Goal: Task Accomplishment & Management: Complete application form

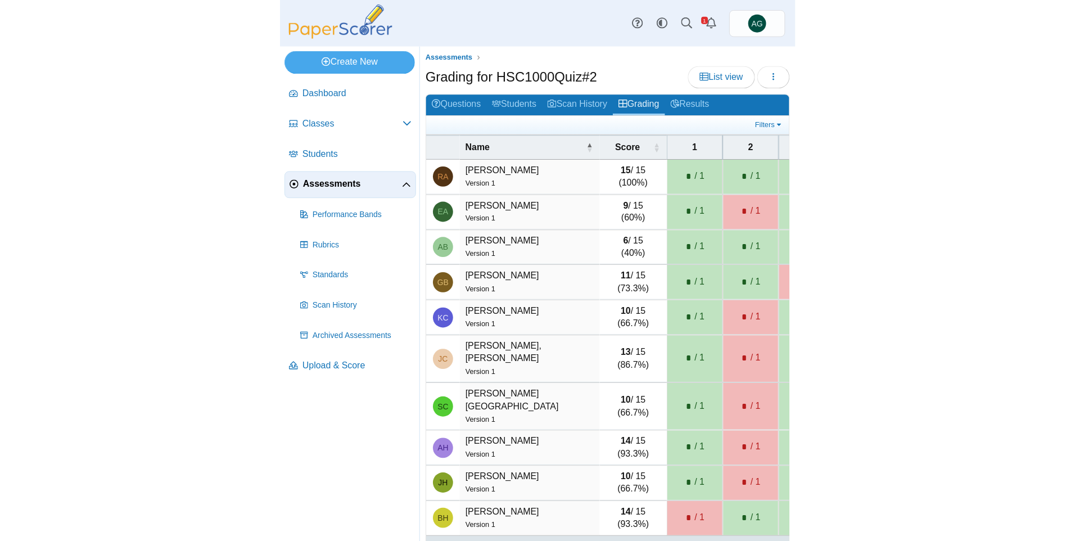
scroll to position [23, 0]
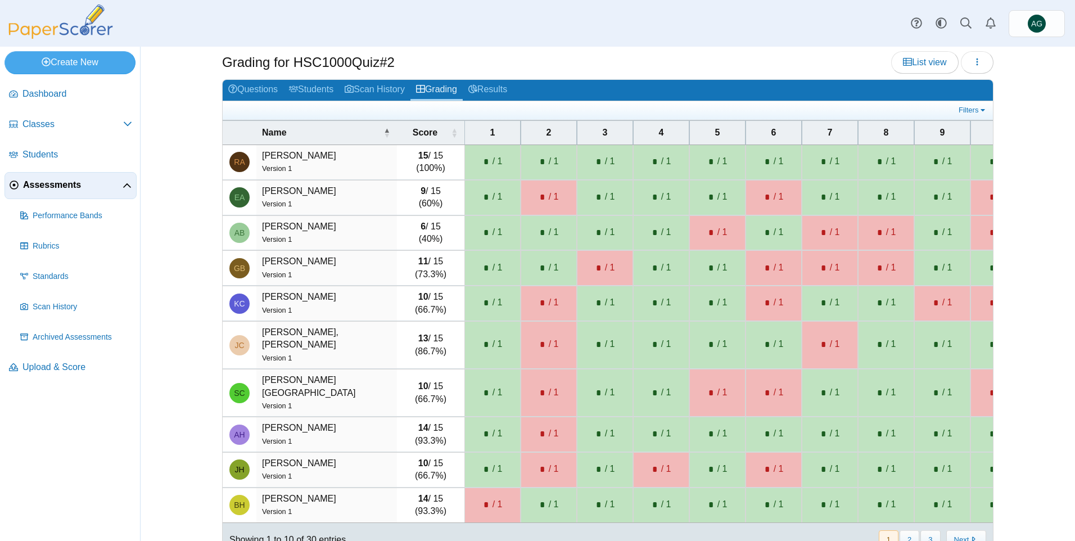
click at [42, 188] on span "Assessments" at bounding box center [73, 185] width 100 height 12
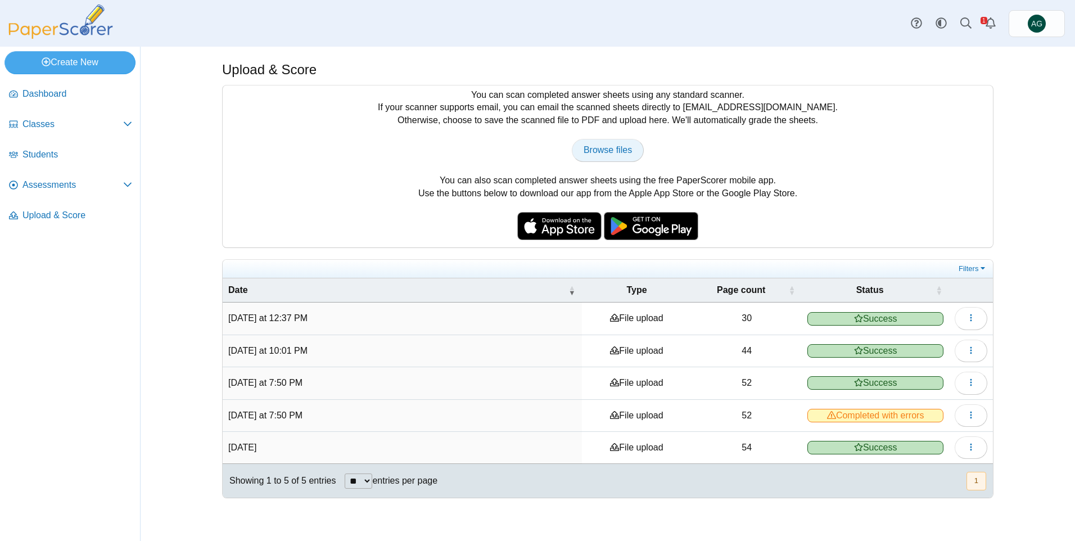
click at [589, 149] on span "Browse files" at bounding box center [608, 150] width 48 height 10
type input "**********"
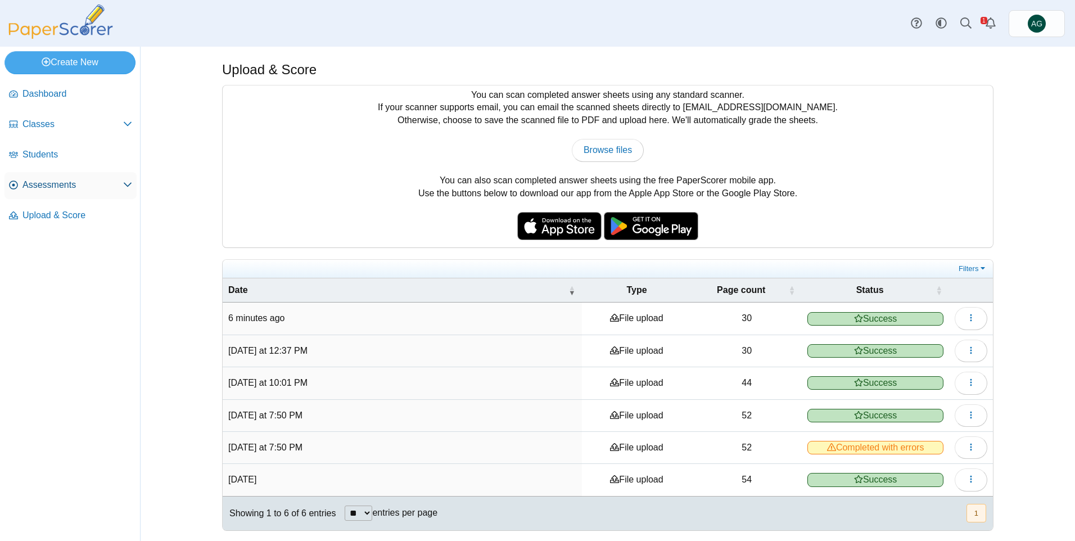
click at [71, 183] on span "Assessments" at bounding box center [72, 185] width 101 height 12
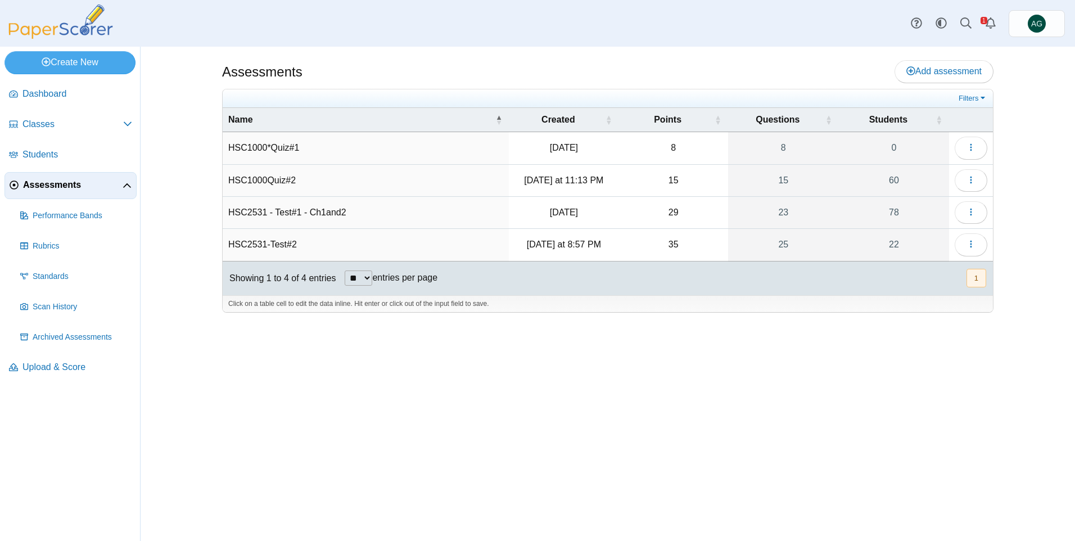
click at [278, 177] on td "HSC1000Quiz#2" at bounding box center [366, 181] width 286 height 32
click at [964, 187] on button "button" at bounding box center [971, 180] width 33 height 22
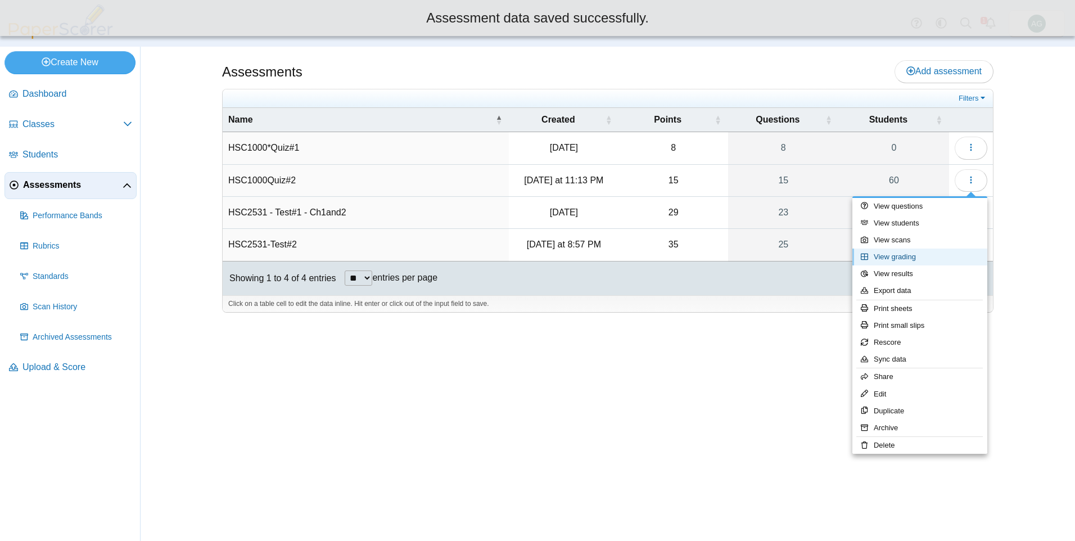
click at [905, 258] on link "View grading" at bounding box center [920, 257] width 135 height 17
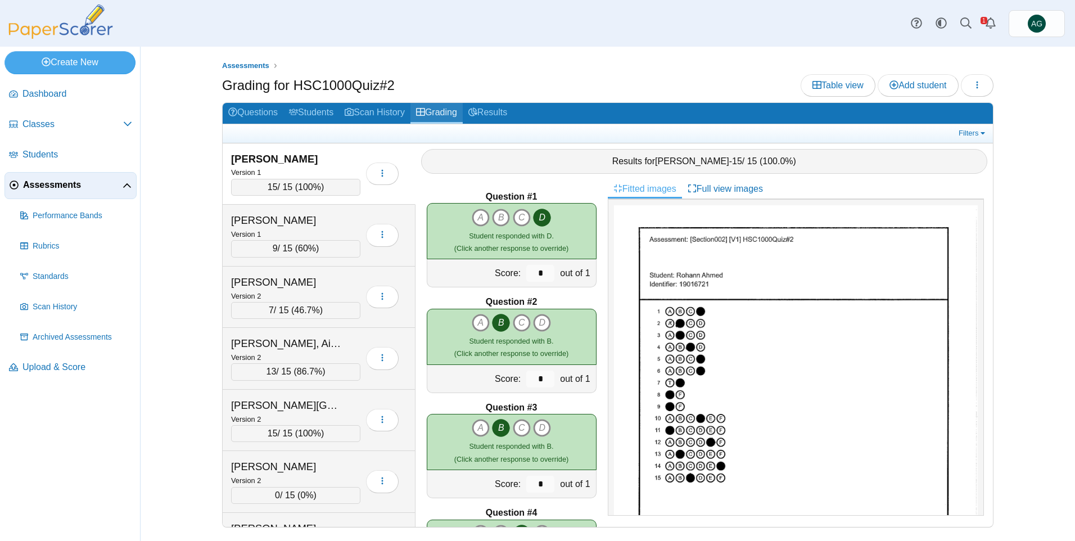
click at [450, 107] on link "Grading" at bounding box center [437, 113] width 52 height 21
click at [53, 368] on span "Upload & Score" at bounding box center [77, 367] width 110 height 12
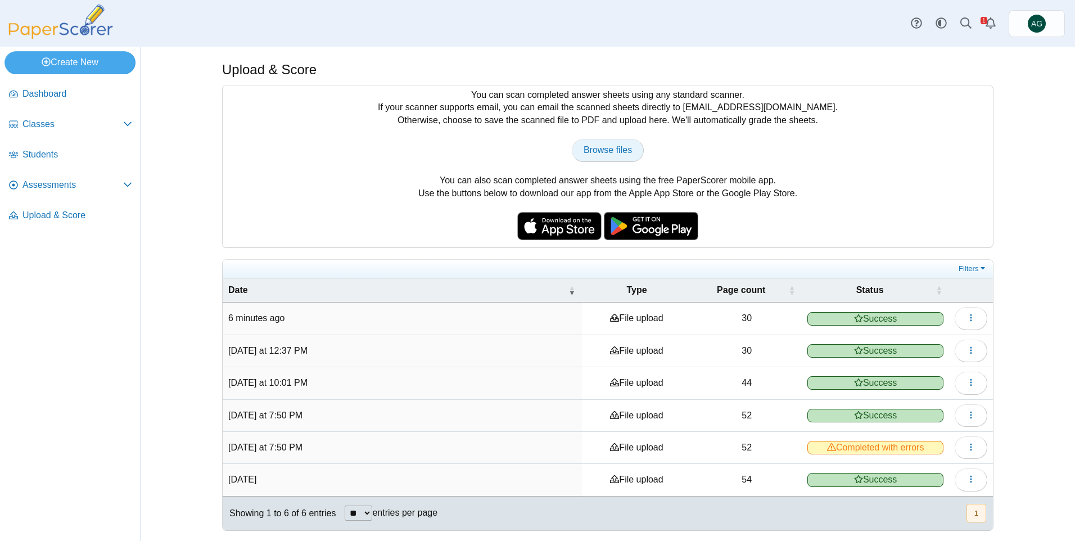
click at [632, 150] on link "Browse files" at bounding box center [608, 150] width 72 height 22
type input "**********"
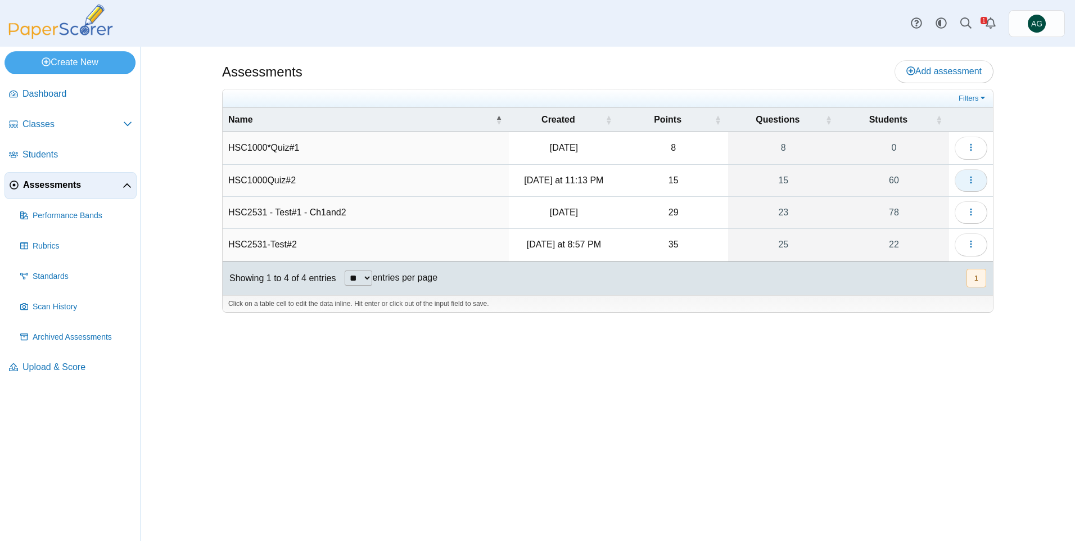
click at [967, 182] on icon "button" at bounding box center [971, 179] width 9 height 9
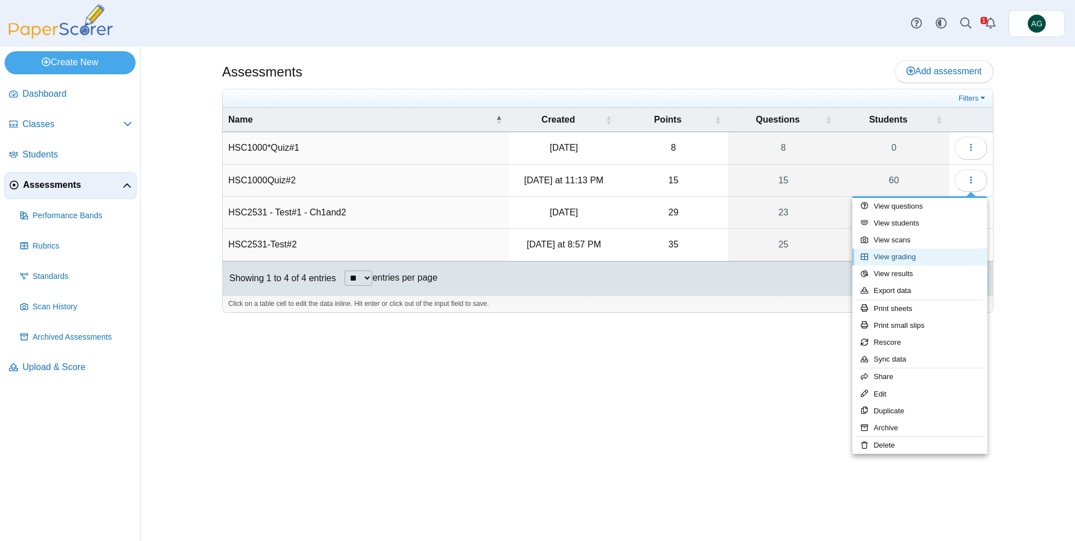
click at [903, 252] on link "View grading" at bounding box center [920, 257] width 135 height 17
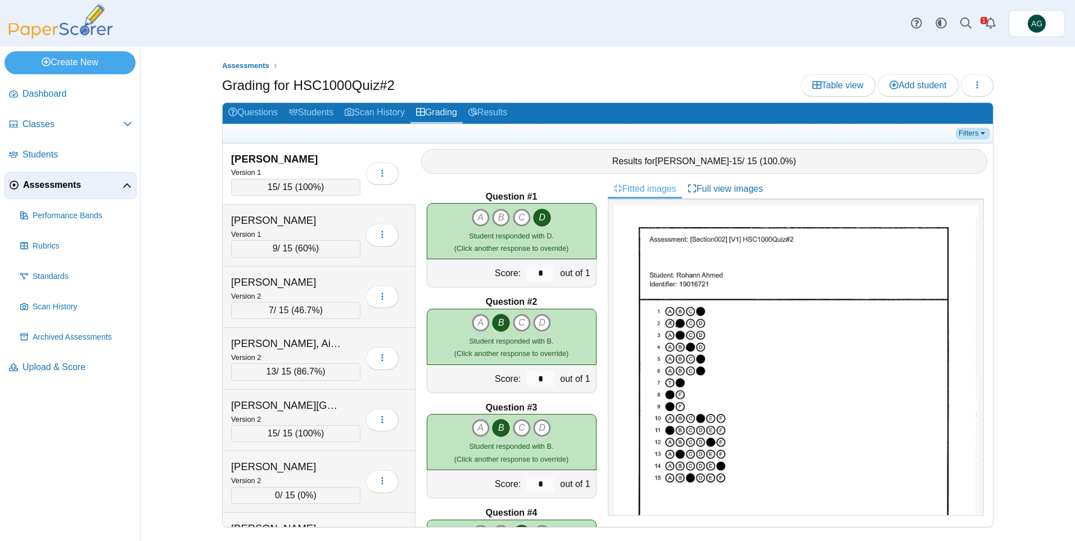
click at [971, 131] on link "Filters" at bounding box center [973, 133] width 34 height 11
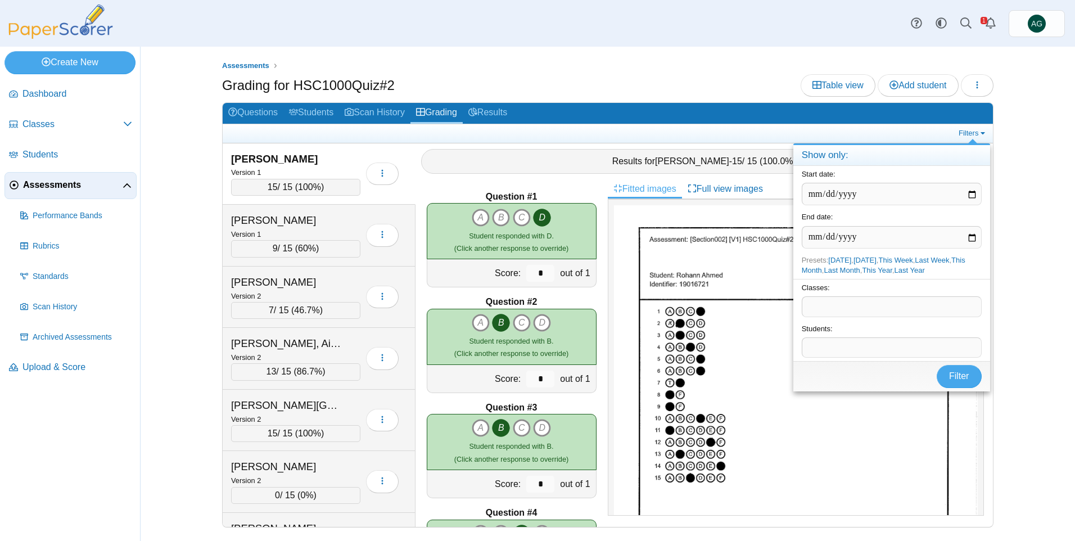
click at [1026, 193] on div "Assessments Grading for HSC1000Quiz#2 Table view Add student Loading… 9" at bounding box center [608, 294] width 844 height 494
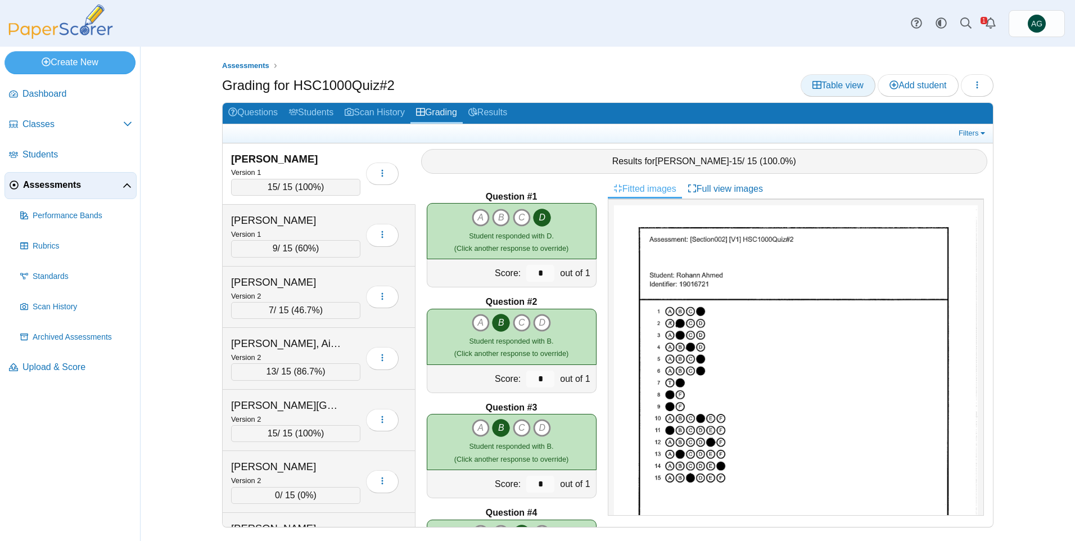
click at [819, 88] on span "Table view" at bounding box center [838, 85] width 51 height 10
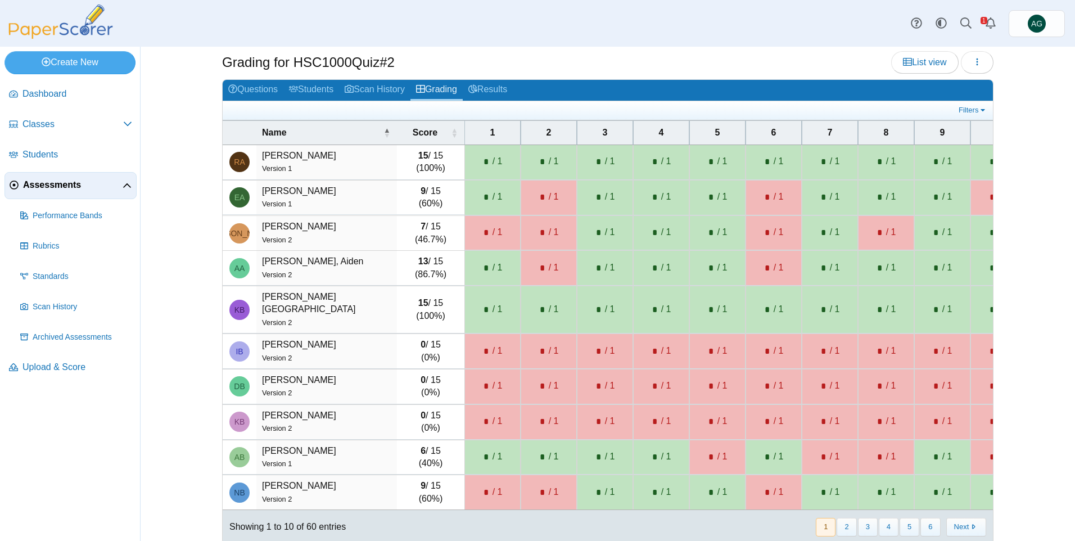
scroll to position [34, 0]
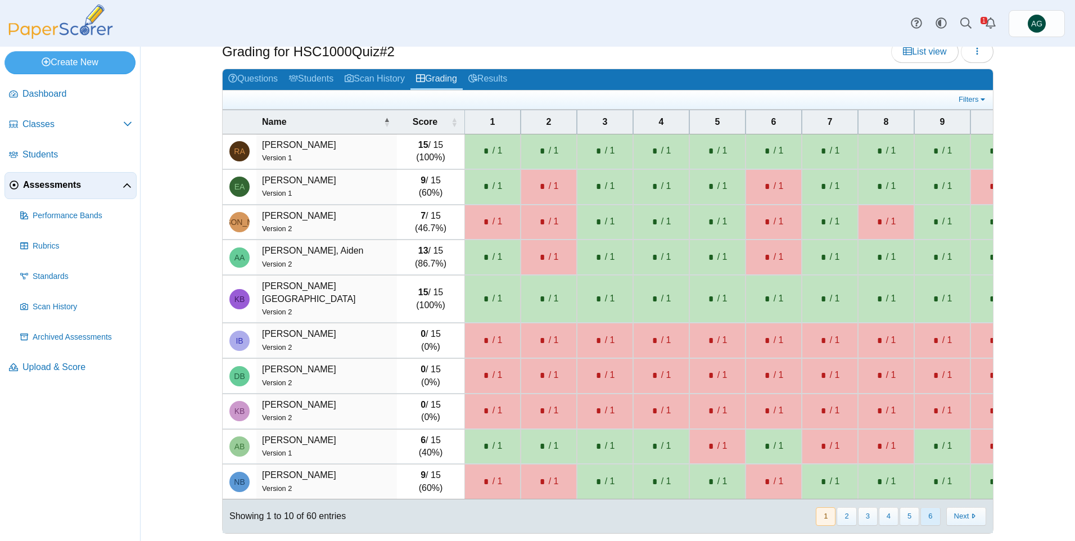
click at [926, 515] on button "6" at bounding box center [931, 516] width 20 height 19
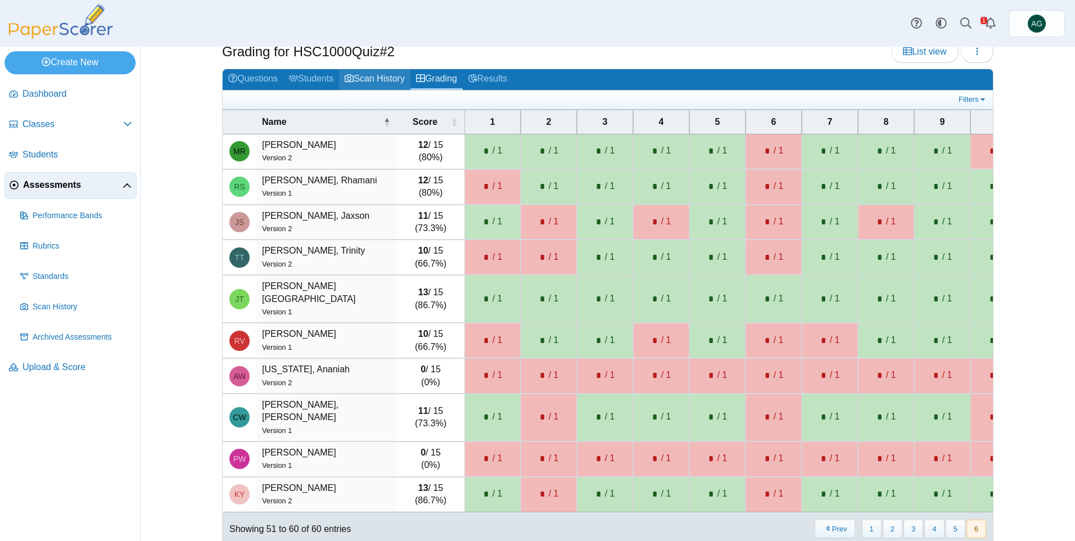
click at [377, 80] on link "Scan History" at bounding box center [374, 79] width 71 height 21
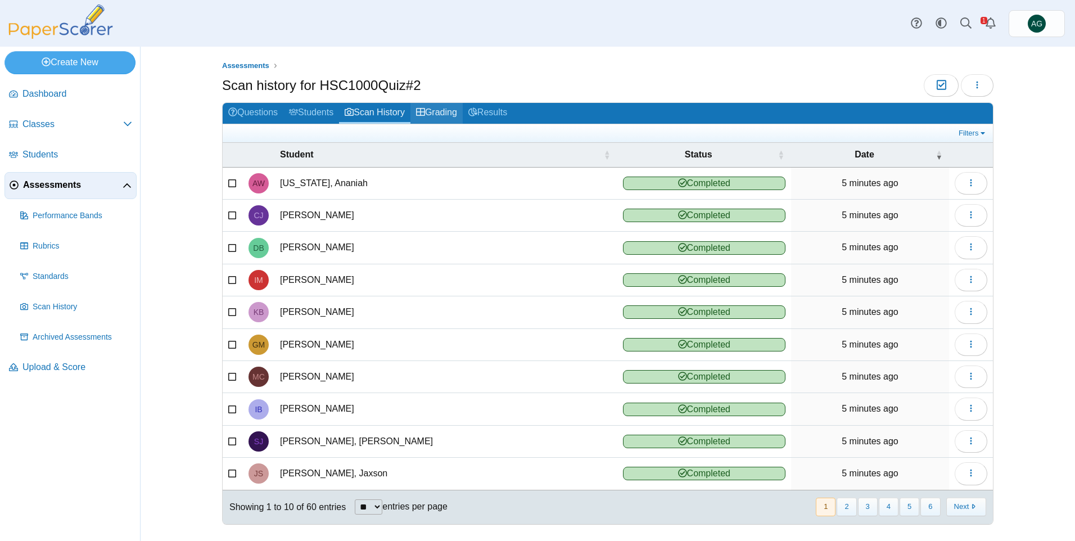
click at [439, 115] on link "Grading" at bounding box center [437, 113] width 52 height 21
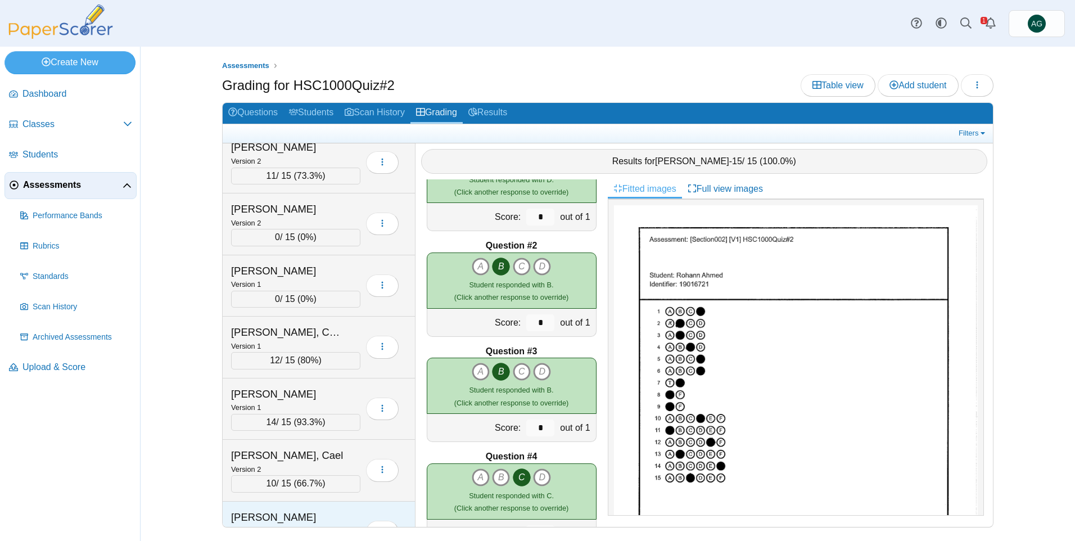
scroll to position [1743, 0]
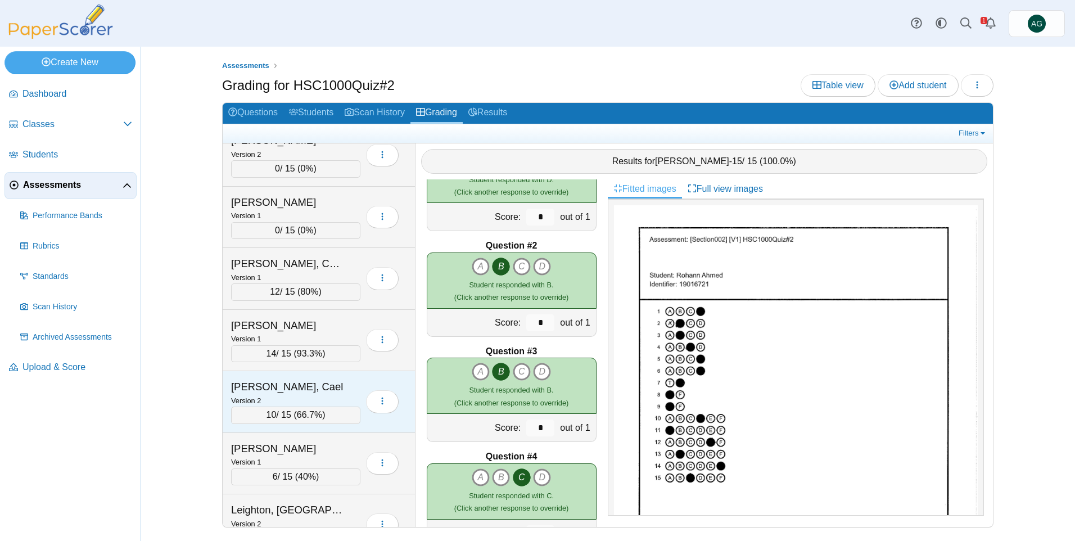
click at [326, 382] on div "[PERSON_NAME], Cael" at bounding box center [287, 387] width 112 height 15
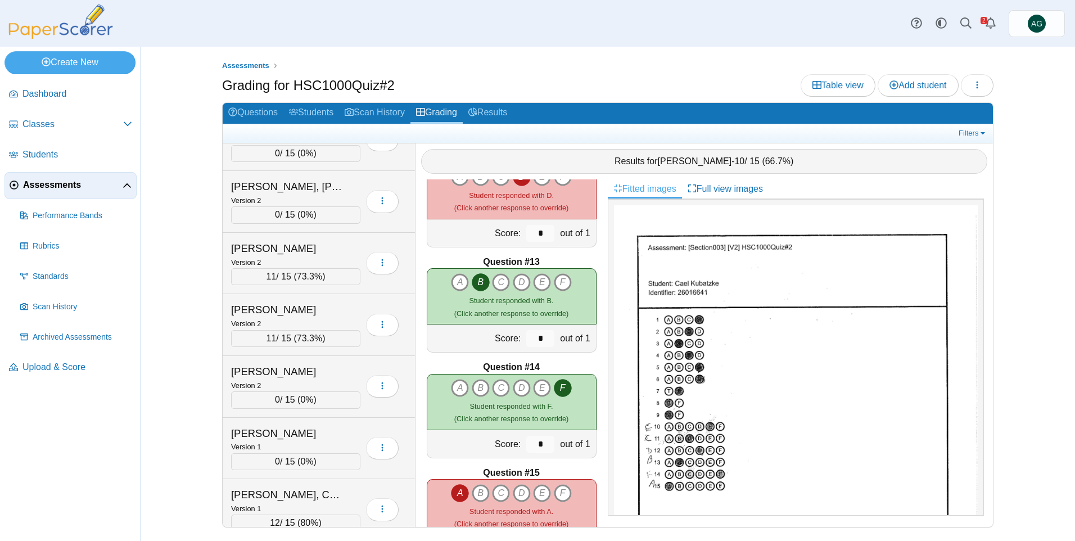
scroll to position [1456, 0]
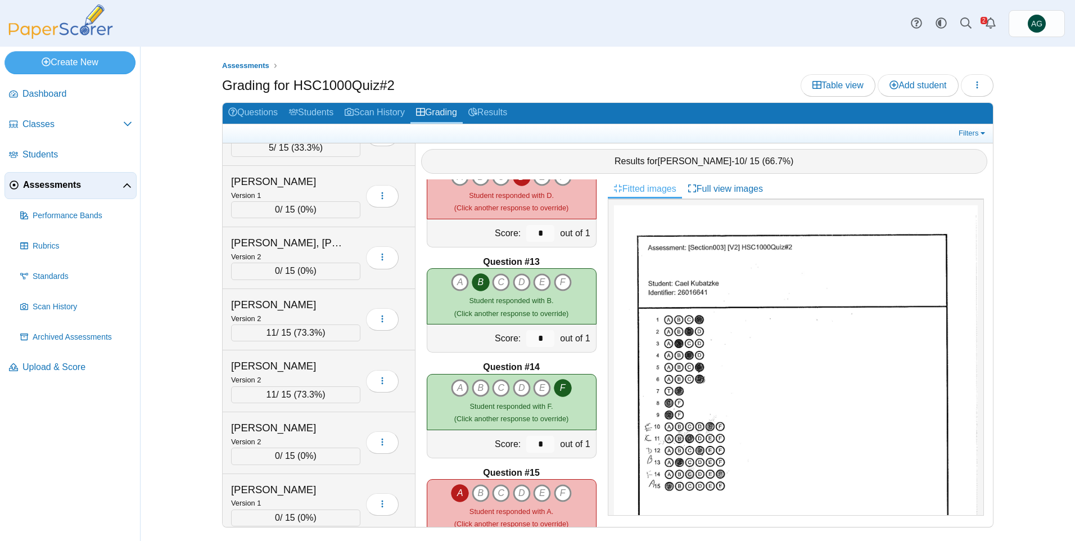
click at [62, 177] on link "Assessments" at bounding box center [70, 185] width 132 height 27
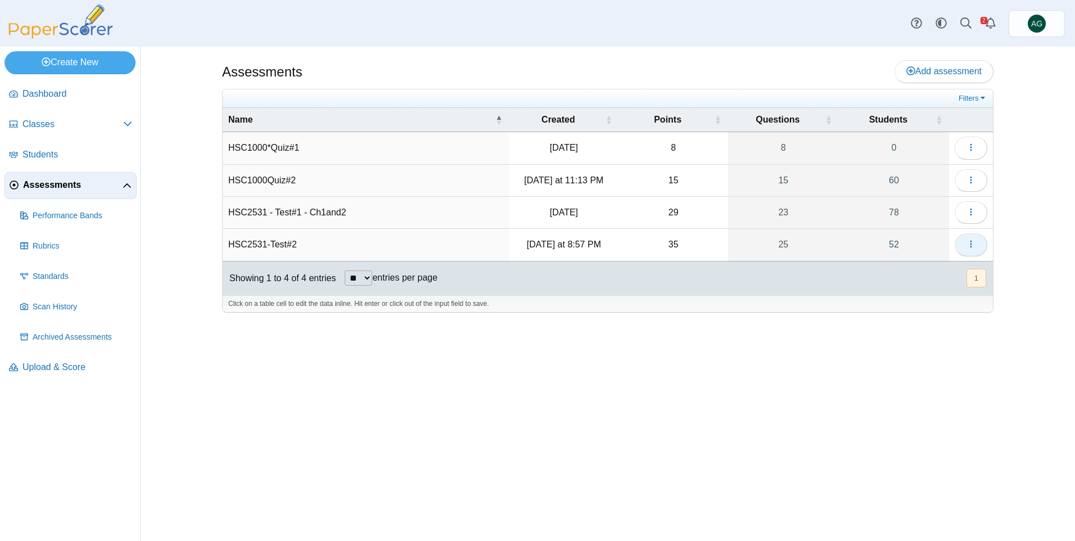
click at [973, 249] on icon "button" at bounding box center [971, 245] width 9 height 10
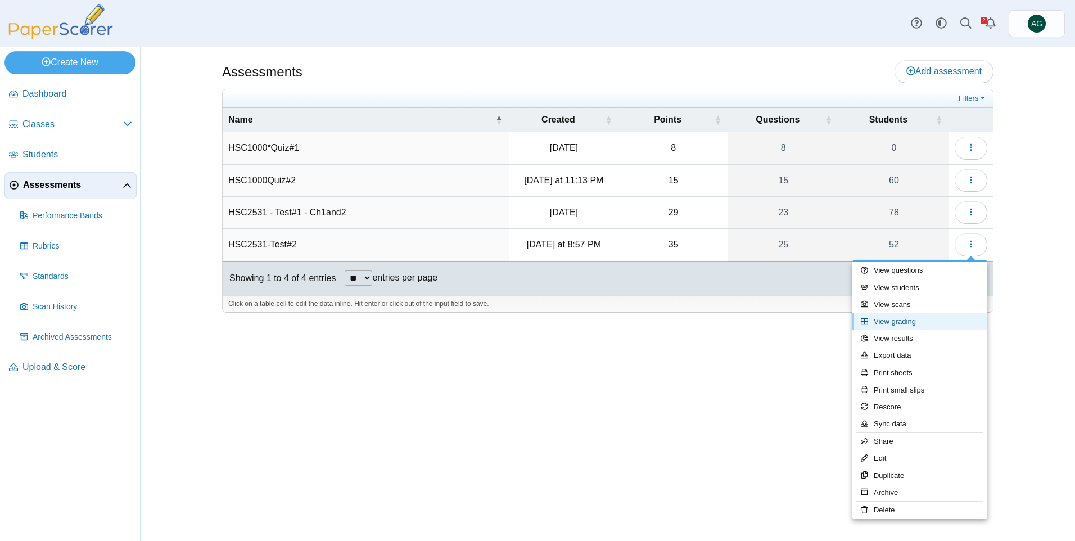
click at [942, 317] on link "View grading" at bounding box center [920, 321] width 135 height 17
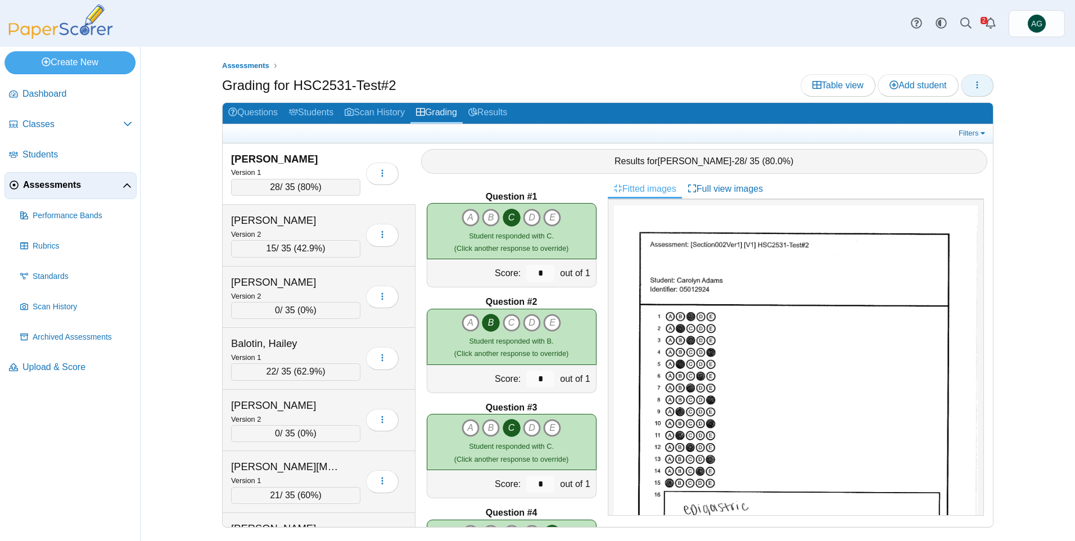
click at [968, 87] on button "button" at bounding box center [977, 85] width 33 height 22
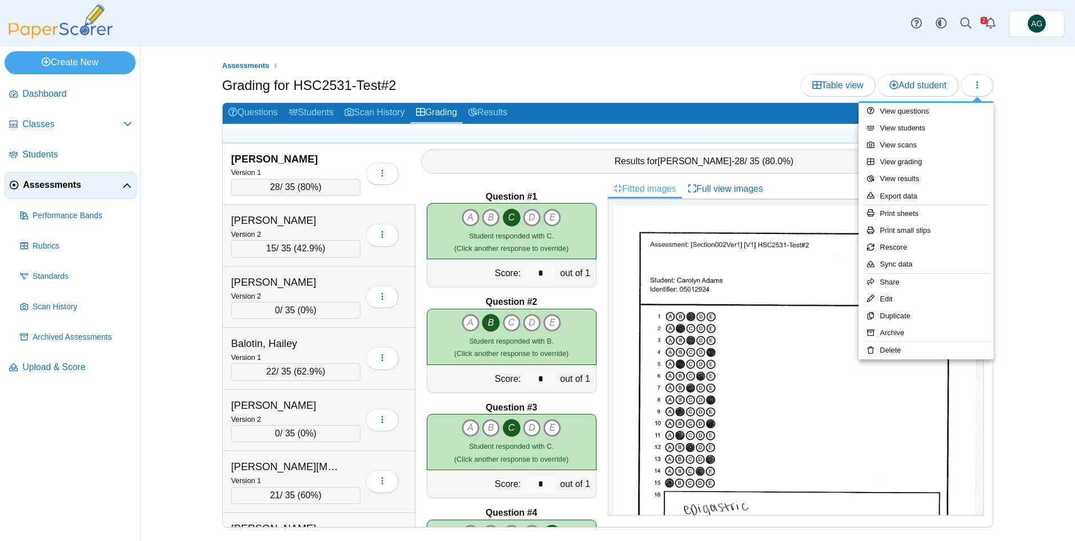
click at [724, 88] on div "Grading for HSC2531-Test#2 Table view Add student" at bounding box center [608, 86] width 772 height 25
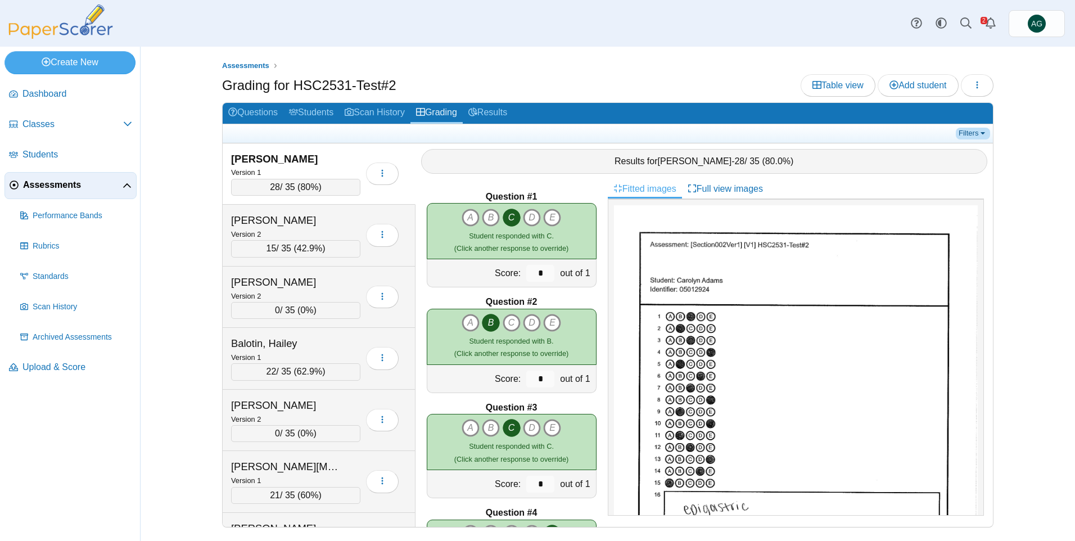
click at [975, 130] on link "Filters" at bounding box center [973, 133] width 34 height 11
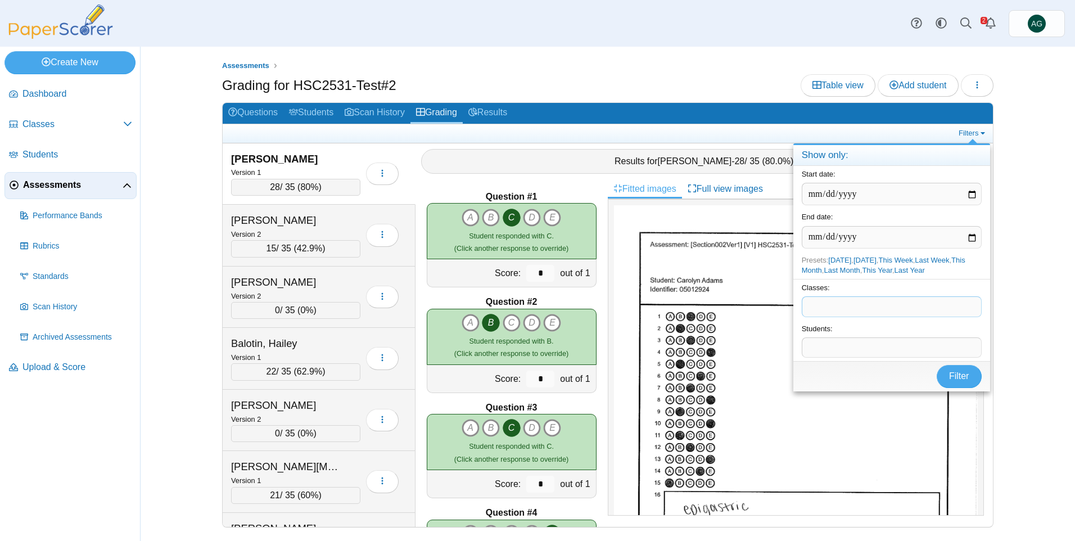
click at [855, 306] on span at bounding box center [891, 306] width 179 height 19
click at [121, 122] on span "Classes" at bounding box center [72, 124] width 101 height 12
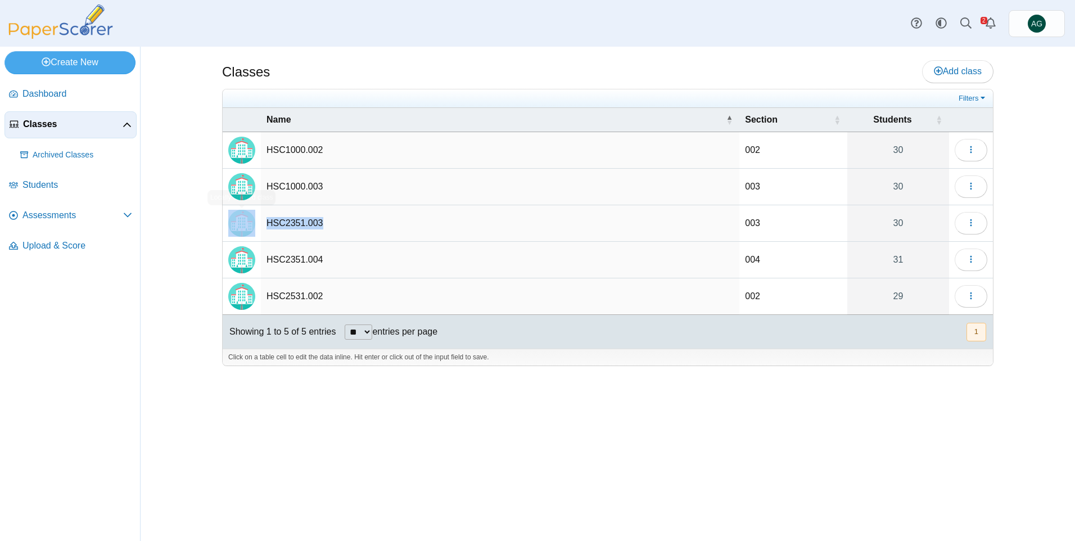
drag, startPoint x: 336, startPoint y: 235, endPoint x: 254, endPoint y: 220, distance: 83.9
click at [254, 220] on tr "HSC2351.003 003 30 Loading…" at bounding box center [608, 223] width 770 height 37
copy tr "HSC2351.003"
click at [79, 213] on span "Assessments" at bounding box center [72, 215] width 101 height 12
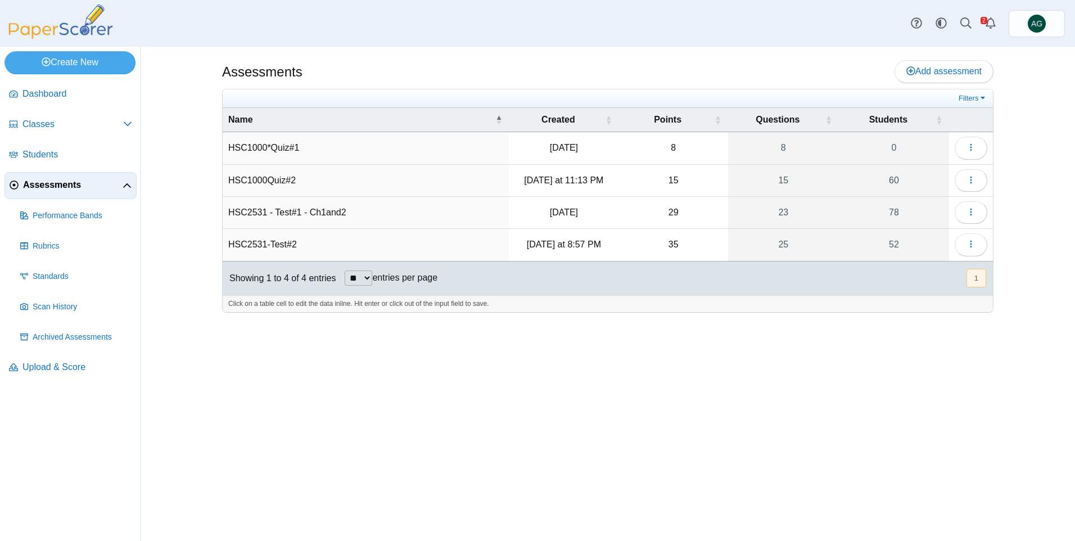
click at [378, 246] on td "HSC2531-Test#2" at bounding box center [366, 245] width 286 height 32
click at [969, 241] on icon "button" at bounding box center [971, 244] width 9 height 9
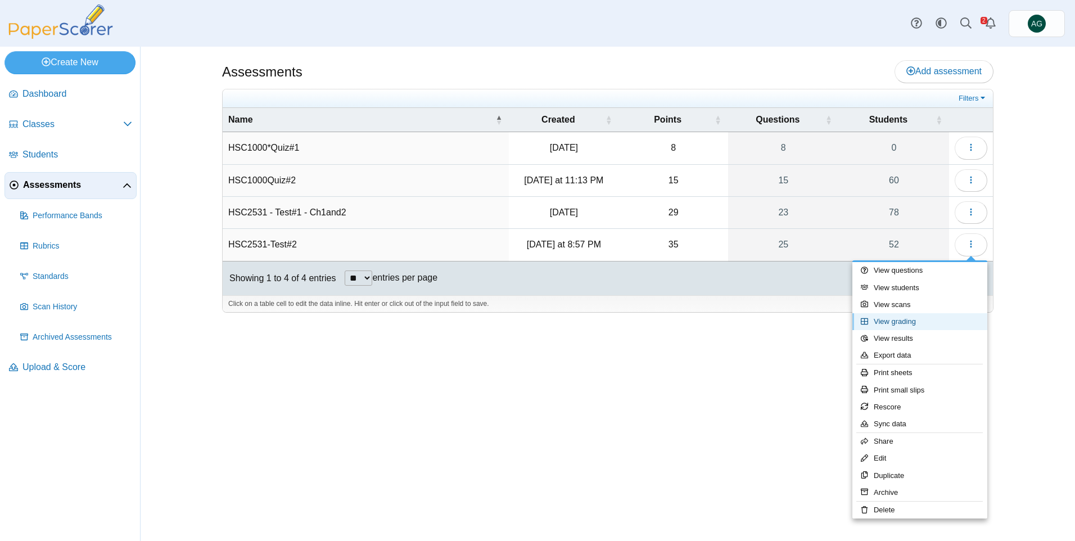
click at [931, 317] on link "View grading" at bounding box center [920, 321] width 135 height 17
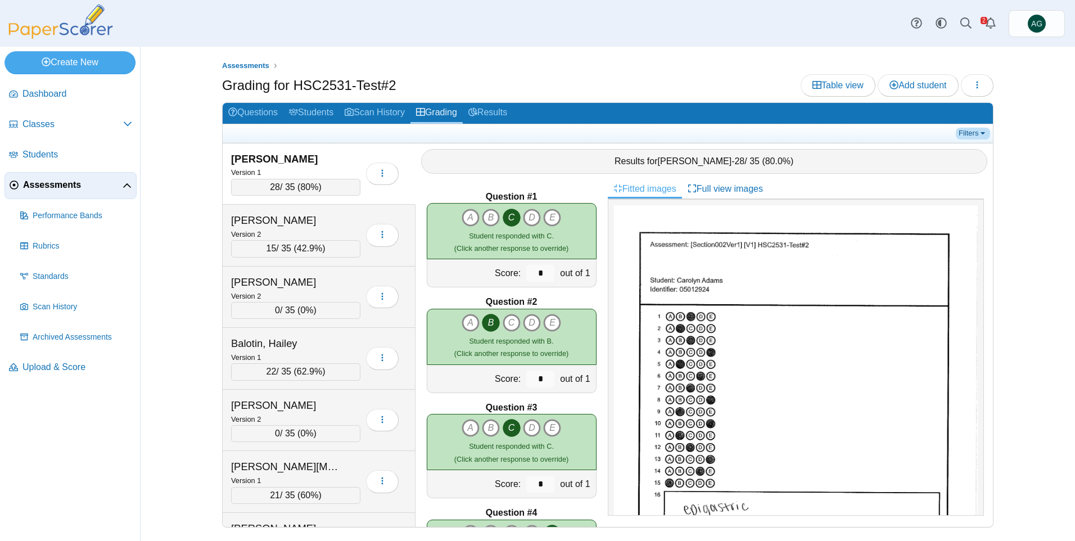
click at [979, 132] on link "Filters" at bounding box center [973, 133] width 34 height 11
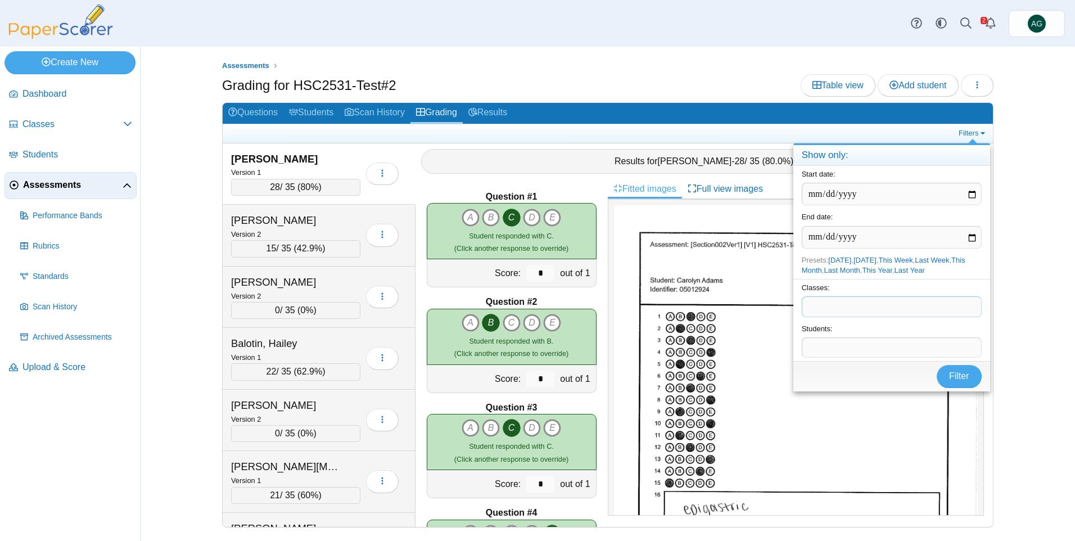
click at [889, 312] on span at bounding box center [891, 306] width 179 height 19
click at [965, 379] on span "Filter" at bounding box center [959, 376] width 20 height 10
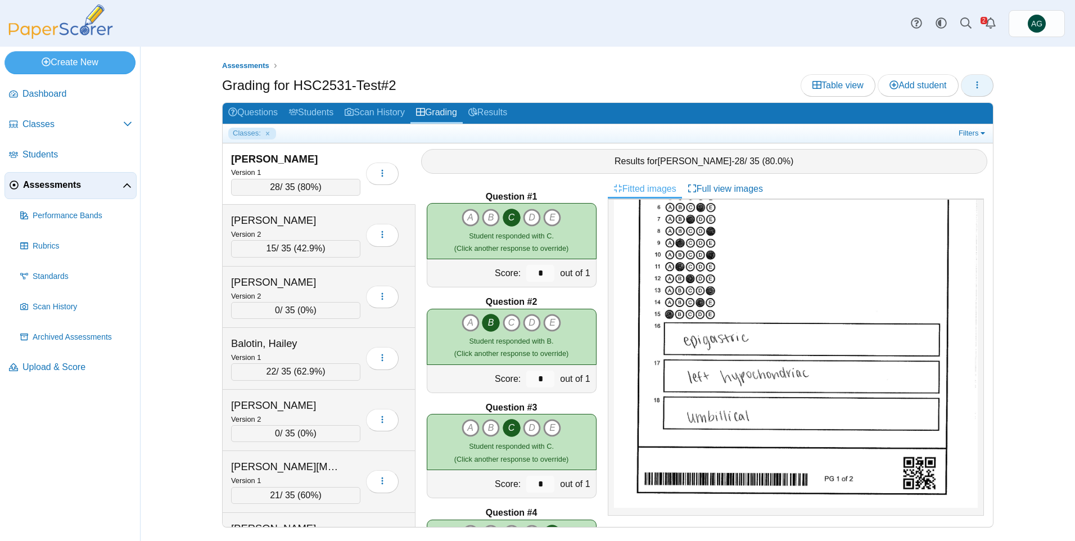
click at [974, 87] on icon "button" at bounding box center [977, 84] width 9 height 9
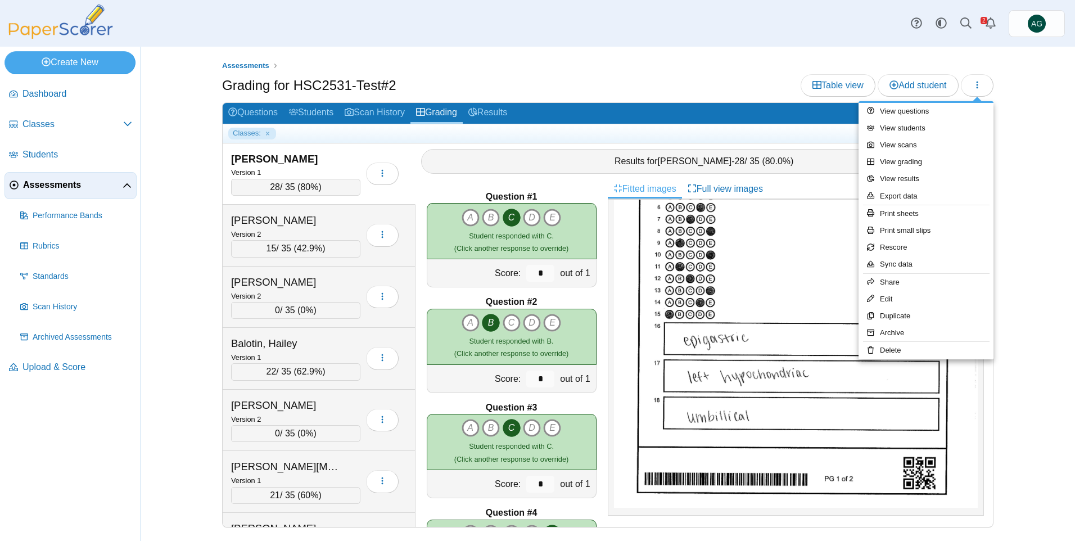
click at [770, 132] on ul "Classes:" at bounding box center [592, 133] width 728 height 11
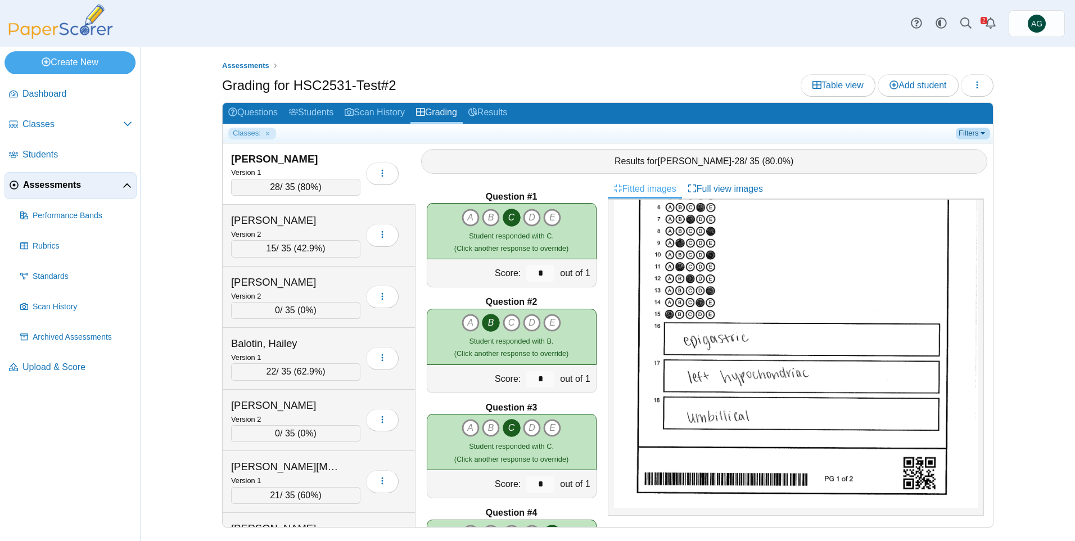
click at [968, 137] on link "Filters" at bounding box center [973, 133] width 34 height 11
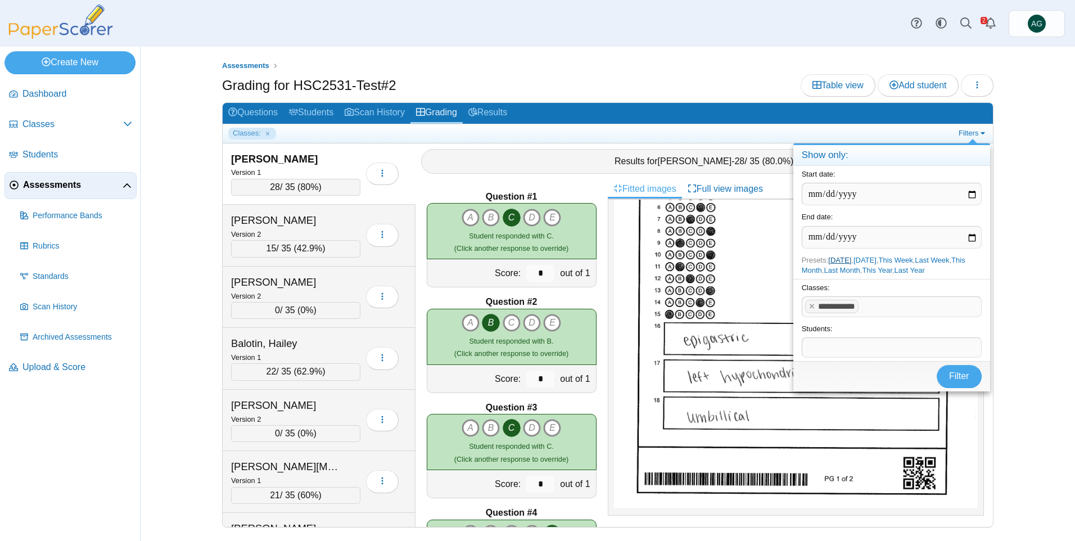
click at [838, 261] on link "Today" at bounding box center [839, 260] width 23 height 8
type input "**********"
click at [810, 307] on x "remove tag" at bounding box center [813, 306] width 10 height 7
click at [964, 382] on button "Filter" at bounding box center [959, 376] width 45 height 22
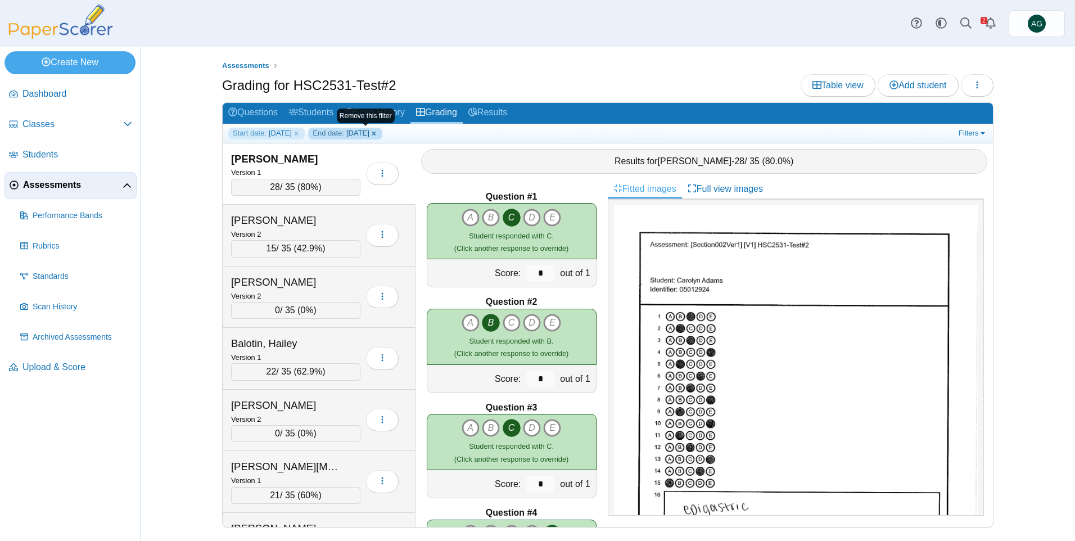
click at [382, 137] on link "End date: 2025-09-18" at bounding box center [345, 133] width 74 height 11
click at [305, 136] on link "Start date: 2025-09-18" at bounding box center [266, 133] width 76 height 11
click at [249, 114] on link "Questions" at bounding box center [253, 113] width 61 height 21
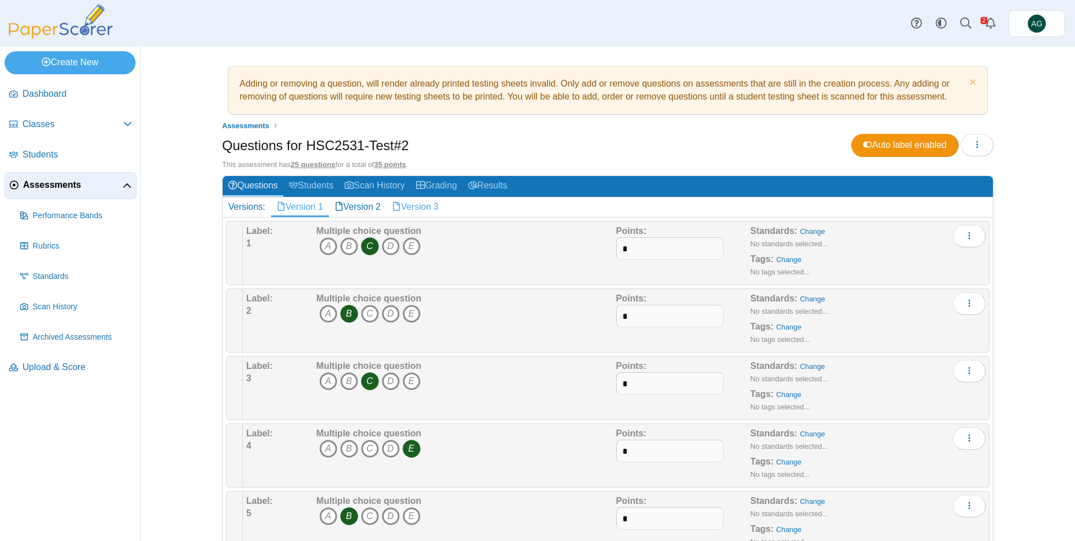
click at [422, 205] on link "Version 3" at bounding box center [415, 206] width 58 height 19
click at [360, 210] on link "Version 2" at bounding box center [358, 206] width 58 height 19
click at [443, 191] on link "Grading" at bounding box center [437, 186] width 52 height 21
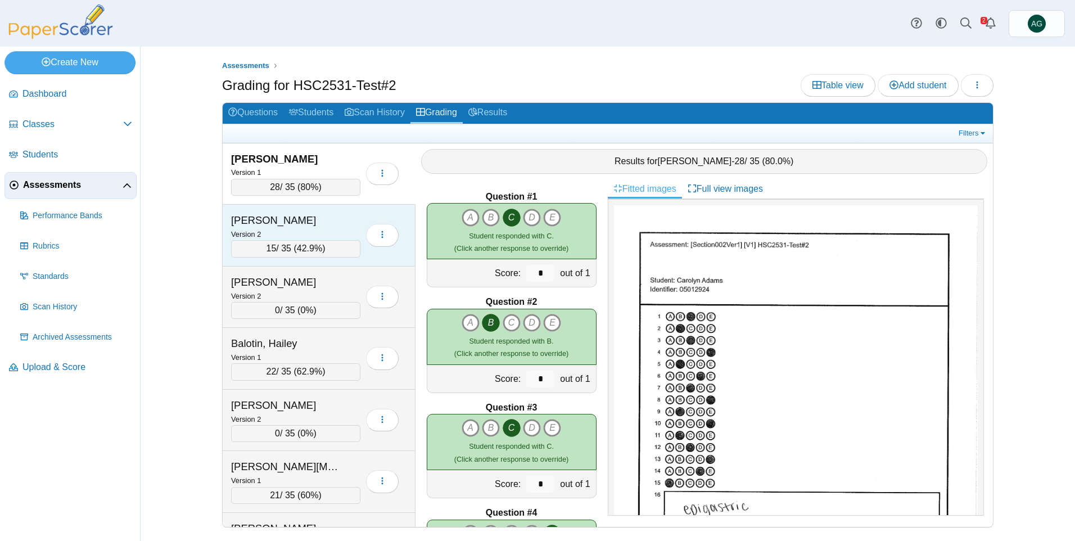
click at [318, 218] on div "[PERSON_NAME]" at bounding box center [287, 220] width 112 height 15
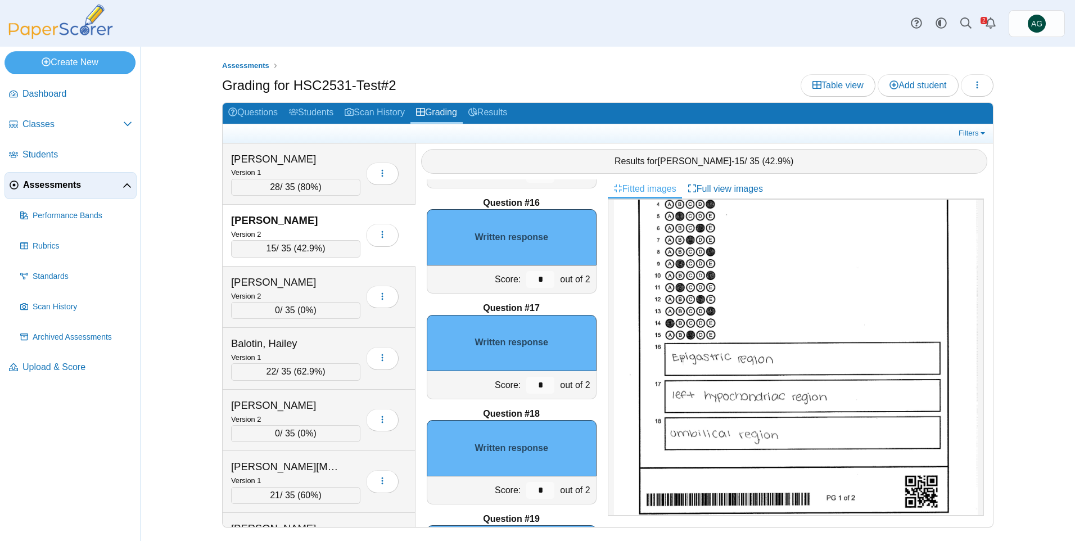
scroll to position [169, 0]
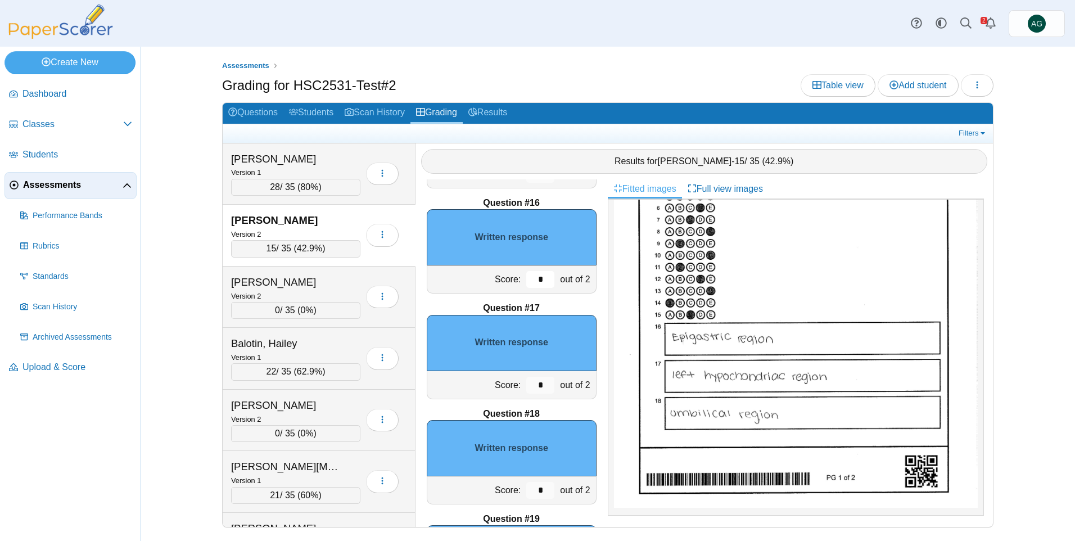
drag, startPoint x: 536, startPoint y: 278, endPoint x: 522, endPoint y: 291, distance: 19.1
click at [526, 279] on input "*" at bounding box center [540, 279] width 28 height 17
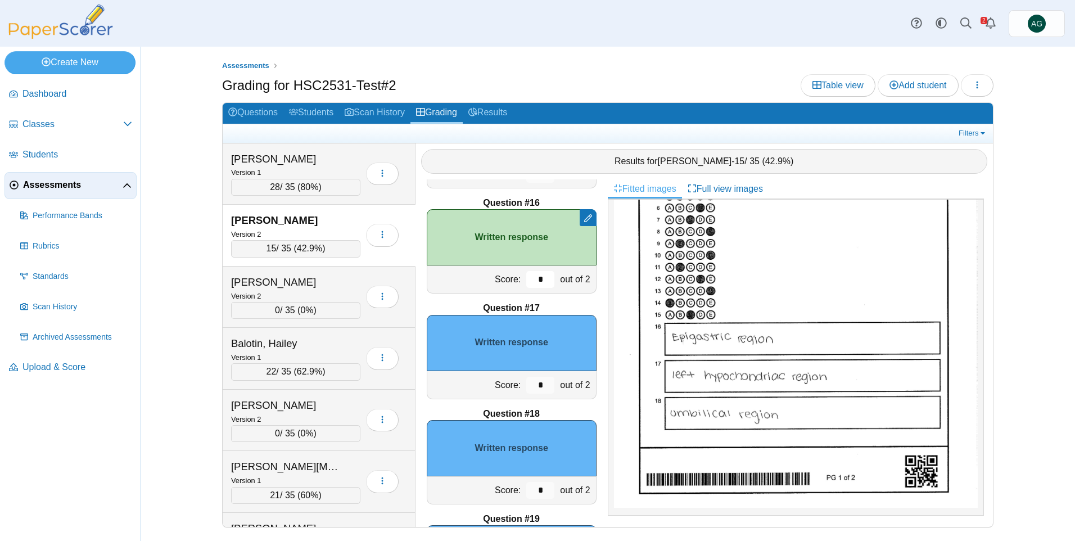
type input "*"
drag, startPoint x: 529, startPoint y: 389, endPoint x: 515, endPoint y: 389, distance: 14.6
click at [524, 389] on div "*" at bounding box center [541, 385] width 34 height 28
drag, startPoint x: 534, startPoint y: 386, endPoint x: 524, endPoint y: 386, distance: 9.6
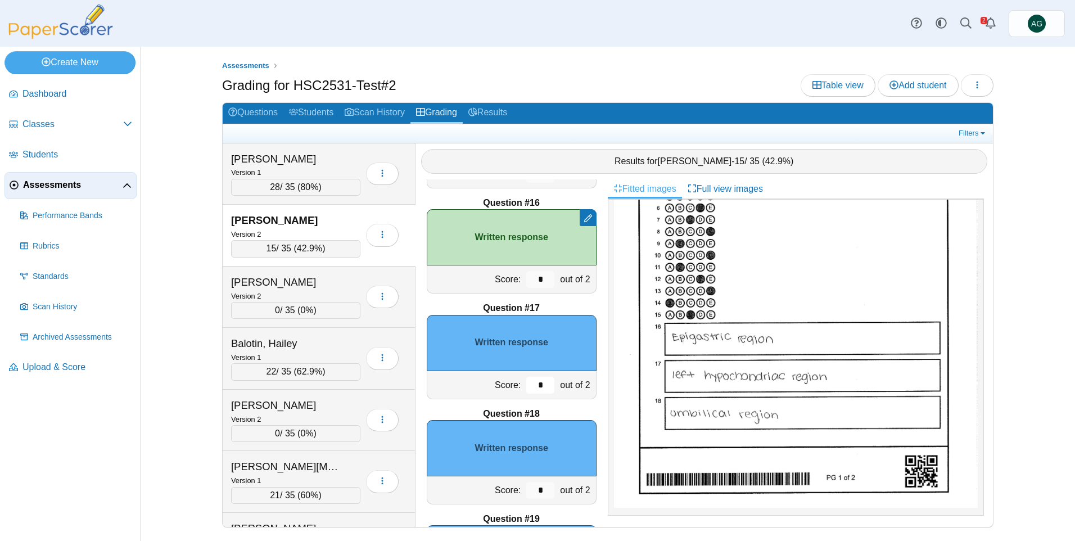
click at [526, 386] on input "*" at bounding box center [540, 385] width 28 height 17
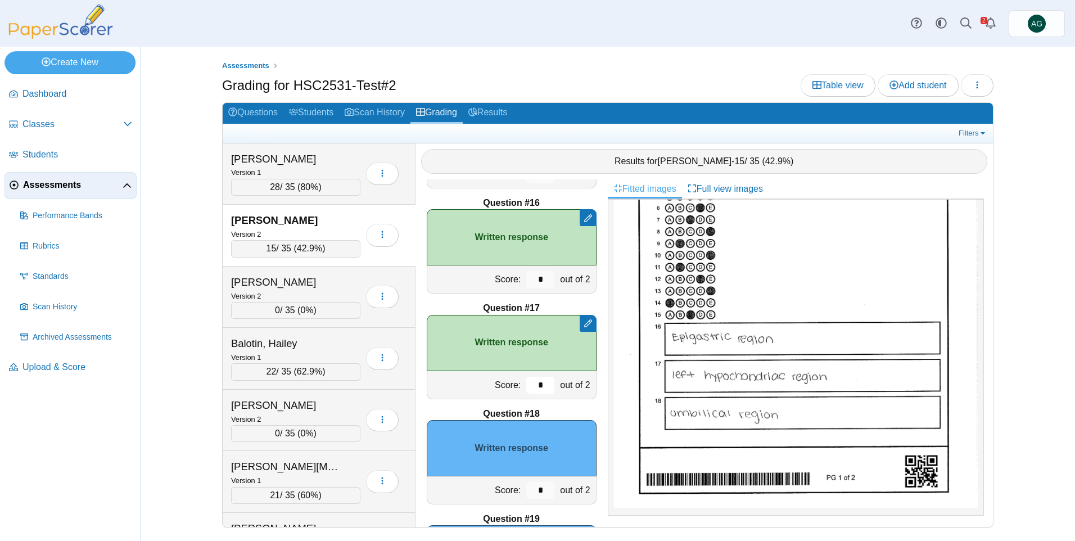
type input "*"
drag, startPoint x: 539, startPoint y: 485, endPoint x: 523, endPoint y: 487, distance: 15.9
click at [526, 487] on input "*" at bounding box center [540, 490] width 28 height 17
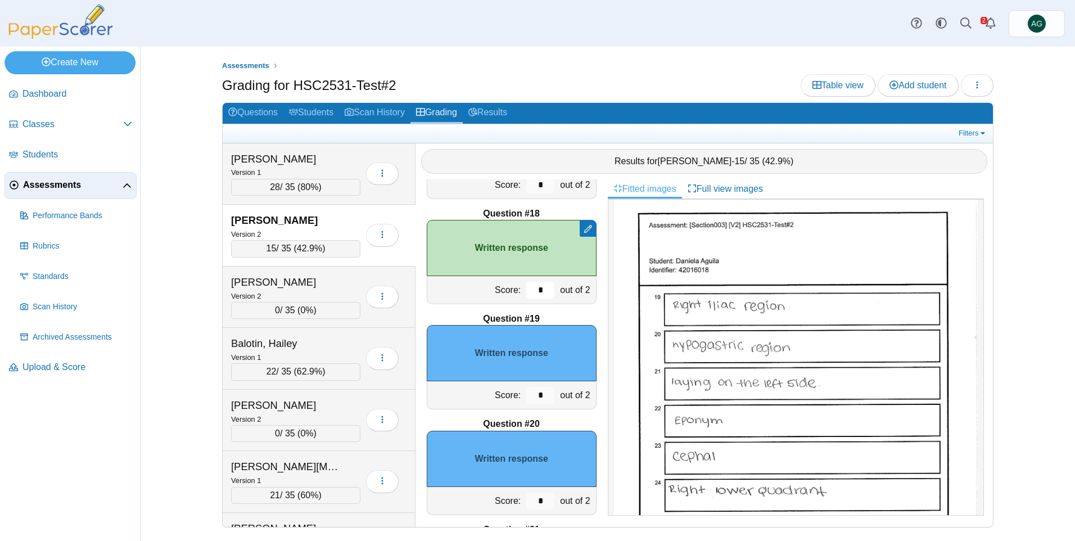
scroll to position [1800, 0]
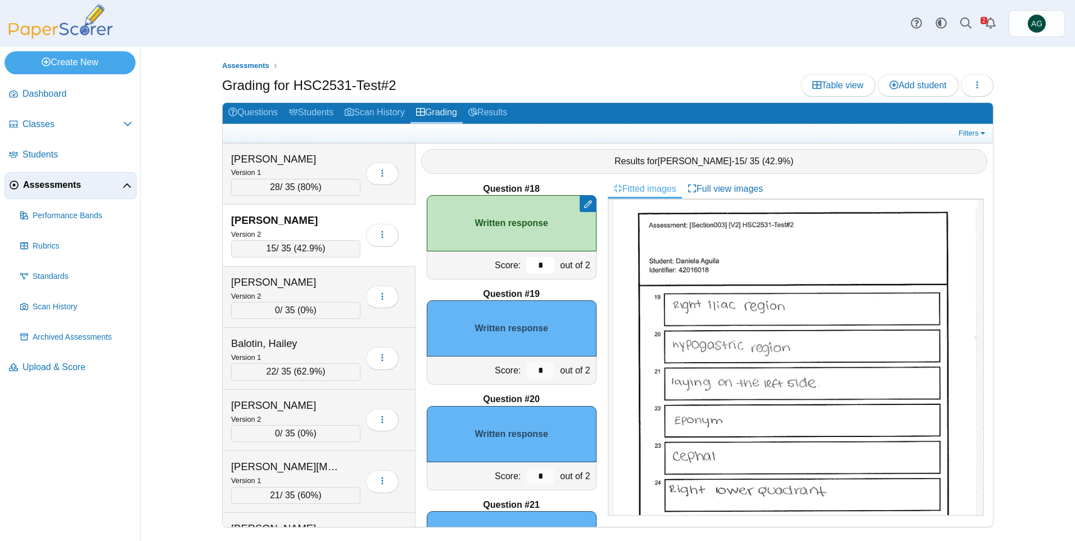
type input "*"
drag, startPoint x: 537, startPoint y: 373, endPoint x: 493, endPoint y: 370, distance: 44.5
click at [493, 370] on div "Score: * out of 2" at bounding box center [512, 371] width 170 height 28
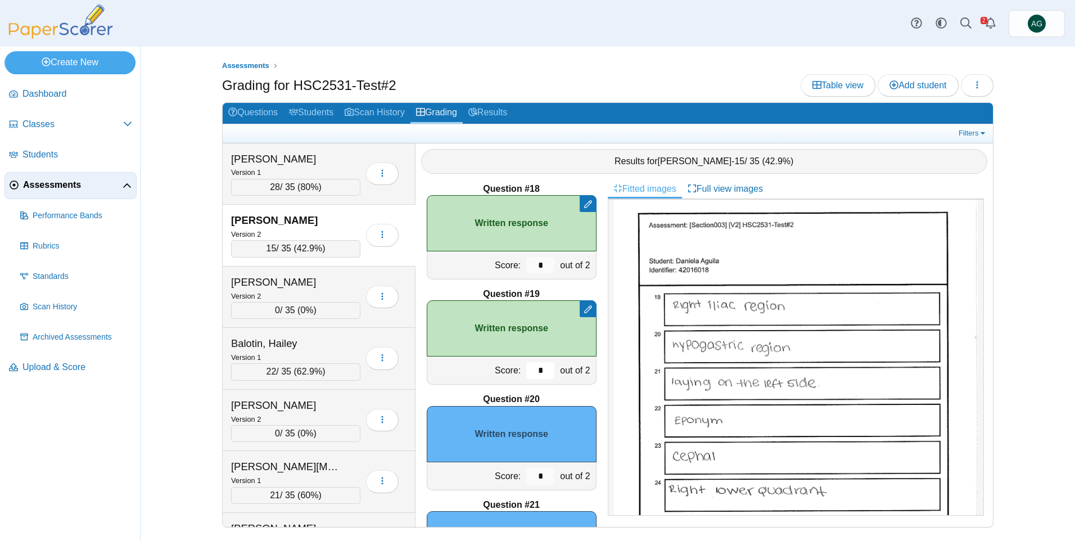
type input "*"
drag, startPoint x: 540, startPoint y: 476, endPoint x: 511, endPoint y: 476, distance: 29.8
click at [511, 476] on div "Score: * out of 2" at bounding box center [512, 476] width 170 height 28
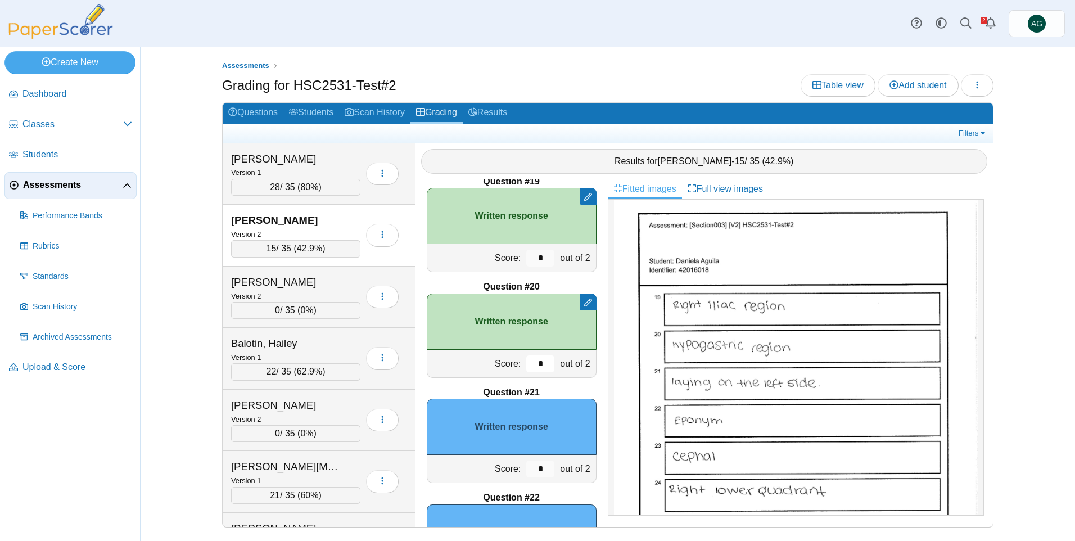
scroll to position [1968, 0]
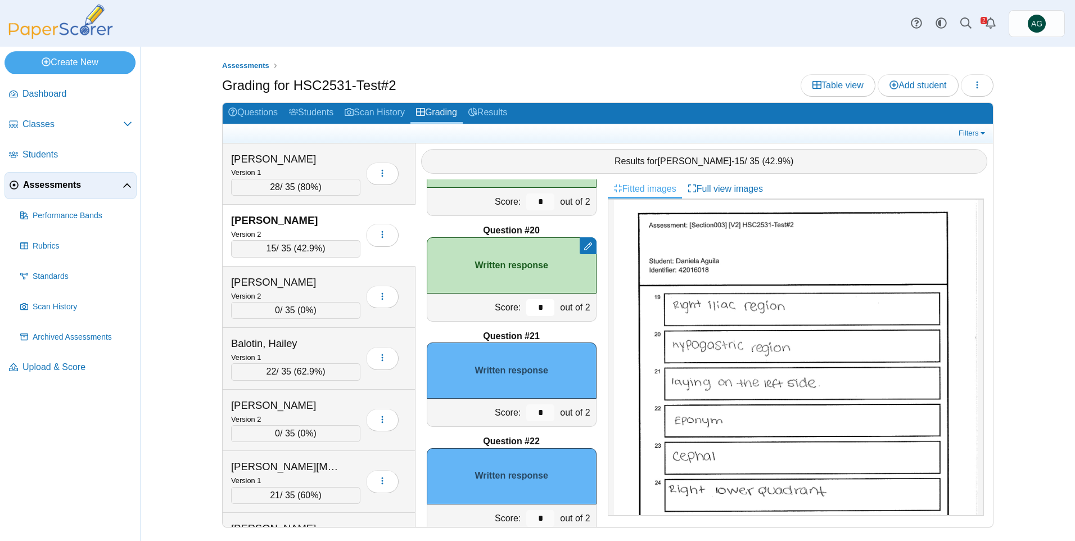
type input "*"
drag, startPoint x: 534, startPoint y: 414, endPoint x: 517, endPoint y: 414, distance: 16.9
click at [526, 414] on input "*" at bounding box center [540, 412] width 28 height 17
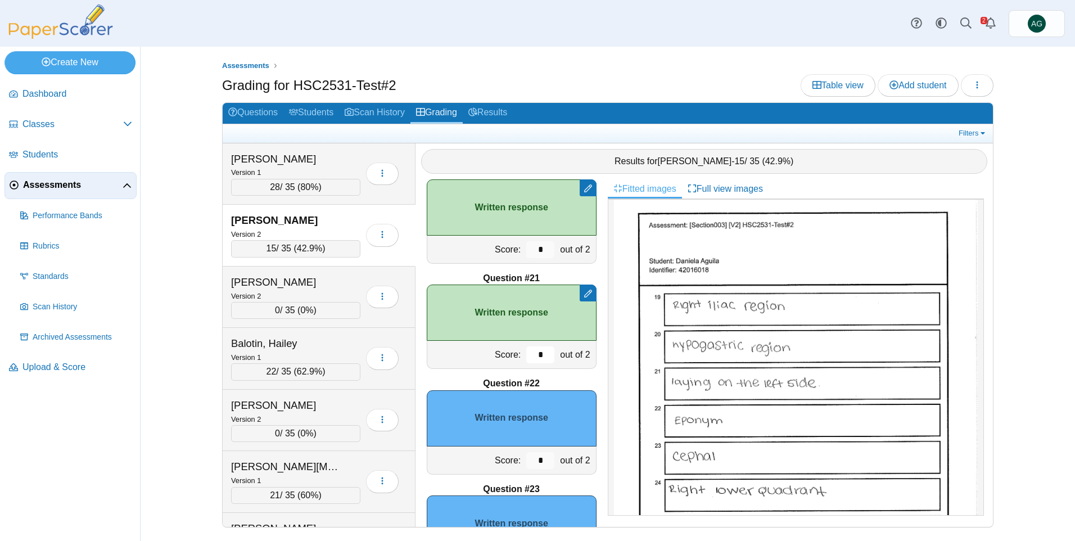
scroll to position [2081, 0]
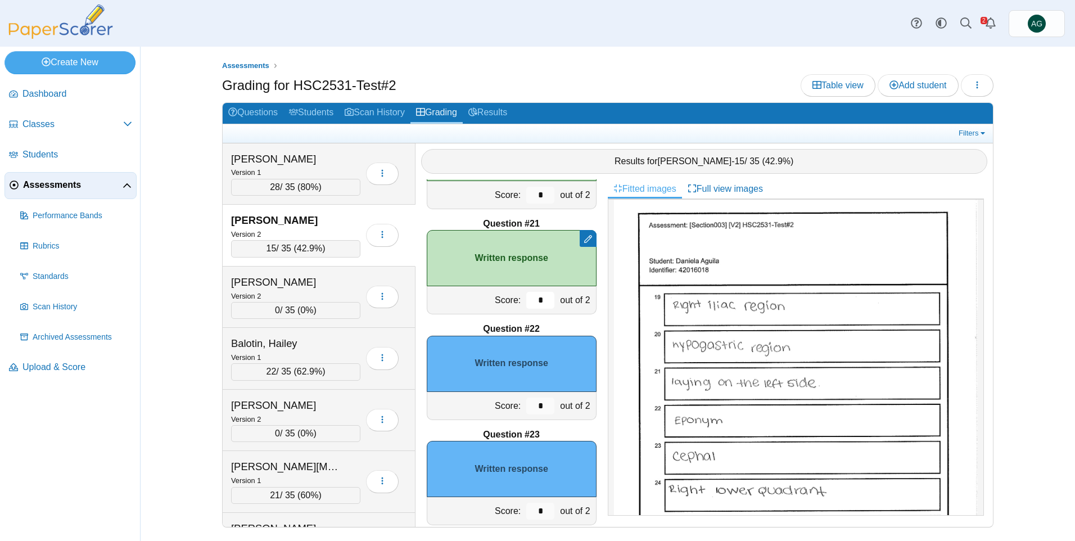
type input "*"
drag, startPoint x: 535, startPoint y: 409, endPoint x: 512, endPoint y: 409, distance: 22.5
click at [512, 409] on div "Score: * out of 2" at bounding box center [512, 406] width 170 height 28
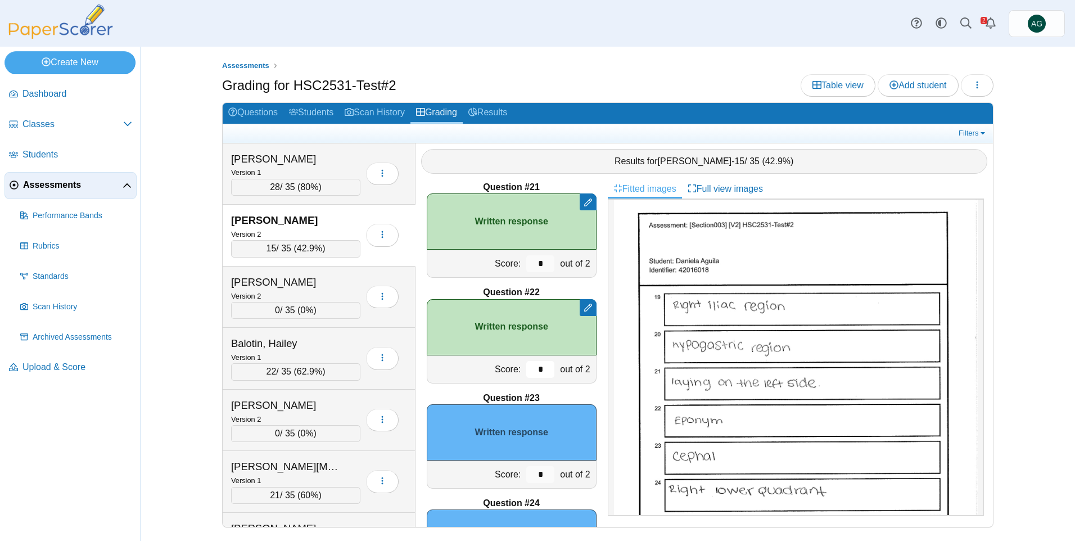
scroll to position [2137, 0]
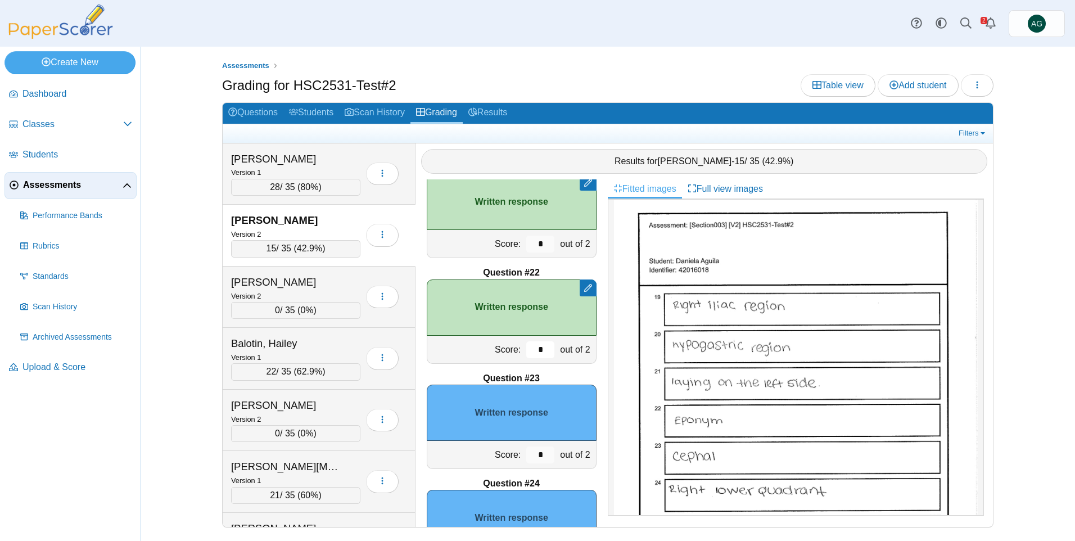
type input "*"
drag, startPoint x: 536, startPoint y: 452, endPoint x: 524, endPoint y: 453, distance: 11.9
click at [526, 453] on input "*" at bounding box center [540, 455] width 28 height 17
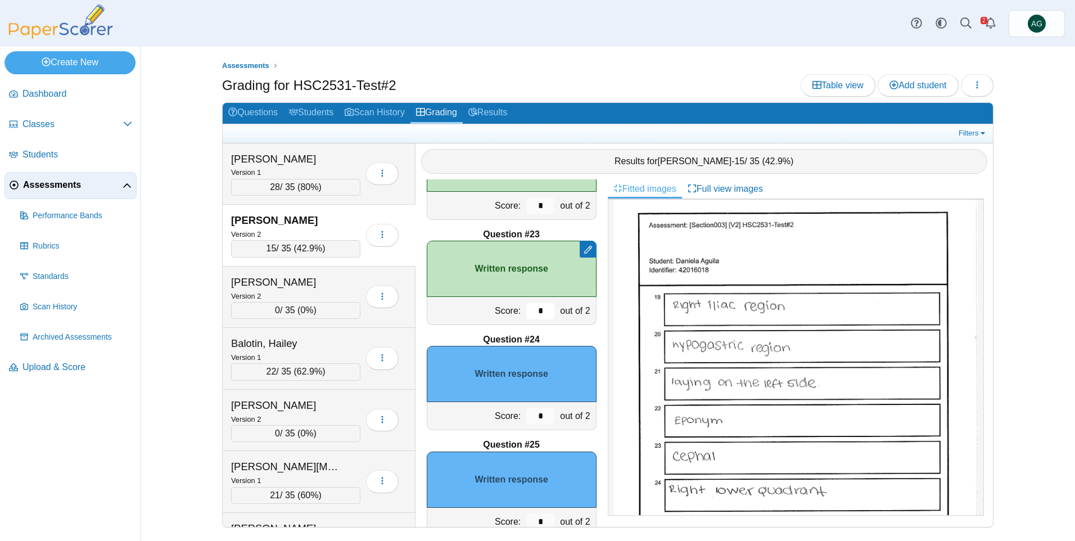
scroll to position [2306, 0]
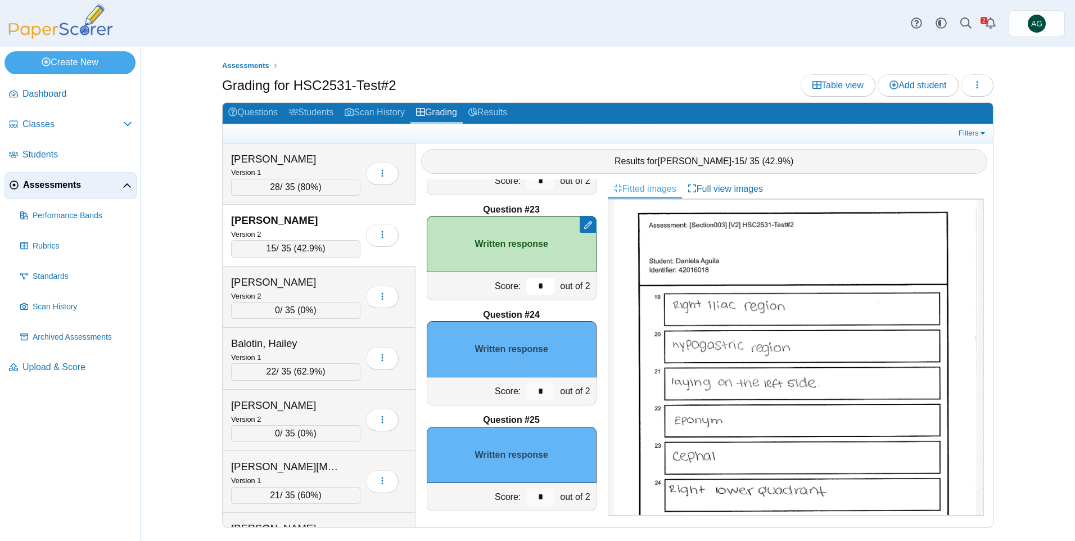
type input "*"
drag, startPoint x: 534, startPoint y: 402, endPoint x: 514, endPoint y: 404, distance: 19.8
click at [524, 404] on div "*" at bounding box center [541, 391] width 34 height 28
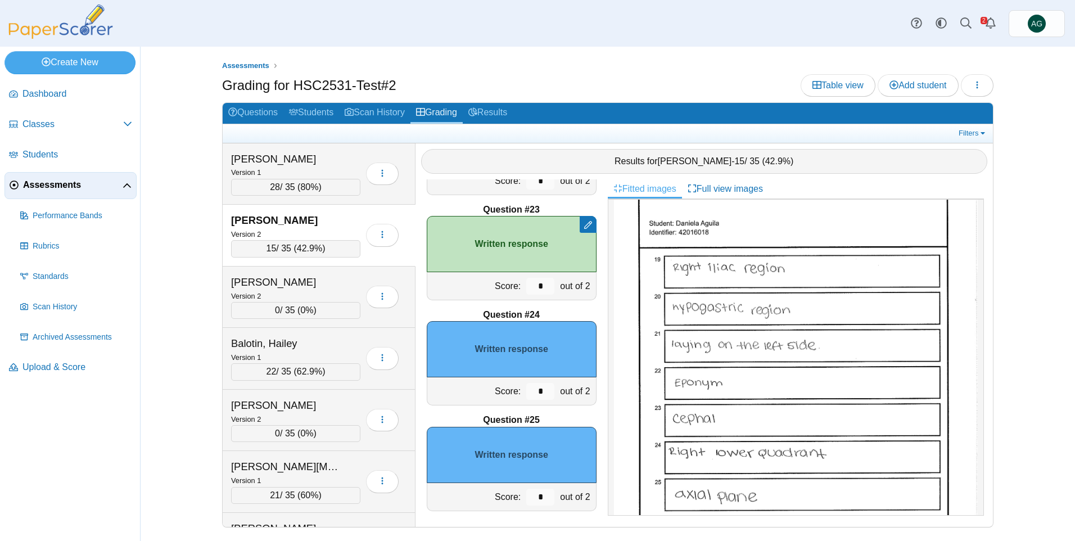
scroll to position [619, 0]
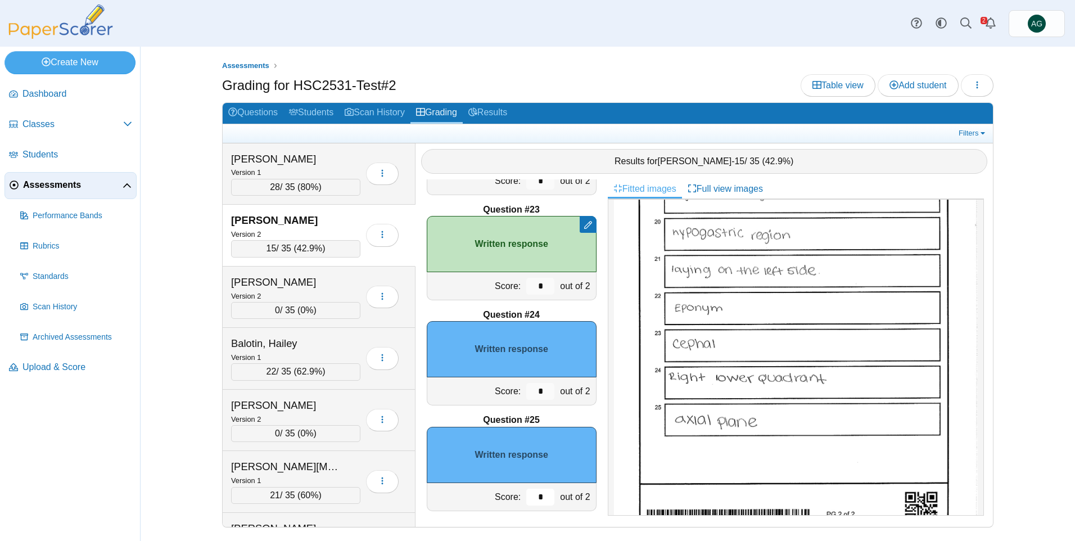
drag, startPoint x: 537, startPoint y: 497, endPoint x: 529, endPoint y: 497, distance: 8.4
click at [529, 497] on input "*" at bounding box center [540, 497] width 28 height 17
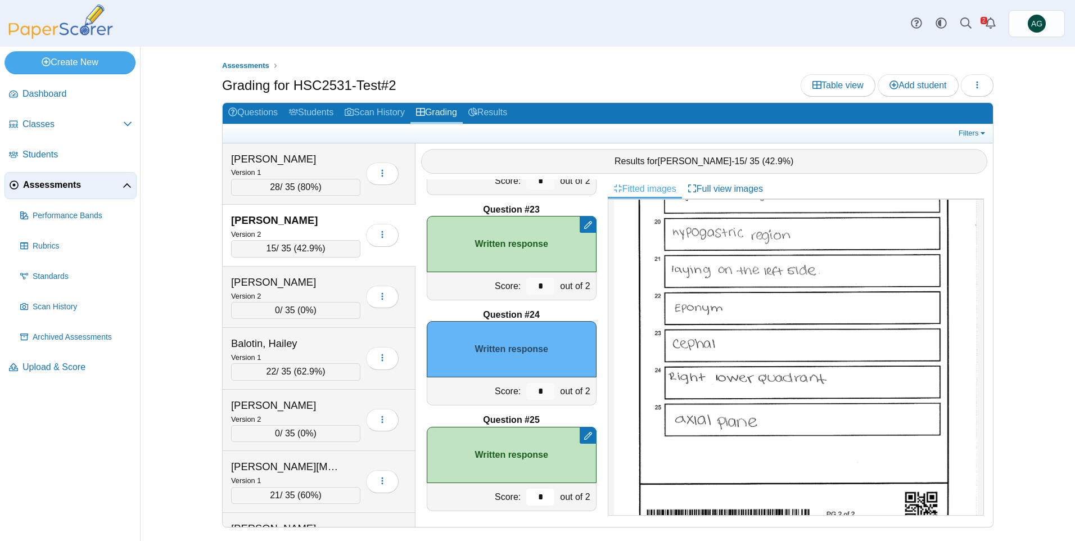
type input "*"
drag, startPoint x: 542, startPoint y: 393, endPoint x: 532, endPoint y: 393, distance: 9.6
click at [532, 393] on input "*" at bounding box center [540, 391] width 28 height 17
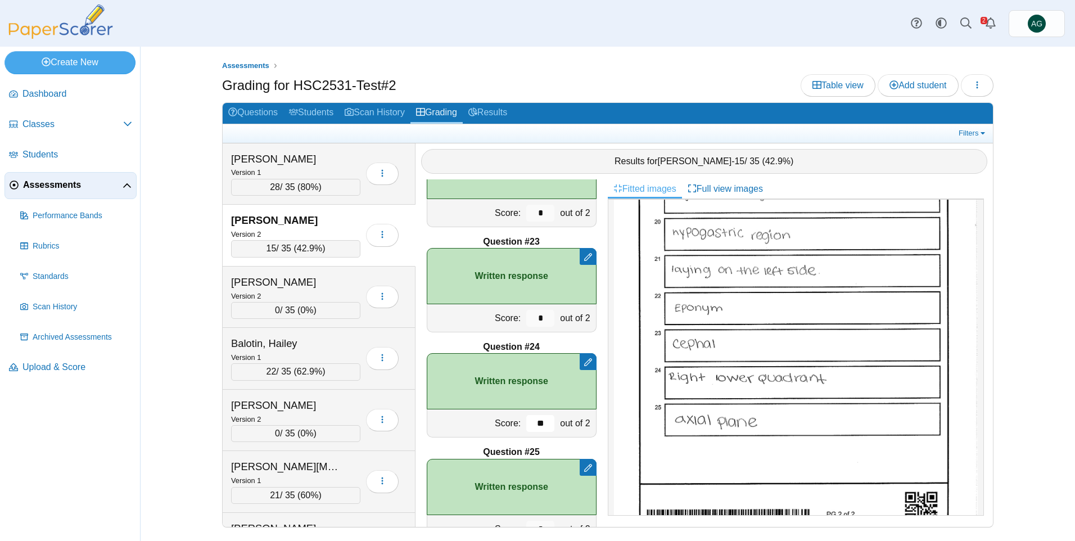
scroll to position [2197, 0]
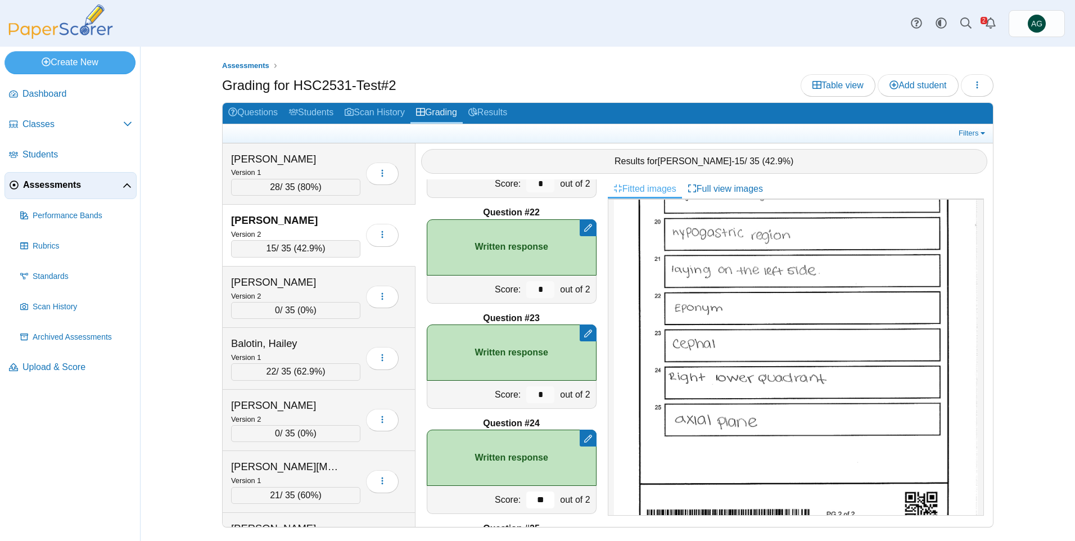
click at [530, 500] on input "**" at bounding box center [540, 499] width 28 height 17
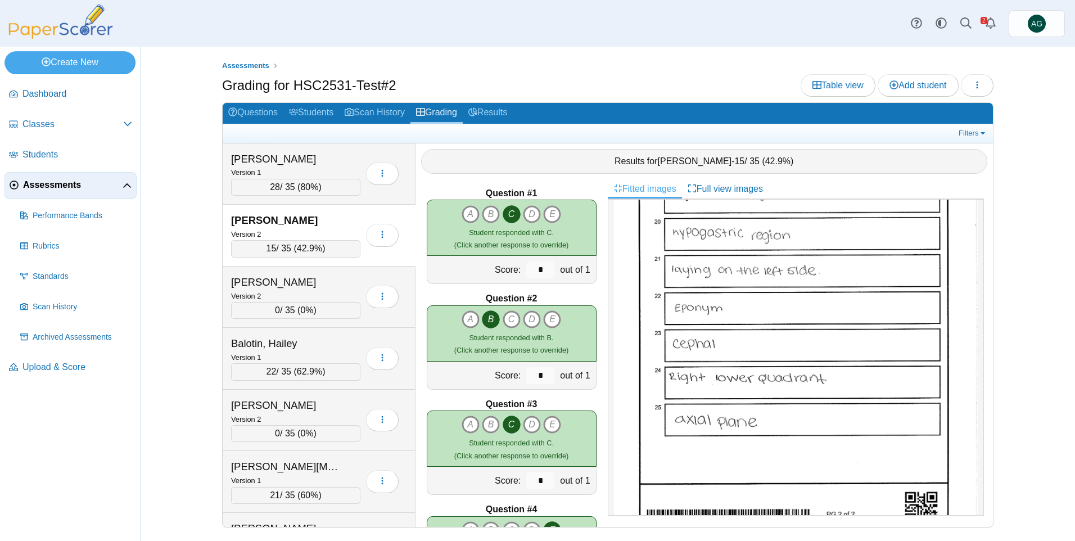
scroll to position [0, 0]
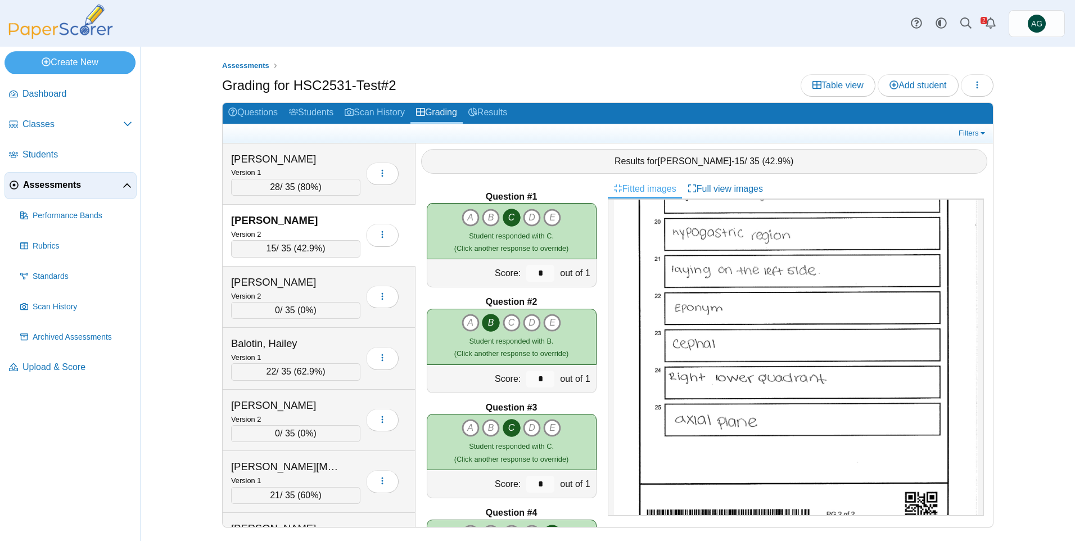
type input "*"
click at [317, 412] on div "Beyer, Rebecca" at bounding box center [287, 405] width 112 height 15
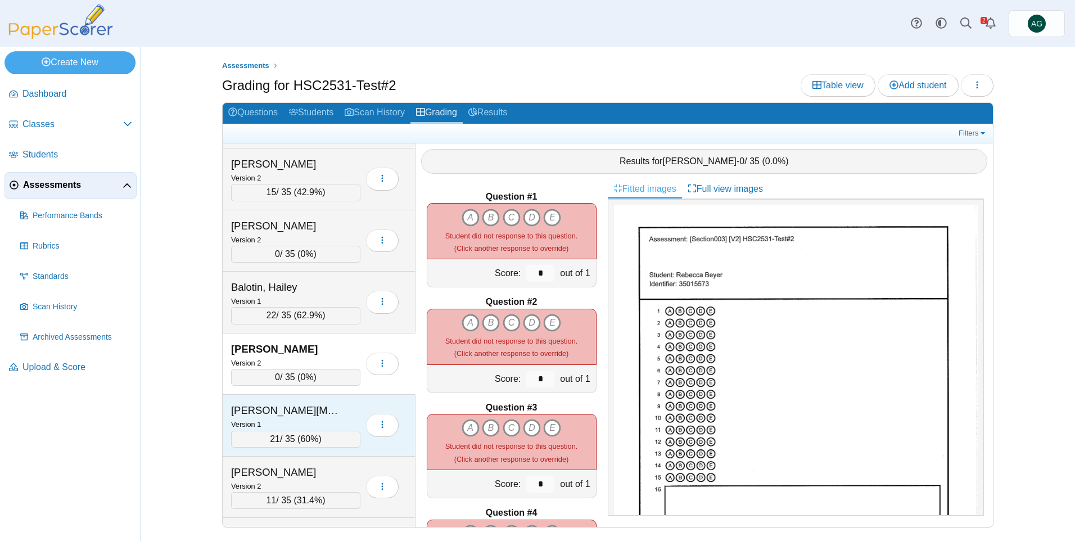
scroll to position [112, 0]
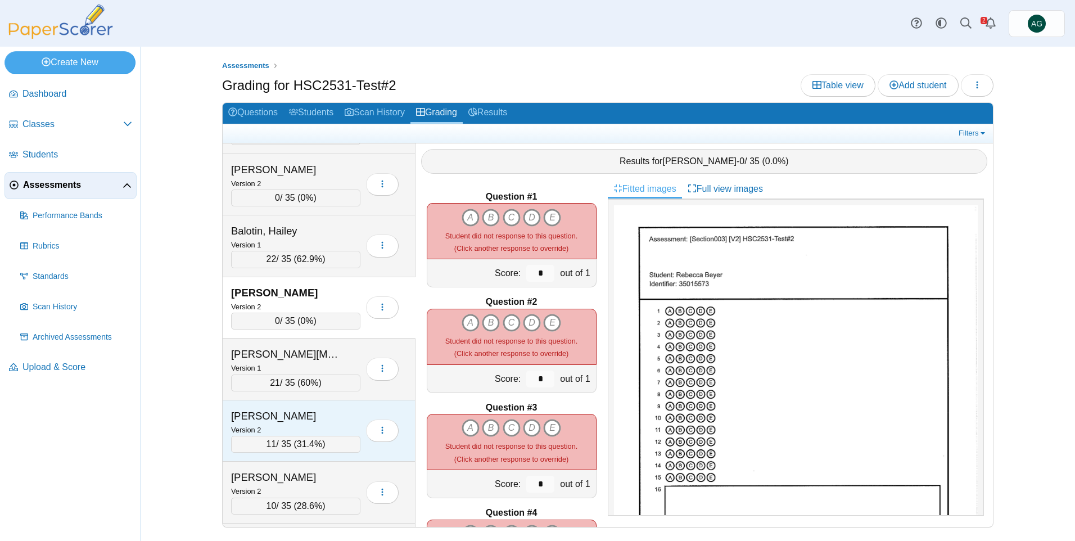
click at [301, 413] on div "Bryant, Amiya" at bounding box center [287, 416] width 112 height 15
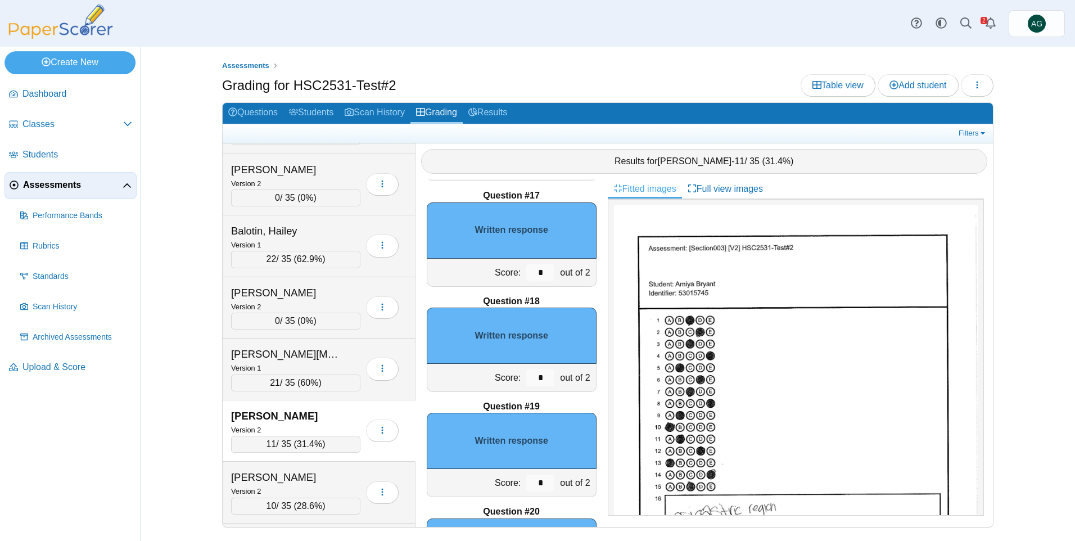
scroll to position [1518, 0]
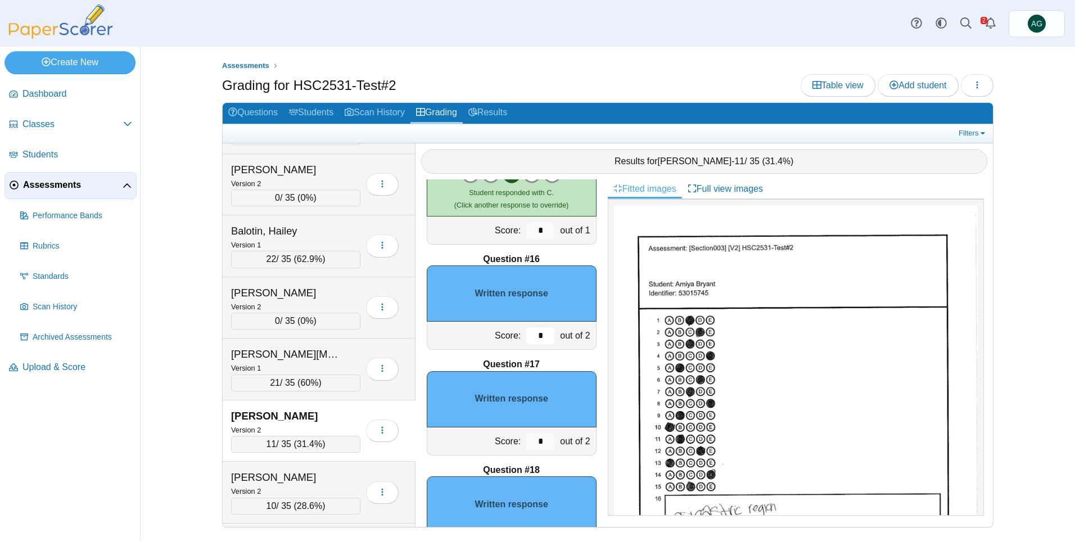
drag, startPoint x: 536, startPoint y: 335, endPoint x: 516, endPoint y: 335, distance: 19.7
click at [524, 335] on div "*" at bounding box center [541, 336] width 34 height 28
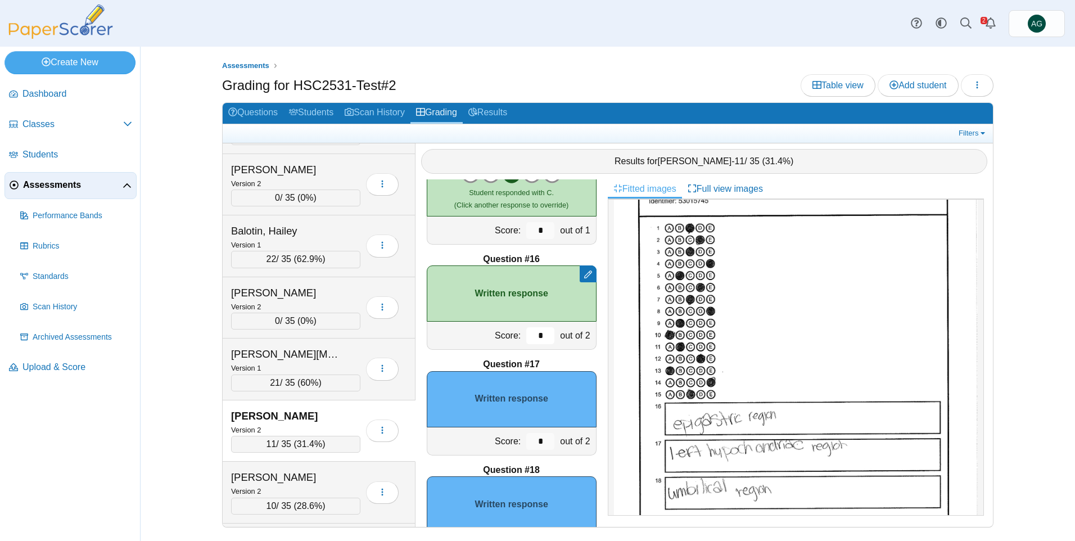
scroll to position [112, 0]
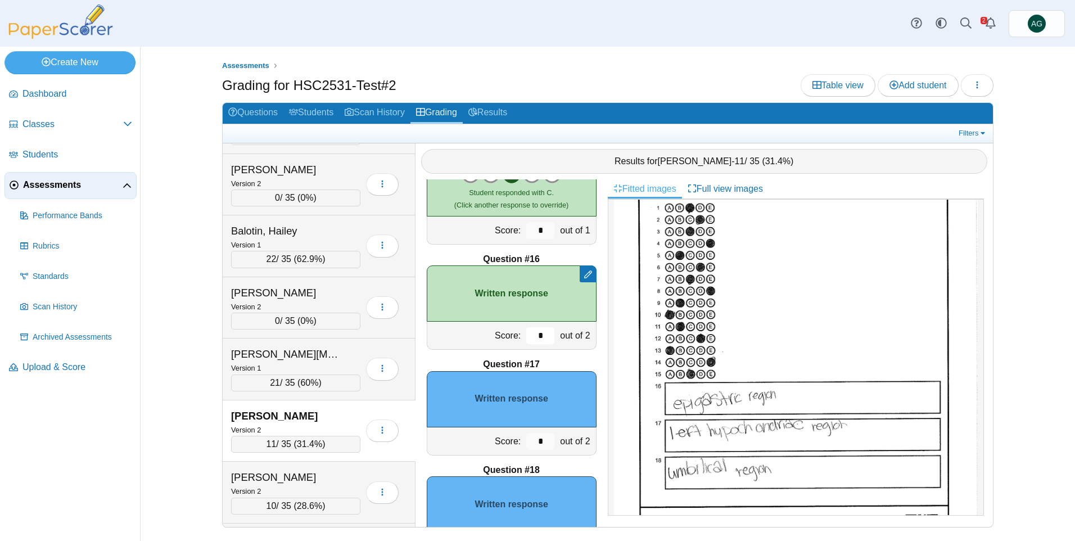
type input "*"
drag, startPoint x: 539, startPoint y: 440, endPoint x: 522, endPoint y: 441, distance: 16.9
click at [526, 441] on input "*" at bounding box center [540, 441] width 28 height 17
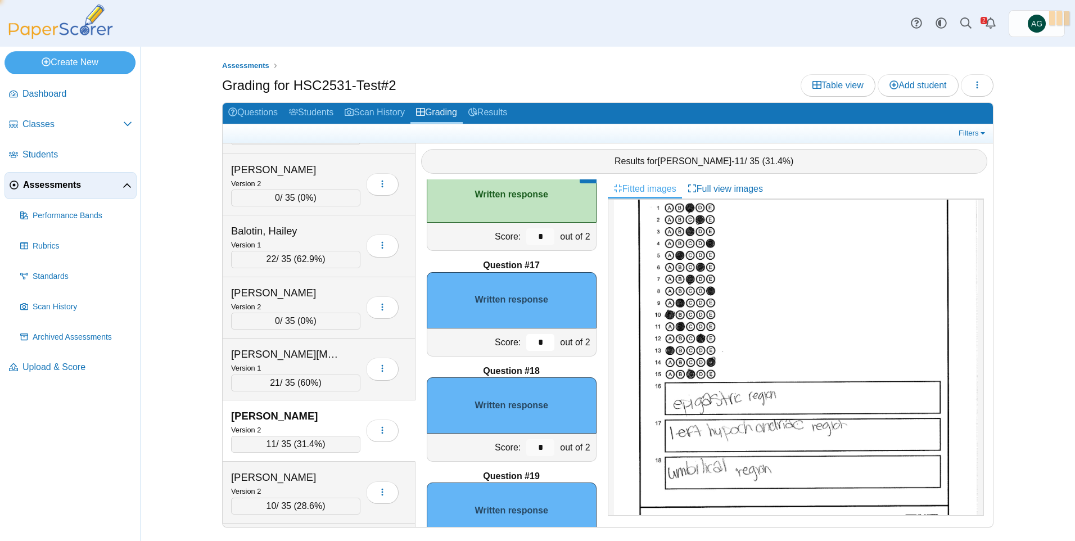
scroll to position [1687, 0]
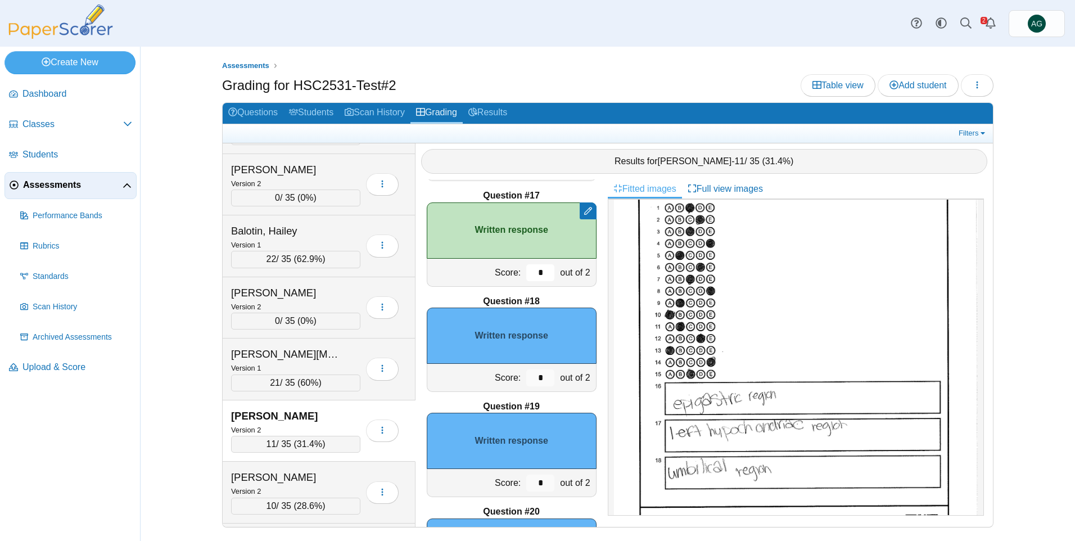
type input "*"
drag, startPoint x: 536, startPoint y: 377, endPoint x: 515, endPoint y: 378, distance: 21.4
click at [524, 378] on div "*" at bounding box center [541, 378] width 34 height 28
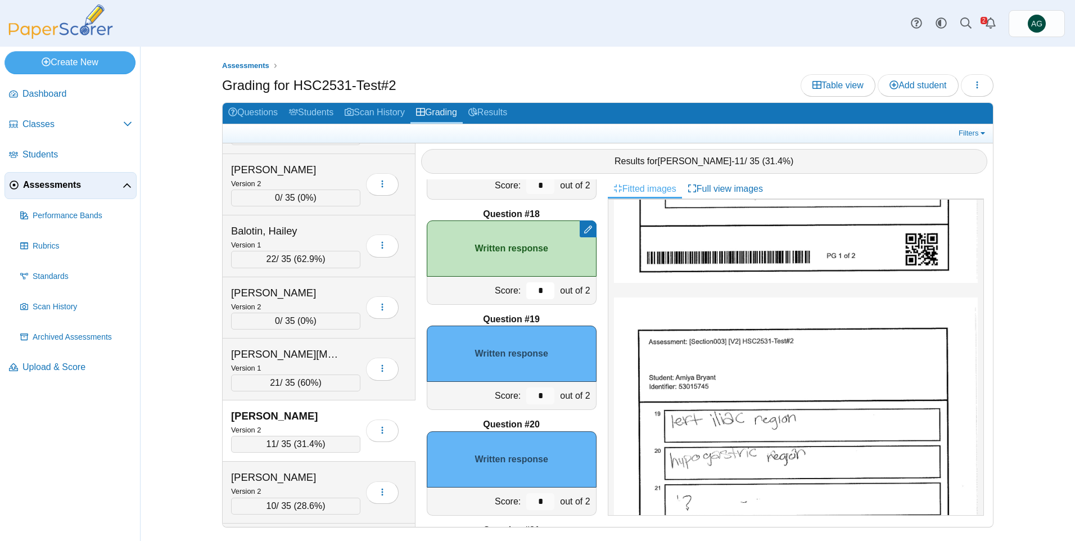
scroll to position [1800, 0]
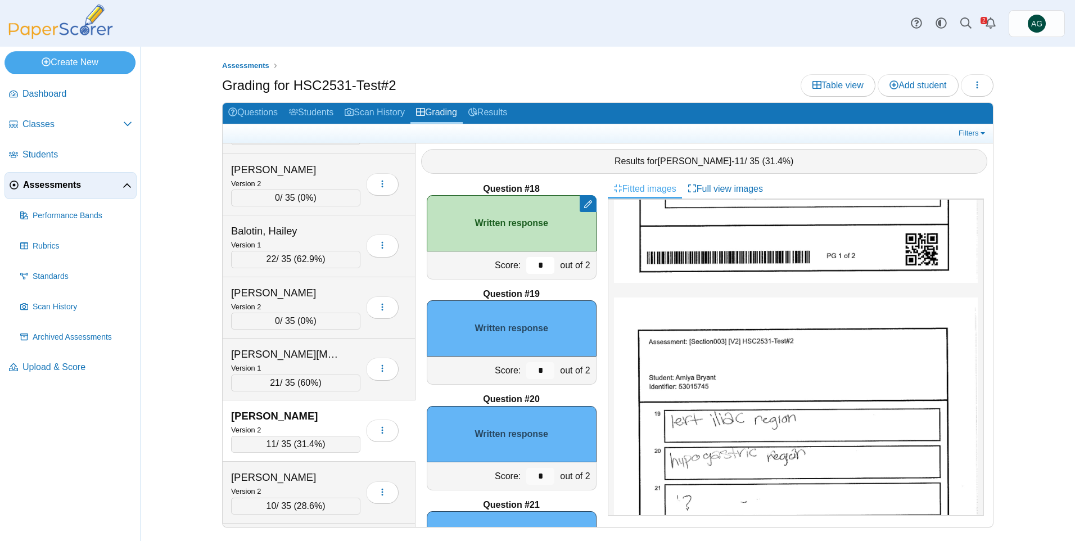
type input "*"
drag, startPoint x: 534, startPoint y: 372, endPoint x: 516, endPoint y: 375, distance: 18.3
click at [524, 375] on div "*" at bounding box center [541, 371] width 34 height 28
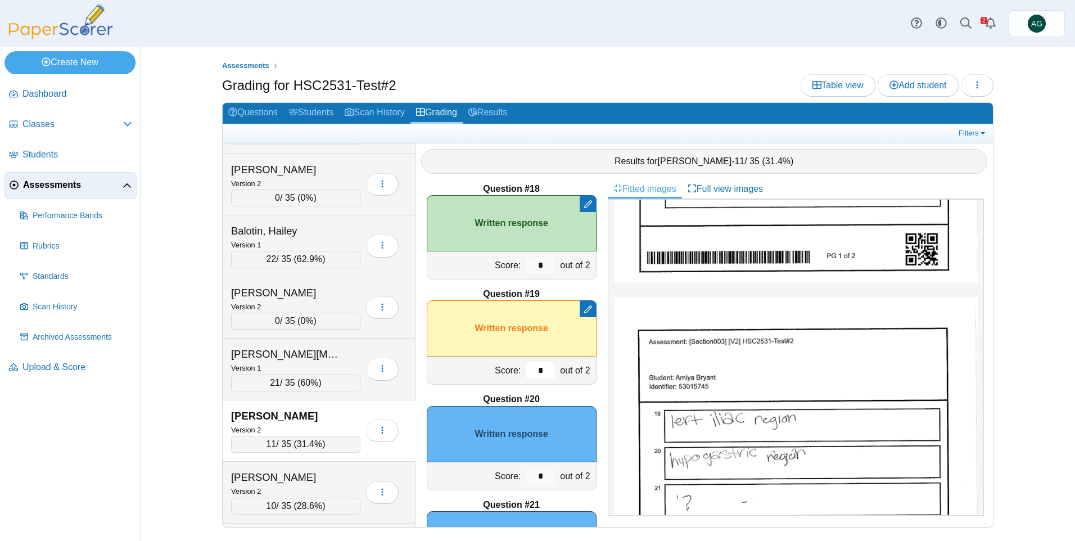
type input "*"
drag, startPoint x: 532, startPoint y: 476, endPoint x: 522, endPoint y: 476, distance: 10.1
click at [526, 476] on input "*" at bounding box center [540, 476] width 28 height 17
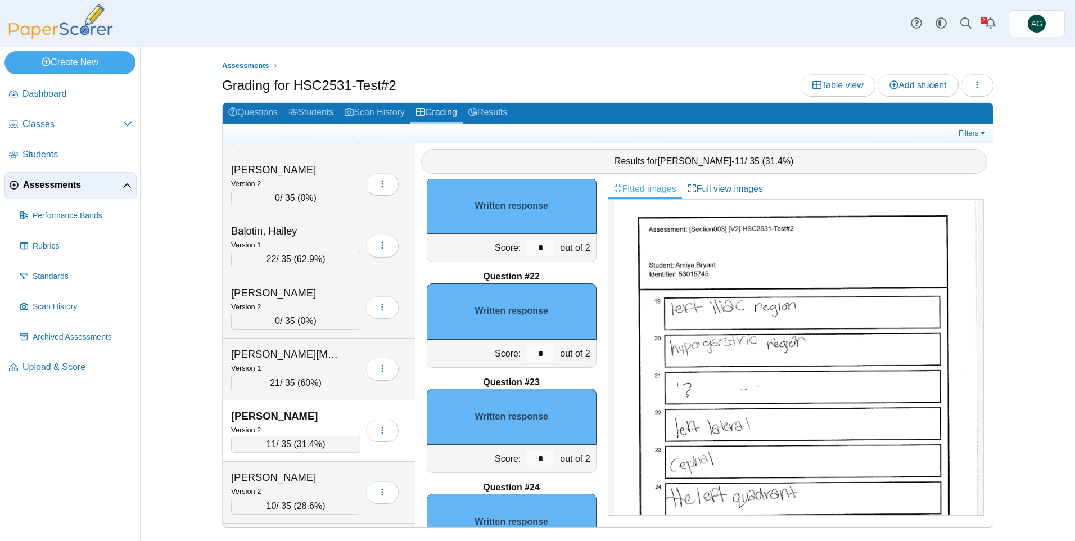
scroll to position [2137, 0]
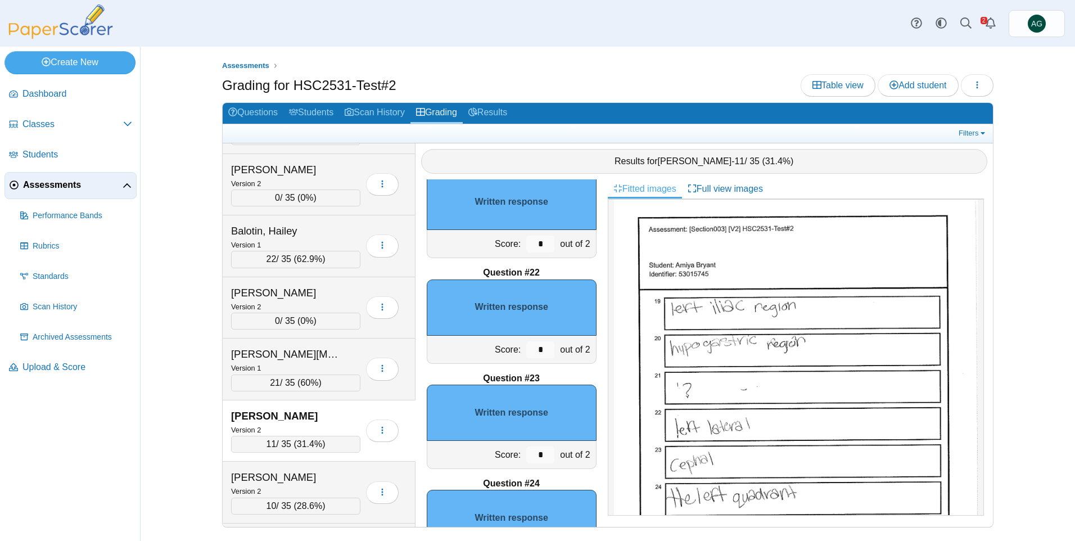
type input "*"
drag, startPoint x: 538, startPoint y: 454, endPoint x: 521, endPoint y: 457, distance: 17.6
click at [526, 457] on input "*" at bounding box center [540, 455] width 28 height 17
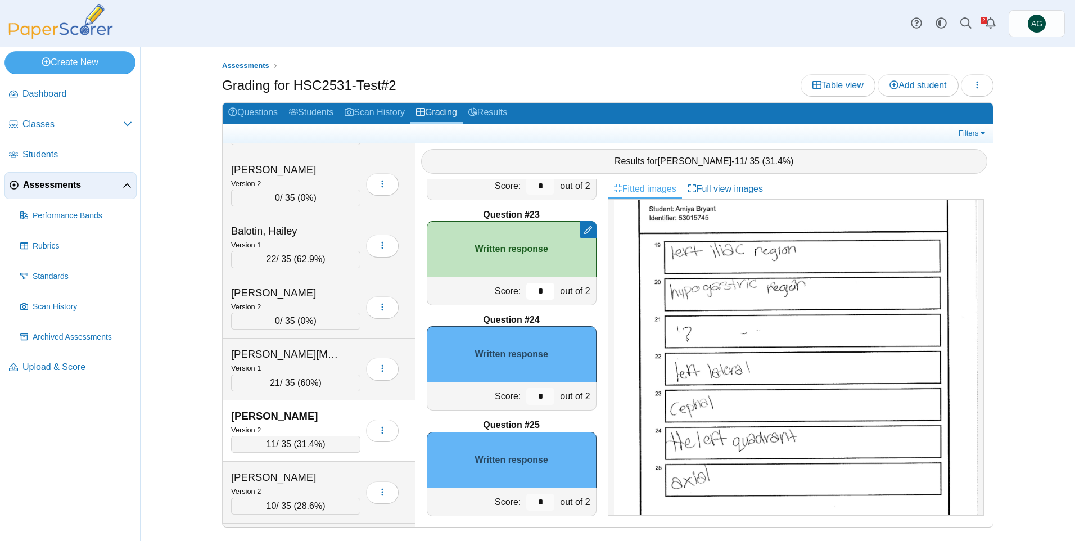
scroll to position [2306, 0]
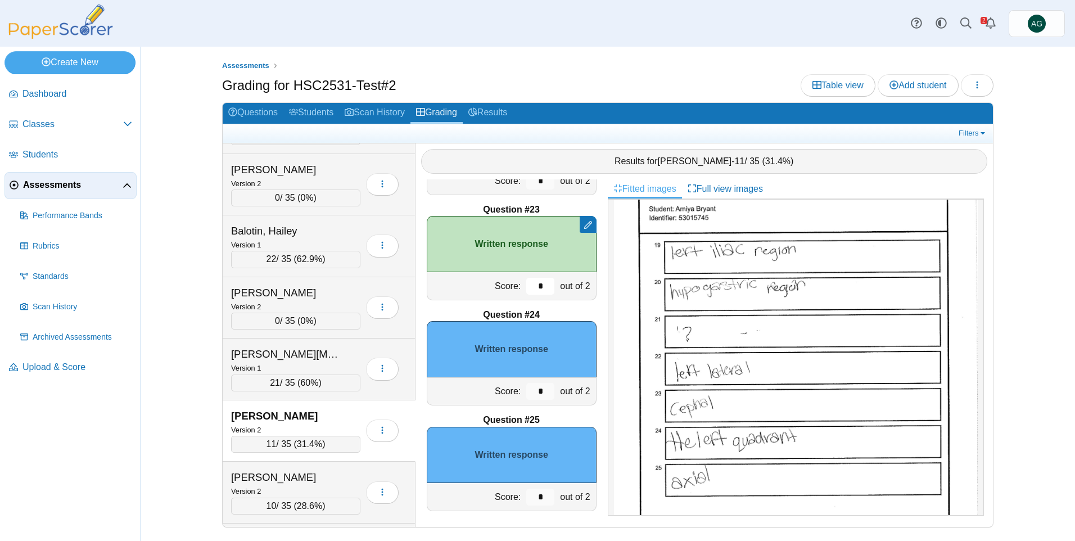
type input "*"
drag, startPoint x: 535, startPoint y: 506, endPoint x: 517, endPoint y: 505, distance: 17.5
click at [524, 505] on div "*" at bounding box center [541, 497] width 34 height 28
drag, startPoint x: 517, startPoint y: 505, endPoint x: 504, endPoint y: 496, distance: 15.8
click at [504, 496] on div "Score:" at bounding box center [475, 497] width 97 height 28
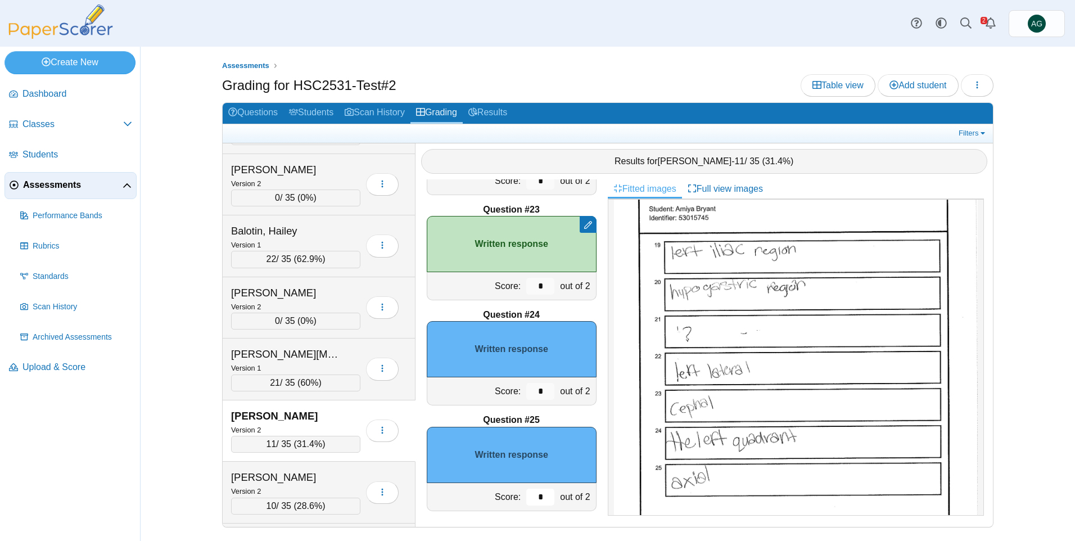
drag, startPoint x: 543, startPoint y: 494, endPoint x: 523, endPoint y: 494, distance: 19.7
click at [526, 494] on input "*" at bounding box center [540, 497] width 28 height 17
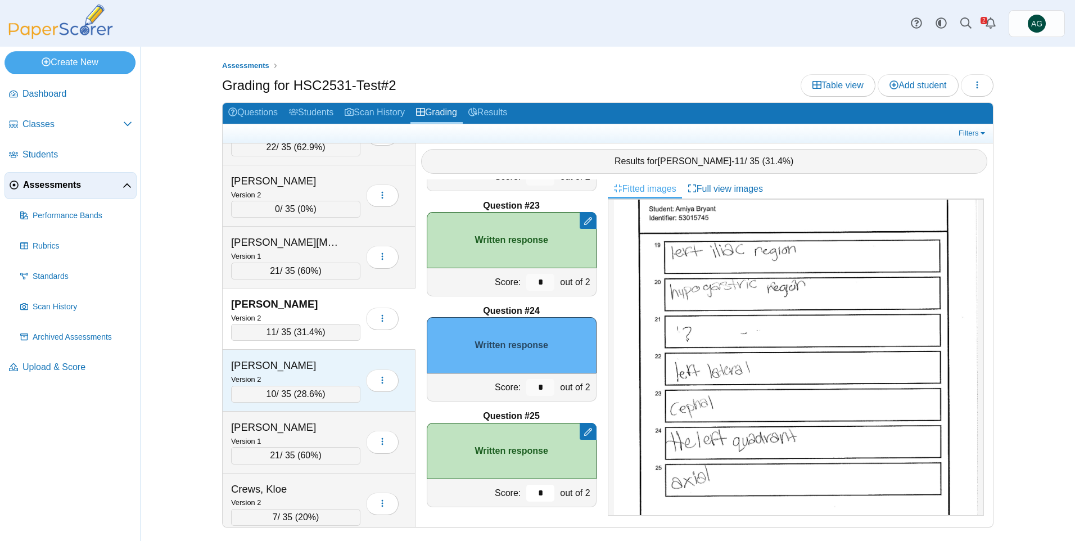
scroll to position [225, 0]
type input "*"
click at [324, 372] on div "Campos, Keira" at bounding box center [287, 365] width 112 height 15
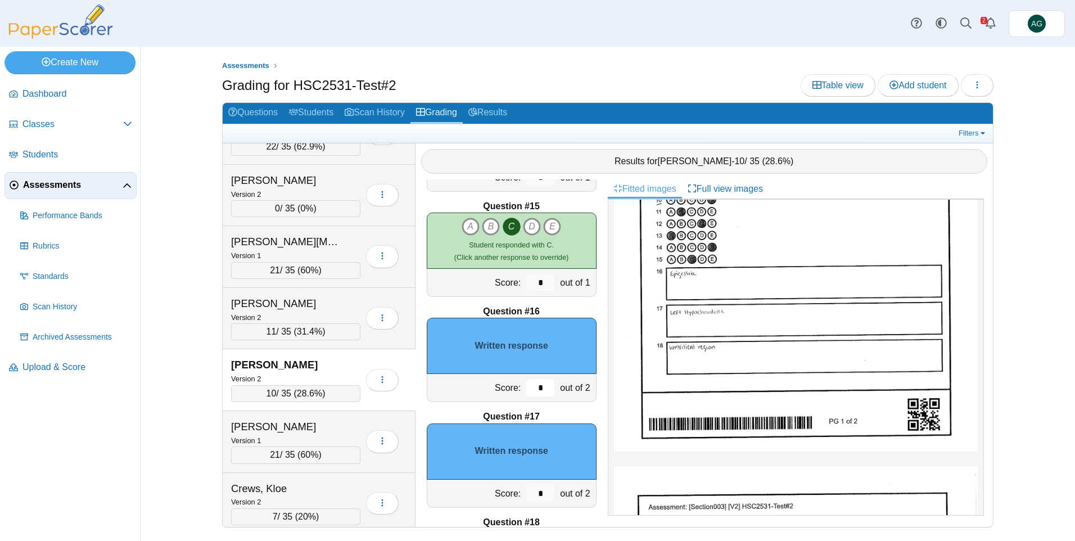
drag, startPoint x: 524, startPoint y: 389, endPoint x: 513, endPoint y: 389, distance: 10.7
click at [513, 389] on div "Score: * out of 2" at bounding box center [512, 388] width 170 height 28
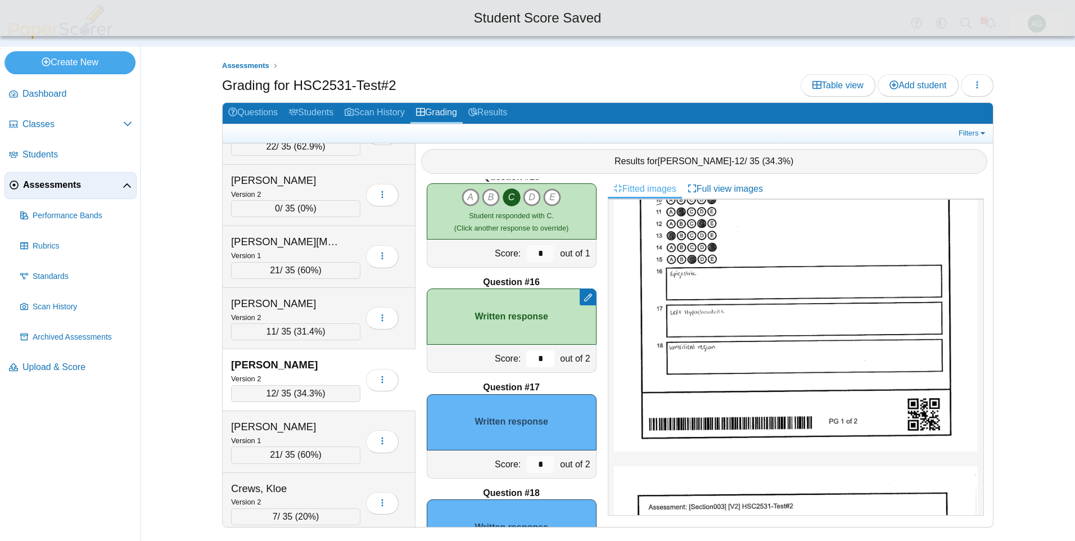
scroll to position [1522, 0]
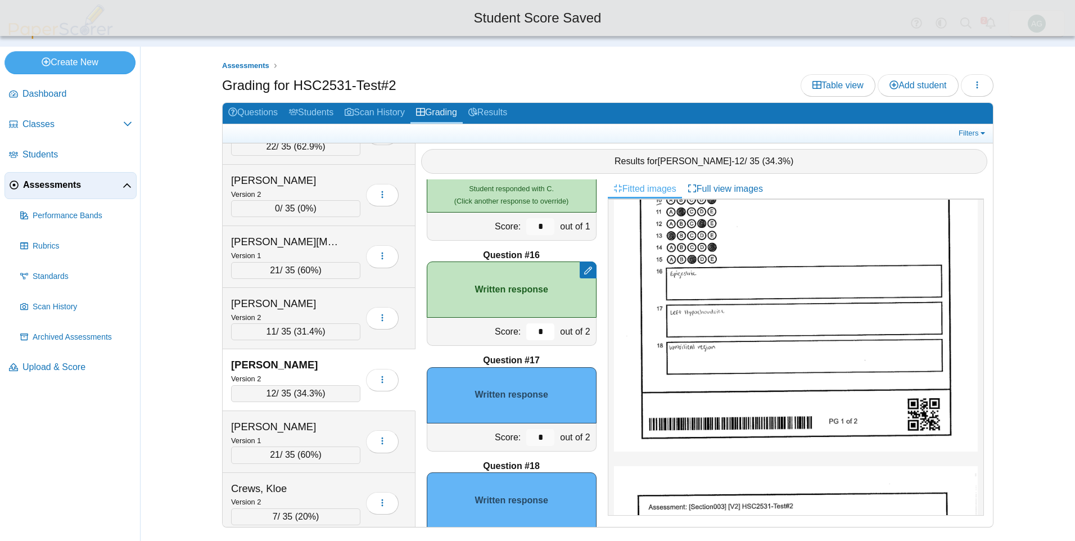
type input "*"
drag, startPoint x: 541, startPoint y: 438, endPoint x: 506, endPoint y: 438, distance: 34.9
click at [506, 438] on div "Score: * out of 2" at bounding box center [512, 437] width 170 height 28
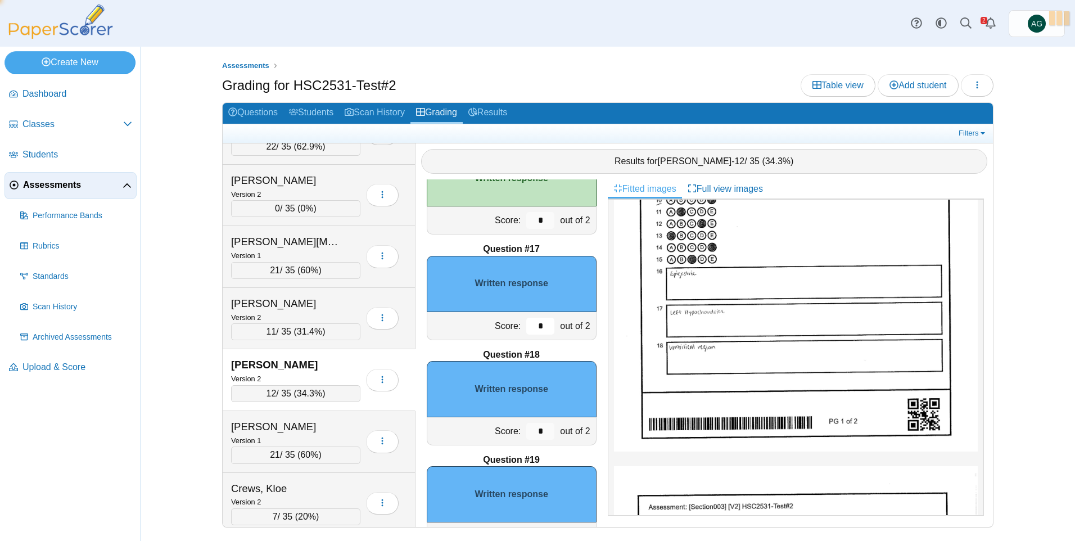
scroll to position [1635, 0]
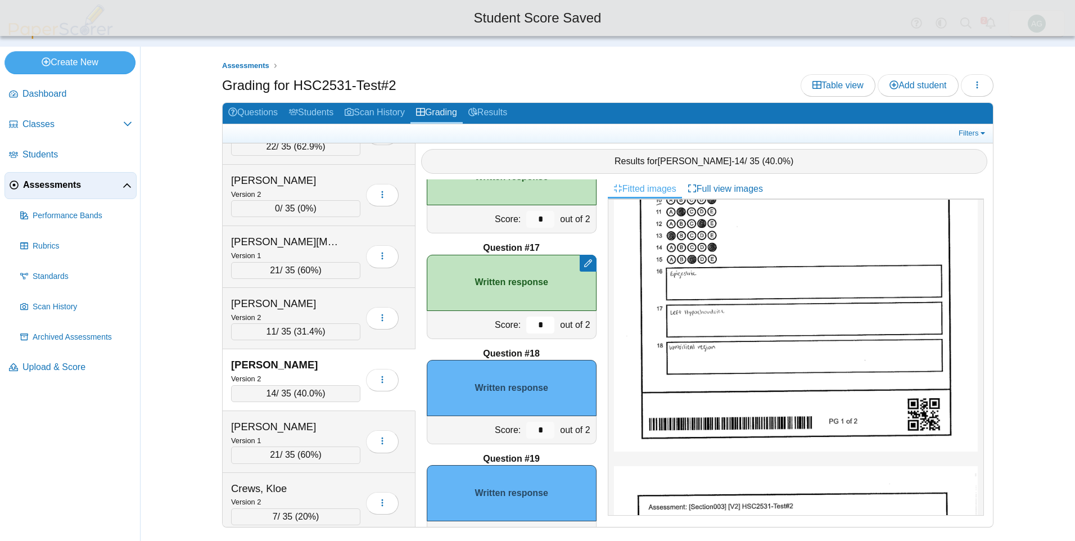
type input "*"
drag, startPoint x: 538, startPoint y: 435, endPoint x: 523, endPoint y: 434, distance: 14.7
click at [526, 434] on input "*" at bounding box center [540, 430] width 28 height 17
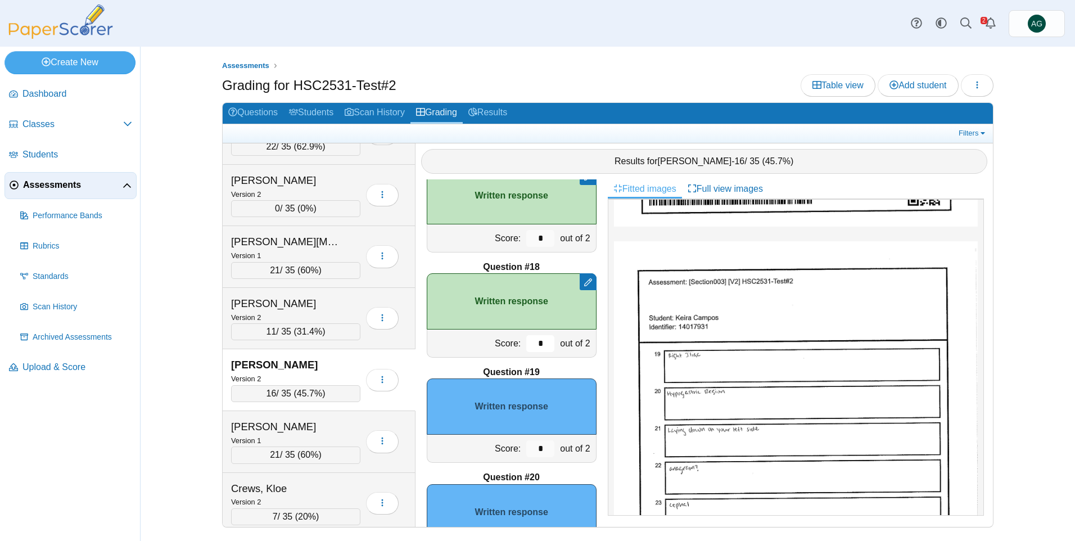
scroll to position [1747, 0]
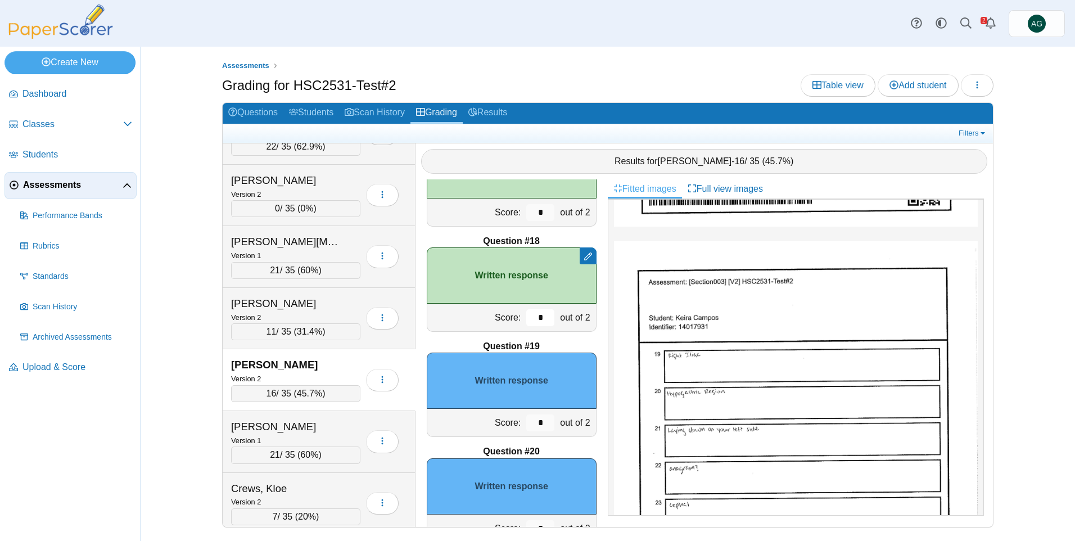
type input "*"
drag, startPoint x: 541, startPoint y: 423, endPoint x: 525, endPoint y: 423, distance: 15.8
click at [526, 423] on input "*" at bounding box center [540, 422] width 28 height 17
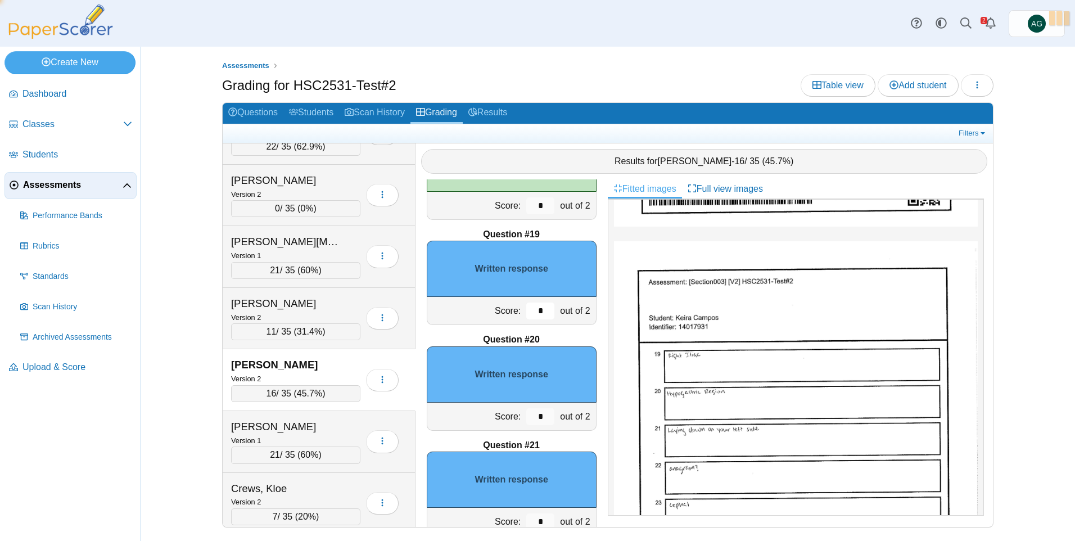
scroll to position [1860, 0]
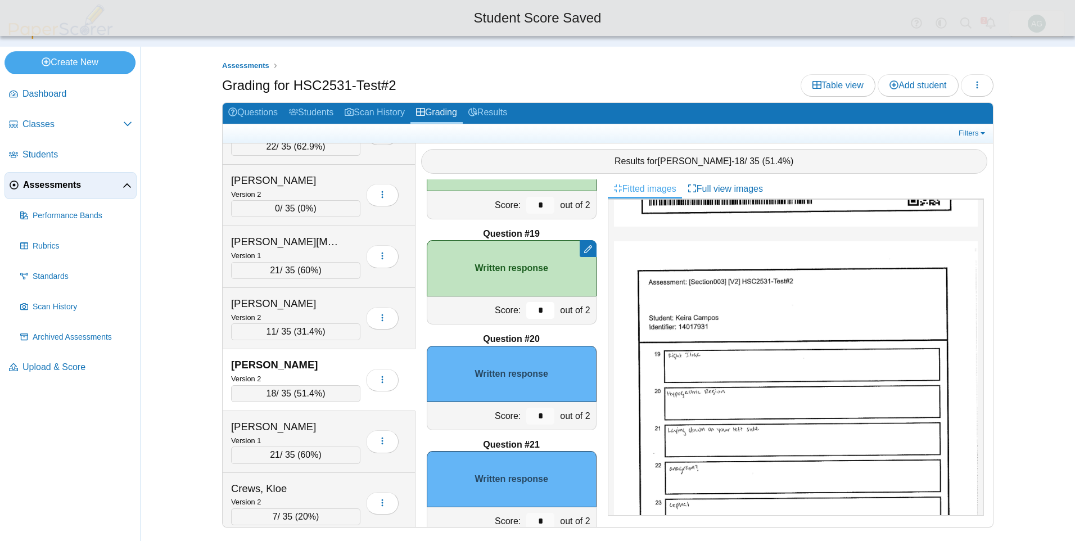
type input "*"
drag, startPoint x: 537, startPoint y: 417, endPoint x: 520, endPoint y: 418, distance: 16.9
click at [526, 418] on input "*" at bounding box center [540, 416] width 28 height 17
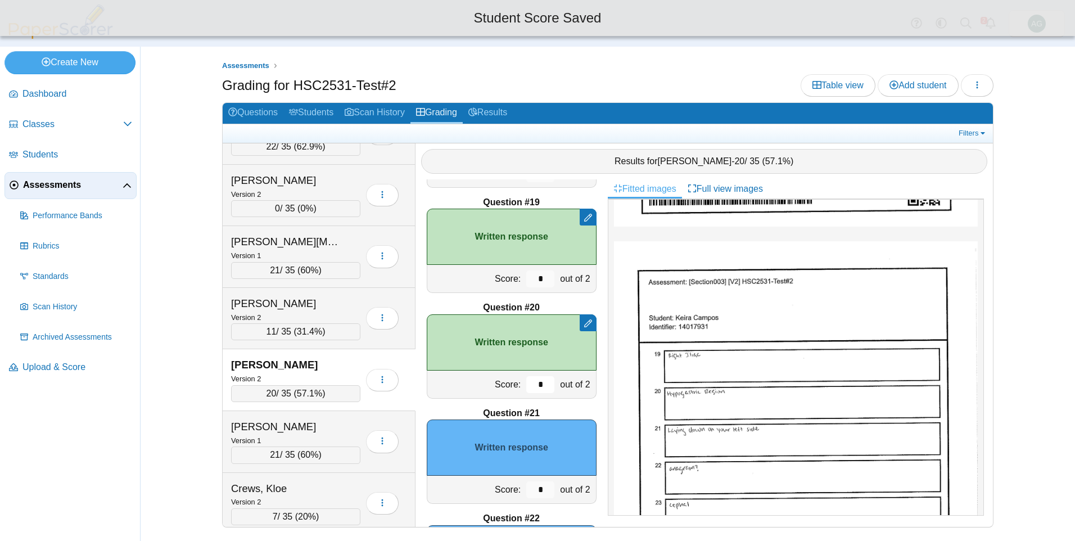
scroll to position [1972, 0]
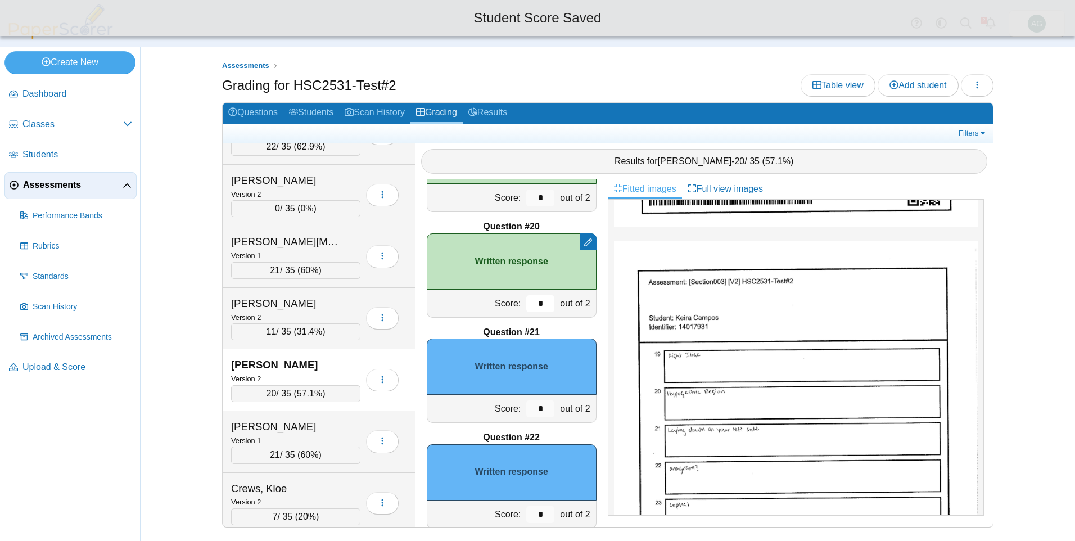
type input "*"
drag, startPoint x: 532, startPoint y: 407, endPoint x: 518, endPoint y: 406, distance: 13.5
click at [526, 406] on input "*" at bounding box center [540, 408] width 28 height 17
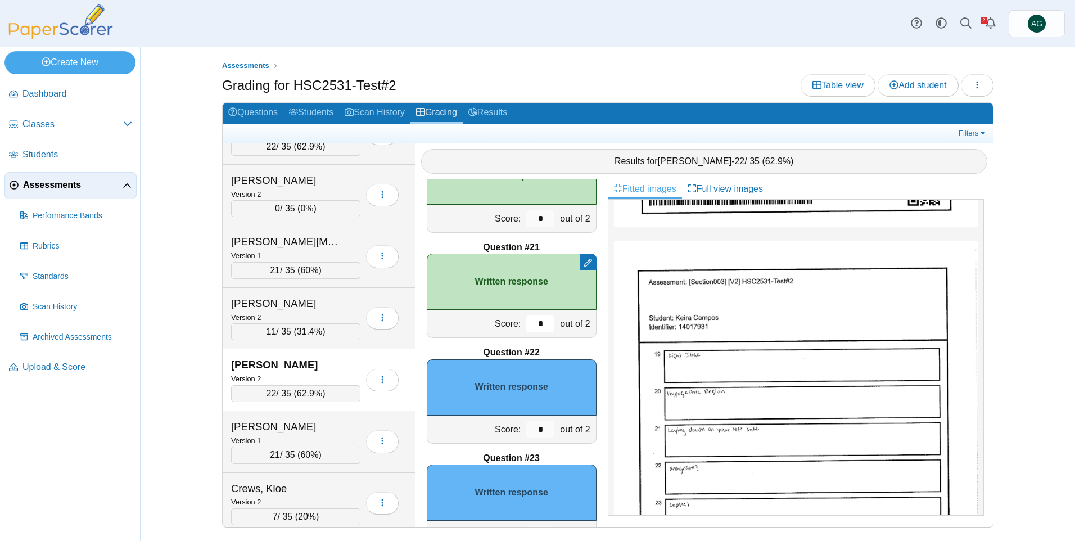
scroll to position [2085, 0]
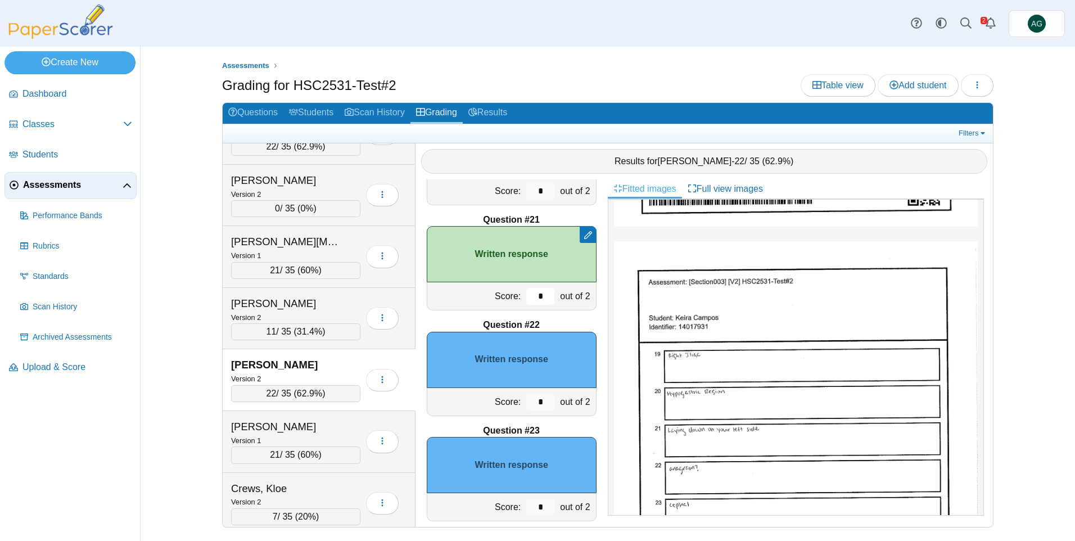
type input "*"
drag, startPoint x: 535, startPoint y: 502, endPoint x: 517, endPoint y: 500, distance: 18.0
click at [524, 500] on div "*" at bounding box center [541, 507] width 34 height 28
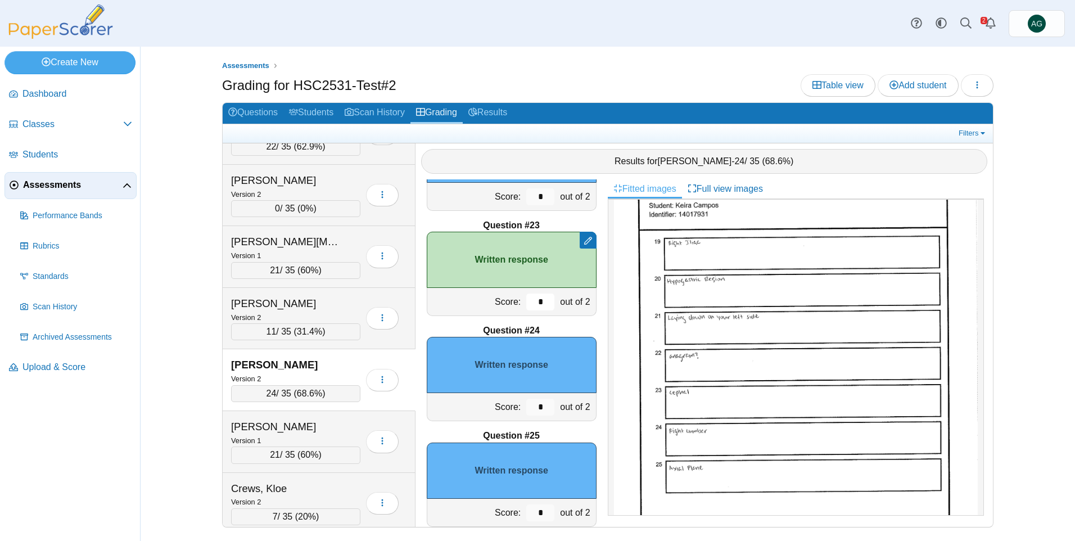
scroll to position [2310, 0]
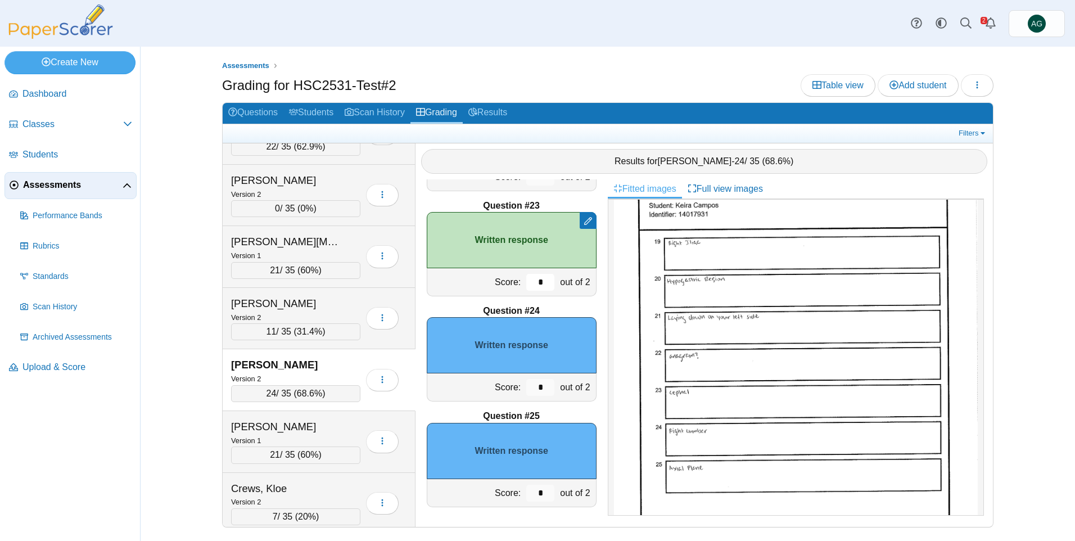
type input "*"
drag, startPoint x: 534, startPoint y: 494, endPoint x: 518, endPoint y: 493, distance: 15.8
click at [526, 493] on input "*" at bounding box center [540, 493] width 28 height 17
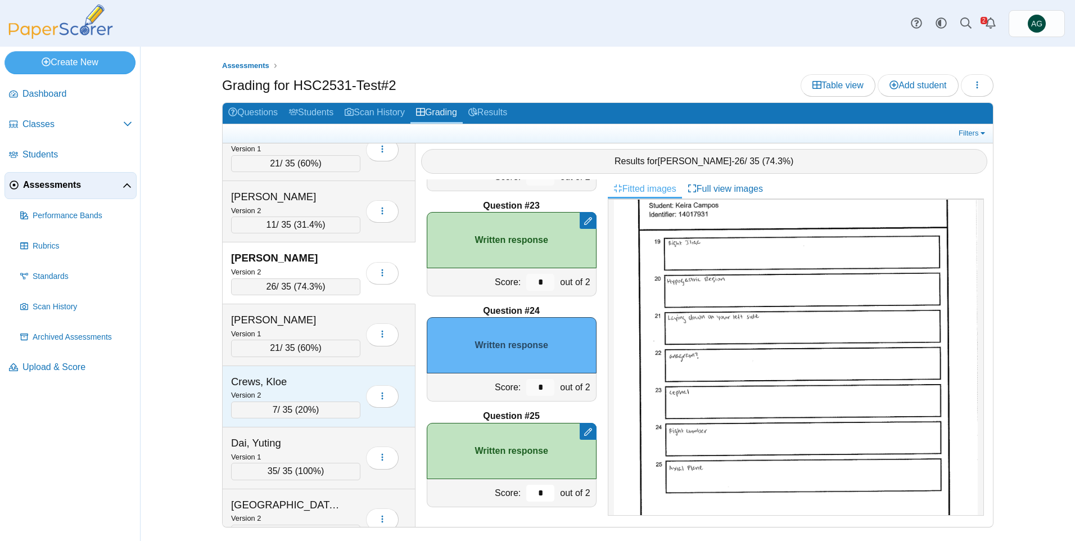
scroll to position [337, 0]
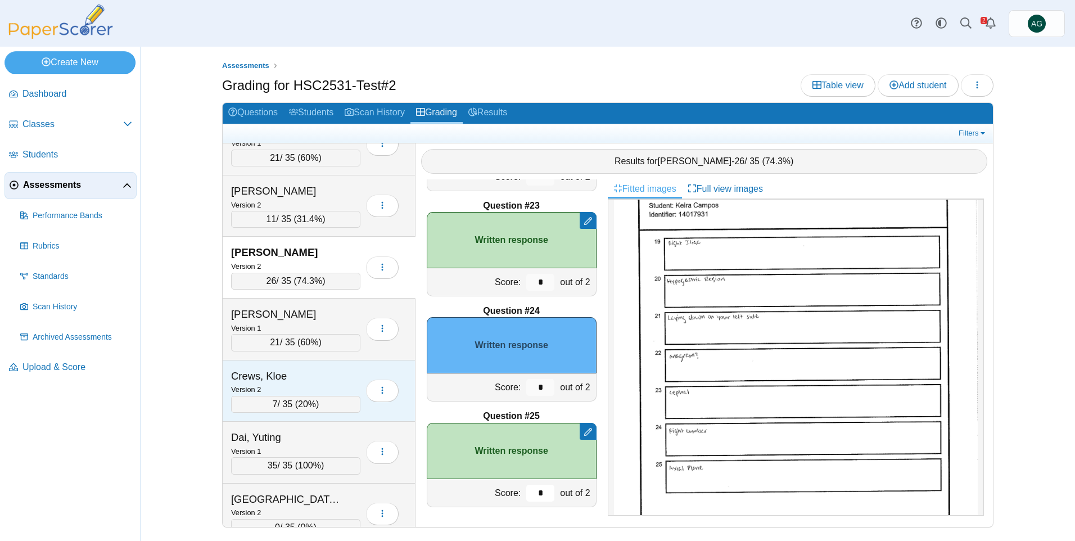
type input "*"
click at [312, 384] on div "Version 2" at bounding box center [295, 389] width 129 height 12
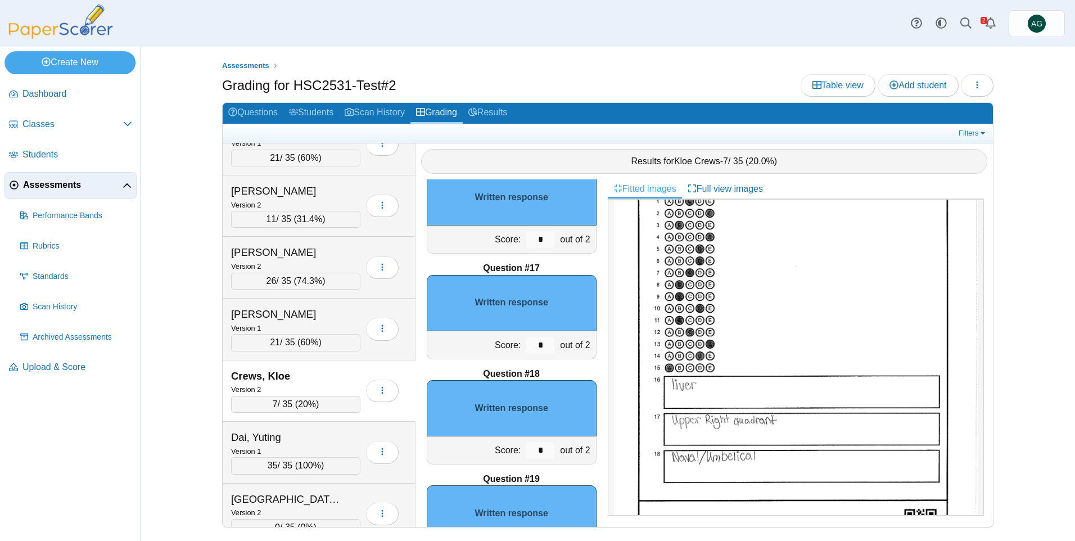
scroll to position [1635, 0]
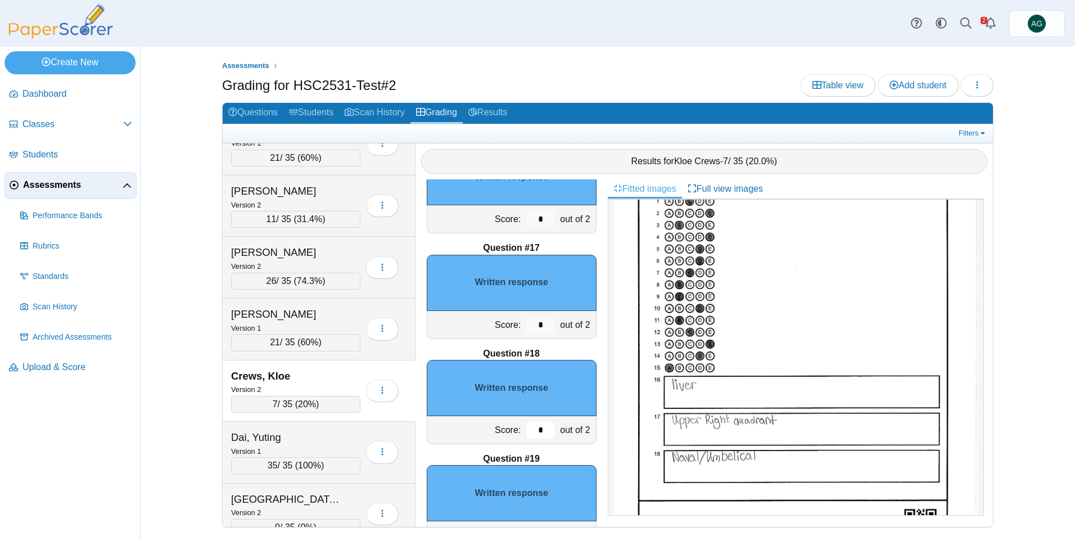
drag, startPoint x: 533, startPoint y: 430, endPoint x: 515, endPoint y: 425, distance: 19.4
click at [524, 425] on div "*" at bounding box center [541, 430] width 34 height 28
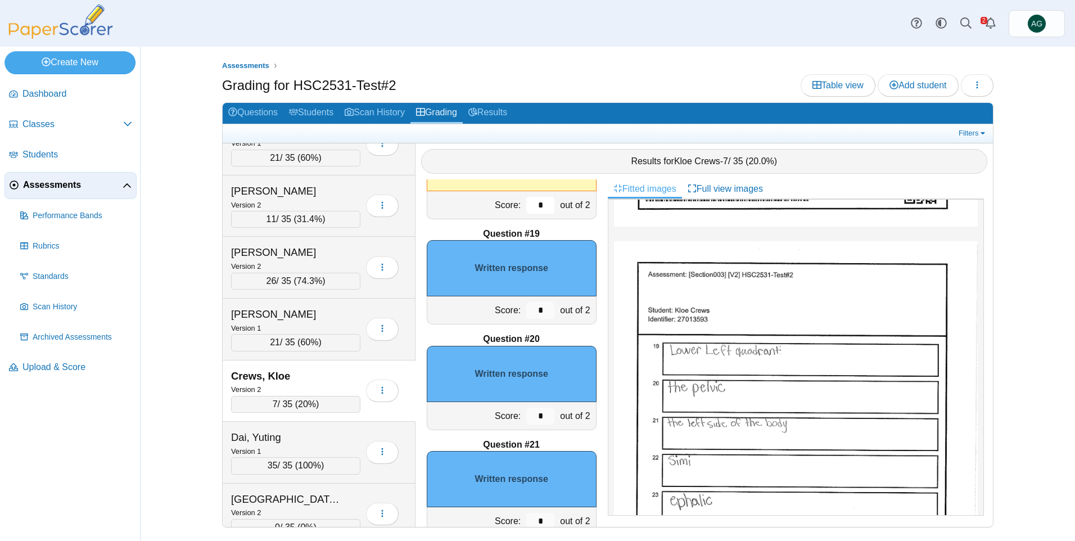
scroll to position [1916, 0]
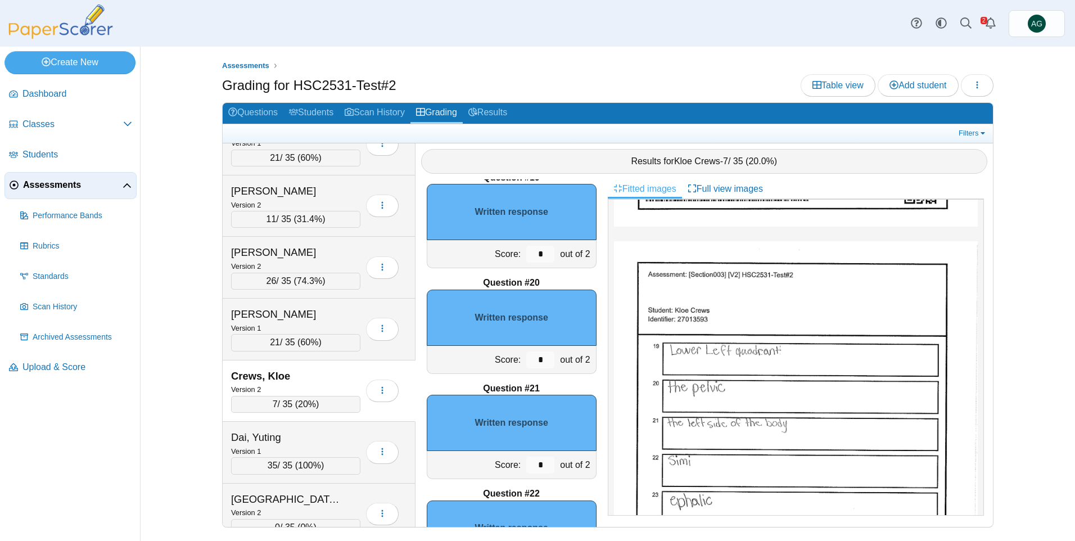
type input "*"
click at [524, 467] on div "*" at bounding box center [541, 465] width 34 height 28
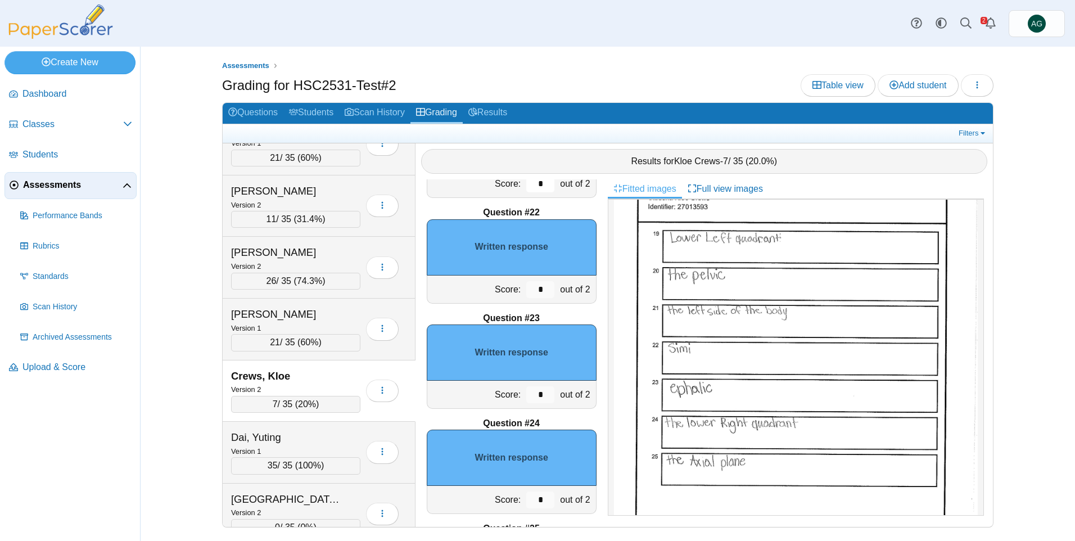
scroll to position [2253, 0]
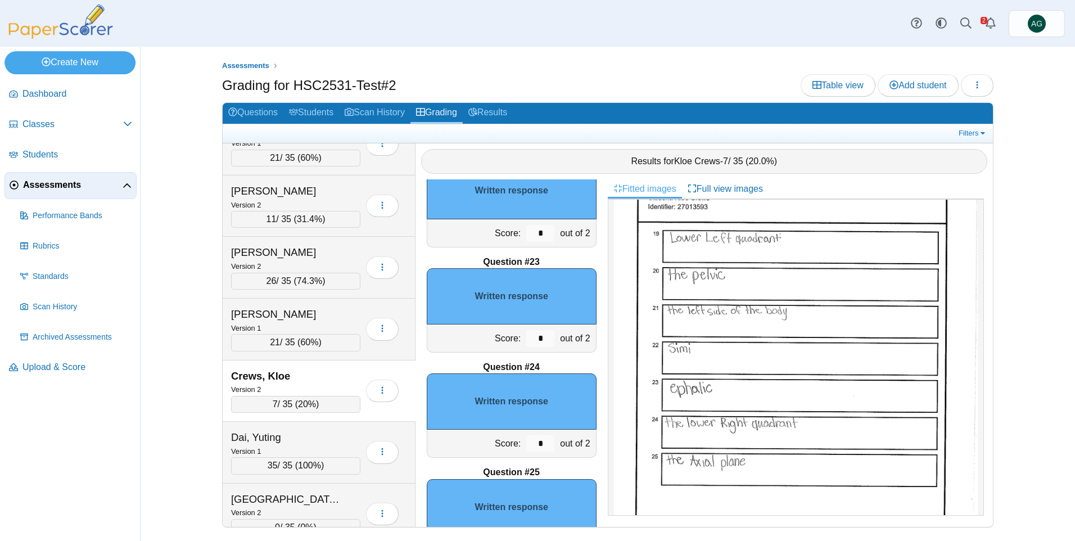
type input "*"
drag, startPoint x: 525, startPoint y: 447, endPoint x: 514, endPoint y: 445, distance: 11.4
click at [524, 445] on div "*" at bounding box center [541, 444] width 34 height 28
type input "*"
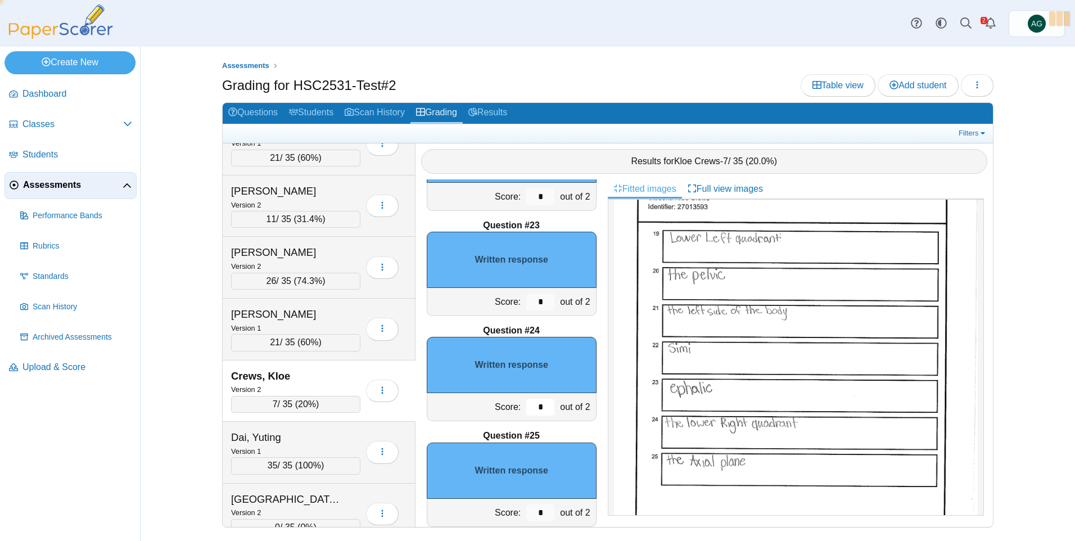
scroll to position [2310, 0]
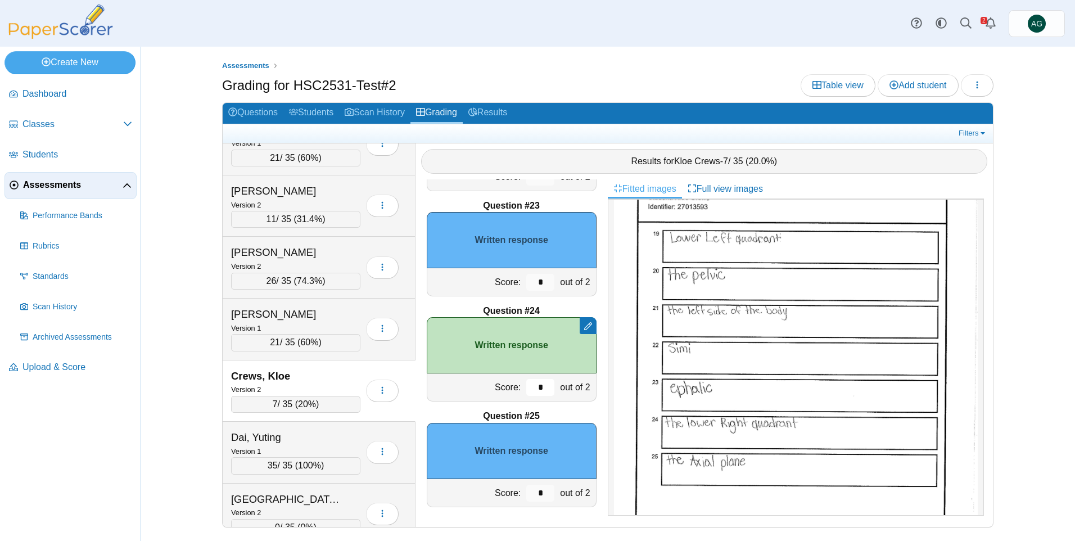
type input "*"
drag, startPoint x: 533, startPoint y: 494, endPoint x: 522, endPoint y: 493, distance: 10.7
click at [526, 493] on input "*" at bounding box center [540, 493] width 28 height 17
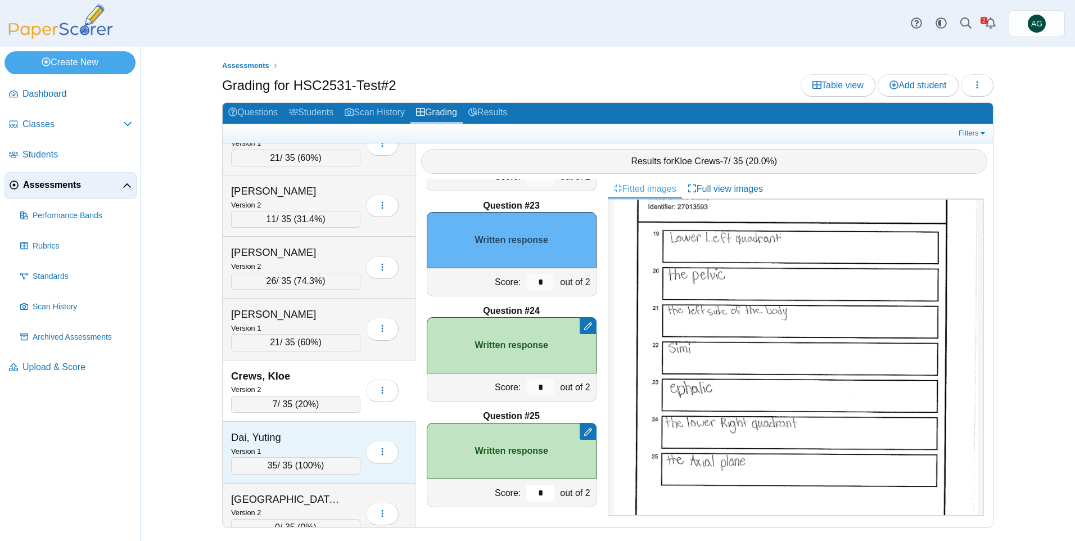
scroll to position [394, 0]
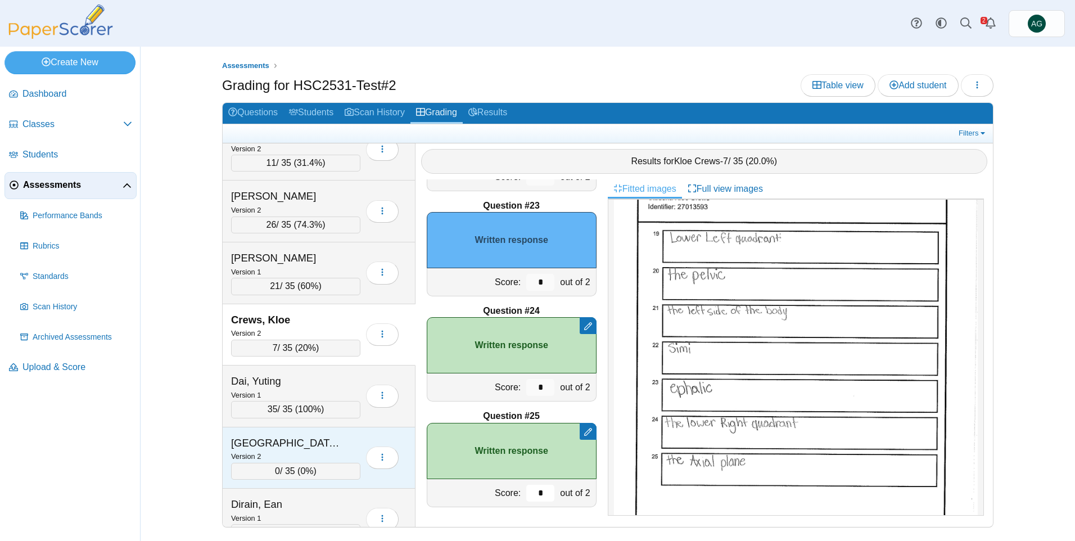
type input "*"
click at [334, 449] on div "Dallas, Coriah" at bounding box center [287, 443] width 112 height 15
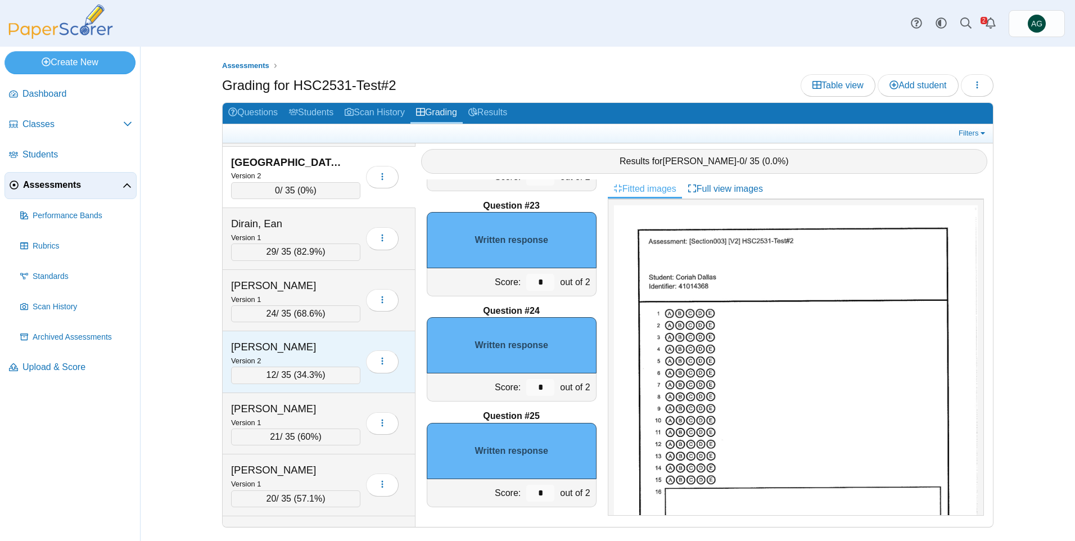
scroll to position [675, 0]
click at [312, 355] on div "Version 2" at bounding box center [295, 360] width 129 height 12
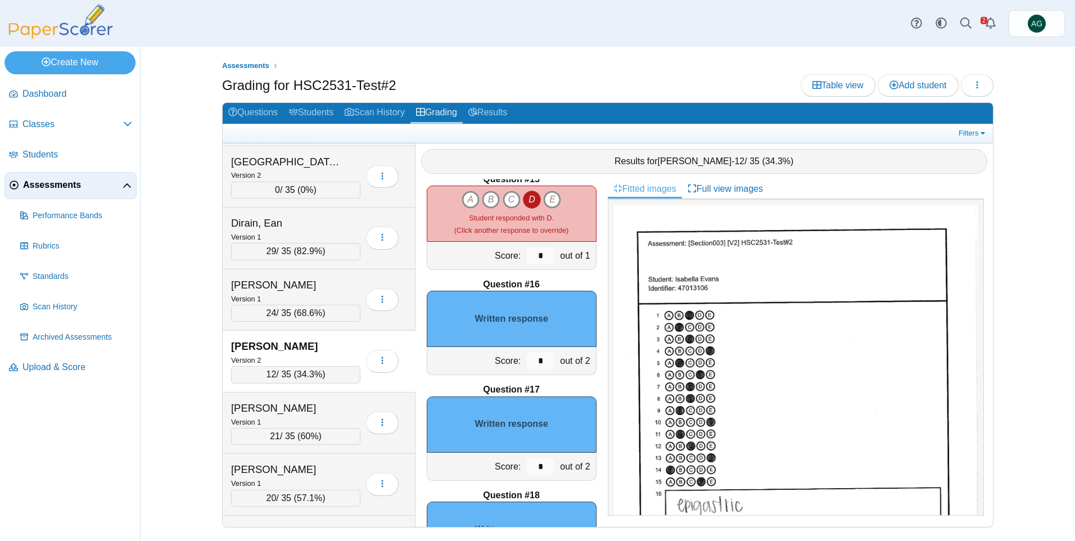
scroll to position [1466, 0]
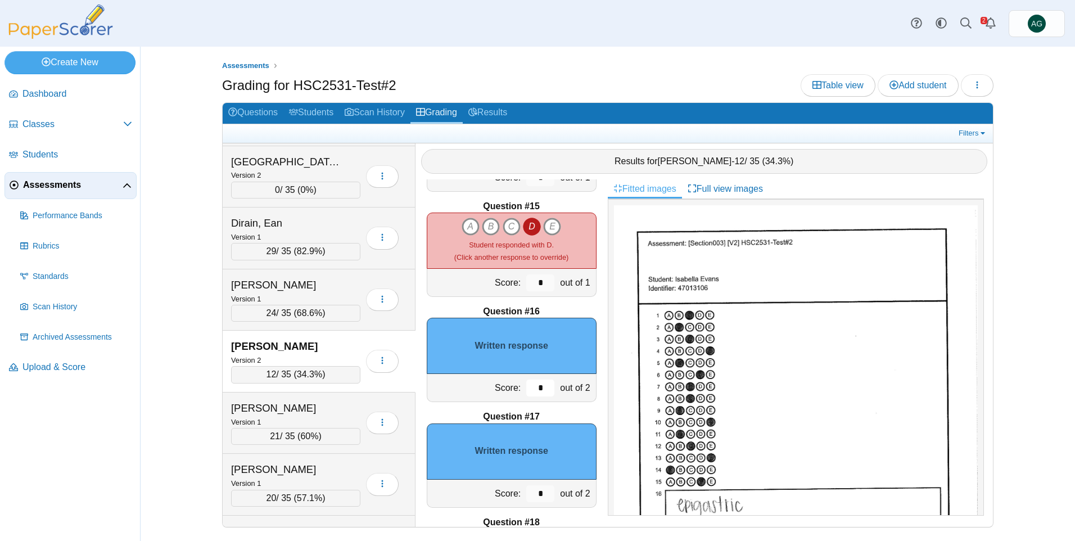
drag, startPoint x: 533, startPoint y: 387, endPoint x: 516, endPoint y: 387, distance: 17.4
click at [524, 387] on div "*" at bounding box center [541, 388] width 34 height 28
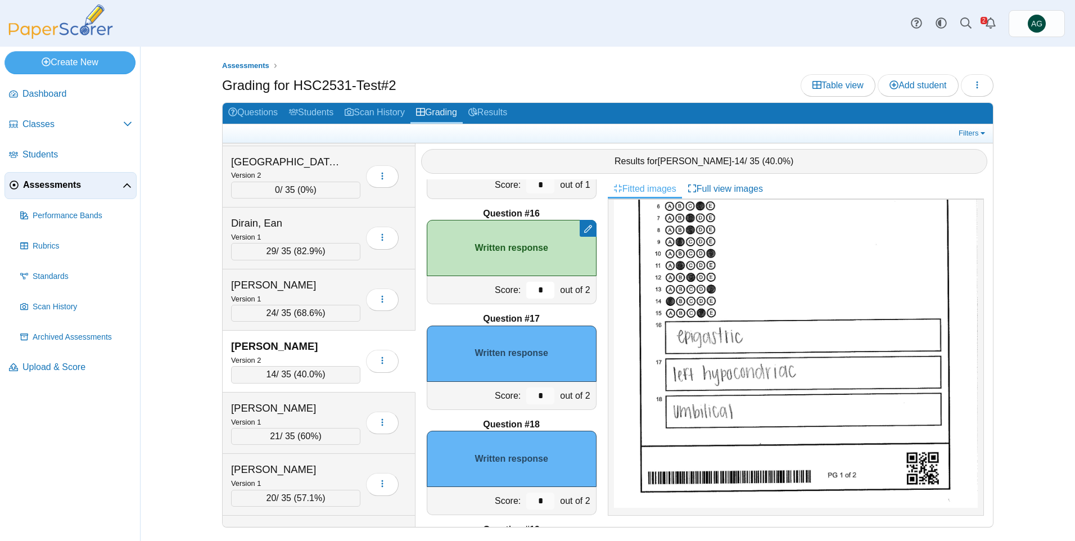
scroll to position [1579, 0]
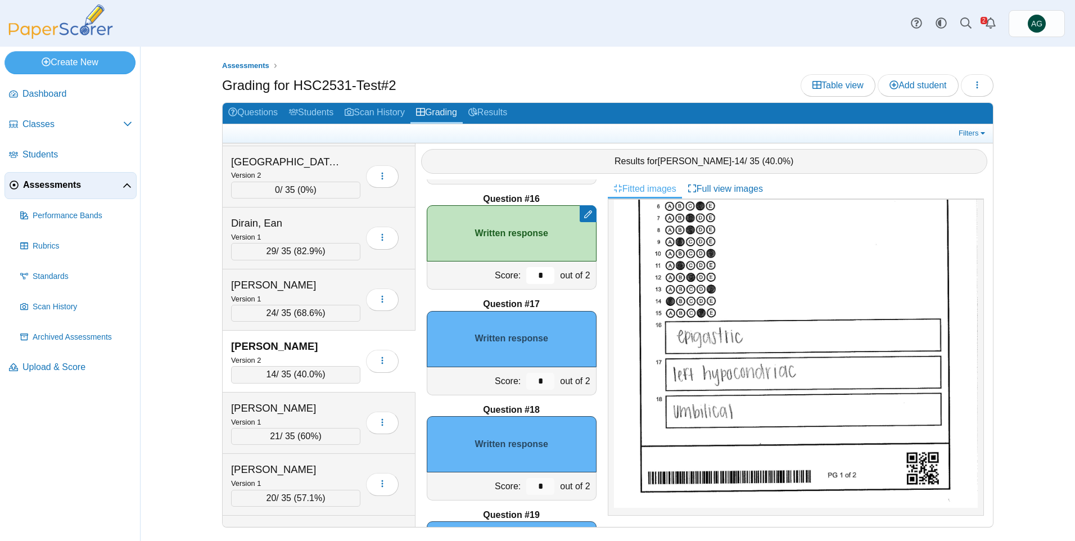
type input "*"
drag, startPoint x: 530, startPoint y: 381, endPoint x: 524, endPoint y: 382, distance: 6.4
click at [526, 382] on input "*" at bounding box center [540, 381] width 28 height 17
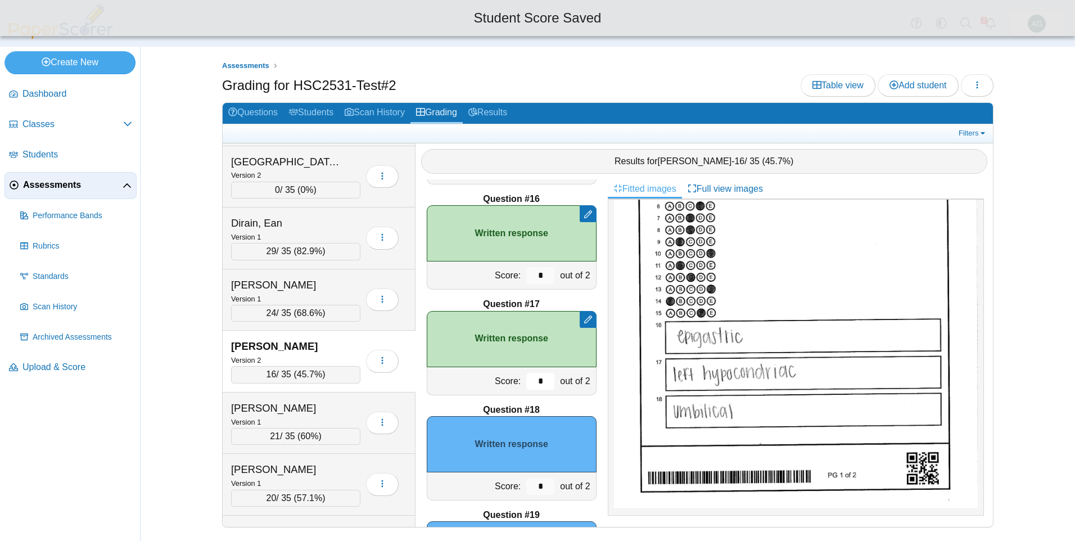
type input "*"
drag, startPoint x: 541, startPoint y: 486, endPoint x: 518, endPoint y: 483, distance: 22.7
click at [526, 483] on input "*" at bounding box center [540, 486] width 28 height 17
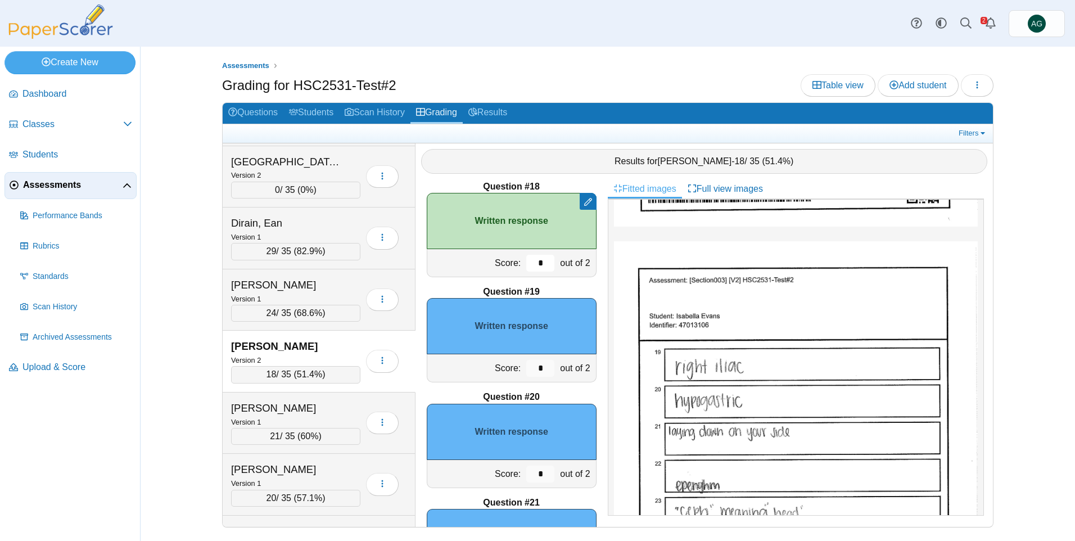
scroll to position [1803, 0]
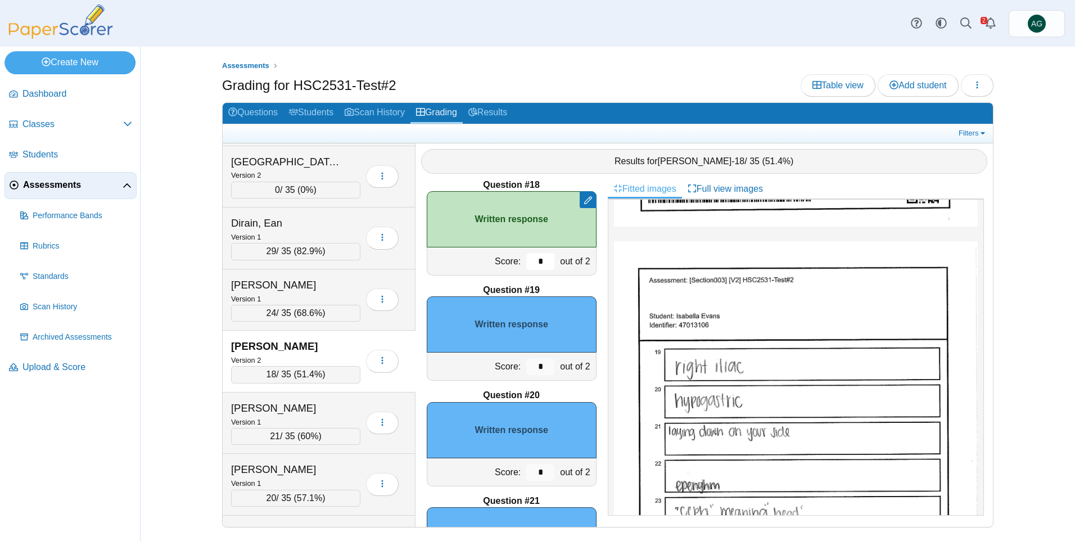
type input "*"
drag, startPoint x: 538, startPoint y: 363, endPoint x: 517, endPoint y: 363, distance: 20.2
click at [526, 363] on input "*" at bounding box center [540, 366] width 28 height 17
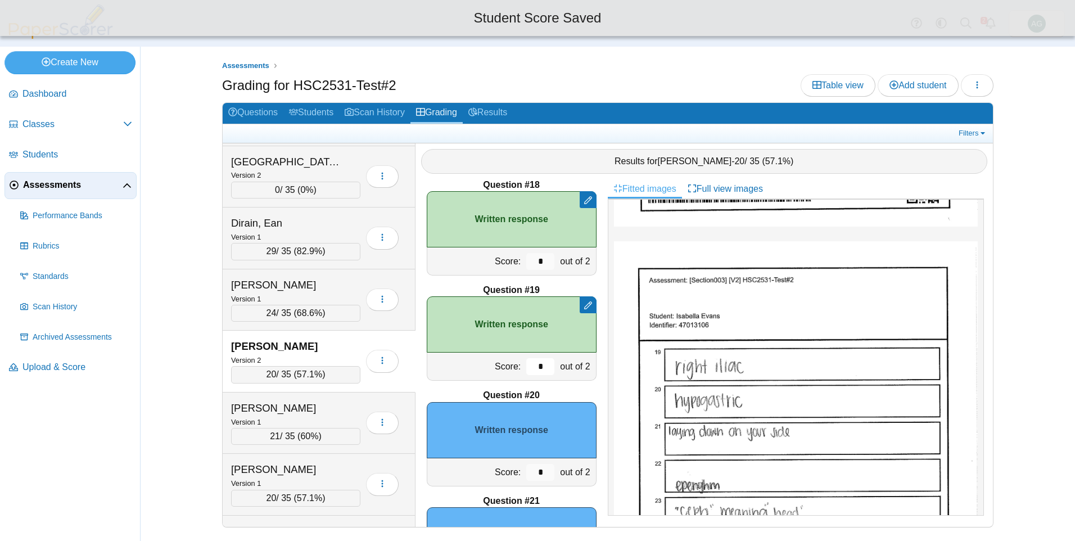
type input "*"
drag, startPoint x: 538, startPoint y: 469, endPoint x: 521, endPoint y: 470, distance: 16.3
click at [526, 470] on input "*" at bounding box center [540, 472] width 28 height 17
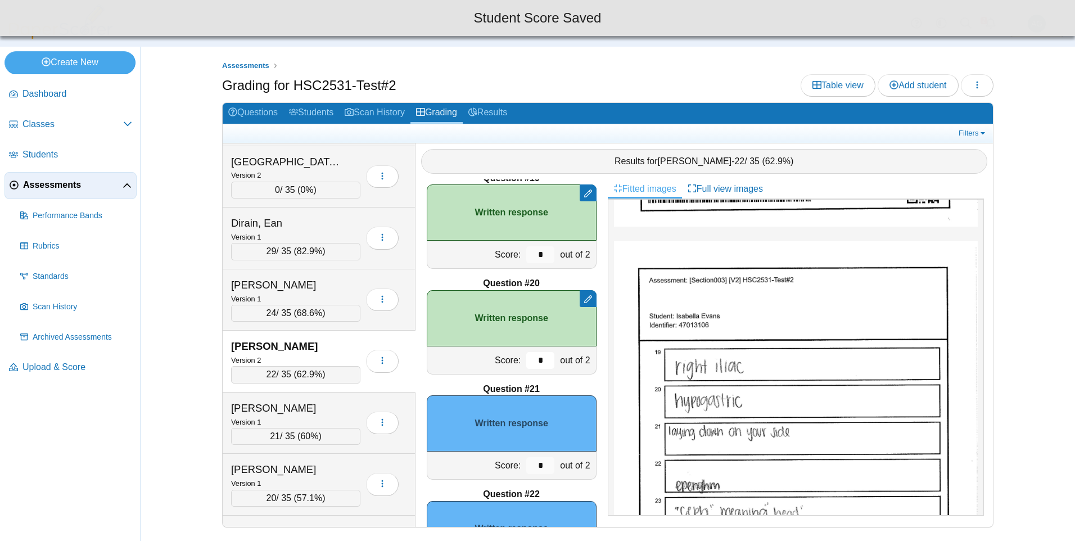
scroll to position [1916, 0]
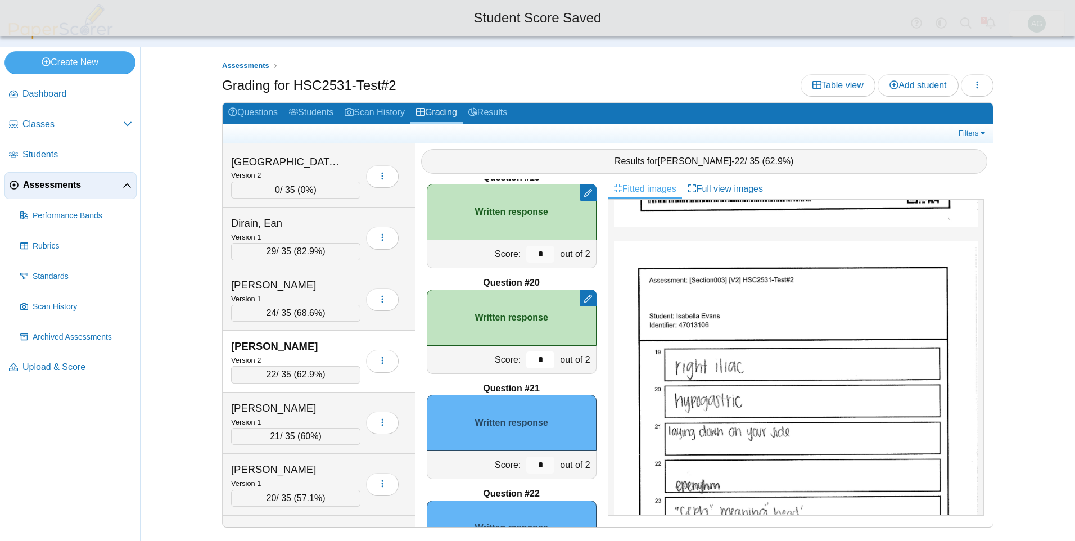
type input "*"
drag, startPoint x: 534, startPoint y: 463, endPoint x: 514, endPoint y: 462, distance: 19.8
click at [524, 462] on div "*" at bounding box center [541, 465] width 34 height 28
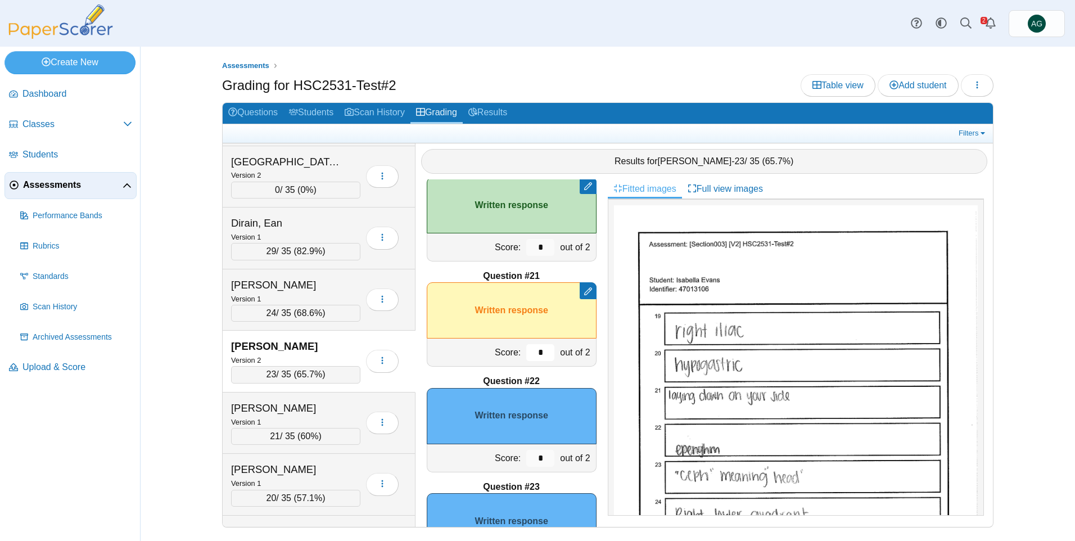
scroll to position [506, 0]
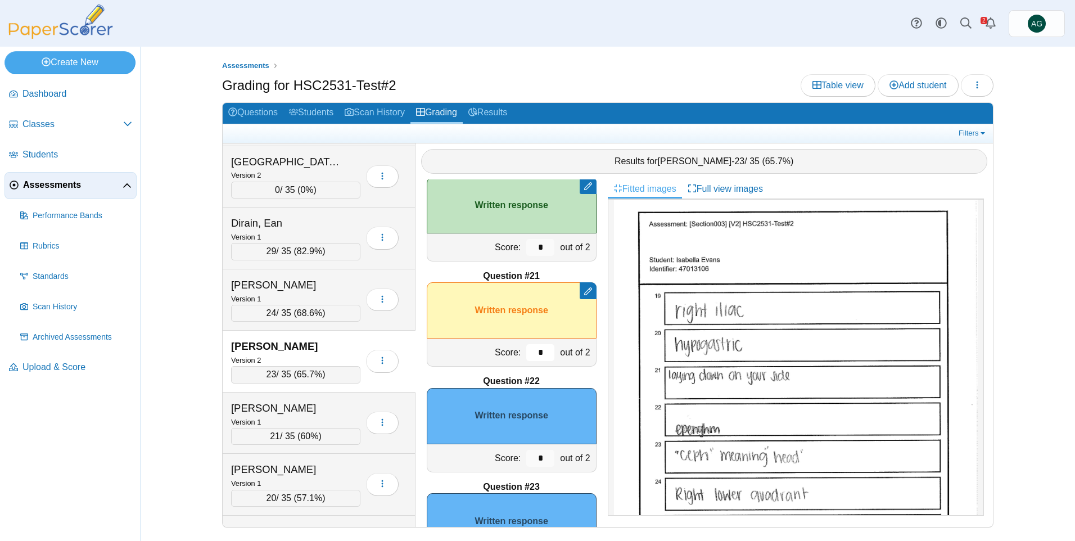
type input "*"
drag, startPoint x: 528, startPoint y: 460, endPoint x: 518, endPoint y: 459, distance: 10.2
click at [526, 459] on input "*" at bounding box center [540, 458] width 28 height 17
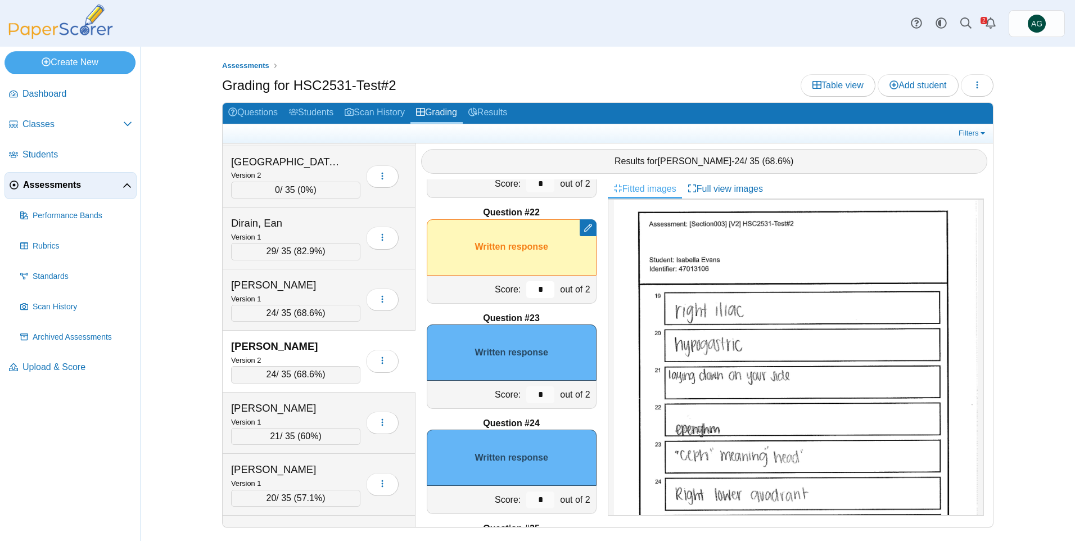
scroll to position [2253, 0]
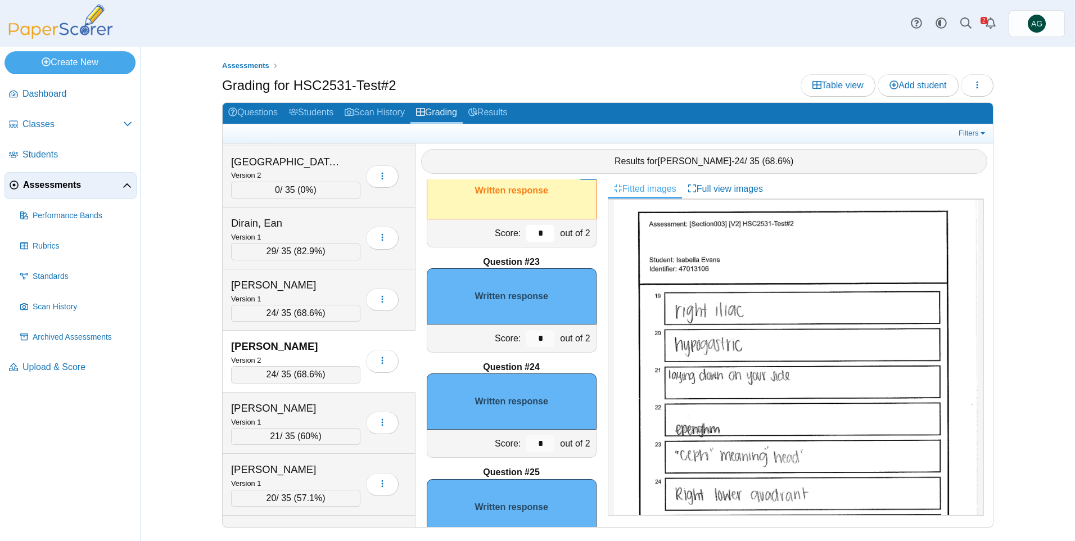
type input "*"
drag, startPoint x: 530, startPoint y: 448, endPoint x: 522, endPoint y: 448, distance: 7.9
click at [526, 448] on input "*" at bounding box center [540, 443] width 28 height 17
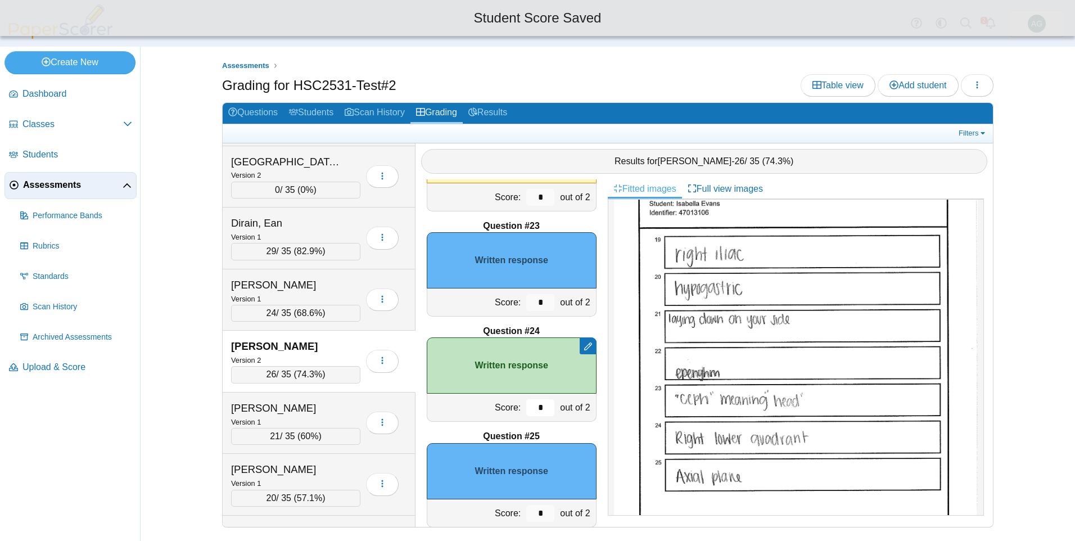
scroll to position [2310, 0]
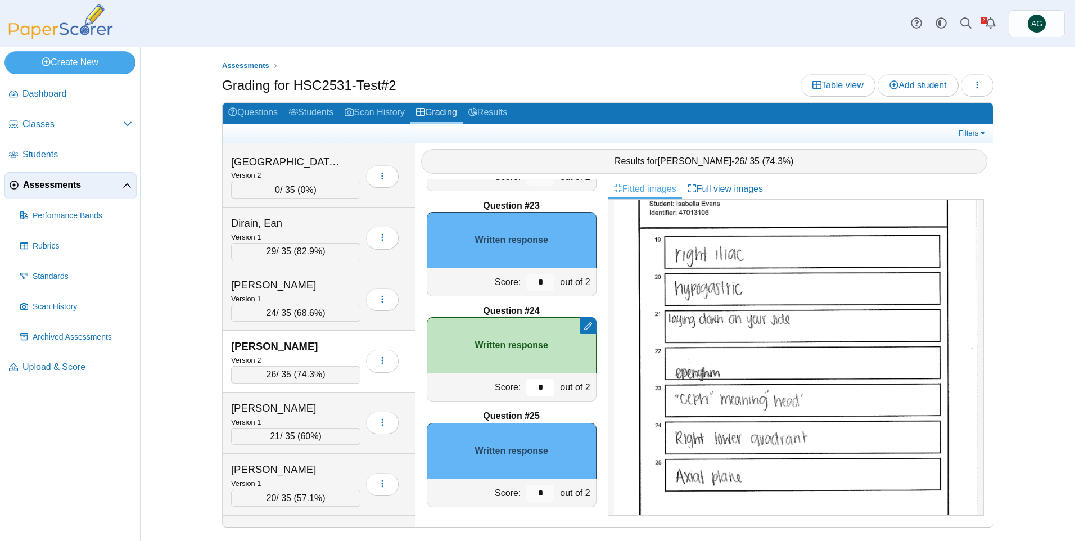
type input "*"
drag, startPoint x: 539, startPoint y: 494, endPoint x: 525, endPoint y: 493, distance: 14.1
click at [526, 493] on input "*" at bounding box center [540, 493] width 28 height 17
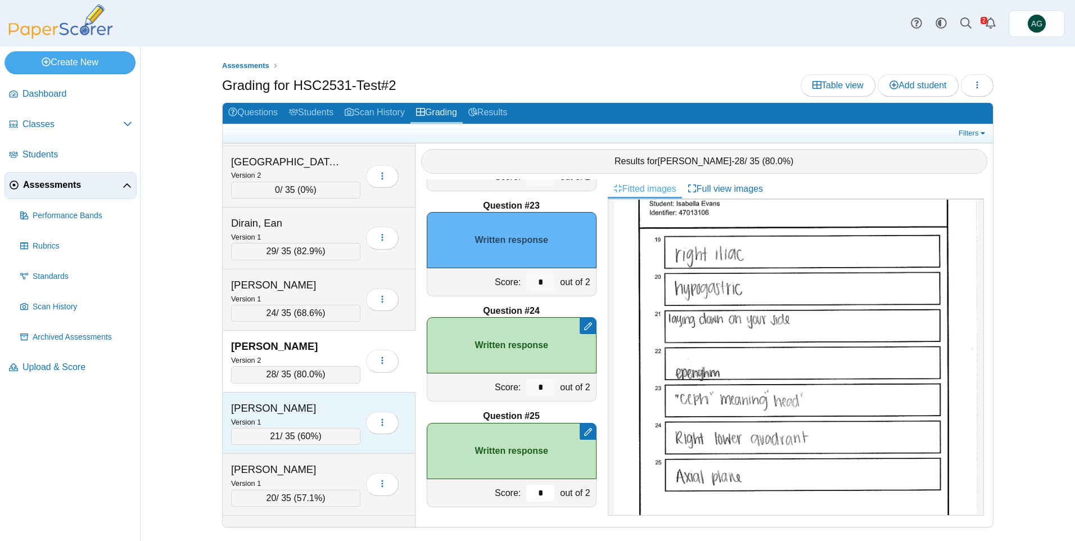
type input "*"
click at [326, 409] on div "Frank, Kortney" at bounding box center [287, 408] width 112 height 15
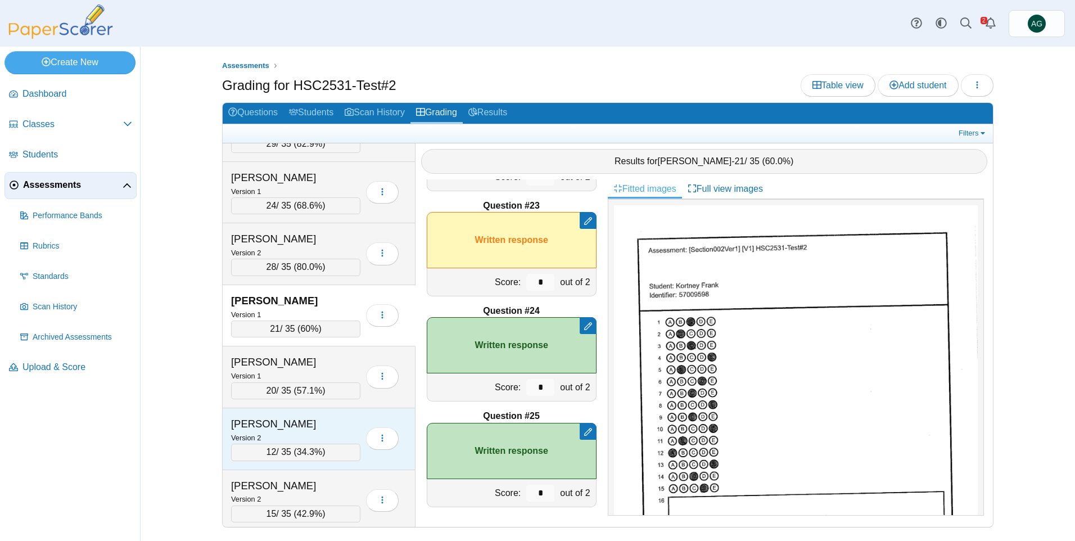
scroll to position [787, 0]
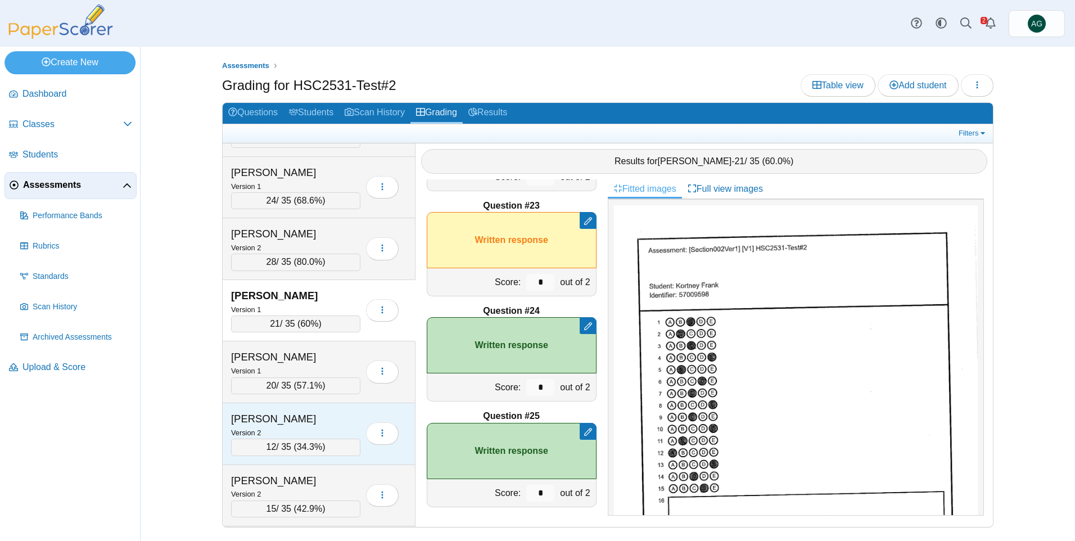
click at [313, 418] on div "Guerrero, Catherine" at bounding box center [287, 419] width 112 height 15
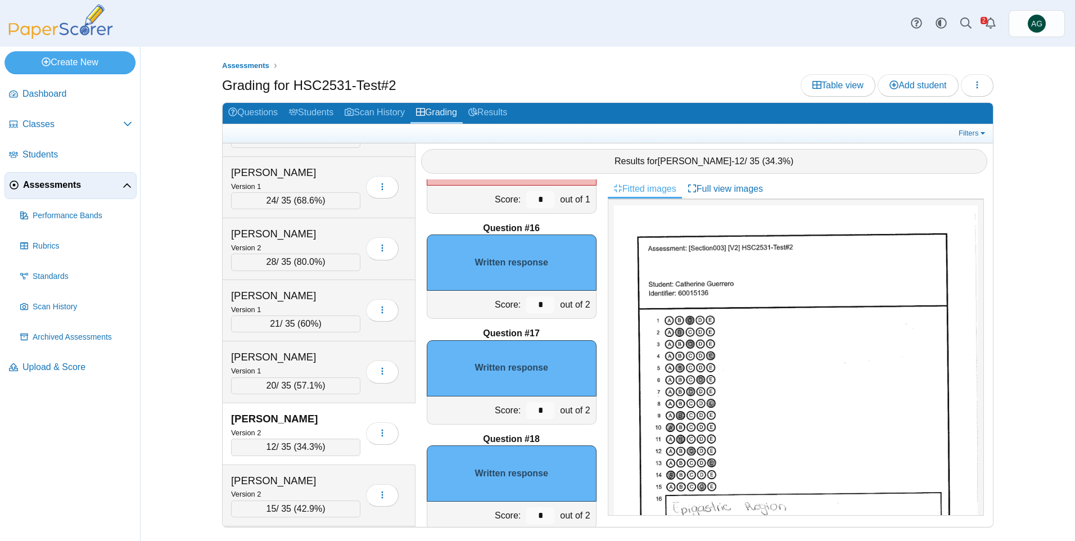
scroll to position [1466, 0]
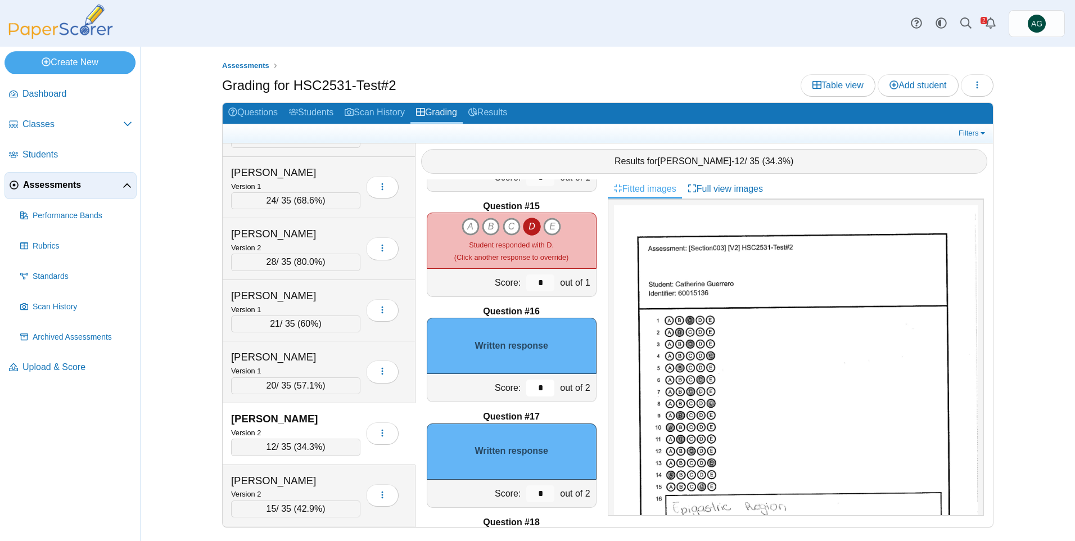
drag, startPoint x: 537, startPoint y: 386, endPoint x: 517, endPoint y: 386, distance: 19.7
click at [526, 386] on input "*" at bounding box center [540, 388] width 28 height 17
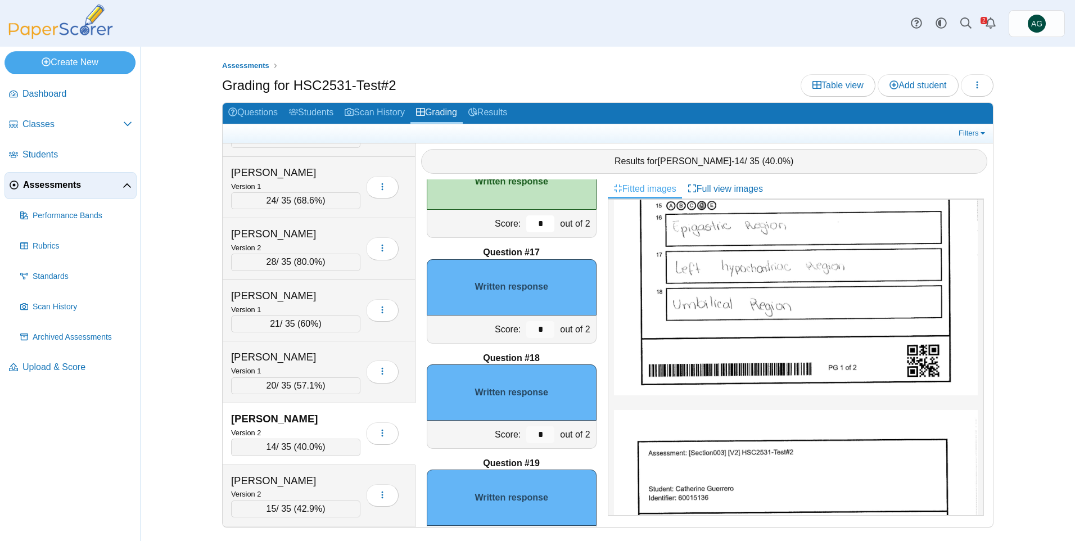
scroll to position [1635, 0]
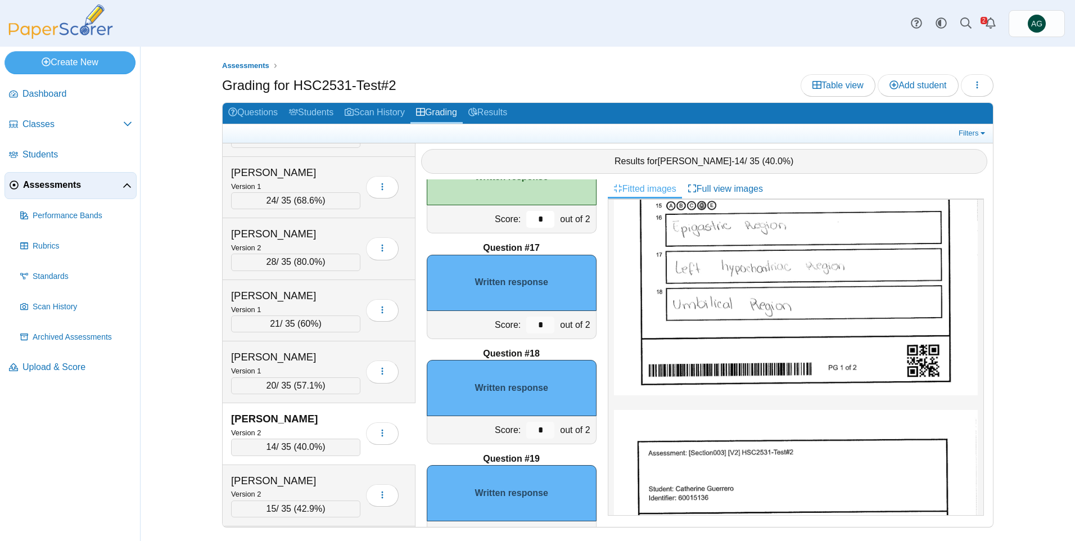
type input "*"
drag, startPoint x: 538, startPoint y: 321, endPoint x: 518, endPoint y: 328, distance: 20.8
click at [526, 324] on input "*" at bounding box center [540, 325] width 28 height 17
type input "*"
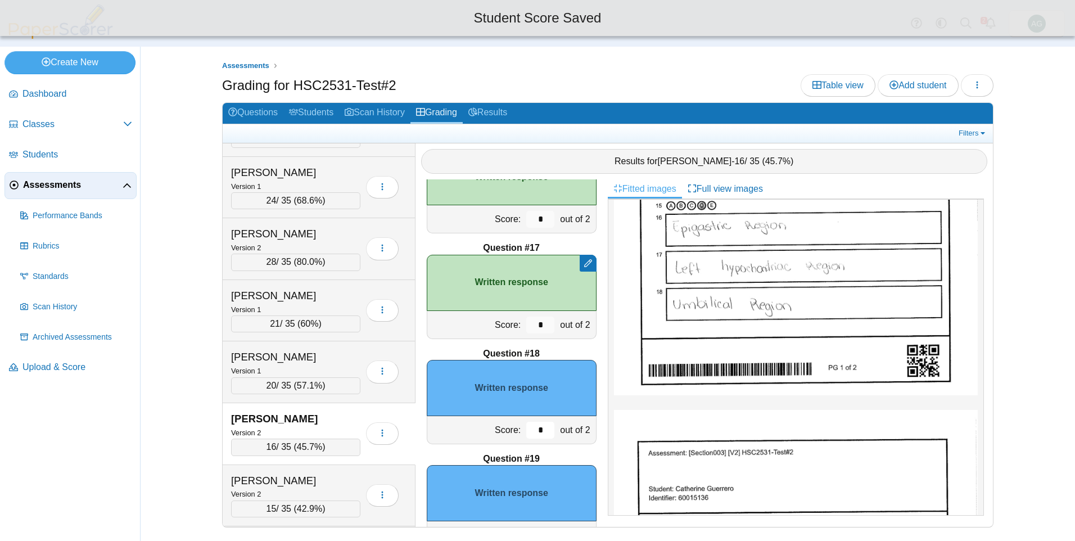
drag, startPoint x: 537, startPoint y: 428, endPoint x: 524, endPoint y: 430, distance: 13.0
click at [526, 430] on input "*" at bounding box center [540, 430] width 28 height 17
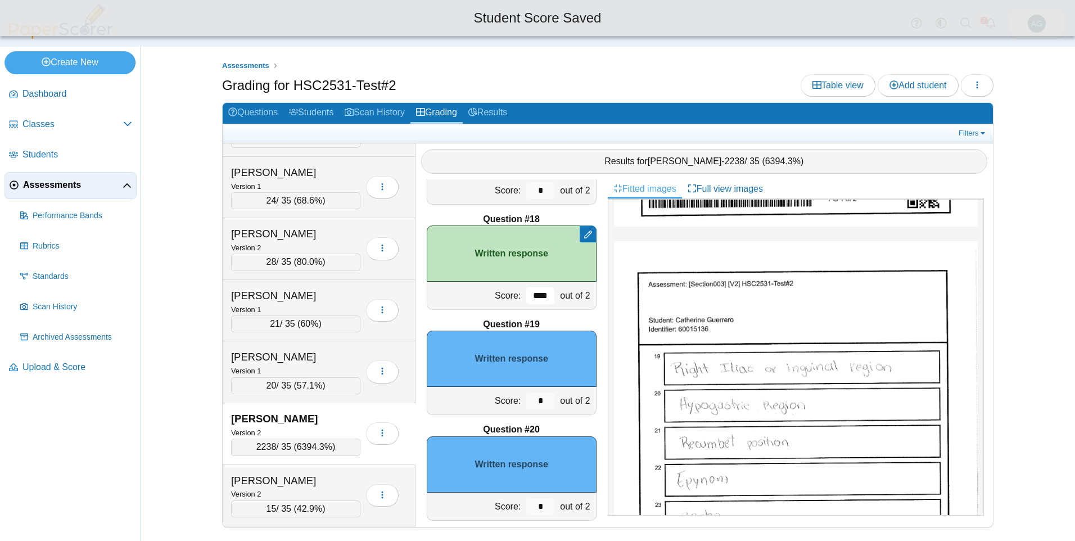
scroll to position [1803, 0]
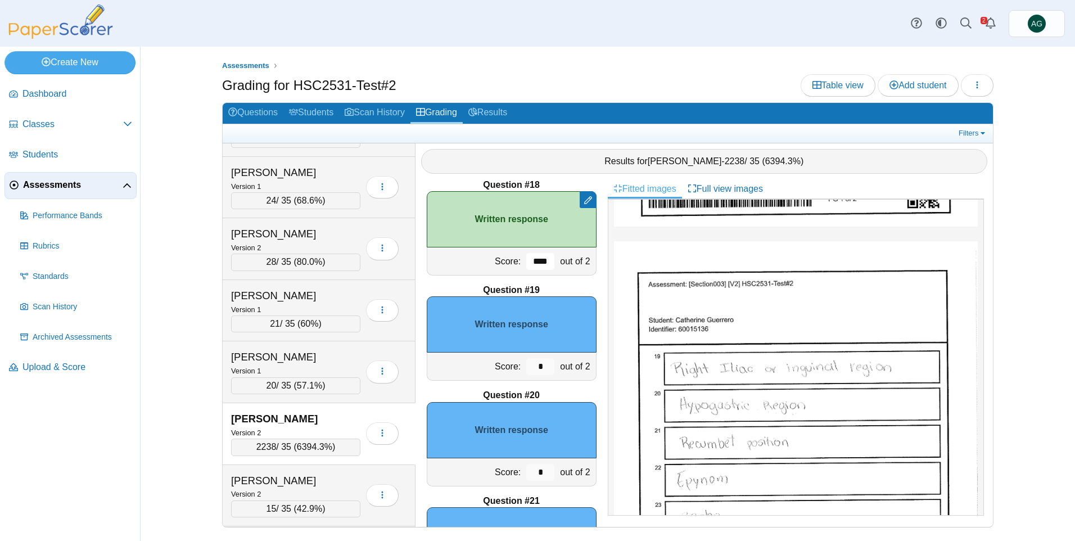
type input "****"
drag, startPoint x: 538, startPoint y: 367, endPoint x: 514, endPoint y: 364, distance: 24.3
click at [524, 364] on div "*" at bounding box center [541, 367] width 34 height 28
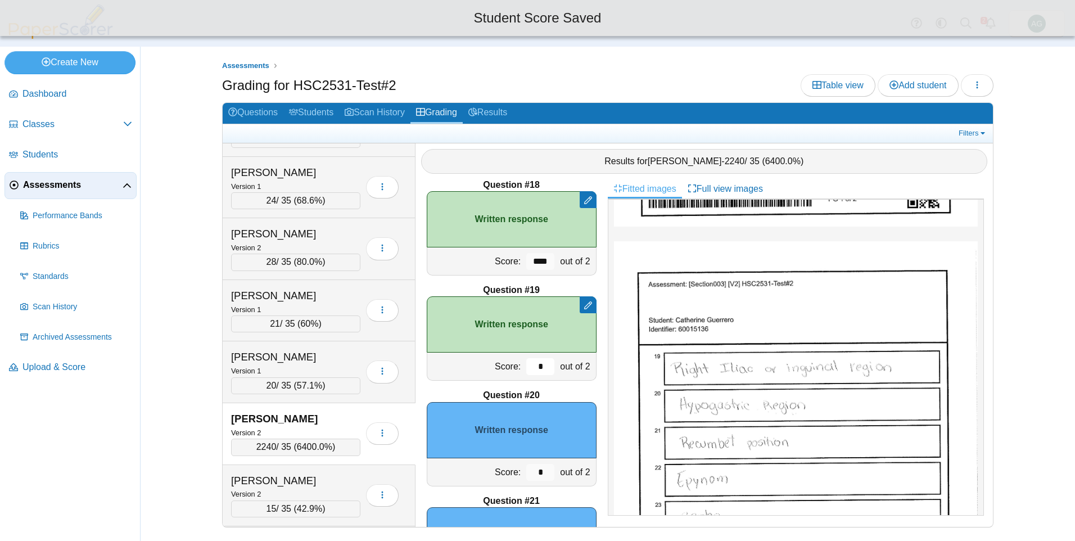
type input "*"
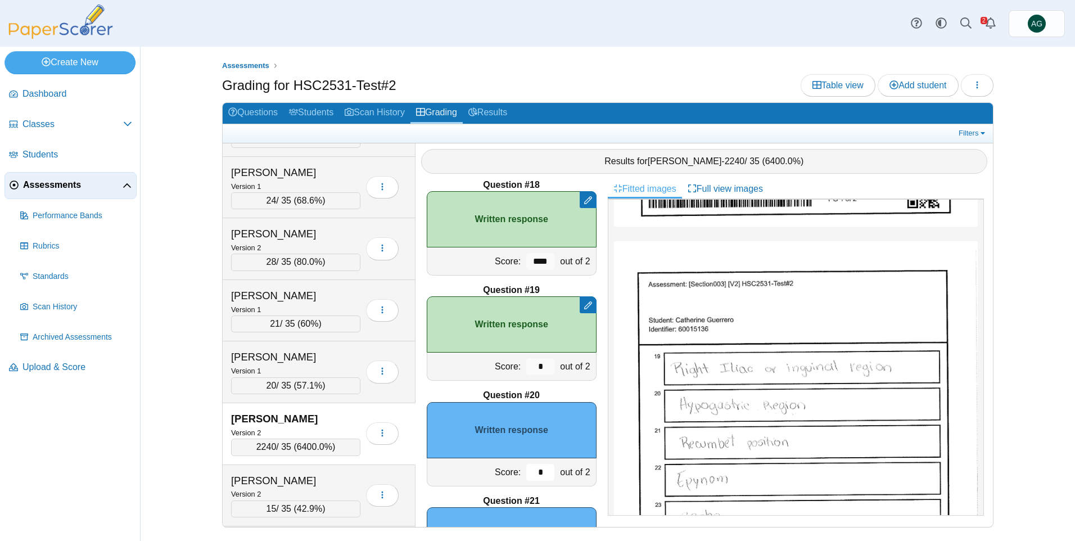
drag, startPoint x: 536, startPoint y: 474, endPoint x: 520, endPoint y: 472, distance: 15.8
click at [526, 472] on input "*" at bounding box center [540, 472] width 28 height 17
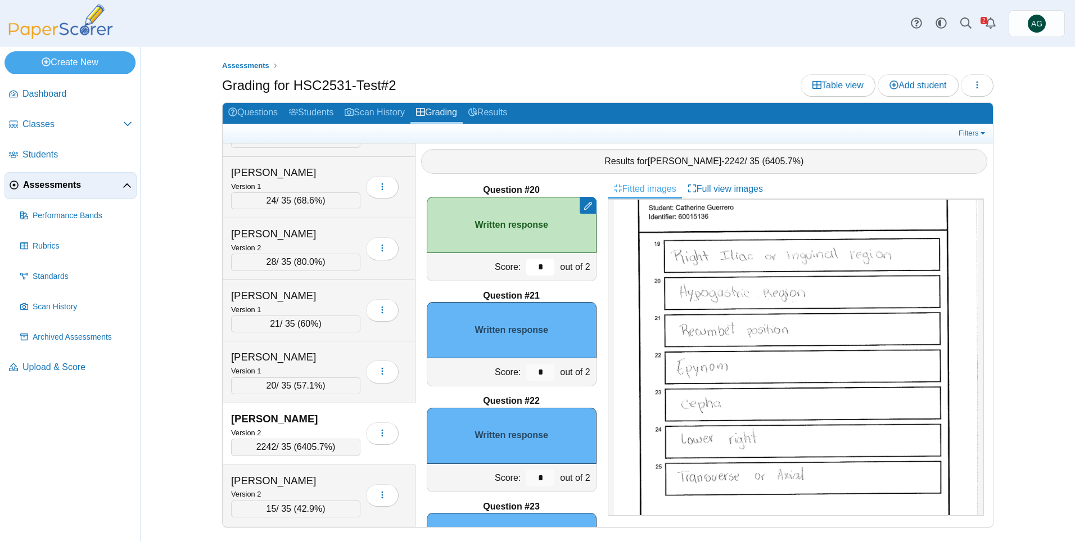
scroll to position [2028, 0]
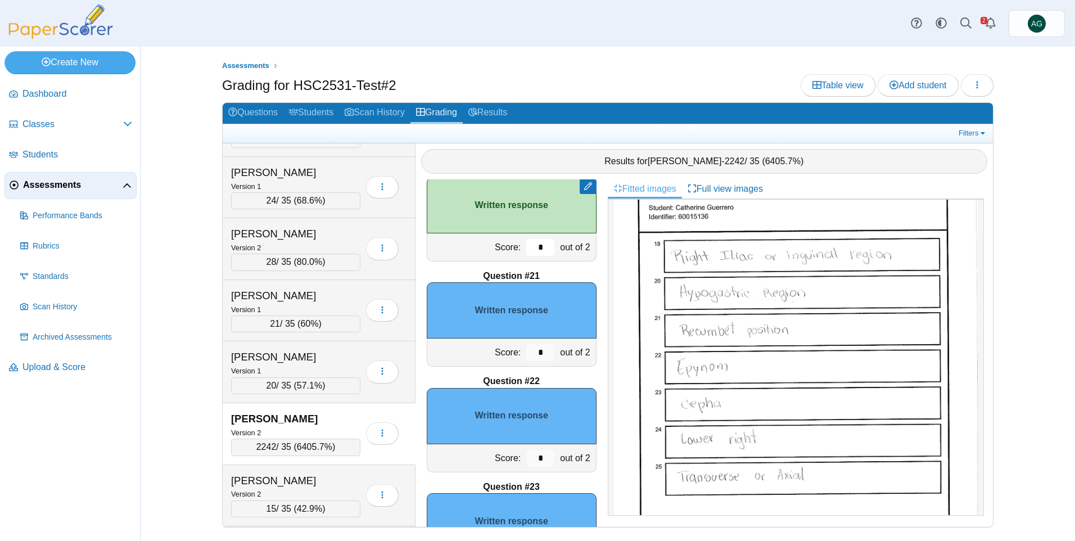
type input "*"
drag, startPoint x: 538, startPoint y: 457, endPoint x: 520, endPoint y: 457, distance: 18.0
click at [526, 457] on input "*" at bounding box center [540, 458] width 28 height 17
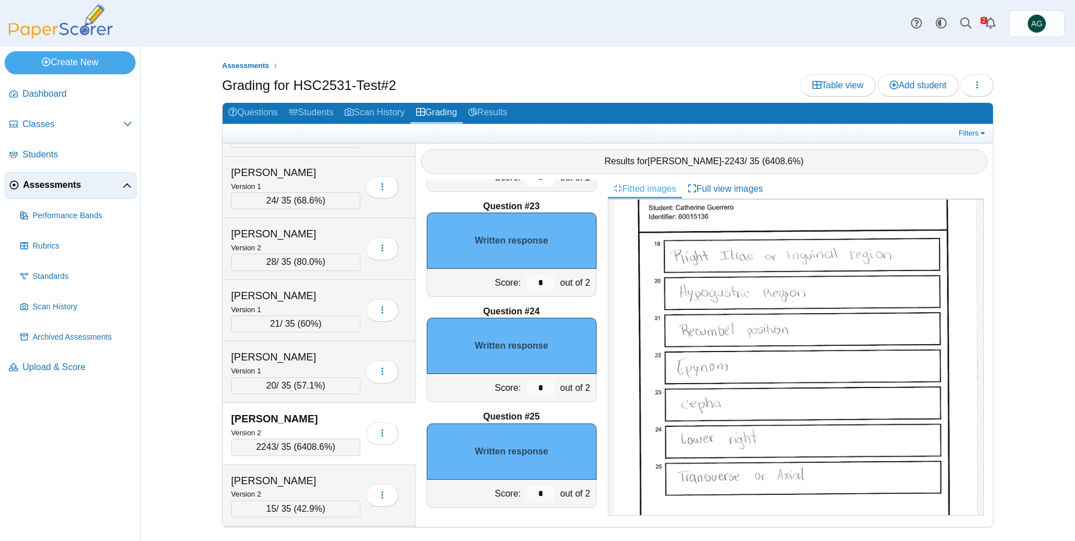
scroll to position [2310, 0]
type input "*"
drag, startPoint x: 538, startPoint y: 388, endPoint x: 519, endPoint y: 389, distance: 18.6
click at [526, 389] on input "*" at bounding box center [540, 387] width 28 height 17
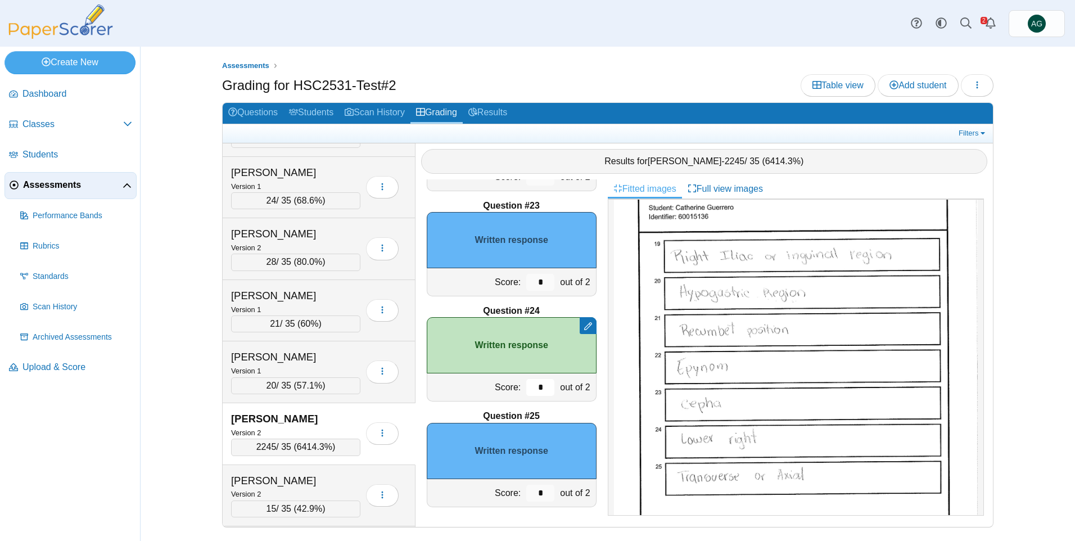
type input "*"
drag, startPoint x: 536, startPoint y: 495, endPoint x: 518, endPoint y: 495, distance: 18.6
click at [526, 495] on input "*" at bounding box center [540, 493] width 28 height 17
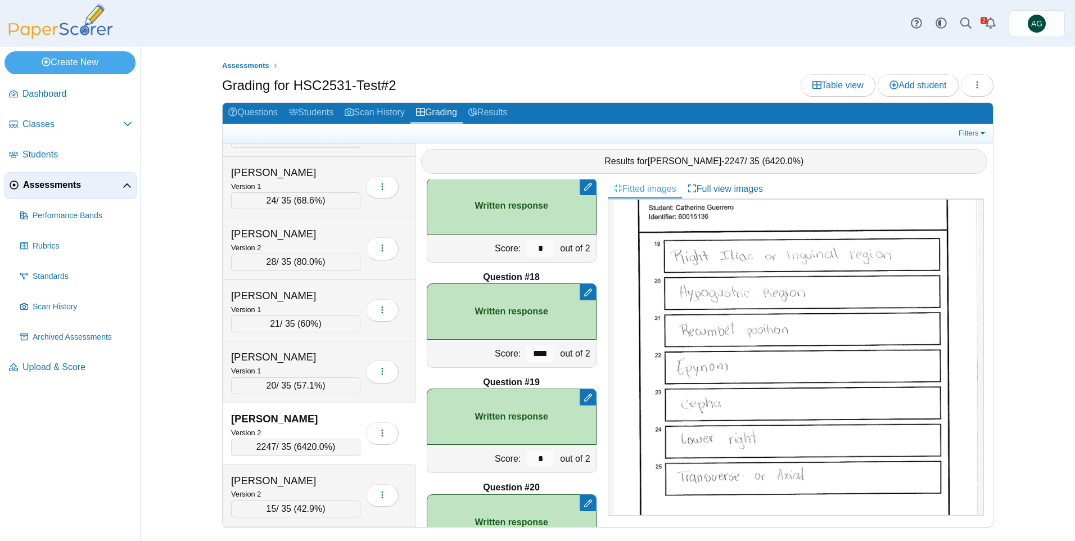
scroll to position [1691, 0]
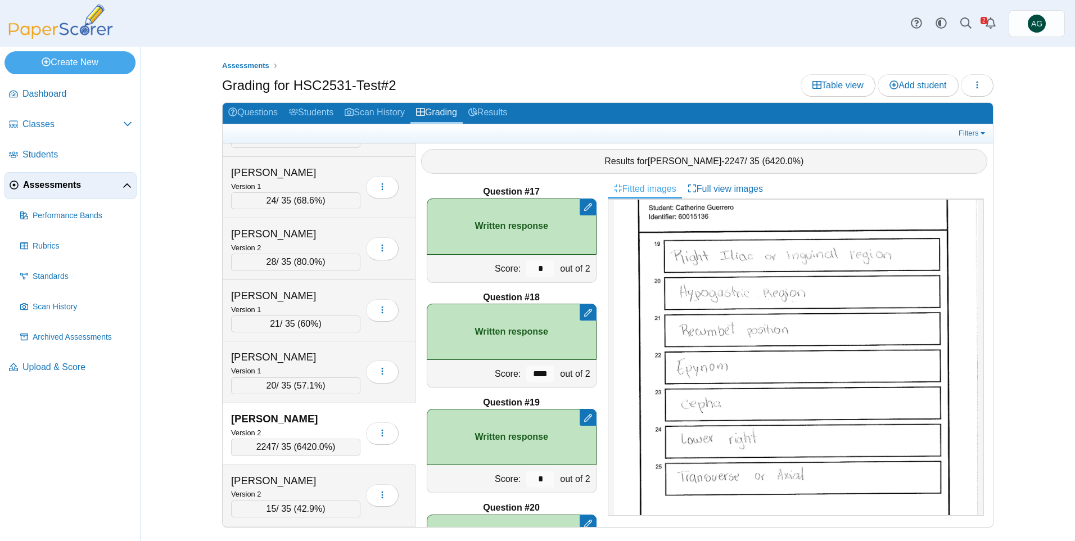
type input "*"
drag, startPoint x: 538, startPoint y: 376, endPoint x: 512, endPoint y: 376, distance: 25.9
click at [512, 376] on div "Score: **** out of 2" at bounding box center [512, 374] width 170 height 28
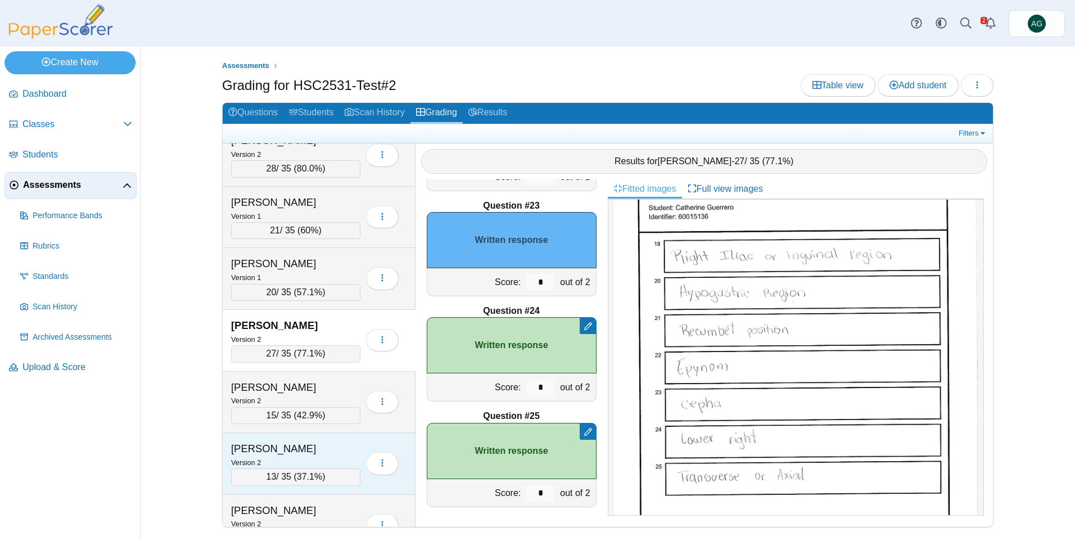
scroll to position [900, 0]
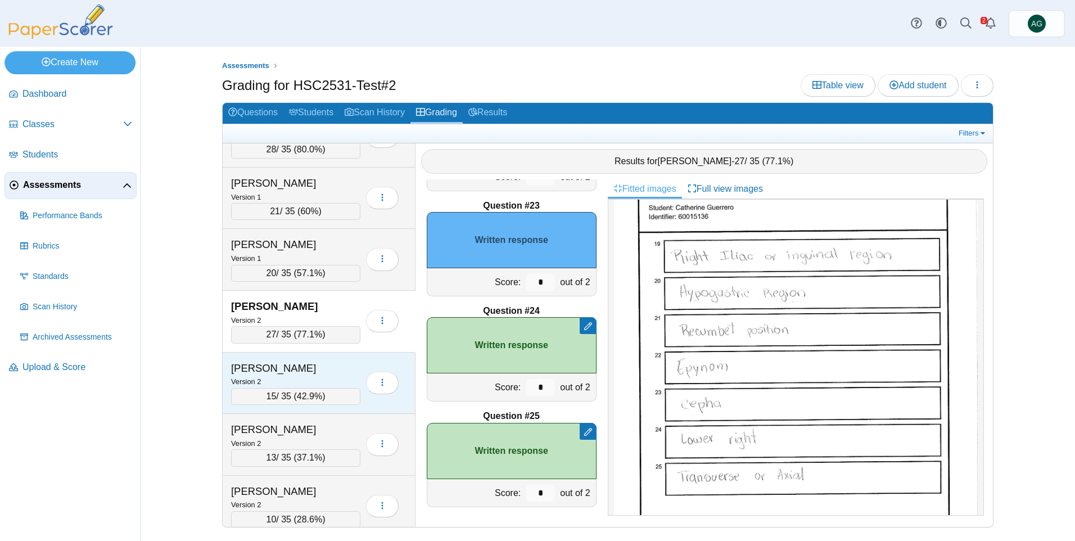
type input "*"
click at [333, 372] on div "Hale, Gabriella" at bounding box center [287, 368] width 112 height 15
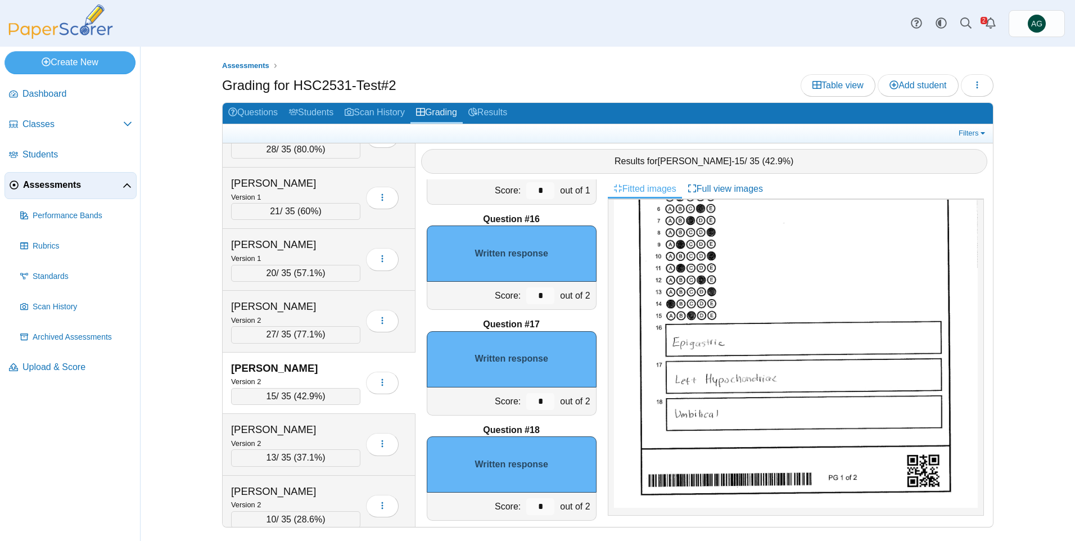
scroll to position [1579, 0]
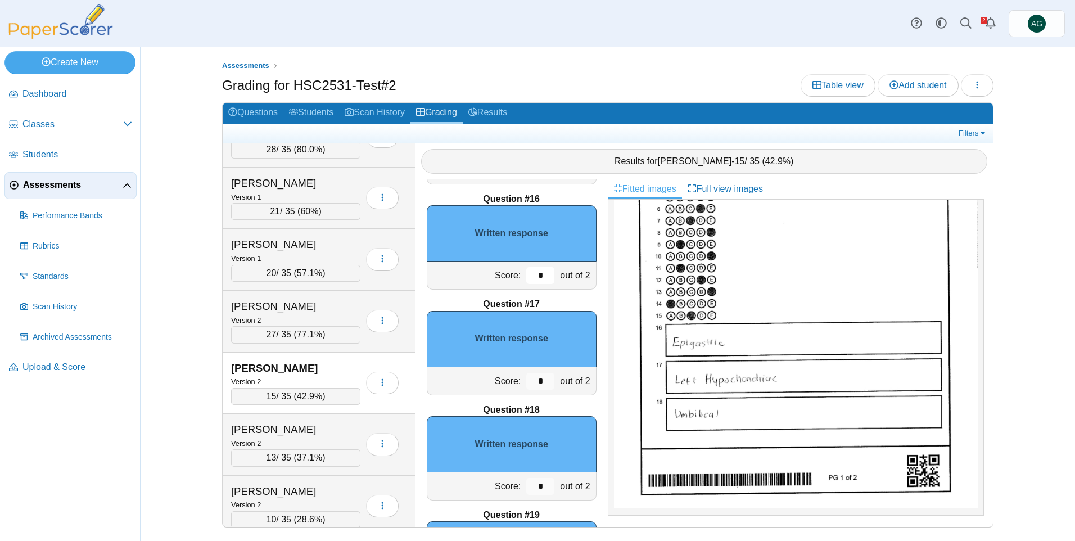
drag, startPoint x: 538, startPoint y: 277, endPoint x: 513, endPoint y: 277, distance: 24.7
click at [513, 277] on div "Score: * out of 2" at bounding box center [512, 275] width 170 height 28
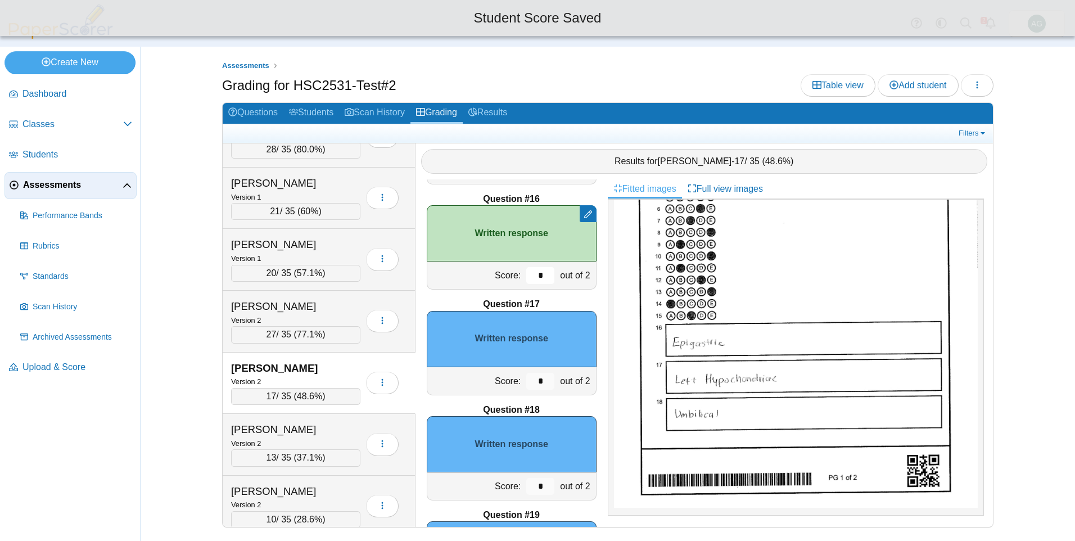
type input "*"
drag, startPoint x: 532, startPoint y: 378, endPoint x: 516, endPoint y: 379, distance: 16.3
click at [524, 379] on div "*" at bounding box center [541, 381] width 34 height 28
type input "*"
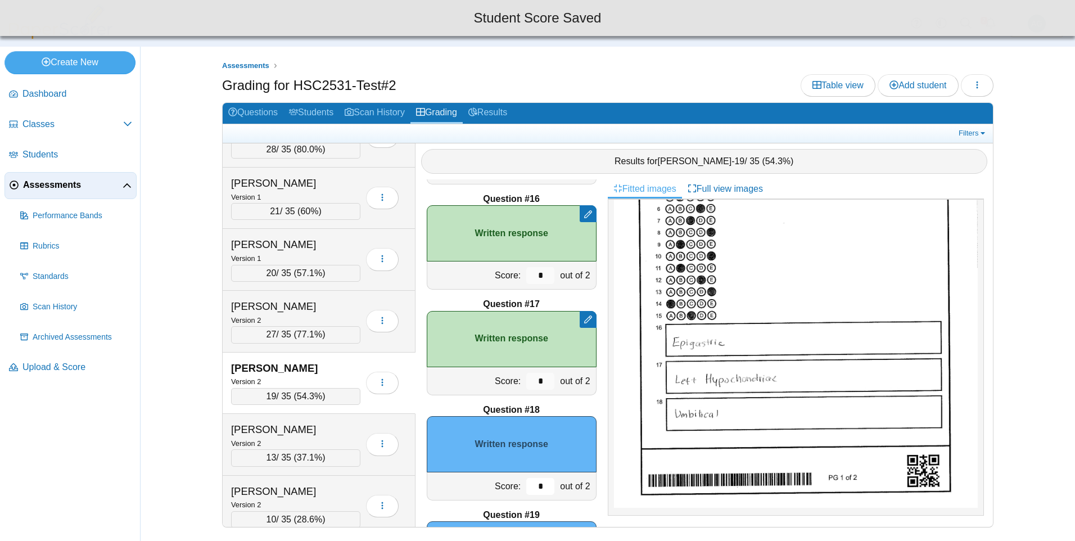
click at [526, 482] on input "*" at bounding box center [540, 486] width 28 height 17
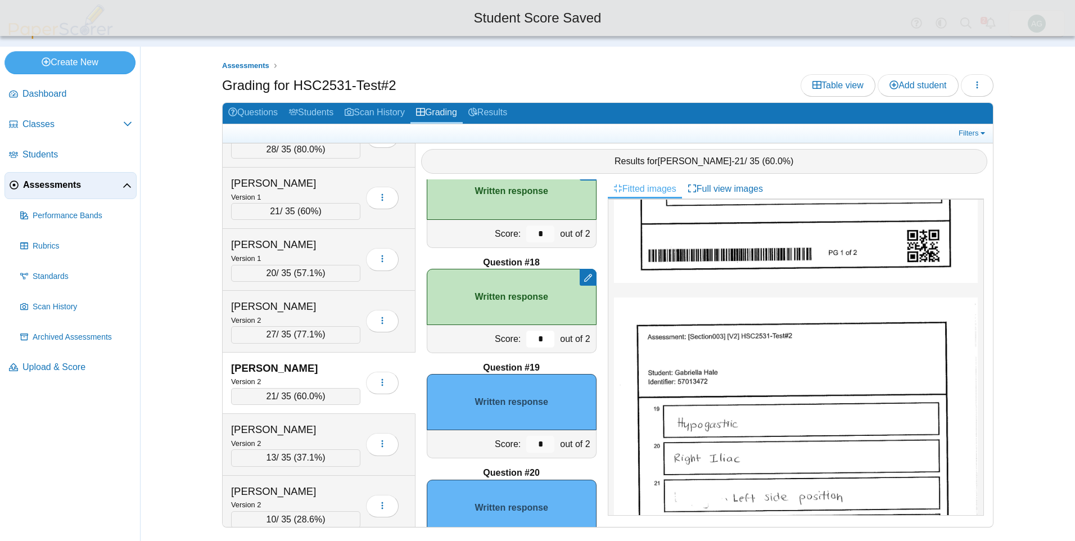
scroll to position [1747, 0]
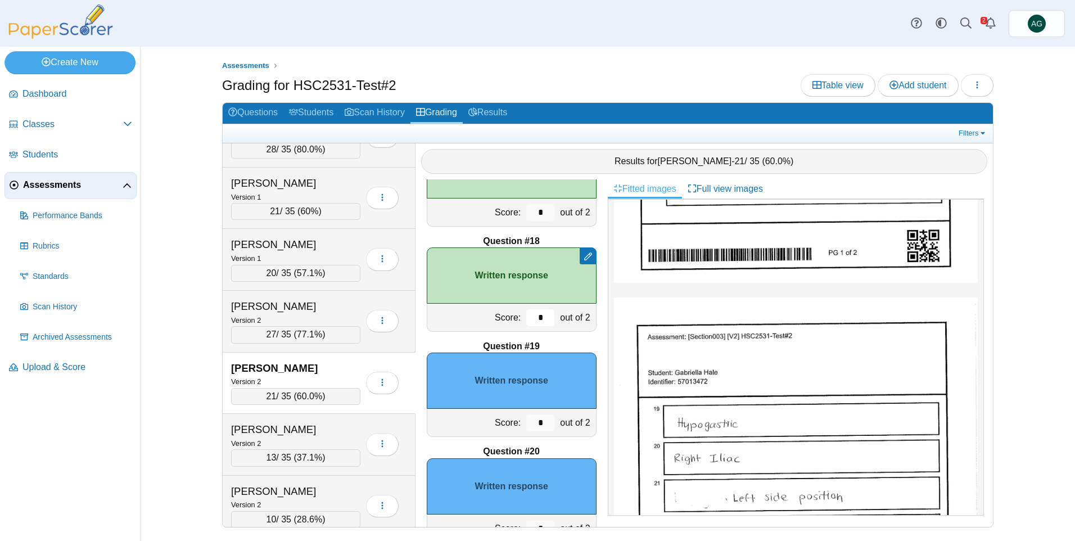
type input "*"
drag, startPoint x: 537, startPoint y: 421, endPoint x: 504, endPoint y: 427, distance: 33.1
click at [504, 427] on div "Score: * out of 2" at bounding box center [512, 423] width 170 height 28
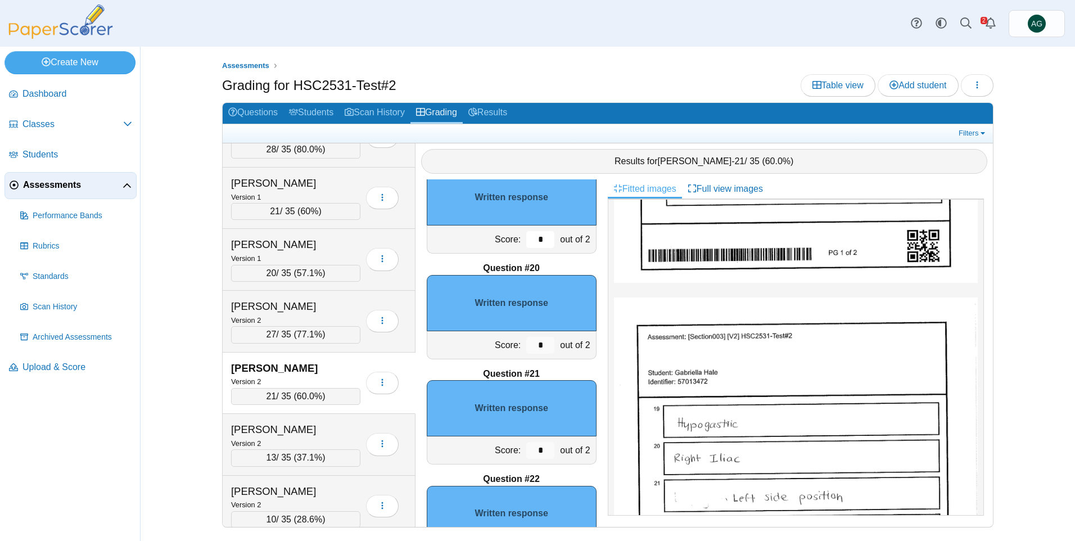
scroll to position [1972, 0]
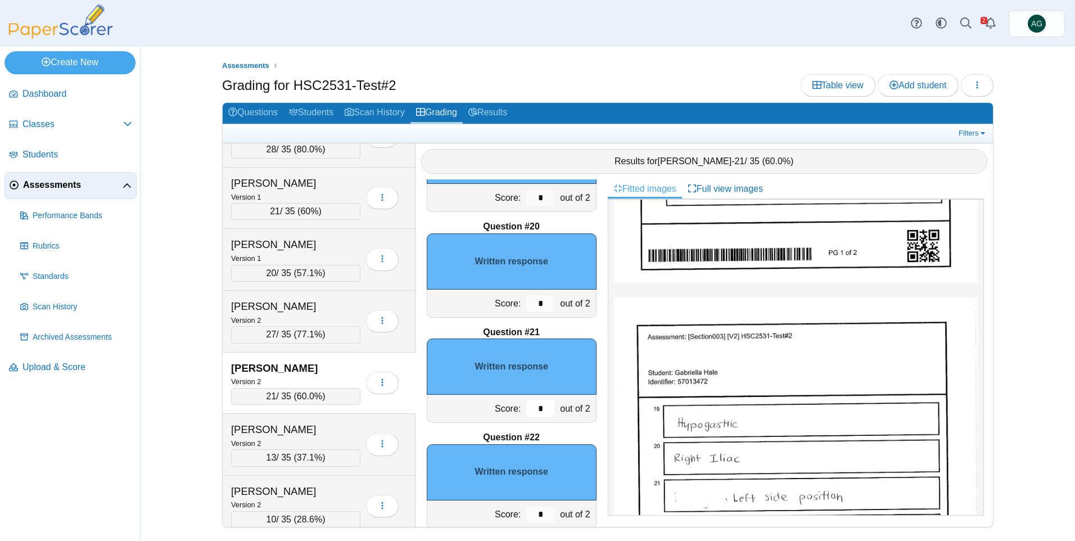
drag, startPoint x: 544, startPoint y: 416, endPoint x: 525, endPoint y: 416, distance: 19.7
click at [526, 416] on input "*" at bounding box center [540, 408] width 28 height 17
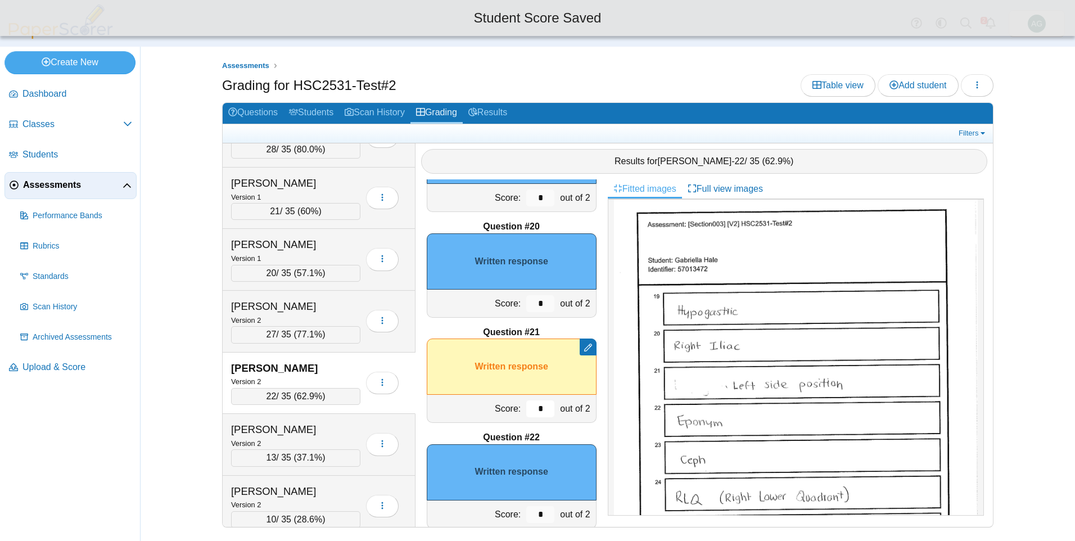
scroll to position [2028, 0]
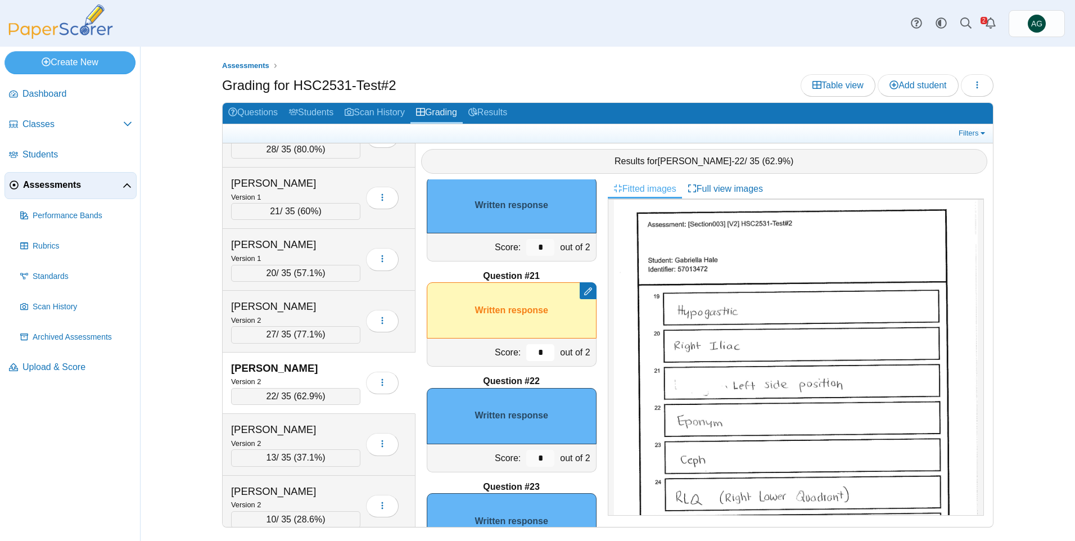
type input "*"
drag, startPoint x: 530, startPoint y: 461, endPoint x: 513, endPoint y: 456, distance: 17.5
click at [513, 456] on div "Score: * out of 2" at bounding box center [512, 458] width 170 height 28
drag, startPoint x: 536, startPoint y: 456, endPoint x: 519, endPoint y: 454, distance: 17.0
click at [526, 454] on input "*" at bounding box center [540, 458] width 28 height 17
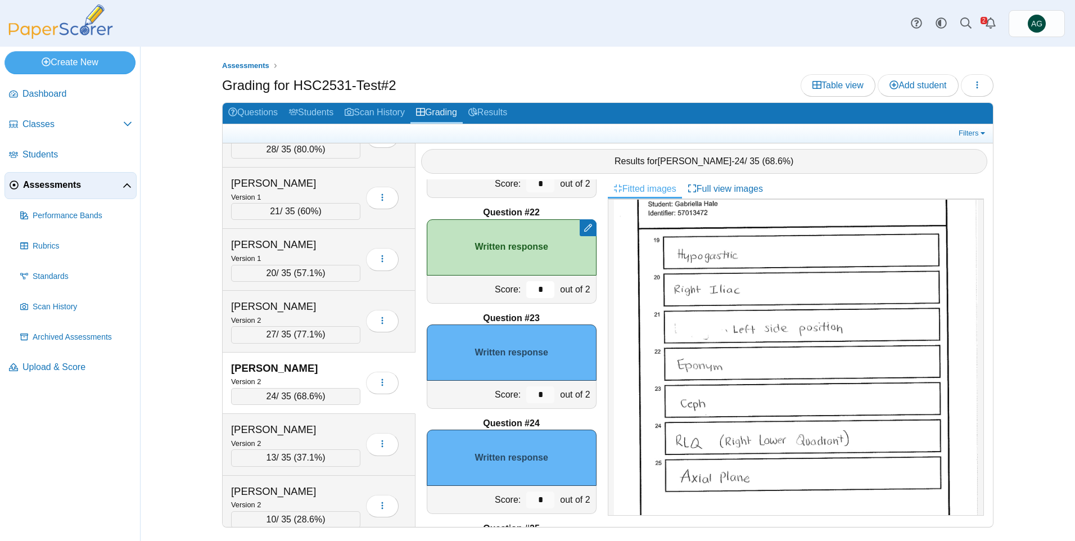
scroll to position [2253, 0]
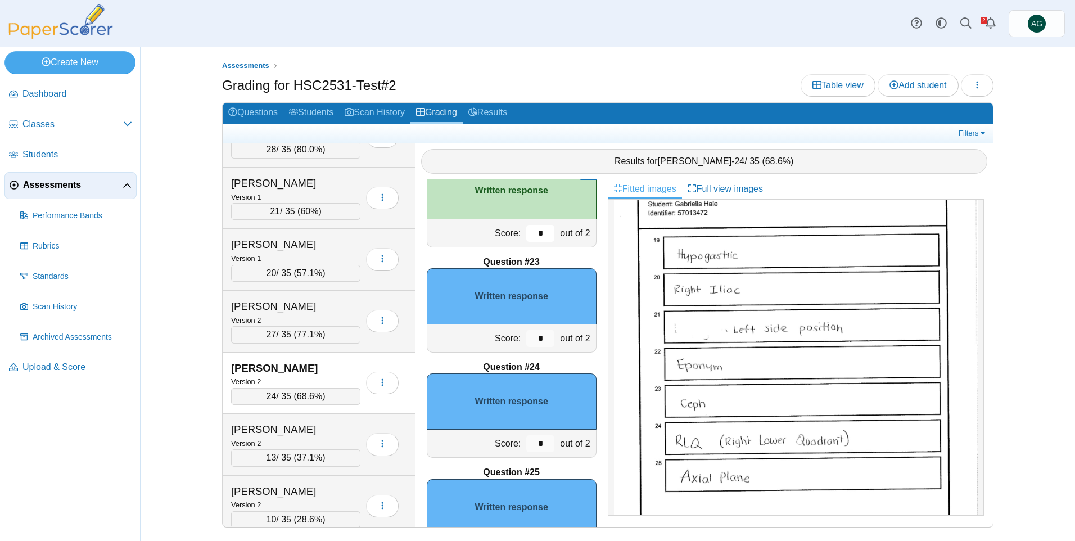
type input "*"
drag, startPoint x: 535, startPoint y: 447, endPoint x: 515, endPoint y: 445, distance: 20.8
click at [524, 445] on div "*" at bounding box center [541, 444] width 34 height 28
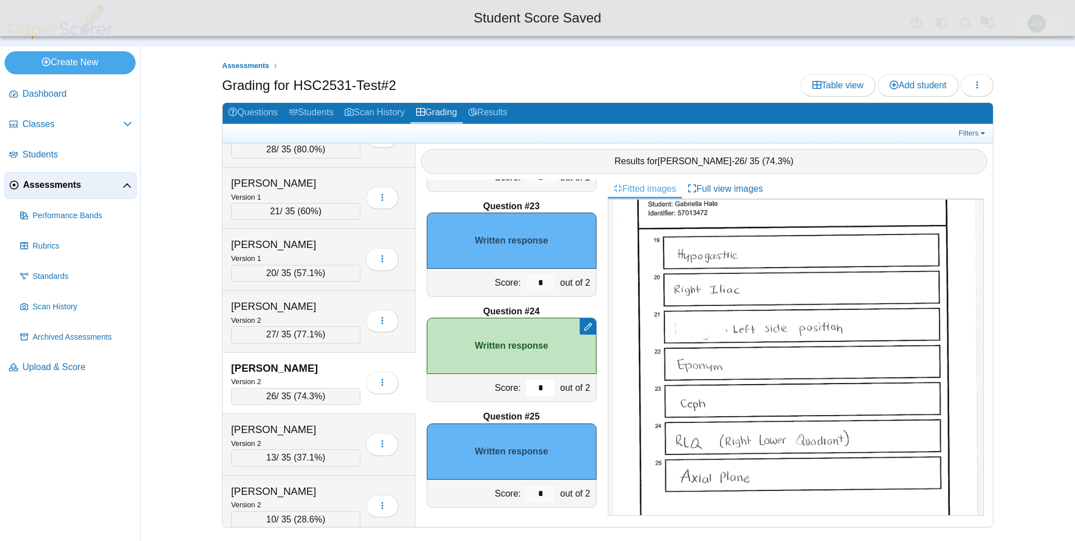
scroll to position [2310, 0]
type input "*"
drag, startPoint x: 534, startPoint y: 494, endPoint x: 502, endPoint y: 486, distance: 33.7
click at [502, 486] on div "Score: * out of 2" at bounding box center [512, 493] width 170 height 28
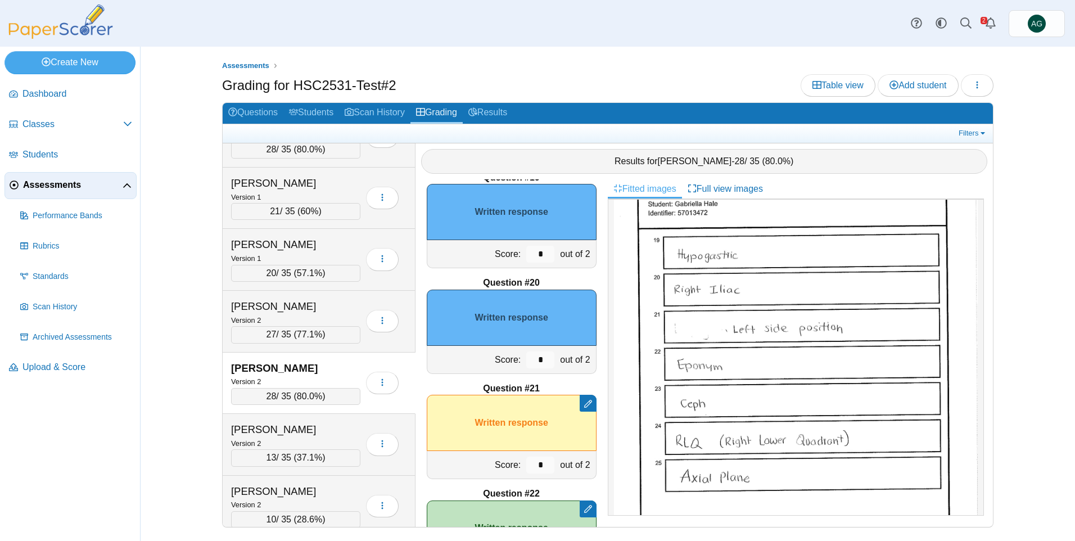
scroll to position [1860, 0]
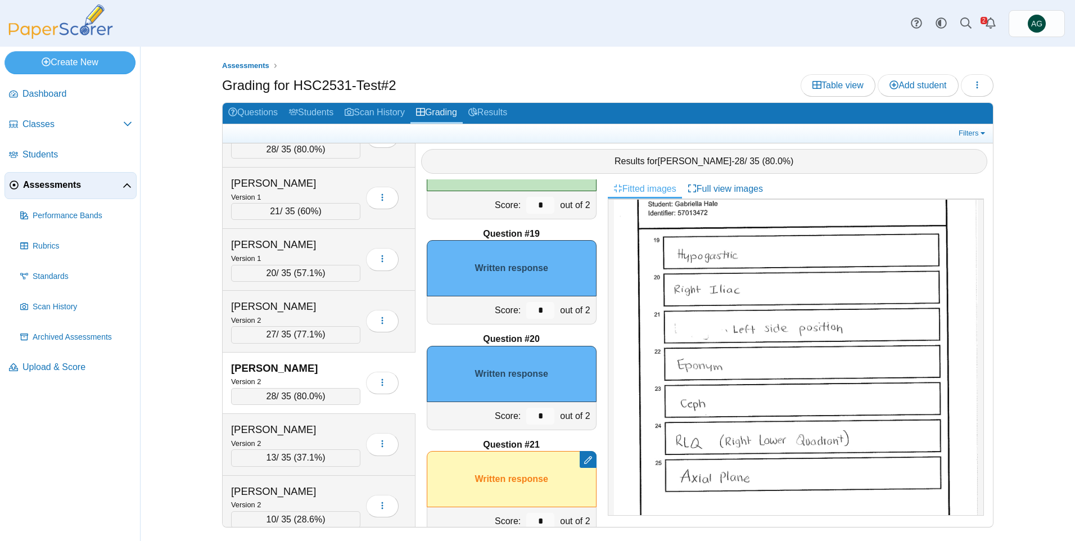
type input "*"
drag, startPoint x: 533, startPoint y: 313, endPoint x: 521, endPoint y: 313, distance: 12.4
click at [526, 313] on input "*" at bounding box center [540, 310] width 28 height 17
drag, startPoint x: 535, startPoint y: 412, endPoint x: 486, endPoint y: 404, distance: 49.1
click at [486, 404] on div "Score: * out of 2" at bounding box center [512, 416] width 170 height 28
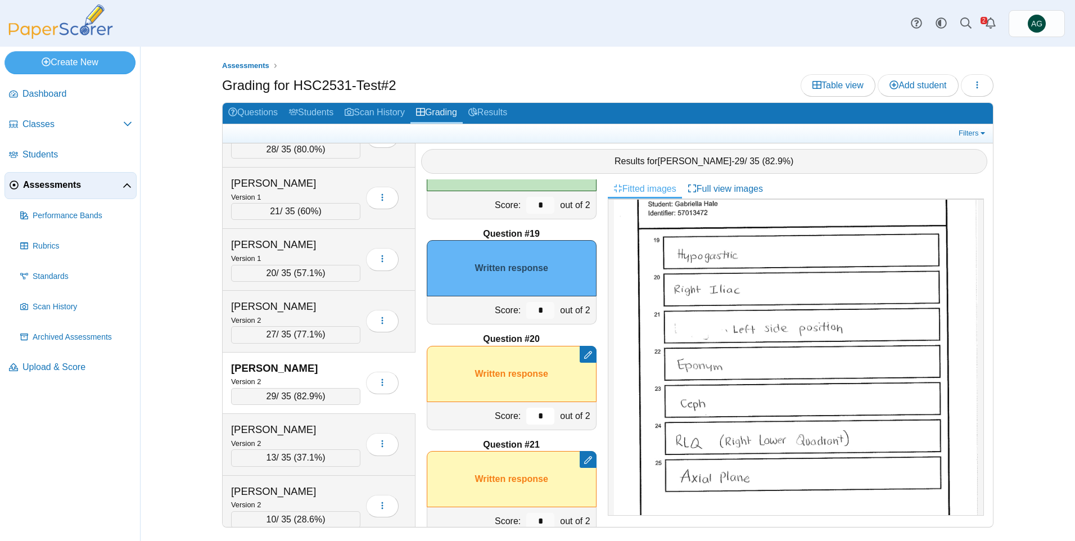
type input "*"
click at [529, 313] on input "*" at bounding box center [540, 310] width 28 height 17
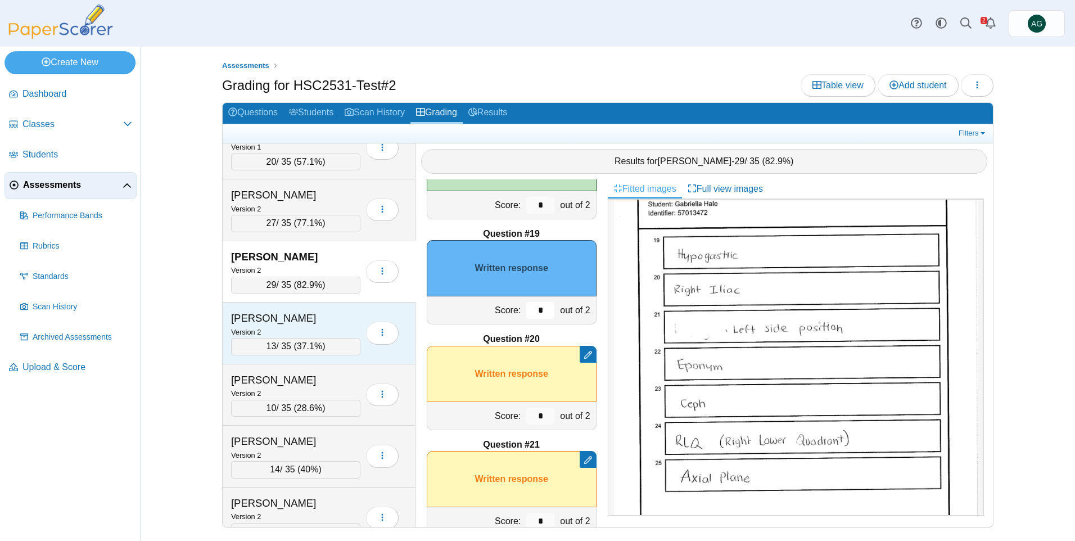
scroll to position [1012, 0]
click at [337, 326] on div "Version 2" at bounding box center [295, 330] width 129 height 12
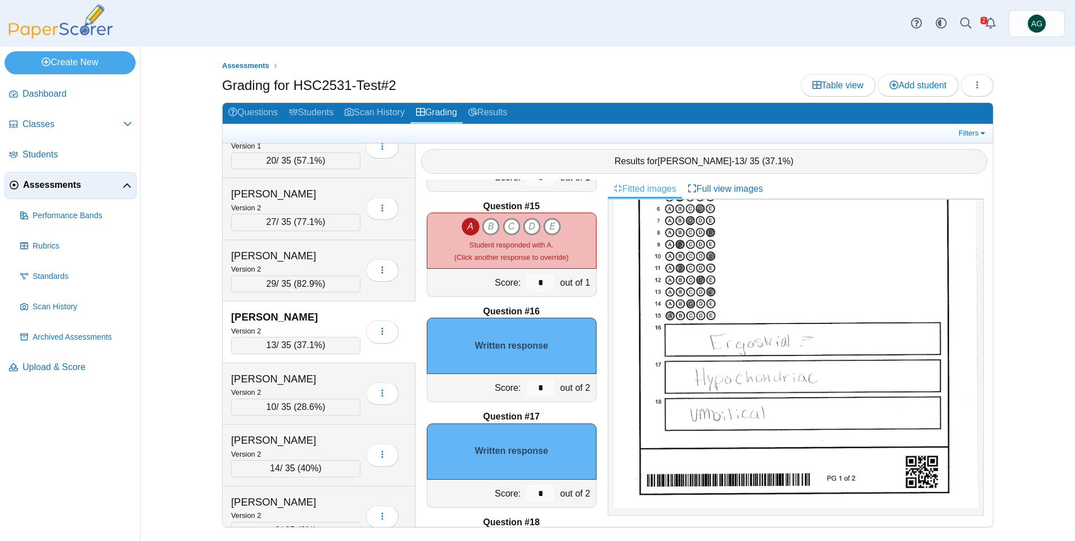
scroll to position [1522, 0]
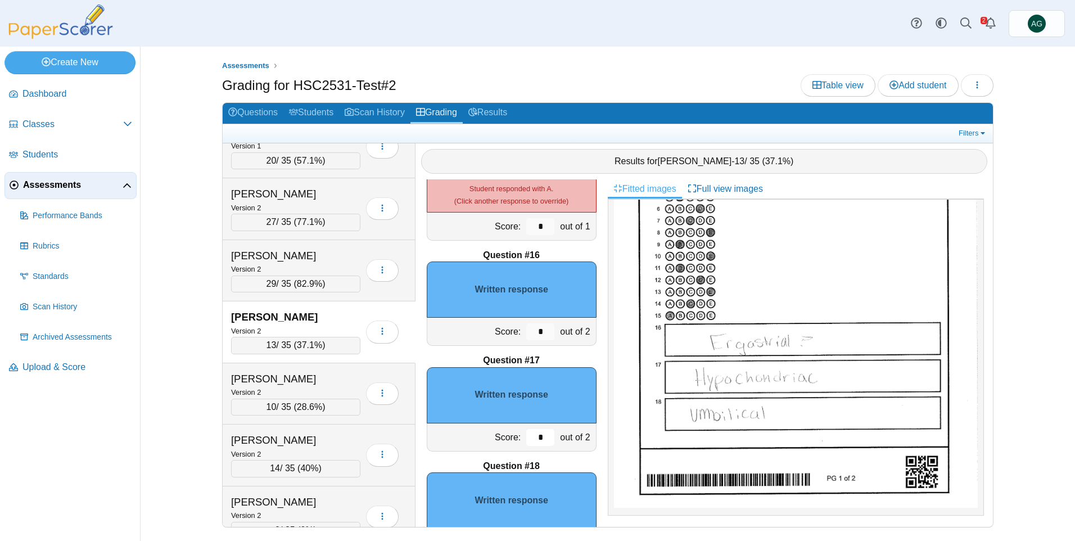
drag, startPoint x: 536, startPoint y: 435, endPoint x: 517, endPoint y: 436, distance: 19.2
click at [526, 436] on input "*" at bounding box center [540, 437] width 28 height 17
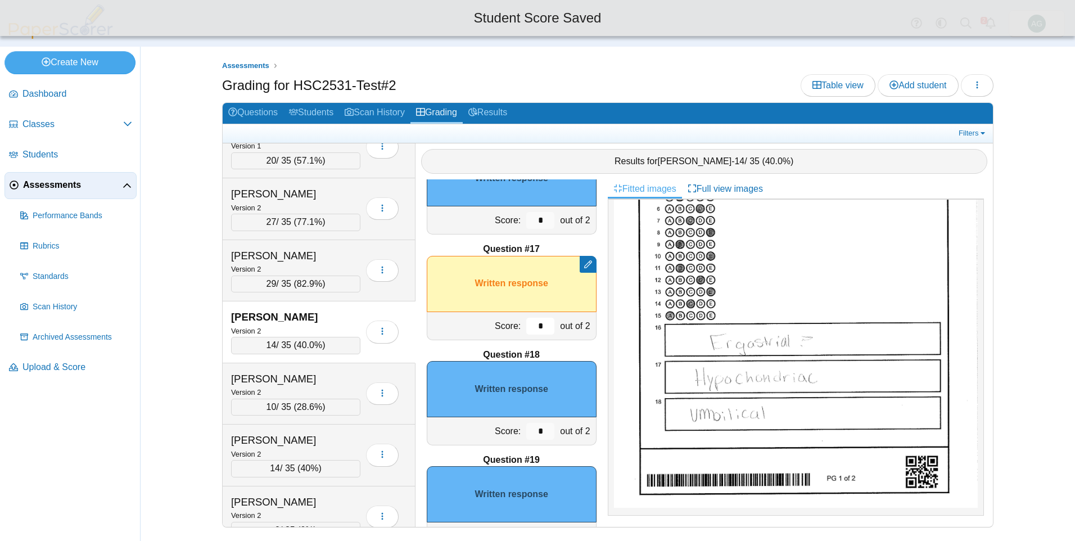
scroll to position [1635, 0]
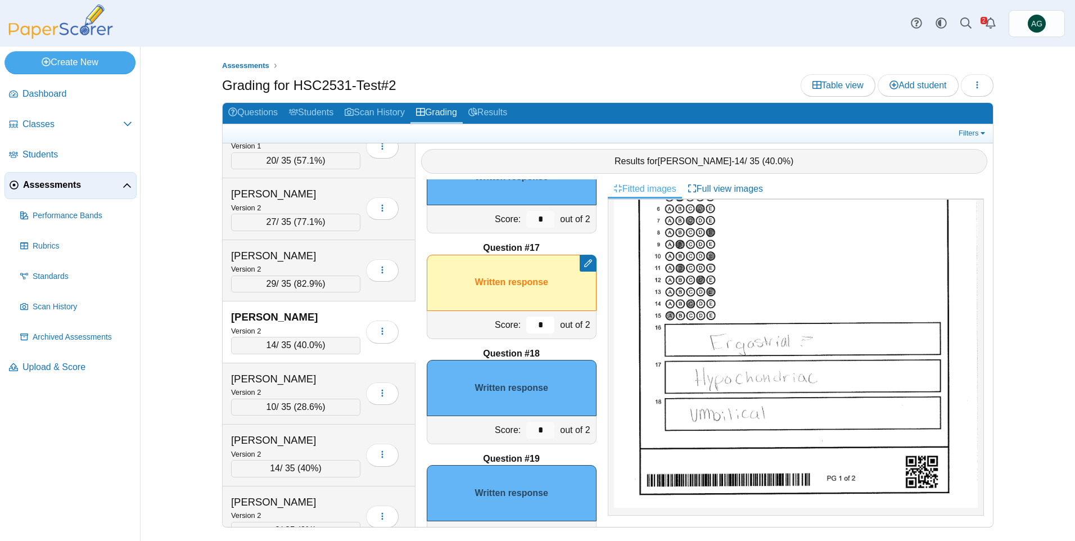
type input "*"
drag, startPoint x: 533, startPoint y: 431, endPoint x: 513, endPoint y: 431, distance: 19.7
click at [513, 431] on div "Score: * out of 2" at bounding box center [512, 430] width 170 height 28
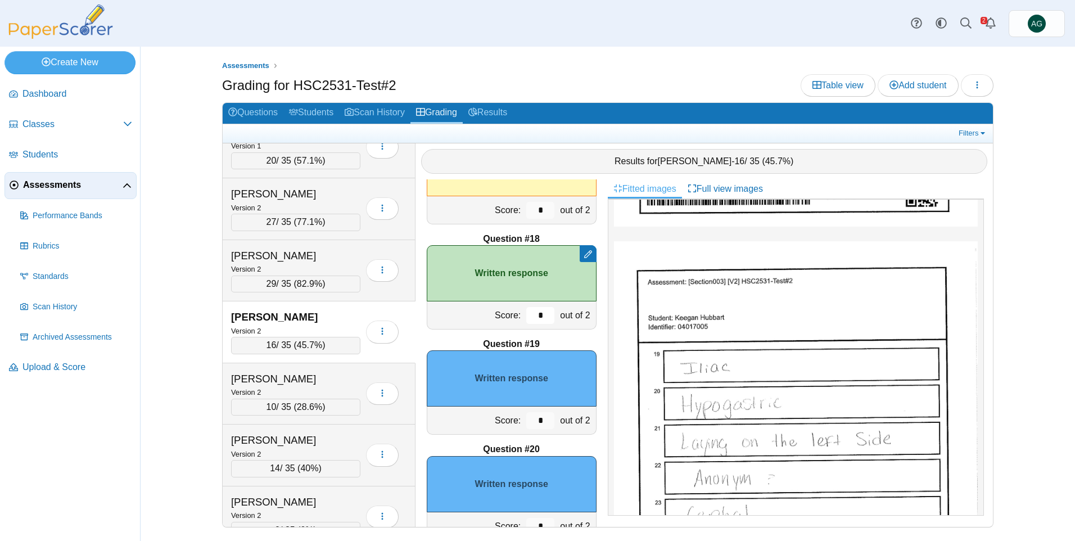
scroll to position [1803, 0]
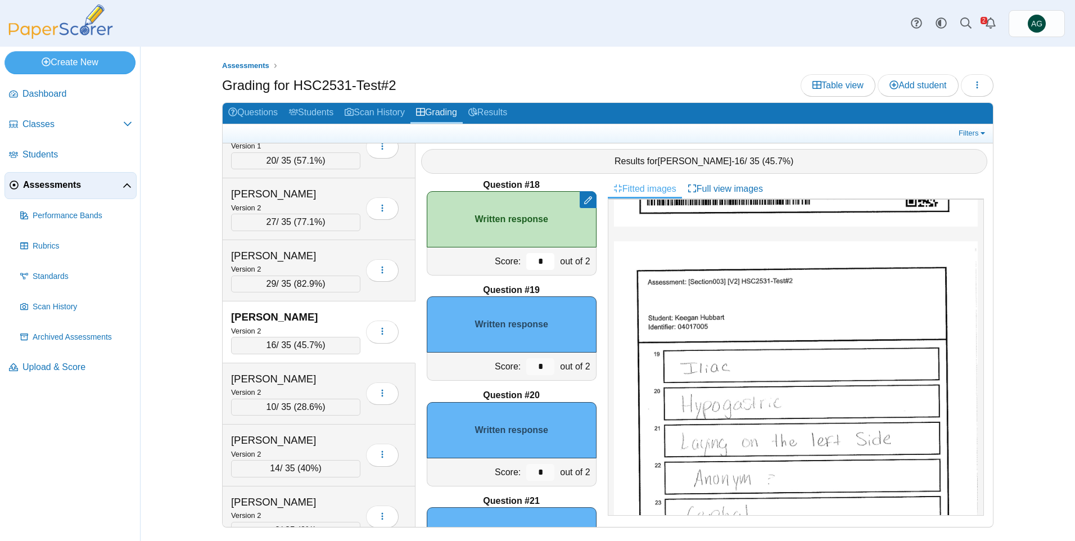
type input "*"
drag, startPoint x: 534, startPoint y: 367, endPoint x: 524, endPoint y: 371, distance: 10.3
click at [526, 371] on input "*" at bounding box center [540, 366] width 28 height 17
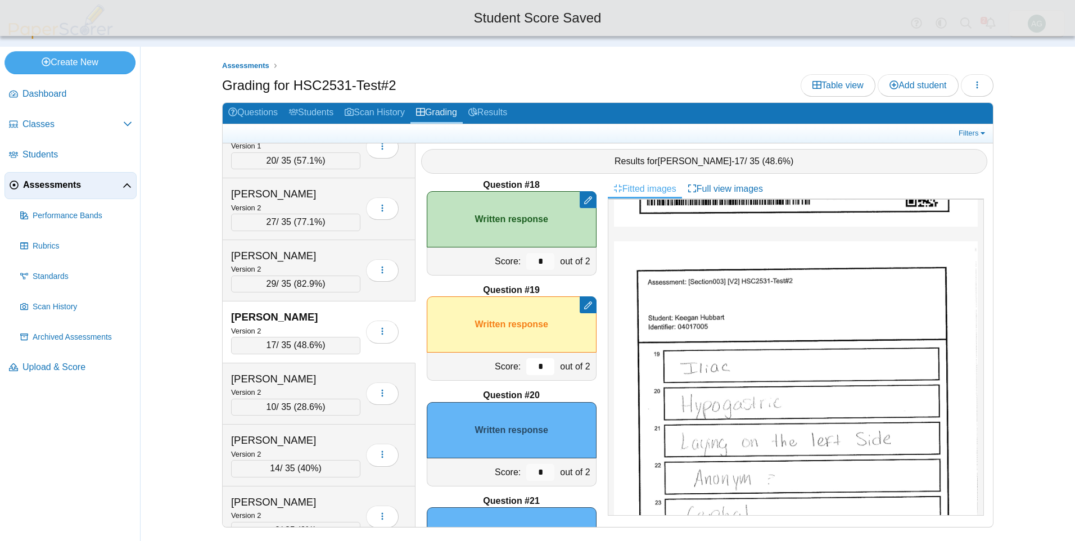
type input "*"
drag, startPoint x: 535, startPoint y: 466, endPoint x: 517, endPoint y: 465, distance: 18.6
click at [524, 465] on div "*" at bounding box center [541, 472] width 34 height 28
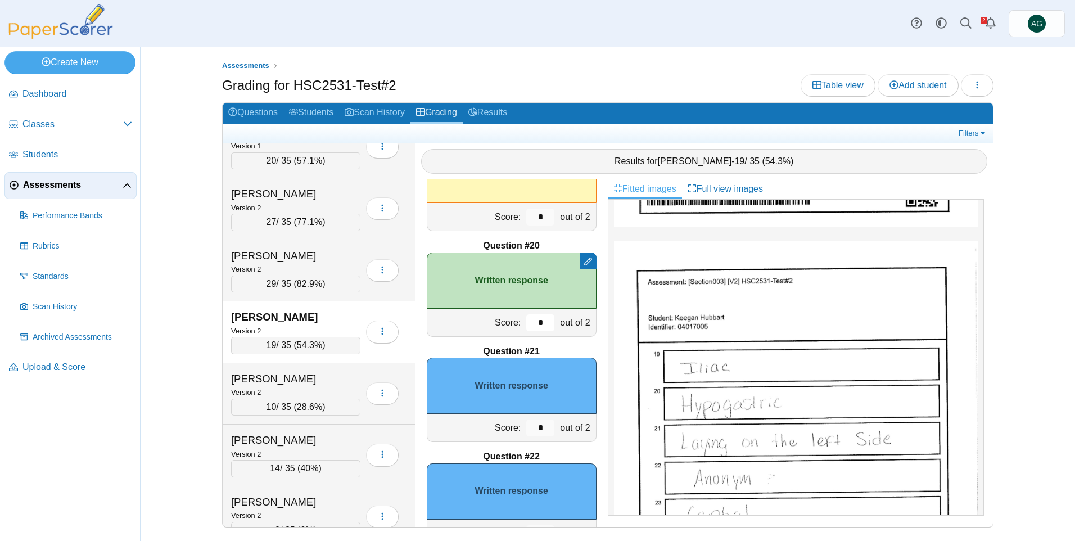
scroll to position [1972, 0]
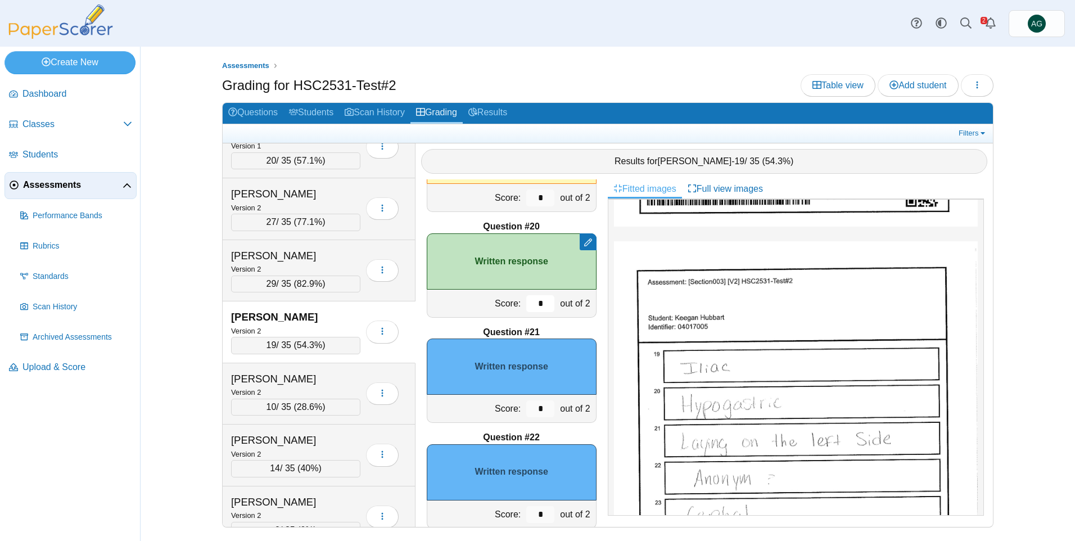
type input "*"
drag, startPoint x: 536, startPoint y: 408, endPoint x: 504, endPoint y: 409, distance: 32.1
click at [504, 409] on div "Score: * out of 2" at bounding box center [512, 409] width 170 height 28
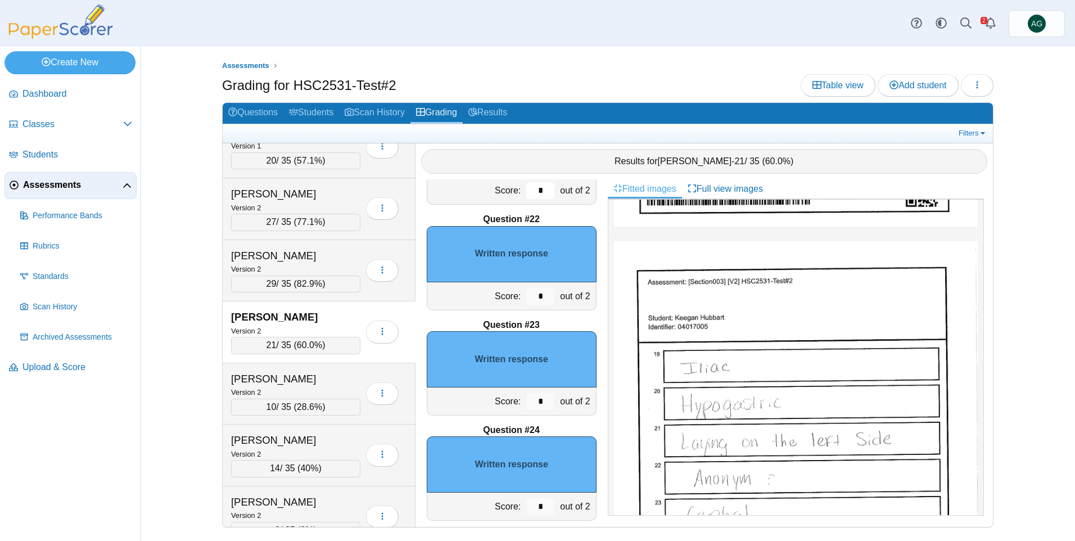
scroll to position [2197, 0]
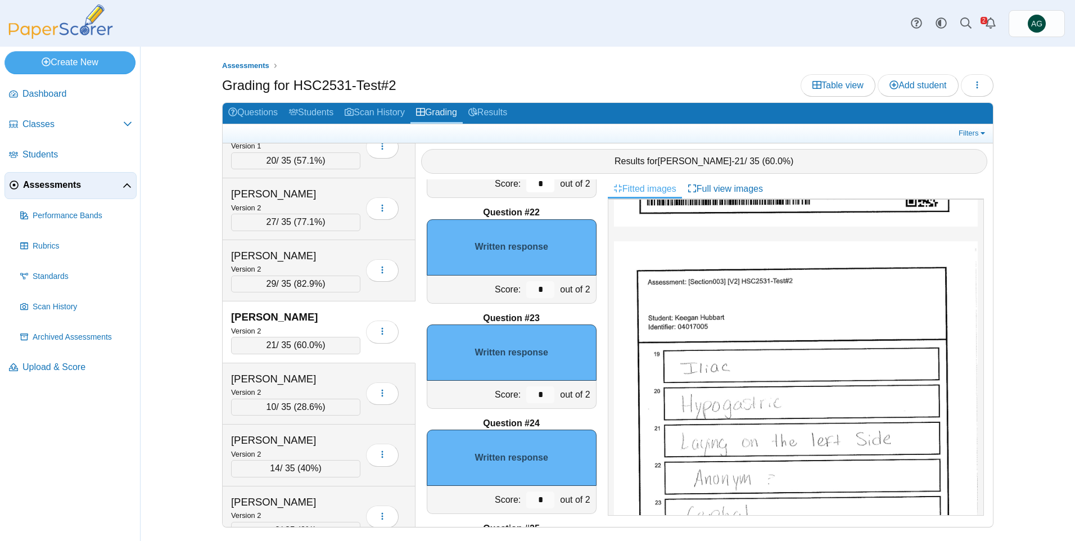
type input "*"
drag, startPoint x: 539, startPoint y: 401, endPoint x: 518, endPoint y: 401, distance: 20.8
click at [526, 401] on input "*" at bounding box center [540, 394] width 28 height 17
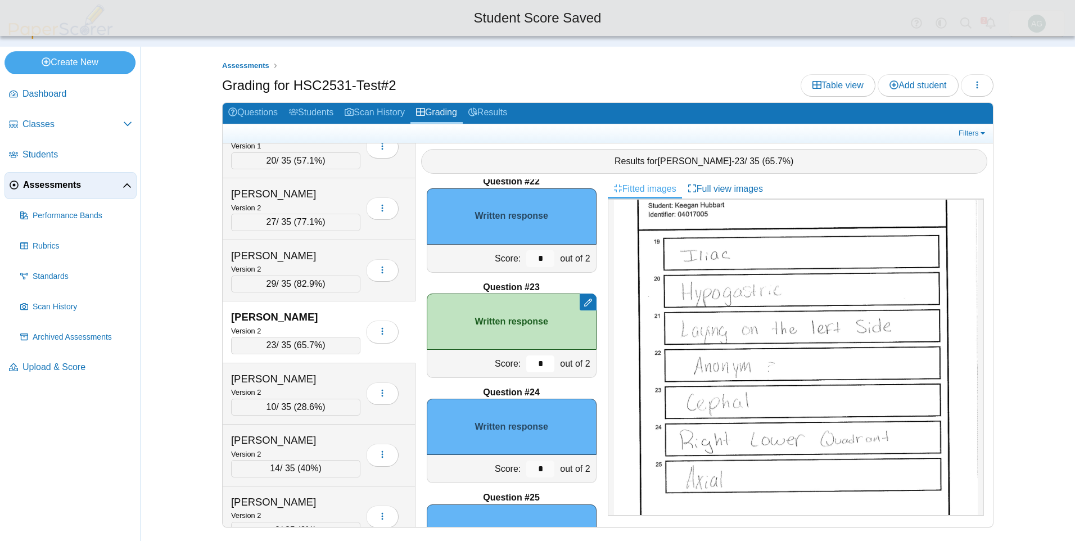
scroll to position [2253, 0]
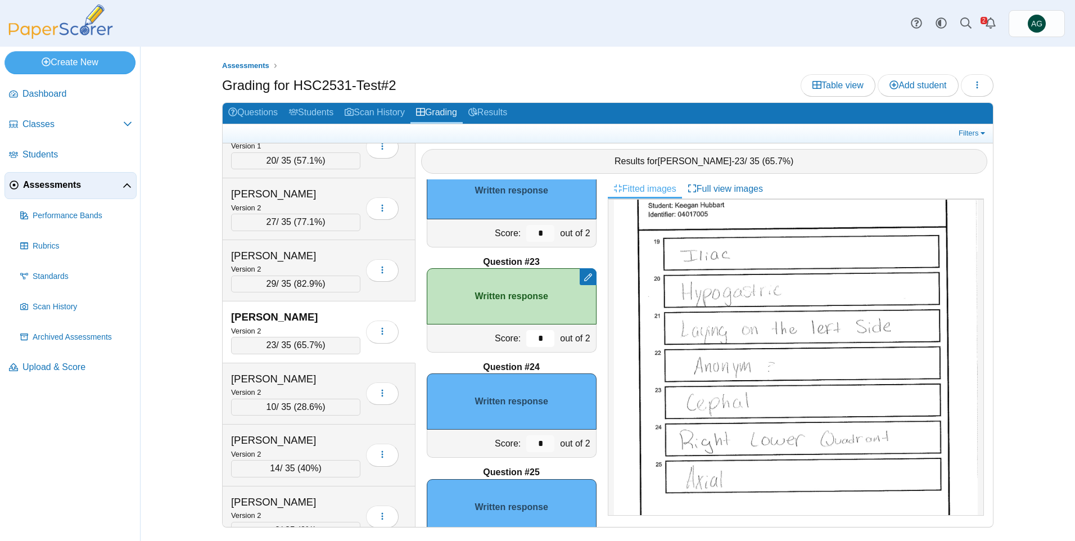
type input "*"
drag, startPoint x: 527, startPoint y: 442, endPoint x: 518, endPoint y: 442, distance: 8.4
click at [526, 442] on input "*" at bounding box center [540, 443] width 28 height 17
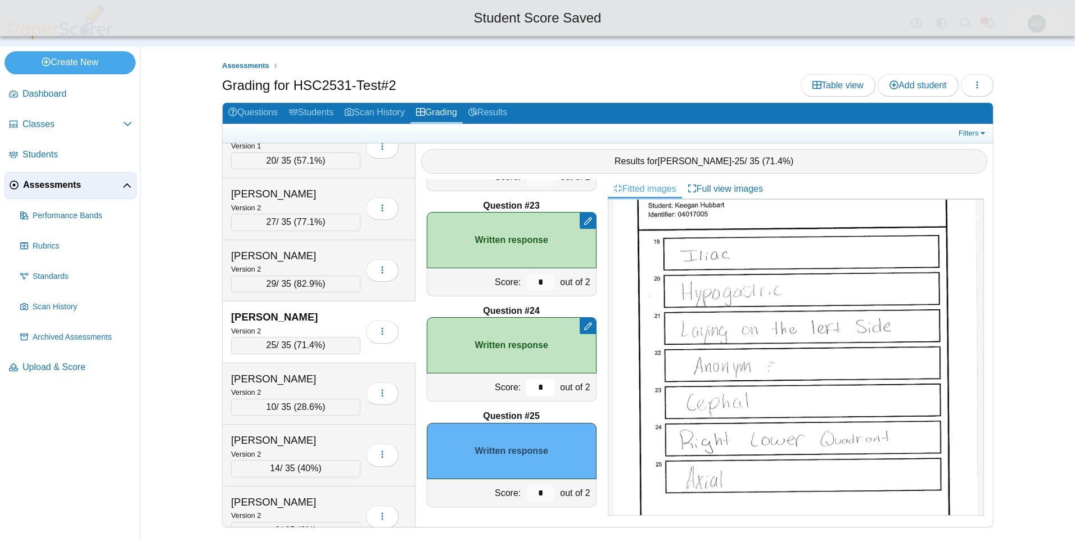
type input "*"
drag, startPoint x: 536, startPoint y: 489, endPoint x: 519, endPoint y: 490, distance: 17.5
click at [526, 490] on input "*" at bounding box center [540, 493] width 28 height 17
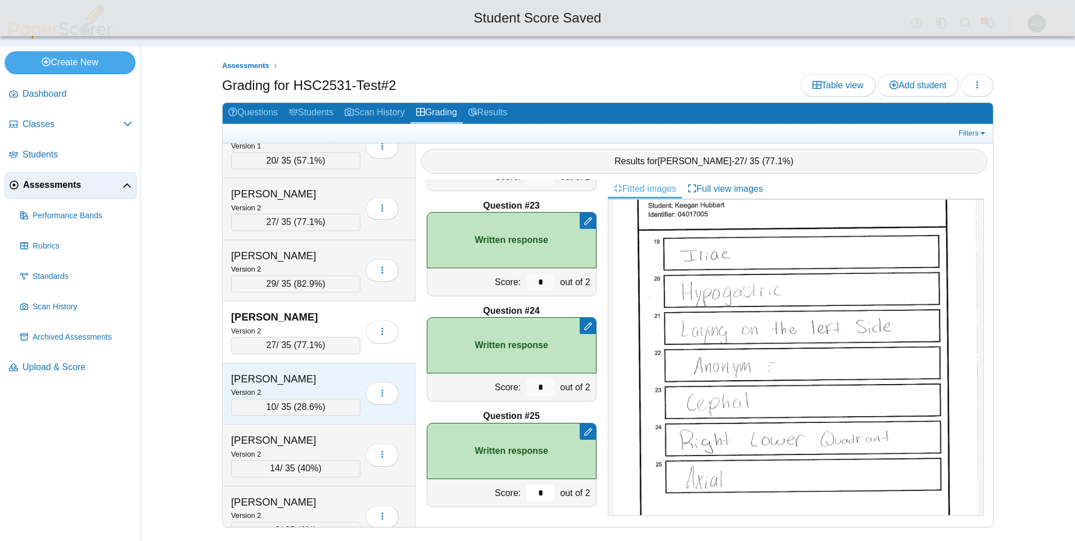
type input "*"
click at [327, 387] on div "Version 2" at bounding box center [295, 392] width 129 height 12
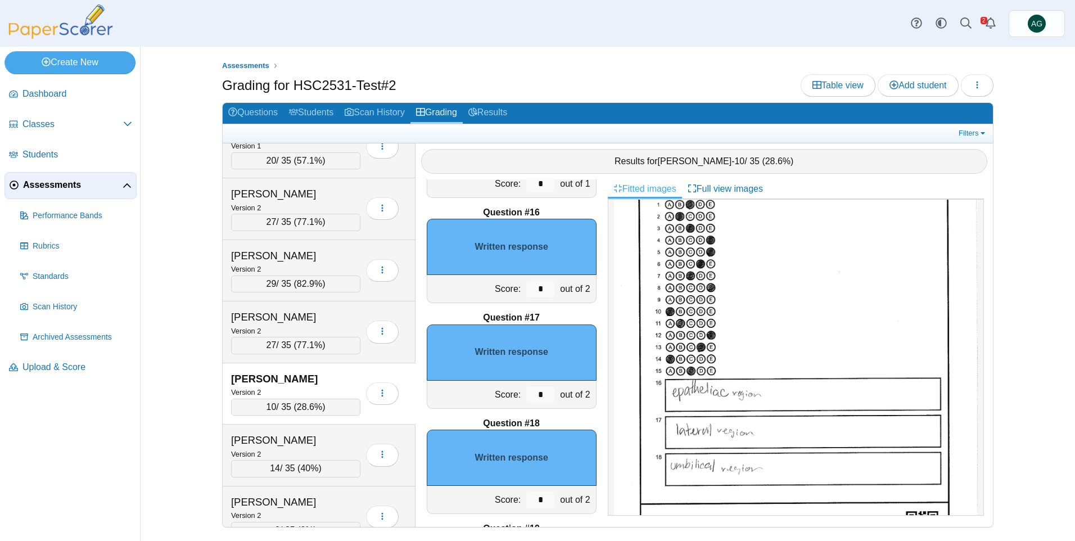
scroll to position [1579, 0]
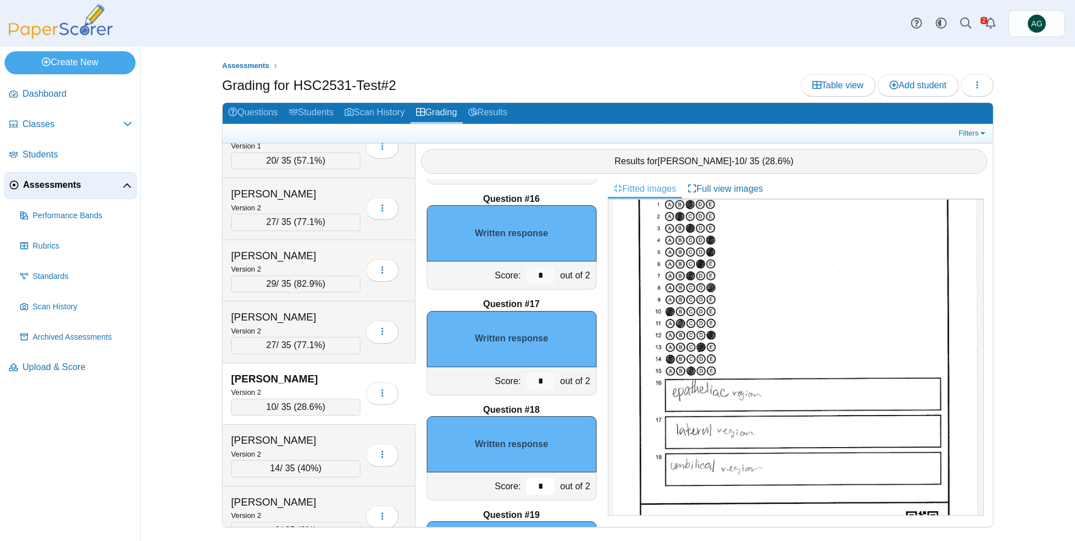
drag, startPoint x: 533, startPoint y: 487, endPoint x: 522, endPoint y: 487, distance: 10.7
click at [526, 487] on input "*" at bounding box center [540, 486] width 28 height 17
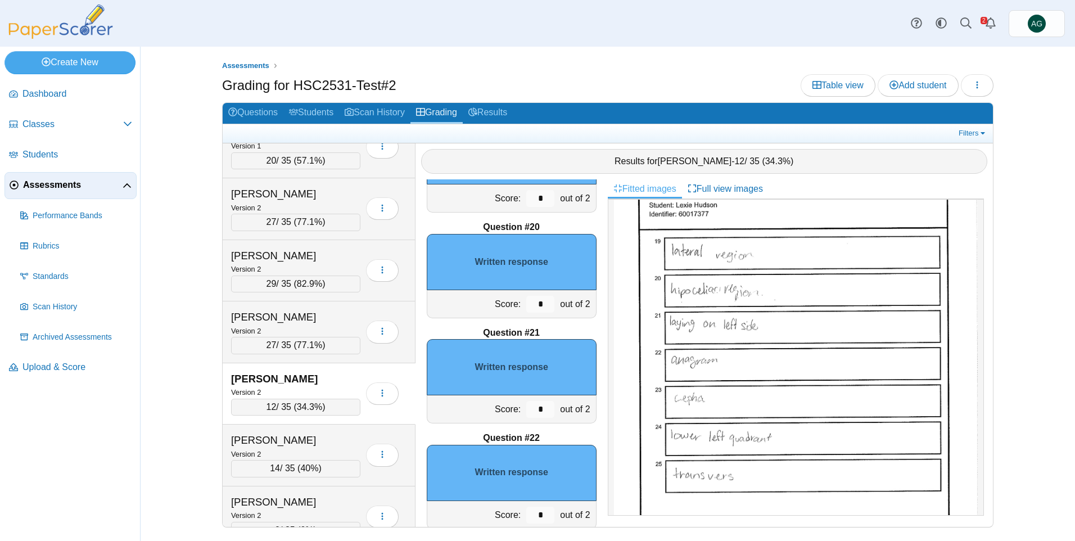
scroll to position [1972, 0]
type input "*"
drag, startPoint x: 539, startPoint y: 412, endPoint x: 503, endPoint y: 406, distance: 36.0
click at [503, 406] on div "Score: * out of 2" at bounding box center [512, 409] width 170 height 28
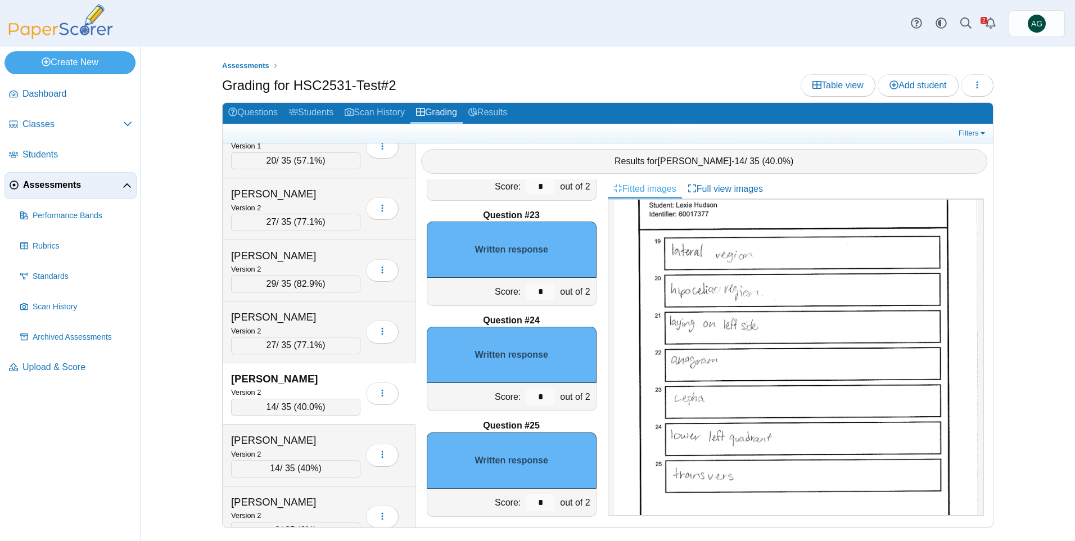
scroll to position [2310, 0]
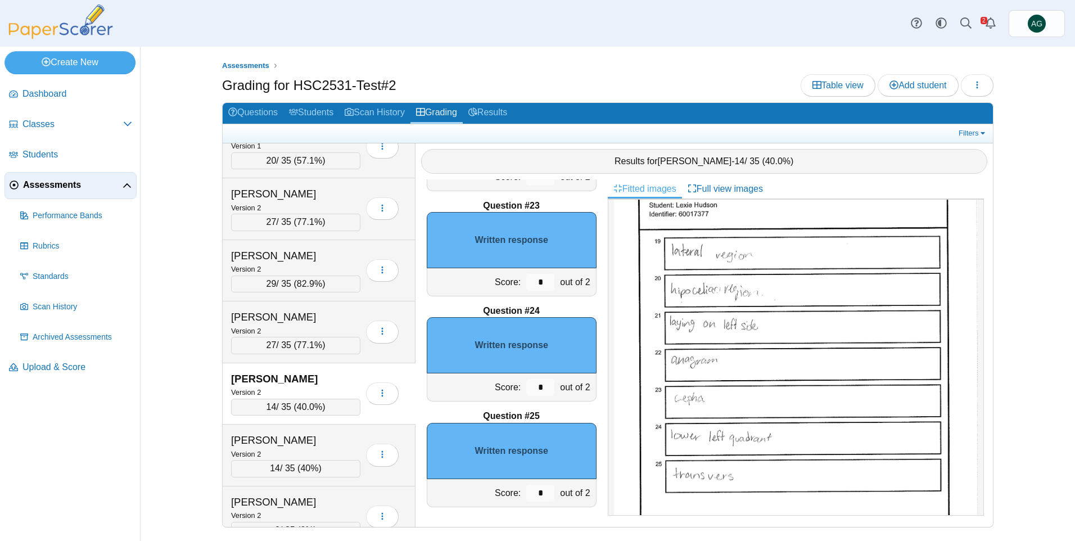
type input "*"
drag, startPoint x: 537, startPoint y: 491, endPoint x: 524, endPoint y: 489, distance: 13.7
click at [526, 489] on input "*" at bounding box center [540, 493] width 28 height 17
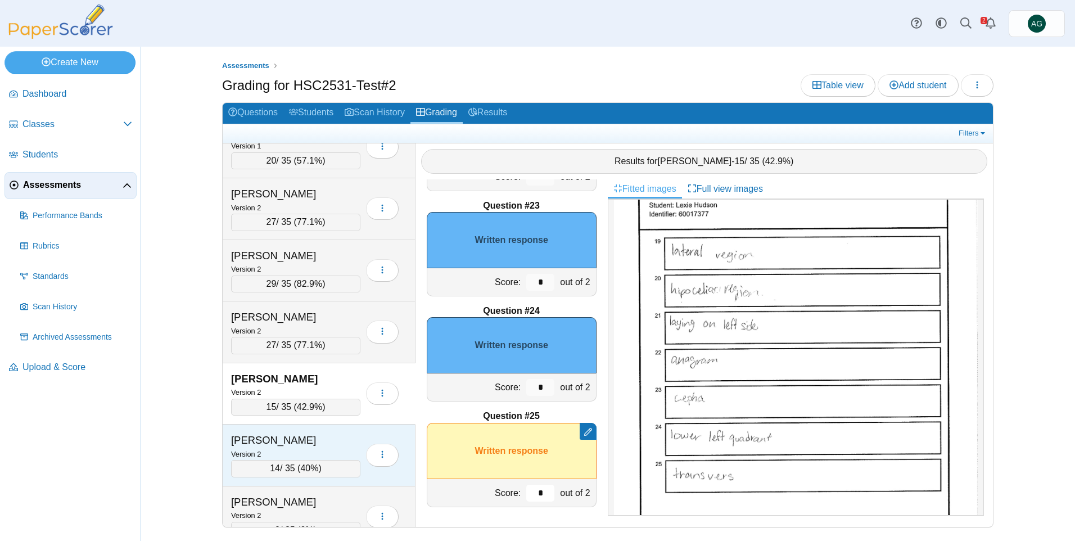
type input "*"
click at [332, 454] on div "Version 2" at bounding box center [295, 454] width 129 height 12
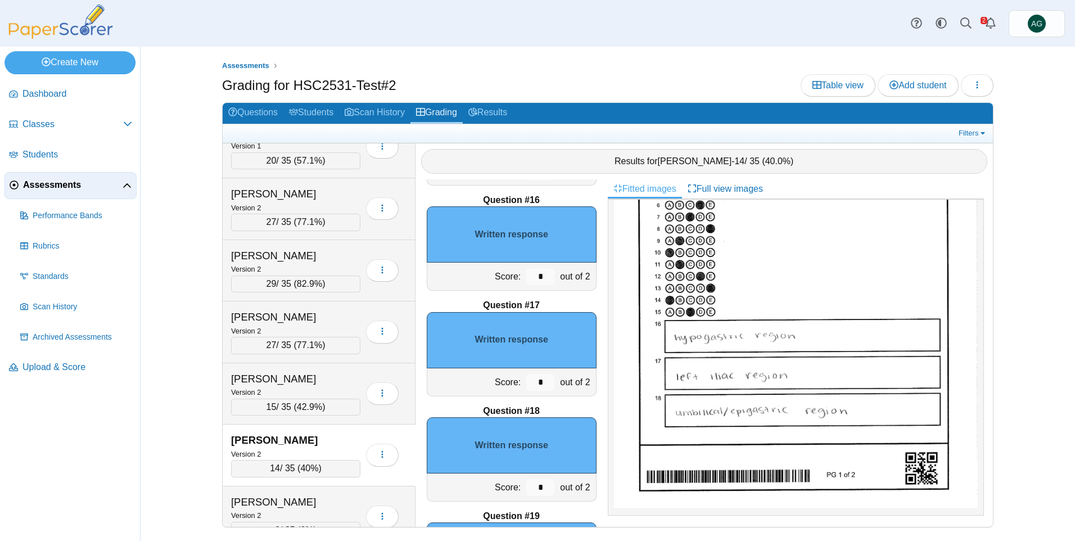
scroll to position [1579, 0]
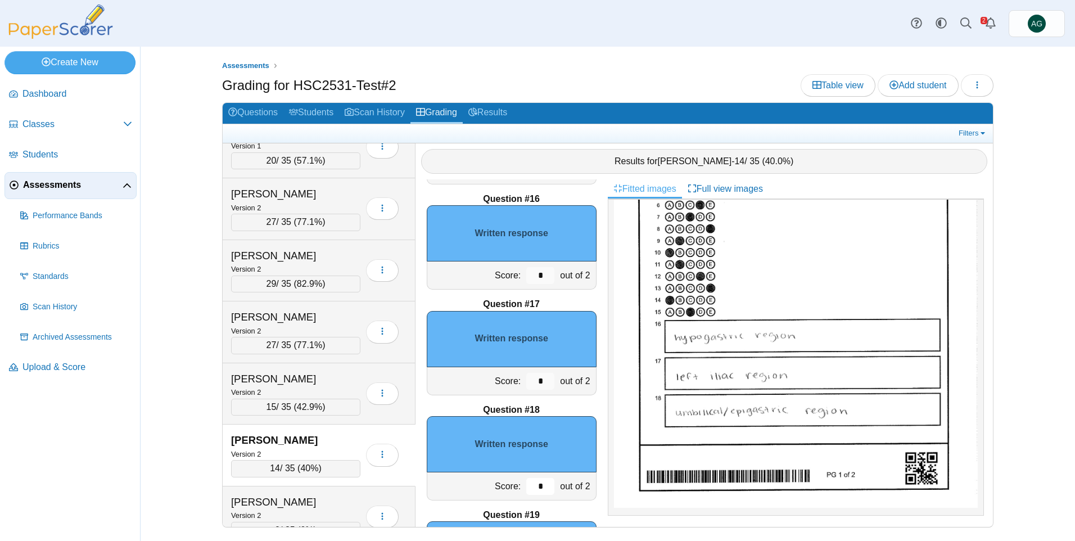
drag, startPoint x: 535, startPoint y: 490, endPoint x: 522, endPoint y: 485, distance: 13.4
click at [526, 485] on input "*" at bounding box center [540, 486] width 28 height 17
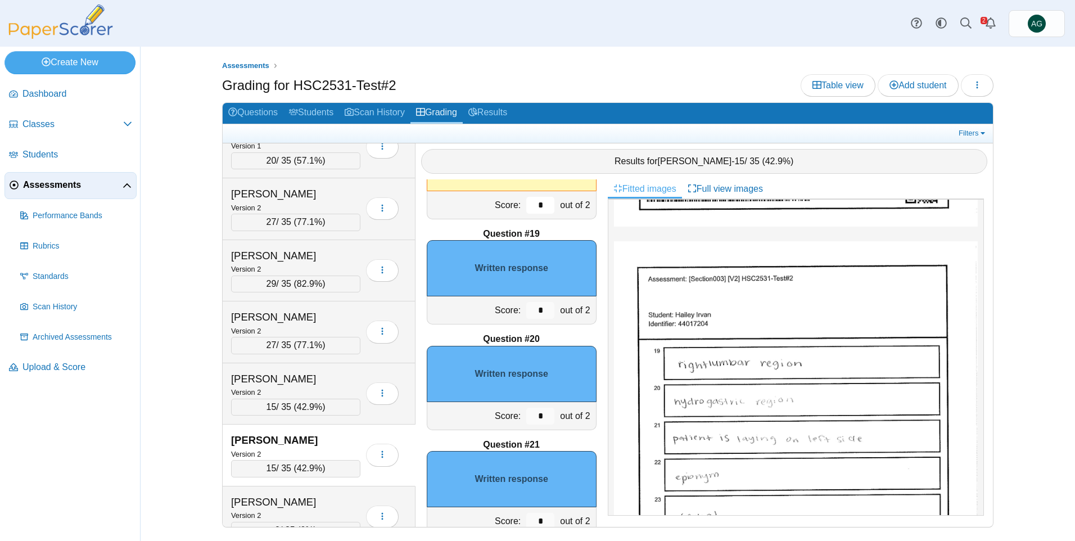
scroll to position [1916, 0]
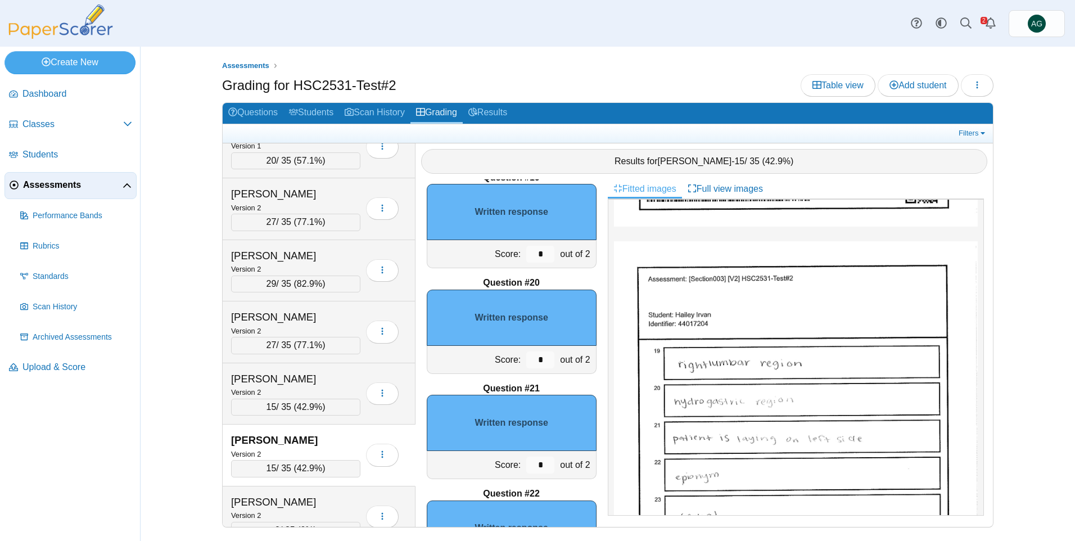
type input "*"
drag, startPoint x: 532, startPoint y: 465, endPoint x: 522, endPoint y: 465, distance: 10.1
click at [526, 465] on input "*" at bounding box center [540, 465] width 28 height 17
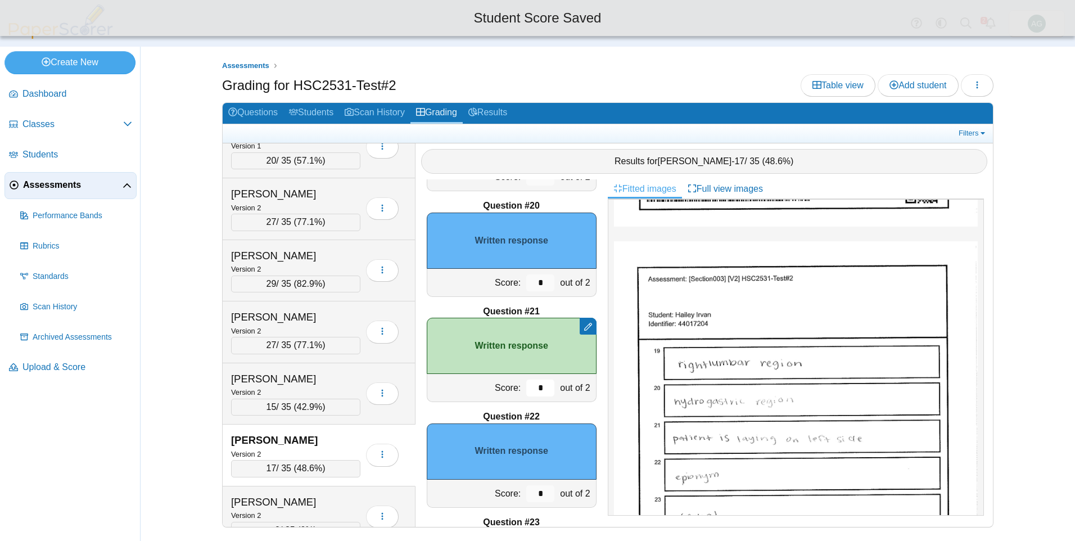
scroll to position [2028, 0]
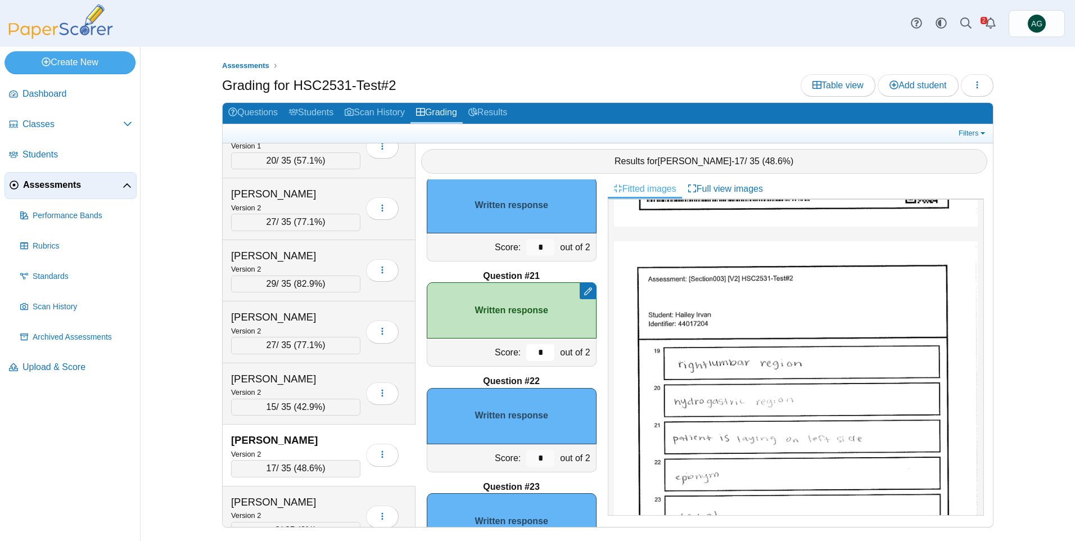
type input "*"
drag, startPoint x: 533, startPoint y: 455, endPoint x: 512, endPoint y: 459, distance: 21.2
click at [512, 459] on div "Score: * out of 2" at bounding box center [512, 458] width 170 height 28
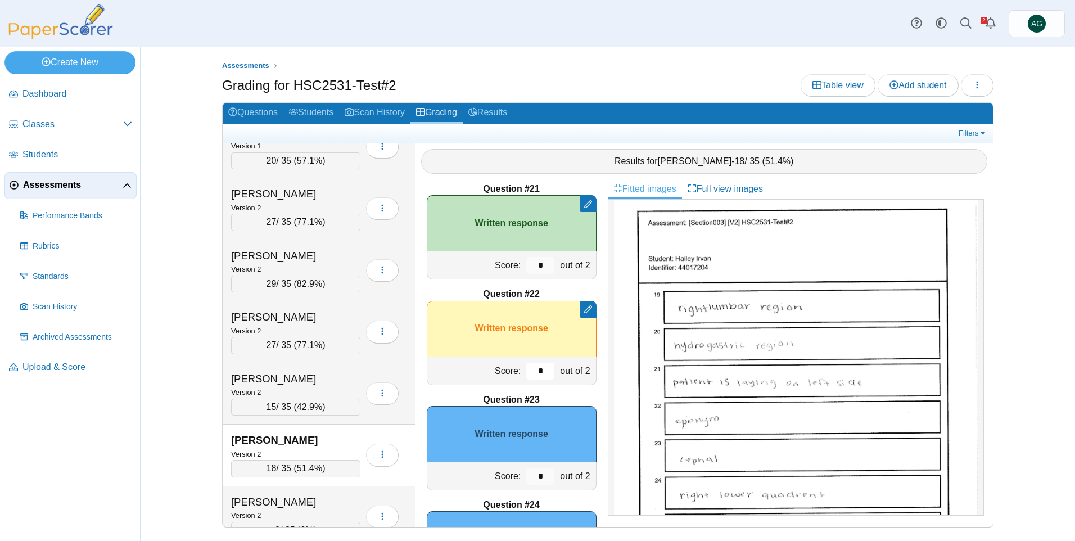
scroll to position [2141, 0]
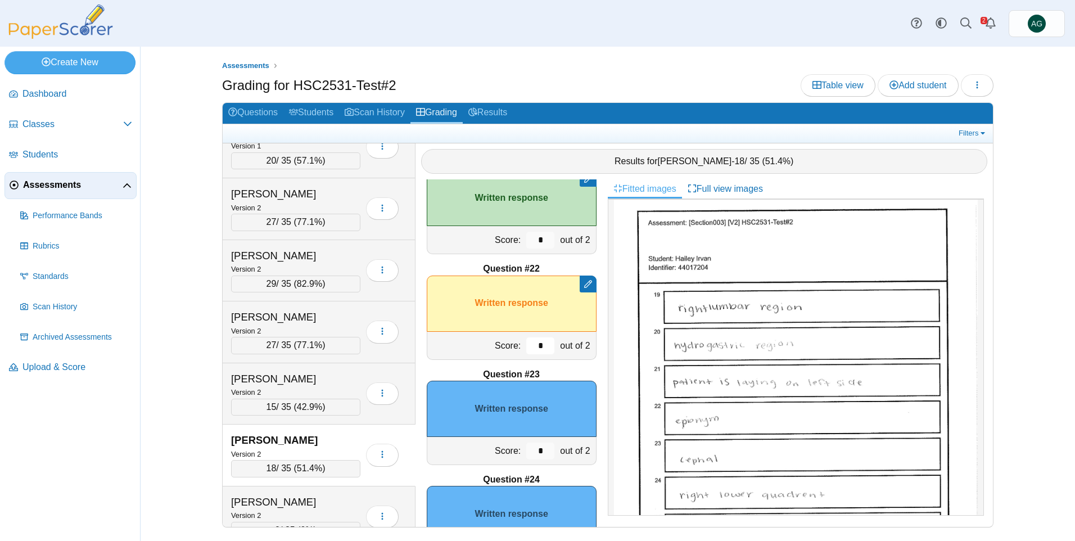
type input "*"
drag, startPoint x: 539, startPoint y: 457, endPoint x: 511, endPoint y: 456, distance: 28.1
click at [511, 456] on div "Score: * out of 2" at bounding box center [512, 451] width 170 height 28
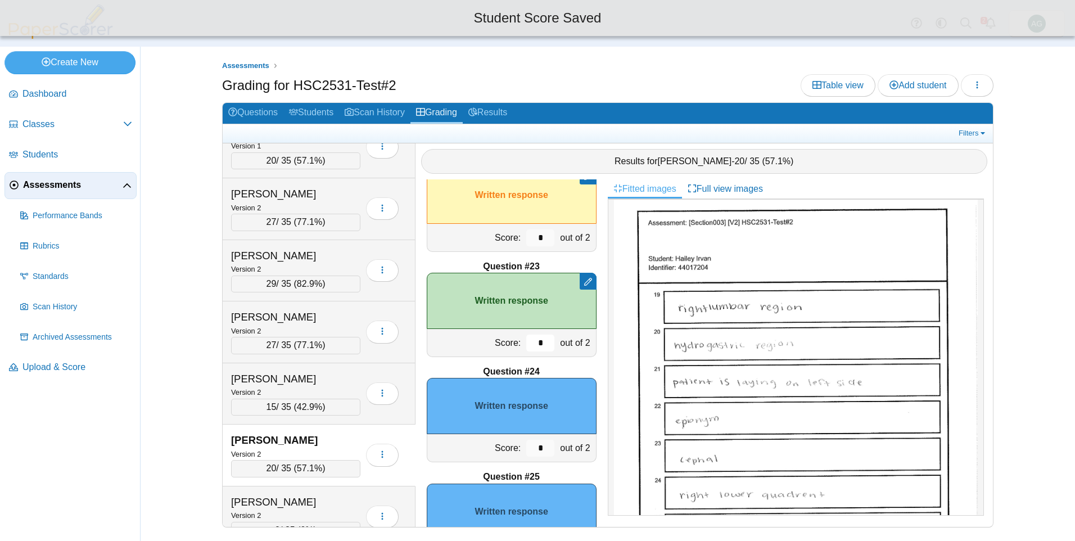
scroll to position [2253, 0]
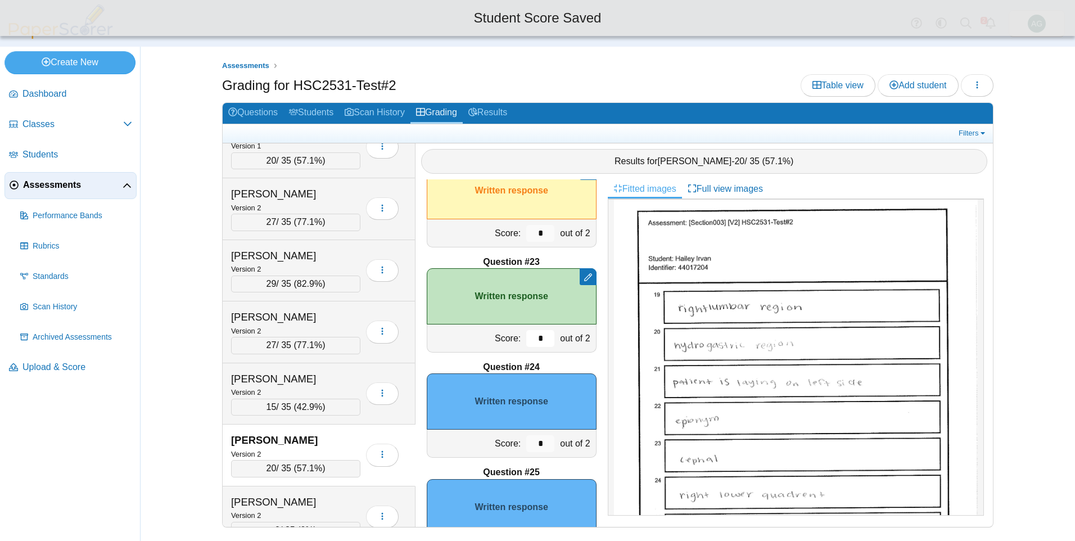
type input "*"
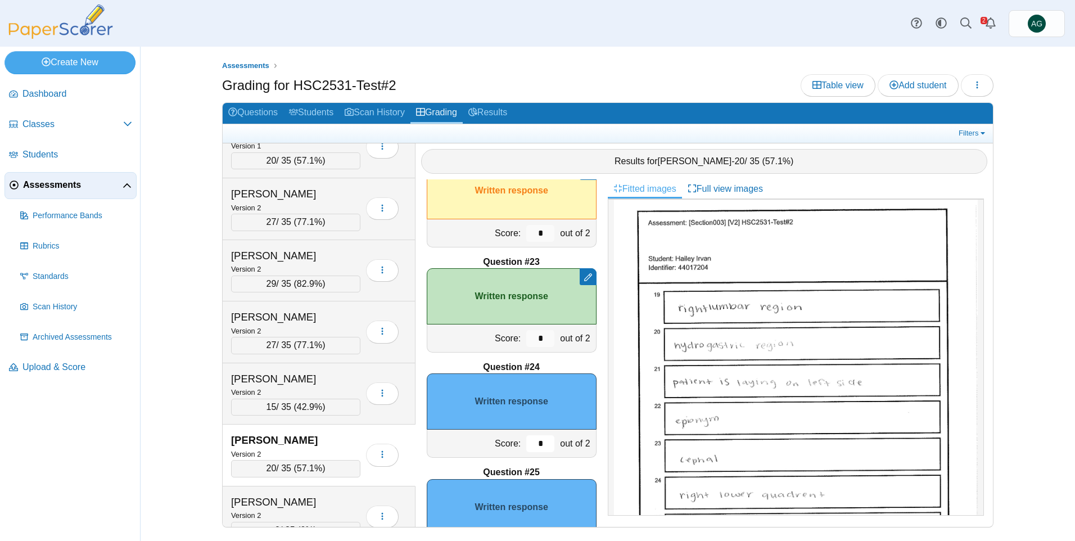
drag, startPoint x: 540, startPoint y: 447, endPoint x: 511, endPoint y: 447, distance: 29.8
click at [511, 447] on div "Score: * out of 2" at bounding box center [512, 444] width 170 height 28
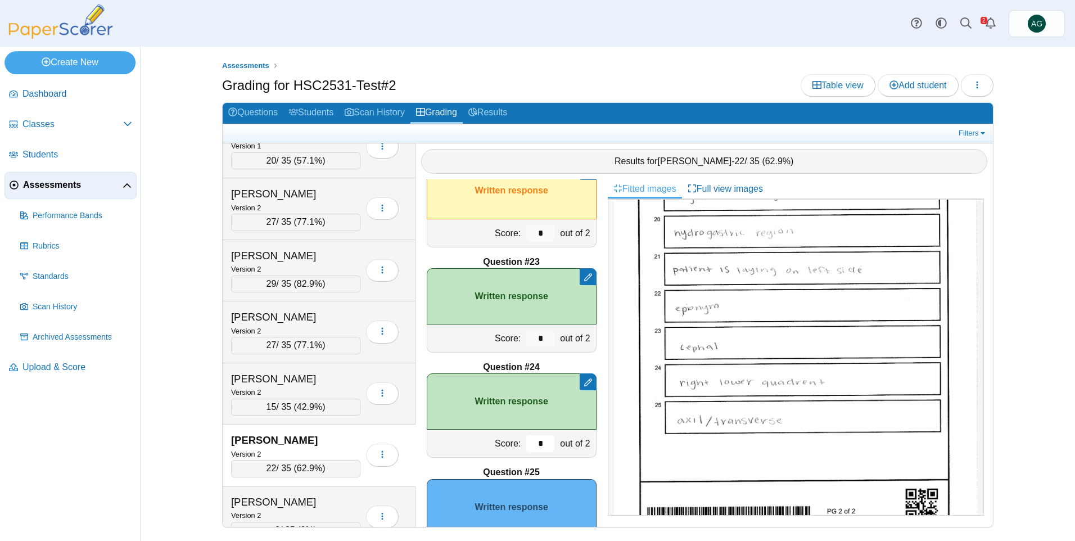
scroll to position [2310, 0]
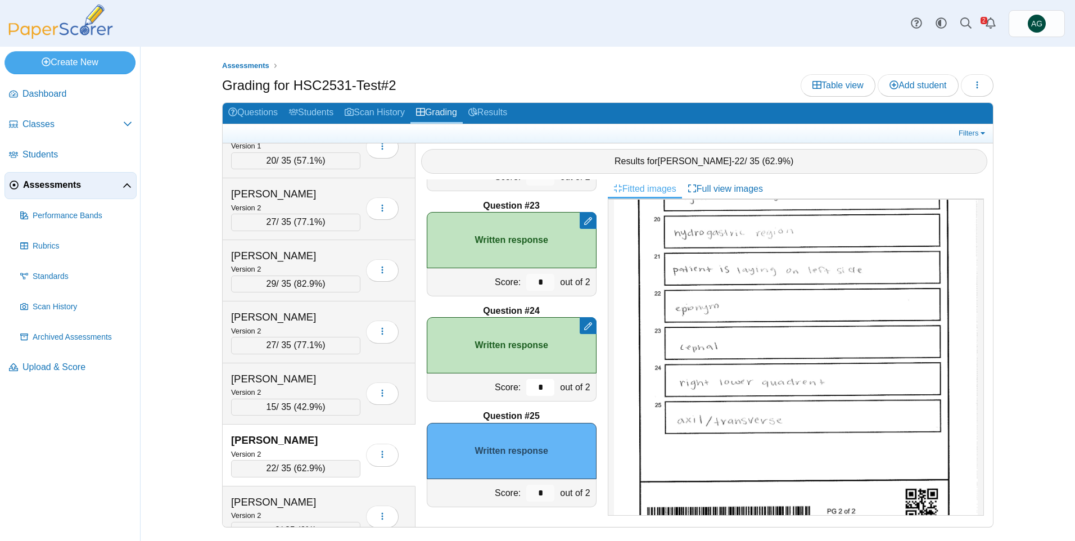
type input "*"
drag, startPoint x: 539, startPoint y: 495, endPoint x: 529, endPoint y: 491, distance: 11.4
click at [529, 491] on input "*" at bounding box center [540, 493] width 28 height 17
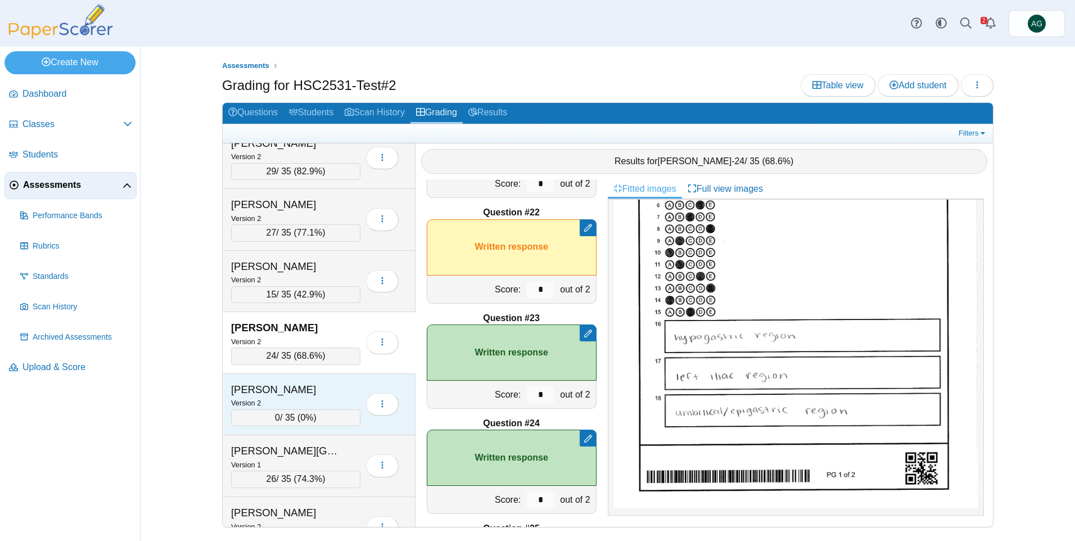
scroll to position [1181, 0]
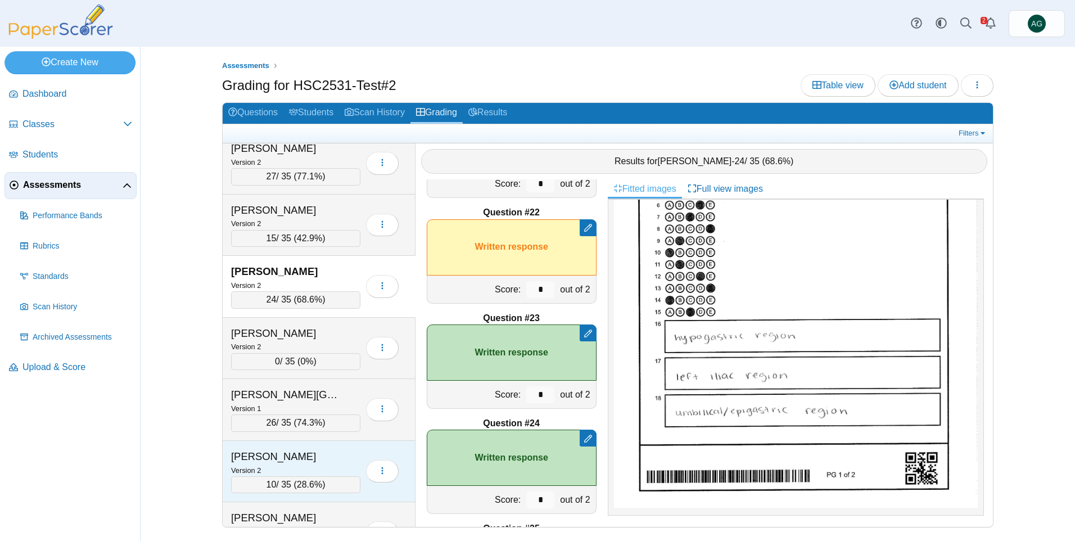
type input "*"
click at [316, 465] on div "Version 2" at bounding box center [295, 470] width 129 height 12
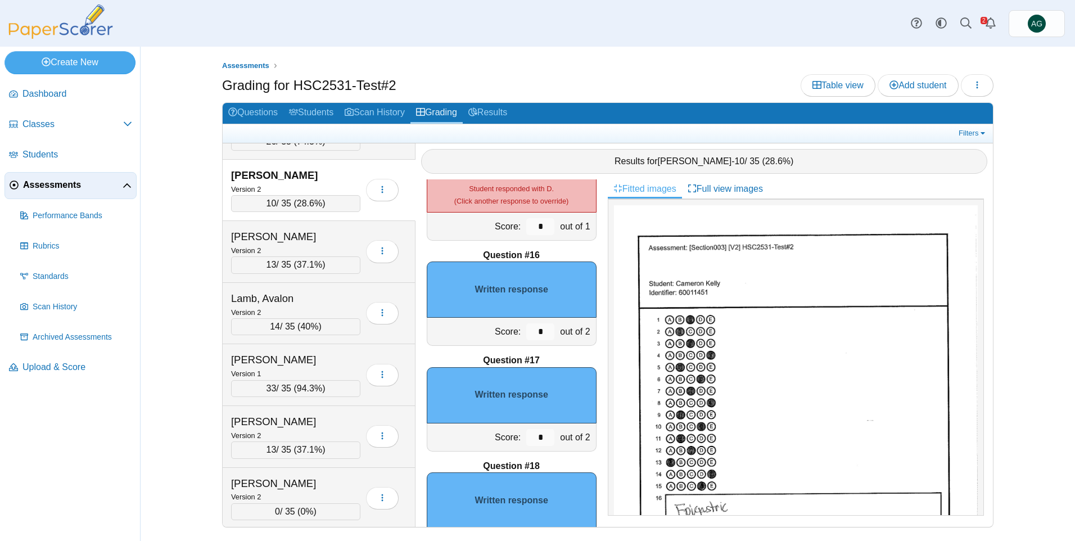
scroll to position [169, 0]
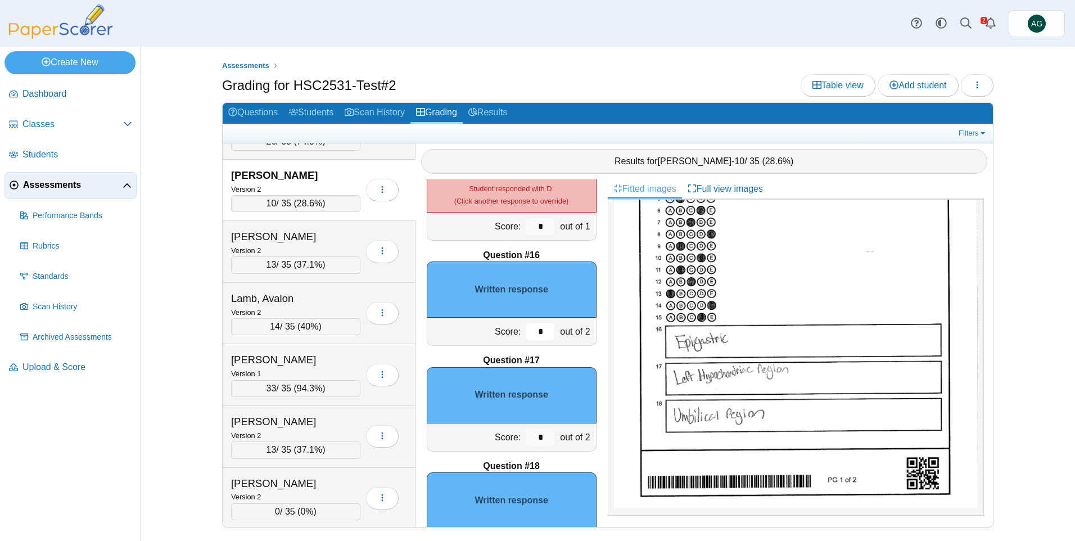
drag, startPoint x: 542, startPoint y: 331, endPoint x: 489, endPoint y: 327, distance: 52.5
click at [489, 327] on div "Score: * out of 2" at bounding box center [512, 332] width 170 height 28
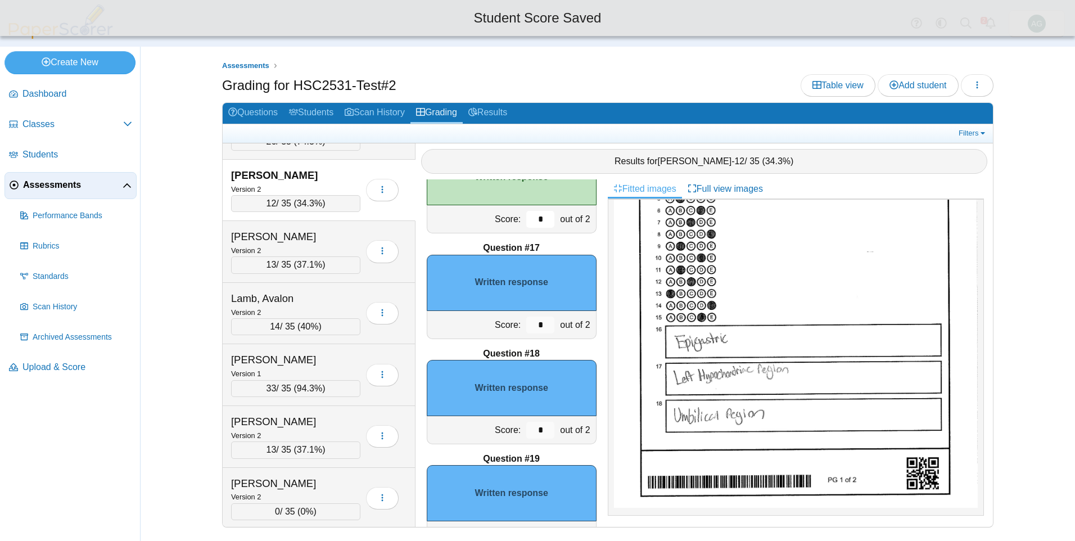
type input "*"
drag, startPoint x: 538, startPoint y: 323, endPoint x: 518, endPoint y: 323, distance: 19.7
click at [526, 323] on input "*" at bounding box center [540, 325] width 28 height 17
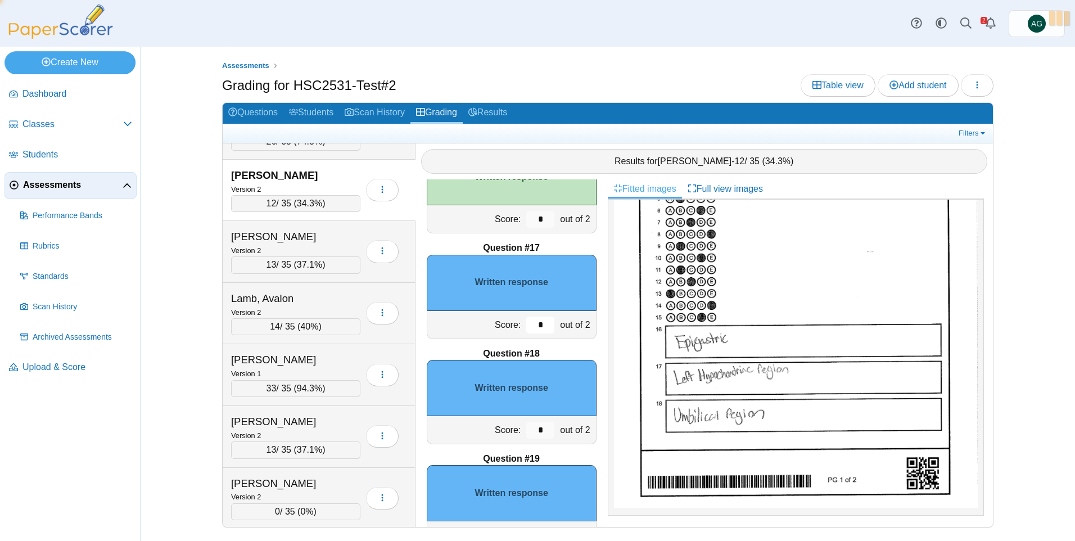
type input "*"
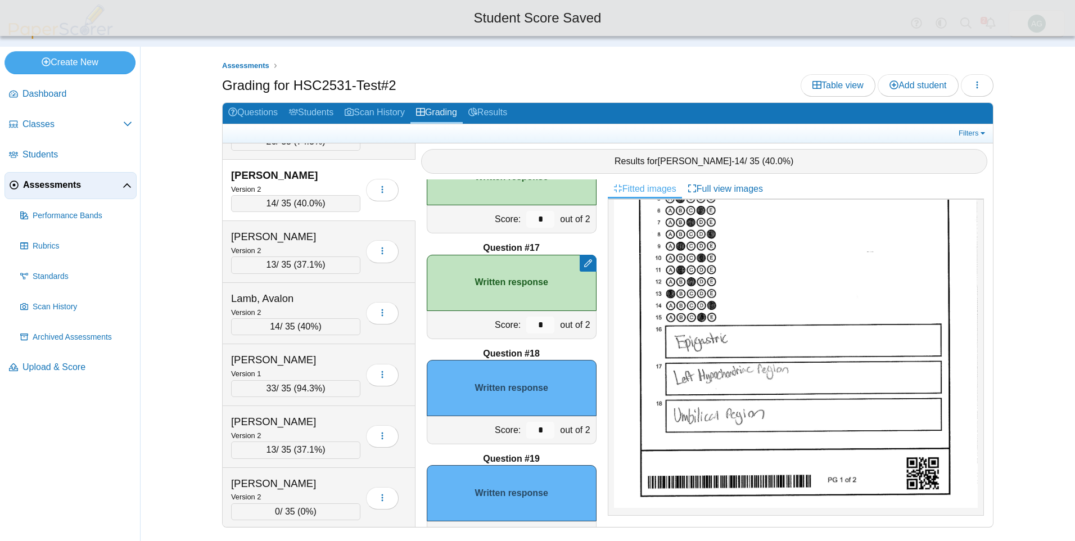
drag, startPoint x: 546, startPoint y: 428, endPoint x: 515, endPoint y: 428, distance: 31.5
click at [524, 428] on div "*" at bounding box center [541, 430] width 34 height 28
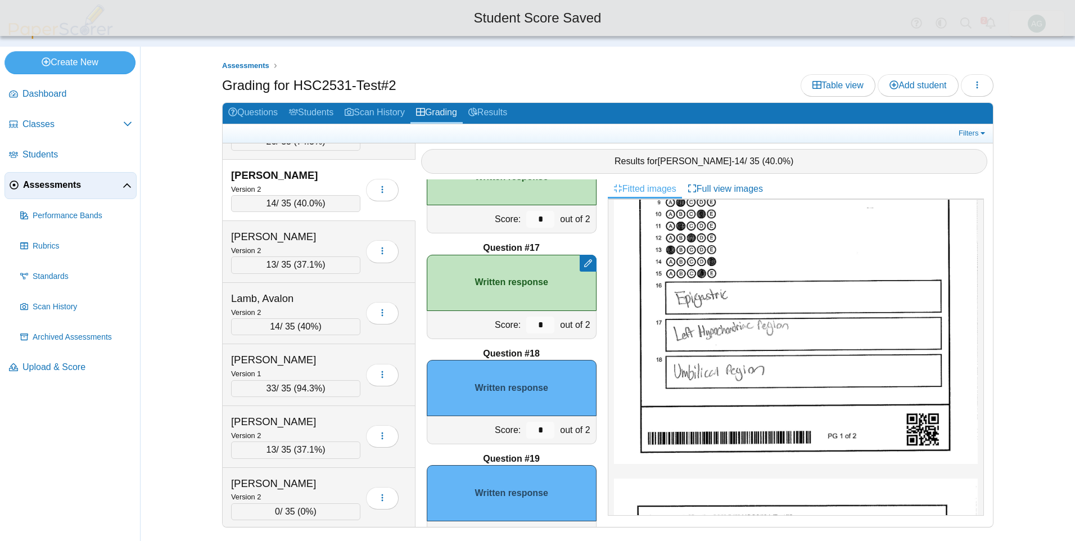
scroll to position [337, 0]
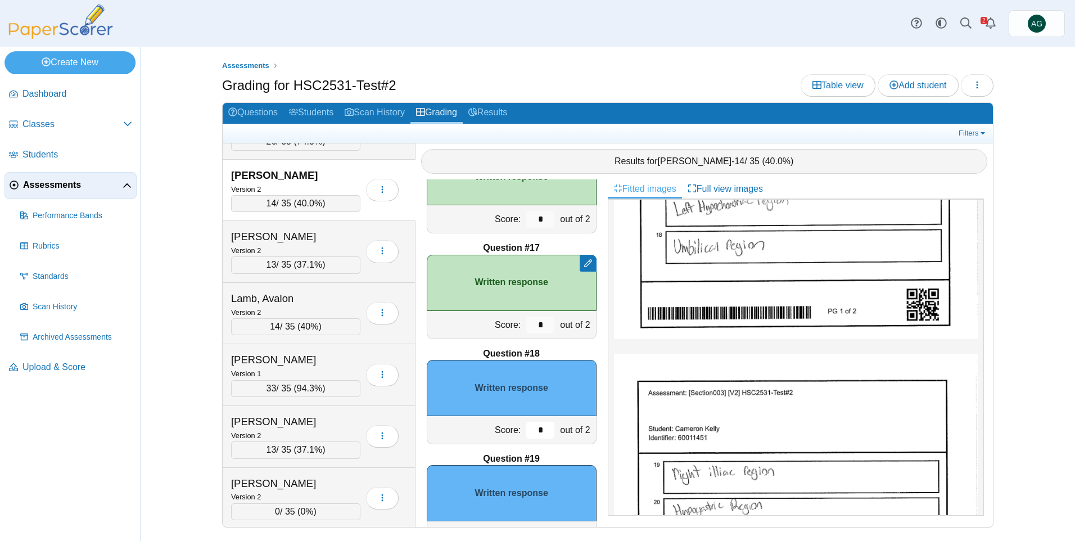
click at [536, 429] on input "*" at bounding box center [540, 430] width 28 height 17
drag, startPoint x: 531, startPoint y: 431, endPoint x: 514, endPoint y: 431, distance: 17.4
click at [524, 431] on div "*" at bounding box center [541, 430] width 34 height 28
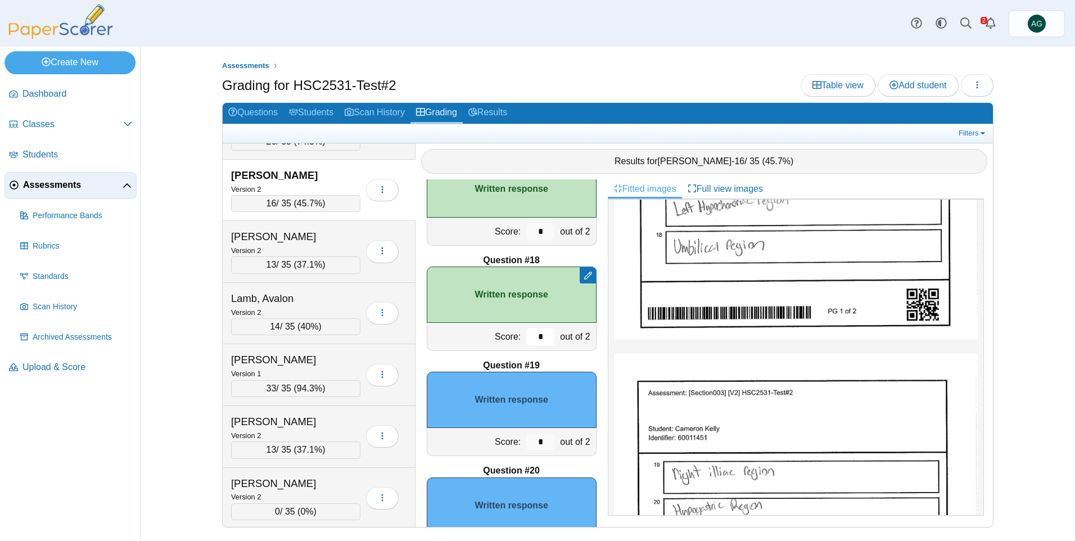
scroll to position [1747, 0]
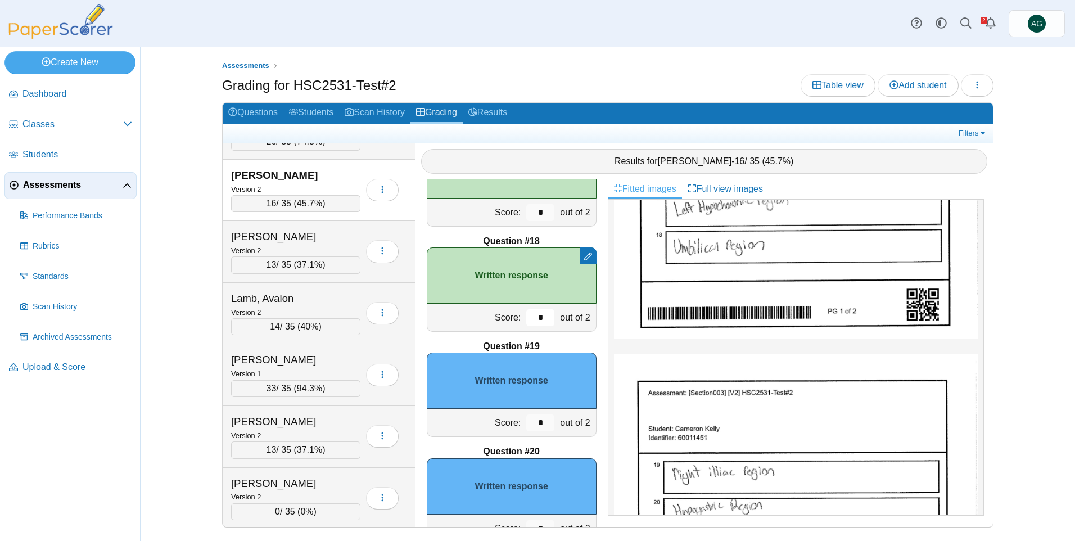
type input "*"
drag, startPoint x: 535, startPoint y: 422, endPoint x: 521, endPoint y: 422, distance: 14.1
click at [526, 422] on input "*" at bounding box center [540, 422] width 28 height 17
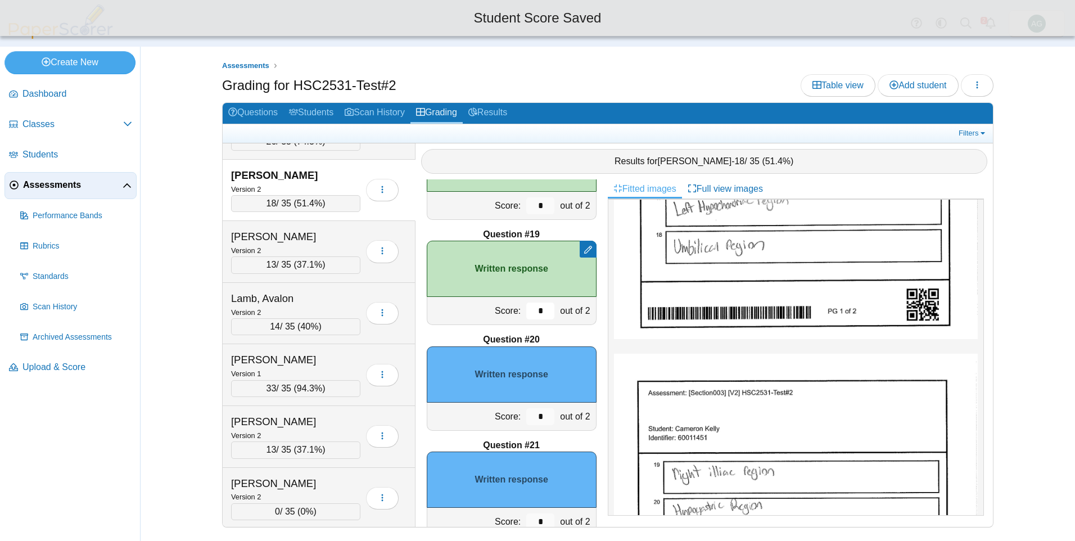
scroll to position [1860, 0]
type input "*"
drag, startPoint x: 534, startPoint y: 412, endPoint x: 521, endPoint y: 413, distance: 13.0
click at [526, 413] on input "*" at bounding box center [540, 416] width 28 height 17
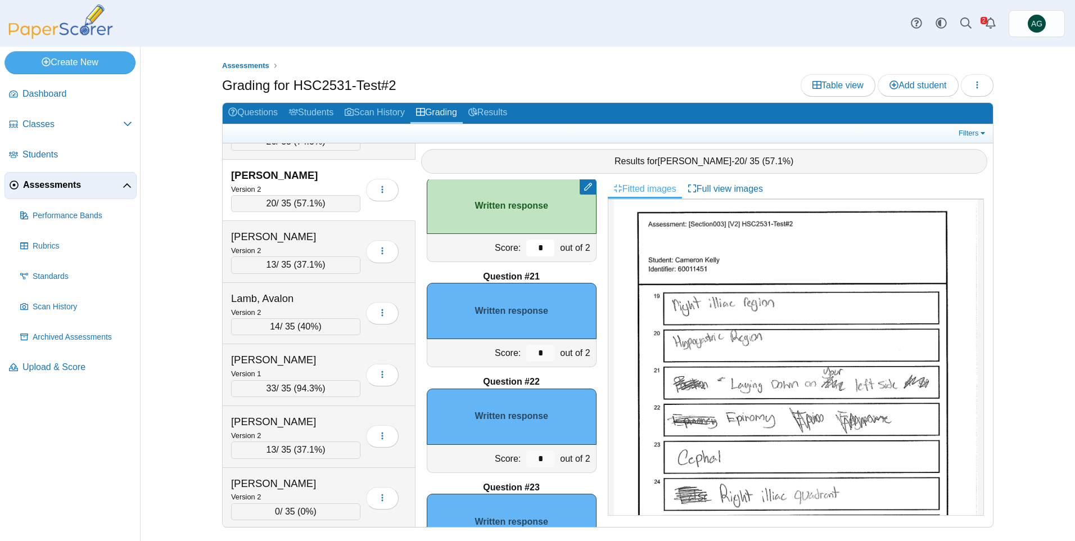
scroll to position [2028, 0]
type input "*"
drag, startPoint x: 537, startPoint y: 358, endPoint x: 517, endPoint y: 355, distance: 20.4
click at [526, 355] on input "*" at bounding box center [540, 352] width 28 height 17
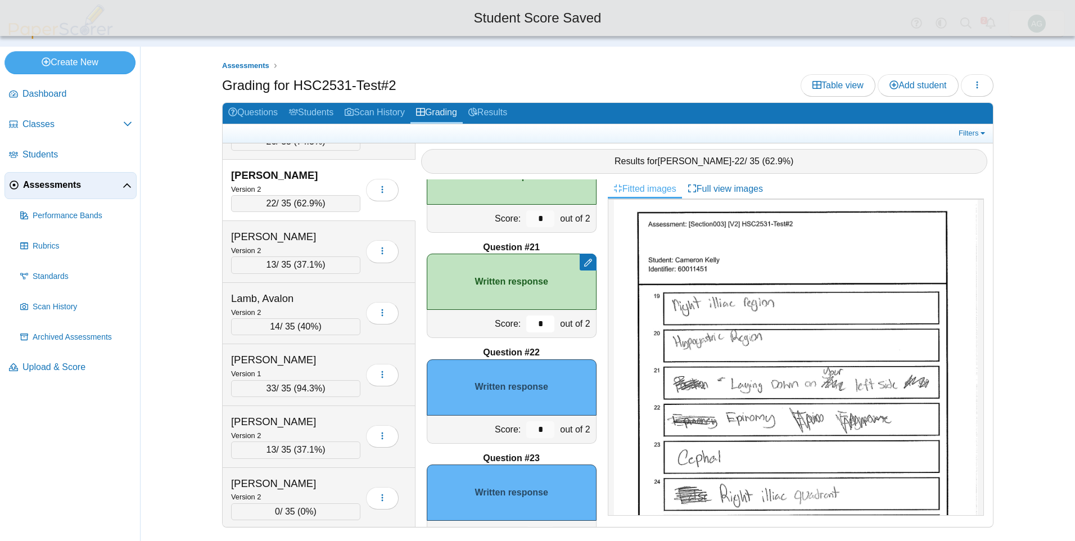
scroll to position [2085, 0]
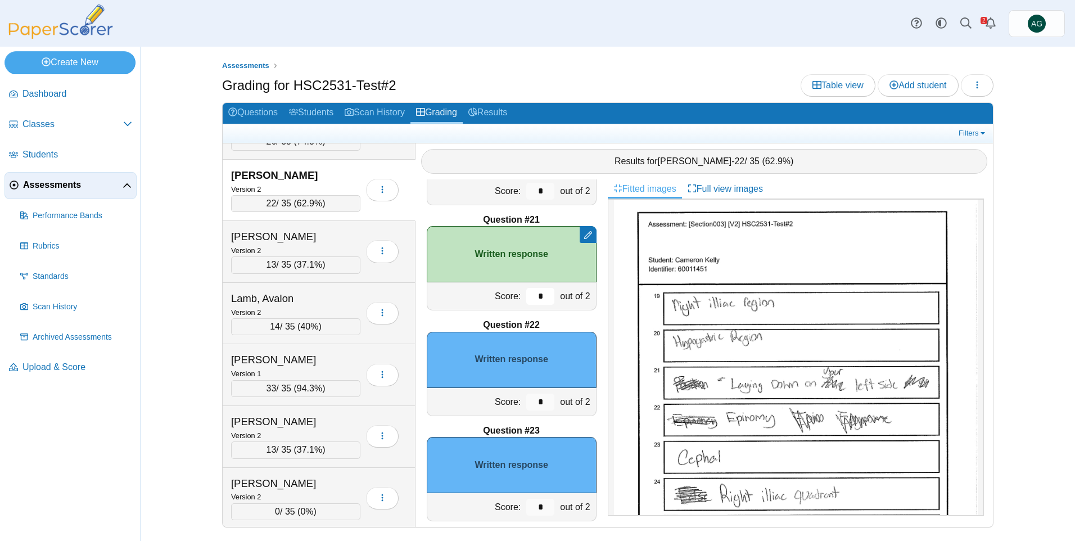
type input "*"
drag, startPoint x: 534, startPoint y: 404, endPoint x: 523, endPoint y: 405, distance: 10.7
click at [526, 405] on input "*" at bounding box center [540, 402] width 28 height 17
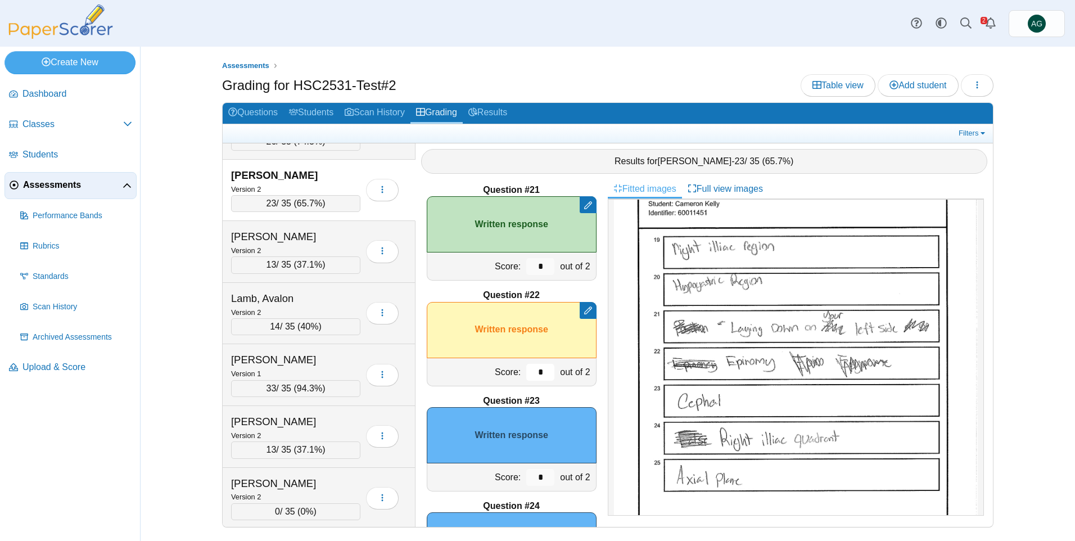
scroll to position [2197, 0]
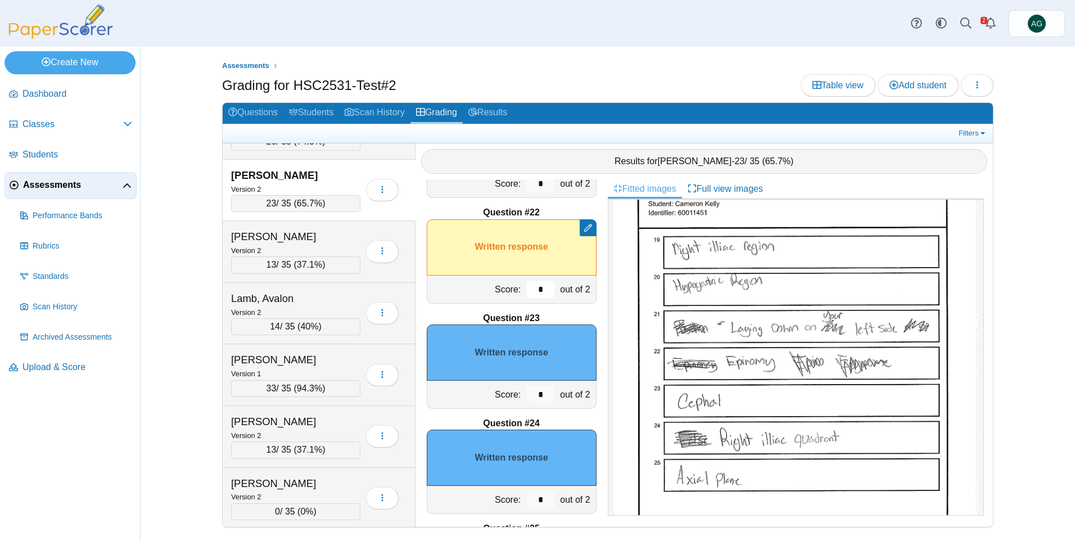
type input "*"
drag, startPoint x: 535, startPoint y: 390, endPoint x: 515, endPoint y: 393, distance: 20.4
click at [524, 393] on div "*" at bounding box center [541, 395] width 34 height 28
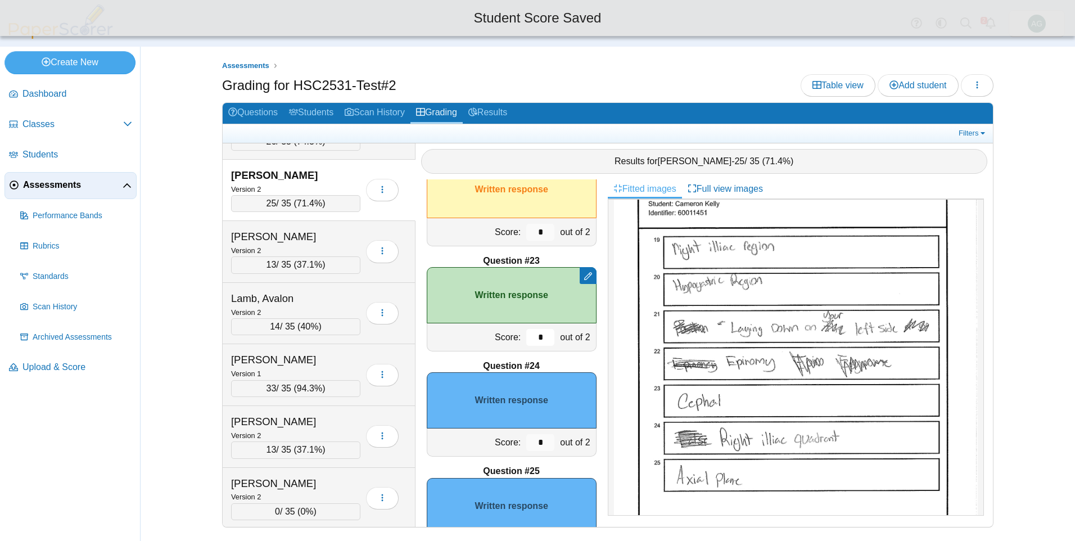
scroll to position [2310, 0]
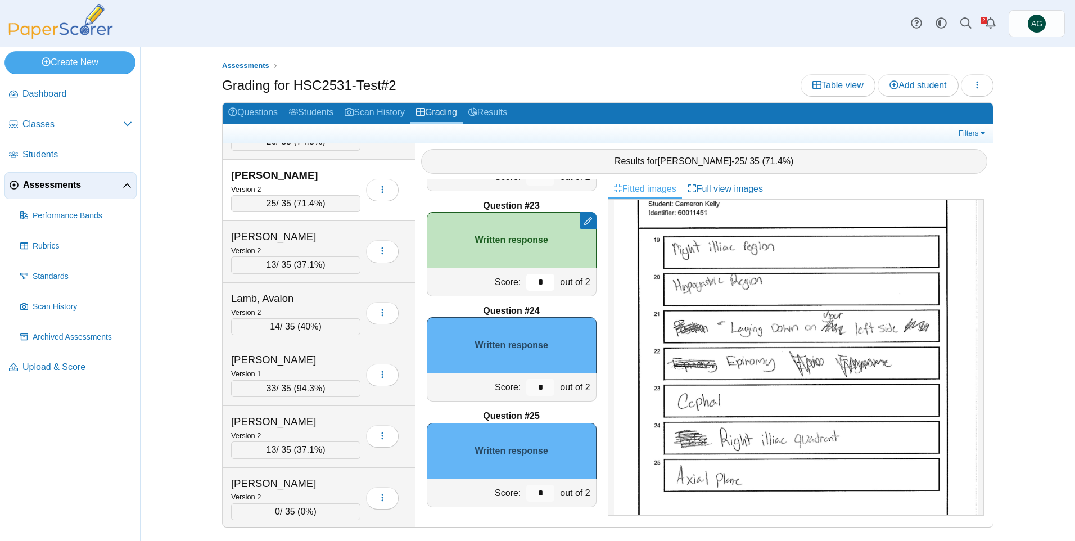
type input "*"
drag, startPoint x: 542, startPoint y: 494, endPoint x: 524, endPoint y: 492, distance: 17.5
click at [526, 492] on input "*" at bounding box center [540, 493] width 28 height 17
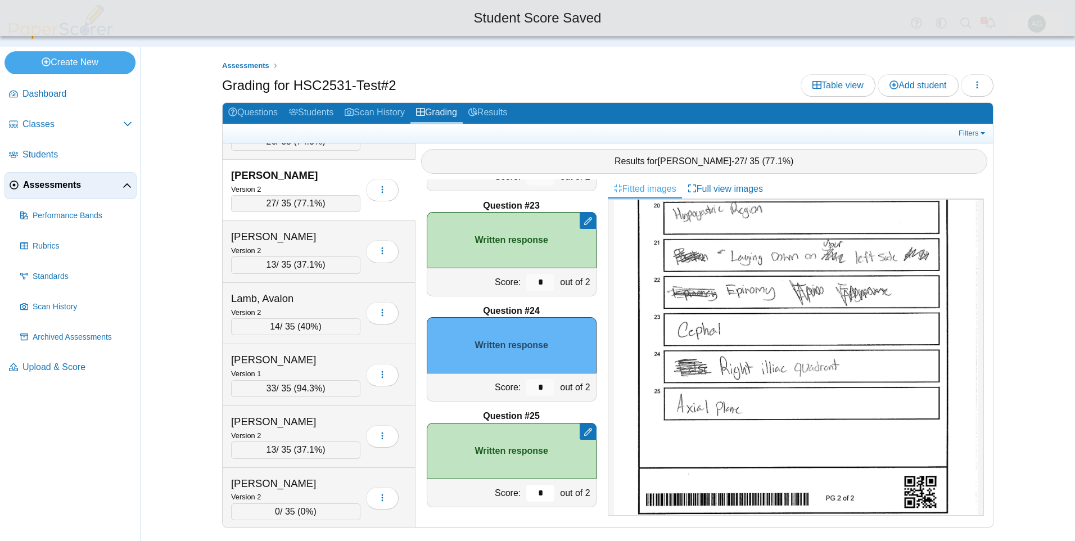
scroll to position [634, 0]
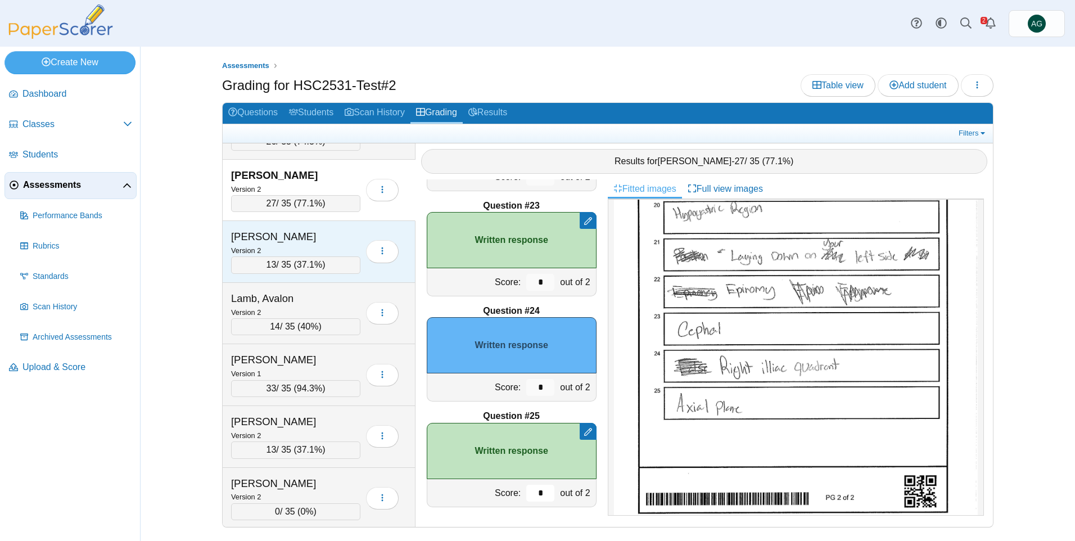
type input "*"
click at [335, 240] on div "Kniehase, Timothy" at bounding box center [287, 236] width 112 height 15
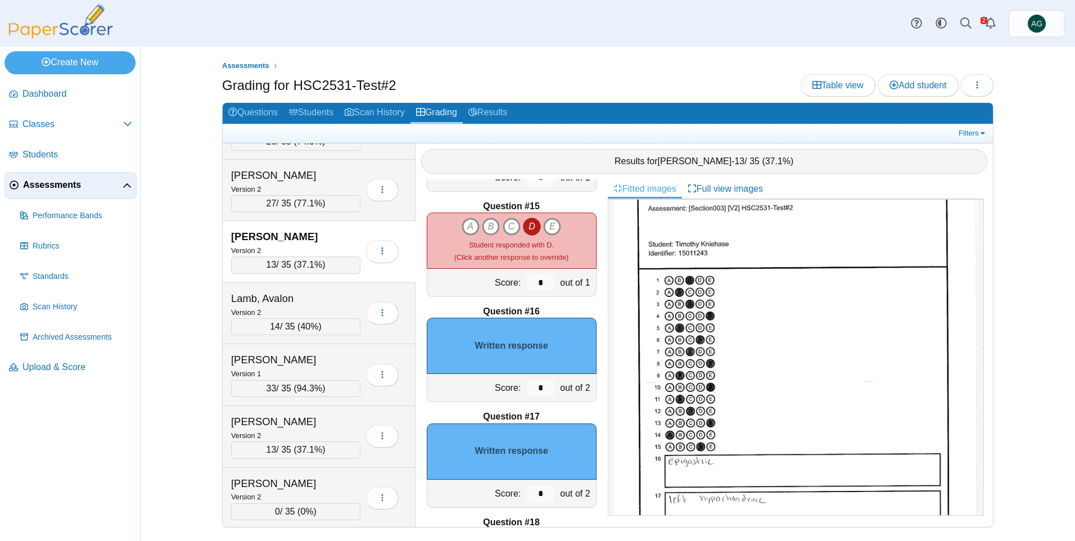
scroll to position [56, 0]
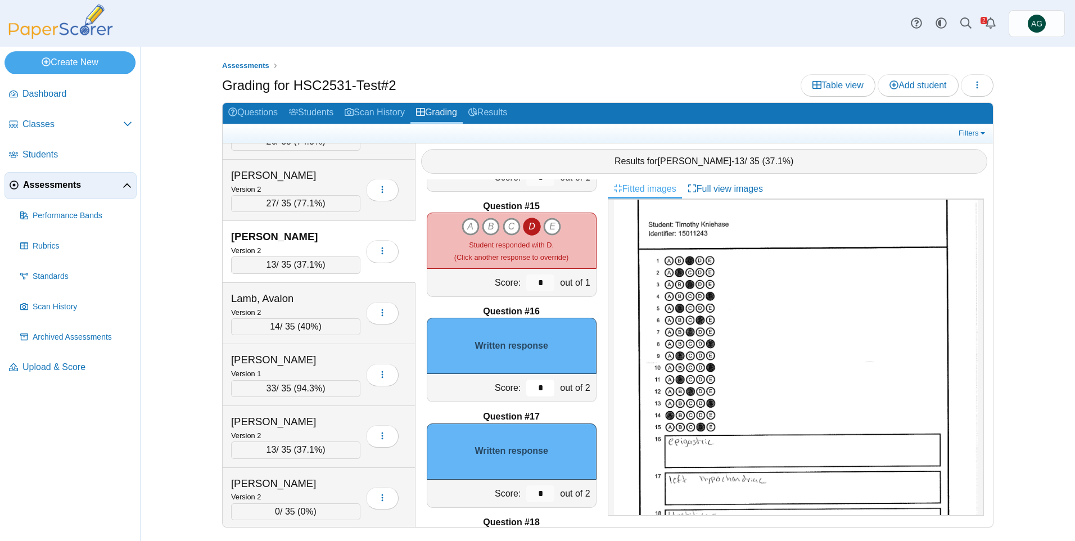
drag, startPoint x: 536, startPoint y: 387, endPoint x: 495, endPoint y: 389, distance: 41.1
click at [495, 389] on div "Score: * out of 2" at bounding box center [512, 388] width 170 height 28
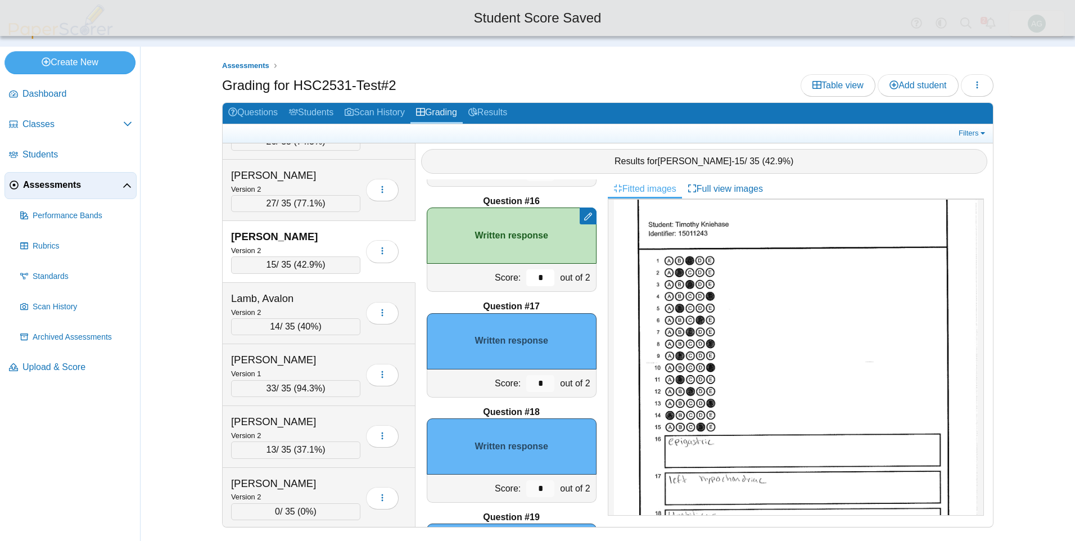
scroll to position [1579, 0]
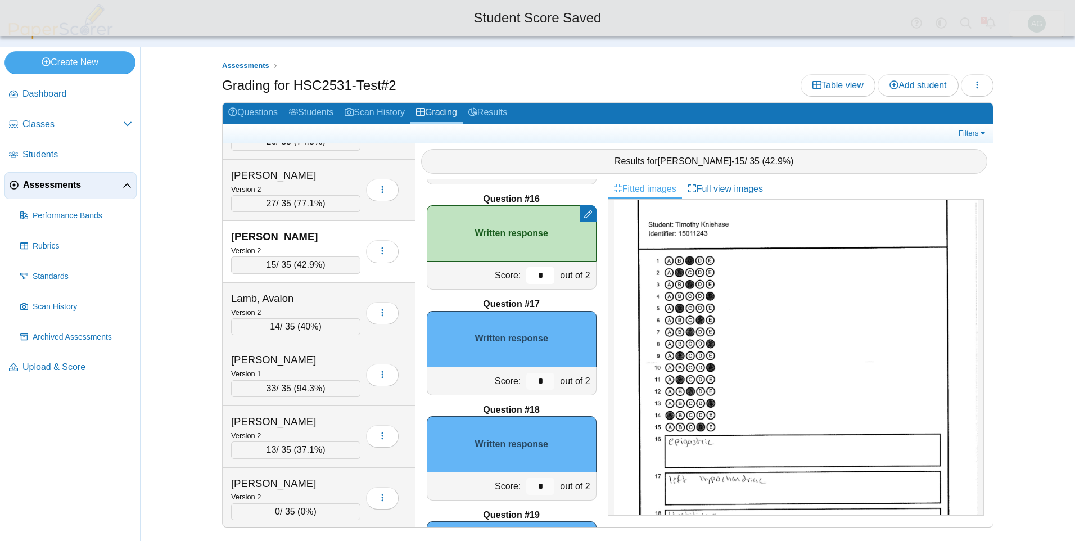
type input "*"
drag, startPoint x: 538, startPoint y: 381, endPoint x: 509, endPoint y: 381, distance: 29.2
click at [509, 381] on div "Score: * out of 2" at bounding box center [512, 381] width 170 height 28
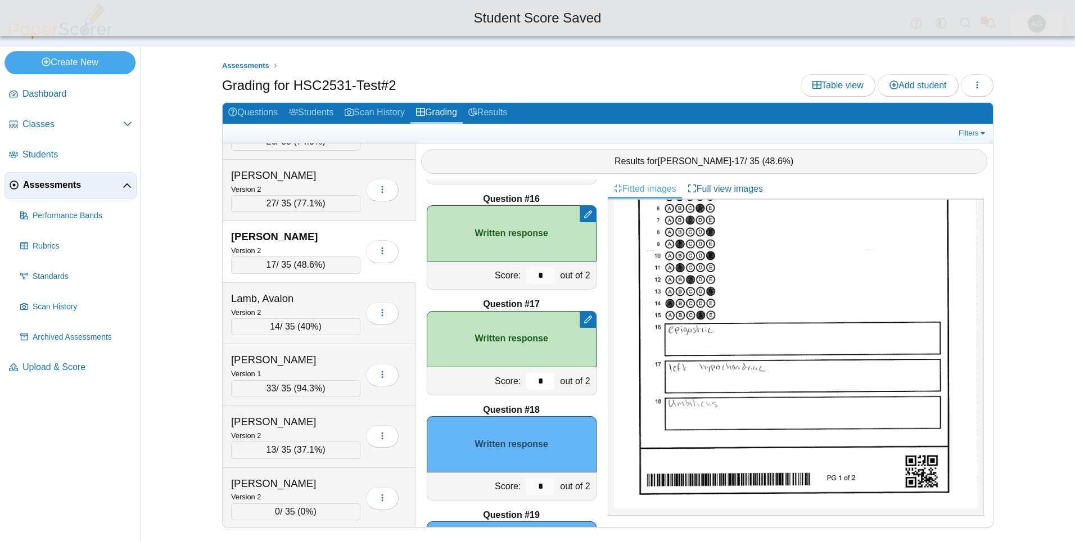
scroll to position [169, 0]
type input "*"
drag, startPoint x: 540, startPoint y: 487, endPoint x: 516, endPoint y: 485, distance: 24.2
click at [524, 485] on div "*" at bounding box center [541, 486] width 34 height 28
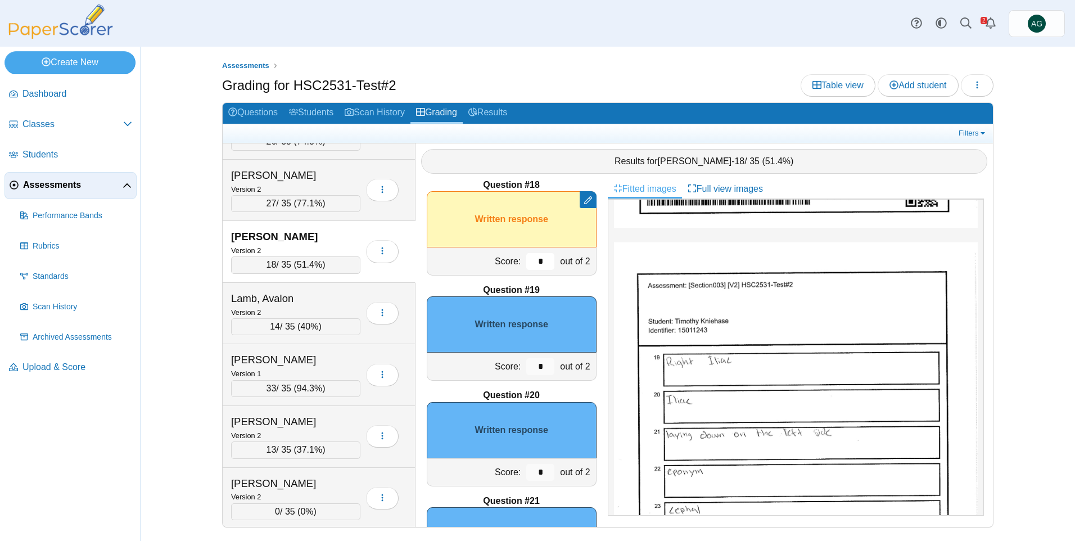
scroll to position [450, 0]
type input "*"
drag, startPoint x: 540, startPoint y: 368, endPoint x: 506, endPoint y: 367, distance: 34.3
click at [506, 367] on div "Score: * out of 2" at bounding box center [512, 367] width 170 height 28
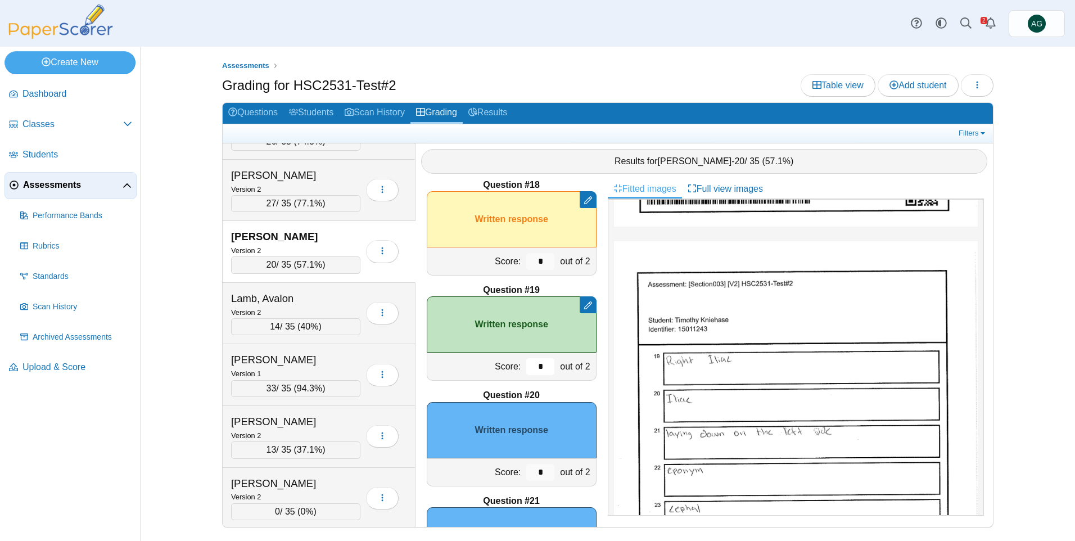
type input "*"
drag, startPoint x: 535, startPoint y: 476, endPoint x: 514, endPoint y: 472, distance: 21.8
click at [524, 472] on div "*" at bounding box center [541, 472] width 34 height 28
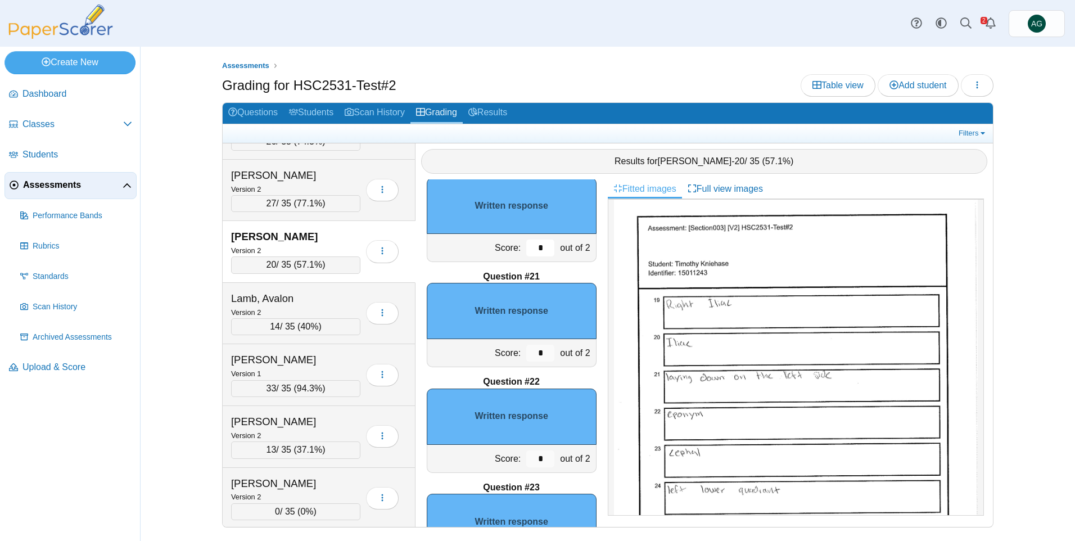
scroll to position [2028, 0]
drag, startPoint x: 537, startPoint y: 353, endPoint x: 508, endPoint y: 353, distance: 28.7
click at [508, 353] on div "Score: * out of 2" at bounding box center [512, 353] width 170 height 28
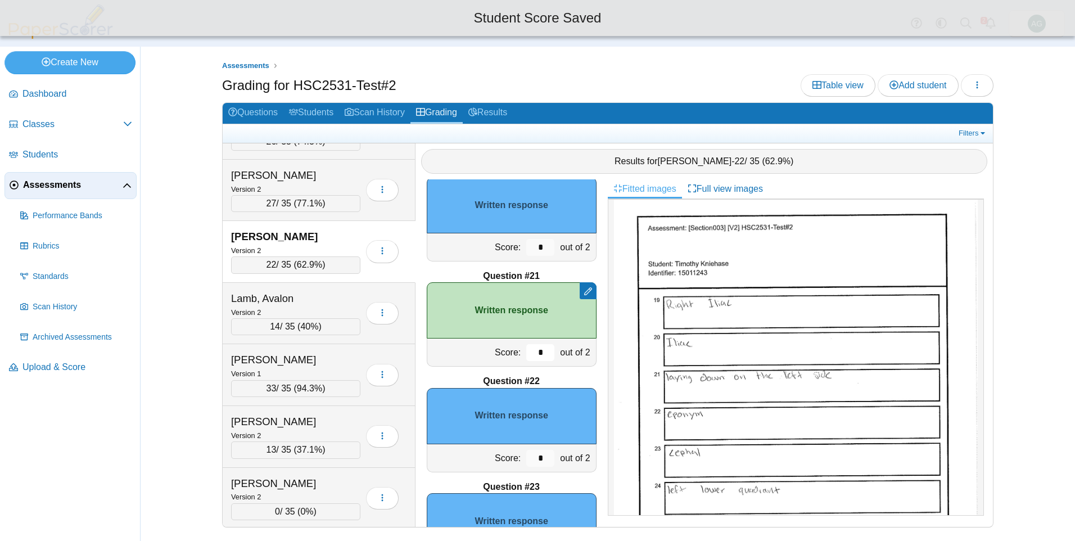
type input "*"
drag, startPoint x: 539, startPoint y: 456, endPoint x: 520, endPoint y: 456, distance: 19.1
click at [526, 456] on input "*" at bounding box center [540, 458] width 28 height 17
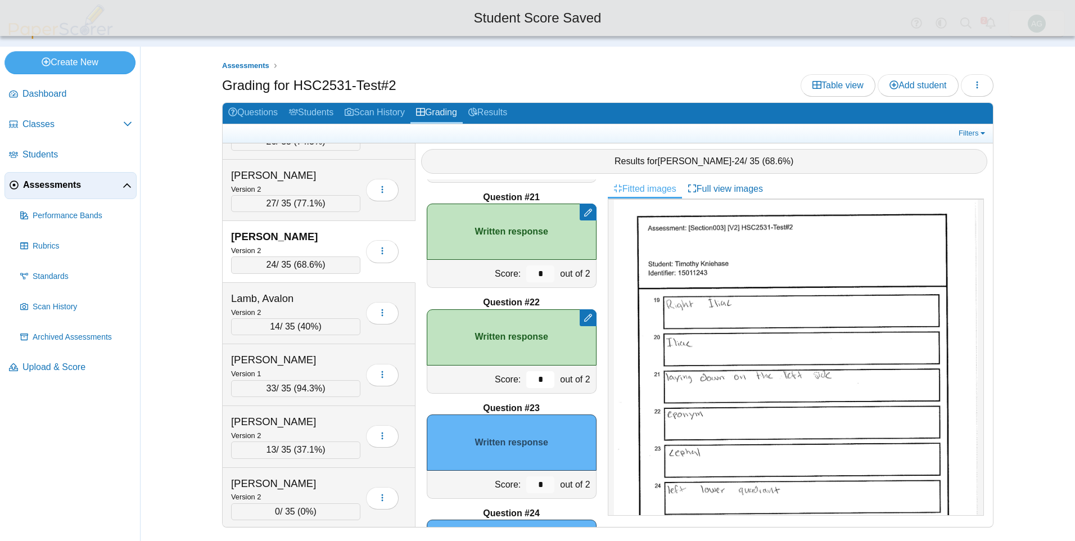
scroll to position [2141, 0]
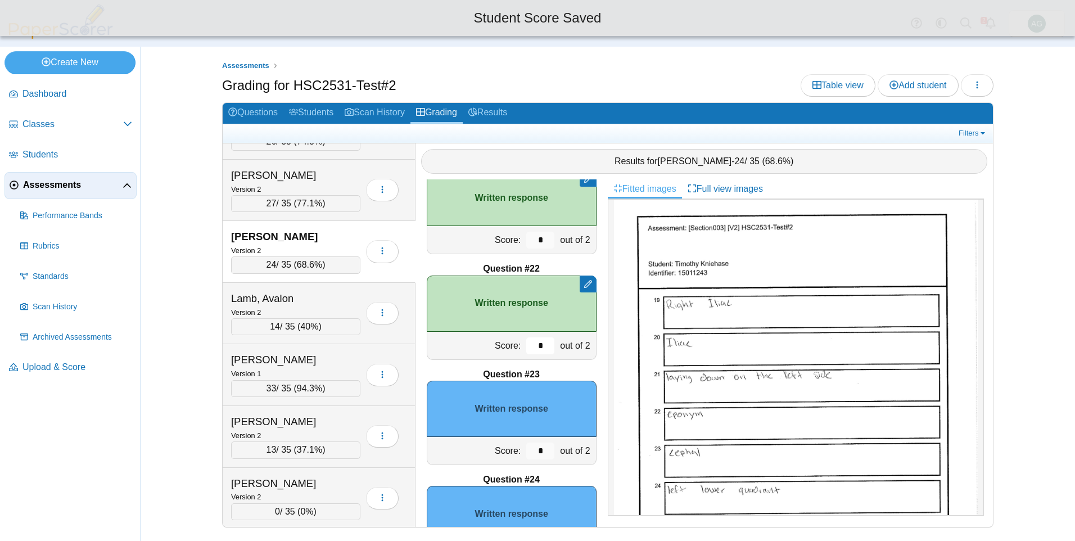
type input "*"
drag, startPoint x: 534, startPoint y: 453, endPoint x: 517, endPoint y: 453, distance: 16.9
click at [526, 453] on input "*" at bounding box center [540, 451] width 28 height 17
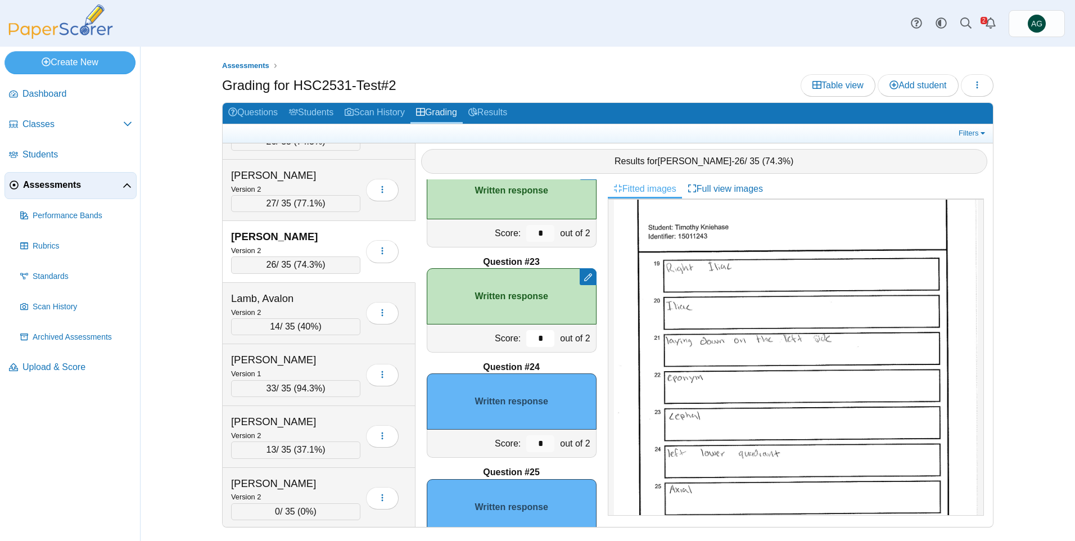
scroll to position [562, 0]
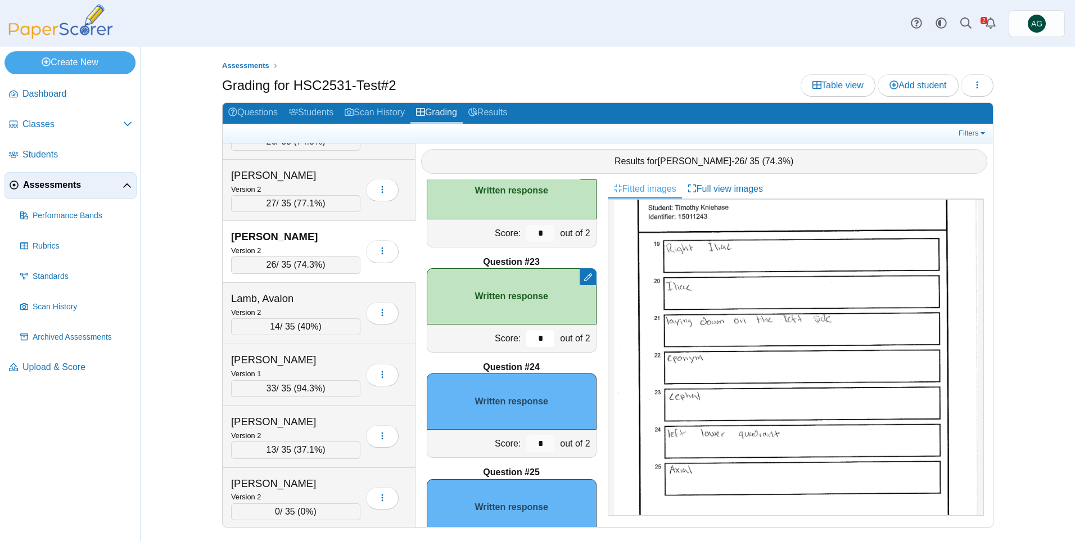
type input "*"
drag, startPoint x: 542, startPoint y: 443, endPoint x: 523, endPoint y: 443, distance: 18.6
click at [526, 443] on input "*" at bounding box center [540, 443] width 28 height 17
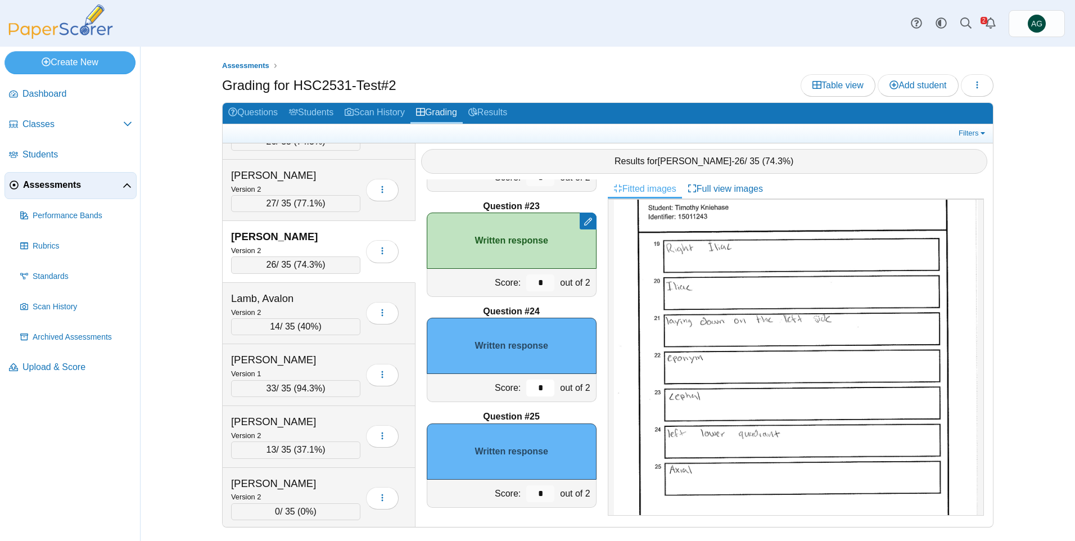
scroll to position [2310, 0]
drag, startPoint x: 535, startPoint y: 493, endPoint x: 513, endPoint y: 496, distance: 22.7
click at [513, 496] on div "Score: * out of 2" at bounding box center [512, 493] width 170 height 28
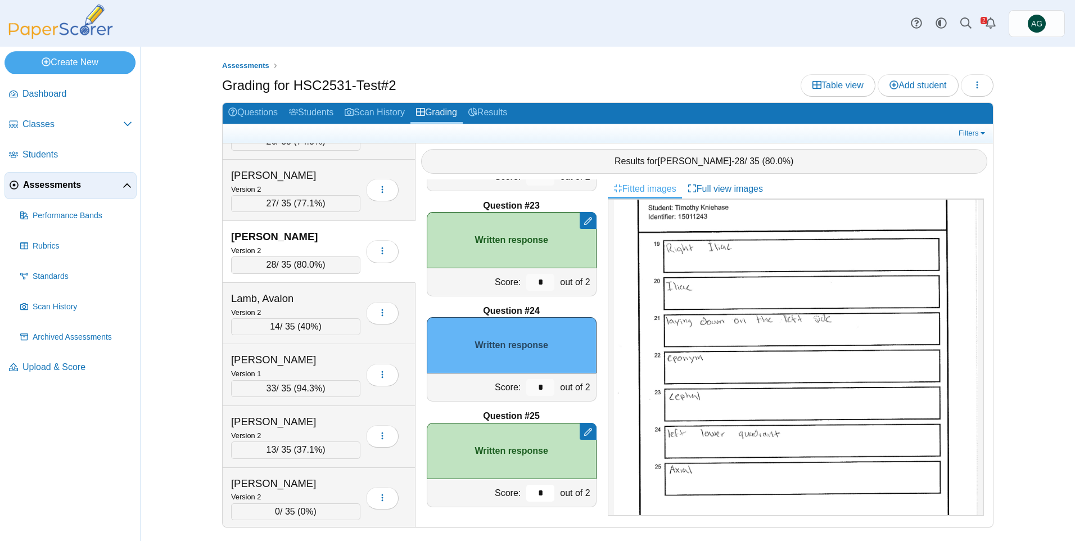
type input "*"
drag, startPoint x: 551, startPoint y: 401, endPoint x: 526, endPoint y: 395, distance: 24.8
click at [522, 404] on div "Question #1 A B C D" at bounding box center [512, 353] width 192 height 348
drag, startPoint x: 536, startPoint y: 387, endPoint x: 524, endPoint y: 387, distance: 12.4
click at [526, 387] on input "*" at bounding box center [540, 387] width 28 height 17
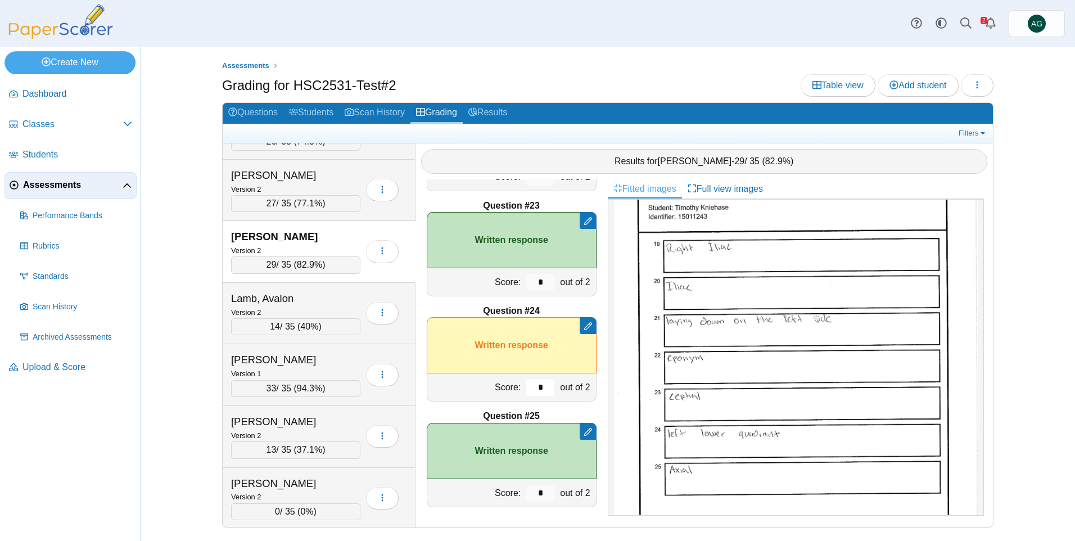
drag, startPoint x: 535, startPoint y: 388, endPoint x: 519, endPoint y: 388, distance: 16.3
click at [526, 388] on input "*" at bounding box center [540, 387] width 28 height 17
type input "*"
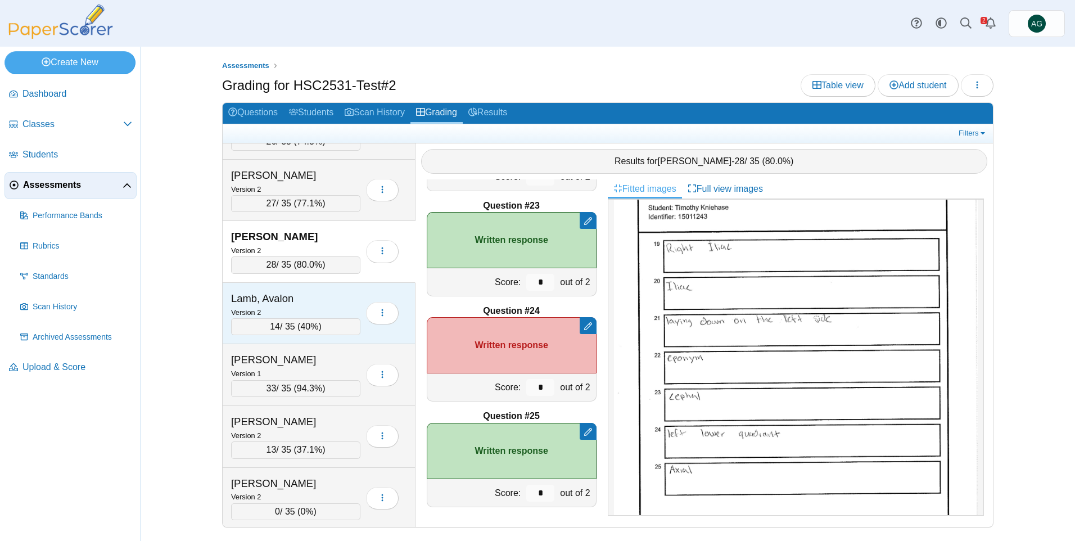
click at [340, 299] on div "Lamb, Avalon" at bounding box center [287, 298] width 112 height 15
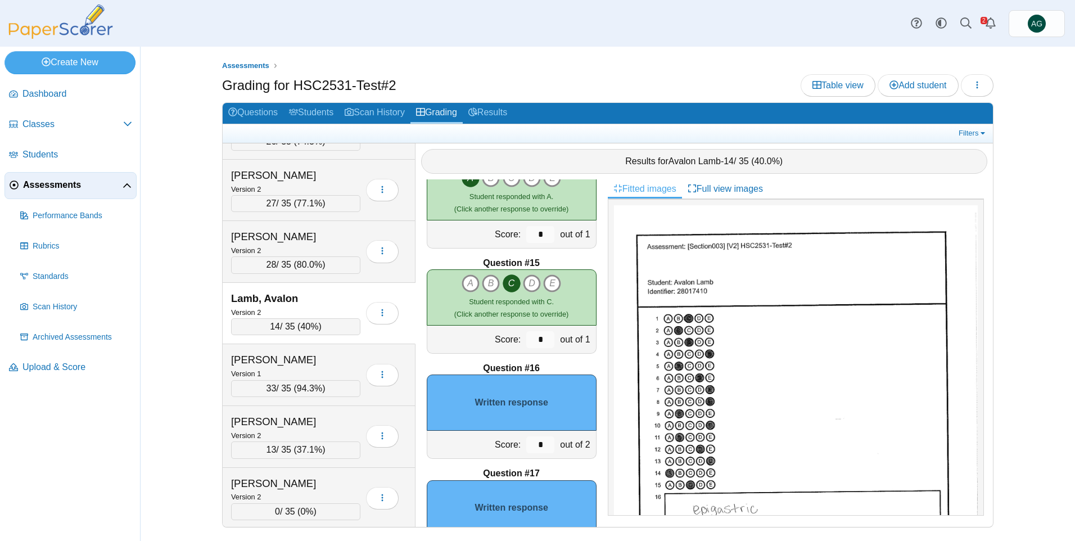
scroll to position [1410, 0]
drag, startPoint x: 536, startPoint y: 447, endPoint x: 522, endPoint y: 447, distance: 14.1
click at [526, 447] on input "*" at bounding box center [540, 444] width 28 height 17
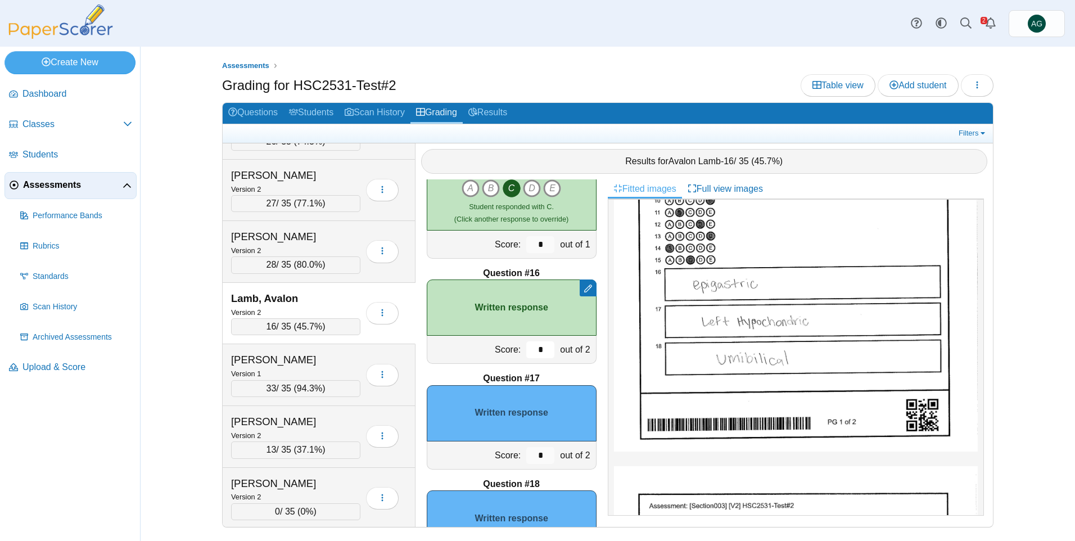
scroll to position [1522, 0]
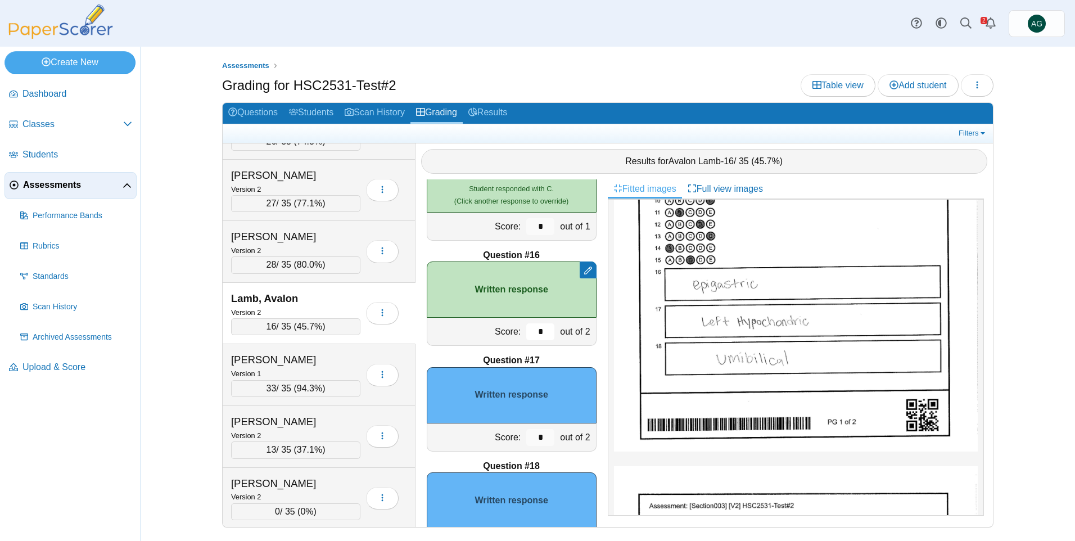
type input "*"
drag, startPoint x: 534, startPoint y: 440, endPoint x: 526, endPoint y: 439, distance: 8.5
click at [526, 439] on input "*" at bounding box center [540, 437] width 28 height 17
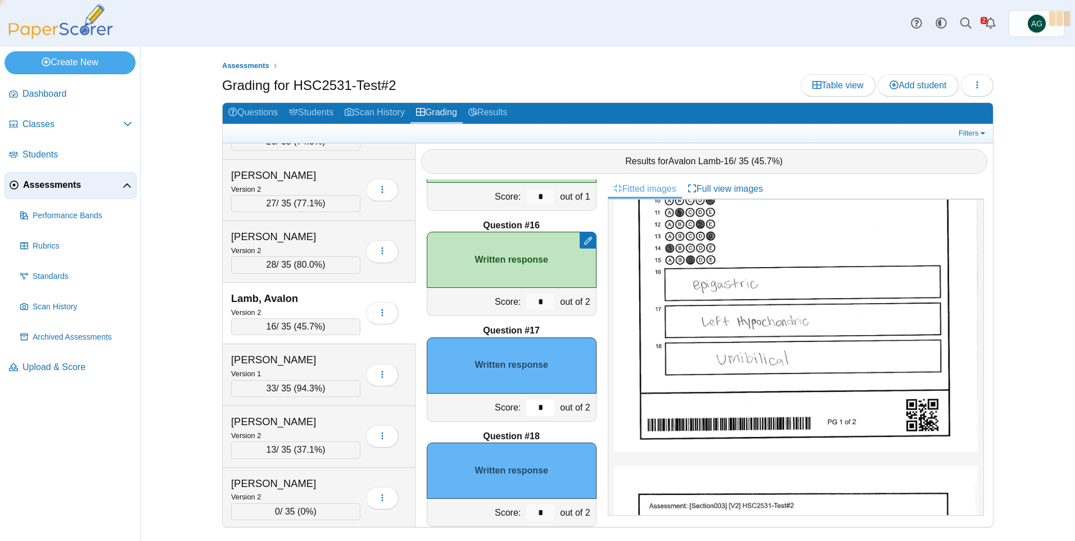
scroll to position [1635, 0]
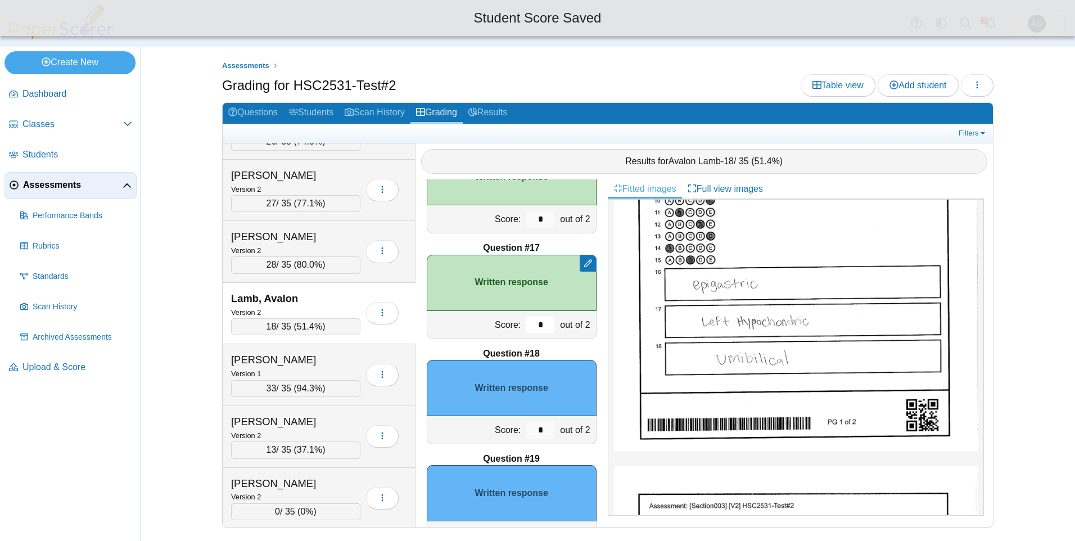
type input "*"
click at [526, 430] on input "*" at bounding box center [540, 430] width 28 height 17
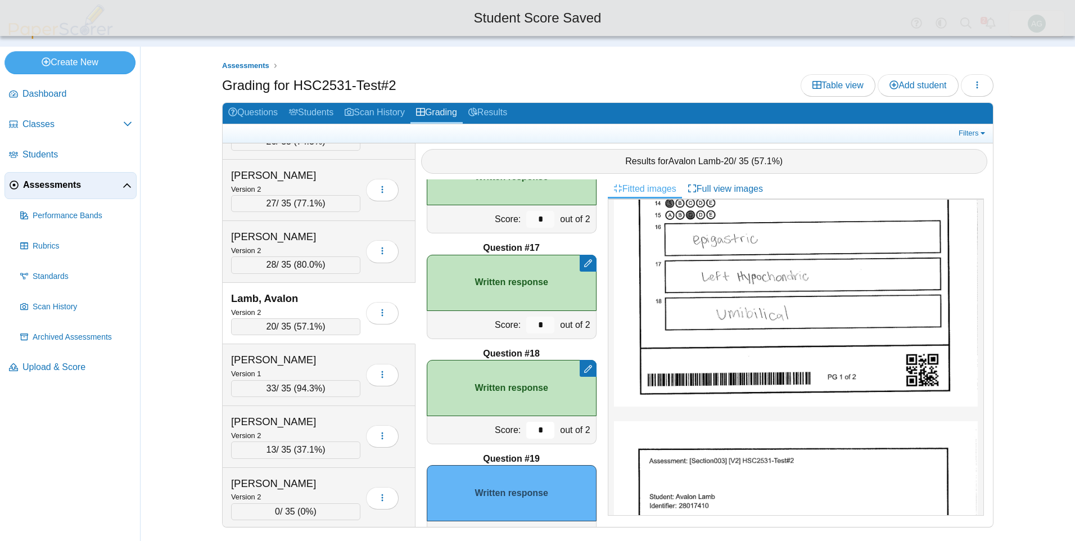
scroll to position [394, 0]
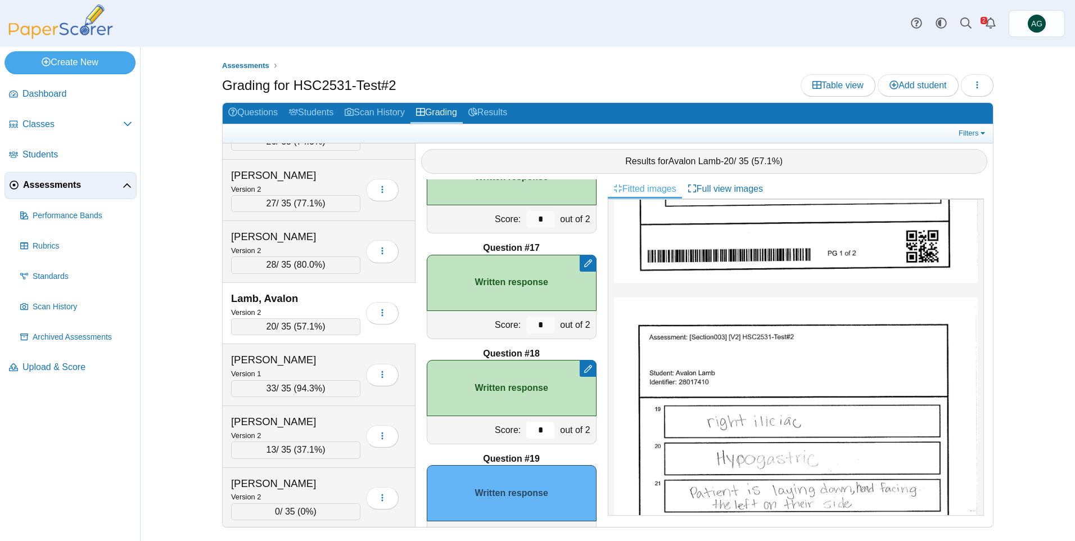
type input "*"
drag, startPoint x: 539, startPoint y: 327, endPoint x: 518, endPoint y: 328, distance: 20.8
click at [526, 328] on input "*" at bounding box center [540, 325] width 28 height 17
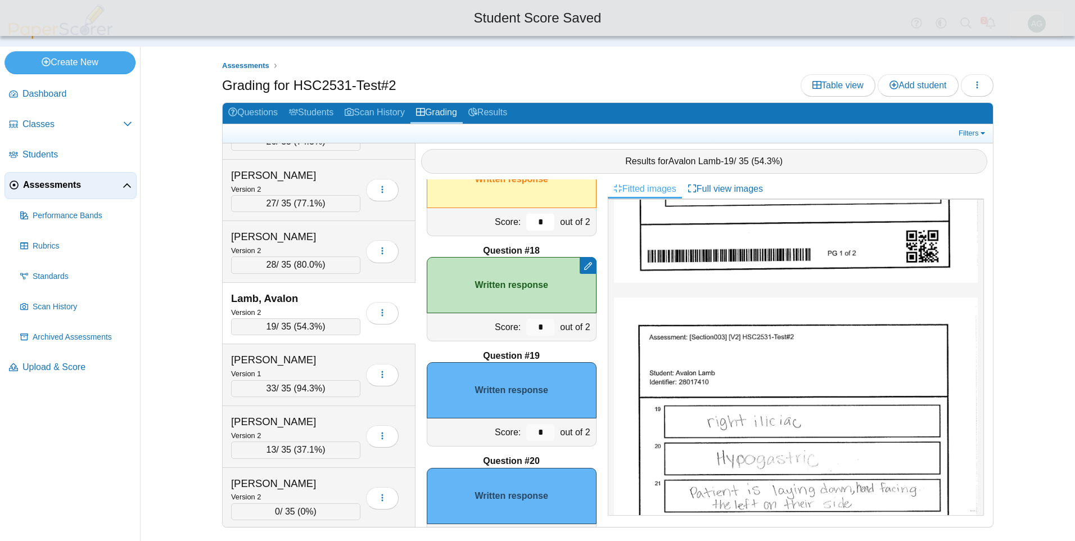
scroll to position [1747, 0]
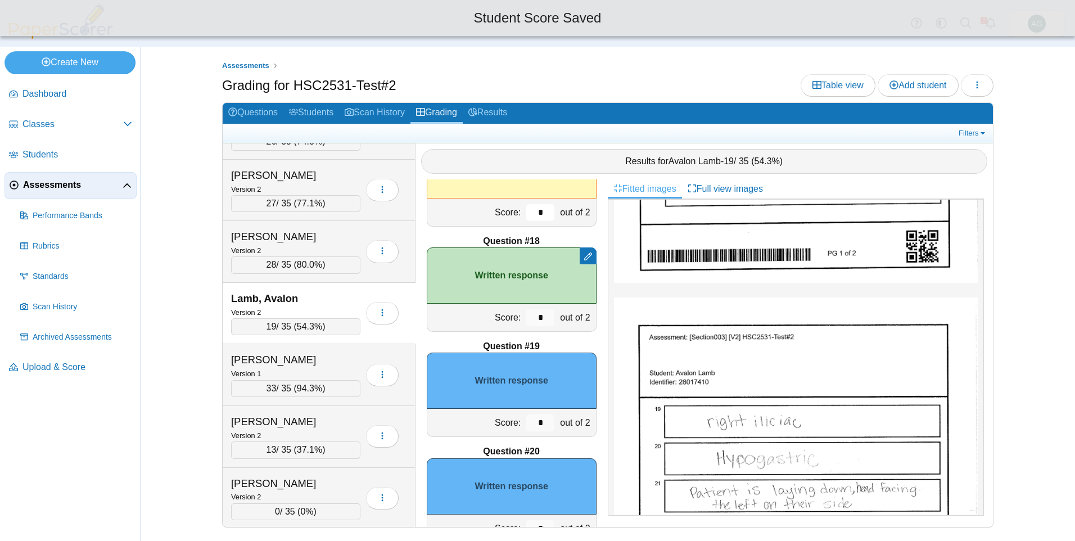
type input "*"
drag, startPoint x: 539, startPoint y: 422, endPoint x: 519, endPoint y: 422, distance: 20.3
click at [526, 422] on input "*" at bounding box center [540, 422] width 28 height 17
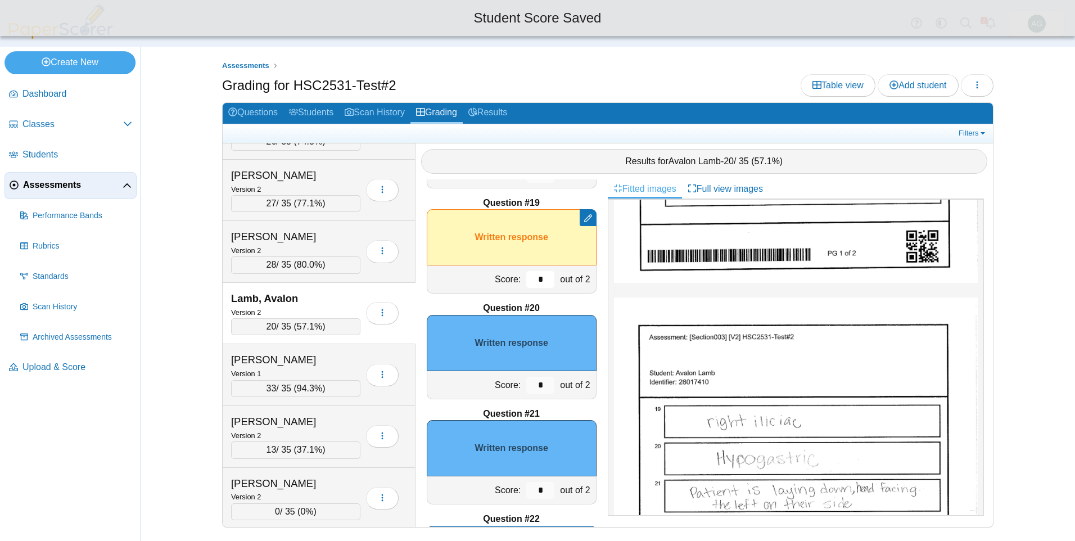
scroll to position [1916, 0]
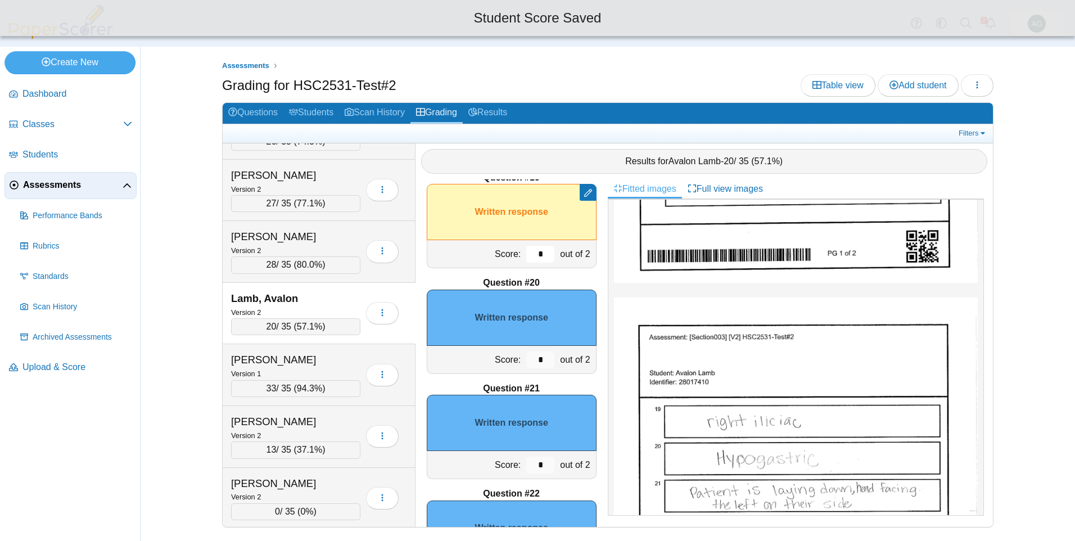
type input "*"
drag, startPoint x: 534, startPoint y: 360, endPoint x: 517, endPoint y: 359, distance: 16.9
click at [526, 359] on input "*" at bounding box center [540, 359] width 28 height 17
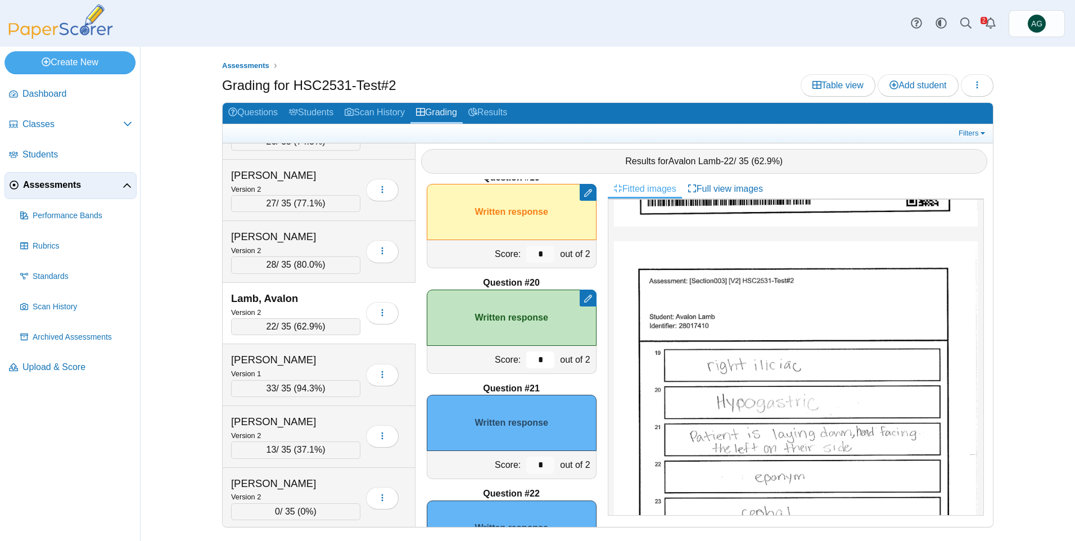
scroll to position [1972, 0]
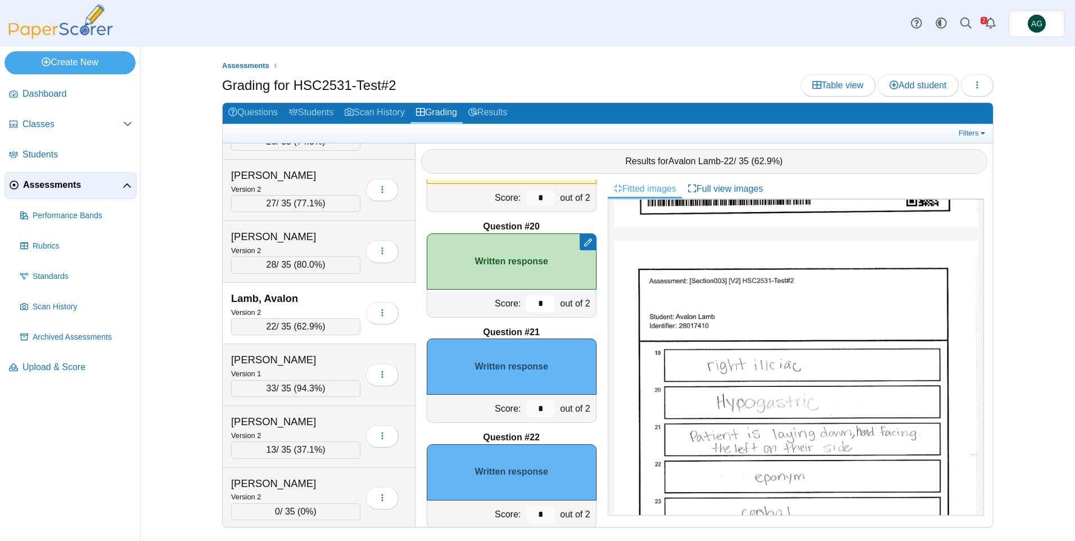
type input "*"
drag, startPoint x: 540, startPoint y: 409, endPoint x: 520, endPoint y: 409, distance: 20.2
click at [526, 409] on input "*" at bounding box center [540, 408] width 28 height 17
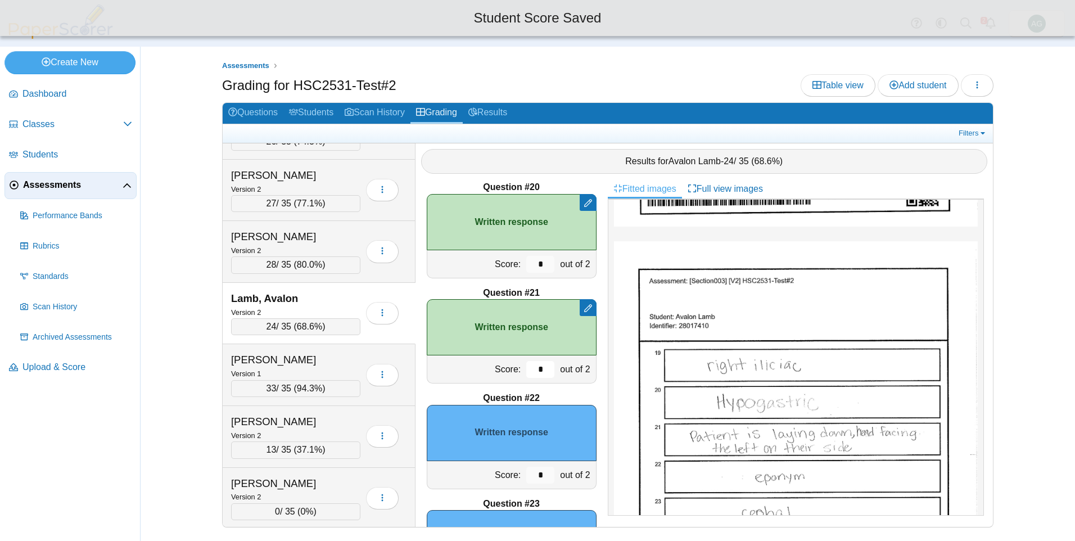
scroll to position [2028, 0]
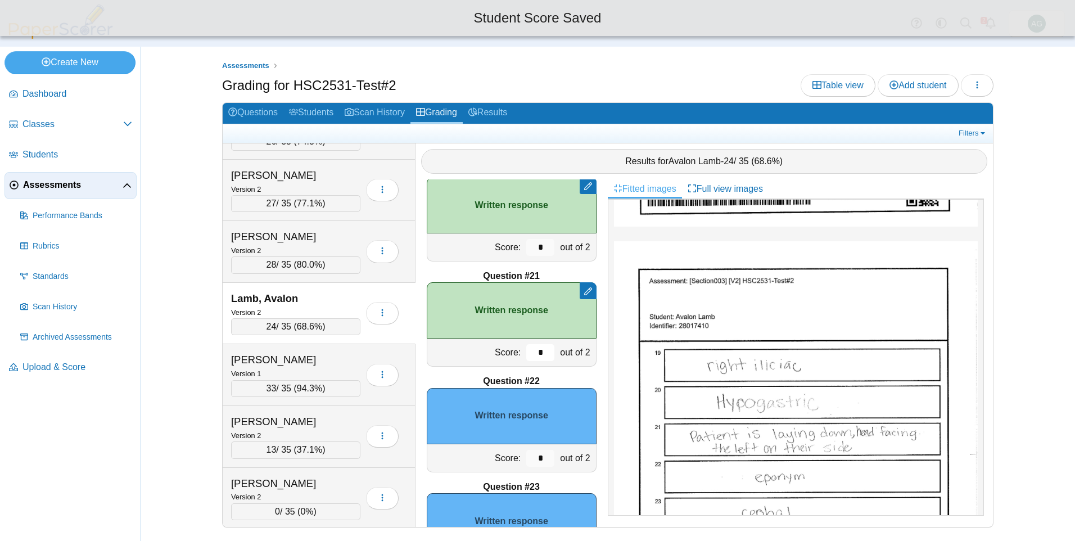
type input "*"
drag, startPoint x: 537, startPoint y: 450, endPoint x: 513, endPoint y: 452, distance: 23.7
click at [513, 452] on div "Score: * out of 2" at bounding box center [512, 458] width 170 height 28
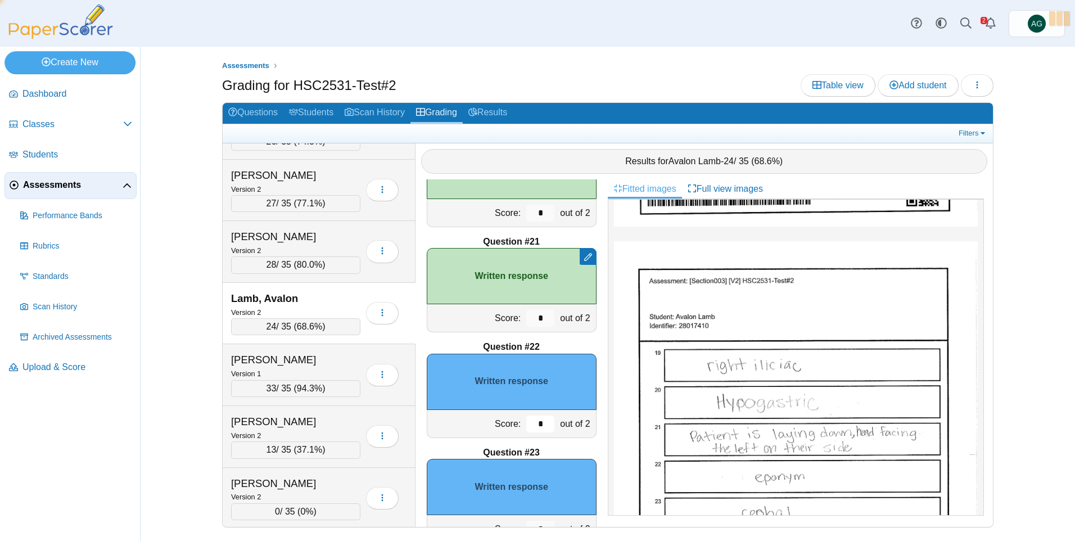
scroll to position [2141, 0]
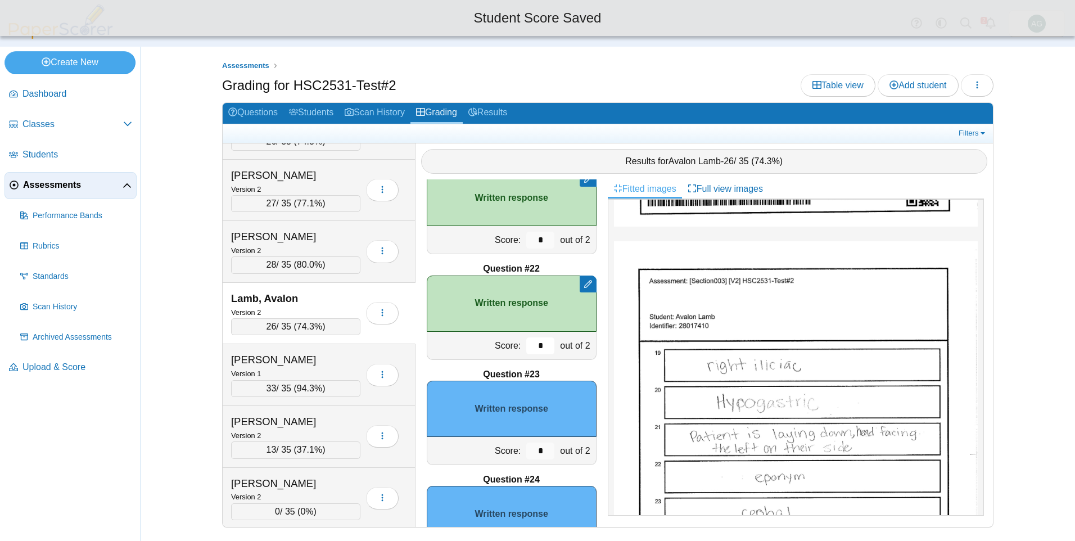
type input "*"
drag, startPoint x: 536, startPoint y: 454, endPoint x: 518, endPoint y: 456, distance: 18.1
click at [526, 456] on input "*" at bounding box center [540, 451] width 28 height 17
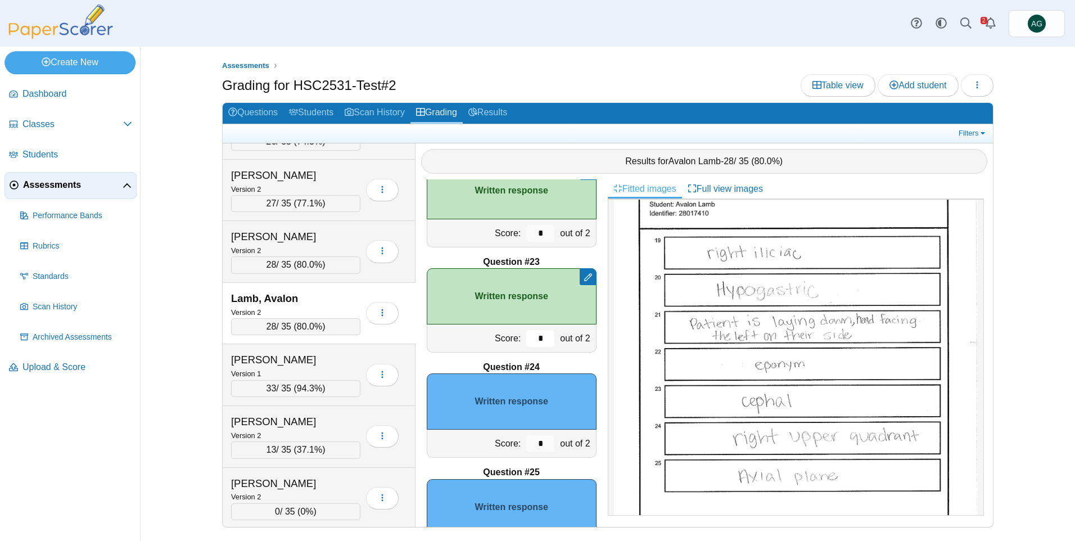
scroll to position [2310, 0]
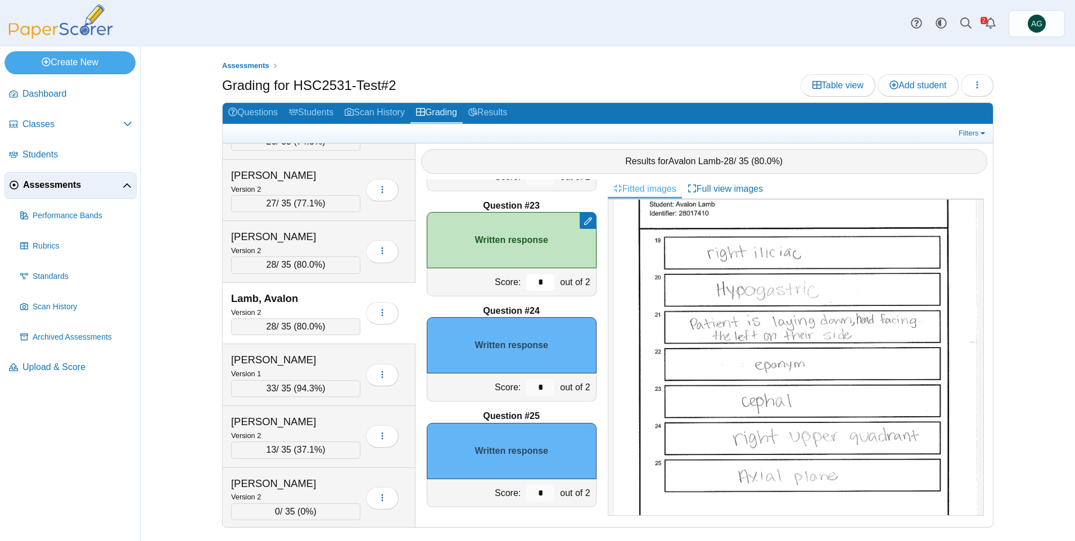
type input "*"
drag, startPoint x: 533, startPoint y: 491, endPoint x: 521, endPoint y: 492, distance: 11.3
click at [526, 492] on input "*" at bounding box center [540, 493] width 28 height 17
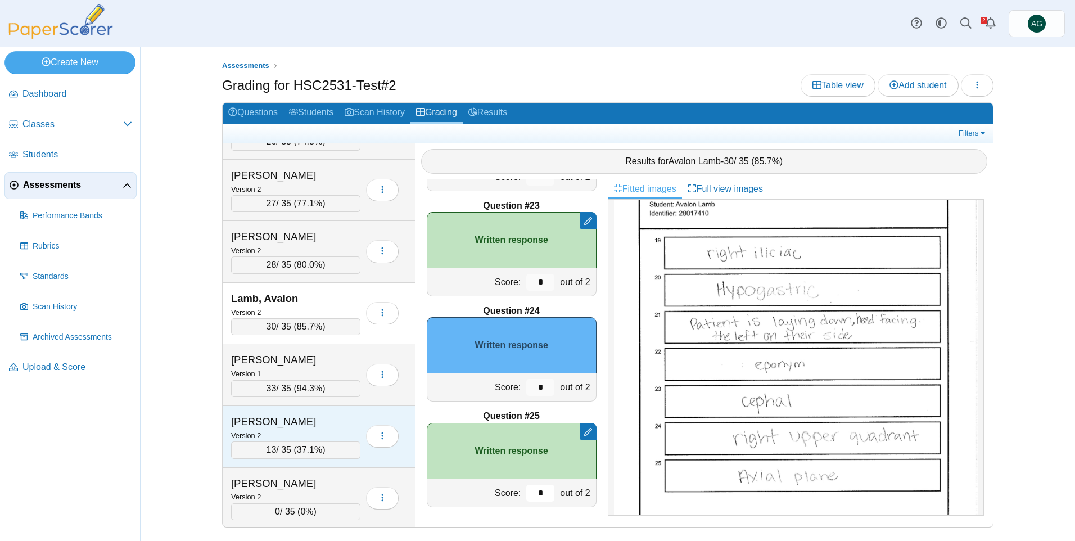
type input "*"
click at [325, 434] on div "Version 2" at bounding box center [295, 435] width 129 height 12
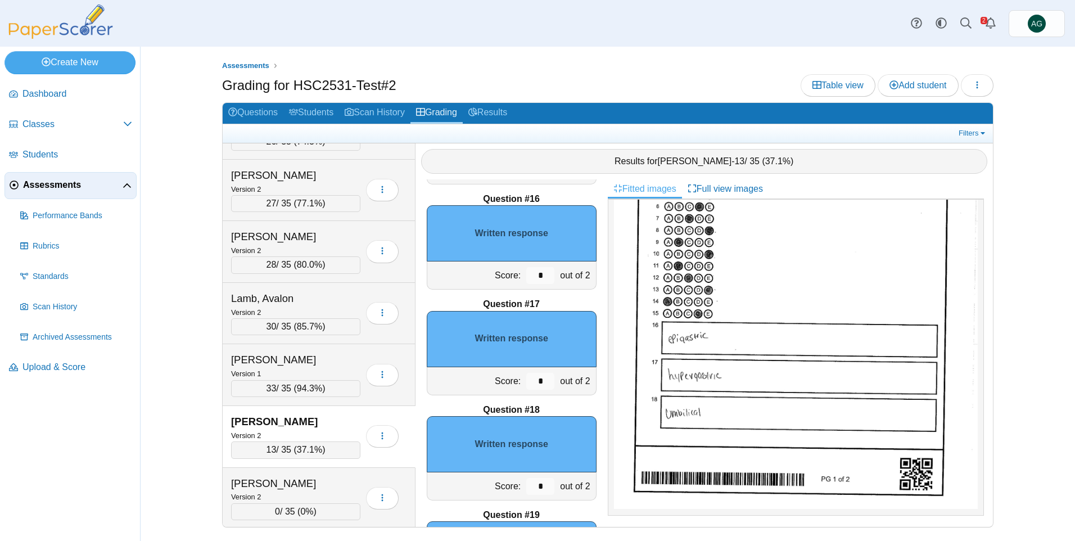
scroll to position [169, 0]
drag, startPoint x: 537, startPoint y: 277, endPoint x: 512, endPoint y: 277, distance: 24.7
click at [512, 277] on div "Score: * out of 2" at bounding box center [512, 275] width 170 height 28
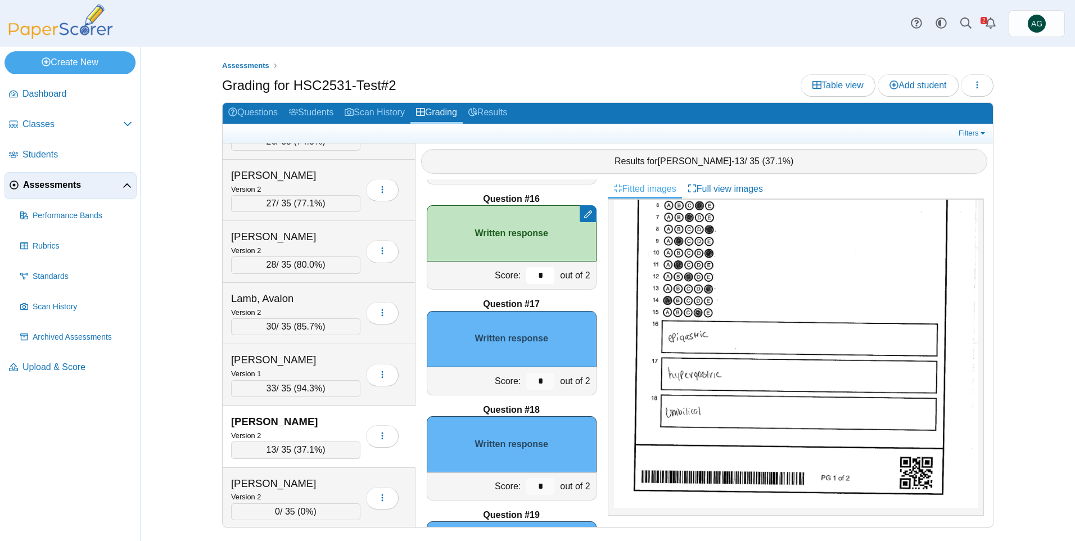
type input "*"
drag, startPoint x: 538, startPoint y: 484, endPoint x: 512, endPoint y: 482, distance: 25.9
click at [512, 482] on div "Score: * out of 2" at bounding box center [512, 486] width 170 height 28
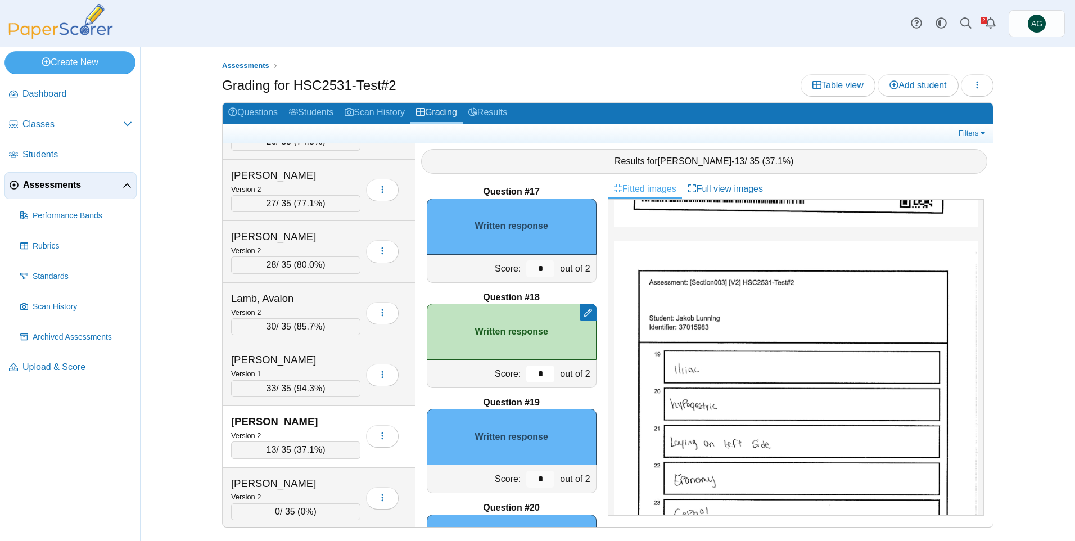
scroll to position [506, 0]
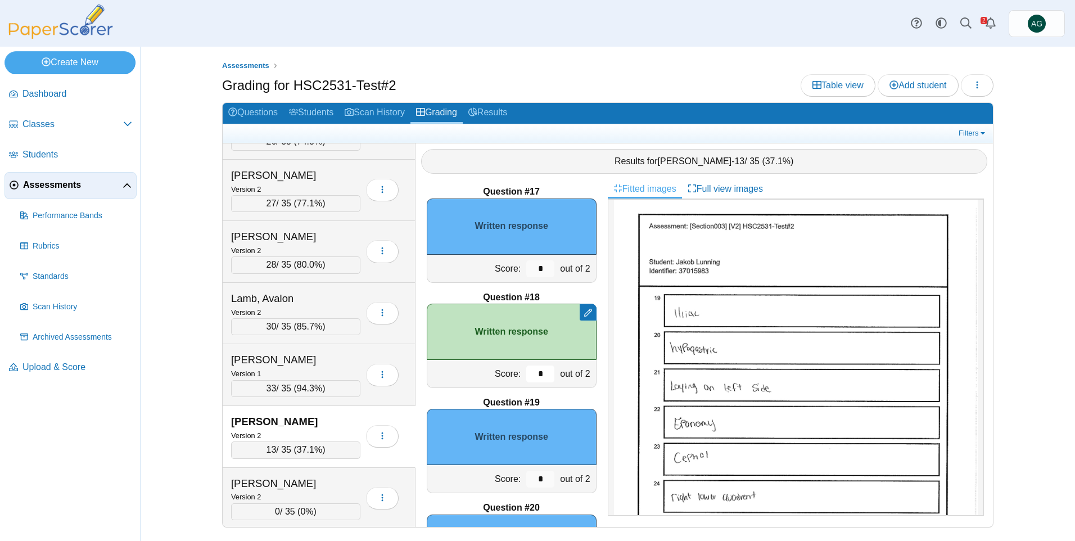
type input "*"
drag, startPoint x: 536, startPoint y: 480, endPoint x: 490, endPoint y: 479, distance: 46.1
click at [490, 479] on div "Score: * out of 2" at bounding box center [512, 479] width 170 height 28
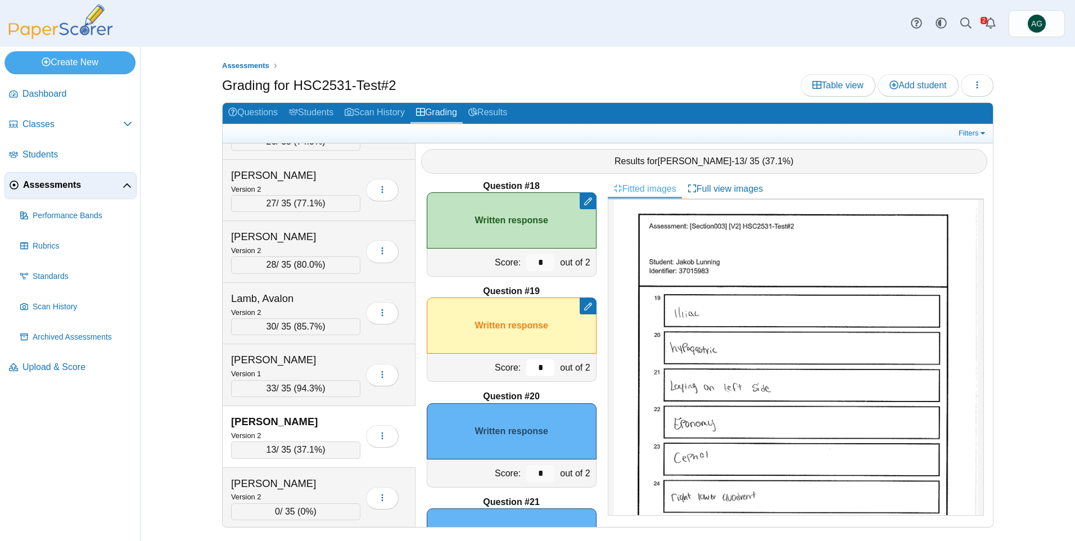
scroll to position [1803, 0]
type input "*"
drag, startPoint x: 533, startPoint y: 472, endPoint x: 526, endPoint y: 470, distance: 7.5
click at [526, 470] on input "*" at bounding box center [540, 472] width 28 height 17
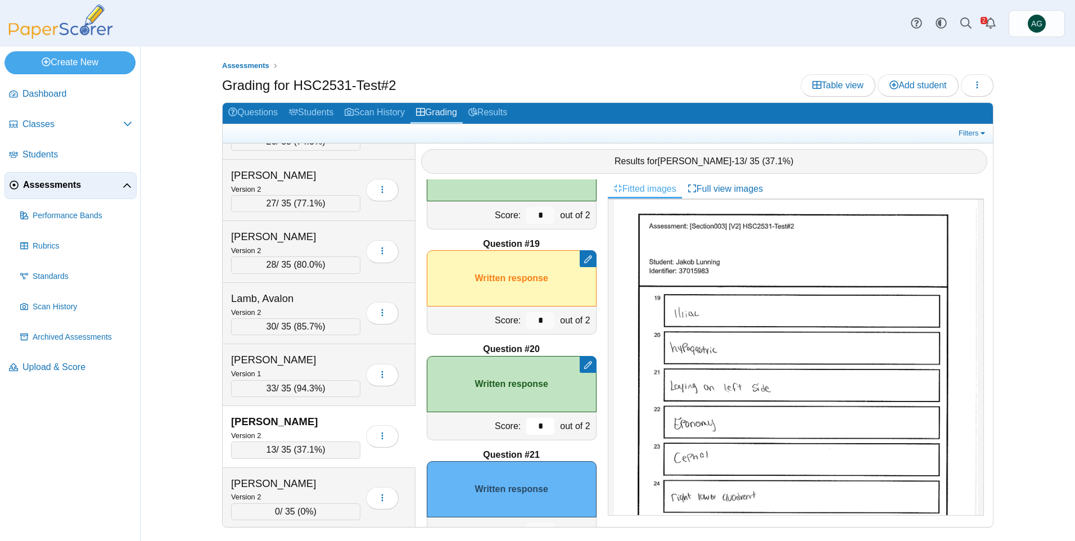
scroll to position [1972, 0]
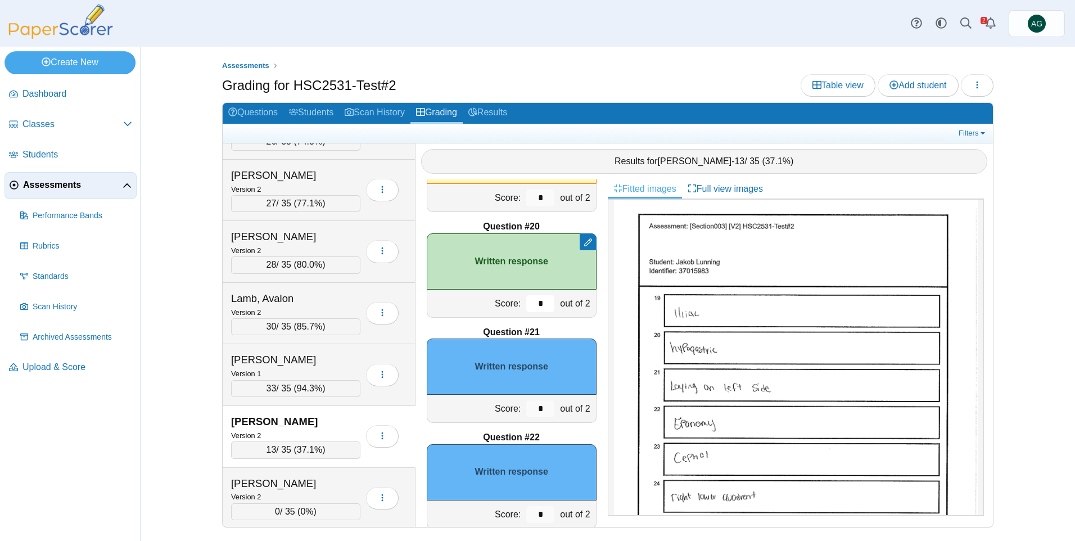
type input "*"
drag, startPoint x: 535, startPoint y: 409, endPoint x: 513, endPoint y: 414, distance: 22.9
click at [513, 414] on div "Score: * out of 2" at bounding box center [512, 409] width 170 height 28
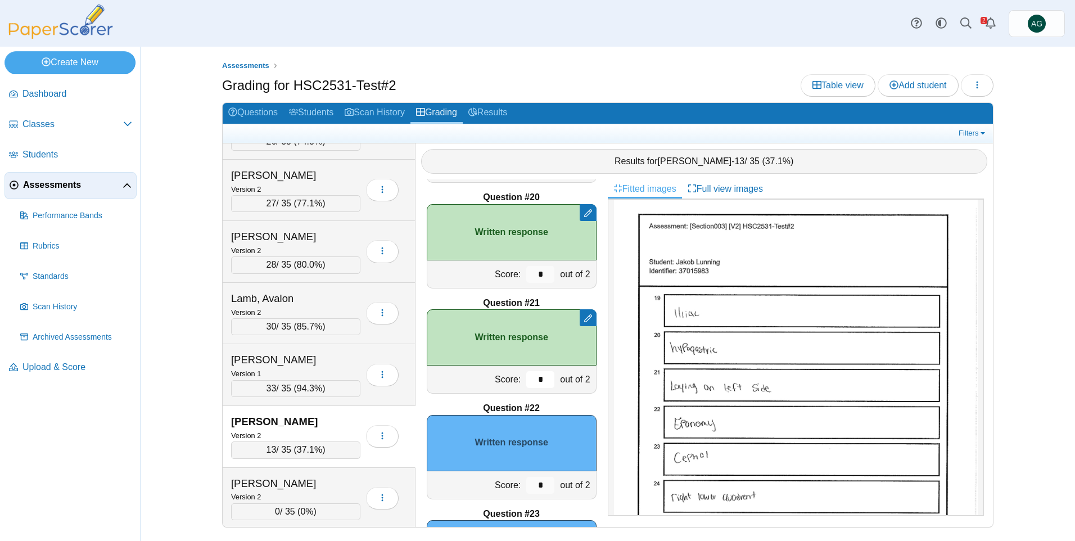
scroll to position [2028, 0]
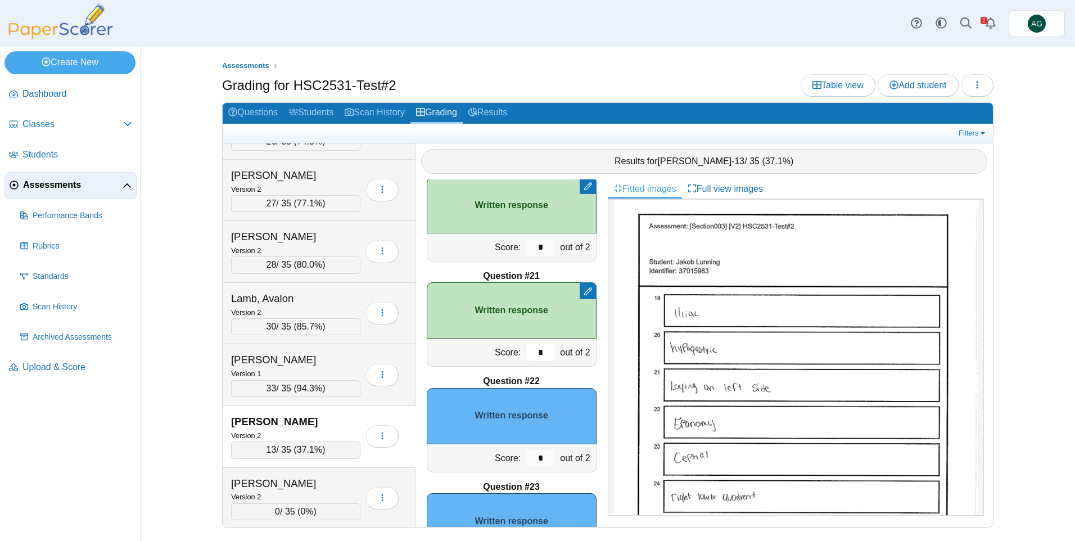
type input "*"
drag, startPoint x: 536, startPoint y: 460, endPoint x: 517, endPoint y: 460, distance: 19.1
click at [526, 460] on input "*" at bounding box center [540, 458] width 28 height 17
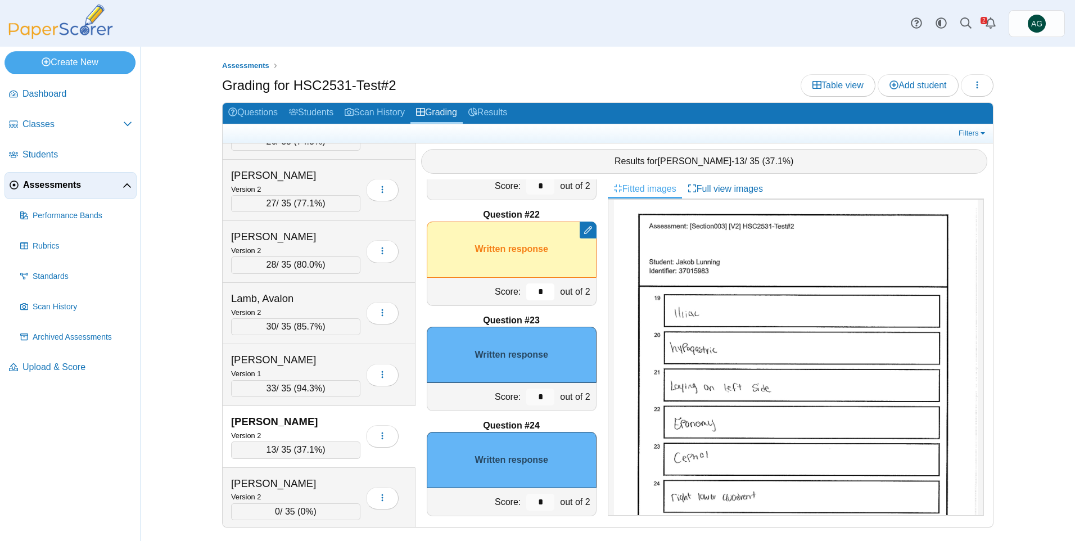
scroll to position [2197, 0]
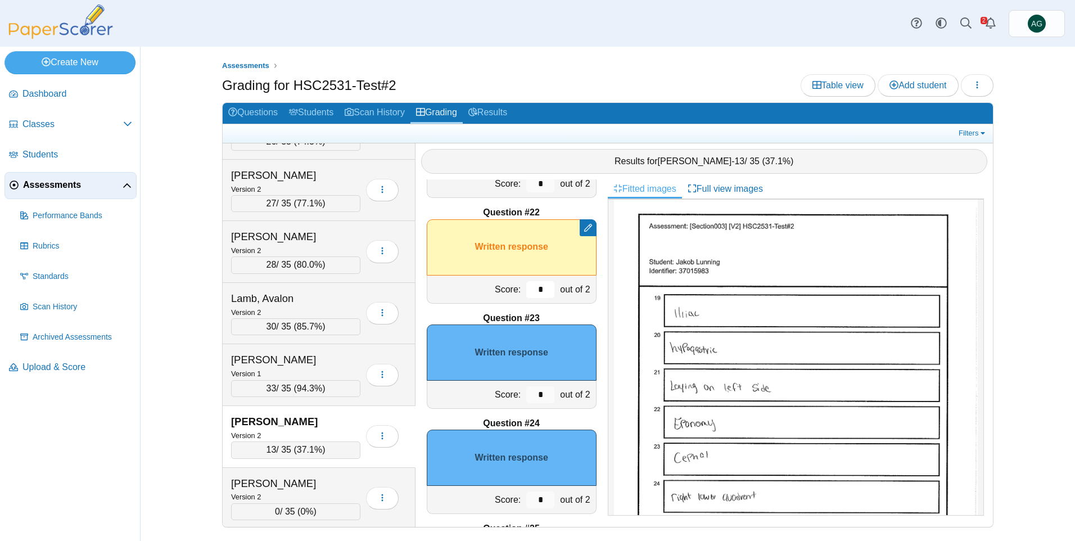
type input "*"
drag, startPoint x: 535, startPoint y: 391, endPoint x: 511, endPoint y: 396, distance: 25.4
click at [511, 395] on div "Score: * out of 2" at bounding box center [512, 395] width 170 height 28
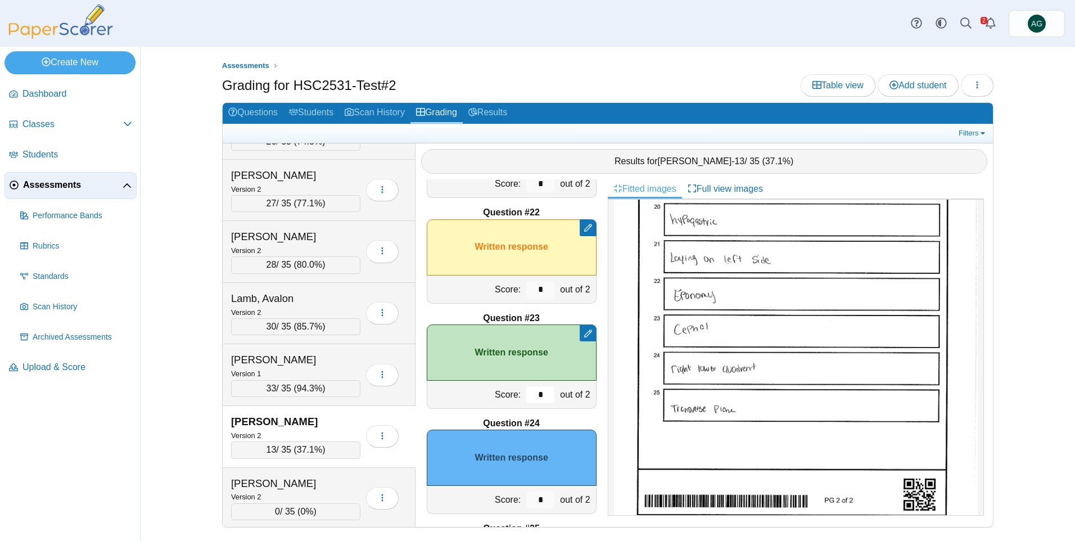
scroll to position [2310, 0]
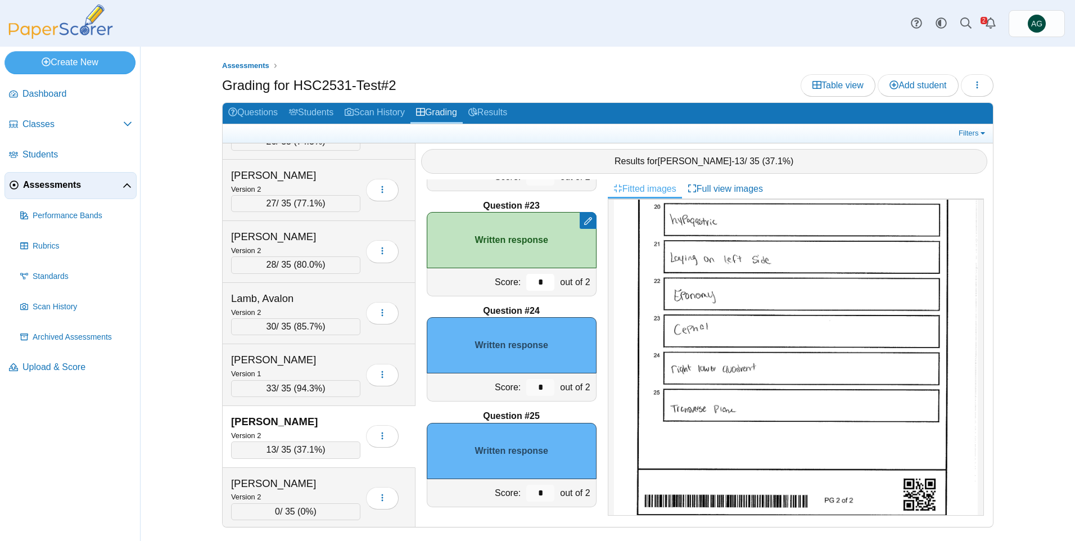
type input "*"
drag, startPoint x: 533, startPoint y: 384, endPoint x: 522, endPoint y: 387, distance: 11.6
click at [526, 387] on input "*" at bounding box center [540, 387] width 28 height 17
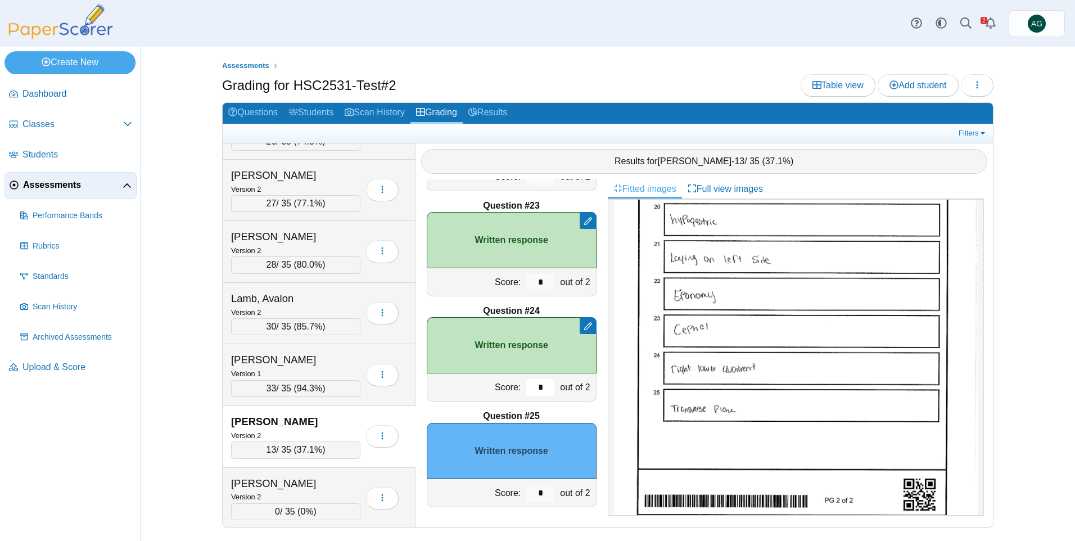
type input "*"
drag, startPoint x: 536, startPoint y: 496, endPoint x: 502, endPoint y: 489, distance: 35.6
click at [502, 489] on div "Score: * out of 2" at bounding box center [512, 493] width 170 height 28
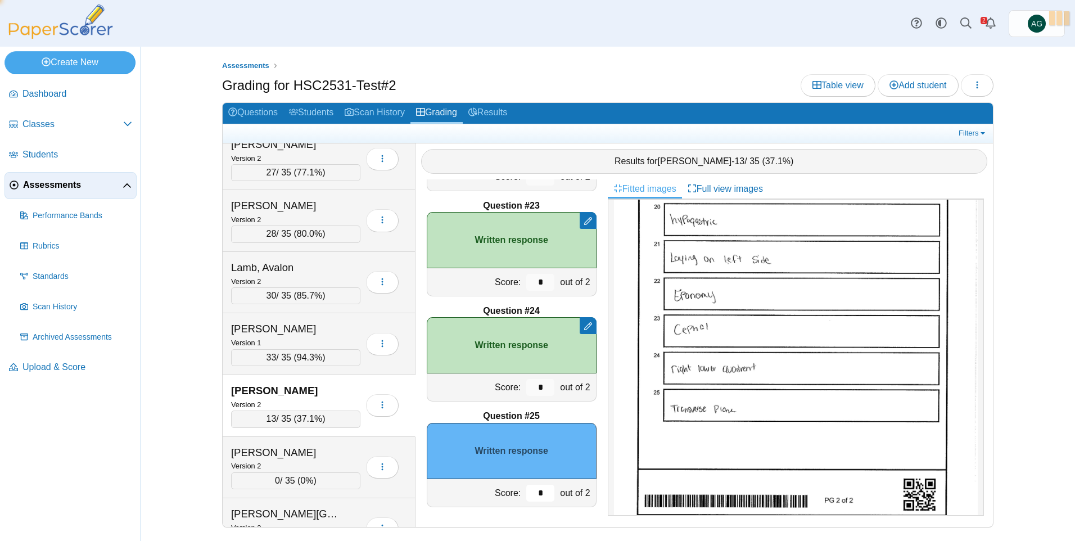
scroll to position [1518, 0]
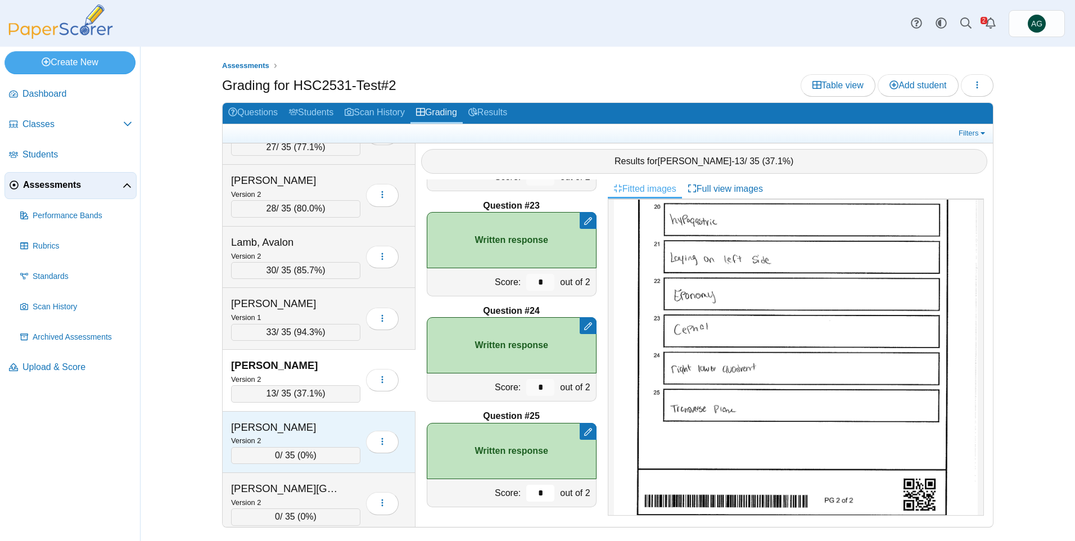
type input "*"
click at [335, 431] on div "Manning, Allison" at bounding box center [287, 427] width 112 height 15
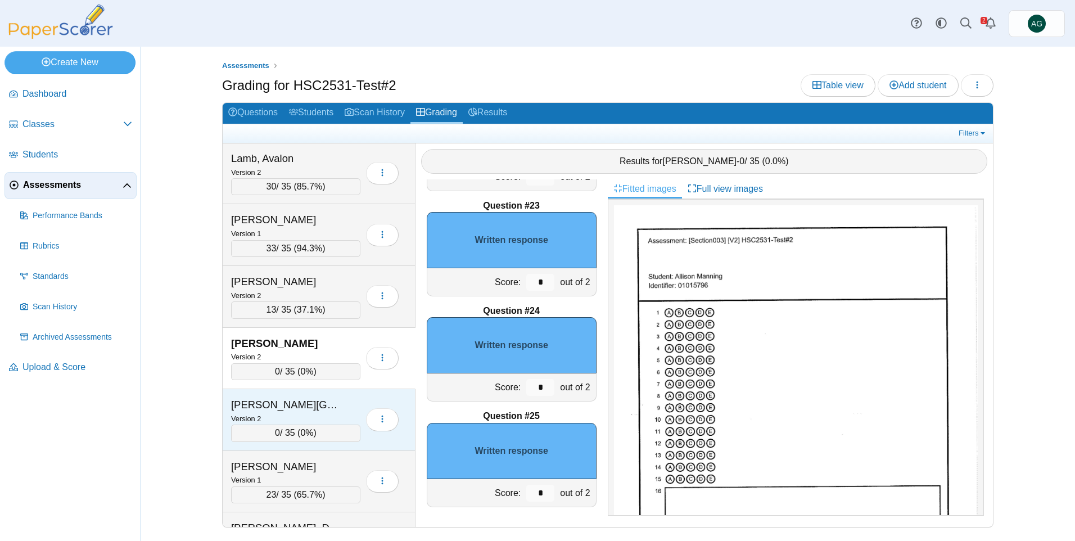
scroll to position [1631, 0]
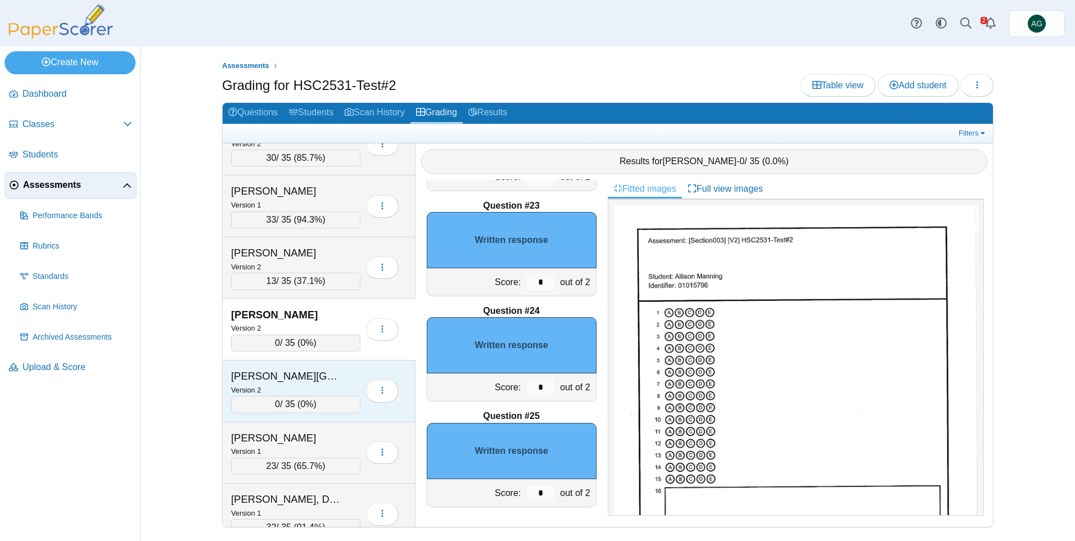
click at [330, 384] on div "Version 2" at bounding box center [295, 390] width 129 height 12
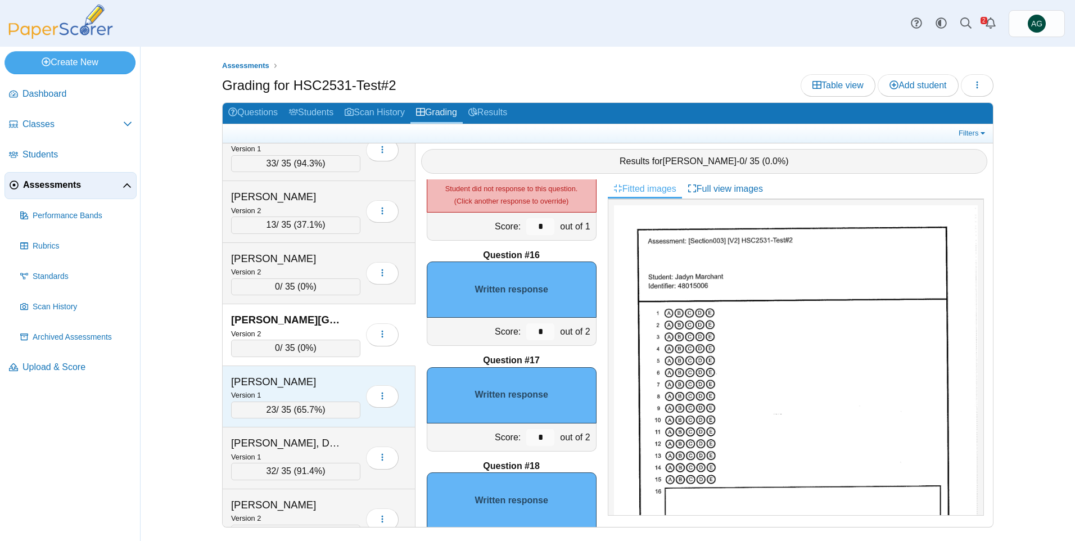
scroll to position [1743, 0]
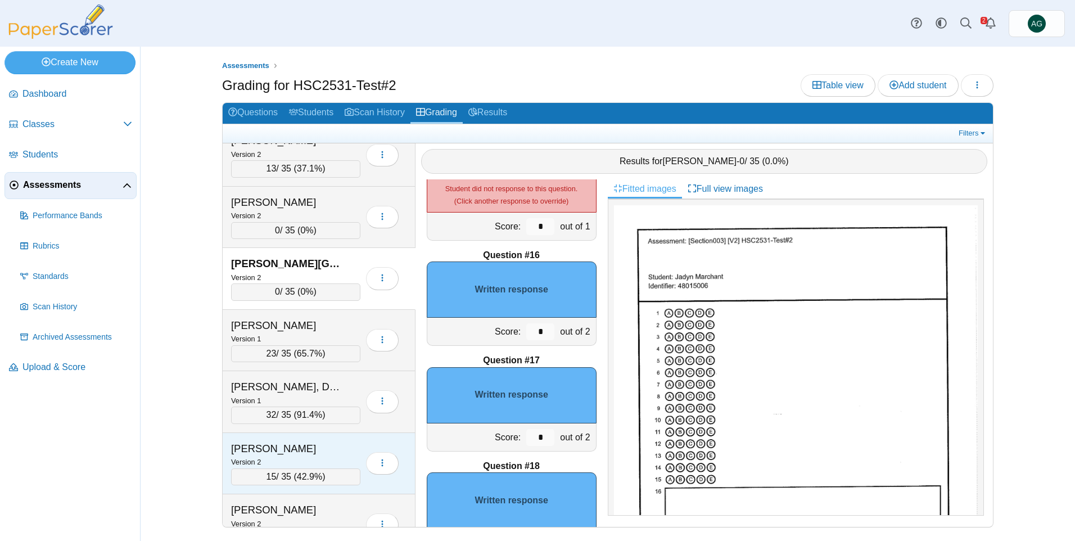
click at [346, 439] on div "Patel, Aryan Version 2 15 / 35 ( 42.9% )" at bounding box center [319, 464] width 193 height 62
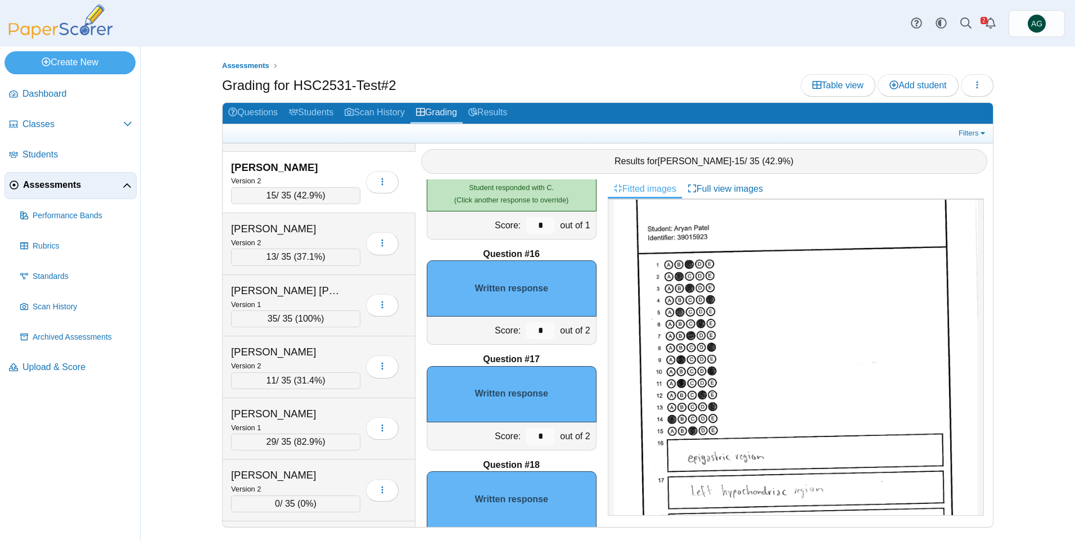
scroll to position [1522, 0]
drag, startPoint x: 532, startPoint y: 328, endPoint x: 525, endPoint y: 331, distance: 7.3
click at [526, 331] on input "*" at bounding box center [540, 331] width 28 height 17
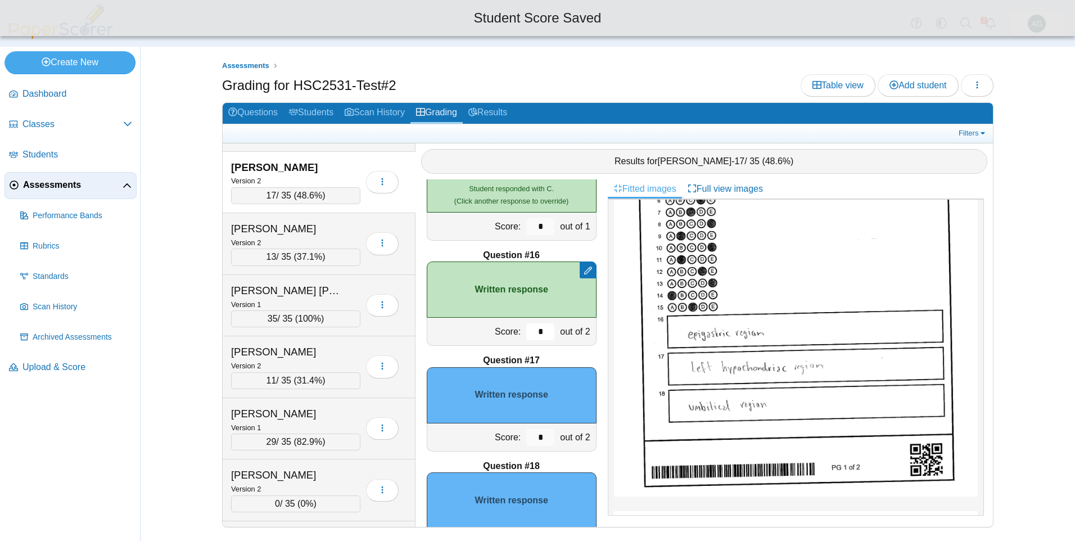
scroll to position [183, 0]
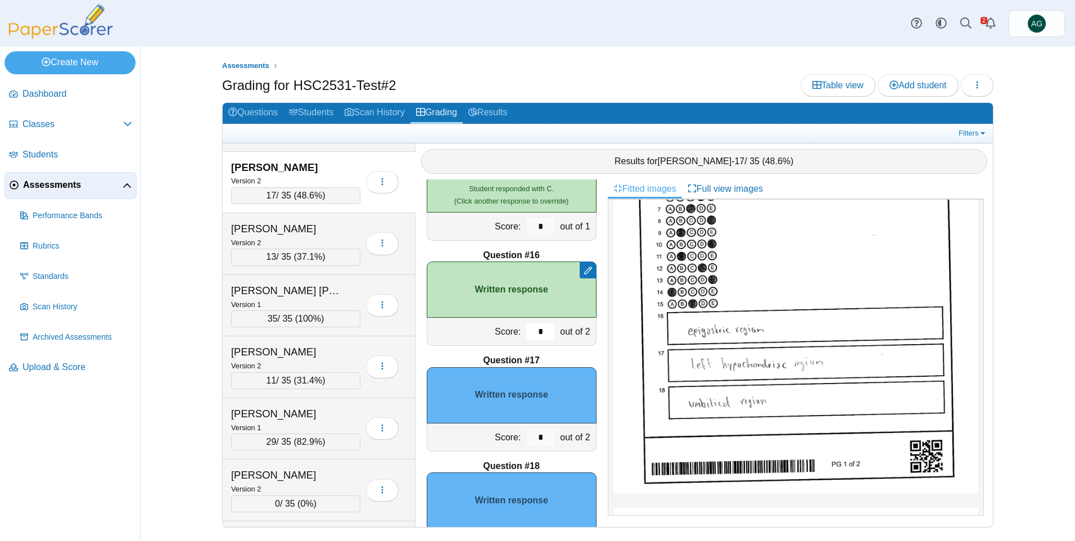
type input "*"
drag, startPoint x: 533, startPoint y: 439, endPoint x: 516, endPoint y: 439, distance: 16.3
click at [524, 439] on div "*" at bounding box center [541, 437] width 34 height 28
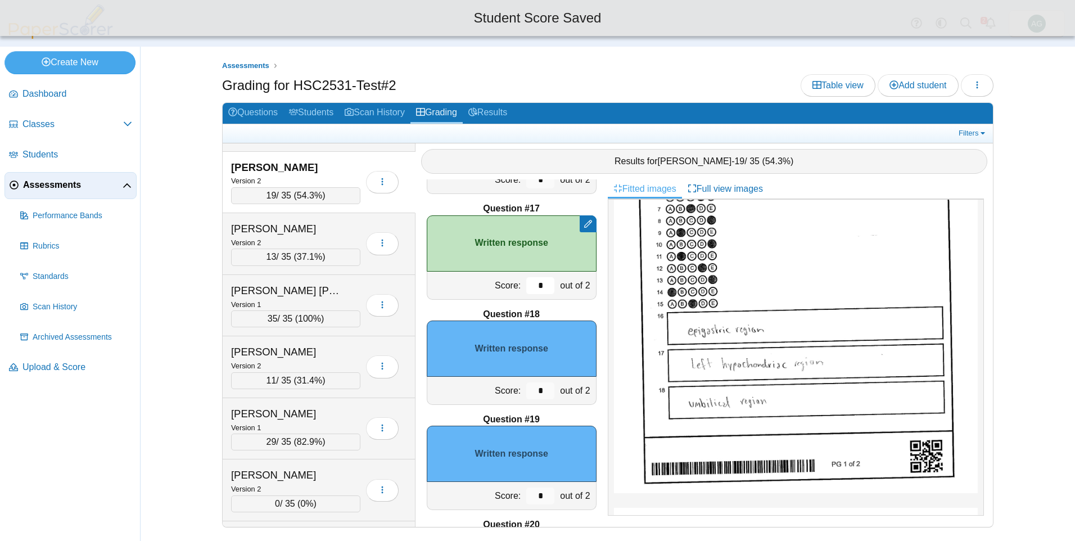
scroll to position [1691, 0]
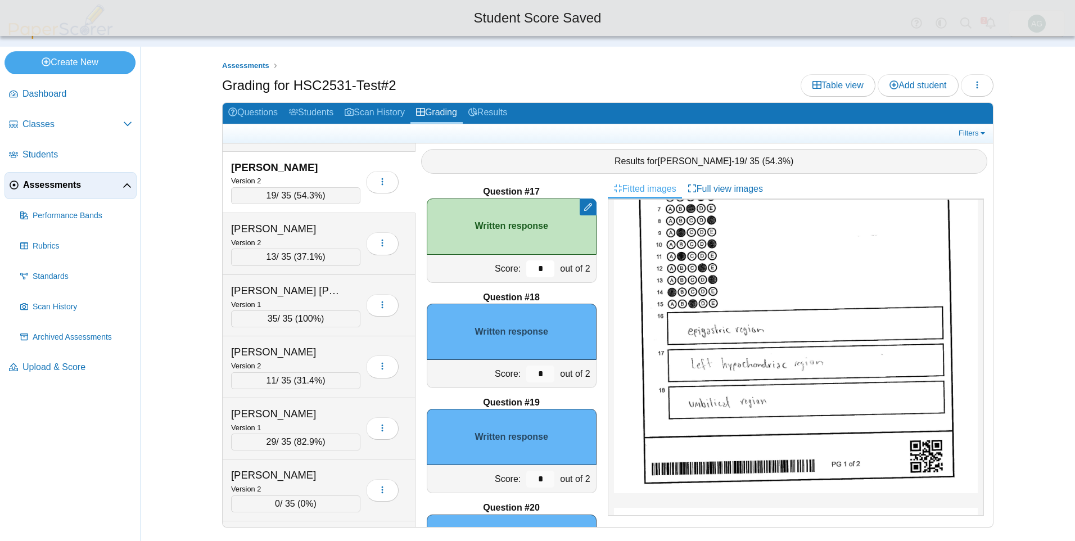
type input "*"
drag, startPoint x: 538, startPoint y: 374, endPoint x: 498, endPoint y: 376, distance: 39.4
click at [498, 376] on div "Score: * out of 2" at bounding box center [512, 374] width 170 height 28
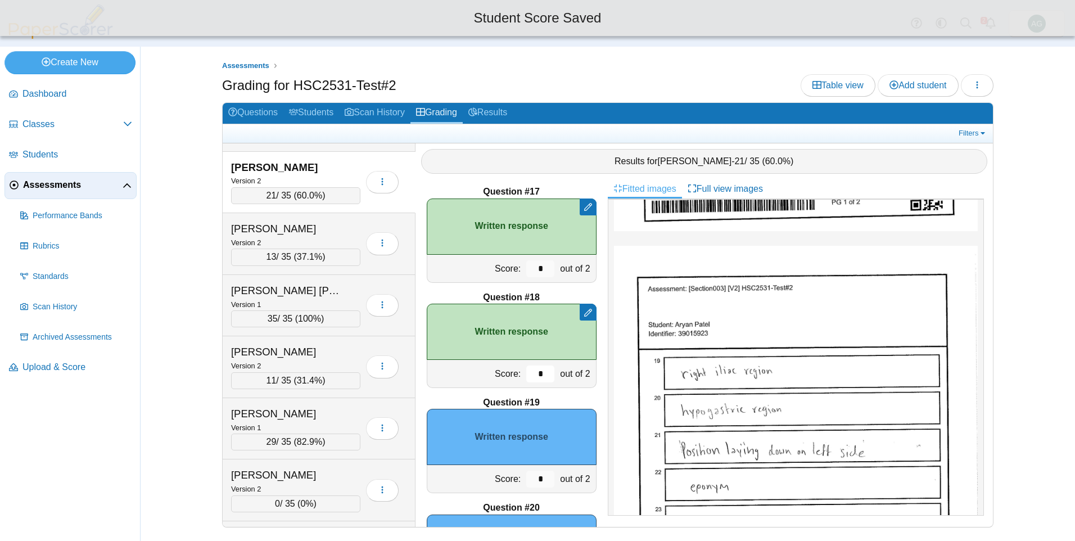
scroll to position [521, 0]
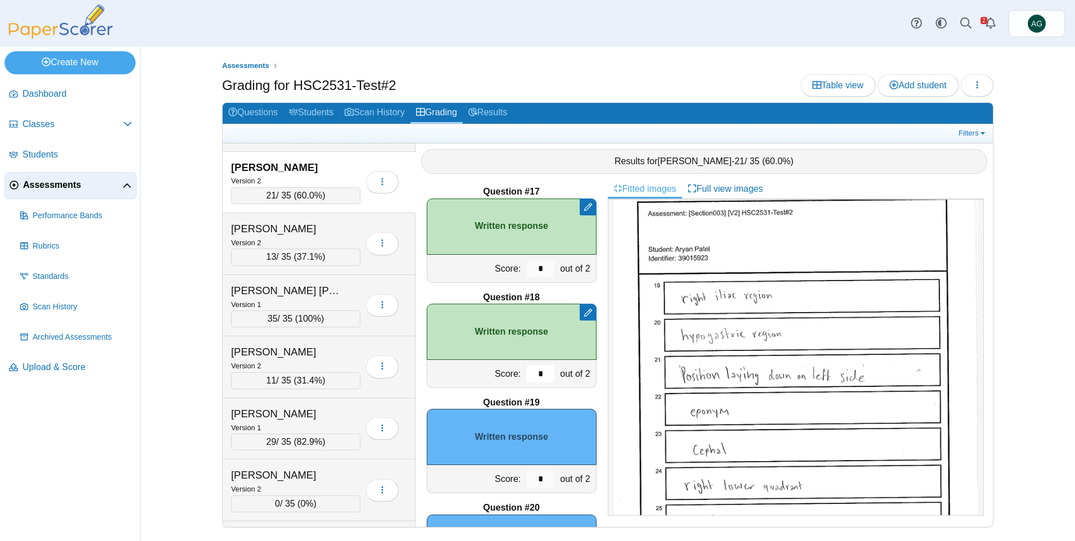
type input "*"
drag, startPoint x: 536, startPoint y: 481, endPoint x: 525, endPoint y: 481, distance: 11.8
click at [526, 481] on input "*" at bounding box center [540, 479] width 28 height 17
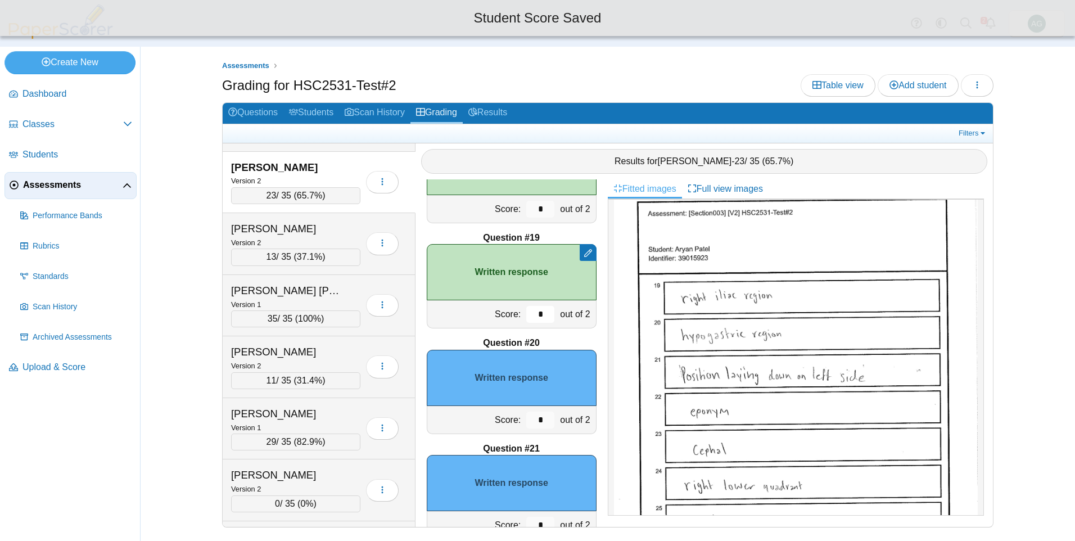
scroll to position [1860, 0]
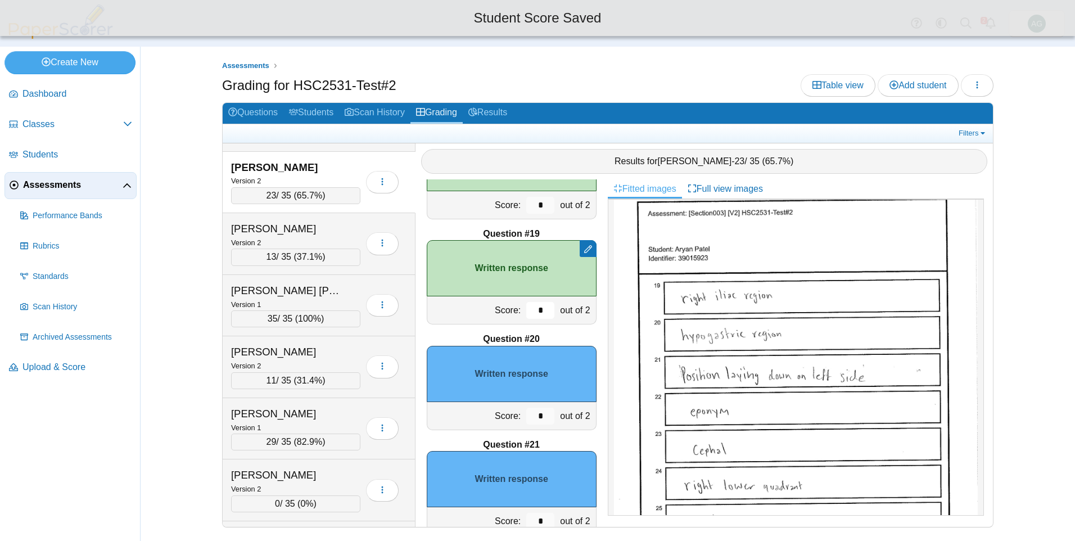
type input "*"
drag, startPoint x: 535, startPoint y: 421, endPoint x: 514, endPoint y: 420, distance: 20.8
click at [524, 420] on div "*" at bounding box center [541, 416] width 34 height 28
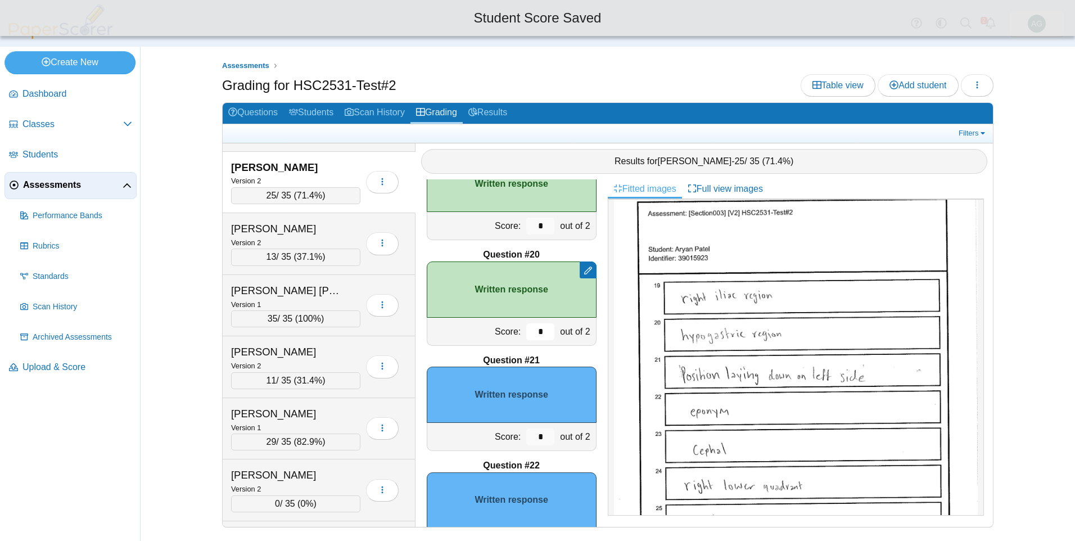
scroll to position [1972, 0]
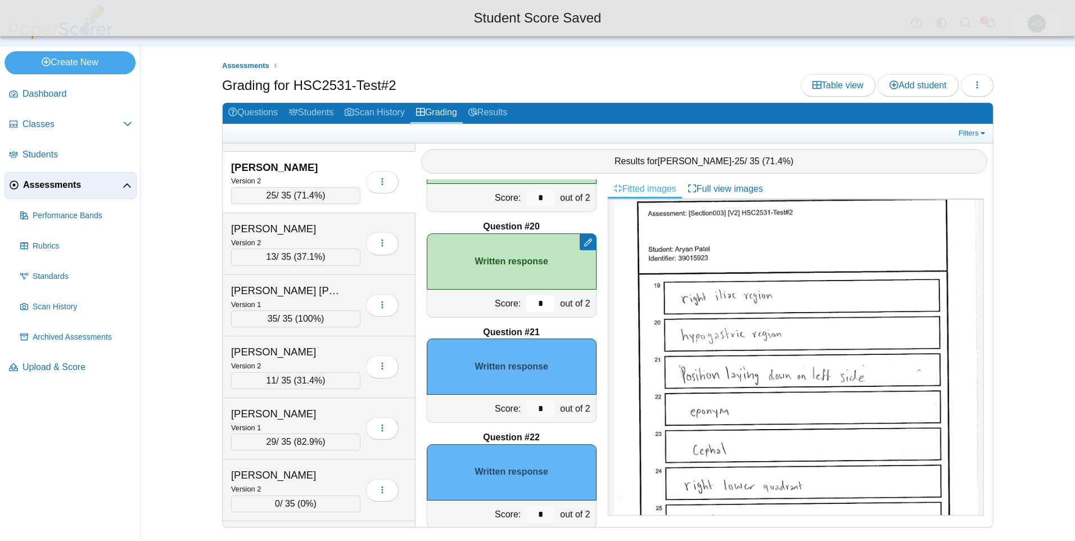
type input "*"
drag, startPoint x: 538, startPoint y: 405, endPoint x: 521, endPoint y: 409, distance: 16.7
click at [526, 408] on input "*" at bounding box center [540, 408] width 28 height 17
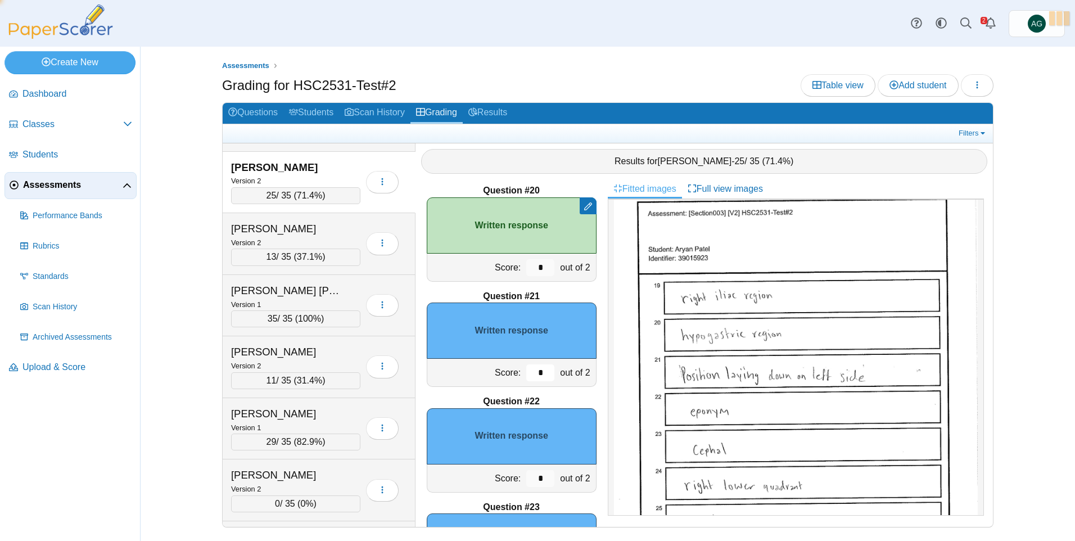
scroll to position [2028, 0]
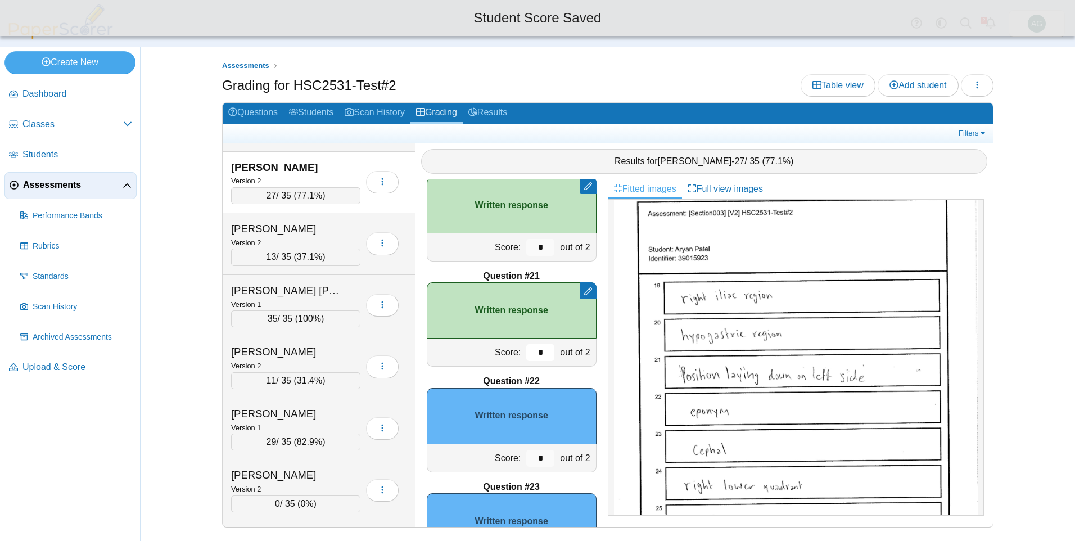
type input "*"
drag, startPoint x: 535, startPoint y: 457, endPoint x: 521, endPoint y: 458, distance: 14.6
click at [526, 458] on input "*" at bounding box center [540, 458] width 28 height 17
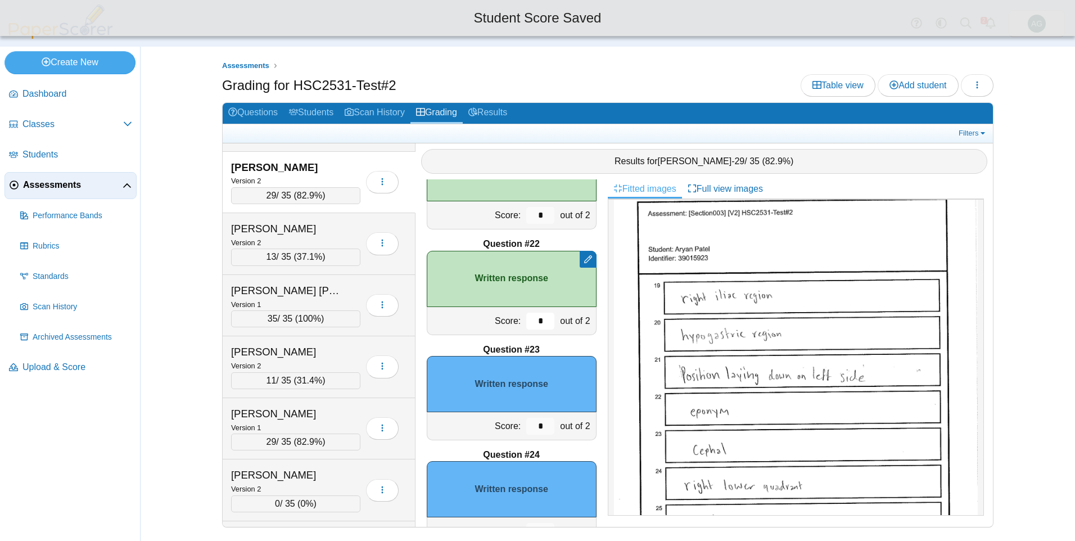
scroll to position [2197, 0]
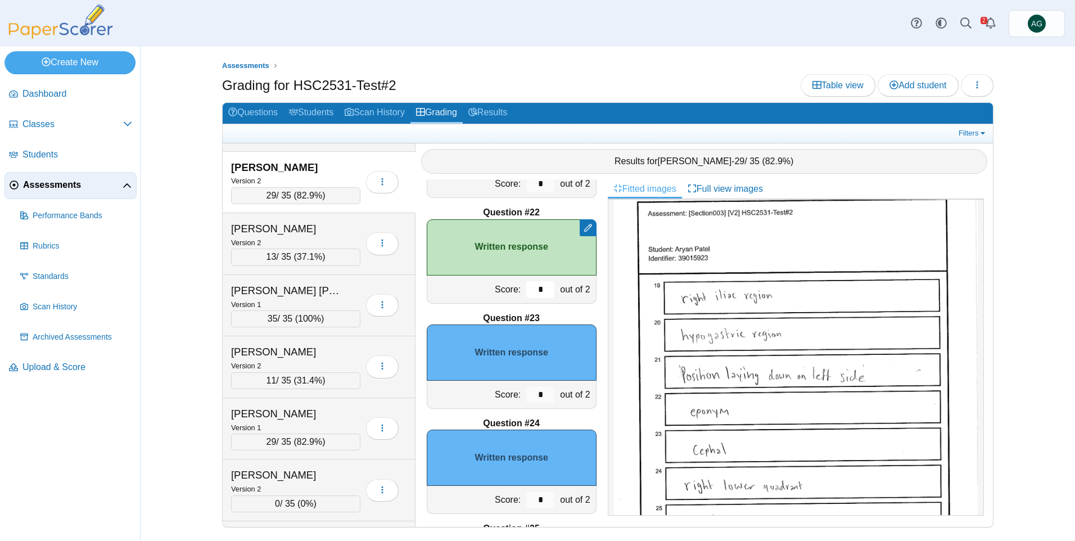
type input "*"
drag, startPoint x: 541, startPoint y: 393, endPoint x: 529, endPoint y: 395, distance: 11.9
click at [529, 395] on input "*" at bounding box center [540, 394] width 28 height 17
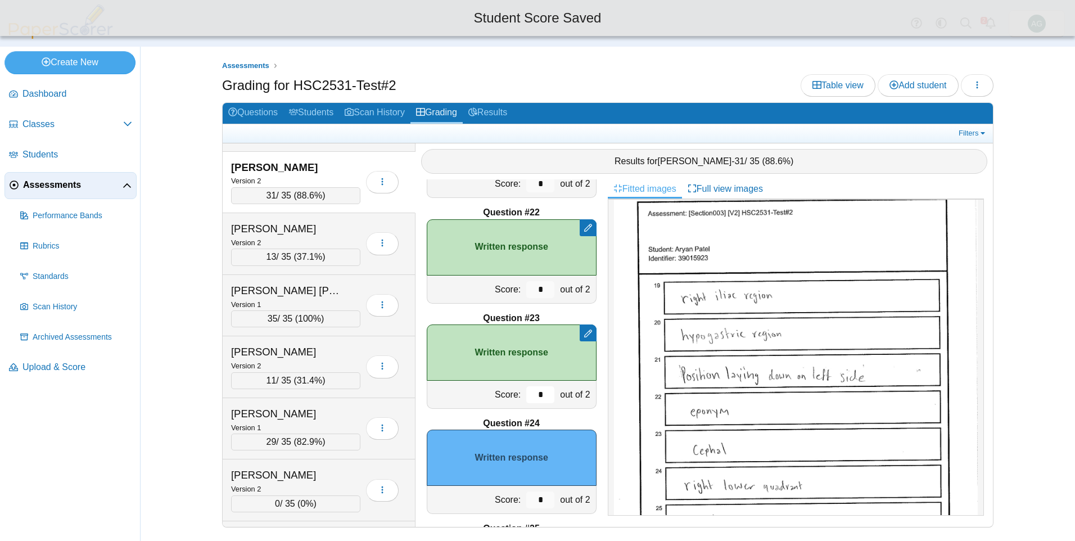
type input "*"
drag, startPoint x: 533, startPoint y: 497, endPoint x: 518, endPoint y: 498, distance: 14.7
click at [526, 498] on input "*" at bounding box center [540, 499] width 28 height 17
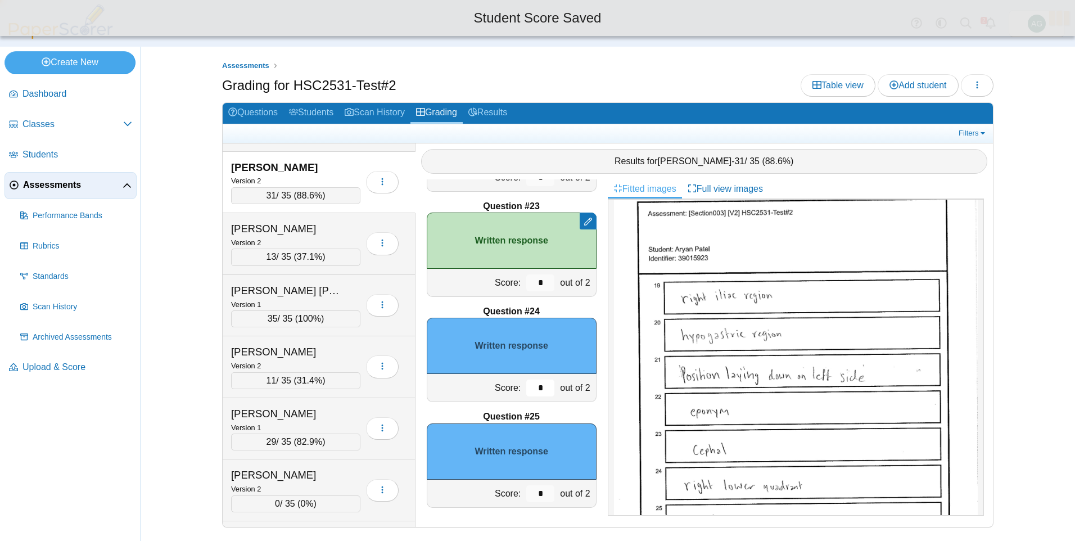
scroll to position [2310, 0]
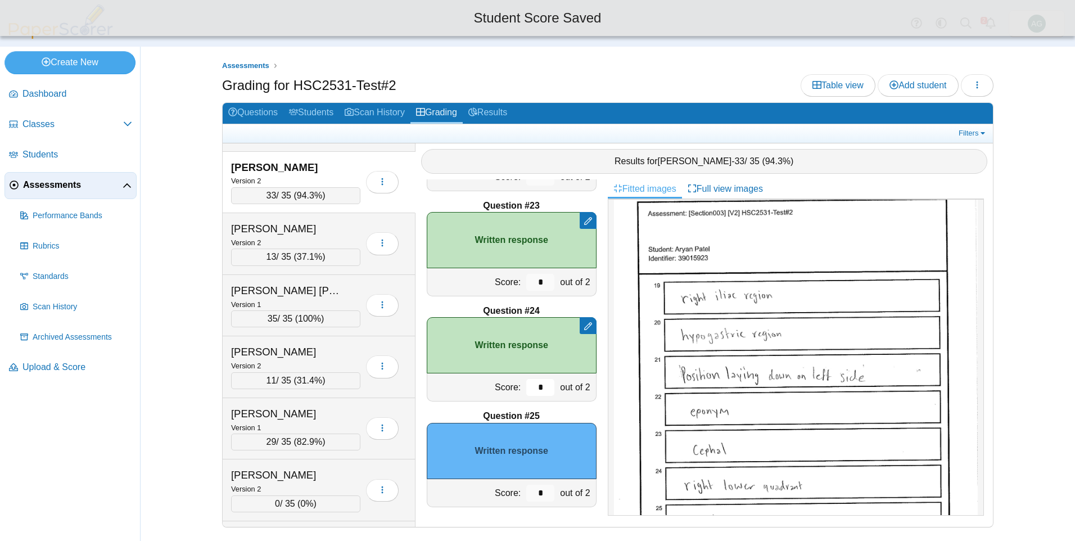
type input "*"
drag, startPoint x: 536, startPoint y: 494, endPoint x: 515, endPoint y: 494, distance: 20.8
click at [524, 494] on div "*" at bounding box center [541, 493] width 34 height 28
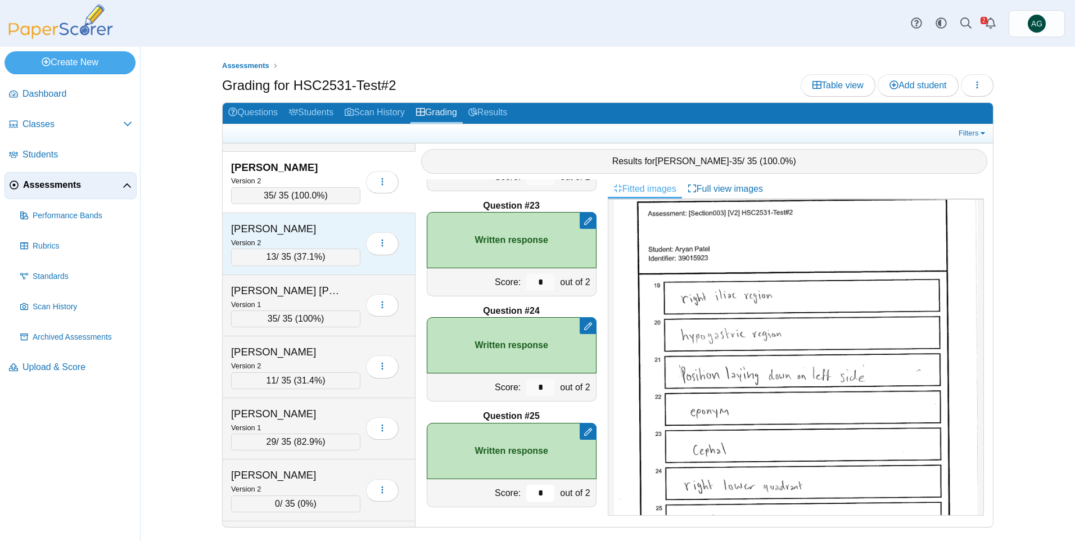
type input "*"
click at [323, 244] on div "Version 2" at bounding box center [295, 242] width 129 height 12
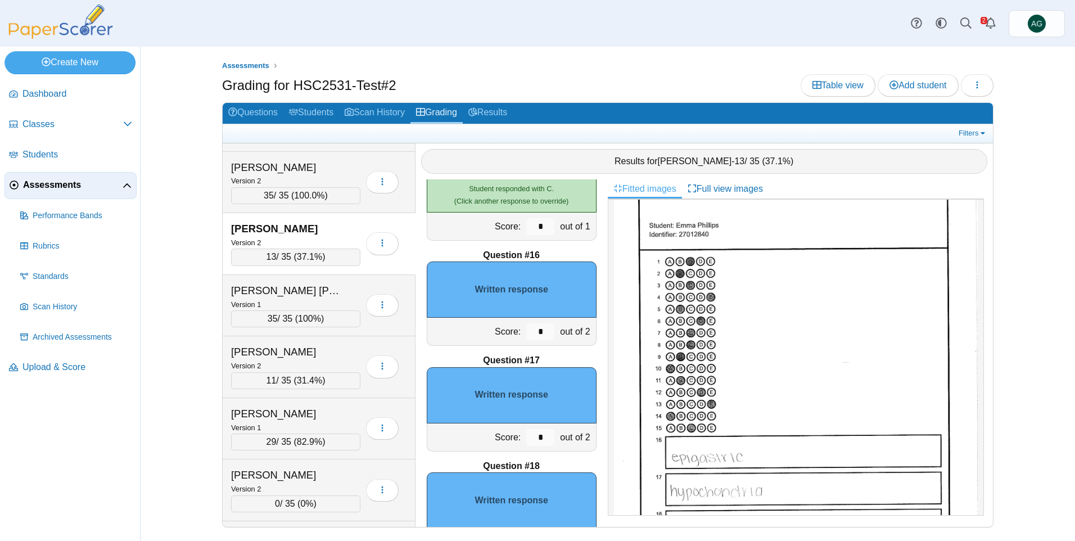
scroll to position [1579, 0]
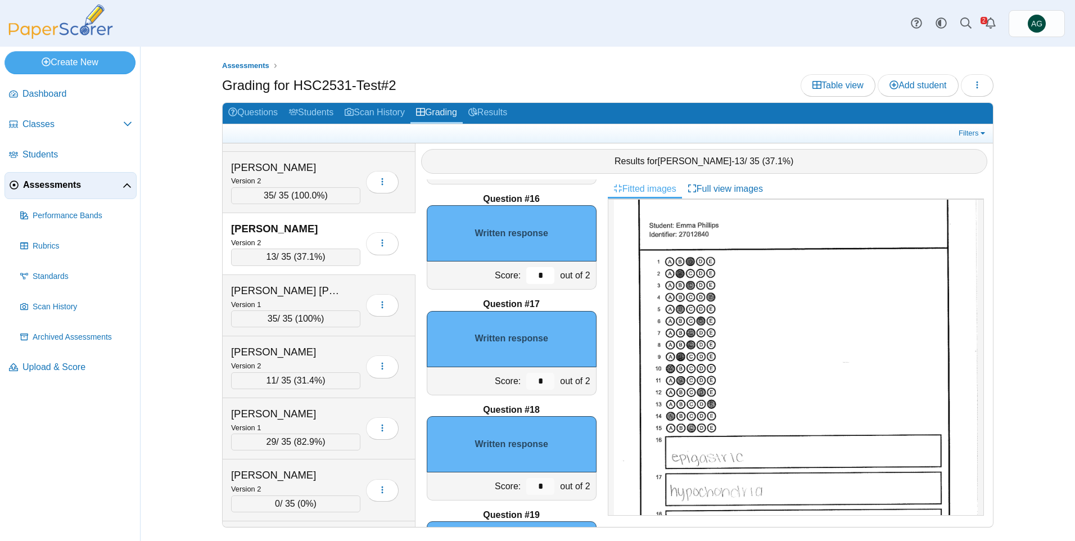
drag, startPoint x: 537, startPoint y: 273, endPoint x: 515, endPoint y: 276, distance: 22.7
click at [524, 276] on div "*" at bounding box center [541, 275] width 34 height 28
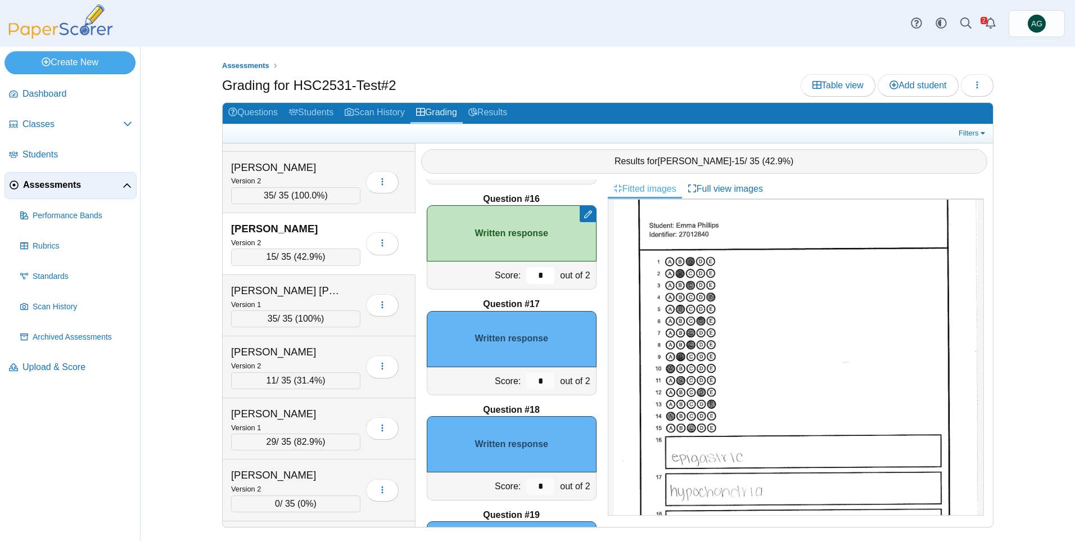
type input "*"
drag, startPoint x: 534, startPoint y: 381, endPoint x: 519, endPoint y: 382, distance: 14.6
click at [526, 382] on input "*" at bounding box center [540, 381] width 28 height 17
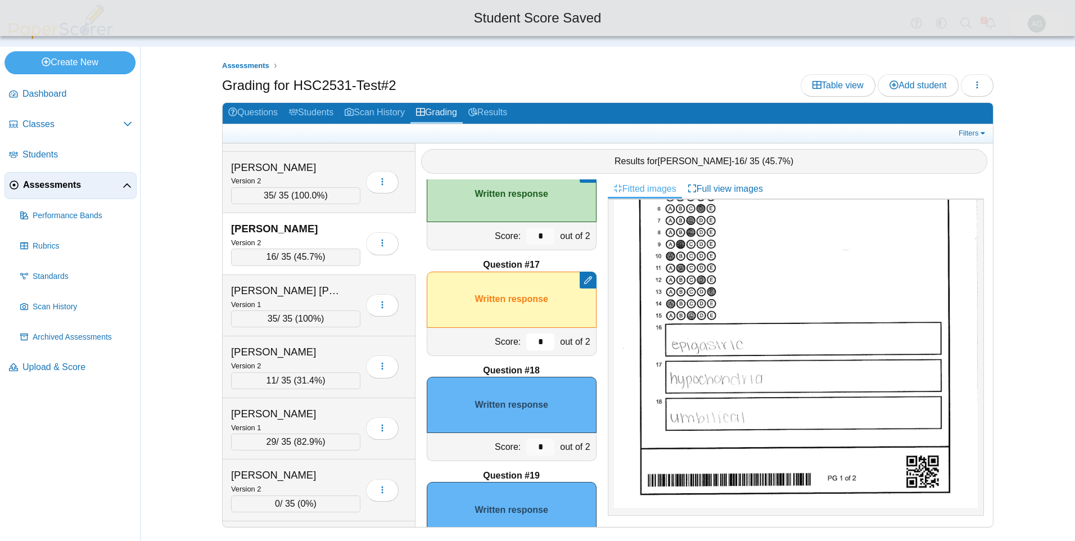
scroll to position [1635, 0]
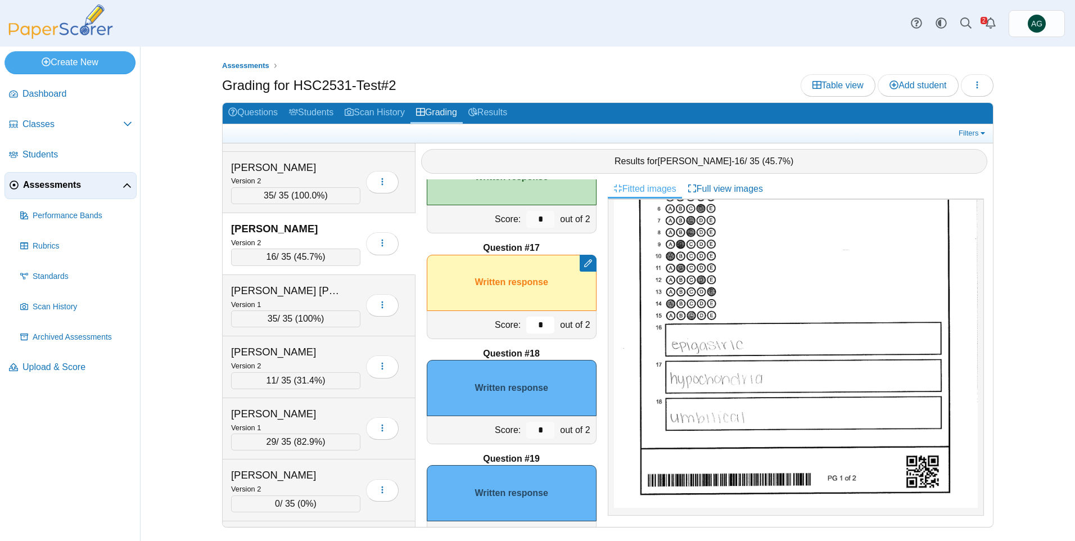
type input "*"
drag, startPoint x: 539, startPoint y: 434, endPoint x: 518, endPoint y: 433, distance: 20.8
click at [526, 433] on input "*" at bounding box center [540, 430] width 28 height 17
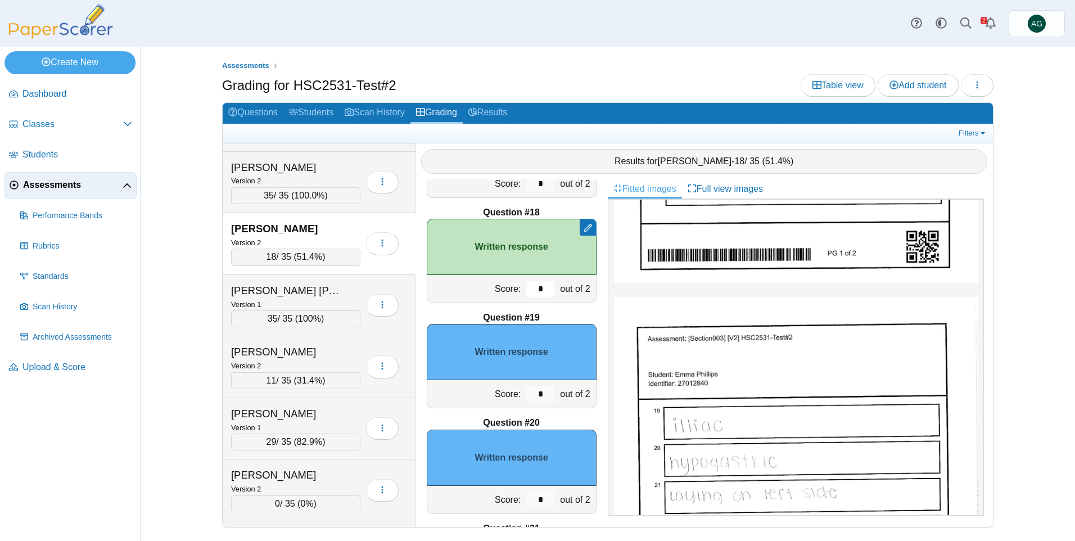
scroll to position [1803, 0]
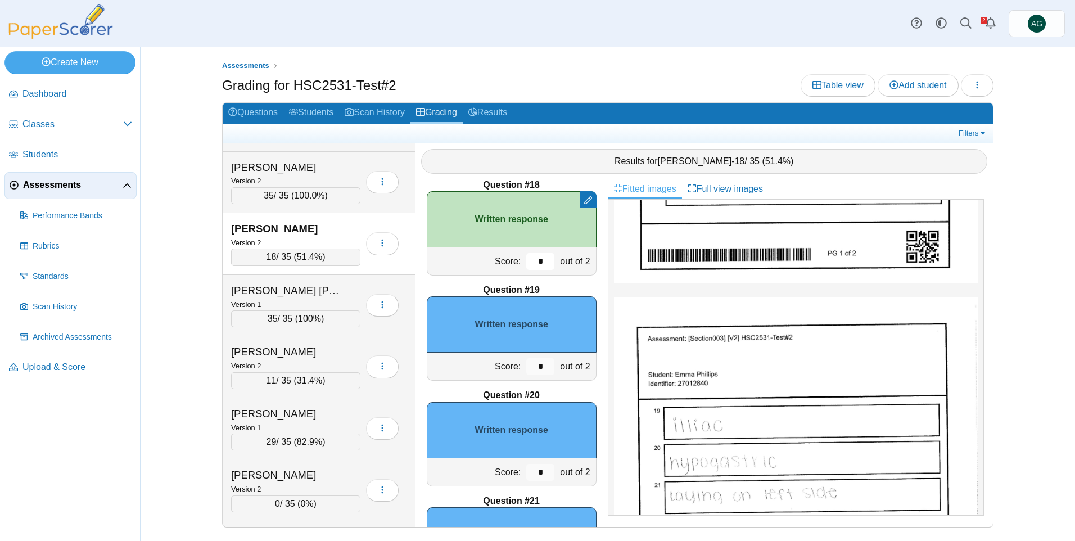
type input "*"
drag, startPoint x: 540, startPoint y: 364, endPoint x: 522, endPoint y: 369, distance: 18.9
click at [526, 369] on input "*" at bounding box center [540, 366] width 28 height 17
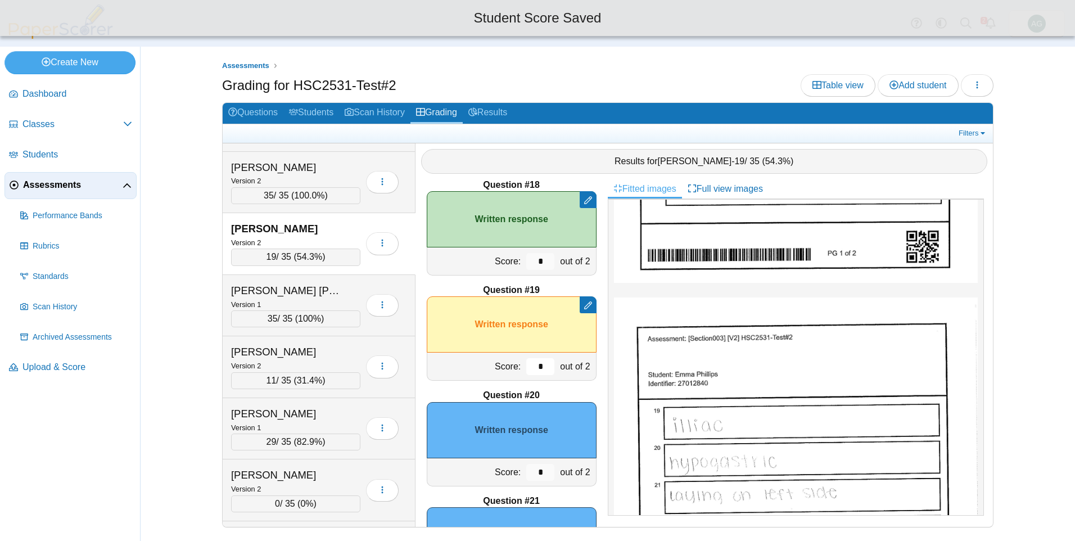
type input "*"
drag, startPoint x: 538, startPoint y: 473, endPoint x: 517, endPoint y: 474, distance: 21.4
click at [526, 474] on input "*" at bounding box center [540, 472] width 28 height 17
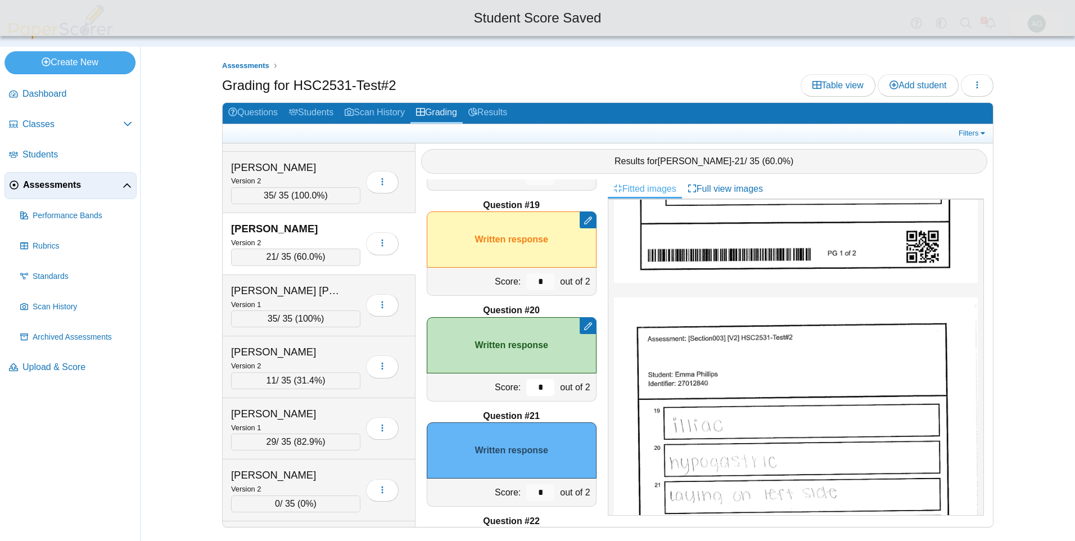
scroll to position [1916, 0]
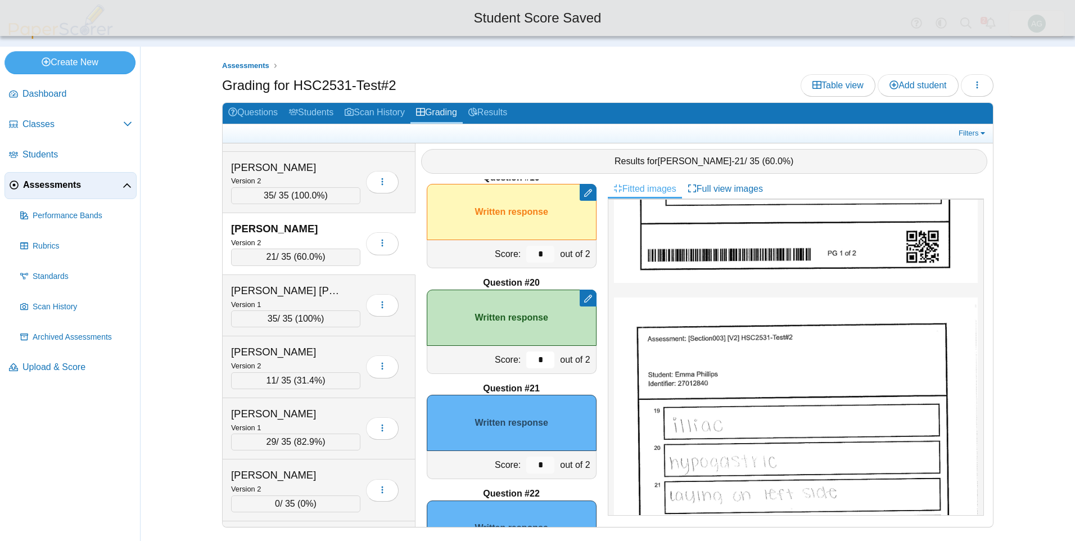
type input "*"
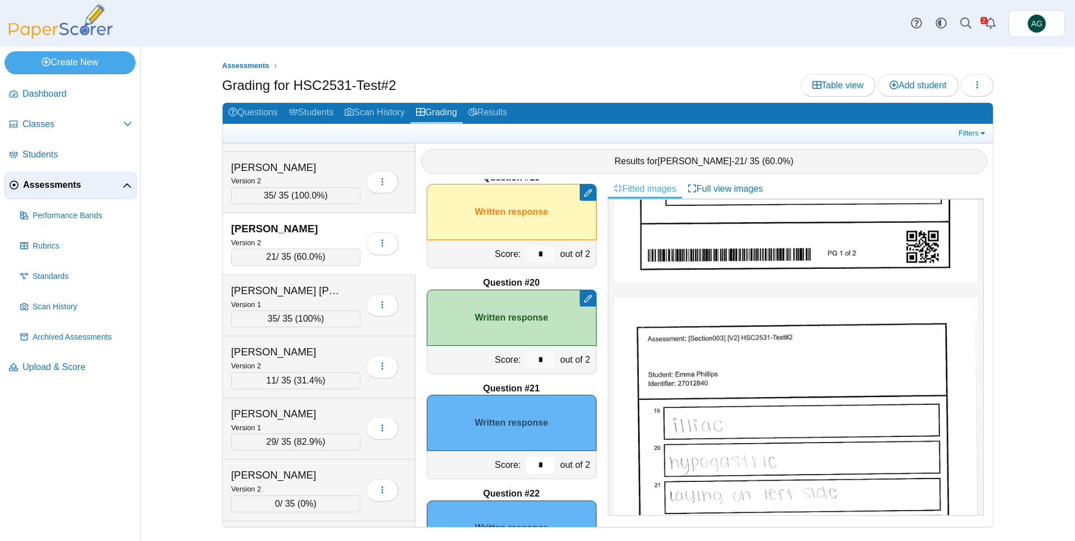
drag, startPoint x: 530, startPoint y: 465, endPoint x: 544, endPoint y: 459, distance: 15.1
click at [544, 459] on input "*" at bounding box center [540, 465] width 28 height 17
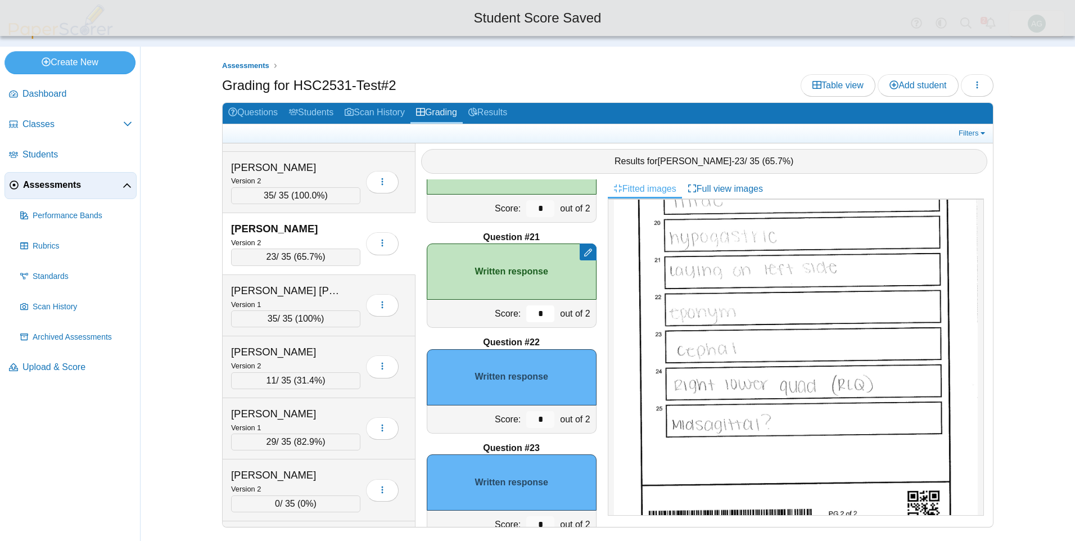
scroll to position [2085, 0]
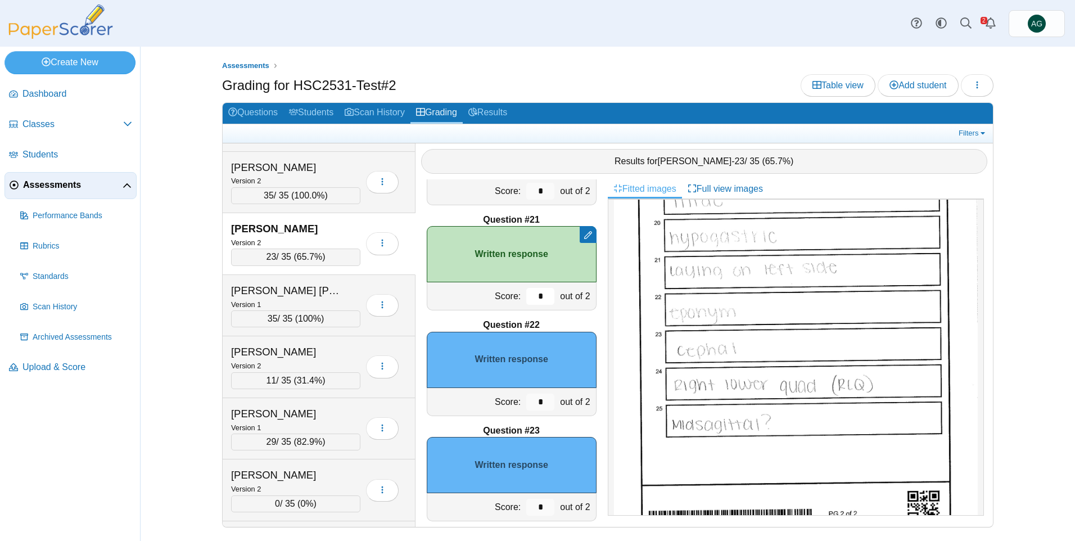
type input "*"
drag, startPoint x: 538, startPoint y: 404, endPoint x: 514, endPoint y: 403, distance: 23.6
click at [524, 403] on div "*" at bounding box center [541, 402] width 34 height 28
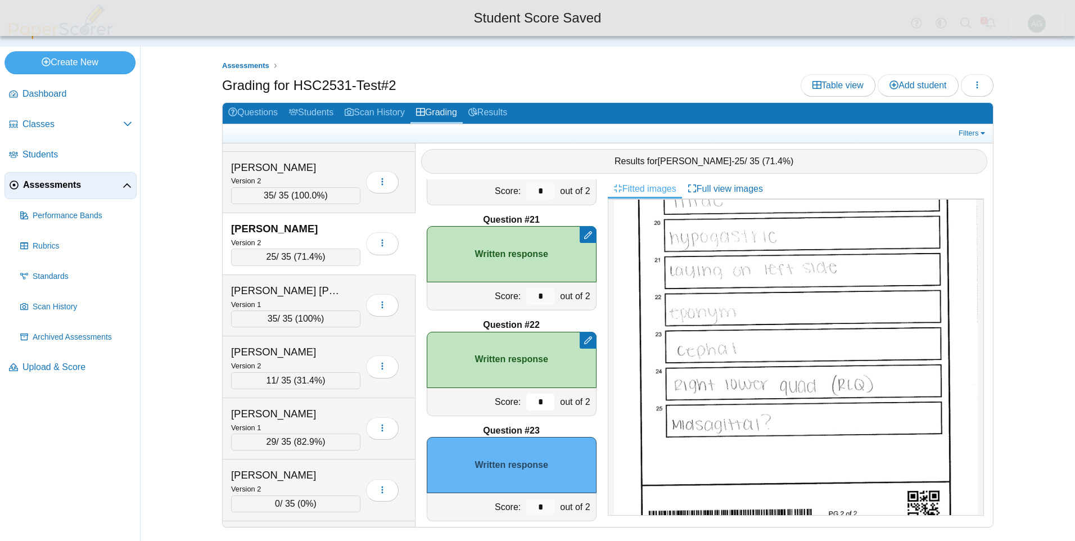
type input "*"
drag, startPoint x: 547, startPoint y: 512, endPoint x: 529, endPoint y: 512, distance: 18.6
click at [529, 512] on div "*" at bounding box center [541, 507] width 34 height 28
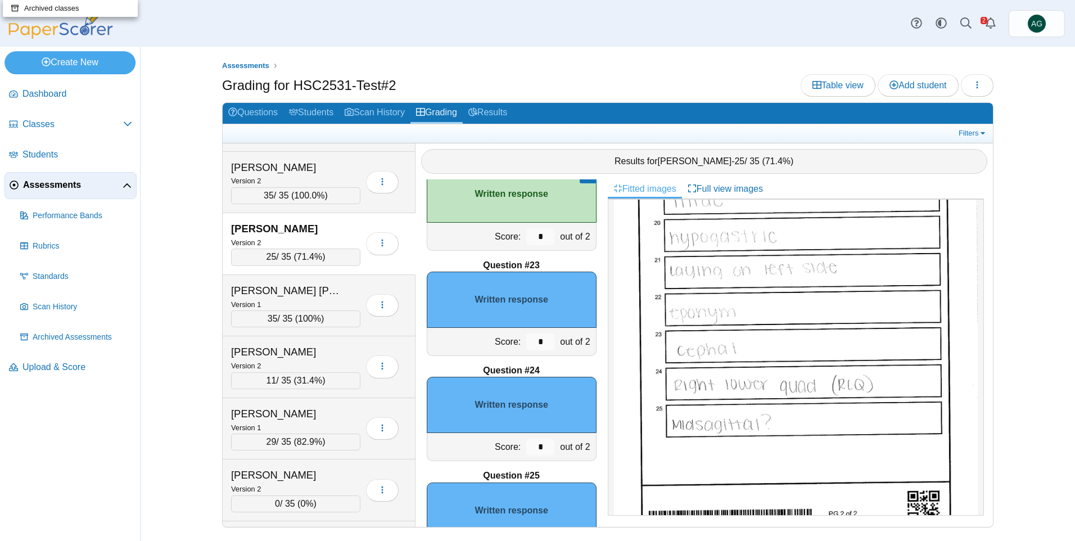
scroll to position [2253, 0]
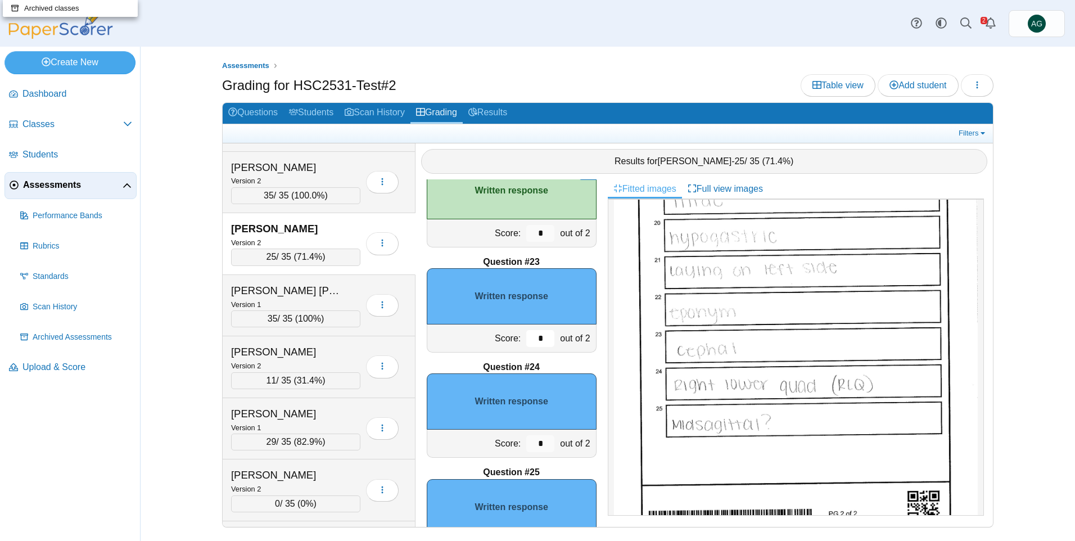
click at [535, 338] on input "*" at bounding box center [540, 338] width 28 height 17
drag, startPoint x: 539, startPoint y: 339, endPoint x: 517, endPoint y: 340, distance: 22.0
click at [526, 340] on input "*" at bounding box center [540, 338] width 28 height 17
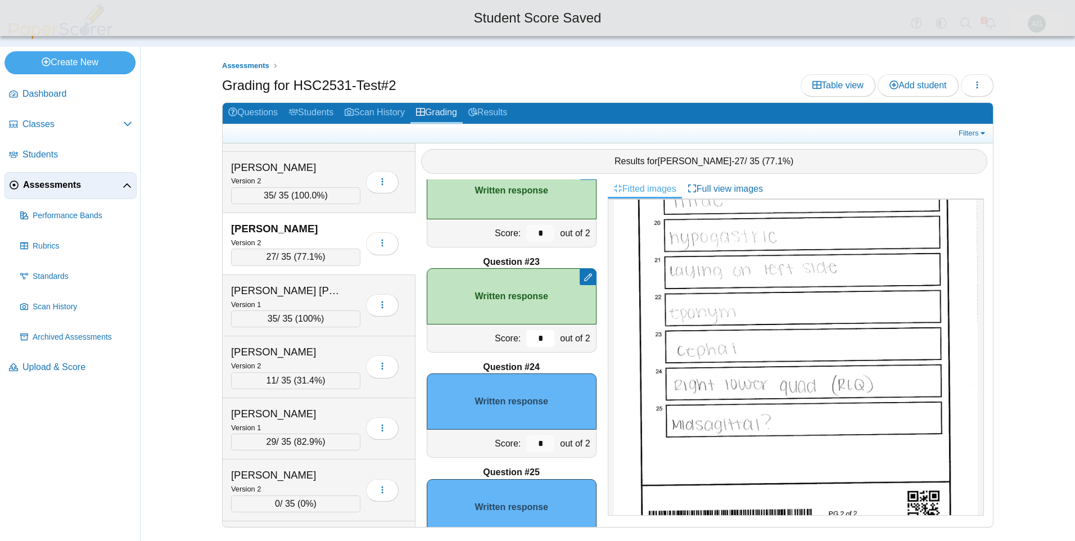
type input "*"
drag, startPoint x: 539, startPoint y: 441, endPoint x: 523, endPoint y: 444, distance: 15.9
click at [526, 444] on input "*" at bounding box center [540, 443] width 28 height 17
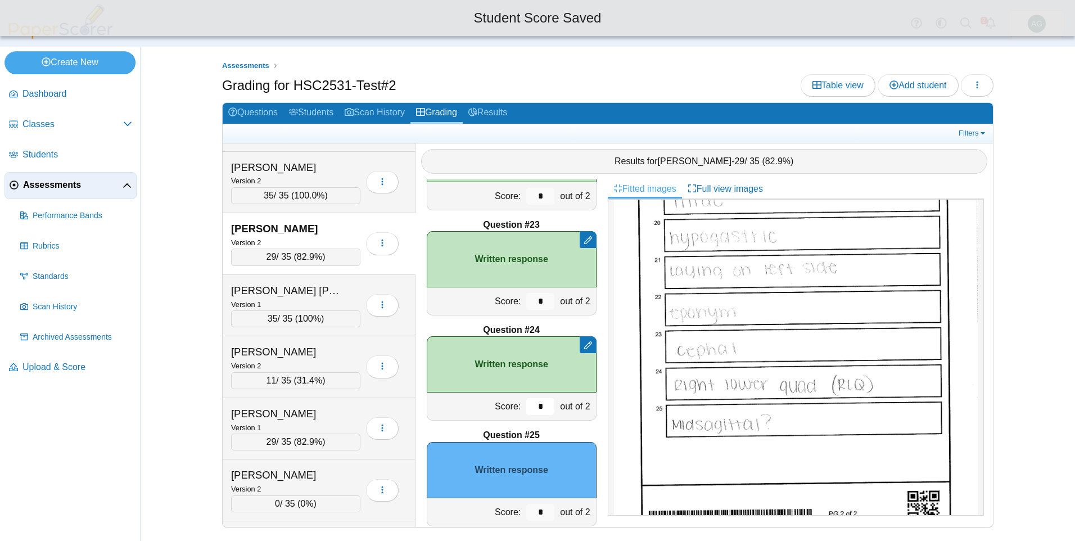
scroll to position [2310, 0]
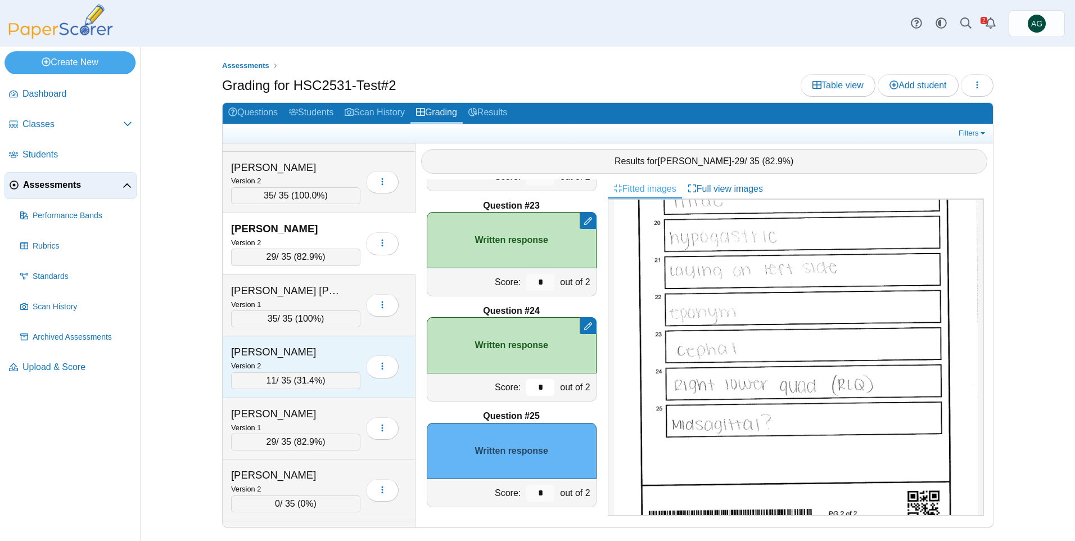
type input "*"
click at [314, 351] on div "Raines, Amelia" at bounding box center [287, 352] width 112 height 15
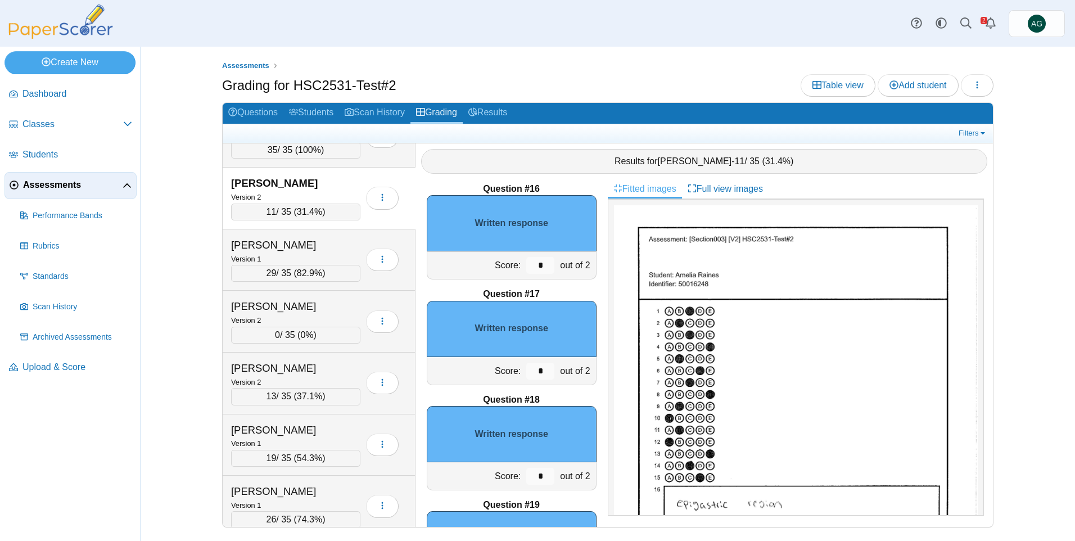
scroll to position [1579, 0]
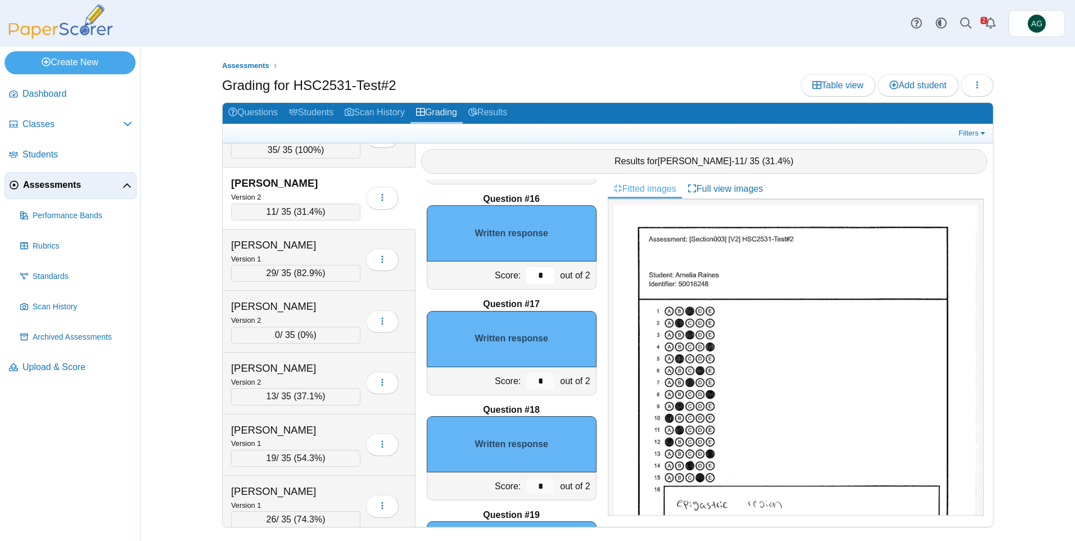
drag, startPoint x: 536, startPoint y: 273, endPoint x: 525, endPoint y: 274, distance: 11.3
click at [526, 274] on input "*" at bounding box center [540, 275] width 28 height 17
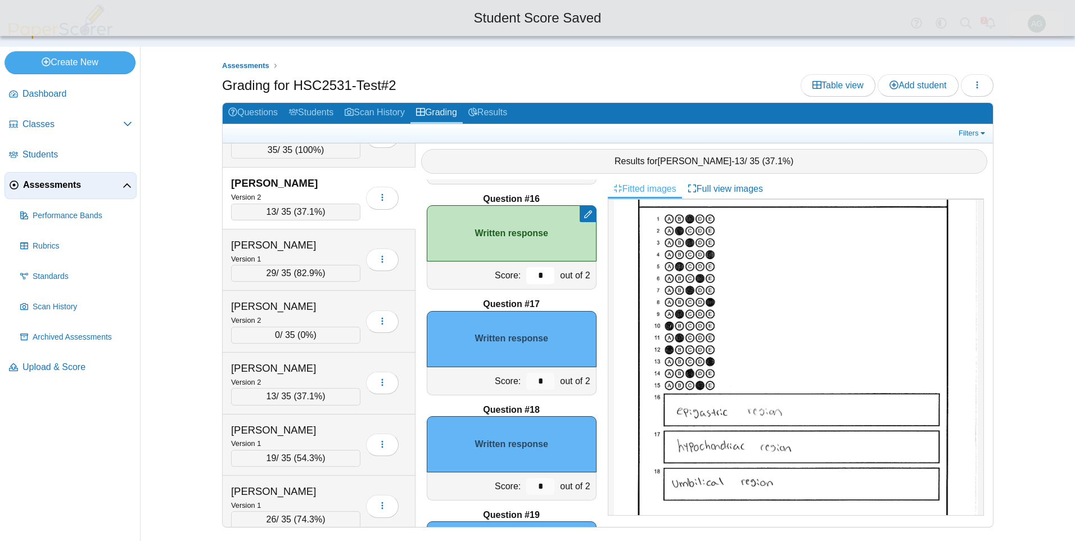
scroll to position [112, 0]
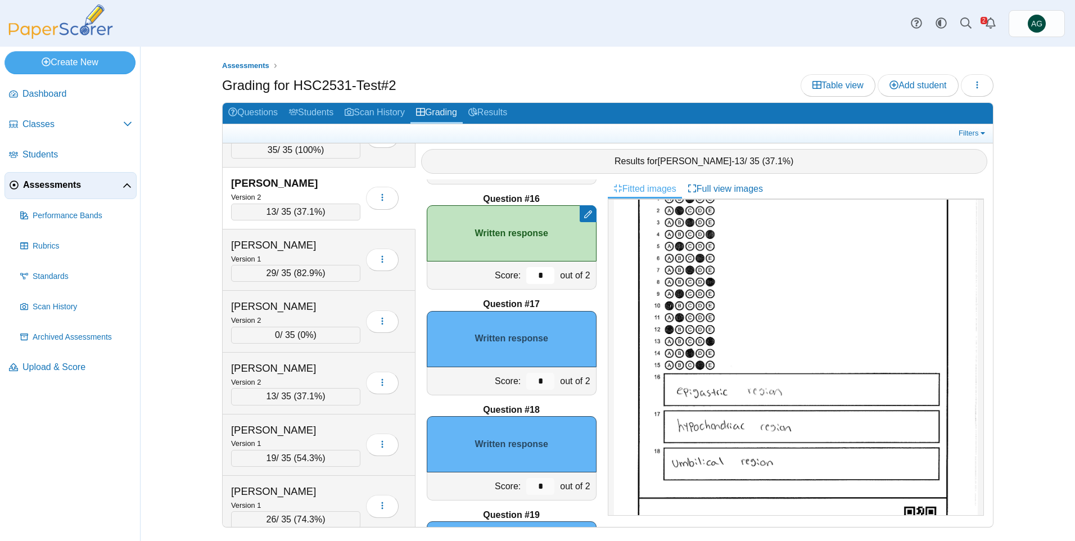
type input "*"
drag, startPoint x: 538, startPoint y: 384, endPoint x: 511, endPoint y: 384, distance: 27.0
click at [511, 384] on div "Score: * out of 2" at bounding box center [512, 381] width 170 height 28
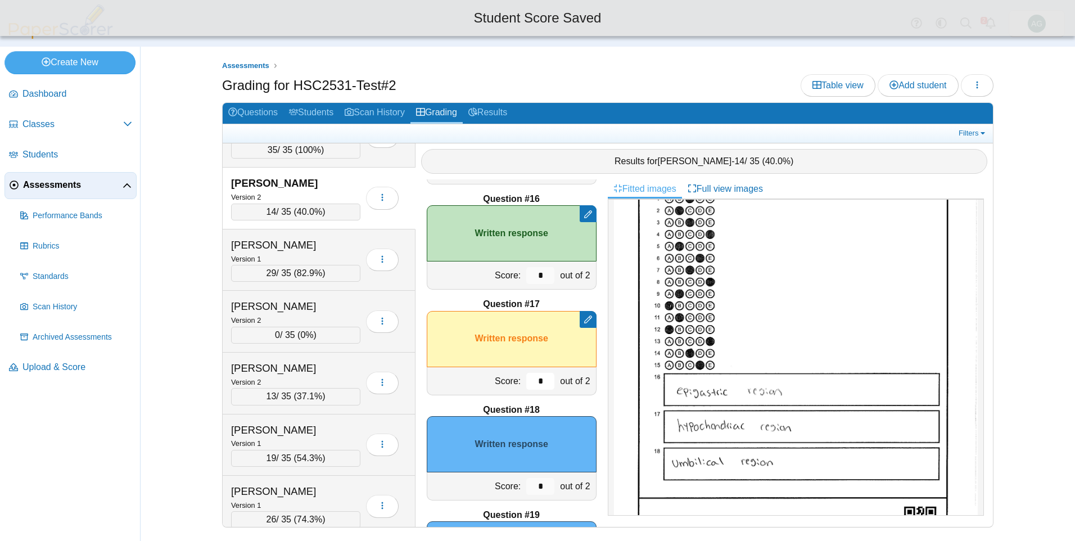
type input "*"
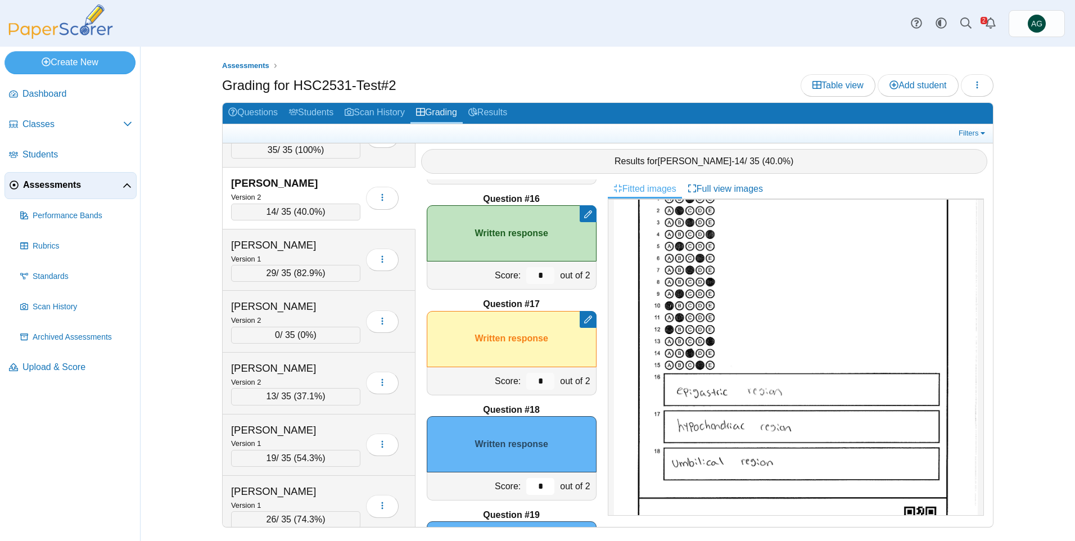
drag, startPoint x: 539, startPoint y: 486, endPoint x: 520, endPoint y: 485, distance: 19.2
click at [526, 485] on input "*" at bounding box center [540, 486] width 28 height 17
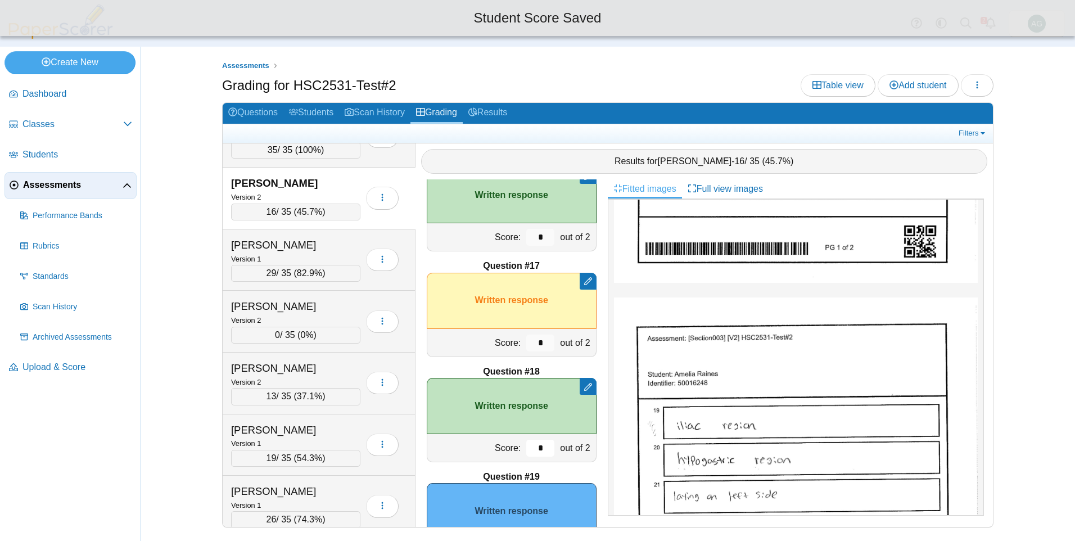
scroll to position [1691, 0]
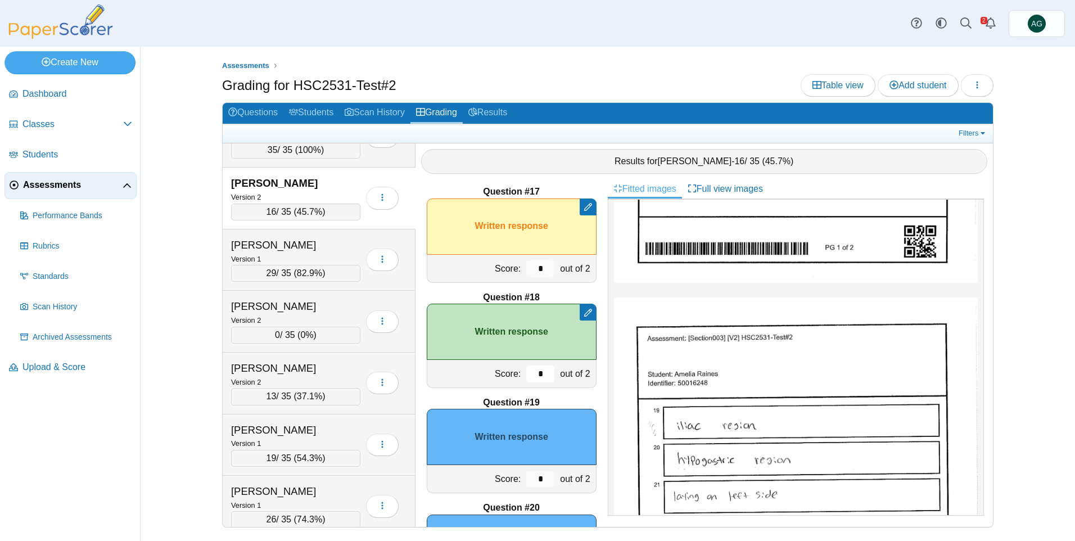
type input "*"
drag, startPoint x: 541, startPoint y: 472, endPoint x: 526, endPoint y: 479, distance: 15.9
click at [526, 479] on input "*" at bounding box center [540, 479] width 28 height 17
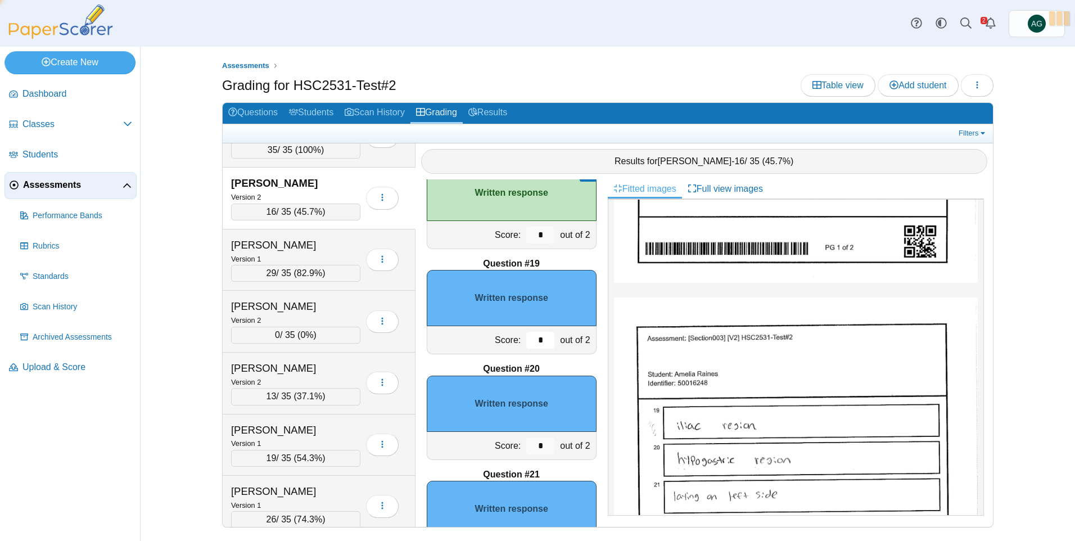
scroll to position [1860, 0]
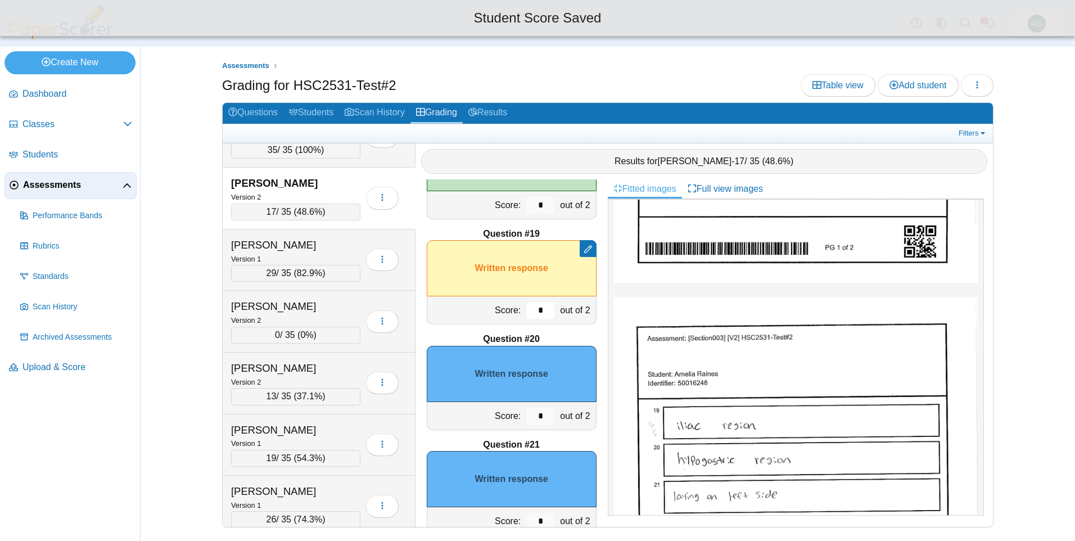
type input "*"
drag, startPoint x: 535, startPoint y: 413, endPoint x: 521, endPoint y: 416, distance: 14.3
click at [526, 416] on input "*" at bounding box center [540, 416] width 28 height 17
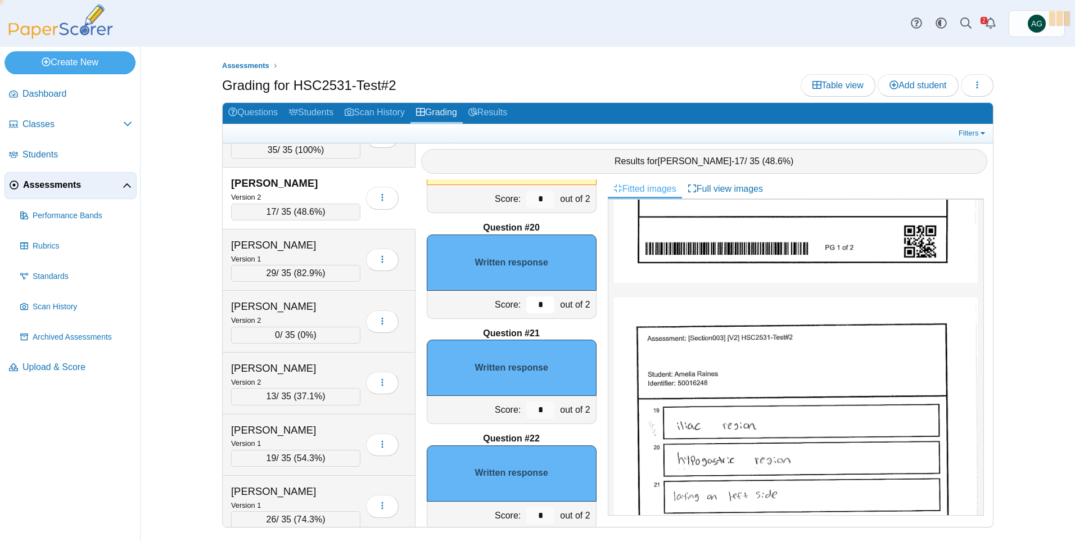
scroll to position [1972, 0]
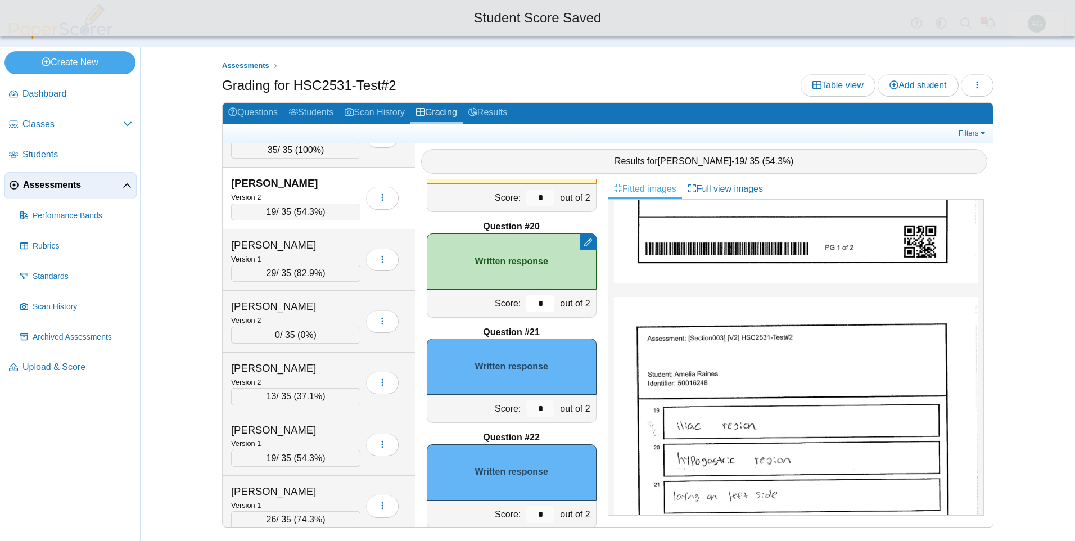
type input "*"
drag, startPoint x: 538, startPoint y: 409, endPoint x: 515, endPoint y: 409, distance: 23.1
click at [524, 409] on div "*" at bounding box center [541, 409] width 34 height 28
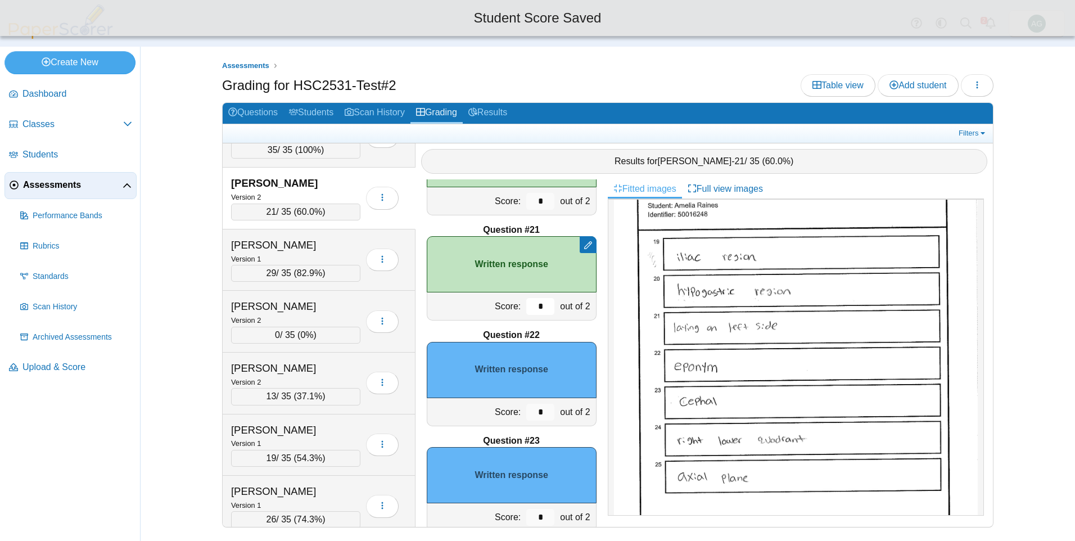
scroll to position [2085, 0]
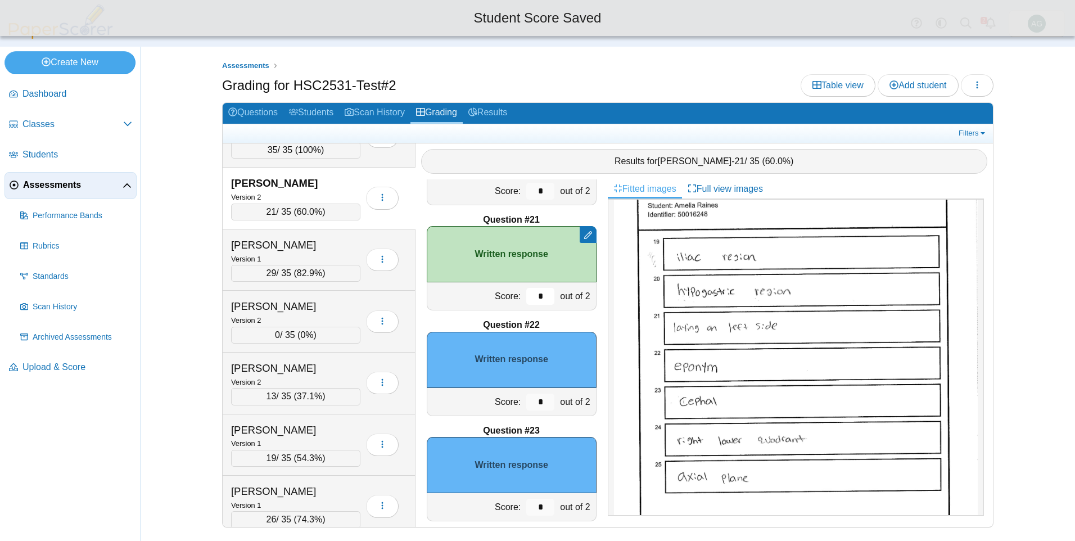
type input "*"
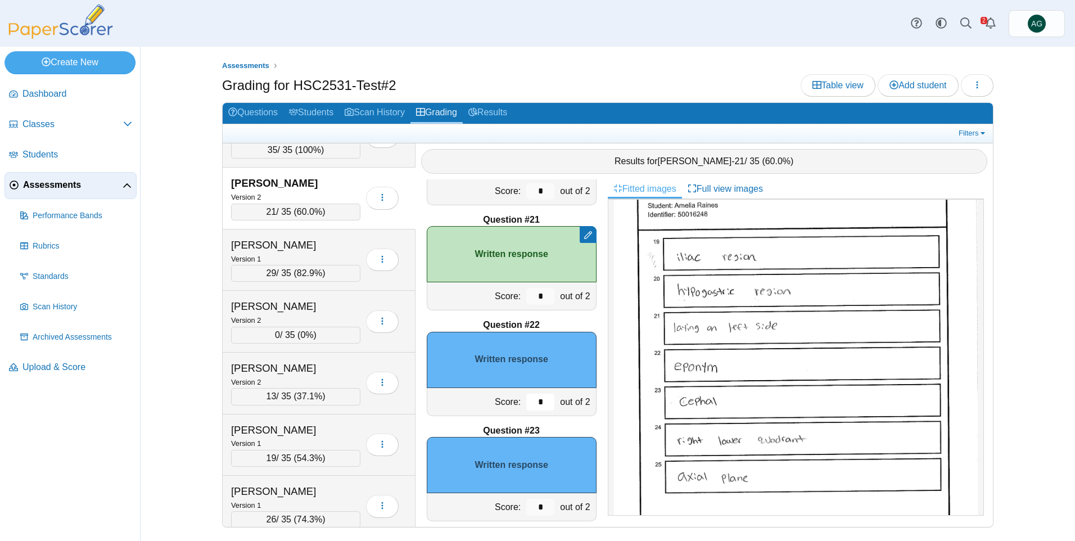
drag, startPoint x: 538, startPoint y: 404, endPoint x: 527, endPoint y: 407, distance: 10.9
click at [527, 405] on input "*" at bounding box center [540, 402] width 28 height 17
type input "*"
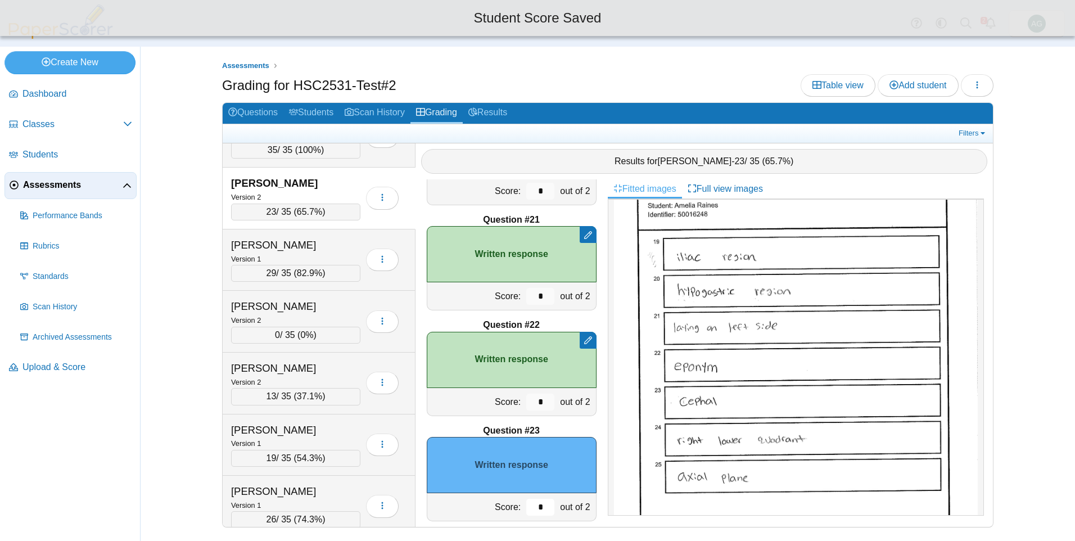
drag, startPoint x: 533, startPoint y: 499, endPoint x: 518, endPoint y: 500, distance: 14.7
click at [526, 500] on input "*" at bounding box center [540, 507] width 28 height 17
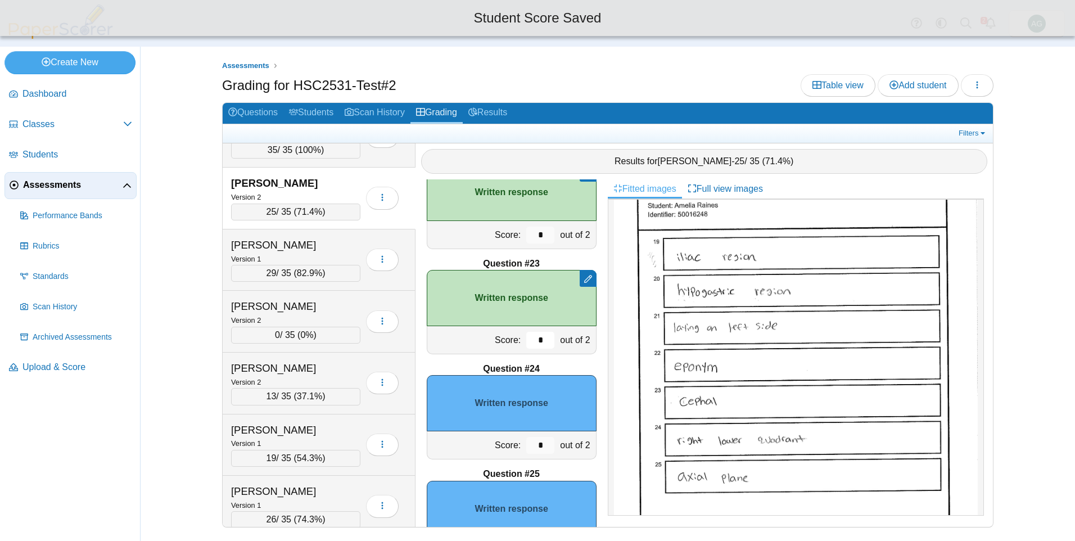
scroll to position [2253, 0]
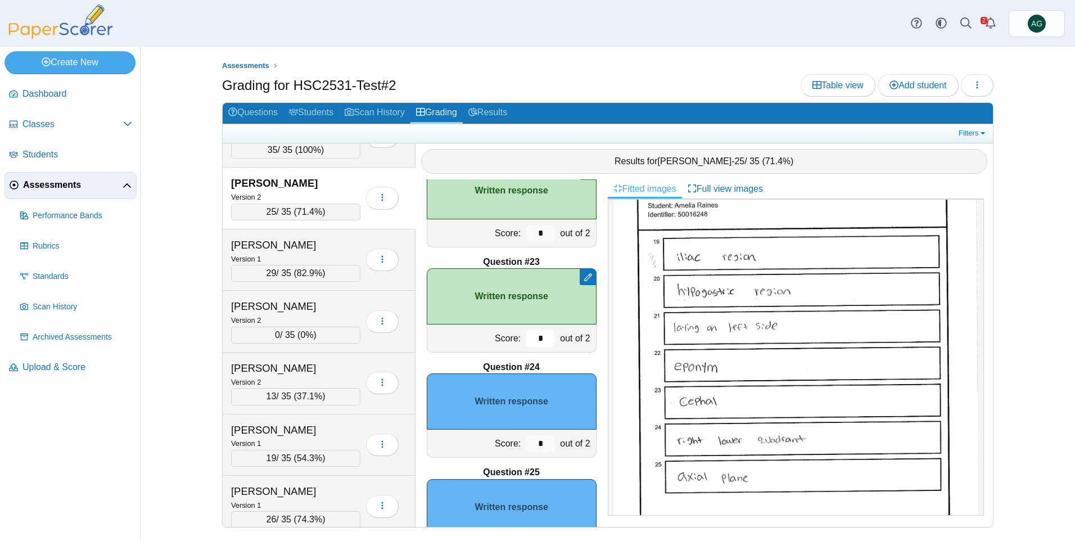
type input "*"
drag, startPoint x: 535, startPoint y: 446, endPoint x: 517, endPoint y: 448, distance: 18.1
click at [526, 448] on input "*" at bounding box center [540, 443] width 28 height 17
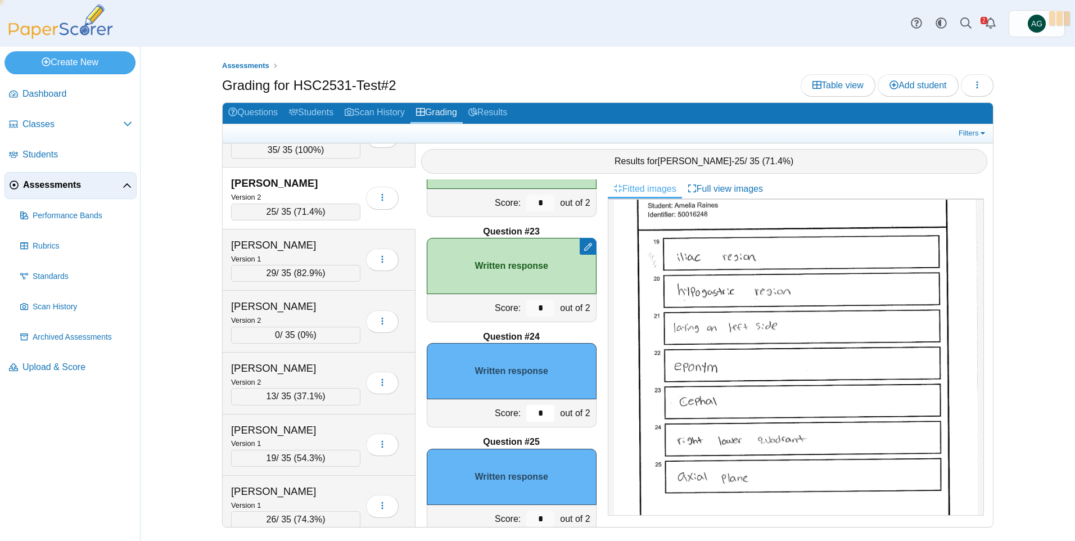
scroll to position [2310, 0]
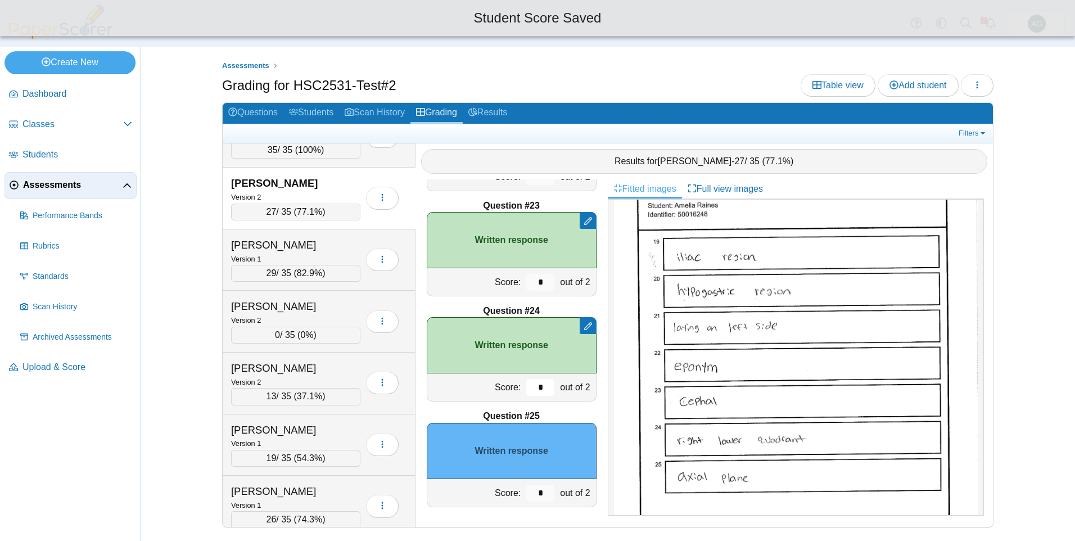
type input "*"
drag, startPoint x: 532, startPoint y: 493, endPoint x: 520, endPoint y: 493, distance: 11.8
click at [526, 493] on input "*" at bounding box center [540, 493] width 28 height 17
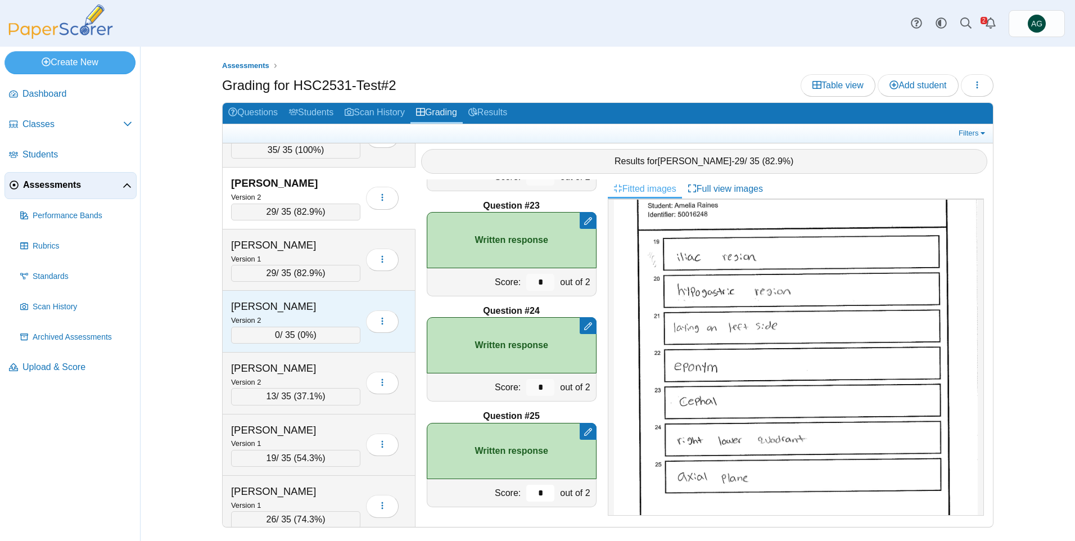
type input "*"
click at [326, 315] on div "Version 2" at bounding box center [295, 320] width 129 height 12
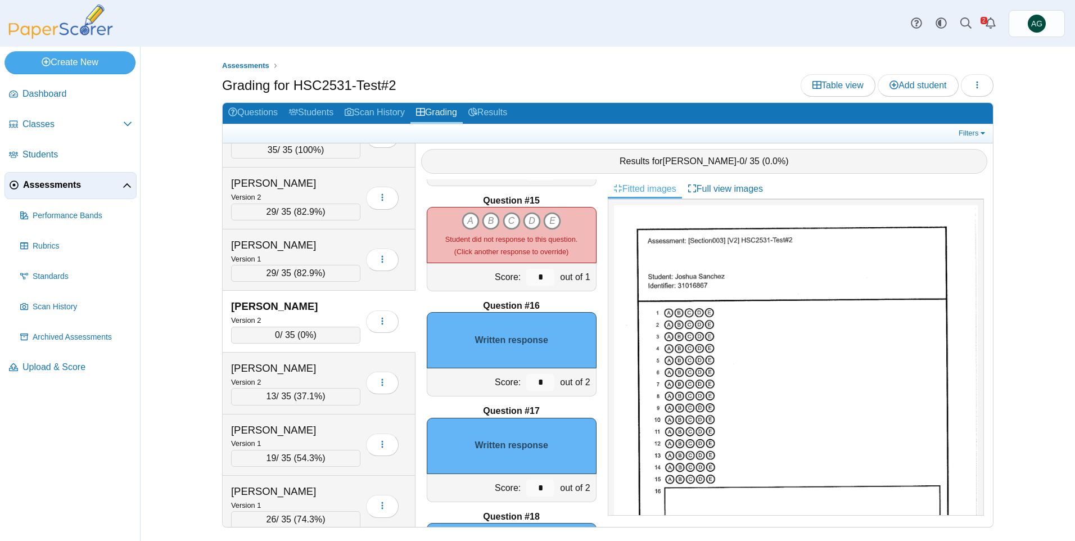
scroll to position [1466, 0]
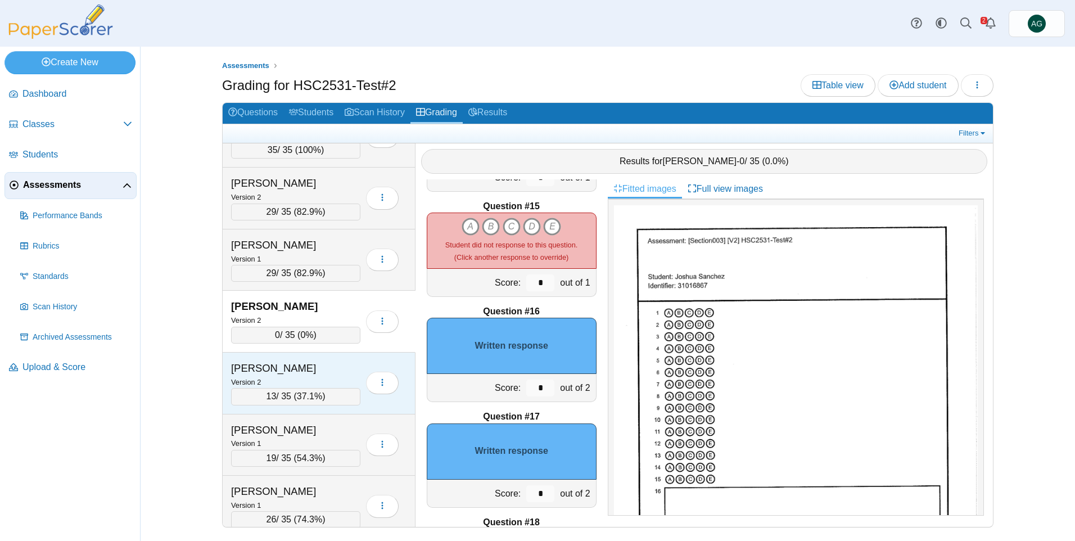
click at [317, 375] on div "Sanchez, Lea" at bounding box center [287, 368] width 112 height 15
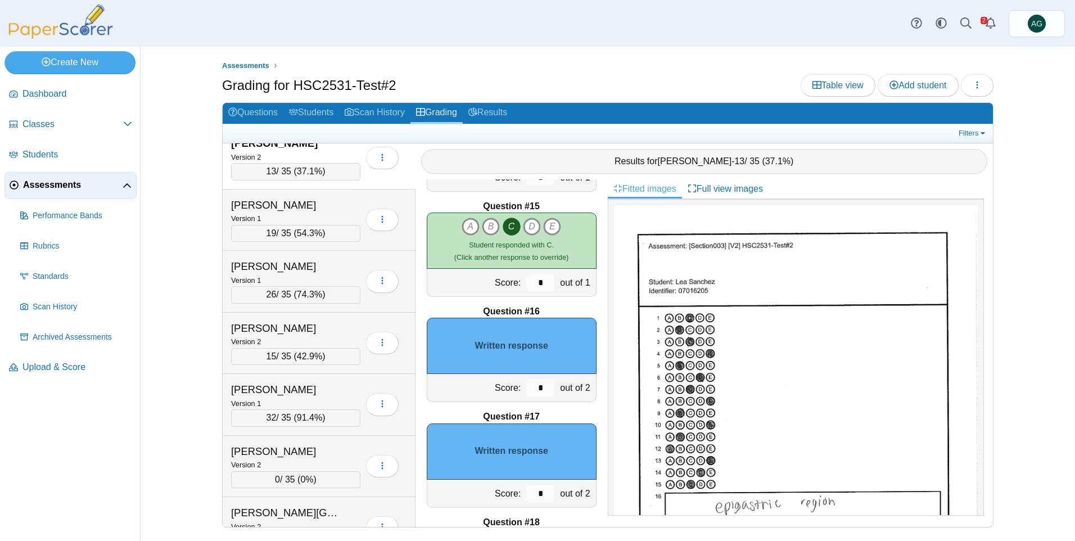
scroll to position [2362, 0]
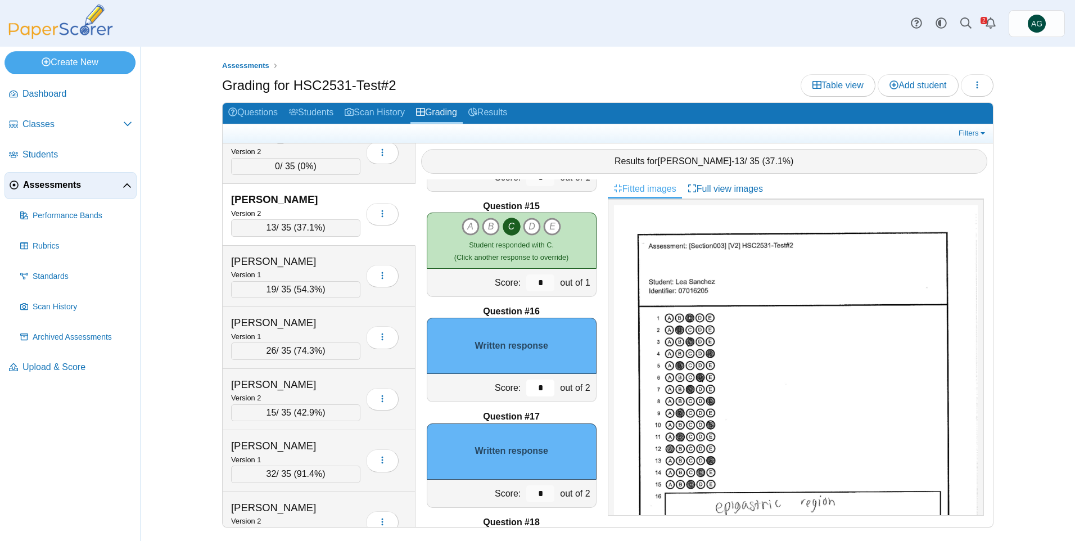
drag, startPoint x: 538, startPoint y: 383, endPoint x: 512, endPoint y: 386, distance: 26.6
click at [512, 386] on div "Score: * out of 2" at bounding box center [512, 388] width 170 height 28
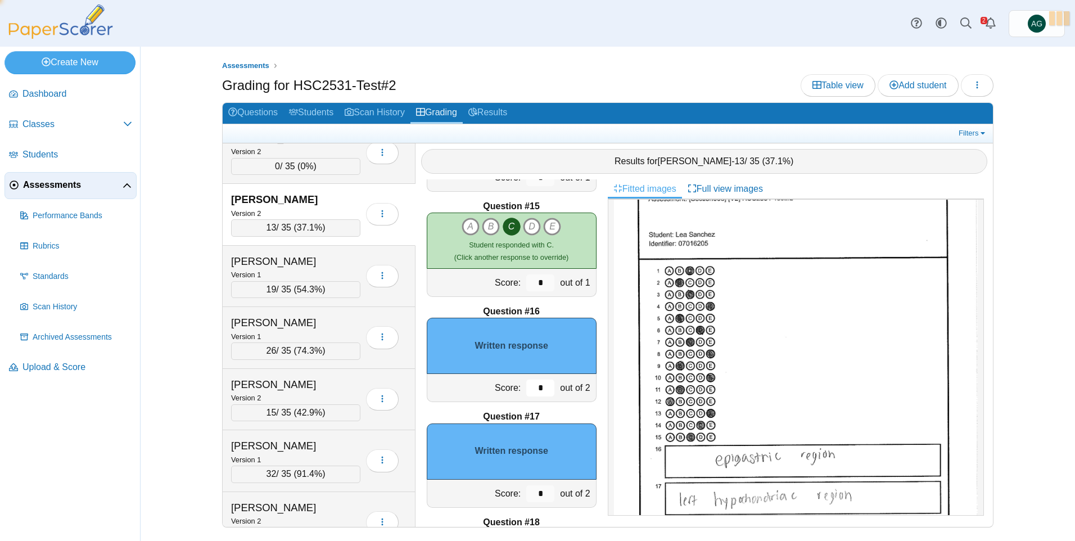
scroll to position [169, 0]
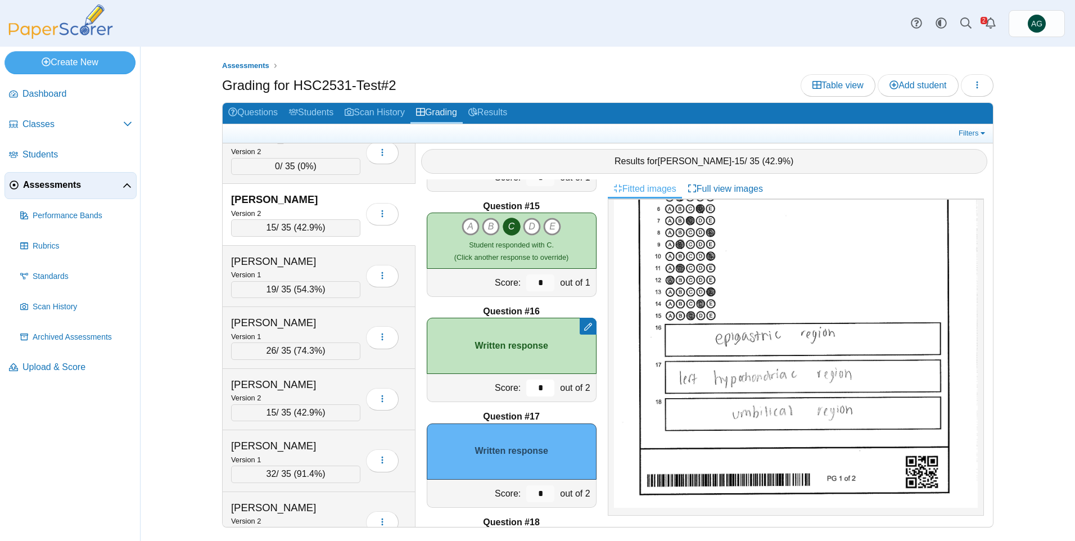
type input "*"
drag, startPoint x: 537, startPoint y: 502, endPoint x: 522, endPoint y: 503, distance: 15.3
click at [524, 503] on div "*" at bounding box center [541, 494] width 34 height 28
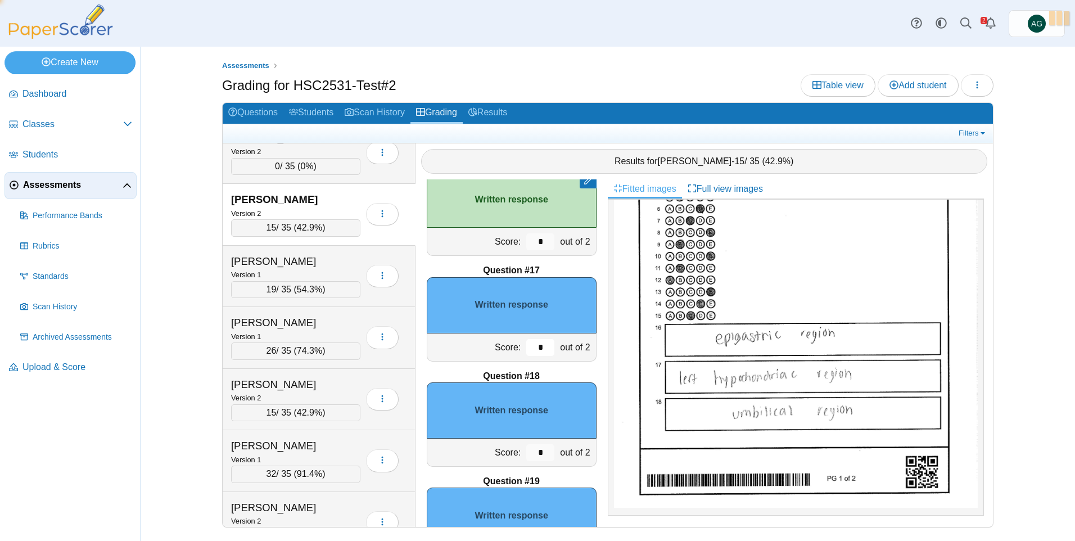
scroll to position [1635, 0]
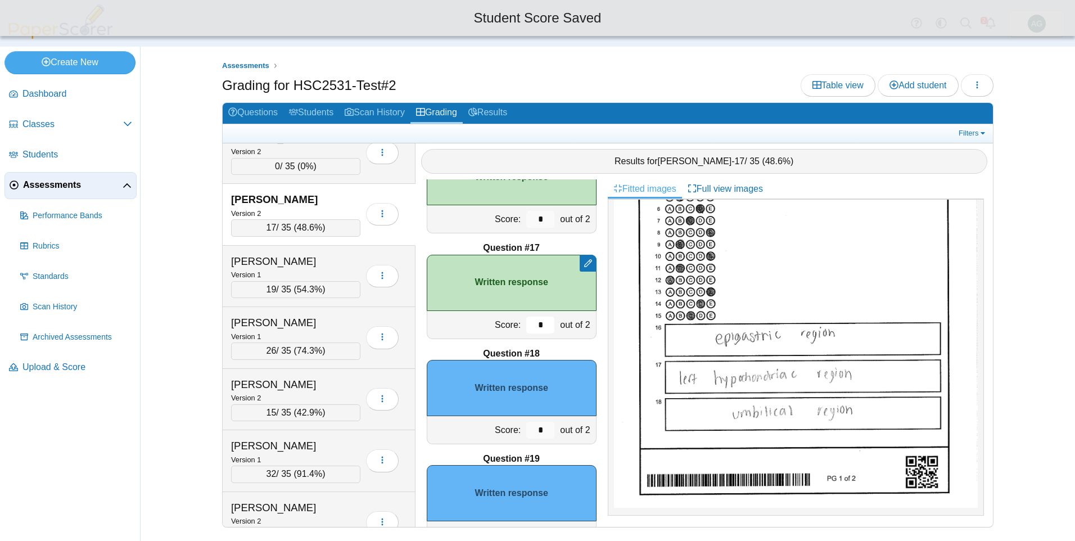
type input "*"
drag, startPoint x: 537, startPoint y: 429, endPoint x: 522, endPoint y: 429, distance: 15.2
click at [507, 429] on div "Score: * out of 2" at bounding box center [512, 430] width 170 height 28
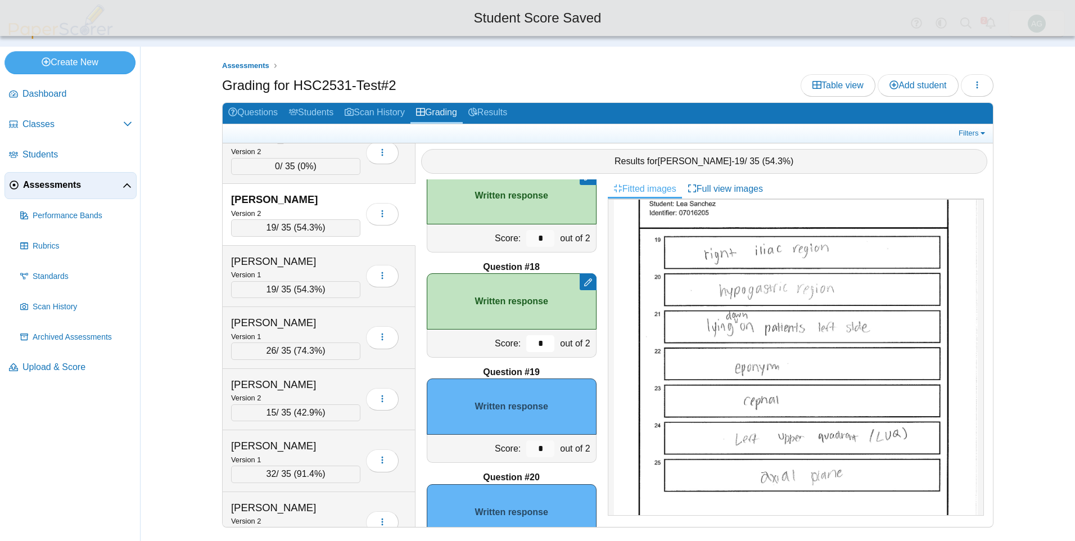
scroll to position [1747, 0]
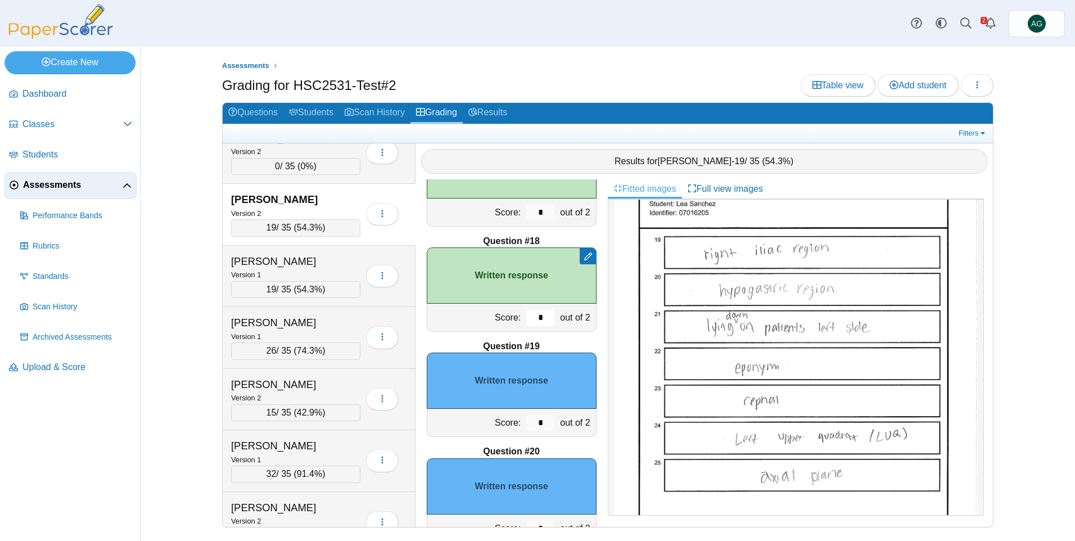
type input "*"
drag, startPoint x: 546, startPoint y: 421, endPoint x: 529, endPoint y: 423, distance: 17.0
click at [529, 423] on div "*" at bounding box center [541, 423] width 34 height 28
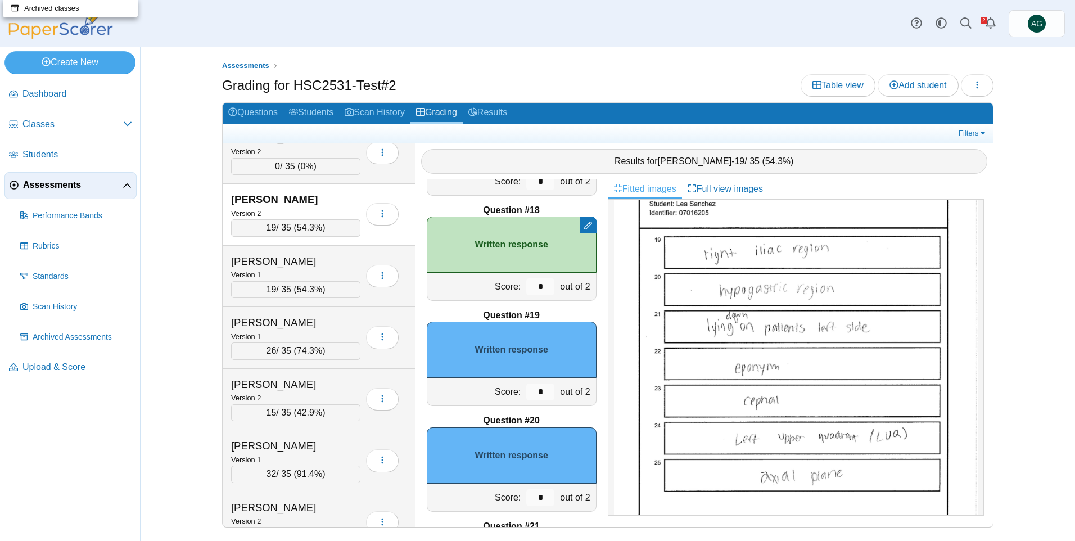
scroll to position [1803, 0]
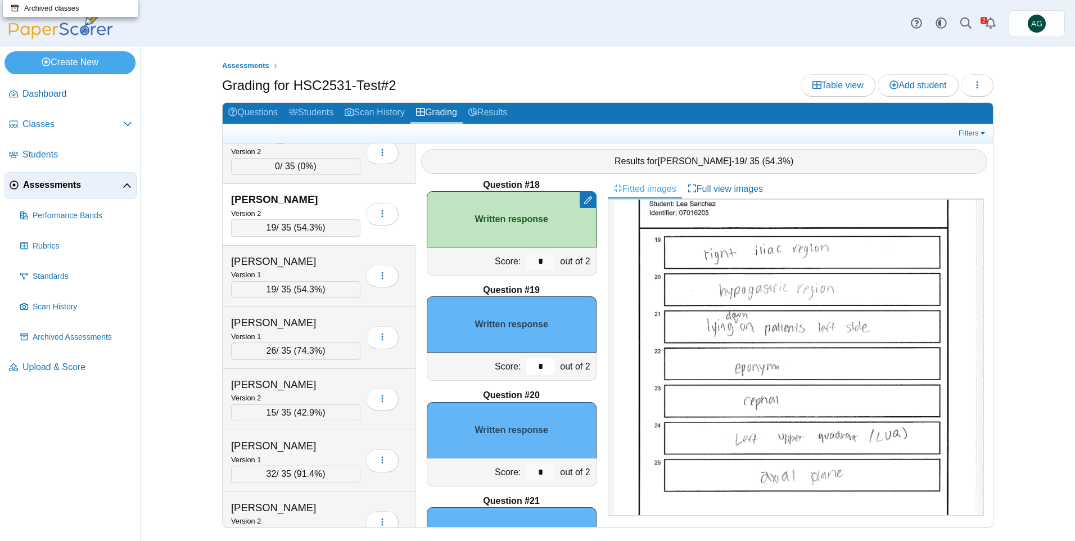
click at [534, 372] on input "*" at bounding box center [540, 366] width 28 height 17
drag, startPoint x: 535, startPoint y: 372, endPoint x: 522, endPoint y: 373, distance: 13.0
click at [526, 373] on input "*" at bounding box center [540, 366] width 28 height 17
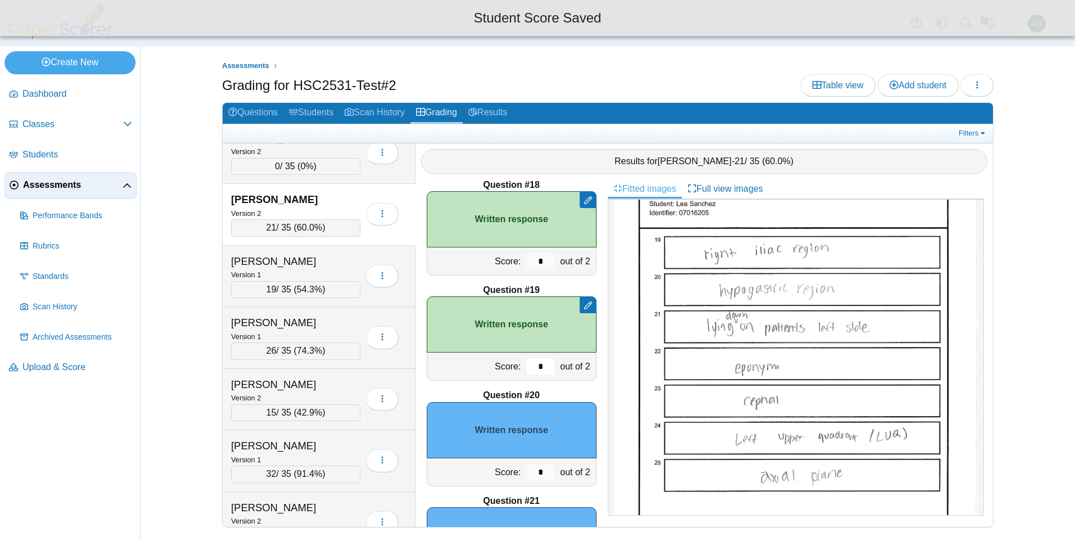
type input "*"
drag, startPoint x: 538, startPoint y: 474, endPoint x: 551, endPoint y: 472, distance: 13.1
click at [551, 472] on div "Score: * out of 2" at bounding box center [512, 472] width 170 height 28
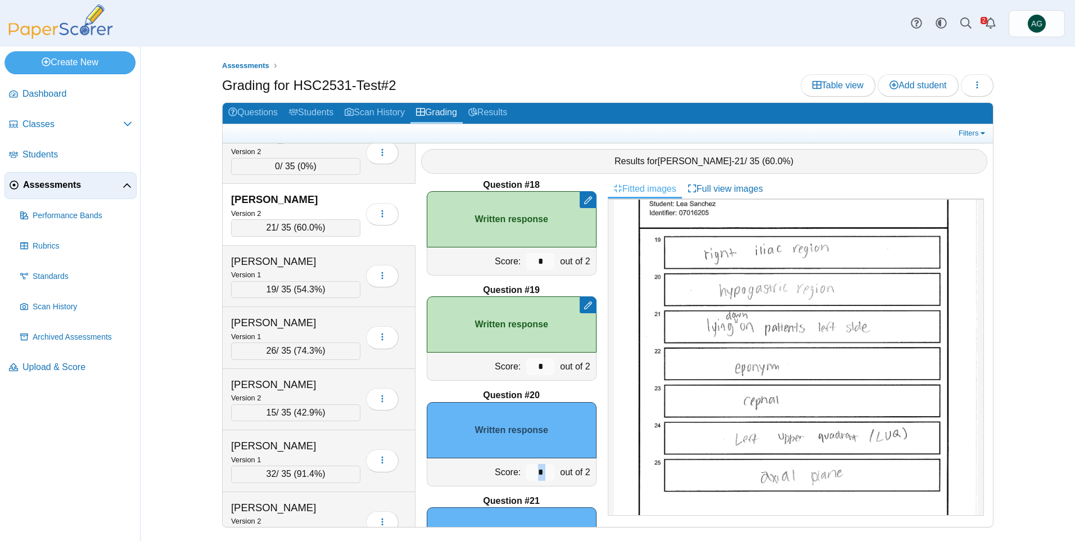
drag, startPoint x: 552, startPoint y: 472, endPoint x: 533, endPoint y: 472, distance: 18.6
click at [533, 472] on div "Score: * out of 2" at bounding box center [512, 472] width 170 height 28
drag, startPoint x: 538, startPoint y: 472, endPoint x: 520, endPoint y: 472, distance: 18.6
click at [526, 472] on input "*" at bounding box center [540, 472] width 28 height 17
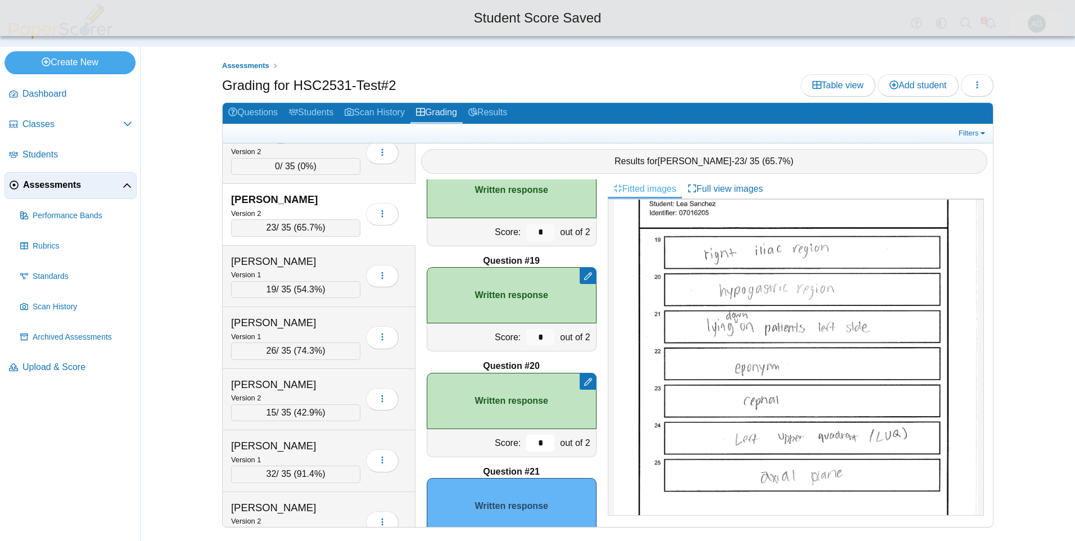
scroll to position [1916, 0]
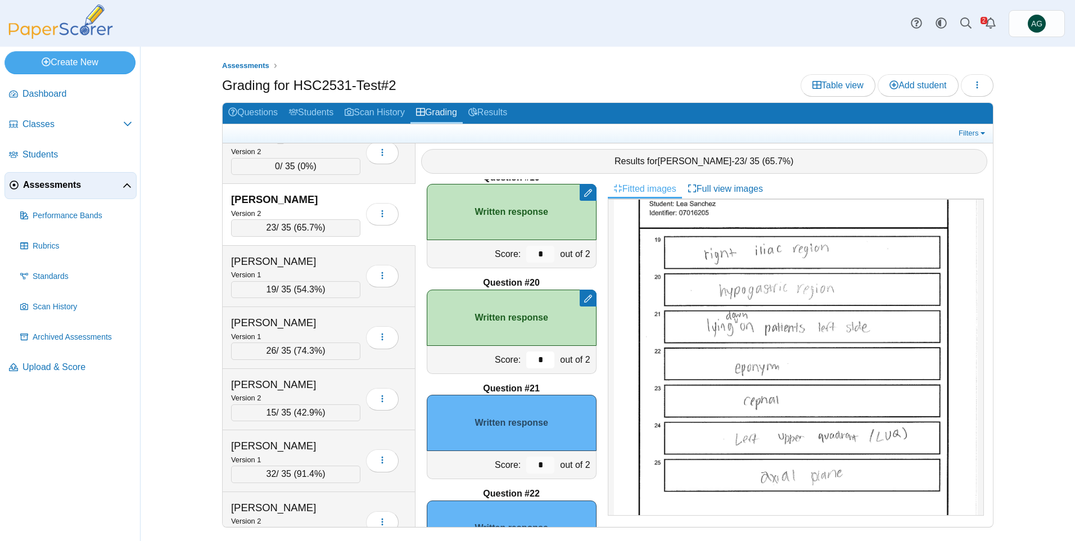
type input "*"
drag, startPoint x: 534, startPoint y: 467, endPoint x: 518, endPoint y: 468, distance: 15.2
click at [526, 468] on input "*" at bounding box center [540, 465] width 28 height 17
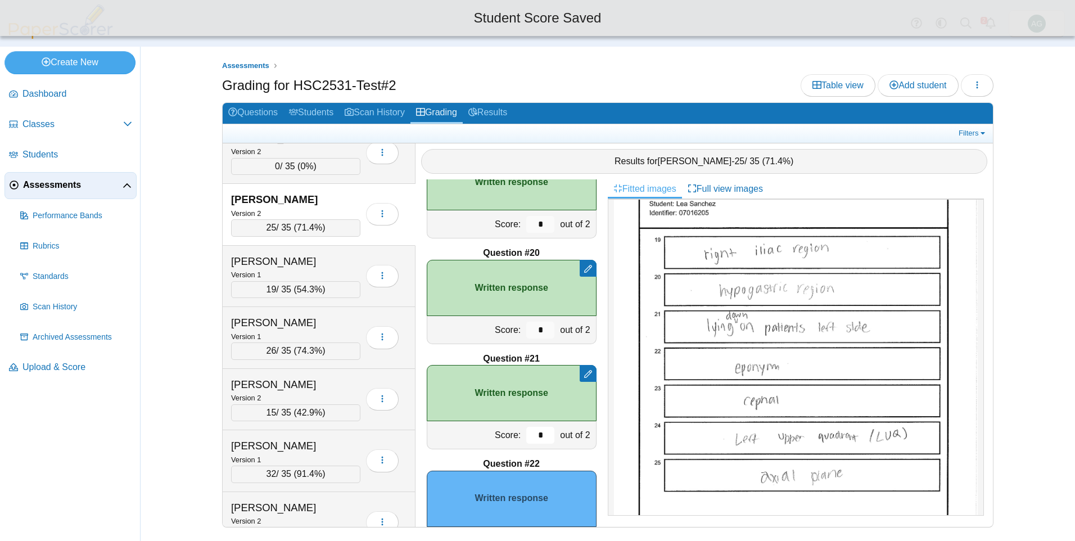
scroll to position [2028, 0]
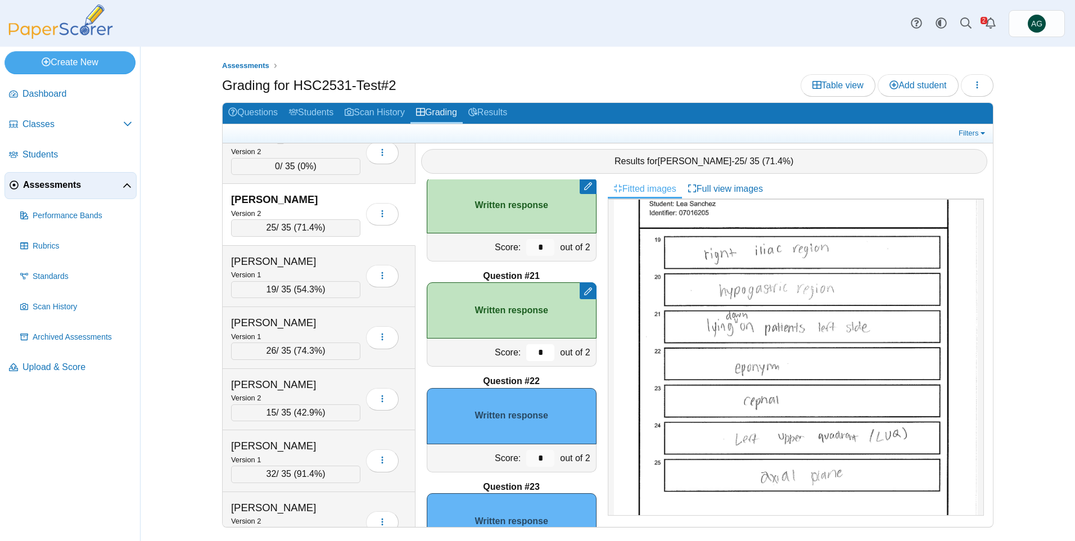
type input "*"
drag, startPoint x: 536, startPoint y: 456, endPoint x: 516, endPoint y: 457, distance: 19.7
click at [524, 457] on div "*" at bounding box center [541, 458] width 34 height 28
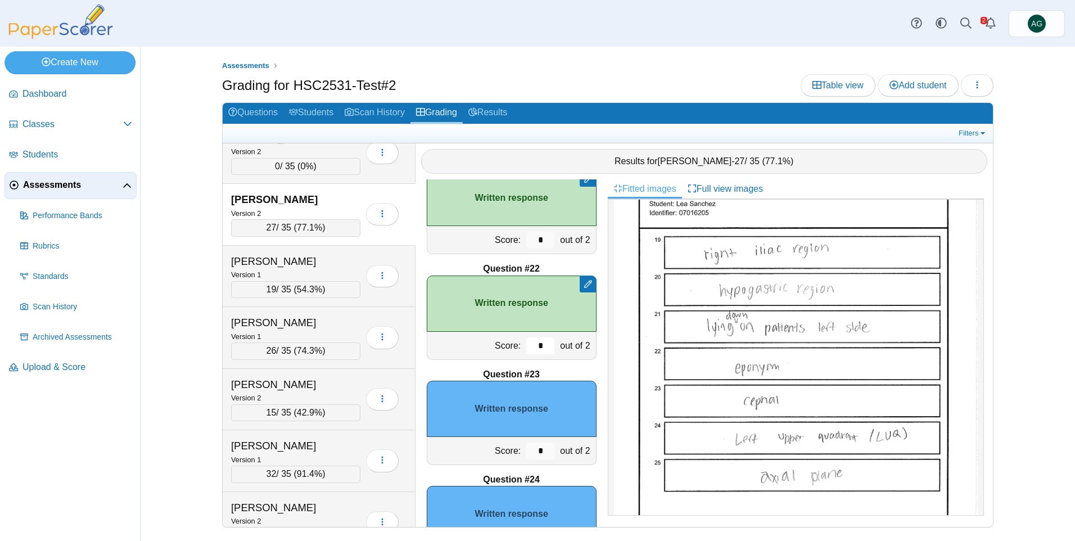
scroll to position [2197, 0]
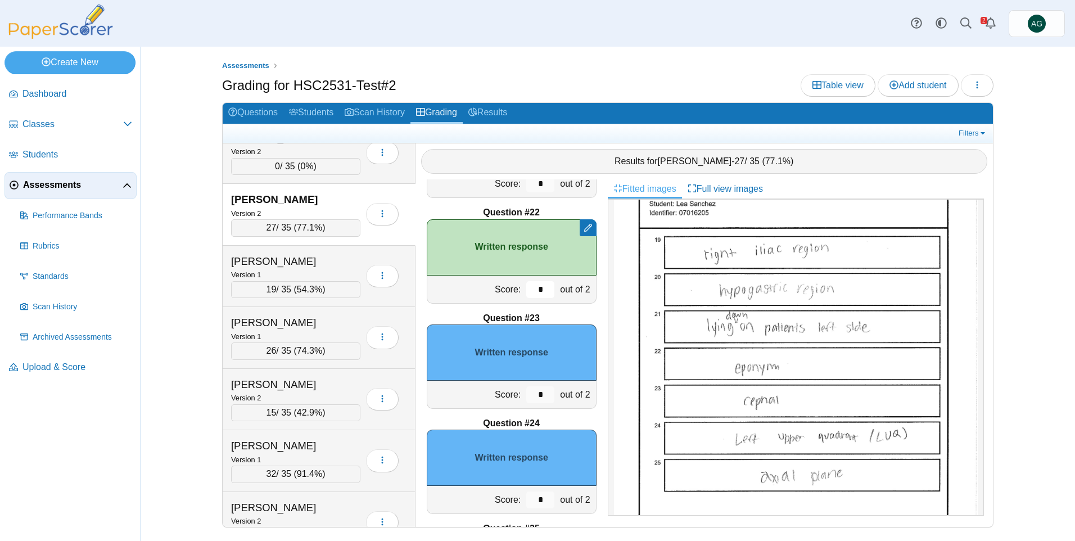
type input "*"
drag, startPoint x: 534, startPoint y: 499, endPoint x: 517, endPoint y: 499, distance: 16.9
click at [526, 499] on input "*" at bounding box center [540, 499] width 28 height 17
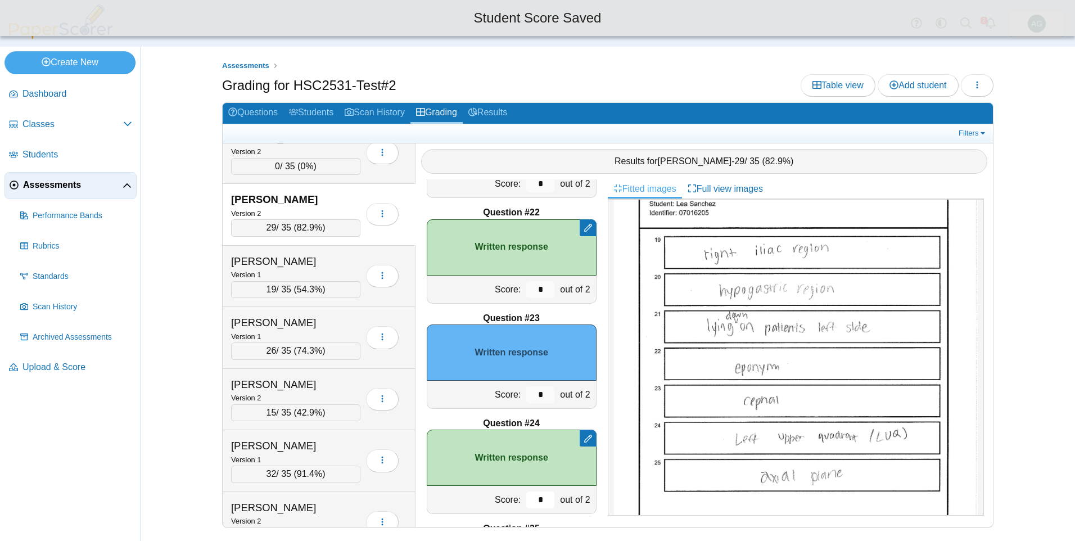
type input "*"
drag, startPoint x: 535, startPoint y: 395, endPoint x: 526, endPoint y: 395, distance: 9.0
click at [526, 395] on input "*" at bounding box center [540, 394] width 28 height 17
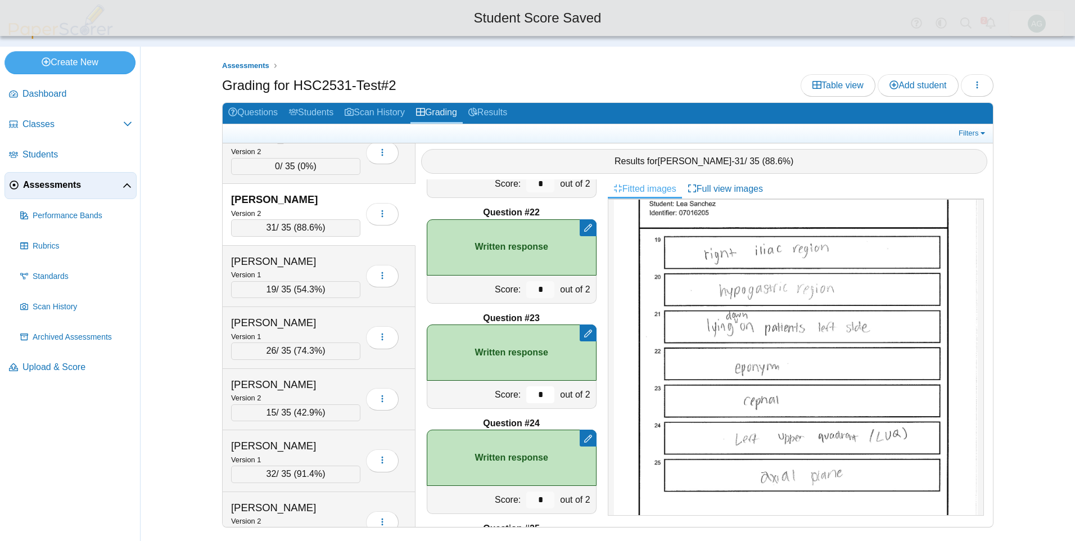
type input "*"
drag, startPoint x: 536, startPoint y: 497, endPoint x: 522, endPoint y: 497, distance: 13.5
click at [526, 497] on input "*" at bounding box center [540, 499] width 28 height 17
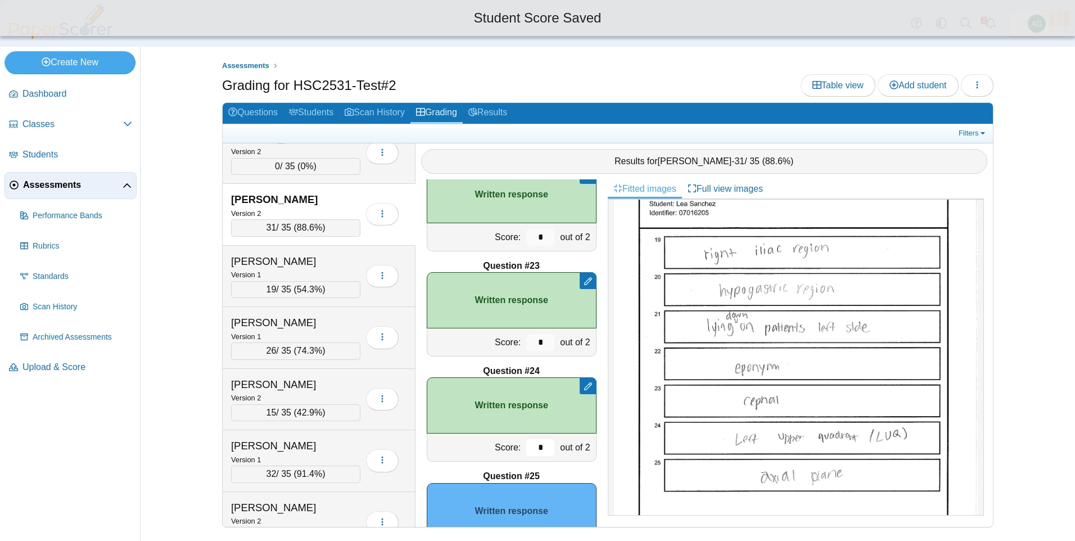
scroll to position [2310, 0]
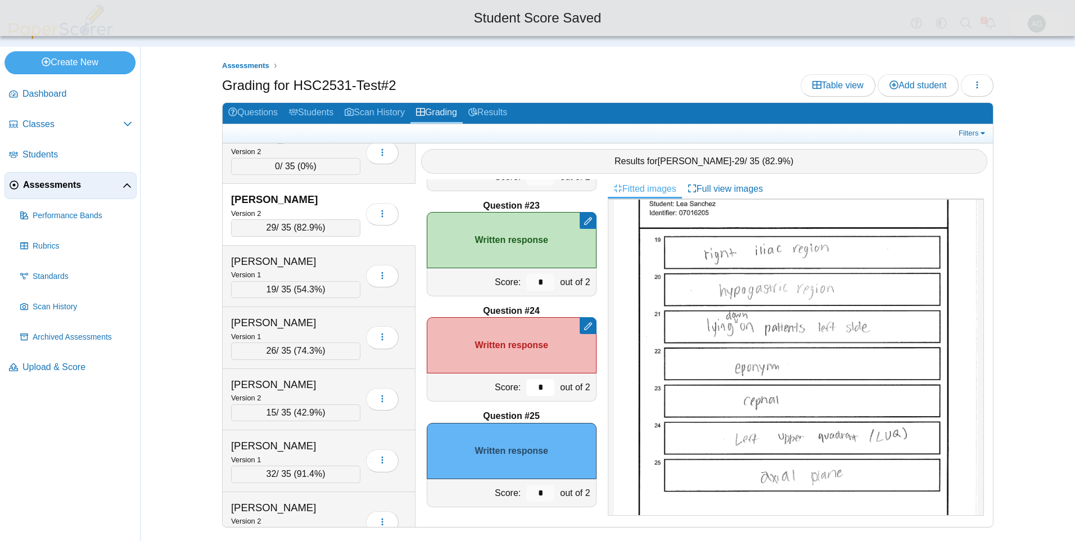
type input "*"
drag, startPoint x: 533, startPoint y: 500, endPoint x: 527, endPoint y: 496, distance: 6.9
click at [527, 496] on input "*" at bounding box center [540, 493] width 28 height 17
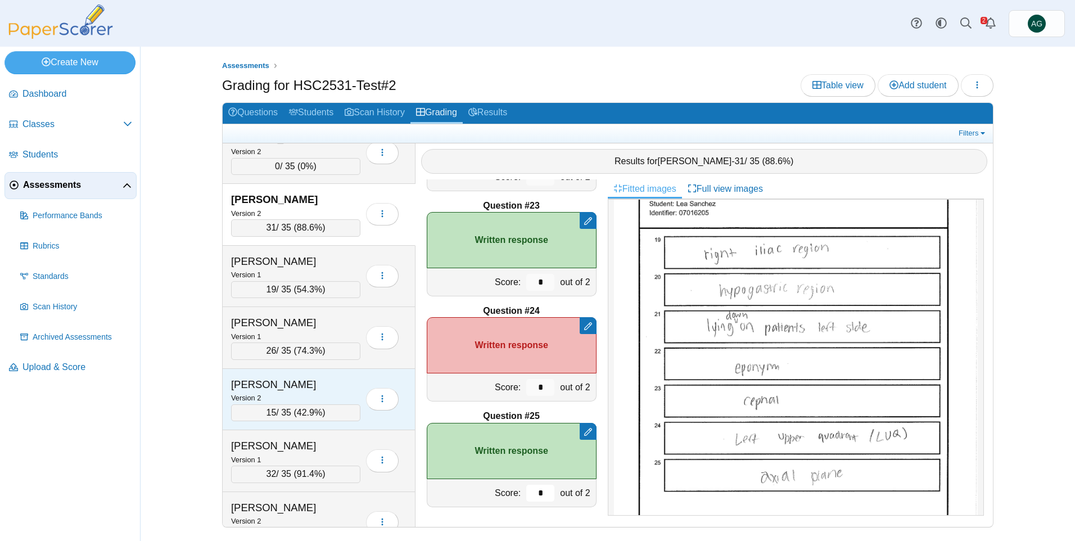
type input "*"
click at [338, 382] on div "Seyjagat, Angeline" at bounding box center [287, 384] width 112 height 15
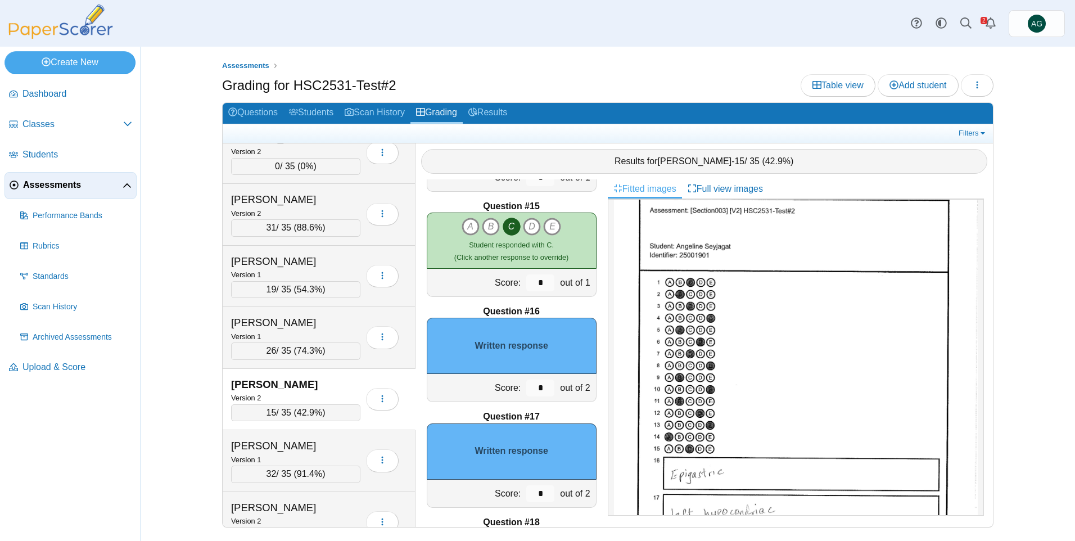
scroll to position [56, 0]
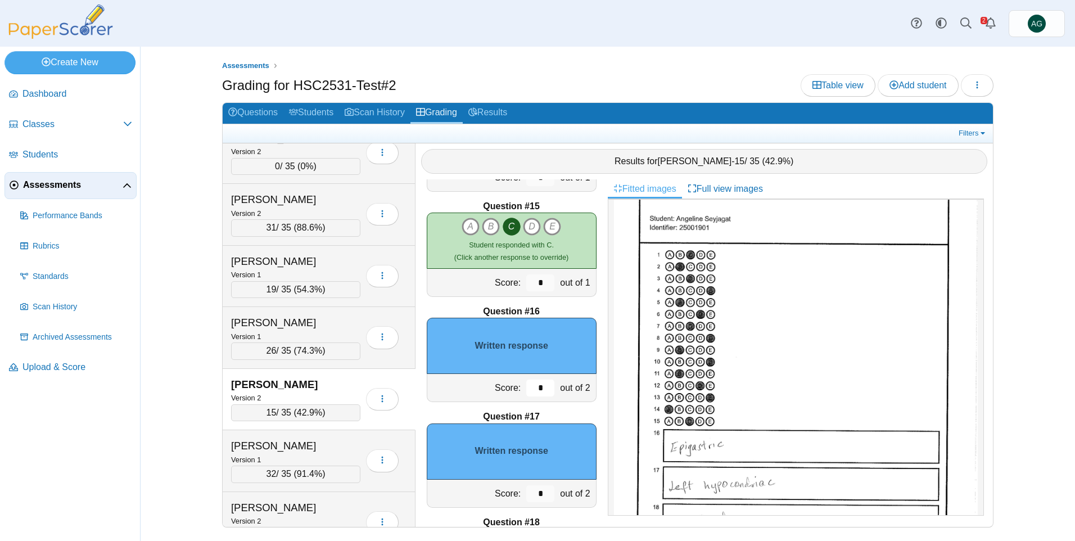
drag, startPoint x: 538, startPoint y: 387, endPoint x: 527, endPoint y: 387, distance: 10.7
click at [527, 387] on input "*" at bounding box center [540, 388] width 28 height 17
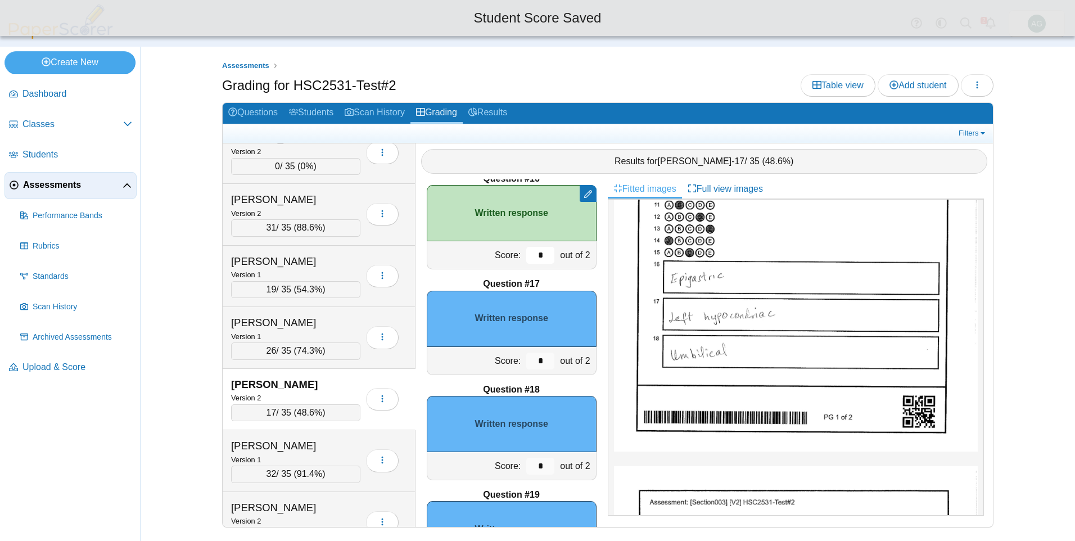
scroll to position [1635, 0]
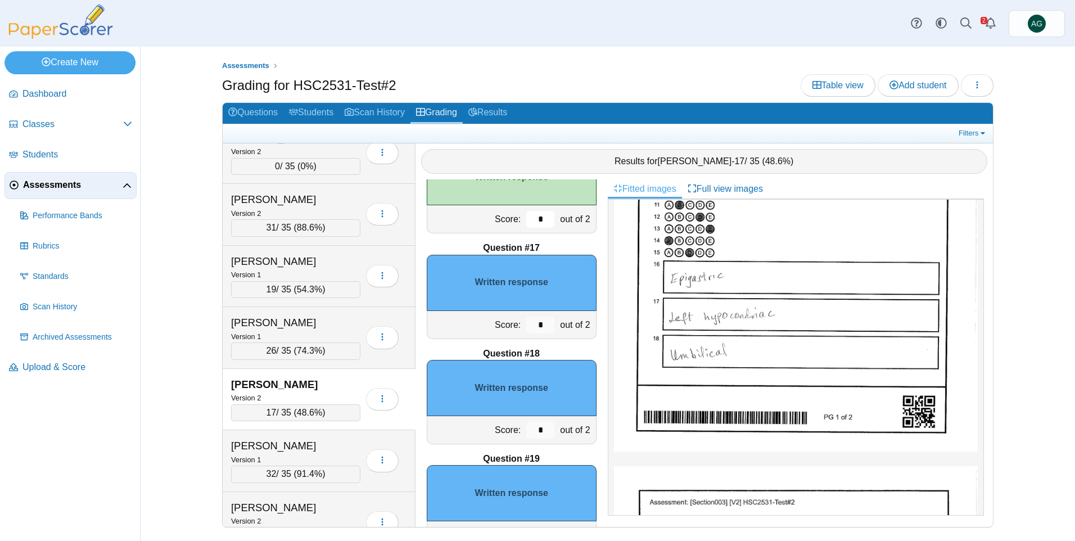
type input "*"
drag, startPoint x: 539, startPoint y: 321, endPoint x: 509, endPoint y: 321, distance: 29.8
click at [509, 321] on div "Score: * out of 2" at bounding box center [512, 325] width 170 height 28
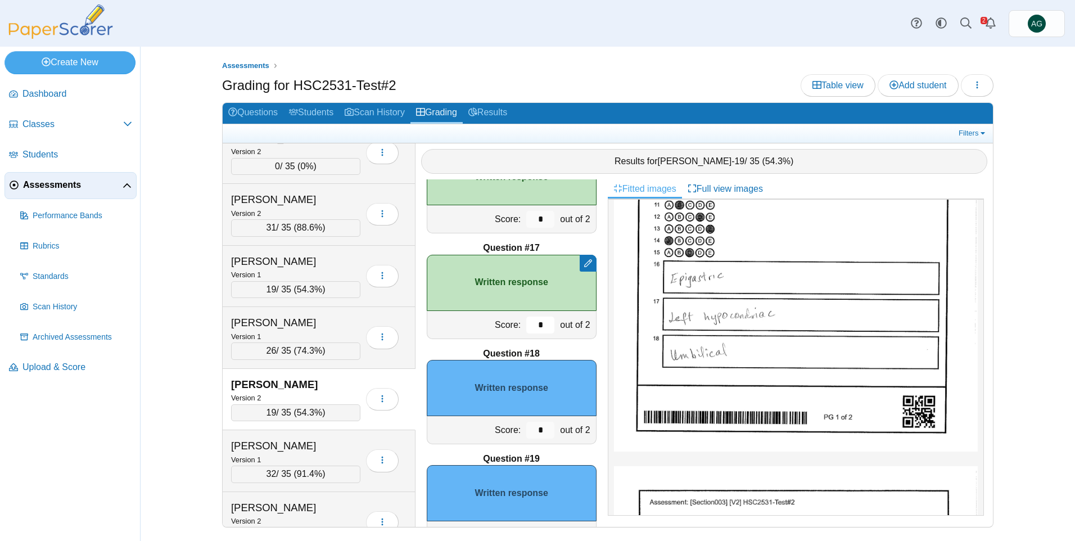
type input "*"
drag, startPoint x: 538, startPoint y: 426, endPoint x: 516, endPoint y: 427, distance: 21.4
click at [524, 427] on div "*" at bounding box center [541, 430] width 34 height 28
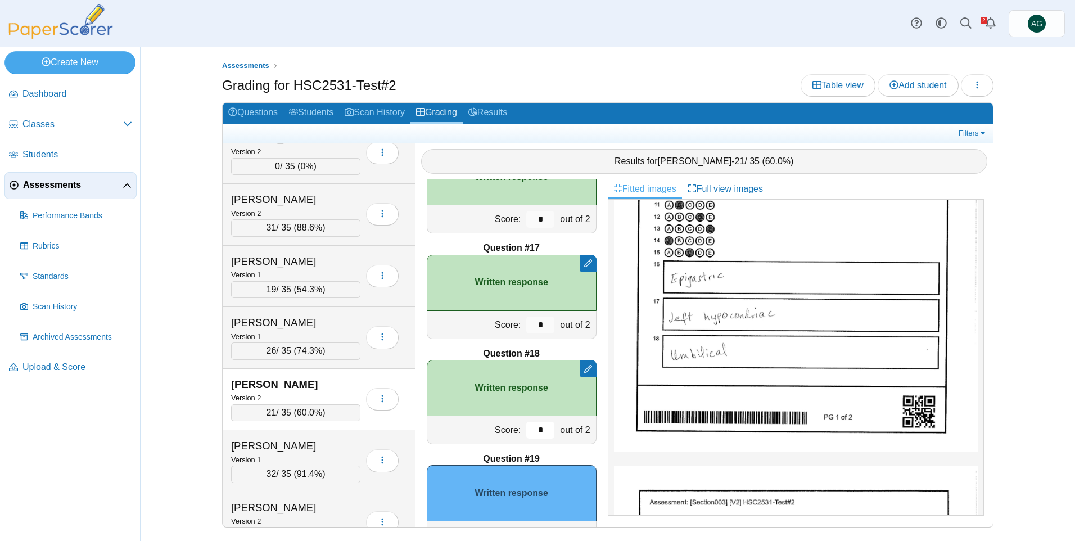
type input "*"
drag, startPoint x: 532, startPoint y: 323, endPoint x: 521, endPoint y: 322, distance: 10.7
click at [526, 322] on input "*" at bounding box center [540, 325] width 28 height 17
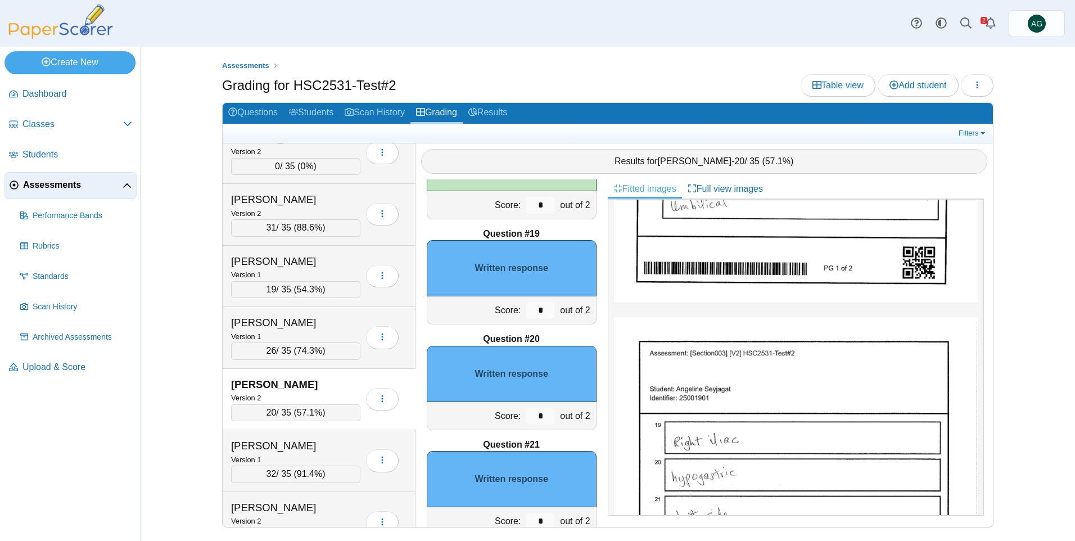
scroll to position [394, 0]
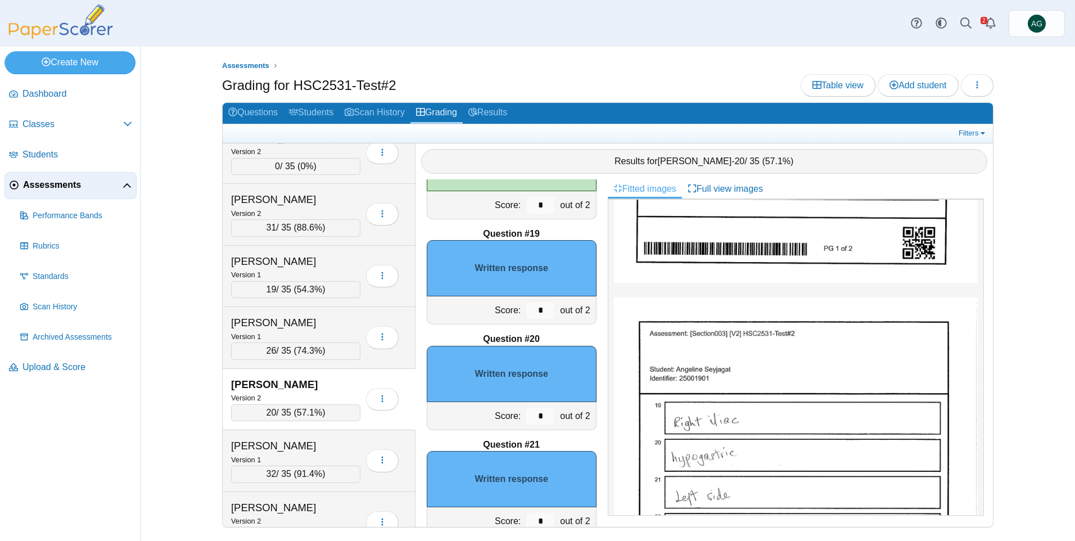
type input "*"
drag, startPoint x: 536, startPoint y: 310, endPoint x: 516, endPoint y: 312, distance: 20.3
click at [524, 312] on div "*" at bounding box center [541, 310] width 34 height 28
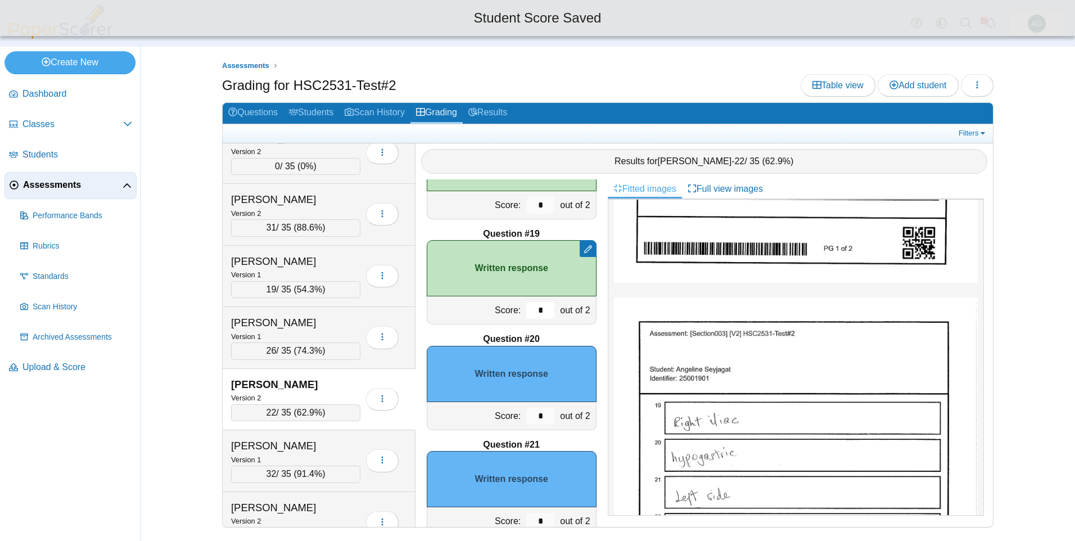
type input "*"
drag, startPoint x: 534, startPoint y: 412, endPoint x: 515, endPoint y: 412, distance: 19.1
click at [524, 412] on div "*" at bounding box center [541, 416] width 34 height 28
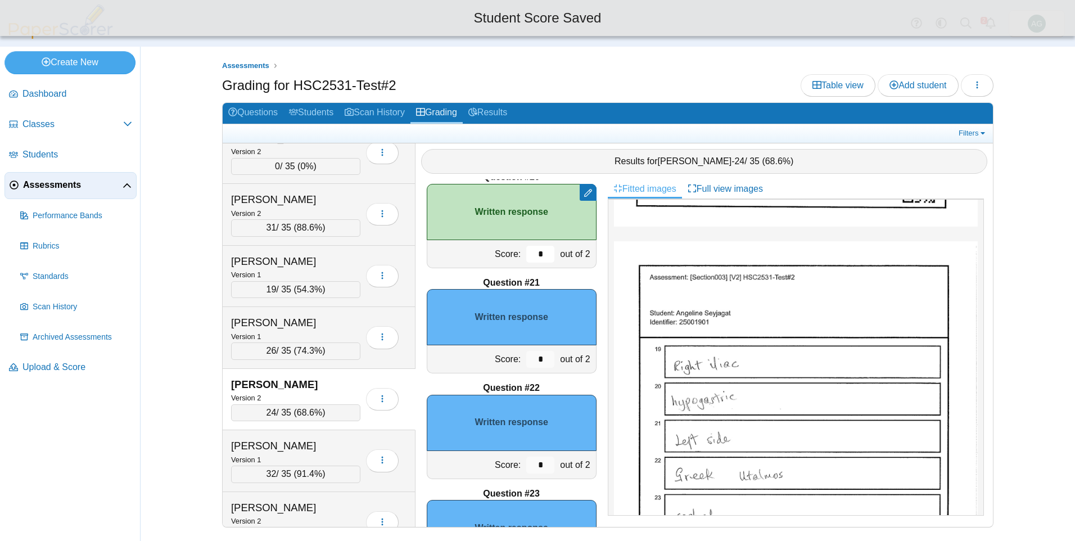
scroll to position [2028, 0]
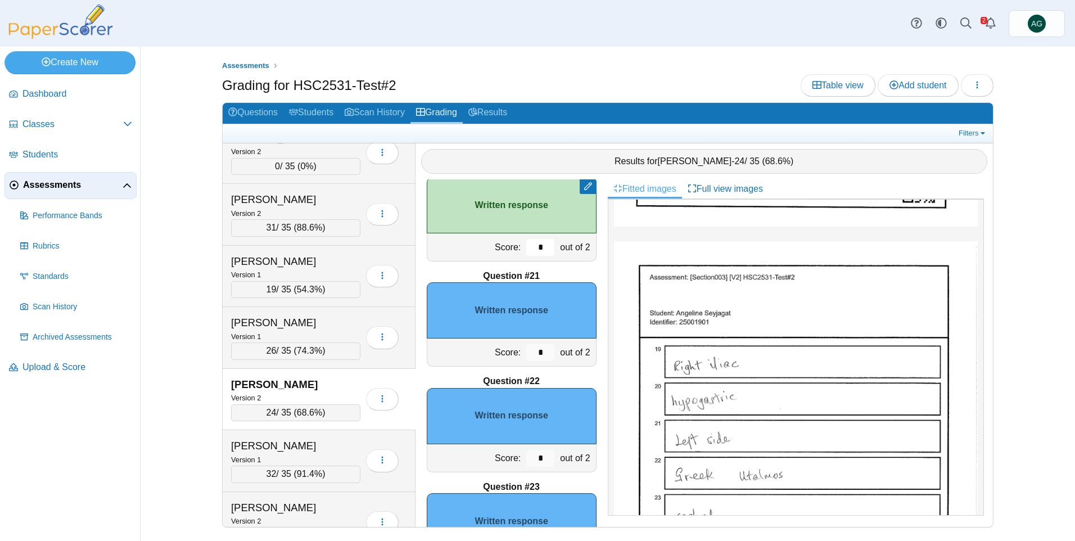
type input "*"
drag, startPoint x: 534, startPoint y: 350, endPoint x: 514, endPoint y: 350, distance: 19.7
click at [524, 350] on div "*" at bounding box center [541, 353] width 34 height 28
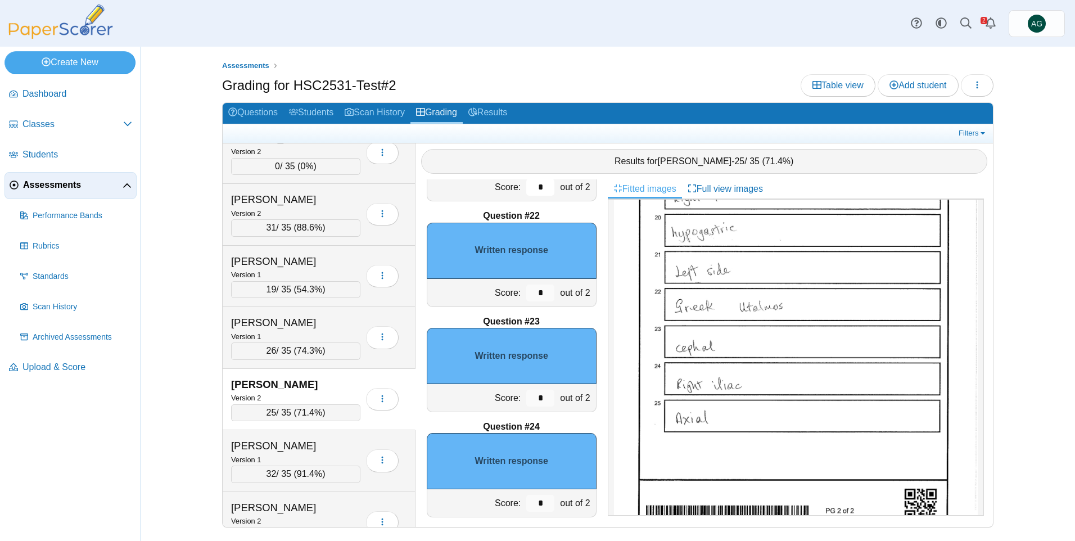
scroll to position [2197, 0]
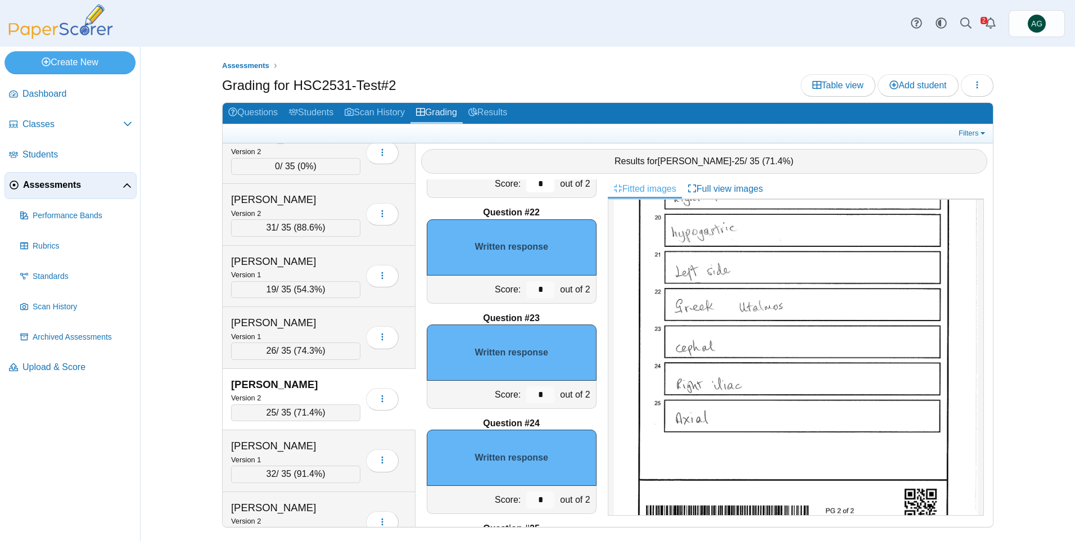
type input "*"
click at [513, 395] on div "Score: * out of 2" at bounding box center [512, 395] width 170 height 28
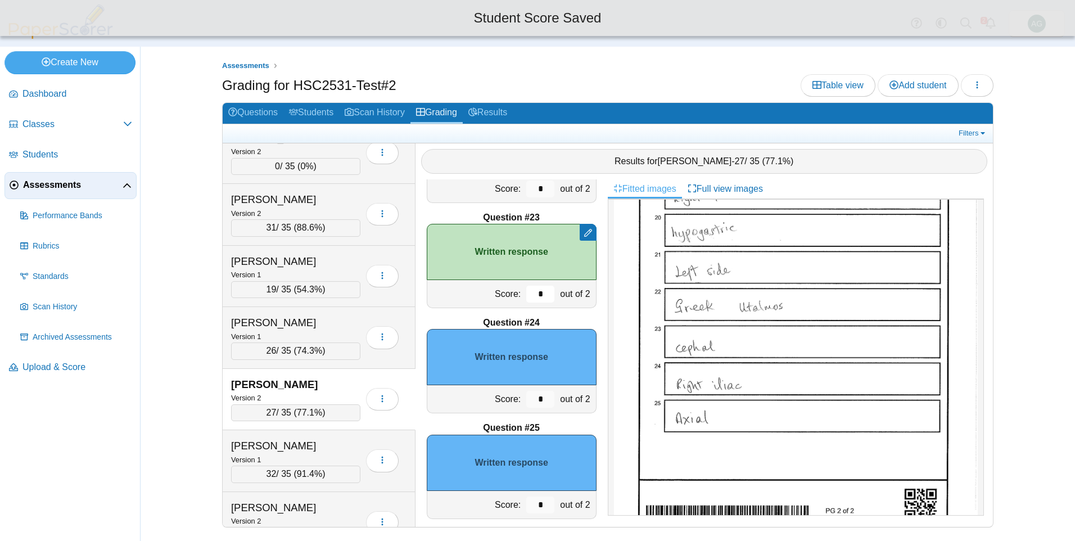
scroll to position [2310, 0]
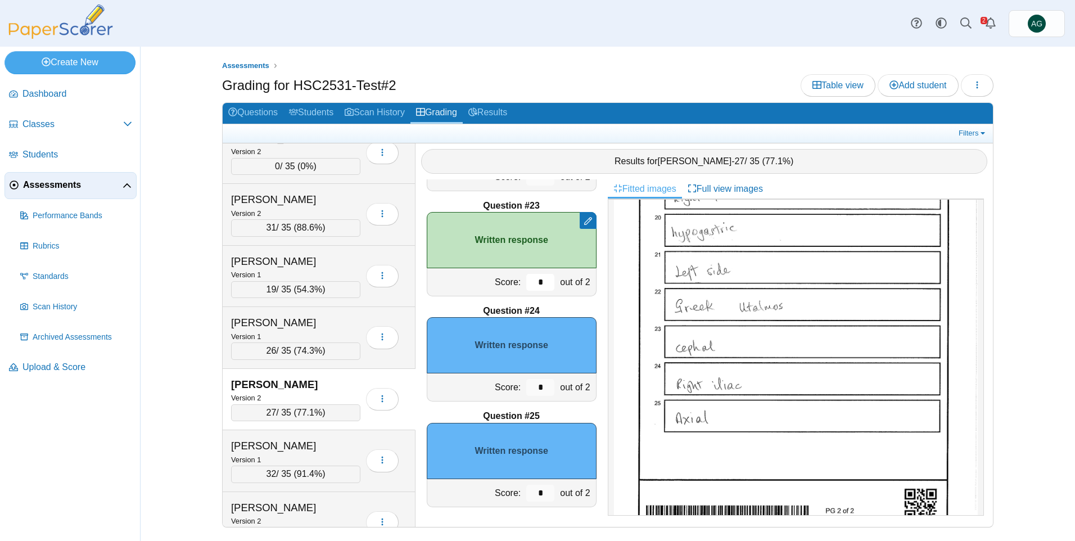
type input "*"
drag, startPoint x: 534, startPoint y: 494, endPoint x: 520, endPoint y: 494, distance: 14.1
click at [526, 494] on input "*" at bounding box center [540, 493] width 28 height 17
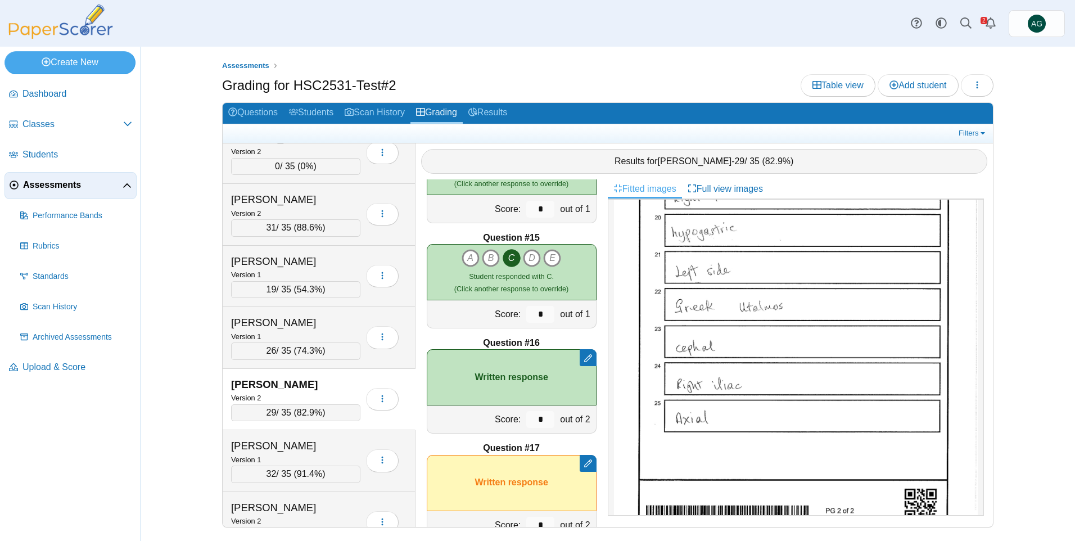
scroll to position [1522, 0]
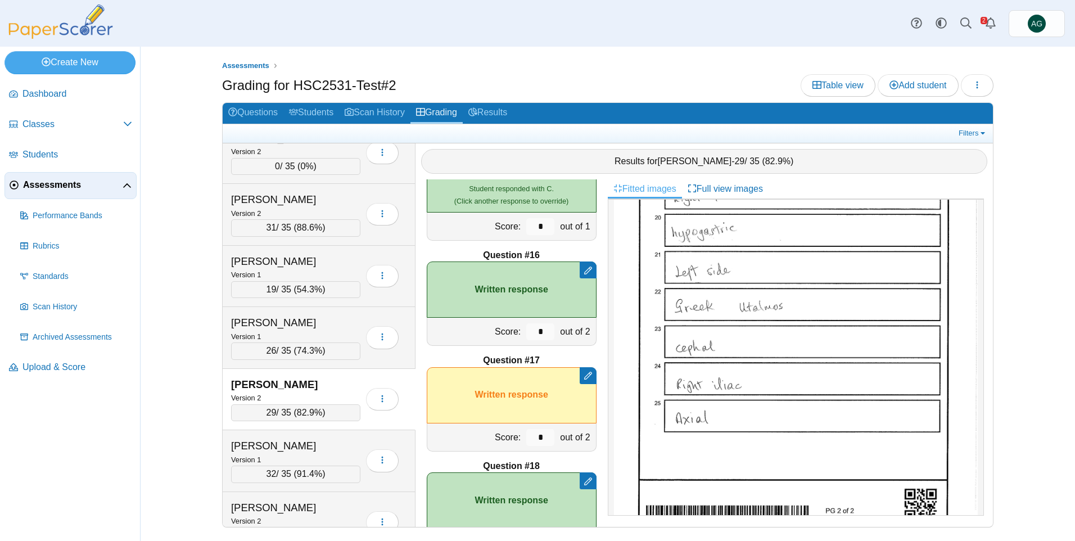
type input "*"
drag, startPoint x: 541, startPoint y: 435, endPoint x: 529, endPoint y: 437, distance: 12.5
click at [529, 437] on input "*" at bounding box center [540, 437] width 28 height 17
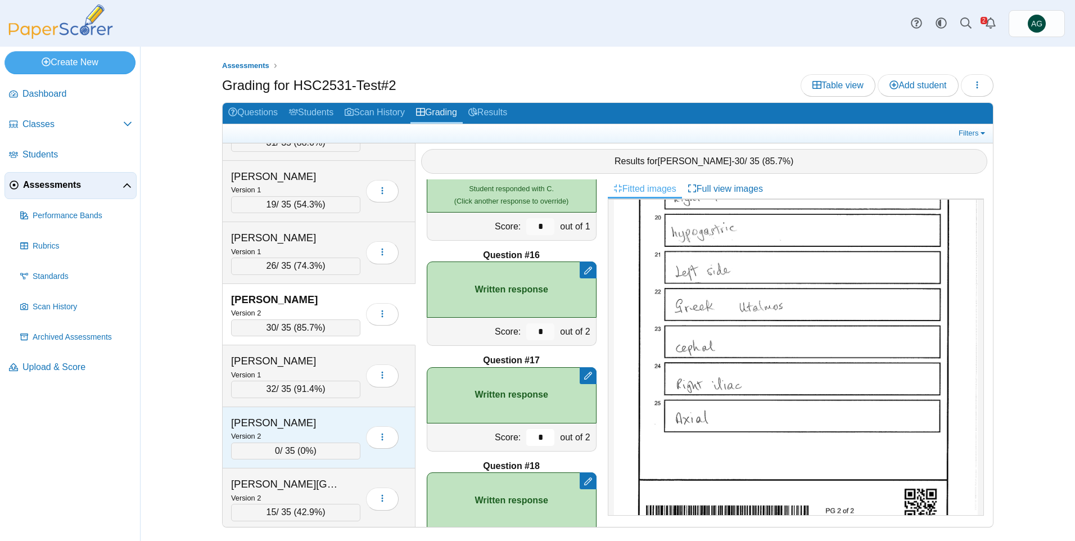
scroll to position [2474, 0]
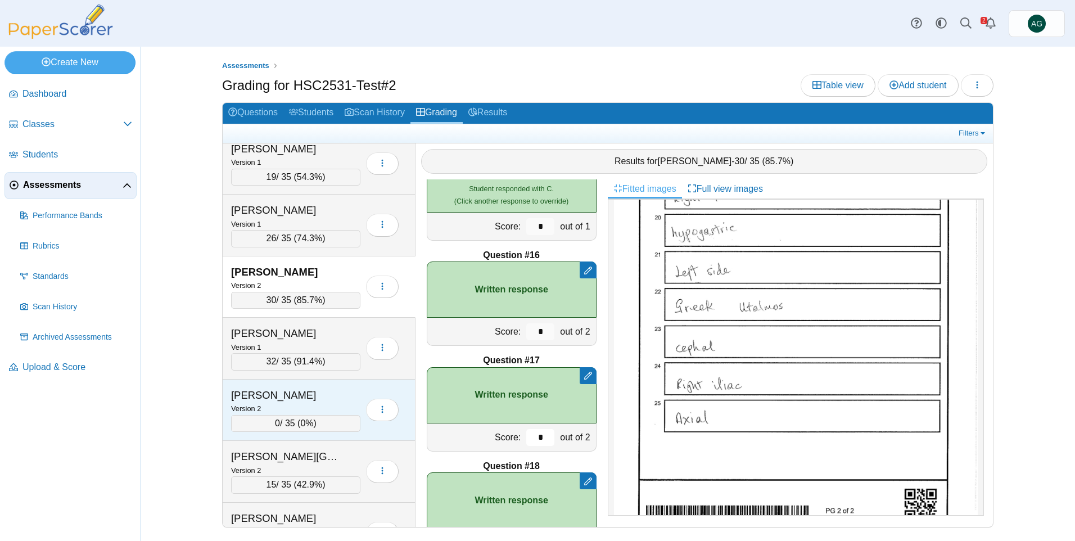
type input "*"
click at [342, 405] on div "Version 2" at bounding box center [295, 408] width 129 height 12
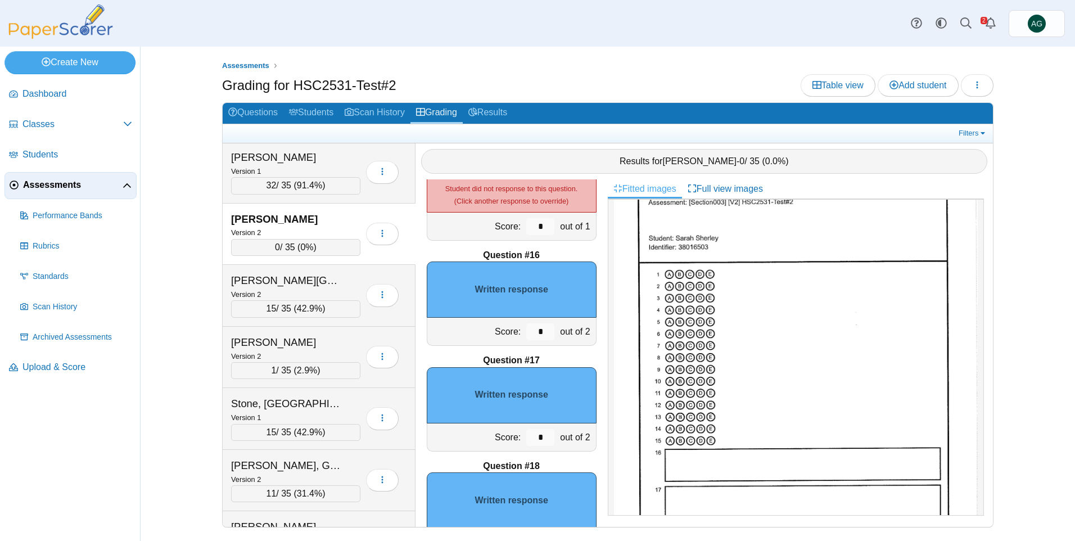
scroll to position [112, 0]
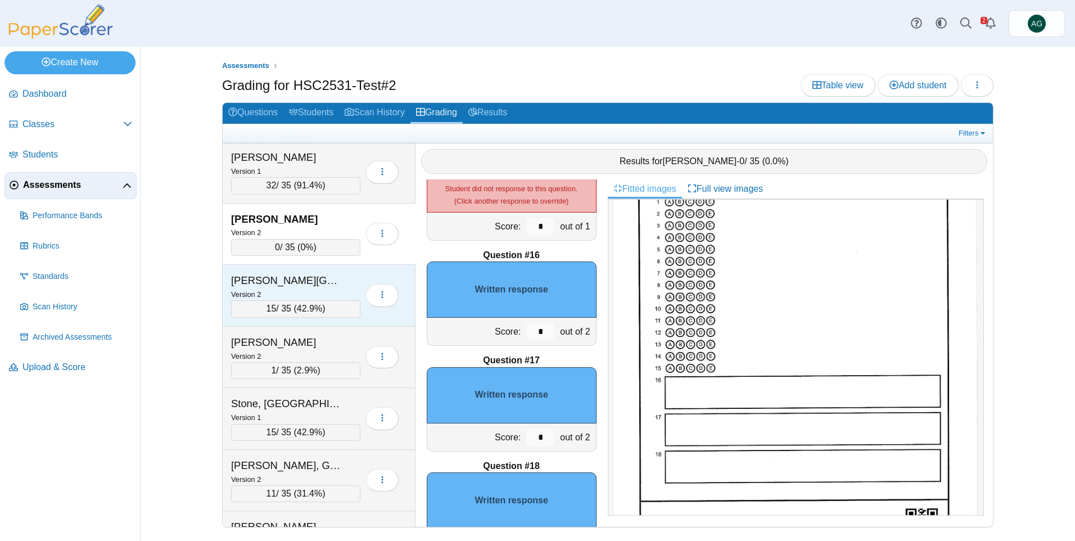
click at [325, 292] on div "Version 2" at bounding box center [295, 294] width 129 height 12
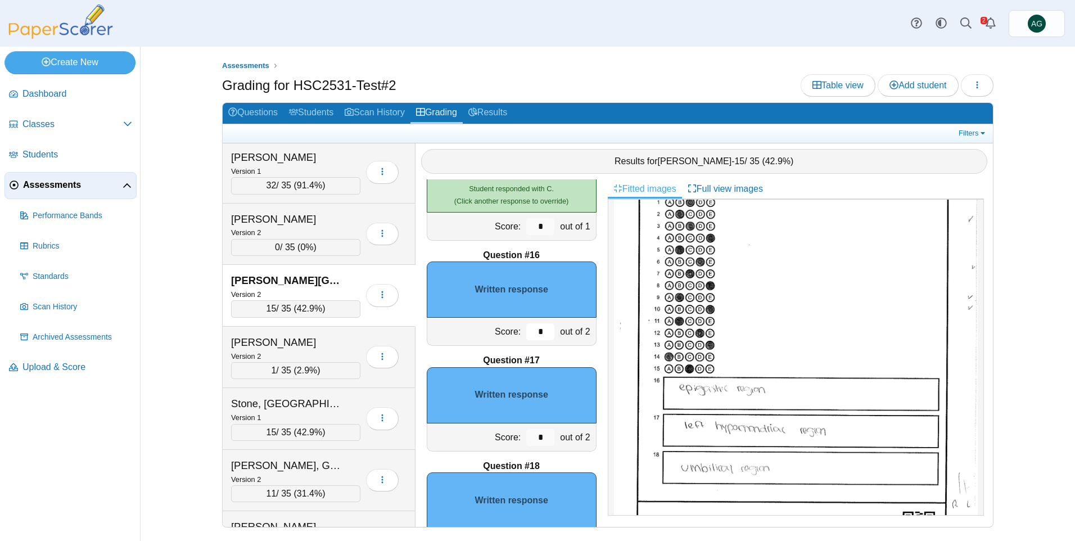
drag, startPoint x: 532, startPoint y: 331, endPoint x: 522, endPoint y: 332, distance: 10.2
click at [526, 332] on input "*" at bounding box center [540, 331] width 28 height 17
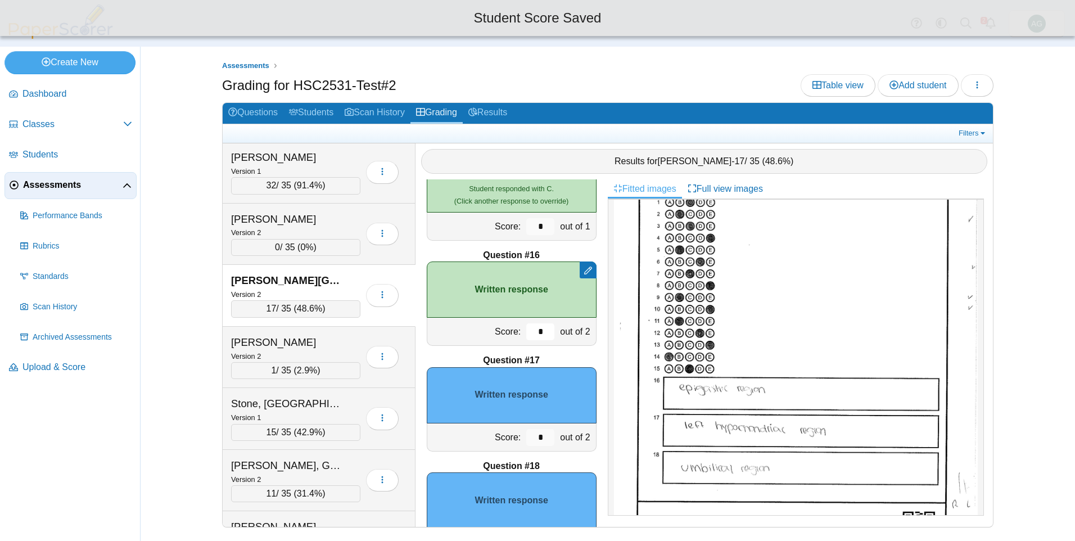
type input "*"
drag, startPoint x: 541, startPoint y: 439, endPoint x: 533, endPoint y: 438, distance: 8.5
click at [533, 438] on input "*" at bounding box center [540, 437] width 28 height 17
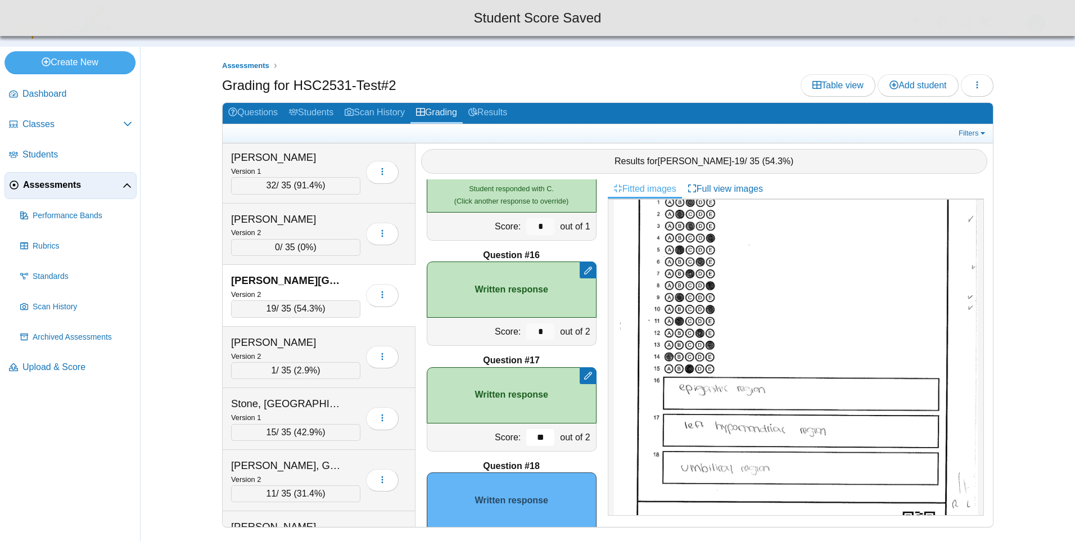
drag, startPoint x: 535, startPoint y: 435, endPoint x: 520, endPoint y: 435, distance: 15.2
click at [526, 435] on input "**" at bounding box center [540, 437] width 28 height 17
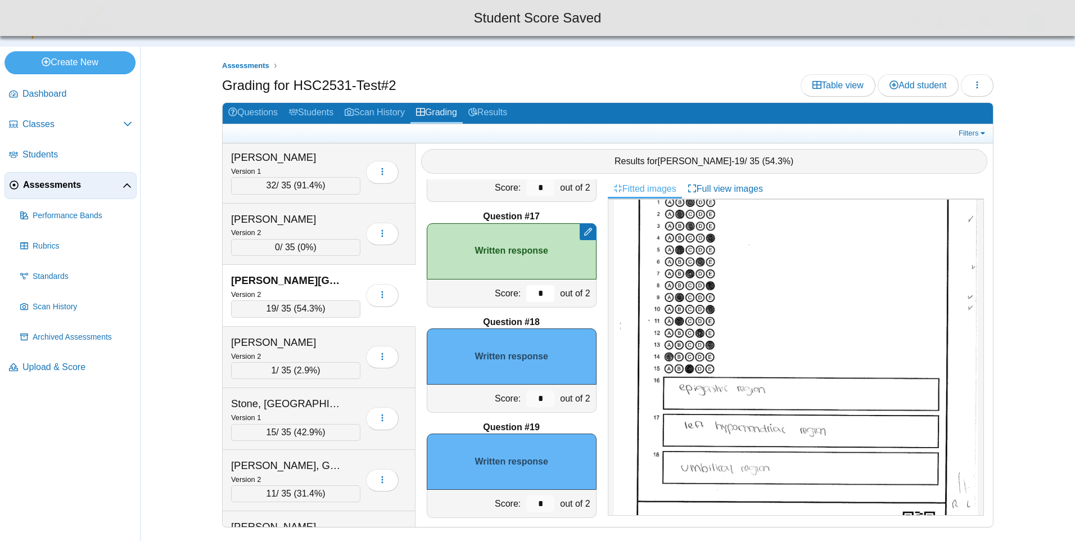
scroll to position [1747, 0]
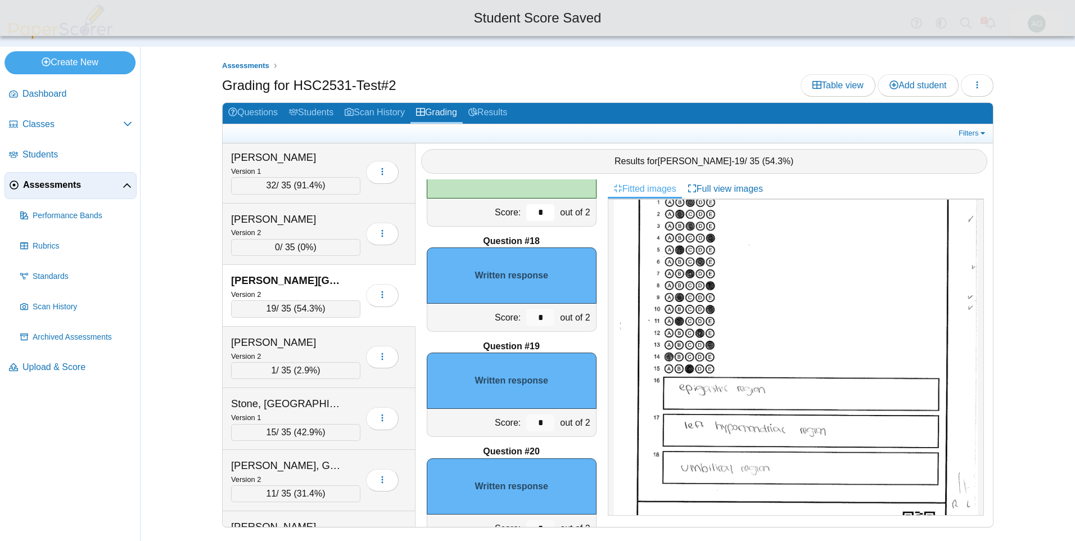
type input "*"
drag, startPoint x: 532, startPoint y: 332, endPoint x: 517, endPoint y: 333, distance: 15.2
click at [517, 333] on div "Question #1 A B C D" at bounding box center [512, 353] width 192 height 348
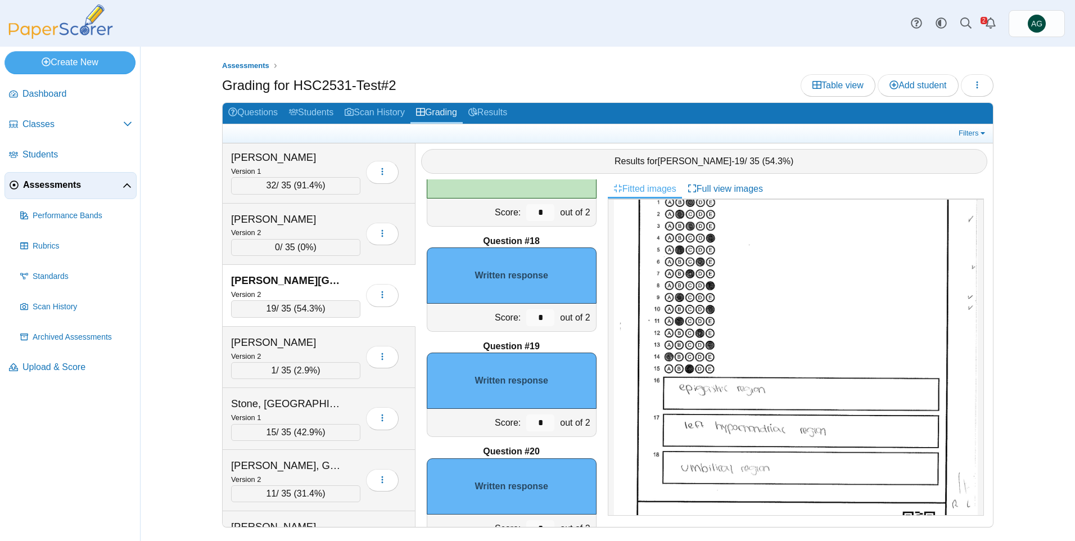
scroll to position [169, 0]
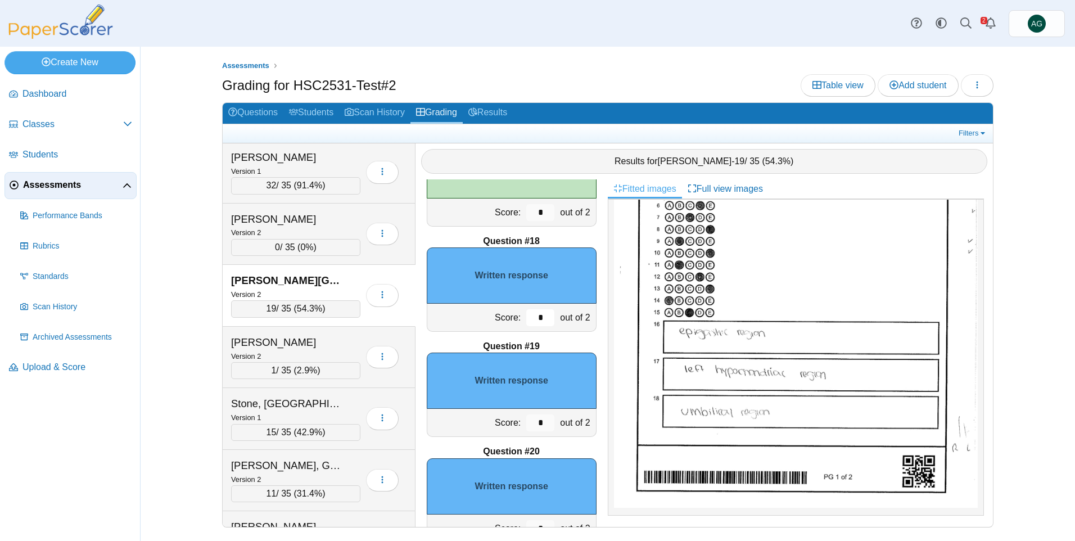
click at [539, 316] on input "*" at bounding box center [540, 317] width 28 height 17
click at [539, 314] on input "*" at bounding box center [540, 317] width 28 height 17
click at [526, 314] on input "*" at bounding box center [540, 317] width 28 height 17
click at [534, 317] on input "*" at bounding box center [540, 317] width 28 height 17
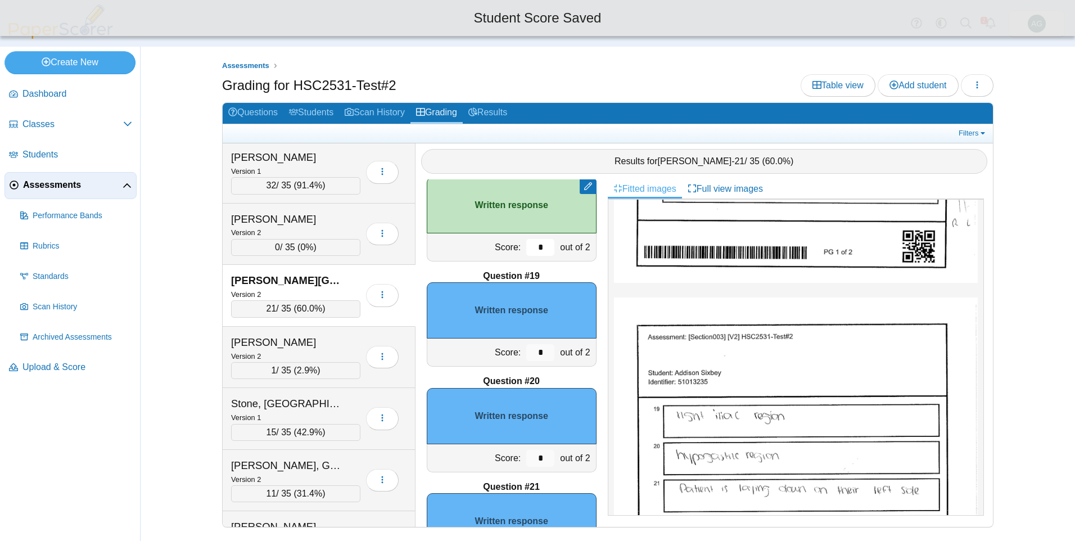
scroll to position [1860, 0]
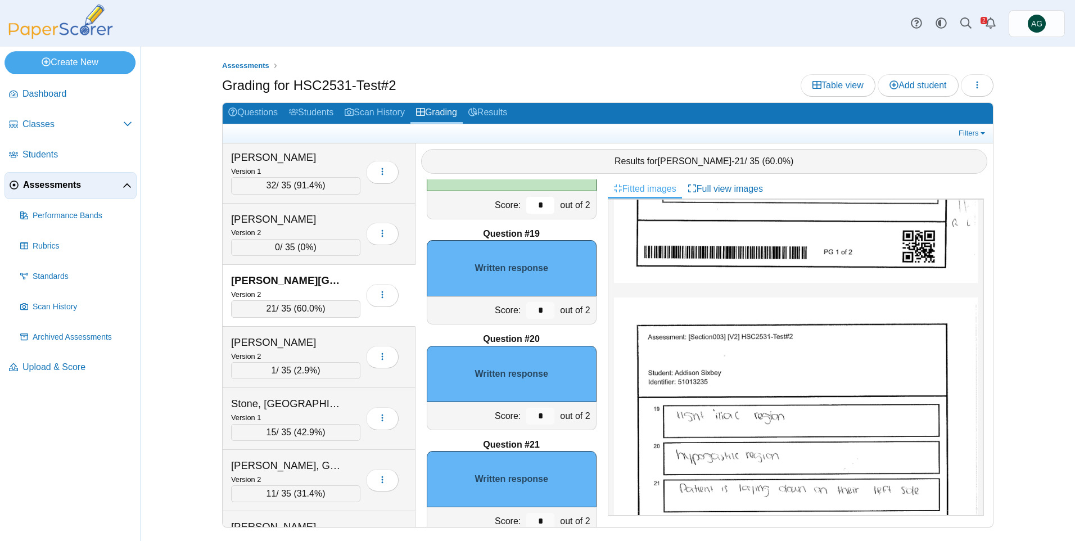
type input "*"
drag, startPoint x: 535, startPoint y: 312, endPoint x: 524, endPoint y: 312, distance: 11.2
click at [526, 312] on input "*" at bounding box center [540, 310] width 28 height 17
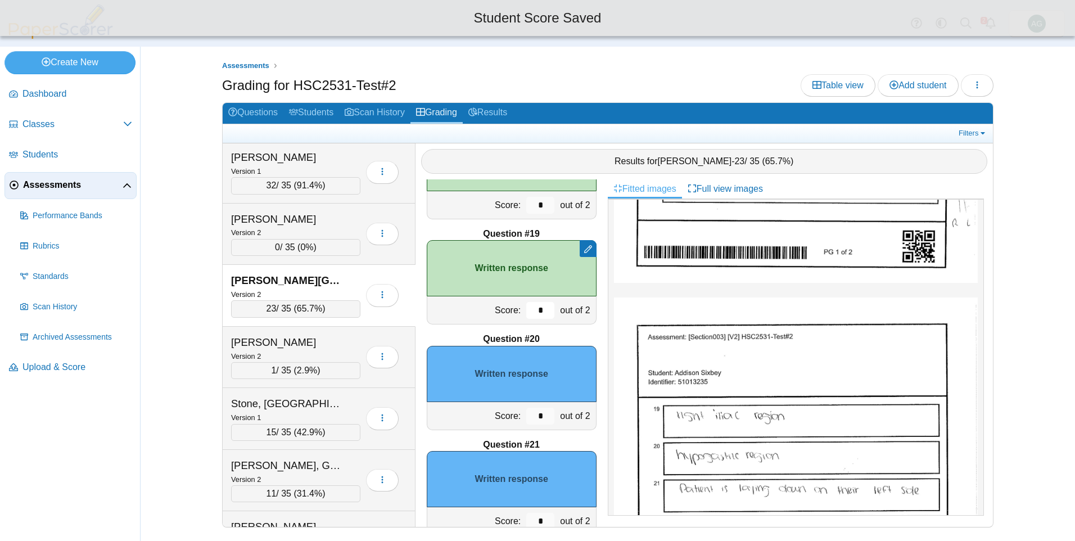
type input "*"
click at [529, 413] on input "*" at bounding box center [540, 416] width 28 height 17
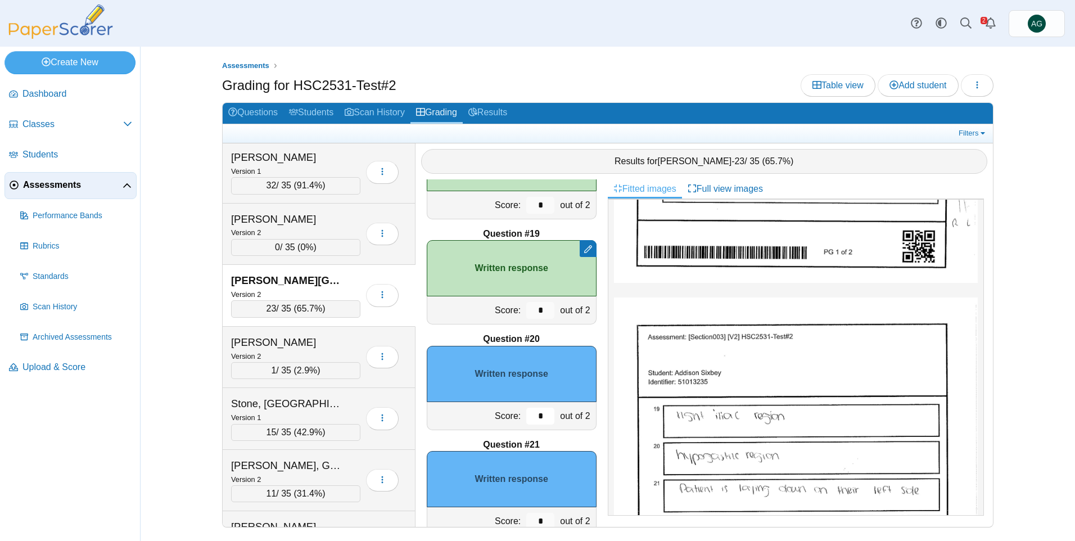
drag, startPoint x: 534, startPoint y: 413, endPoint x: 522, endPoint y: 412, distance: 11.9
click at [526, 412] on input "*" at bounding box center [540, 416] width 28 height 17
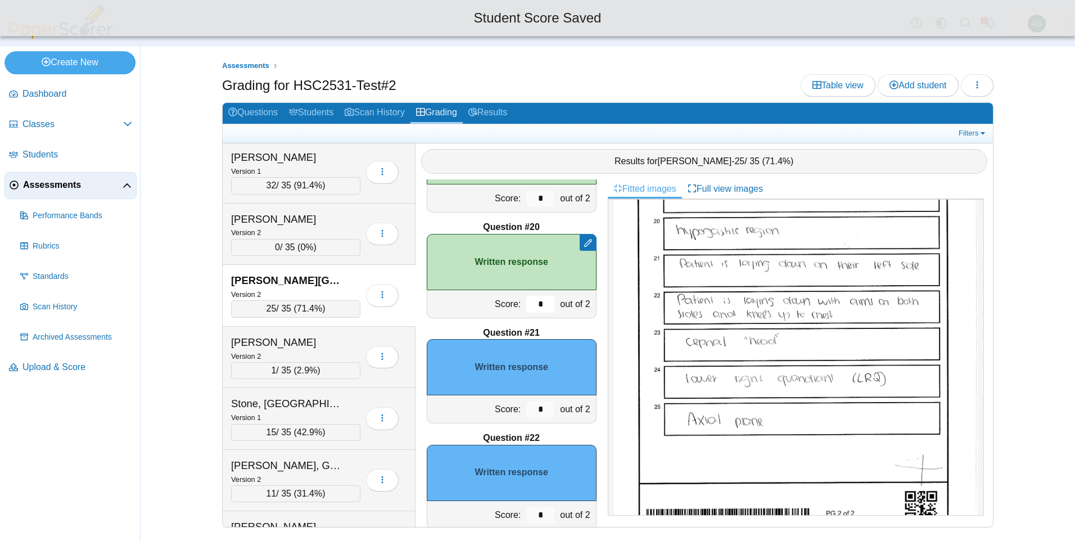
scroll to position [1972, 0]
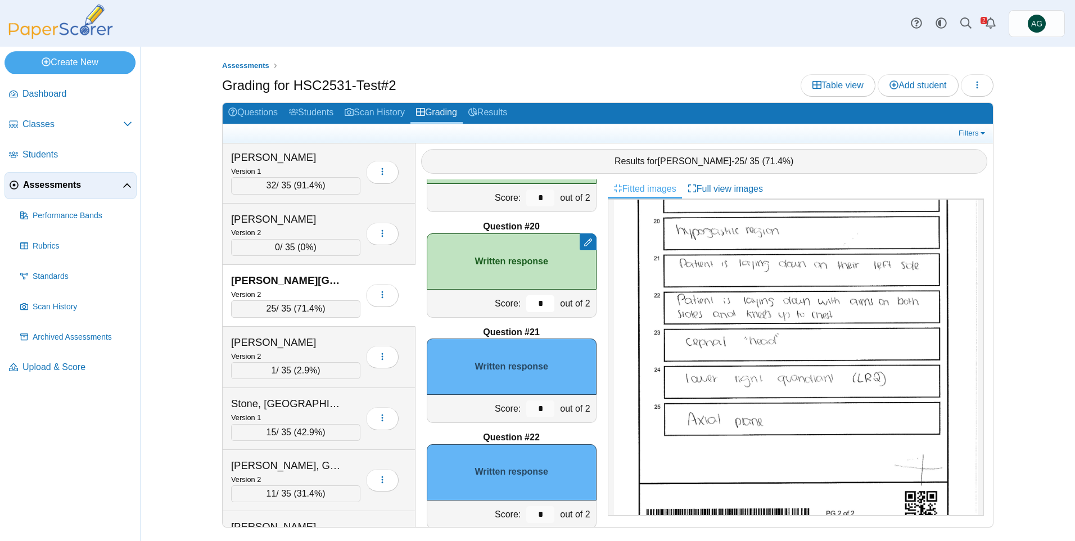
type input "*"
drag, startPoint x: 530, startPoint y: 401, endPoint x: 539, endPoint y: 406, distance: 9.8
click at [539, 406] on input "*" at bounding box center [540, 408] width 28 height 17
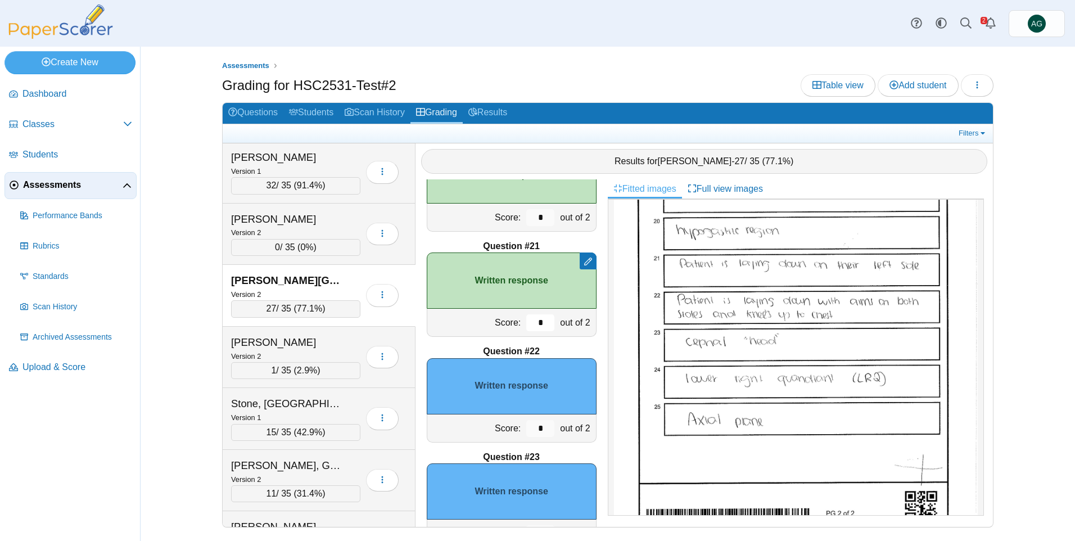
scroll to position [2085, 0]
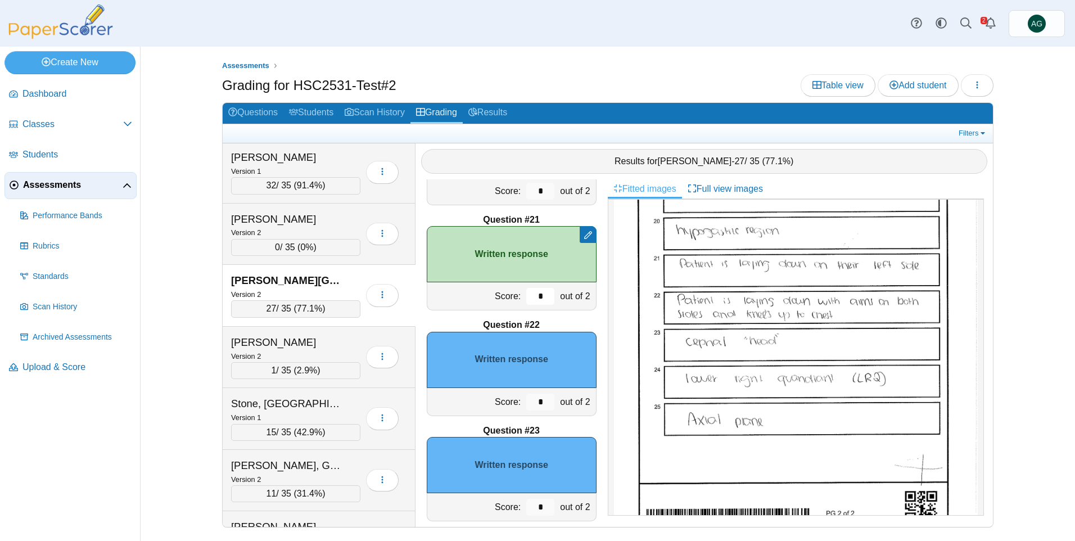
type input "*"
drag, startPoint x: 537, startPoint y: 399, endPoint x: 497, endPoint y: 400, distance: 40.5
click at [497, 400] on div "Score: * out of 2" at bounding box center [512, 402] width 170 height 28
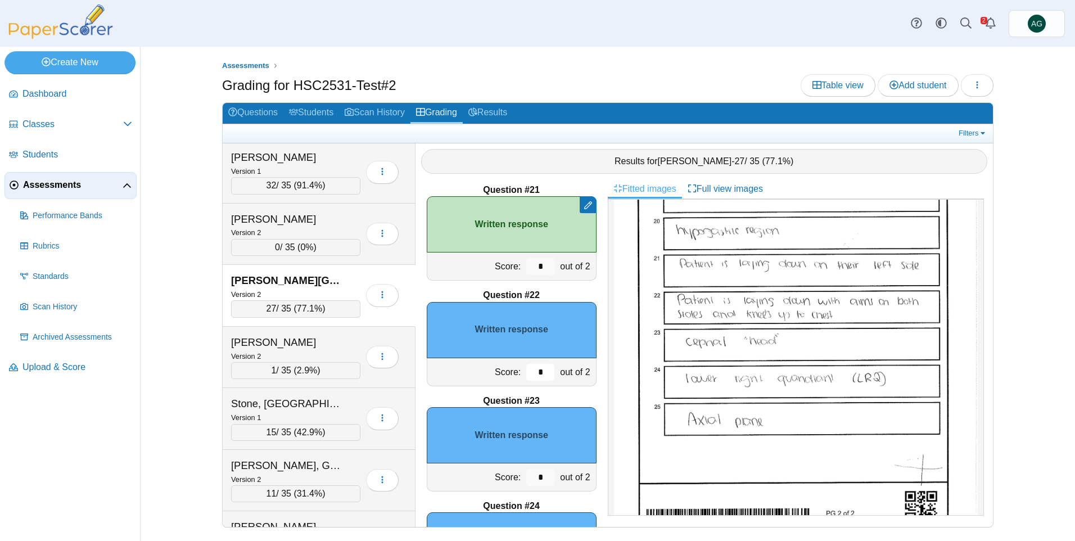
scroll to position [2141, 0]
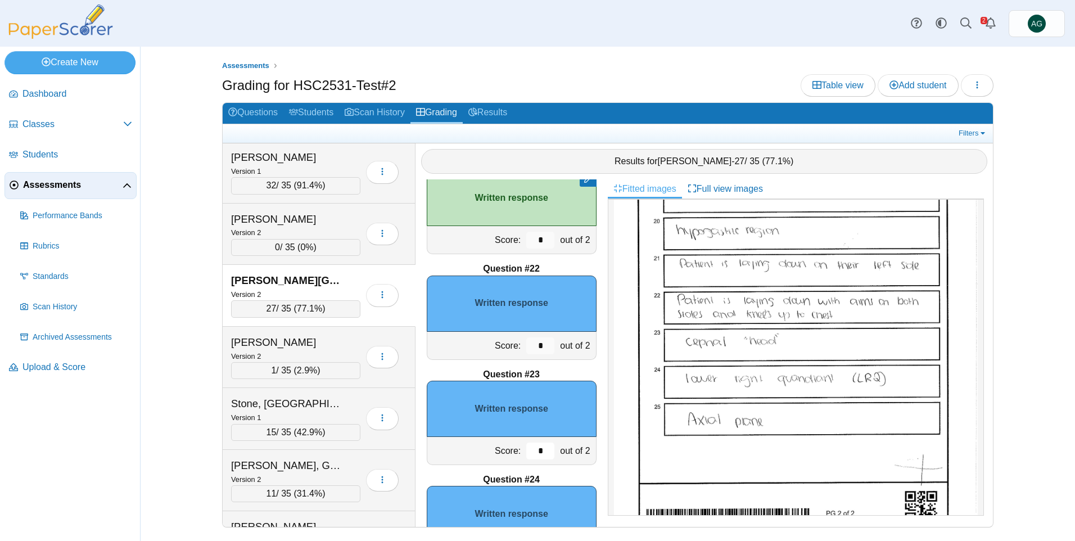
drag, startPoint x: 536, startPoint y: 449, endPoint x: 524, endPoint y: 449, distance: 11.8
click at [526, 449] on input "*" at bounding box center [540, 451] width 28 height 17
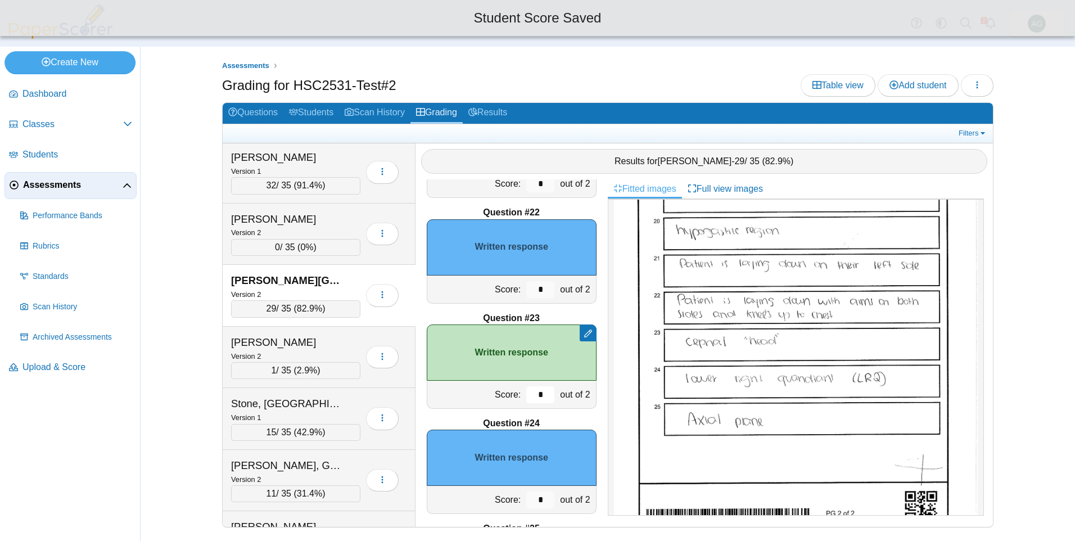
scroll to position [2253, 0]
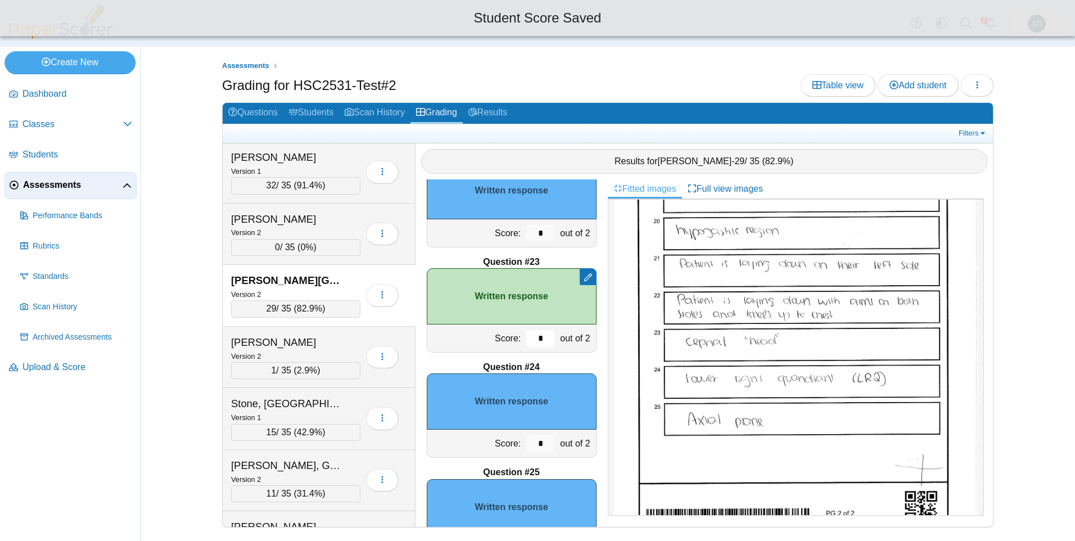
type input "*"
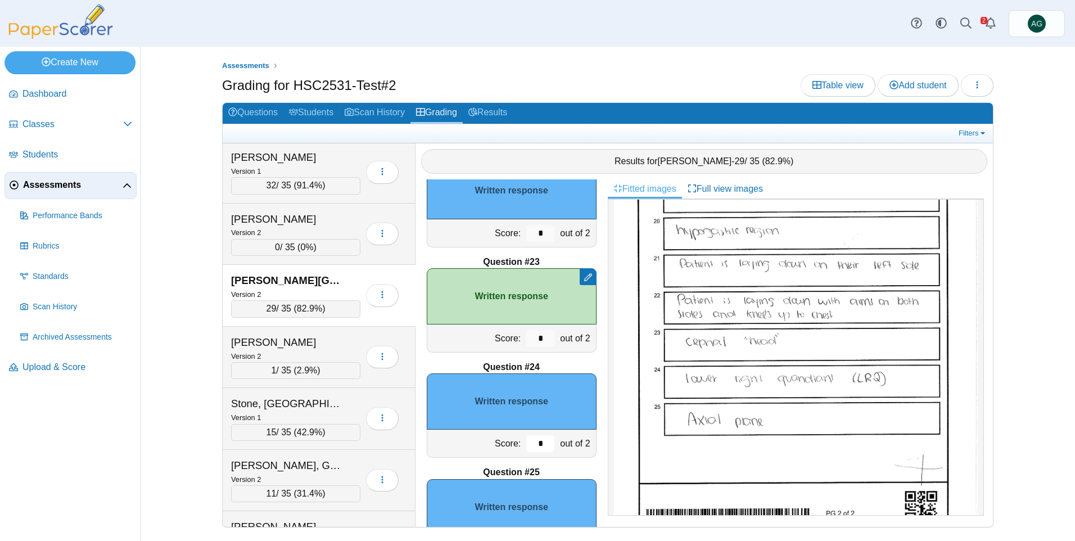
drag, startPoint x: 529, startPoint y: 449, endPoint x: 522, endPoint y: 449, distance: 7.3
click at [526, 449] on input "*" at bounding box center [540, 443] width 28 height 17
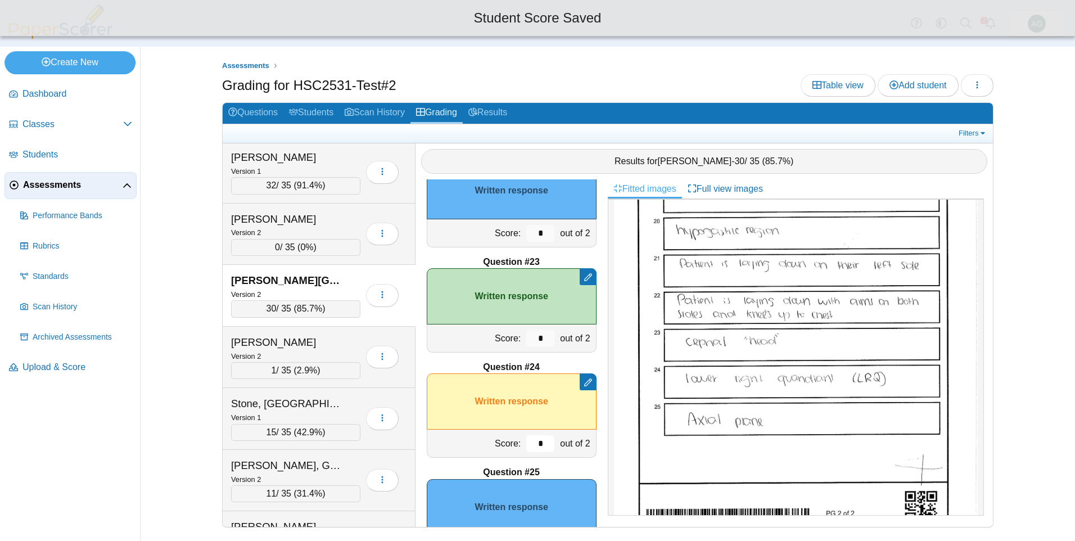
scroll to position [2310, 0]
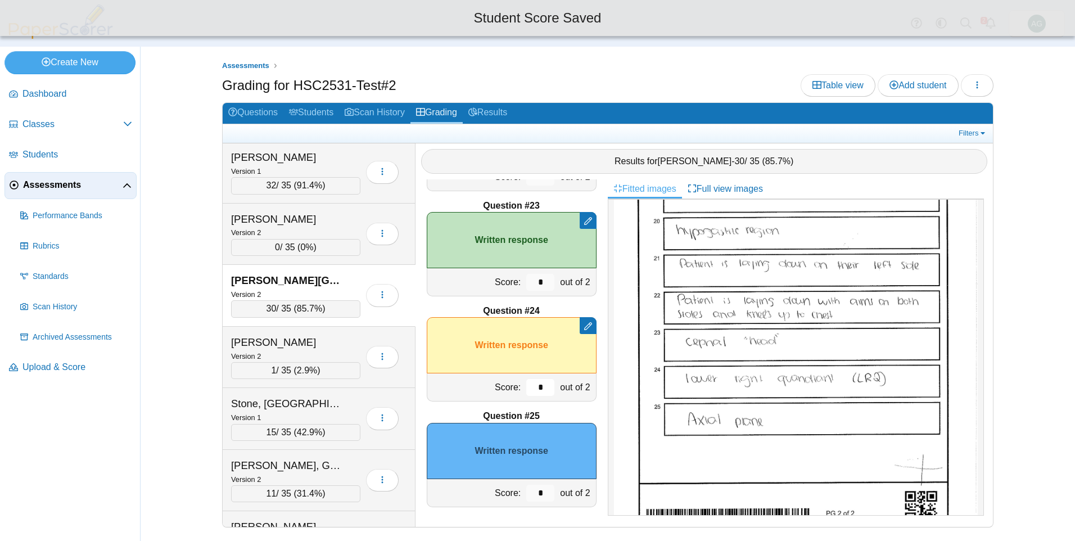
type input "*"
drag, startPoint x: 537, startPoint y: 488, endPoint x: 514, endPoint y: 490, distance: 23.2
click at [524, 490] on div "*" at bounding box center [541, 493] width 34 height 28
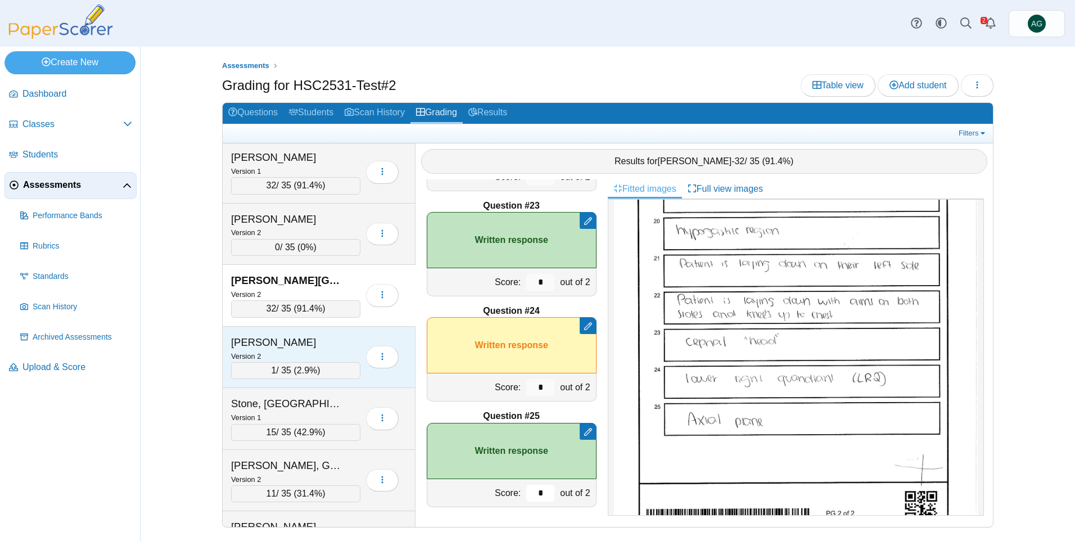
type input "*"
click at [339, 342] on div "Smith, Joseph" at bounding box center [287, 342] width 112 height 15
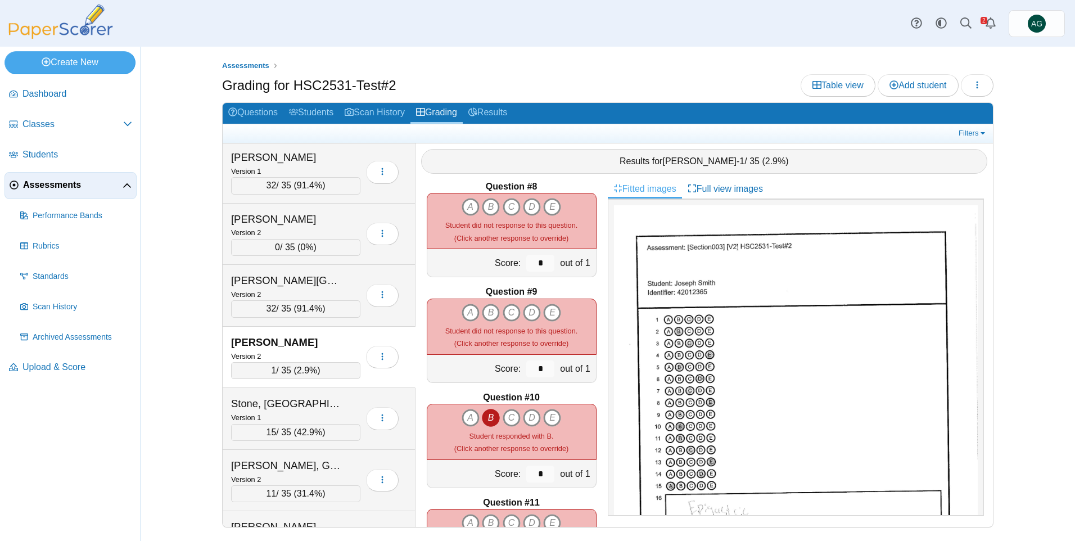
scroll to position [735, 0]
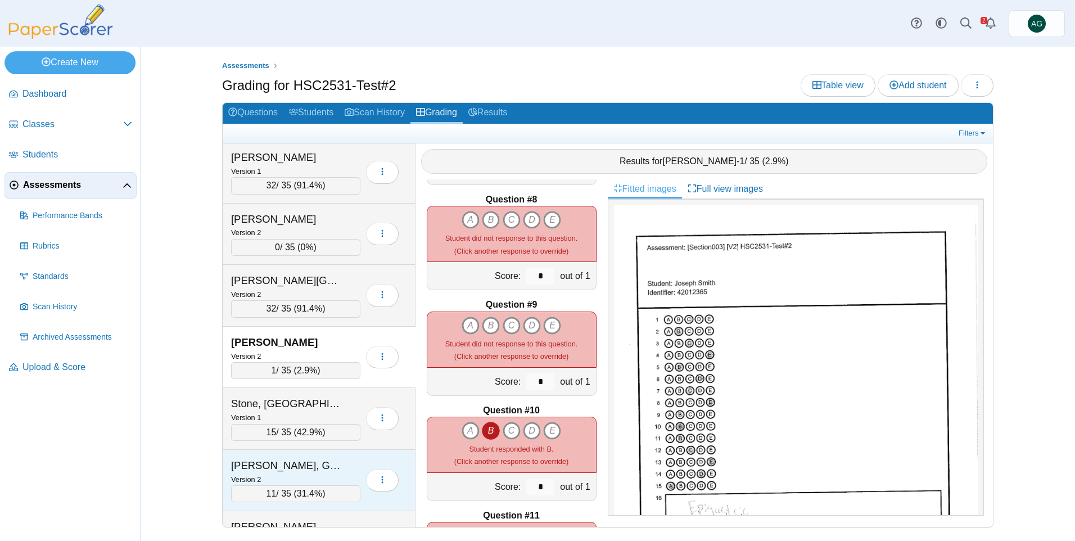
click at [301, 475] on div "Version 2" at bounding box center [295, 479] width 129 height 12
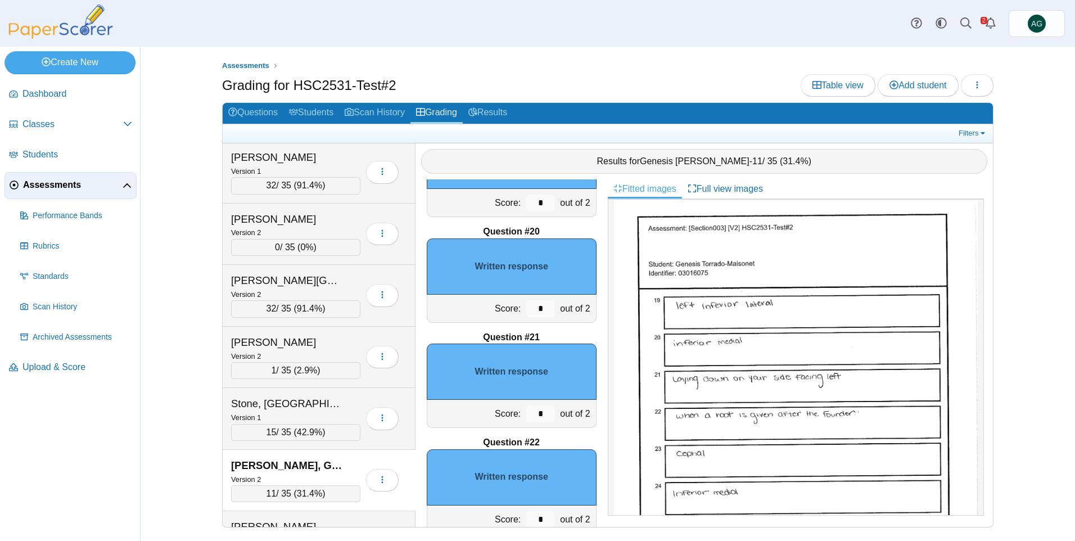
scroll to position [1972, 0]
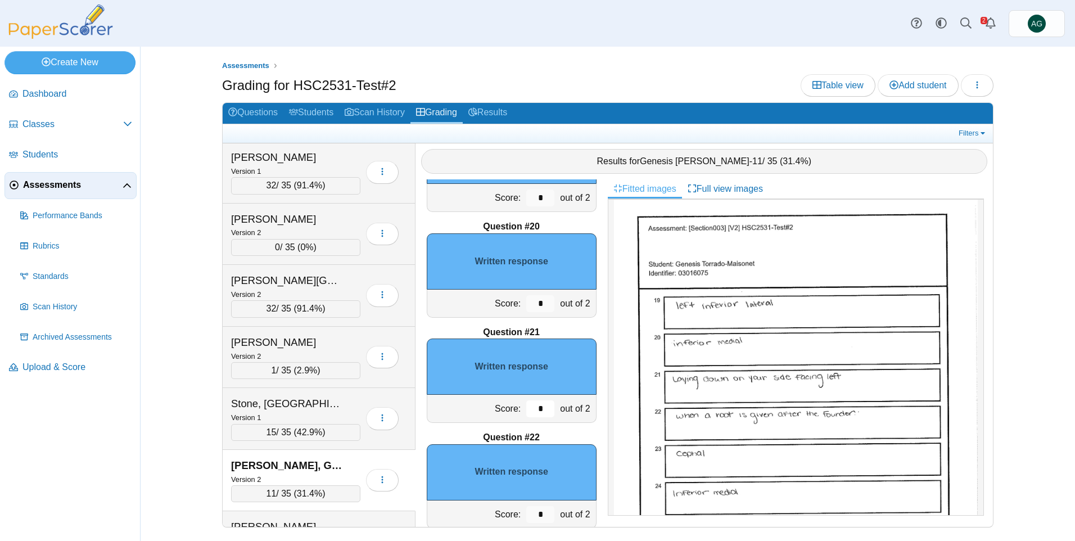
drag, startPoint x: 540, startPoint y: 409, endPoint x: 525, endPoint y: 409, distance: 15.7
click at [526, 409] on input "*" at bounding box center [540, 408] width 28 height 17
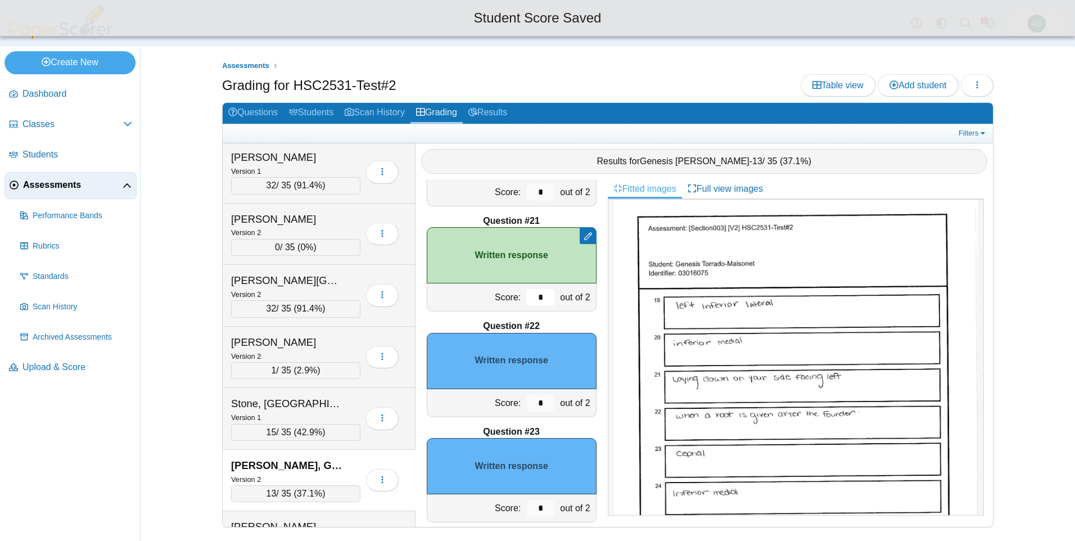
scroll to position [2085, 0]
type input "*"
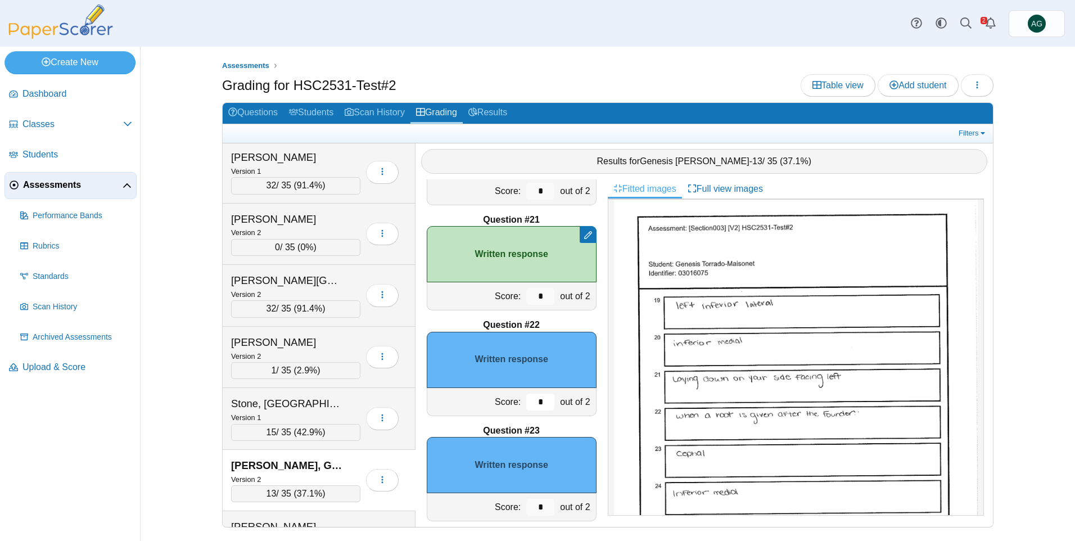
drag, startPoint x: 534, startPoint y: 404, endPoint x: 522, endPoint y: 404, distance: 12.4
click at [526, 404] on input "*" at bounding box center [540, 402] width 28 height 17
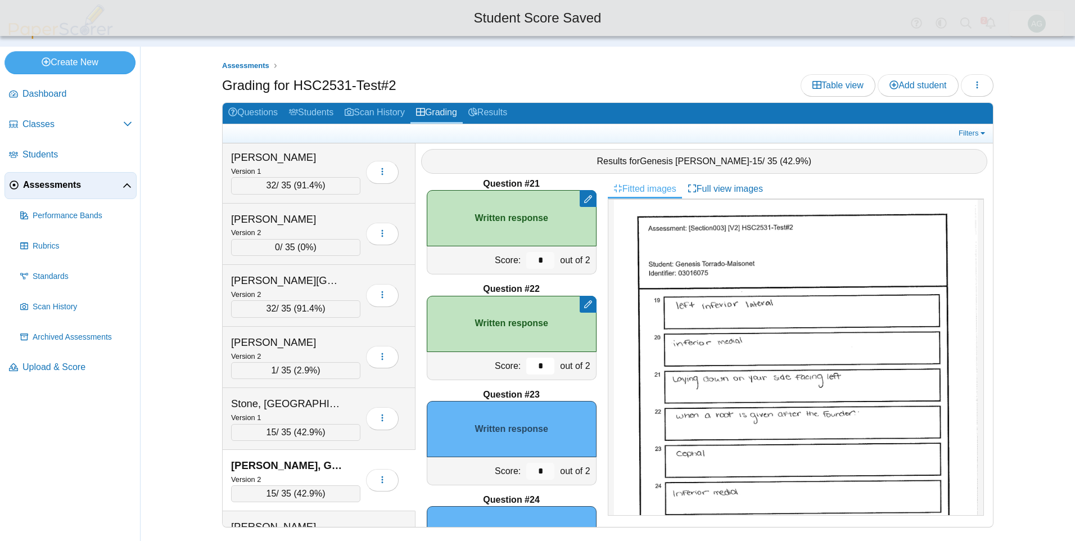
scroll to position [2197, 0]
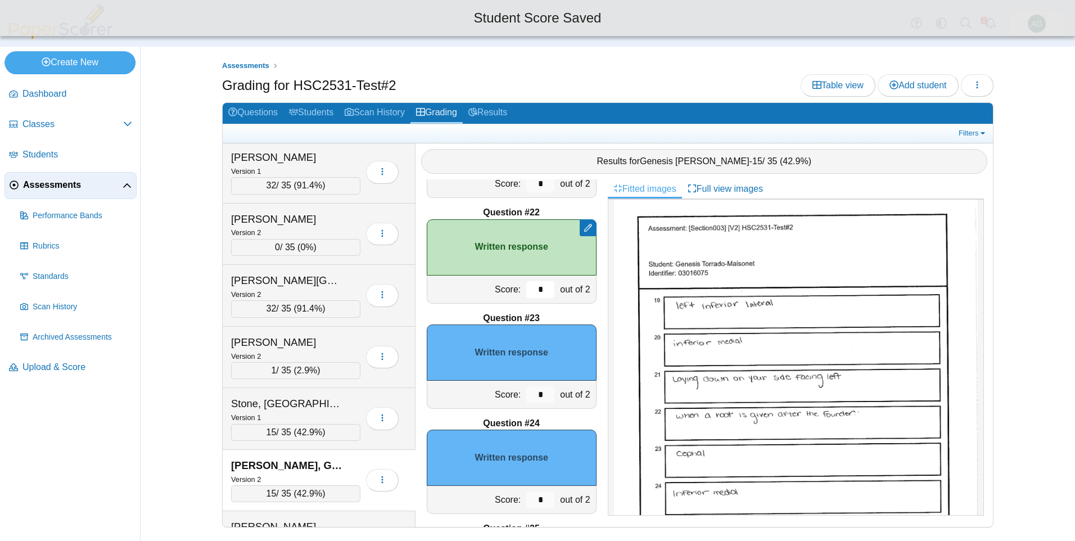
type input "*"
drag, startPoint x: 534, startPoint y: 394, endPoint x: 515, endPoint y: 400, distance: 19.9
click at [524, 400] on div "*" at bounding box center [541, 395] width 34 height 28
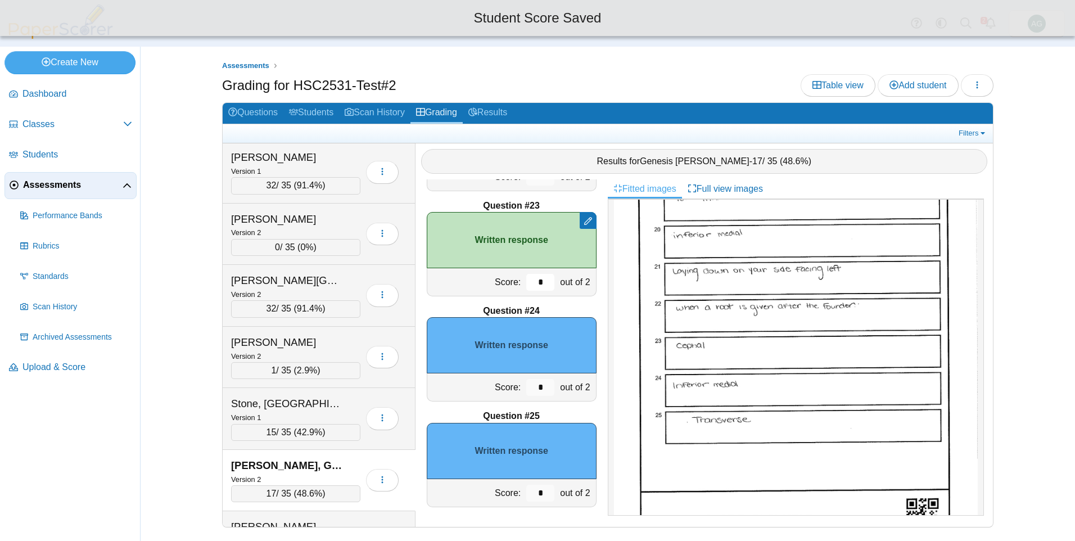
scroll to position [619, 0]
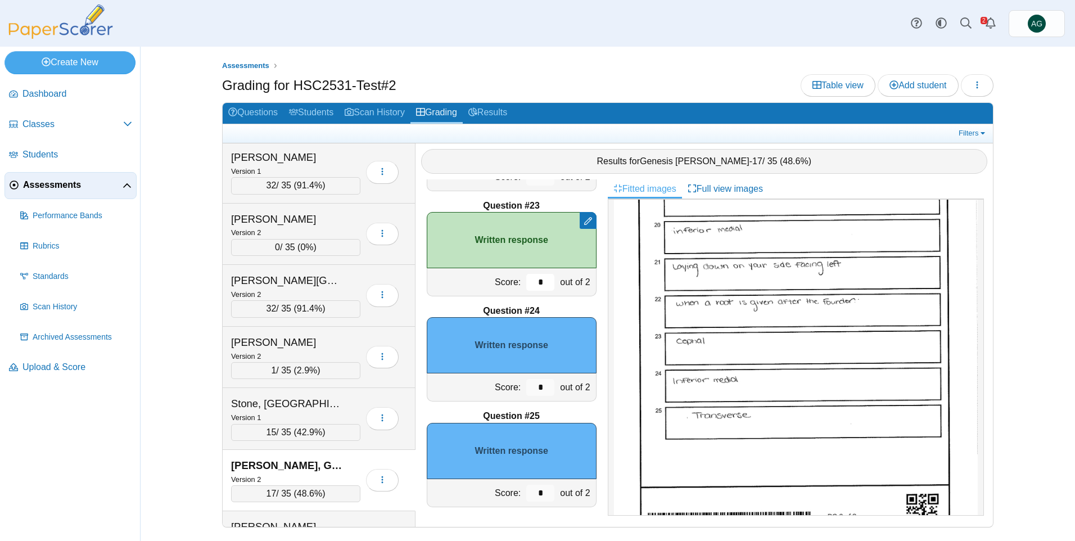
type input "*"
drag, startPoint x: 538, startPoint y: 492, endPoint x: 513, endPoint y: 491, distance: 24.2
click at [513, 491] on div "Score: * out of 2" at bounding box center [512, 493] width 170 height 28
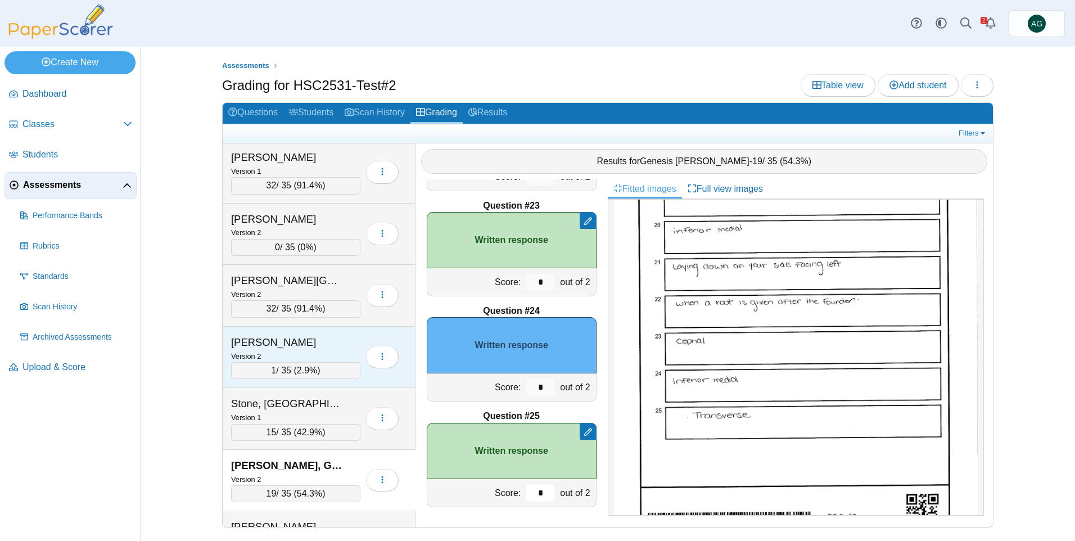
type input "*"
click at [335, 356] on div "Version 2" at bounding box center [295, 356] width 129 height 12
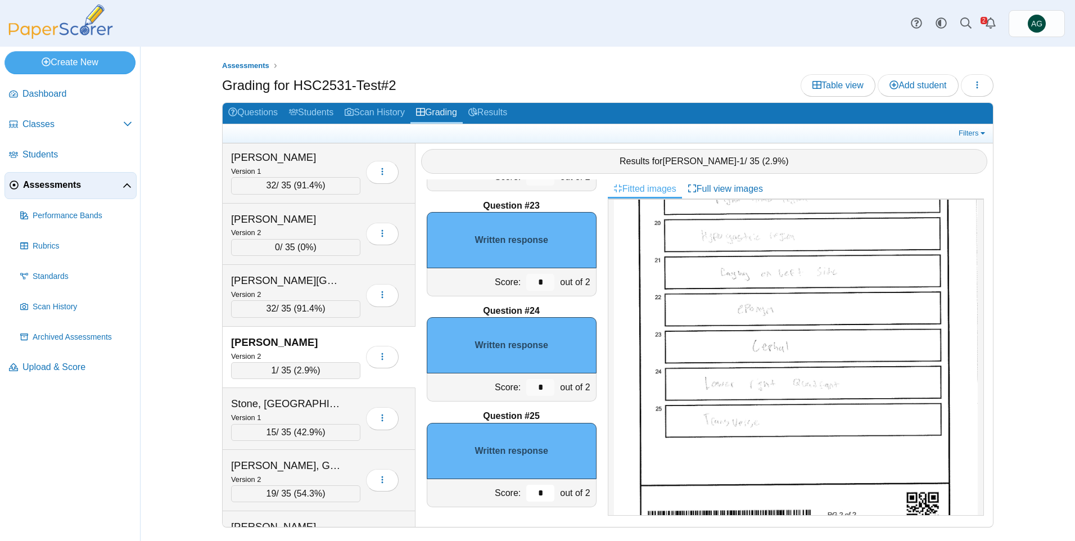
drag, startPoint x: 539, startPoint y: 489, endPoint x: 493, endPoint y: 491, distance: 46.7
click at [492, 491] on div "Score: * out of 2" at bounding box center [512, 493] width 170 height 28
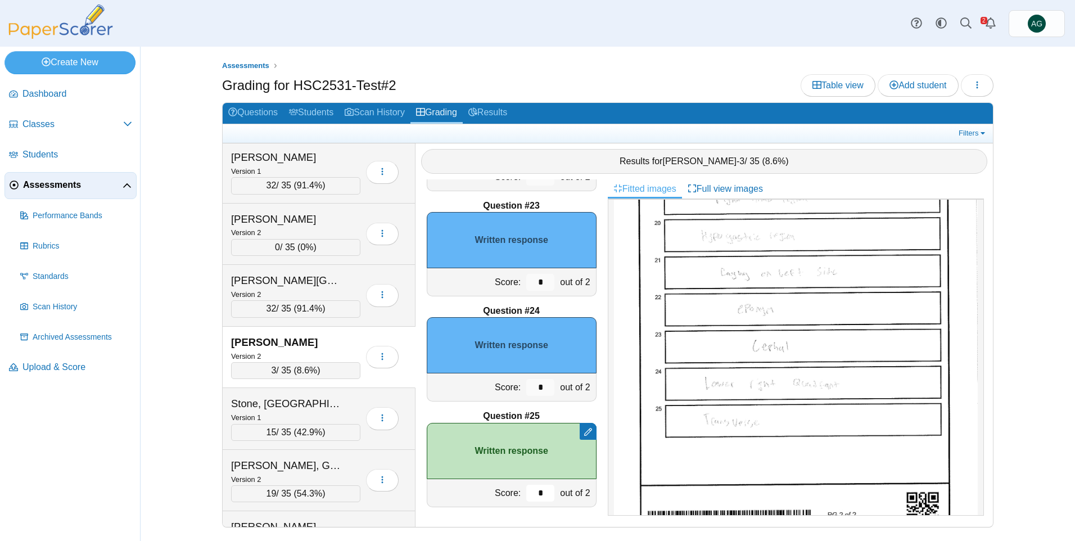
type input "*"
drag, startPoint x: 539, startPoint y: 391, endPoint x: 513, endPoint y: 389, distance: 26.5
click at [513, 389] on div "Score: * out of 2" at bounding box center [512, 387] width 170 height 28
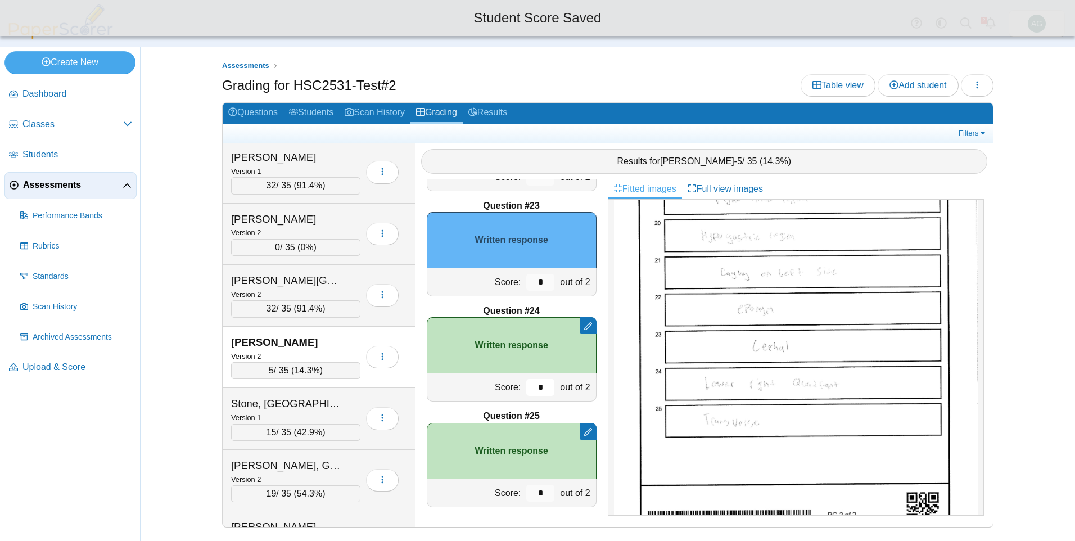
type input "*"
drag, startPoint x: 532, startPoint y: 281, endPoint x: 539, endPoint y: 280, distance: 6.8
click at [539, 280] on input "*" at bounding box center [540, 282] width 28 height 17
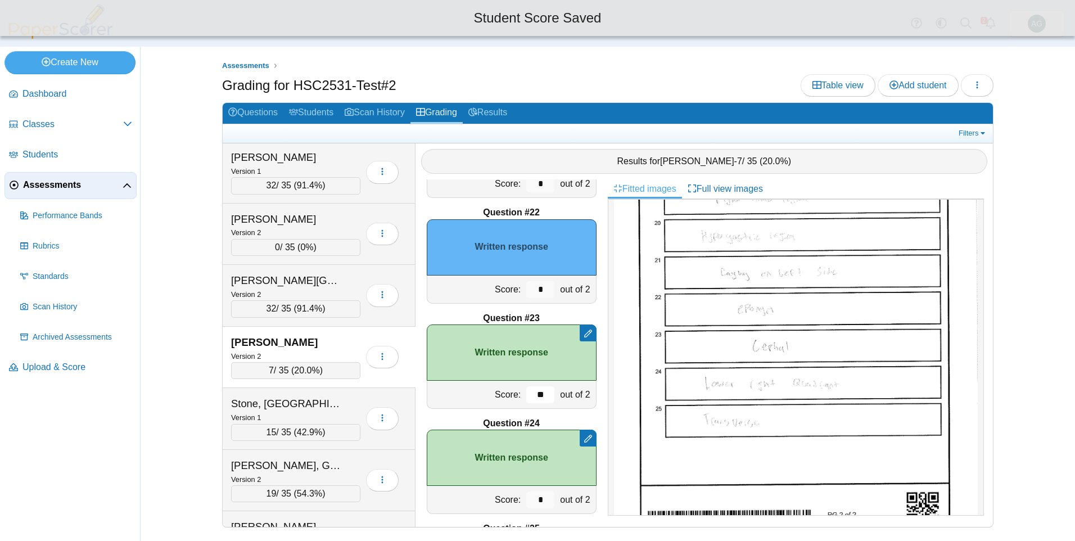
scroll to position [2141, 0]
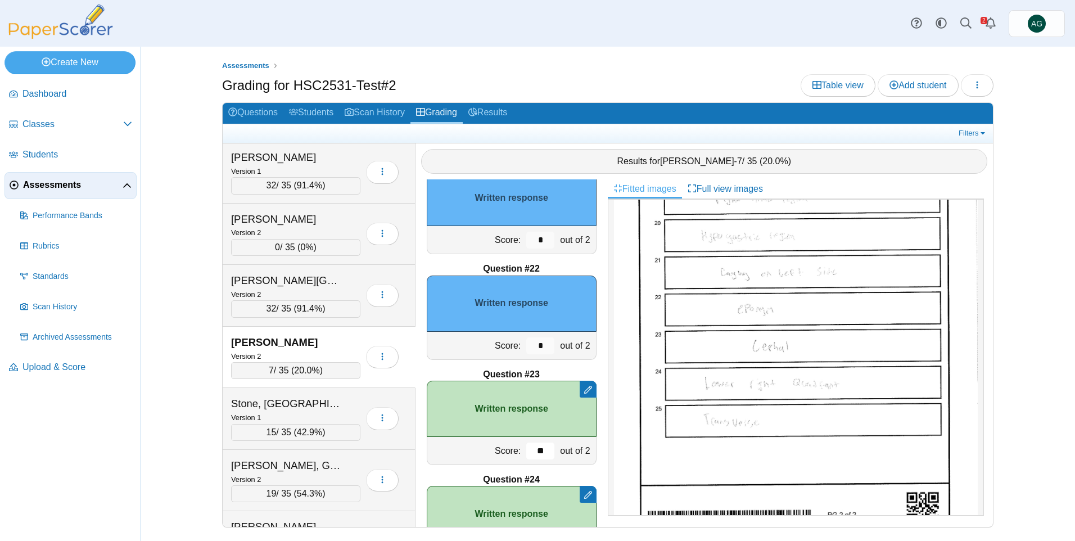
type input "**"
drag, startPoint x: 535, startPoint y: 341, endPoint x: 524, endPoint y: 340, distance: 11.3
click at [526, 340] on input "*" at bounding box center [540, 345] width 28 height 17
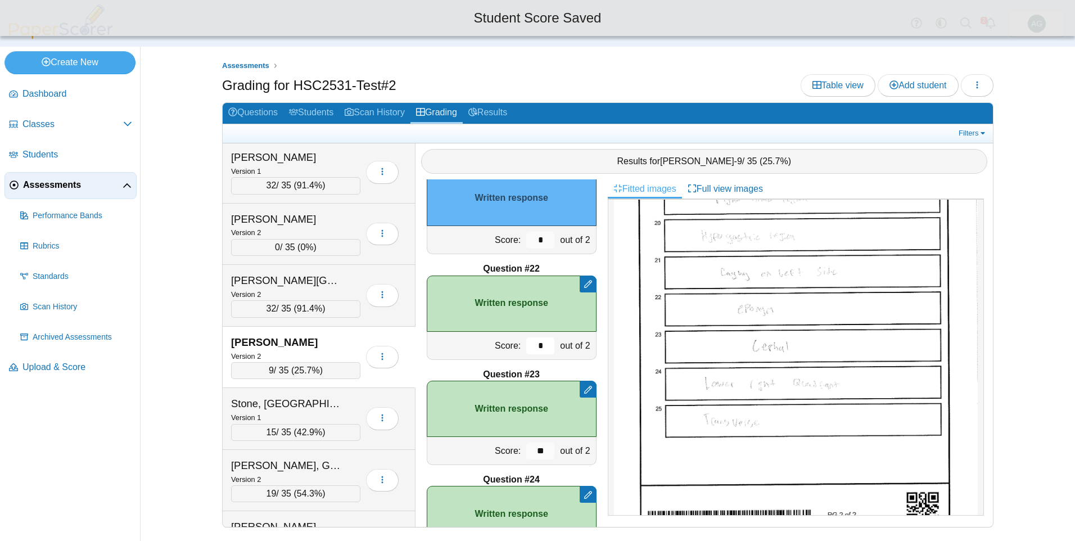
type input "*"
drag, startPoint x: 535, startPoint y: 238, endPoint x: 527, endPoint y: 238, distance: 8.4
click at [527, 238] on input "*" at bounding box center [540, 240] width 28 height 17
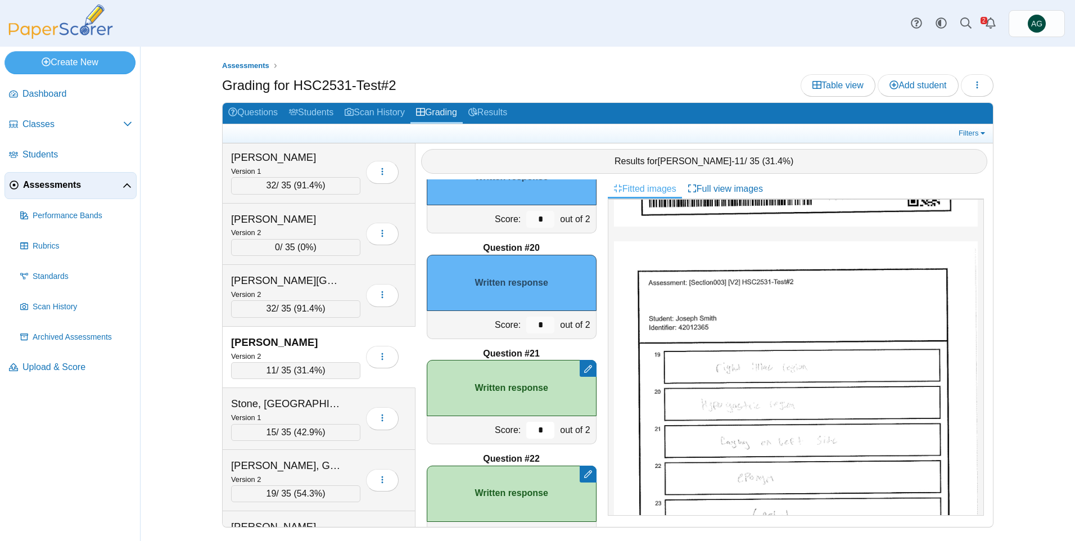
scroll to position [1916, 0]
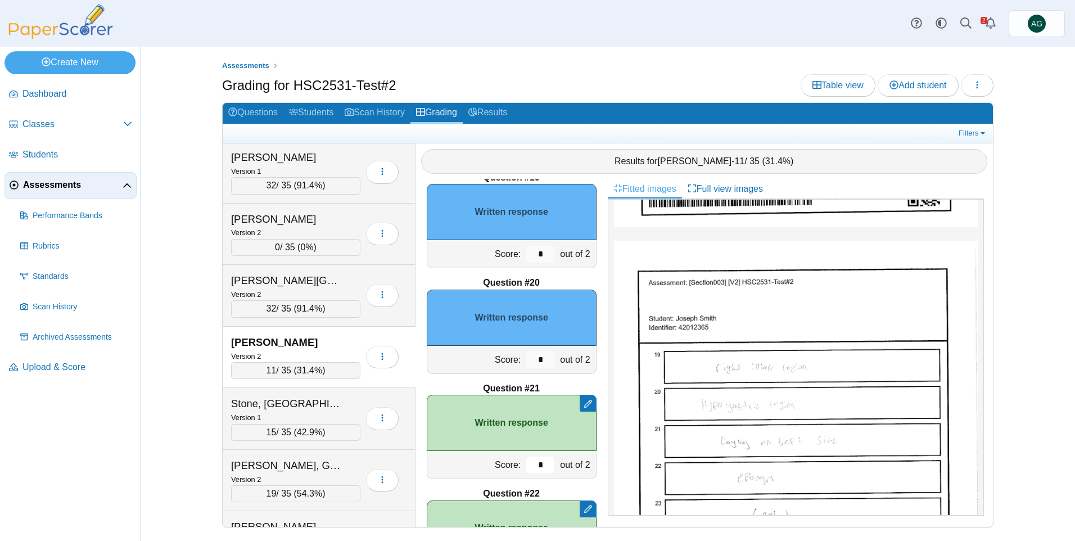
type input "*"
drag, startPoint x: 537, startPoint y: 357, endPoint x: 526, endPoint y: 358, distance: 10.7
click at [526, 358] on input "*" at bounding box center [540, 359] width 28 height 17
type input "*"
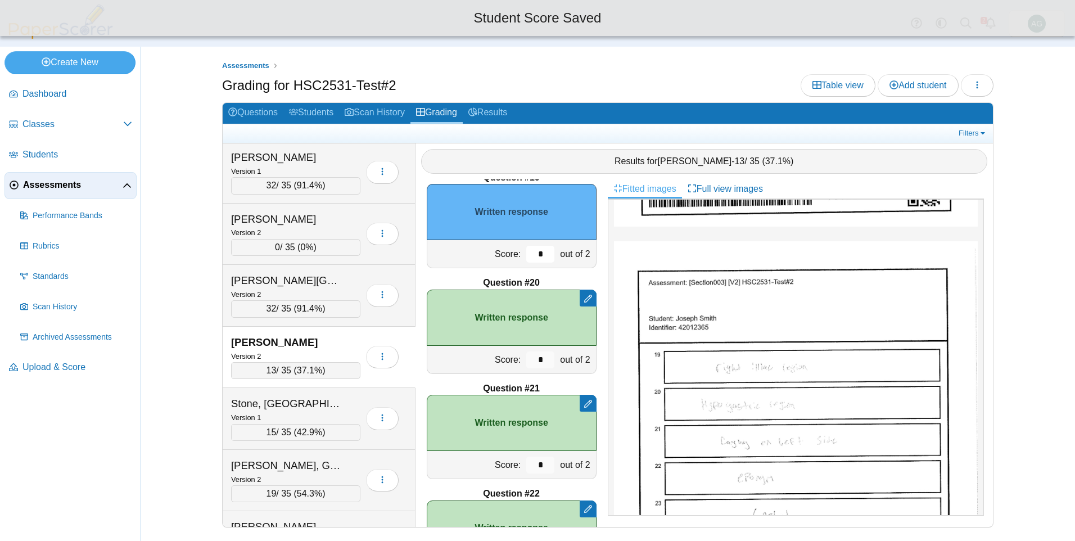
drag, startPoint x: 534, startPoint y: 257, endPoint x: 515, endPoint y: 259, distance: 19.8
click at [524, 259] on div "*" at bounding box center [541, 254] width 34 height 28
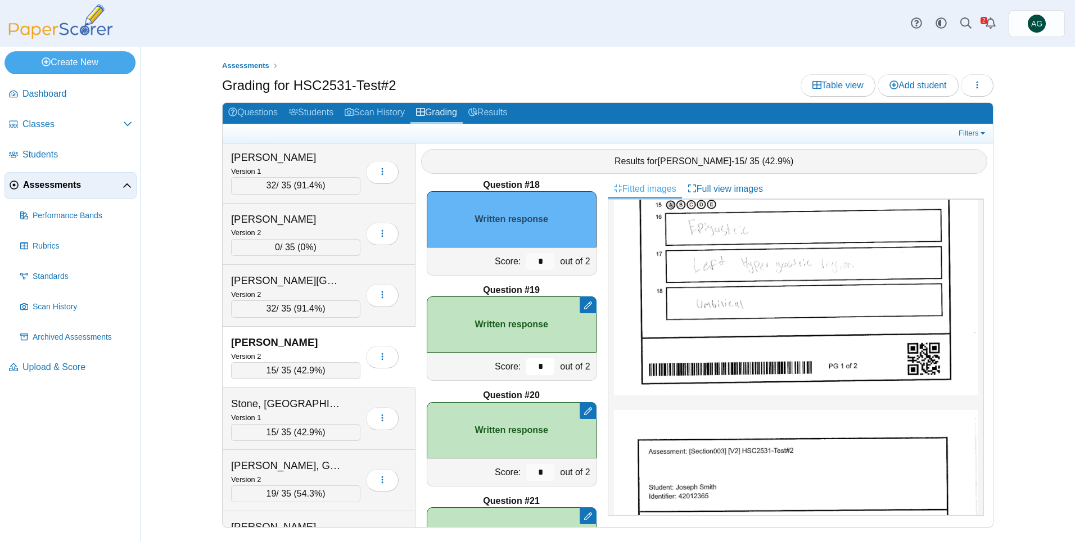
scroll to position [1747, 0]
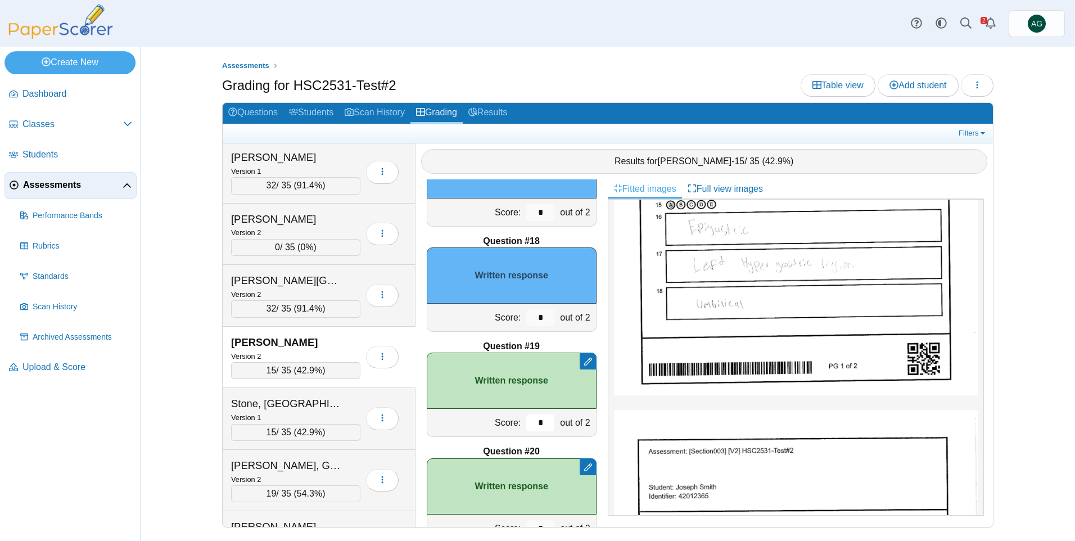
type input "*"
drag, startPoint x: 533, startPoint y: 315, endPoint x: 541, endPoint y: 315, distance: 7.9
click at [541, 315] on input "*" at bounding box center [540, 317] width 28 height 17
drag, startPoint x: 539, startPoint y: 316, endPoint x: 524, endPoint y: 316, distance: 15.2
click at [526, 316] on input "*" at bounding box center [540, 317] width 28 height 17
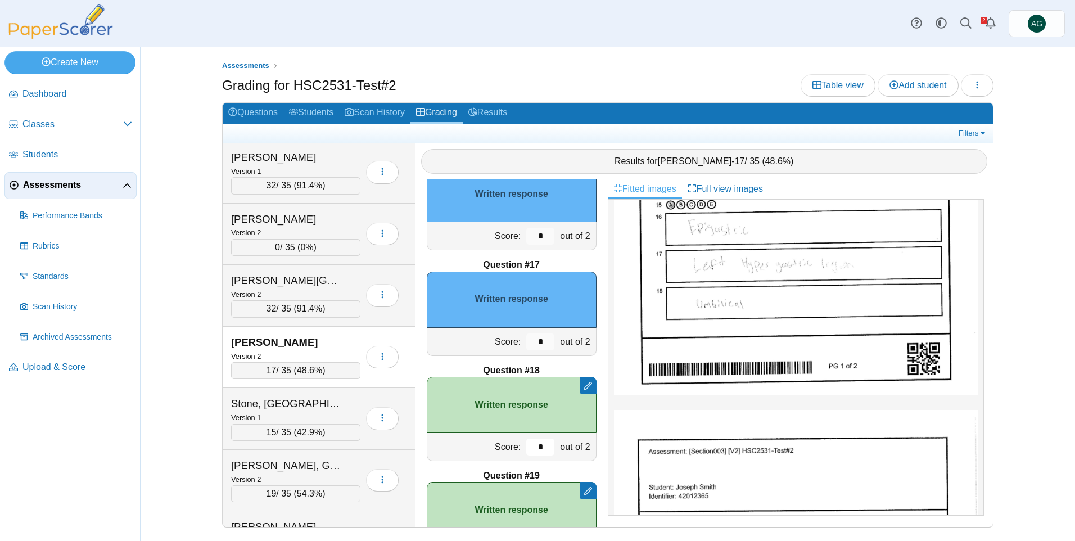
scroll to position [1579, 0]
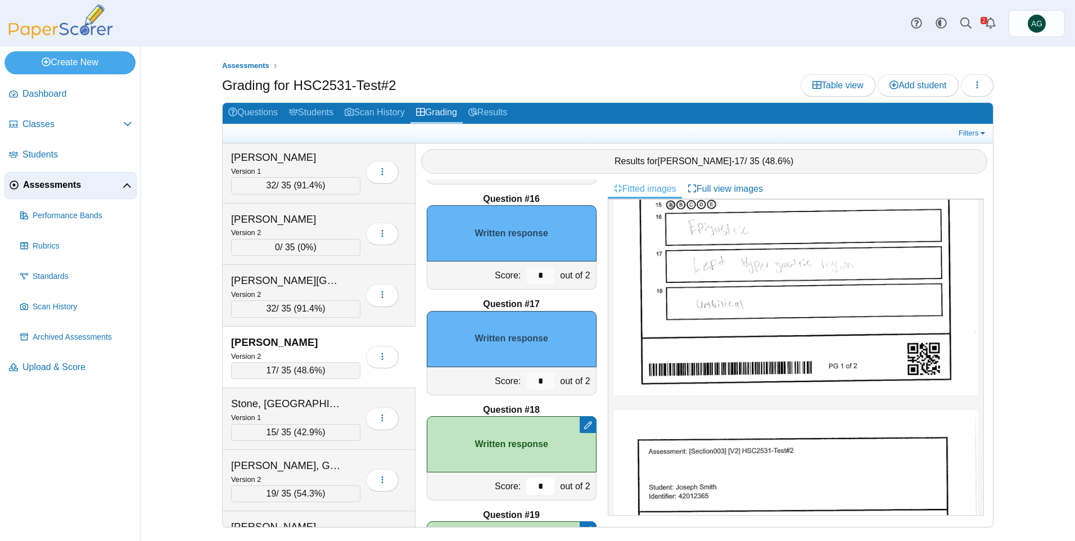
type input "*"
drag, startPoint x: 535, startPoint y: 279, endPoint x: 527, endPoint y: 281, distance: 8.1
click at [527, 281] on input "*" at bounding box center [540, 275] width 28 height 17
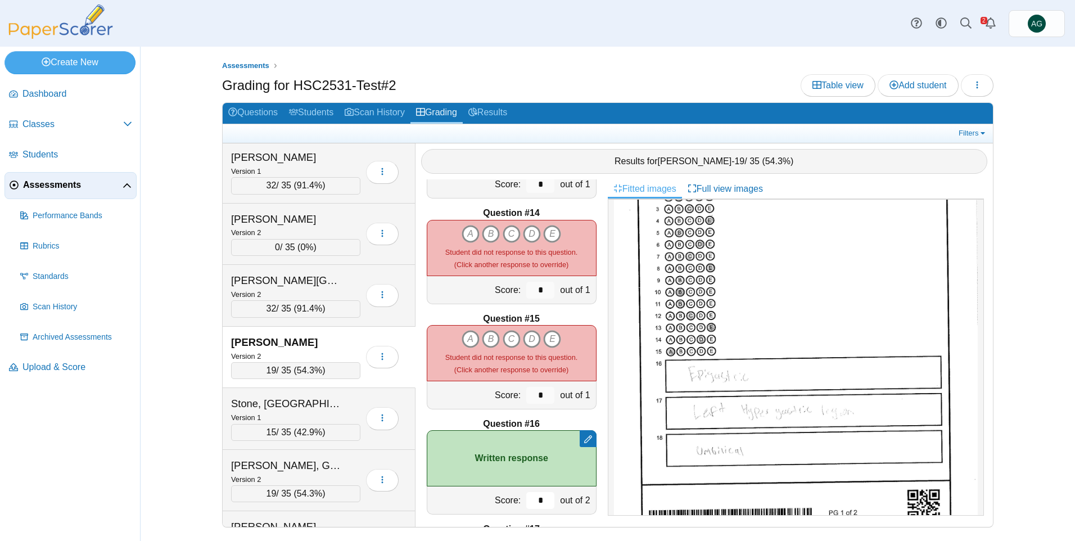
scroll to position [112, 0]
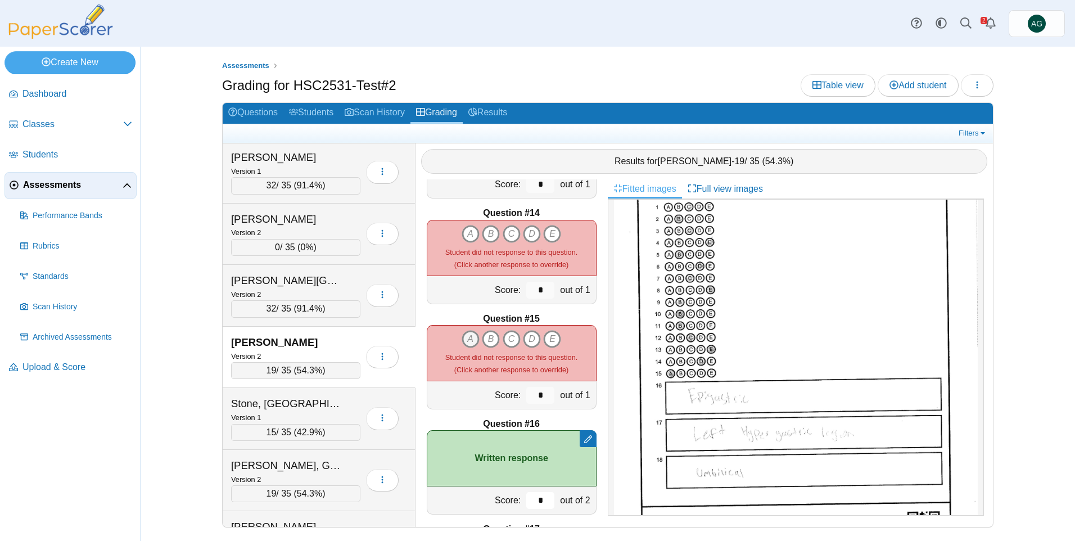
type input "*"
click at [466, 342] on icon "A" at bounding box center [471, 339] width 18 height 18
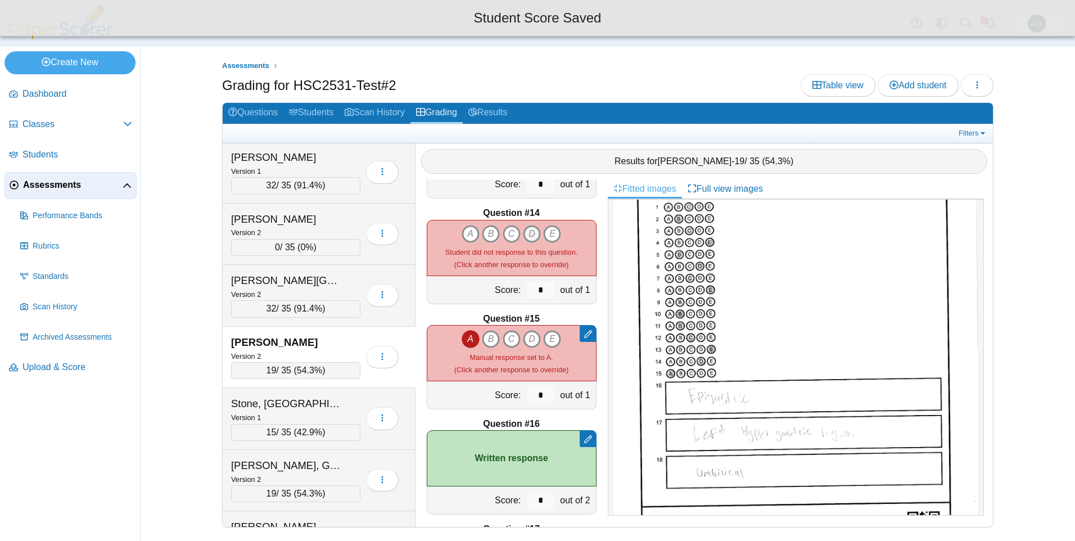
click at [531, 227] on icon "D" at bounding box center [532, 234] width 18 height 18
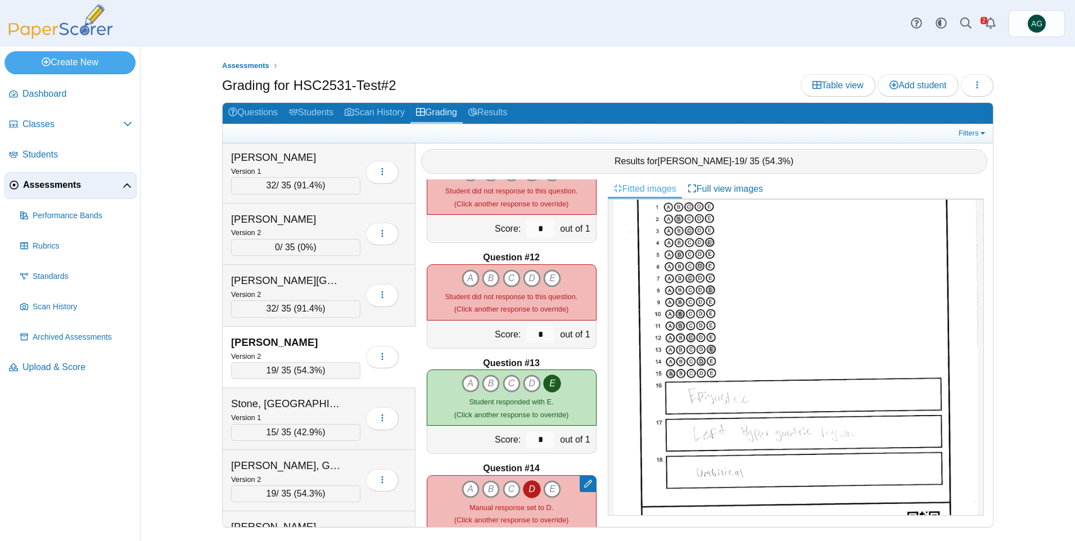
scroll to position [1072, 0]
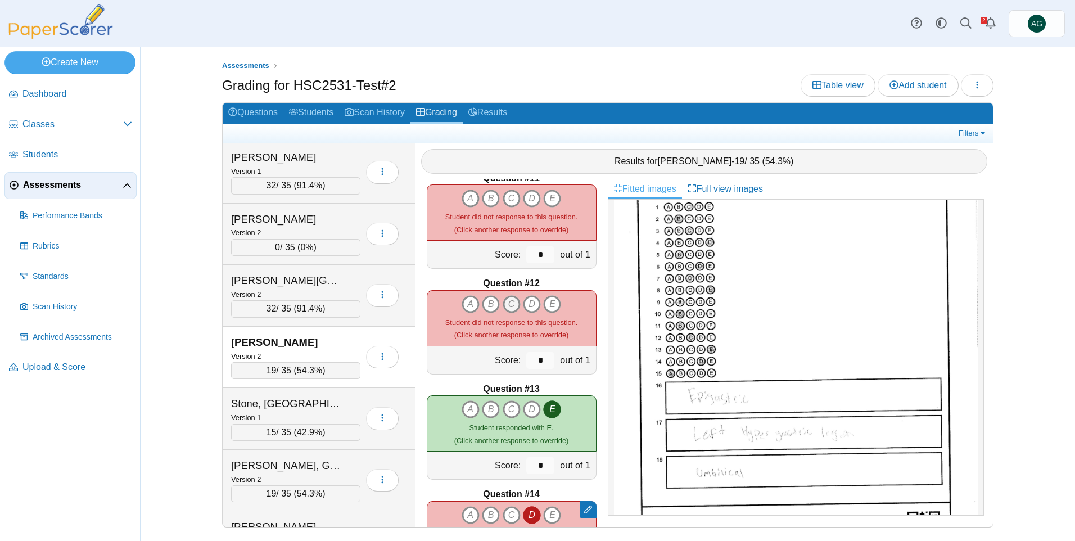
click at [507, 299] on icon "C" at bounding box center [512, 304] width 18 height 18
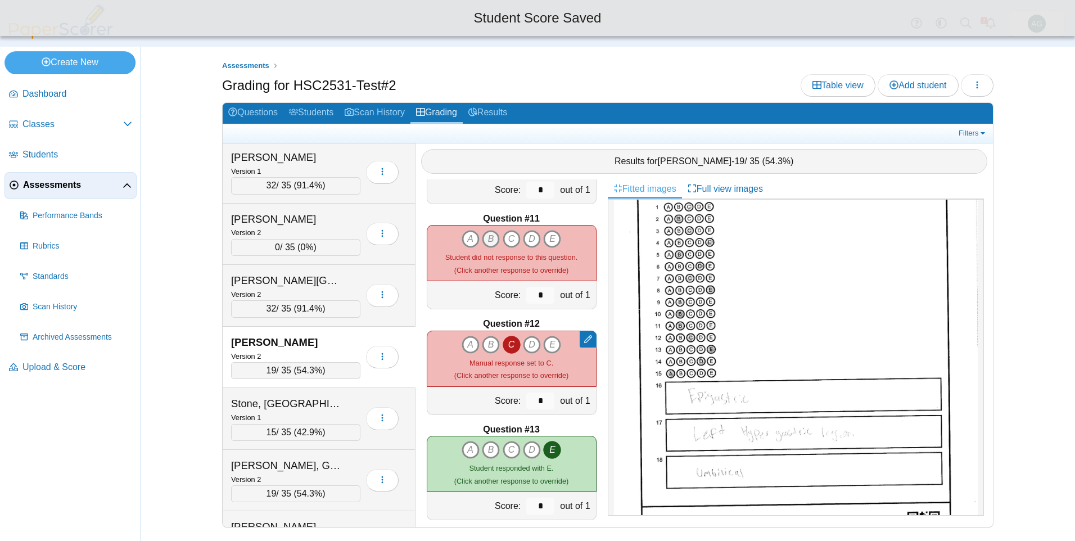
scroll to position [960, 0]
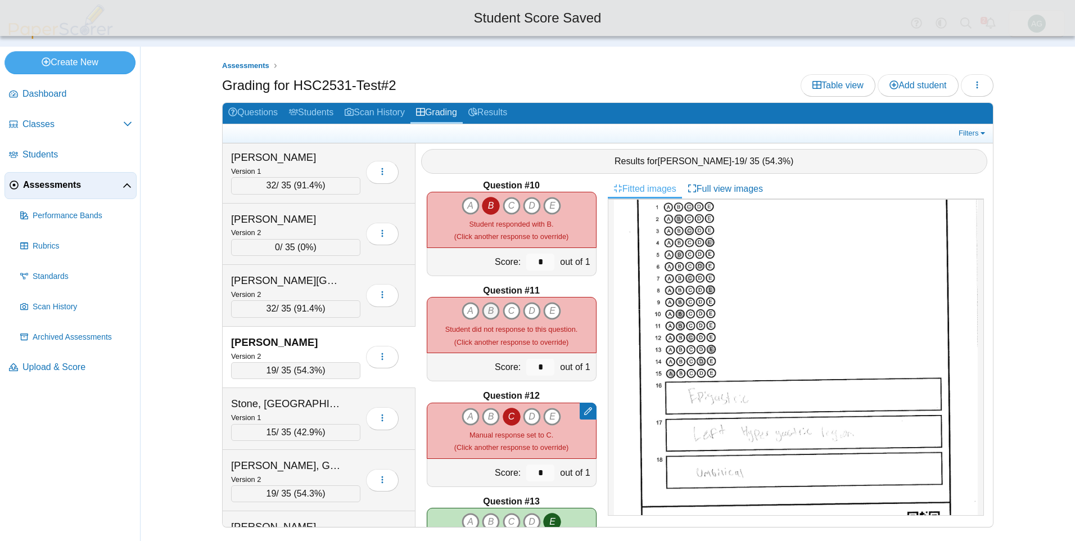
click at [482, 311] on icon "B" at bounding box center [491, 311] width 18 height 18
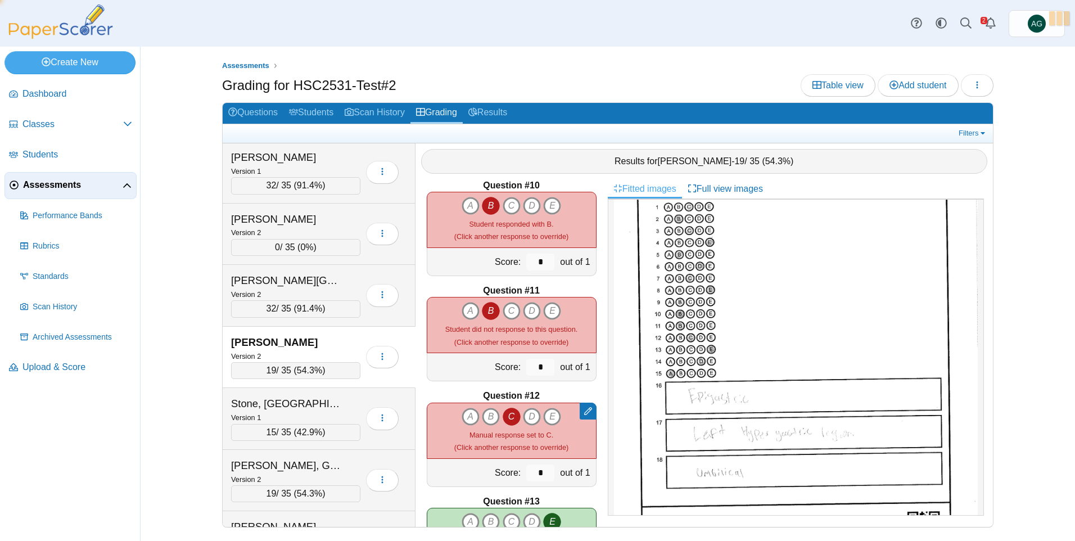
type input "*"
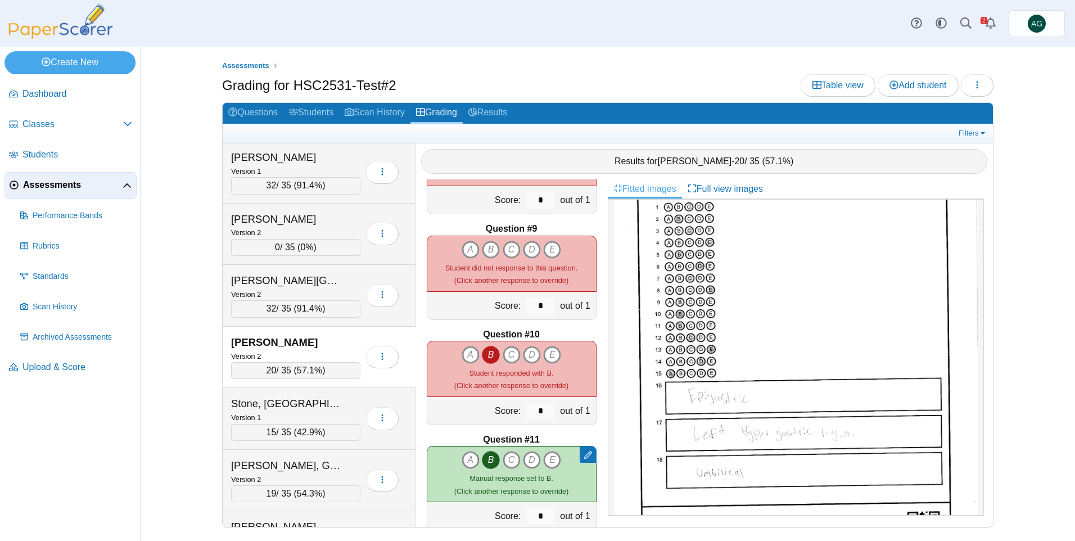
scroll to position [791, 0]
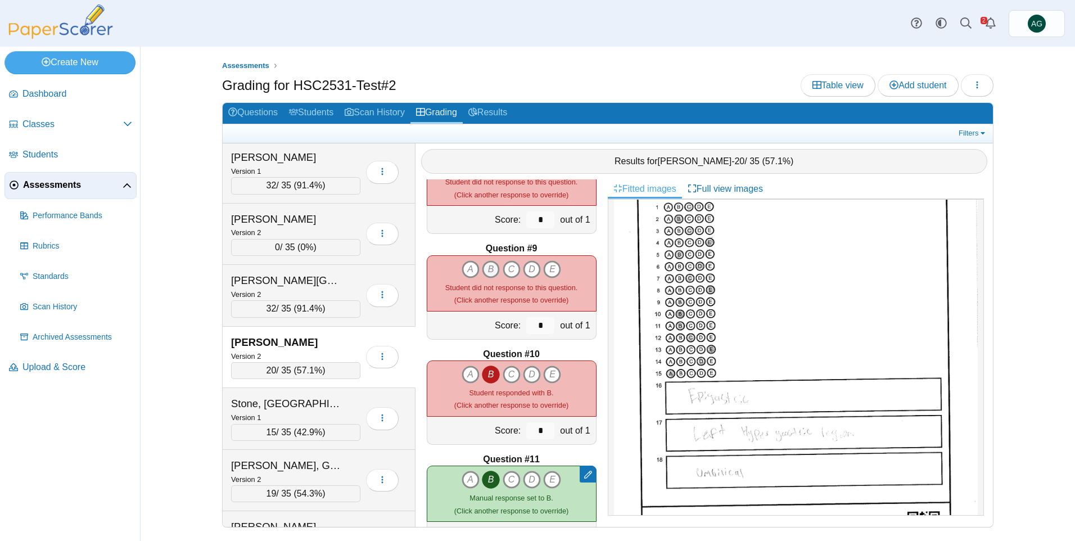
click at [490, 272] on icon "B" at bounding box center [491, 269] width 18 height 18
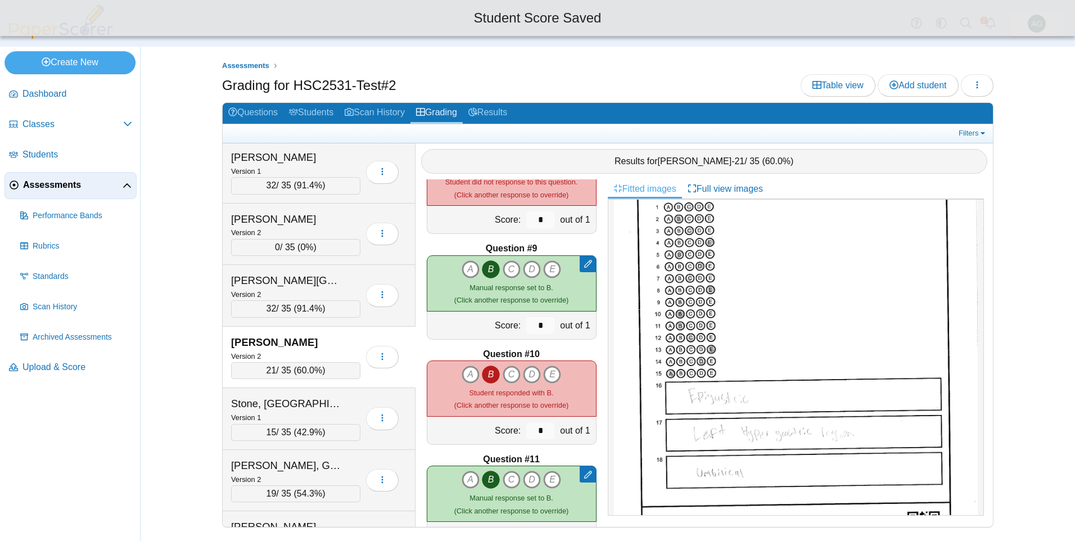
click at [490, 272] on icon "B" at bounding box center [491, 269] width 18 height 18
type input "*"
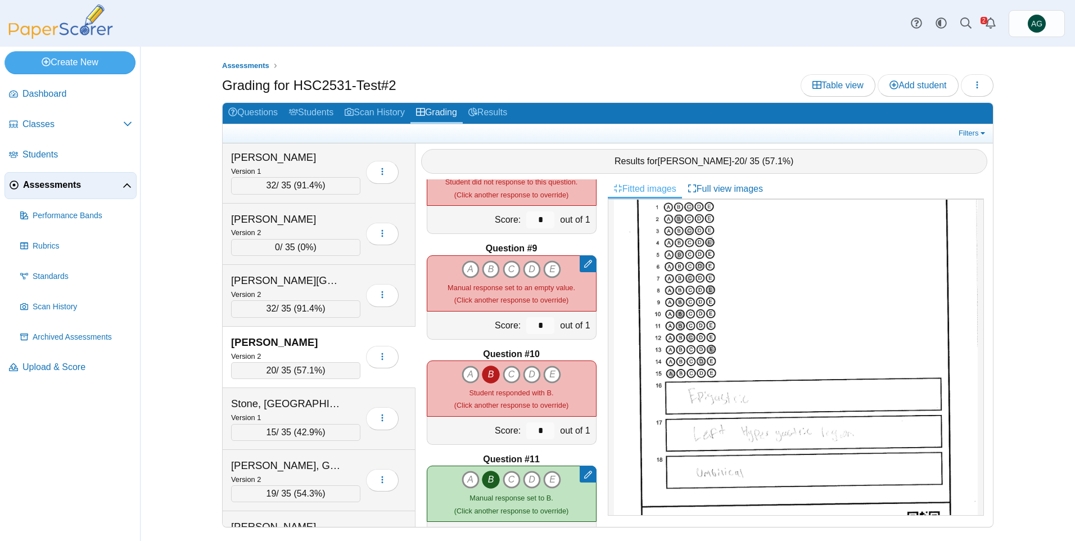
click at [693, 295] on img at bounding box center [796, 328] width 364 height 471
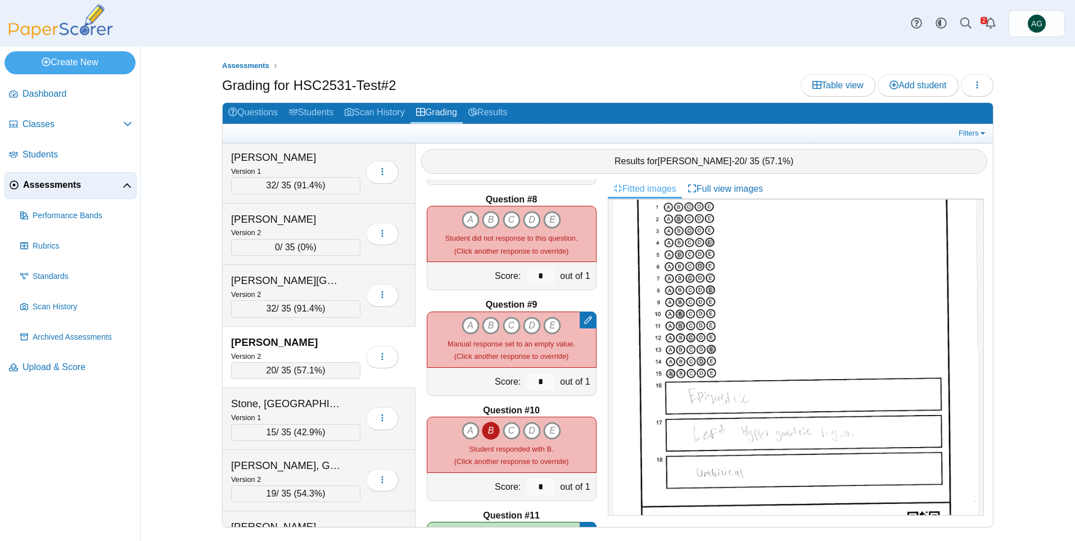
click at [554, 223] on icon "E" at bounding box center [552, 220] width 18 height 18
type input "*"
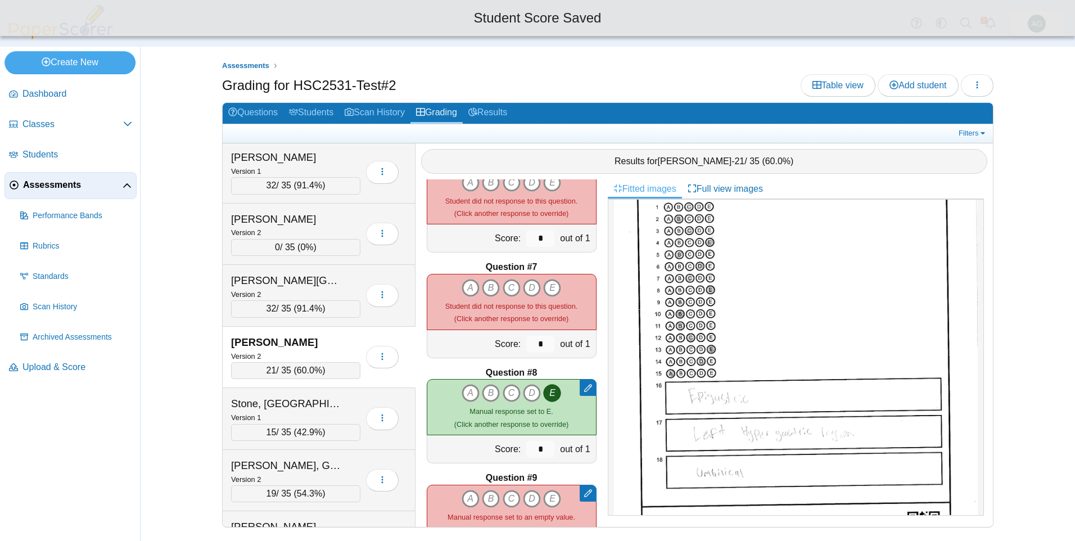
scroll to position [510, 0]
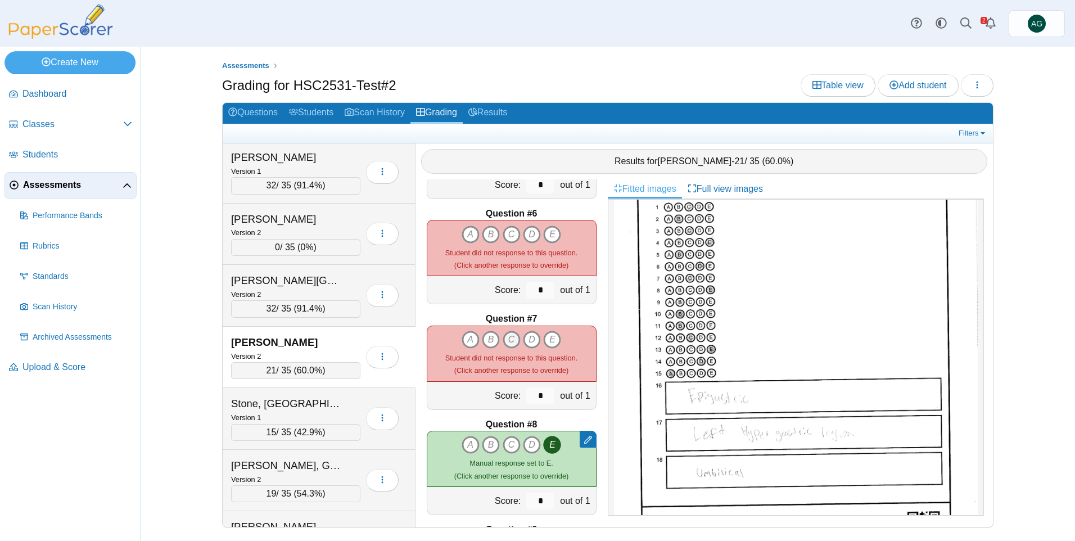
click at [508, 339] on icon "C" at bounding box center [512, 340] width 18 height 18
type input "*"
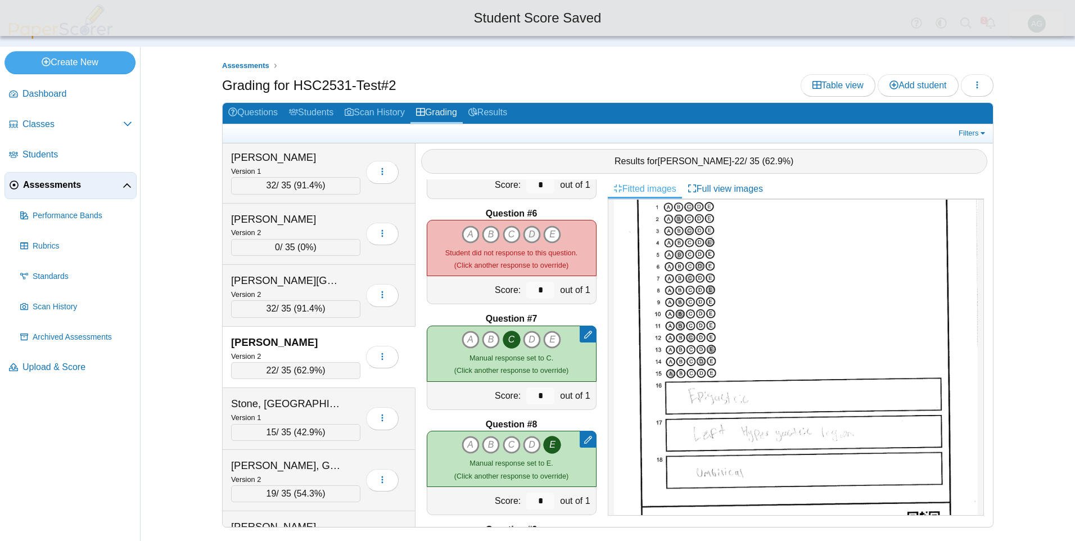
click at [531, 240] on icon "D" at bounding box center [532, 235] width 18 height 18
type input "*"
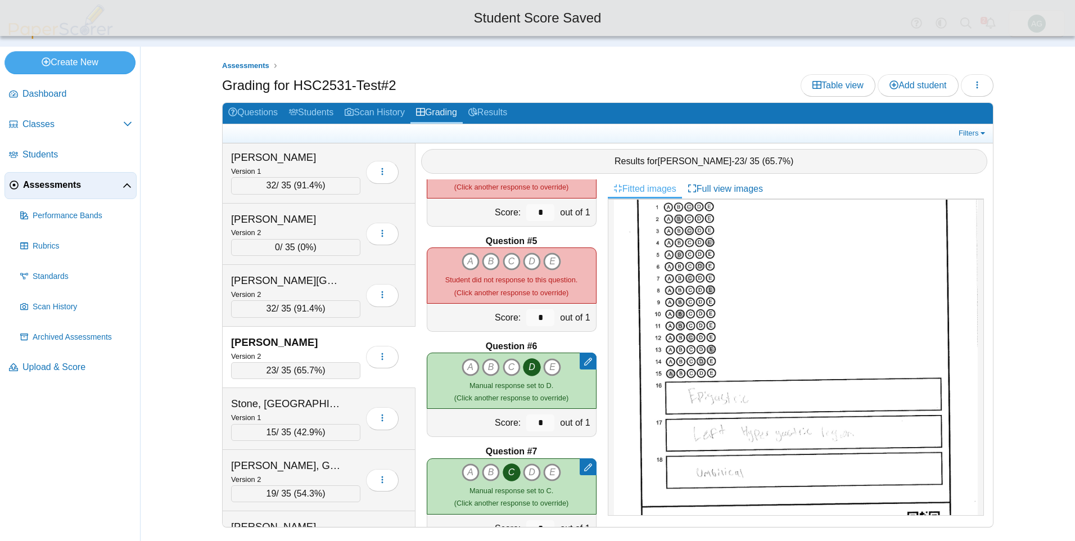
scroll to position [341, 0]
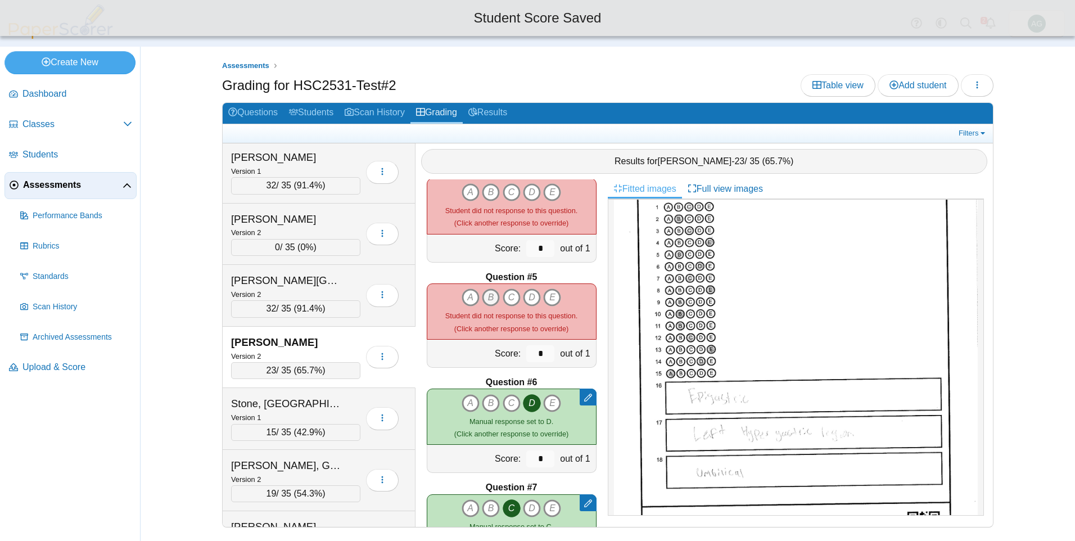
click at [489, 298] on icon "B" at bounding box center [491, 297] width 18 height 18
type input "*"
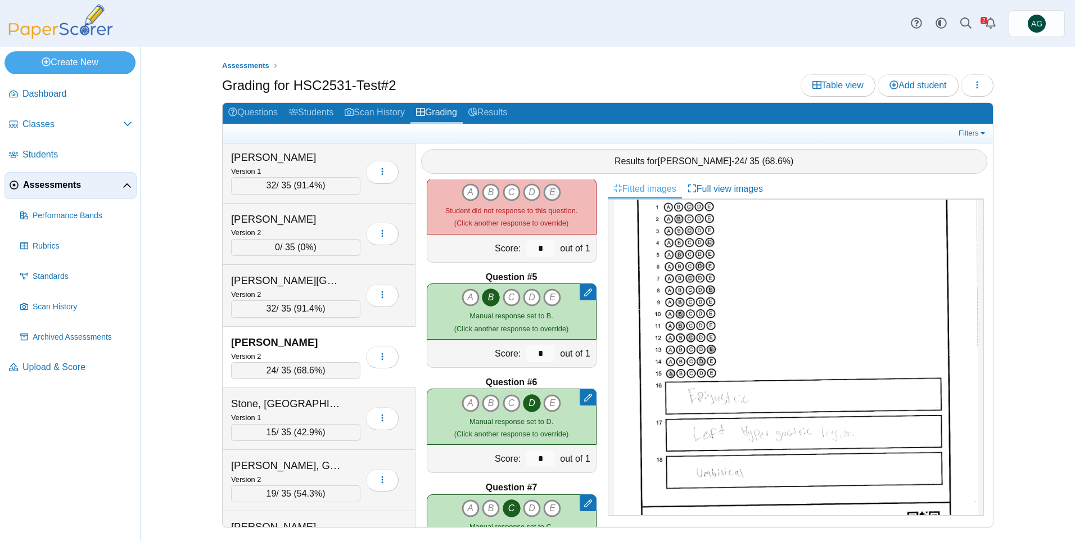
click at [547, 196] on icon "E" at bounding box center [552, 192] width 18 height 18
type input "*"
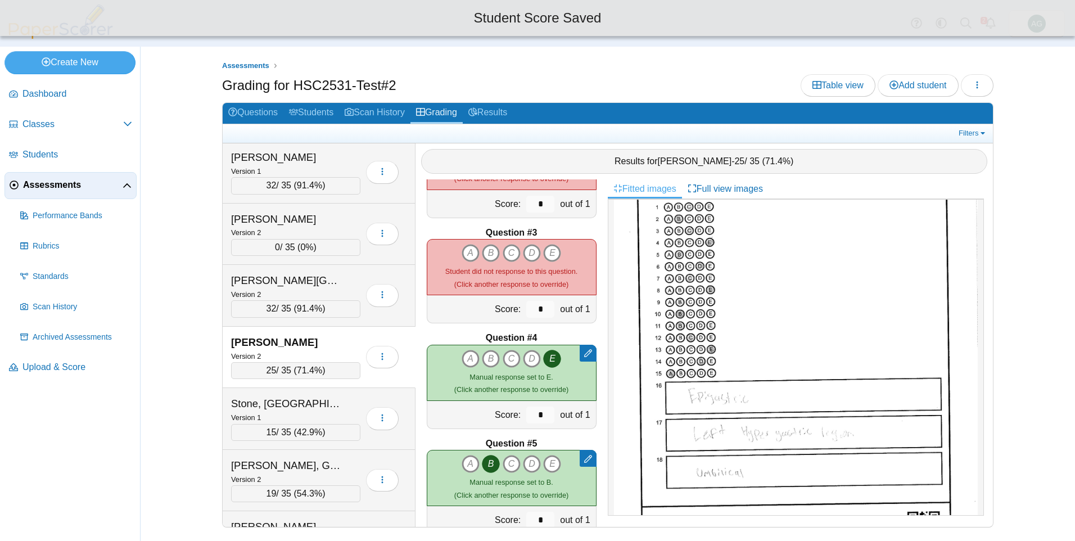
scroll to position [173, 0]
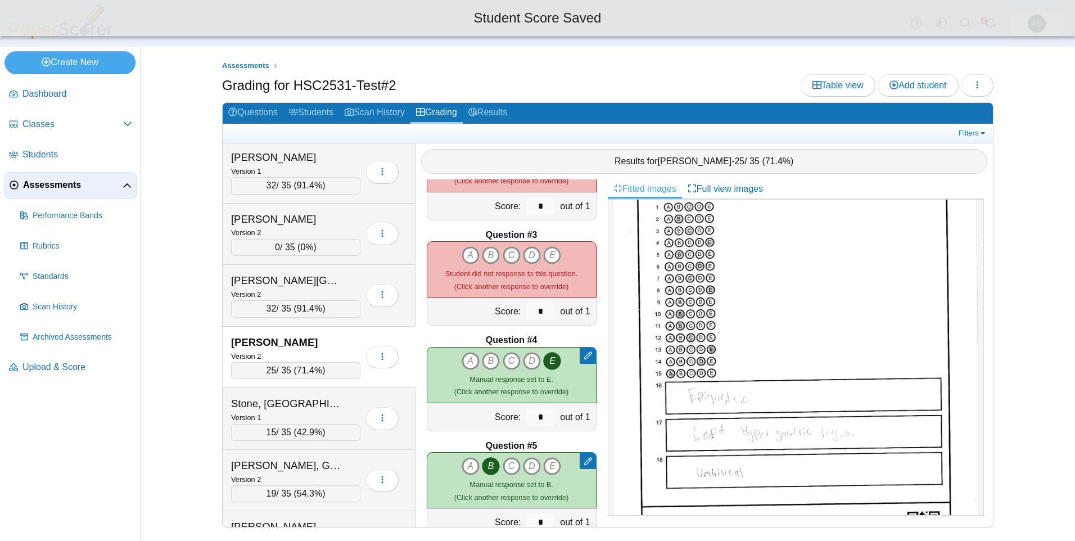
click at [503, 254] on icon "C" at bounding box center [512, 255] width 18 height 18
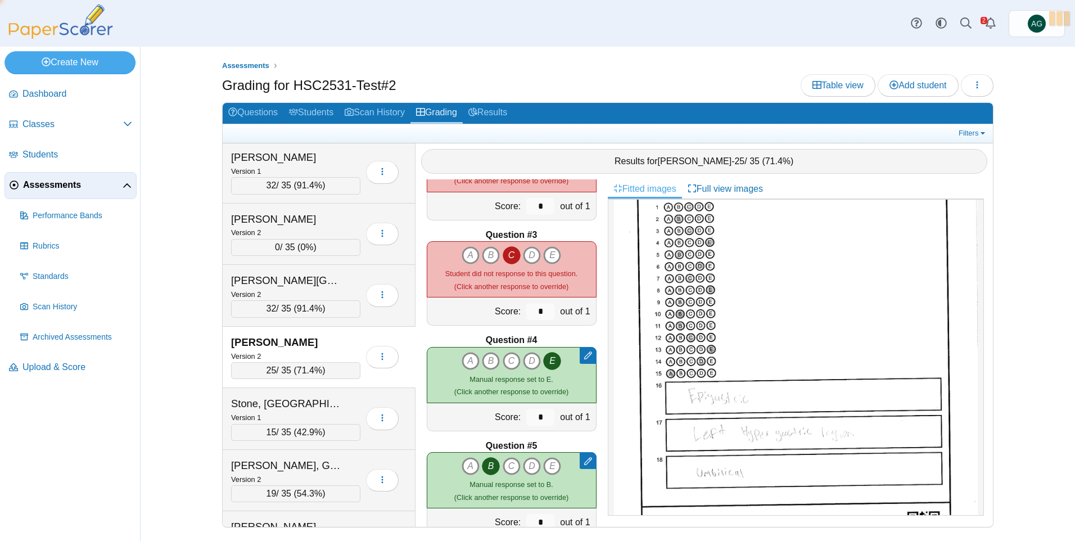
type input "*"
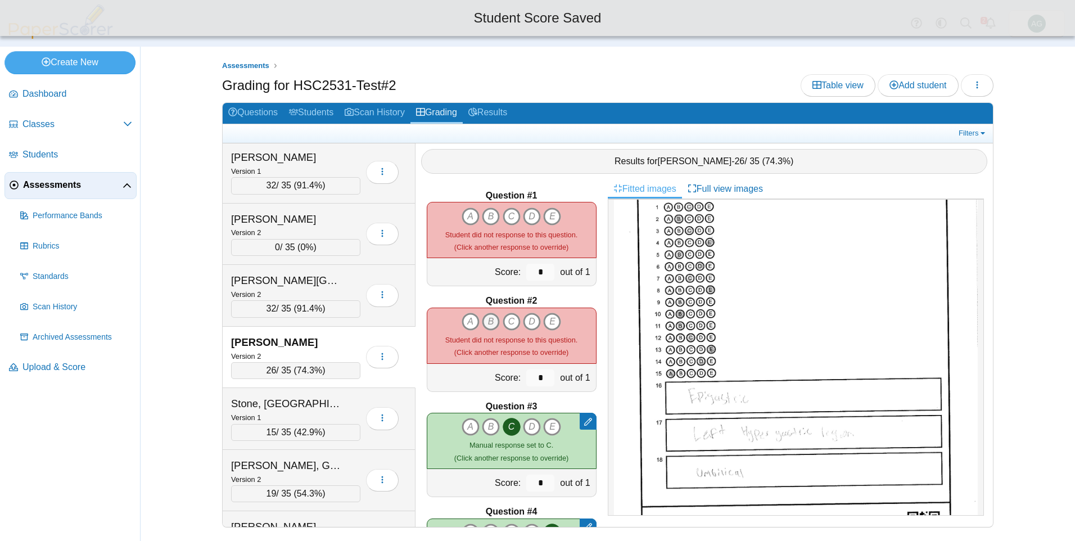
scroll to position [0, 0]
click at [487, 321] on icon "B" at bounding box center [491, 323] width 18 height 18
type input "*"
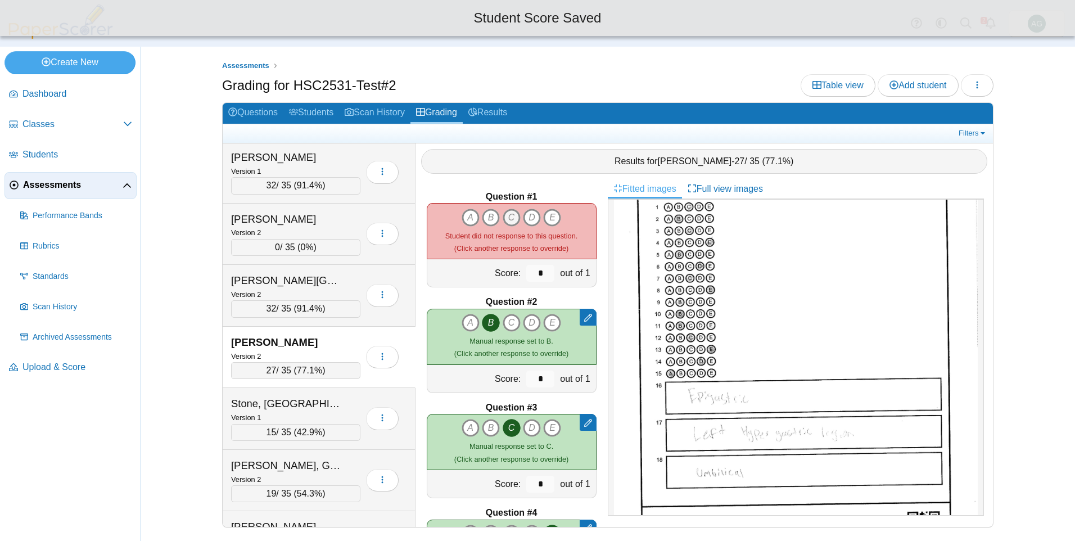
click at [510, 218] on icon "C" at bounding box center [512, 218] width 18 height 18
type input "*"
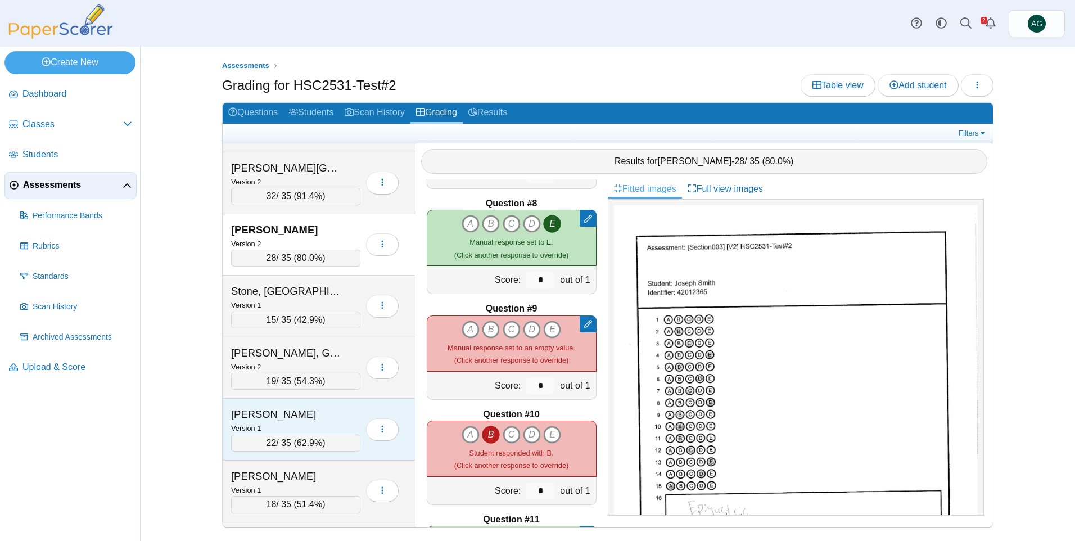
scroll to position [2819, 0]
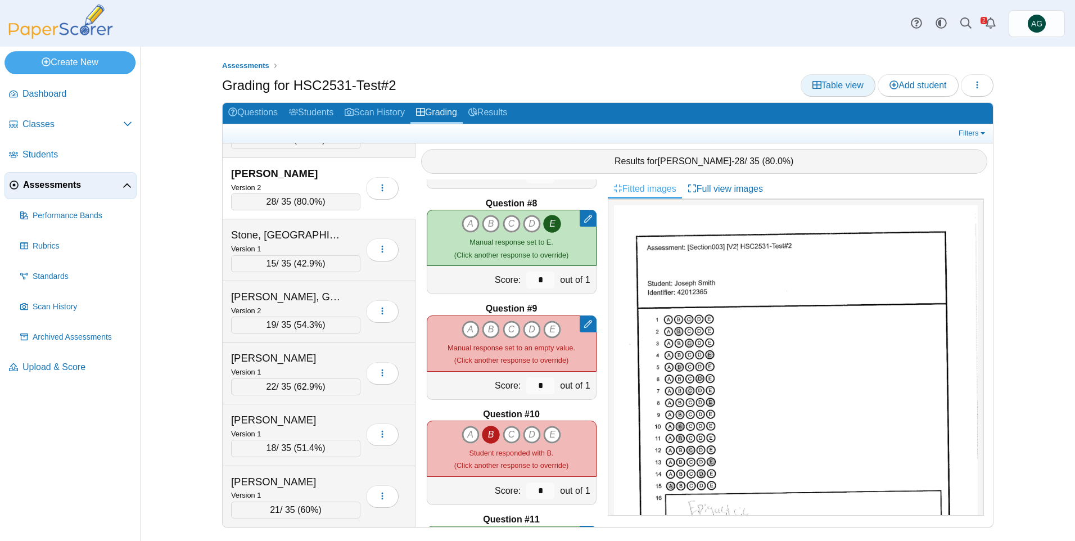
click at [823, 82] on span "Table view" at bounding box center [838, 85] width 51 height 10
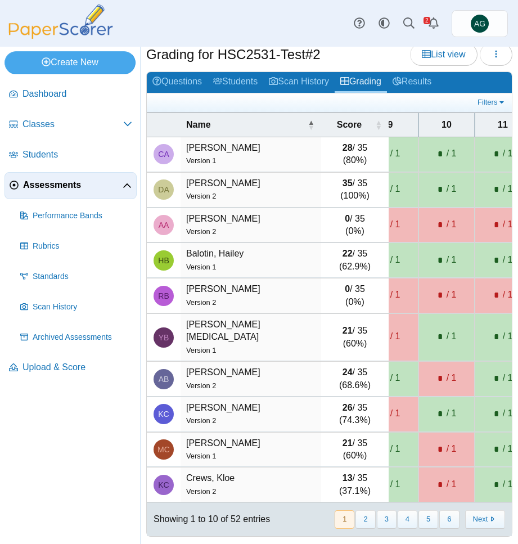
scroll to position [0, 526]
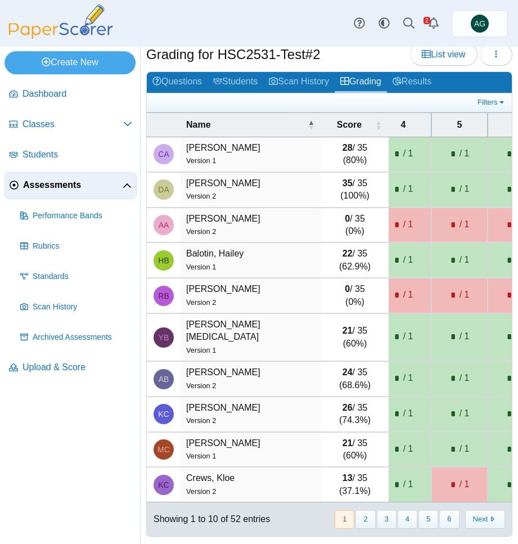
click at [221, 220] on td "Anthony, Aniya Version 2" at bounding box center [251, 225] width 141 height 35
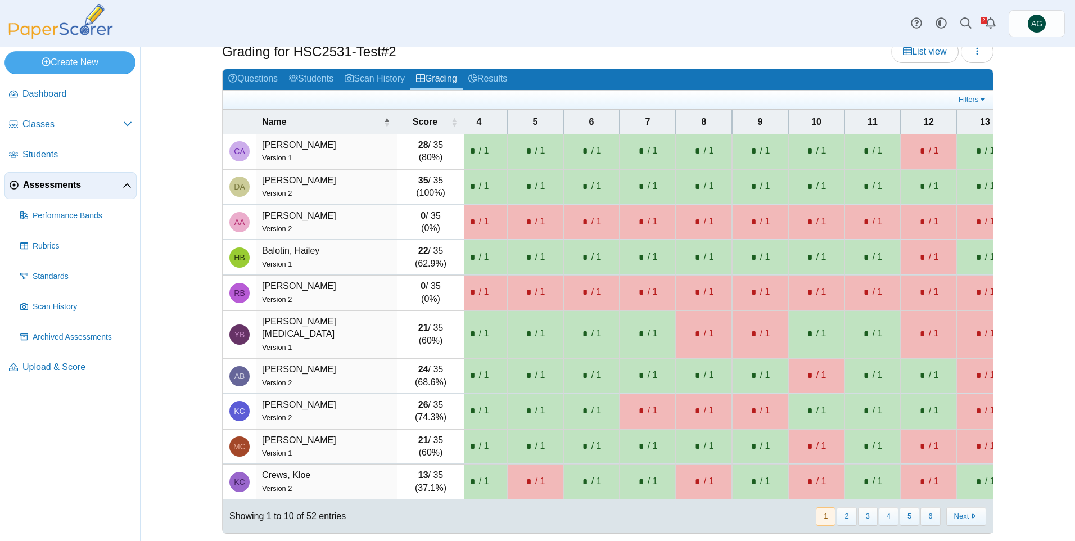
drag, startPoint x: 617, startPoint y: 495, endPoint x: 504, endPoint y: 494, distance: 112.5
click at [504, 494] on div "Name Score 1 2 3 4 5 6 7 8 9 10 11 12 13 14 15 16 17 18 19 20 21 22 23 24 25 CA…" at bounding box center [608, 316] width 770 height 365
click at [921, 55] on span "List view" at bounding box center [924, 52] width 43 height 10
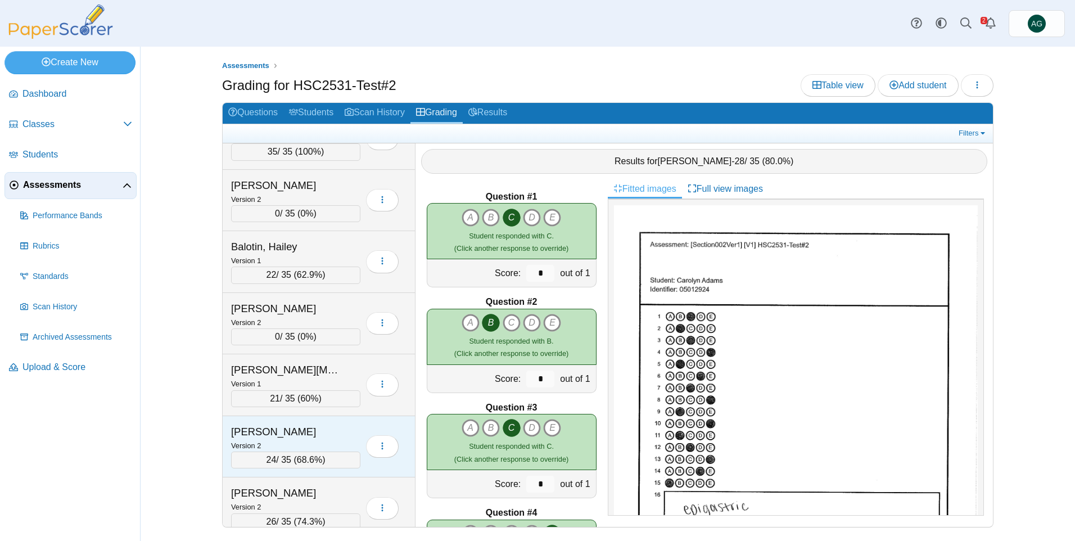
scroll to position [112, 0]
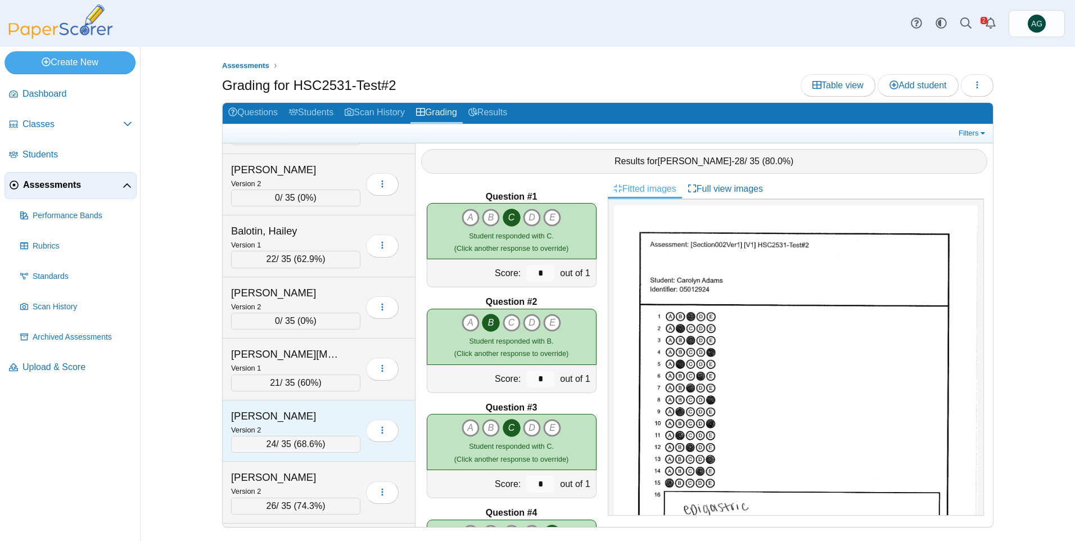
click at [323, 414] on div "[PERSON_NAME]" at bounding box center [287, 416] width 112 height 15
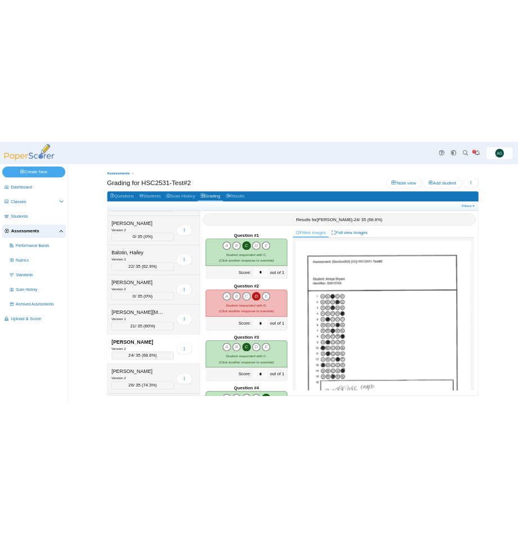
scroll to position [0, 0]
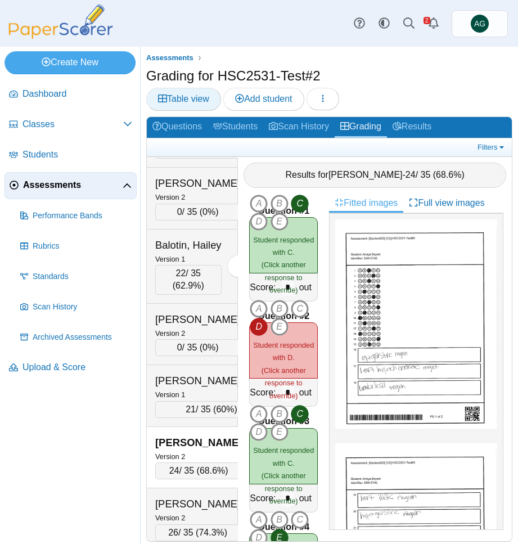
click at [186, 100] on span "Table view" at bounding box center [183, 99] width 51 height 10
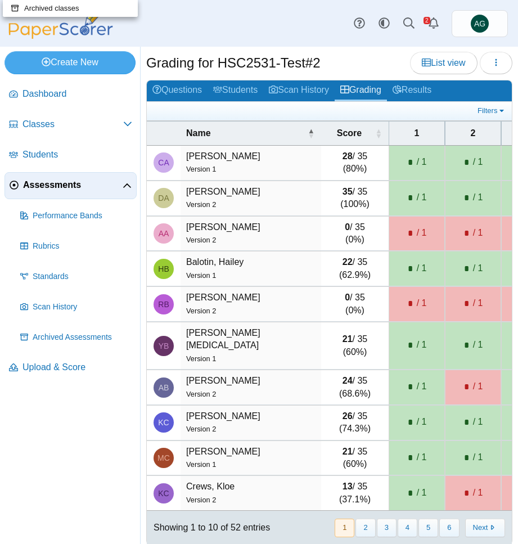
scroll to position [23, 0]
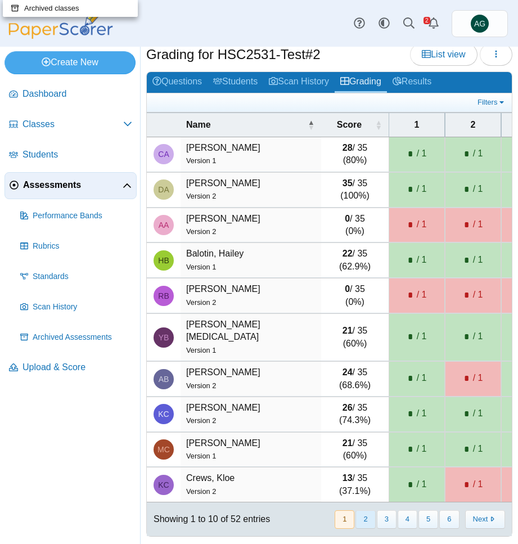
click at [356, 511] on button "2" at bounding box center [365, 519] width 20 height 19
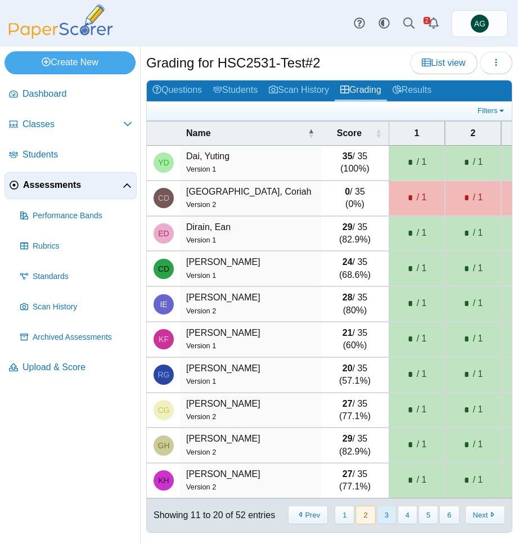
click at [381, 515] on button "3" at bounding box center [387, 515] width 20 height 19
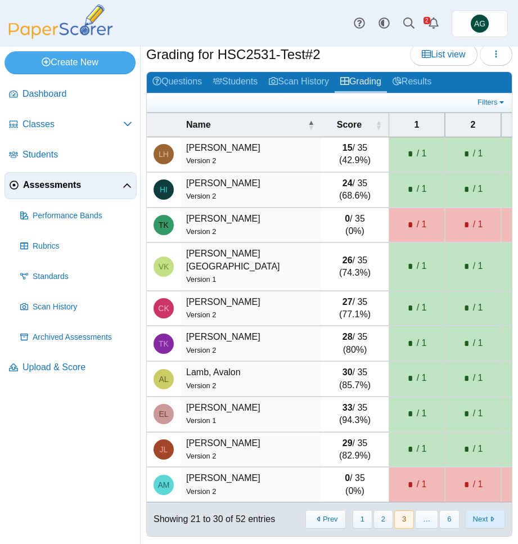
click at [470, 513] on button "Next" at bounding box center [485, 519] width 40 height 19
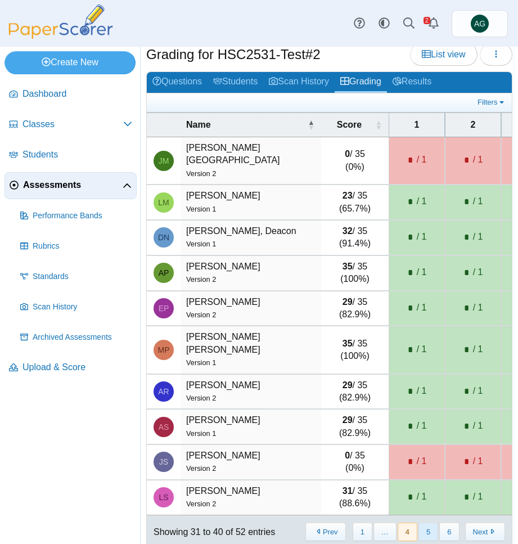
click at [420, 522] on button "5" at bounding box center [428, 531] width 20 height 19
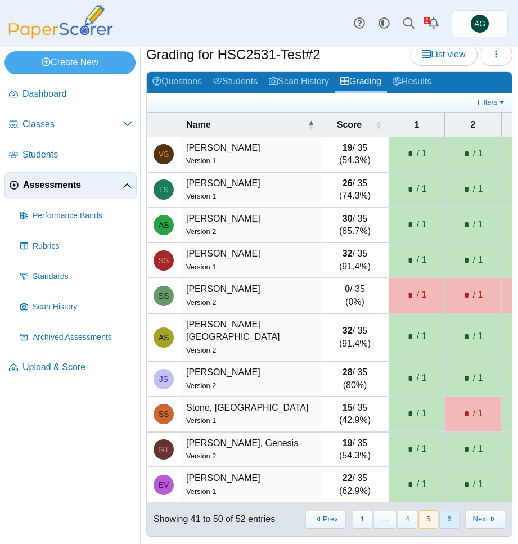
click at [441, 515] on button "6" at bounding box center [449, 519] width 20 height 19
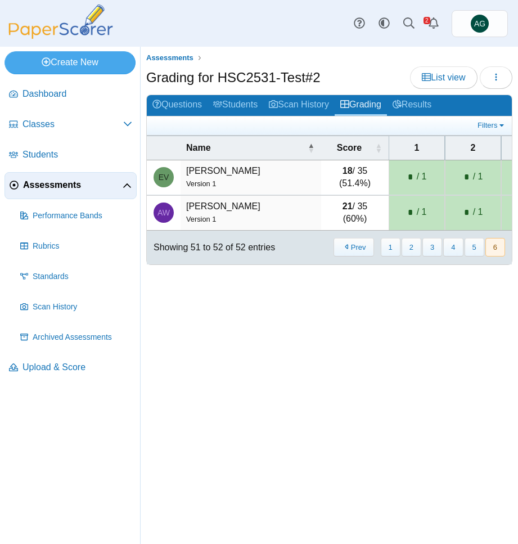
scroll to position [0, 0]
click at [472, 252] on button "5" at bounding box center [475, 247] width 20 height 19
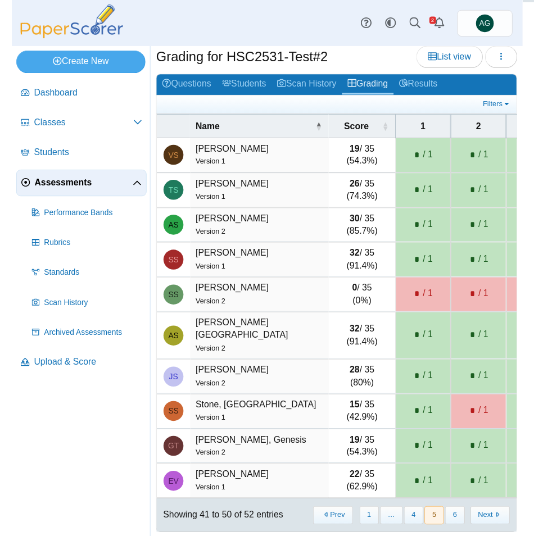
scroll to position [23, 0]
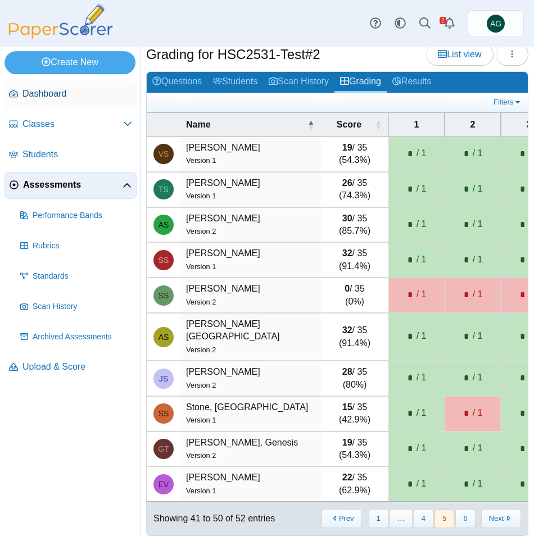
click at [44, 98] on span "Dashboard" at bounding box center [77, 94] width 110 height 12
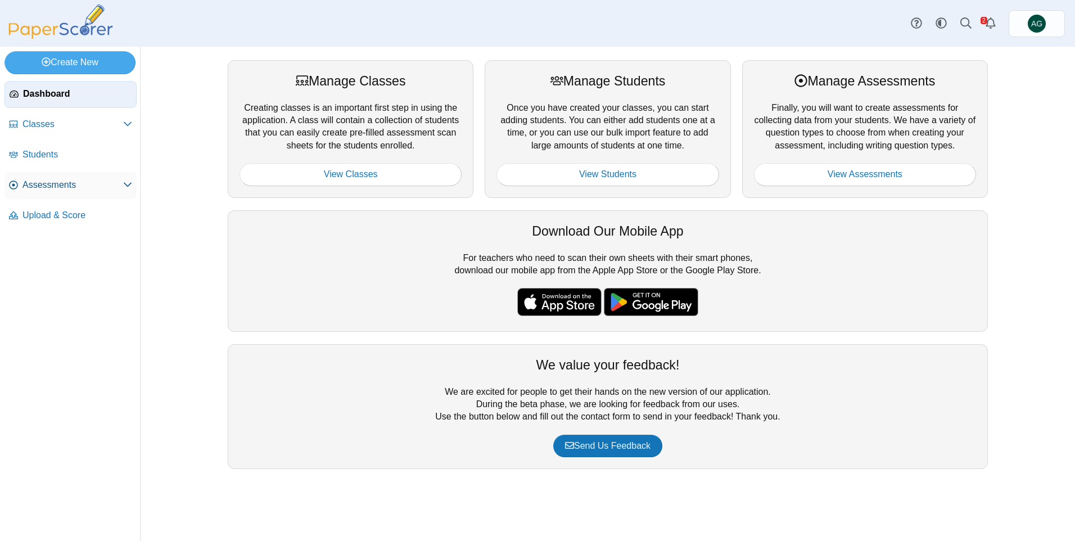
click at [30, 189] on span "Assessments" at bounding box center [72, 185] width 101 height 12
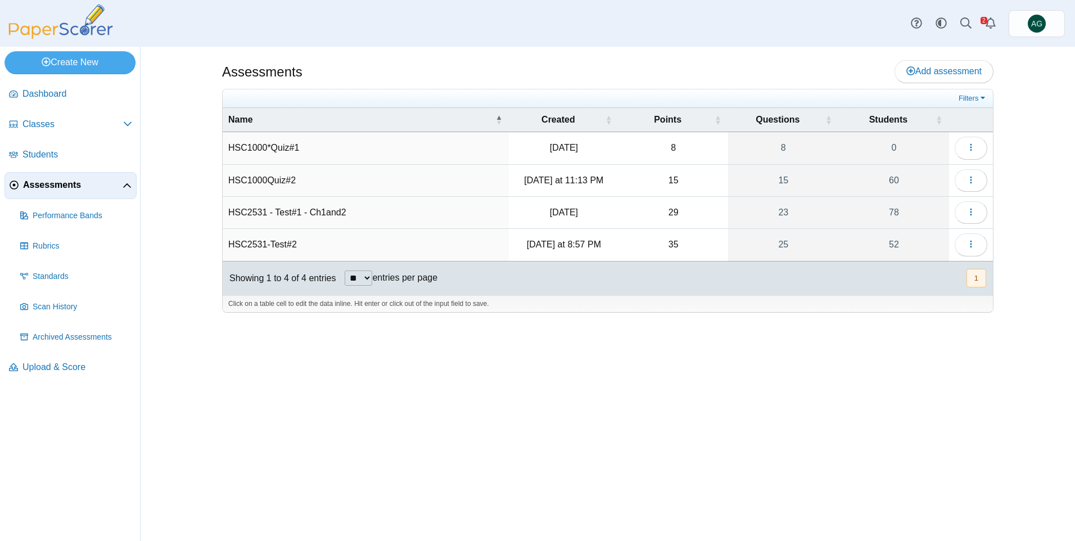
click at [277, 184] on td "HSC1000Quiz#2" at bounding box center [366, 181] width 286 height 32
click at [975, 183] on icon "button" at bounding box center [971, 179] width 9 height 9
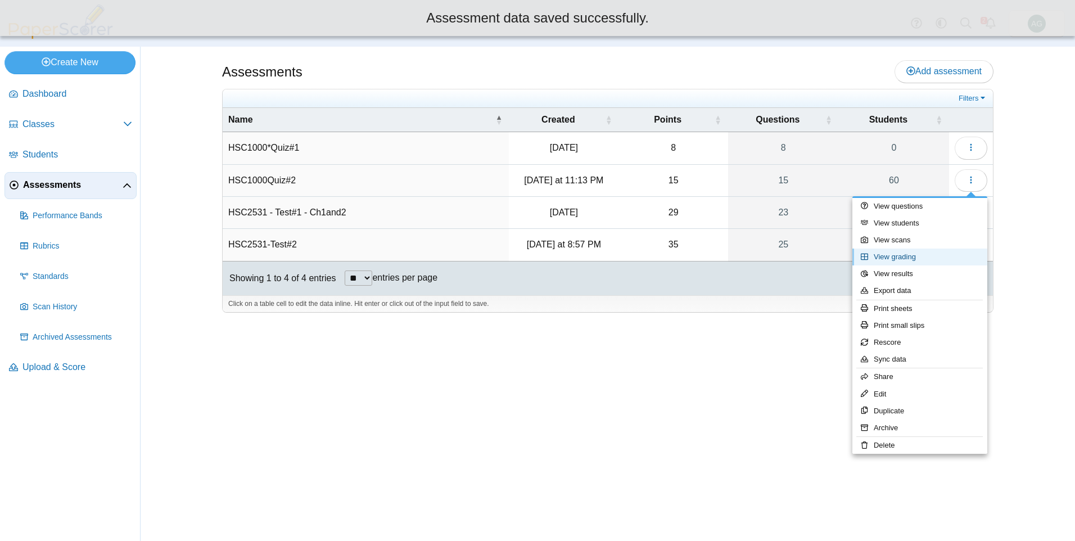
click at [913, 254] on link "View grading" at bounding box center [920, 257] width 135 height 17
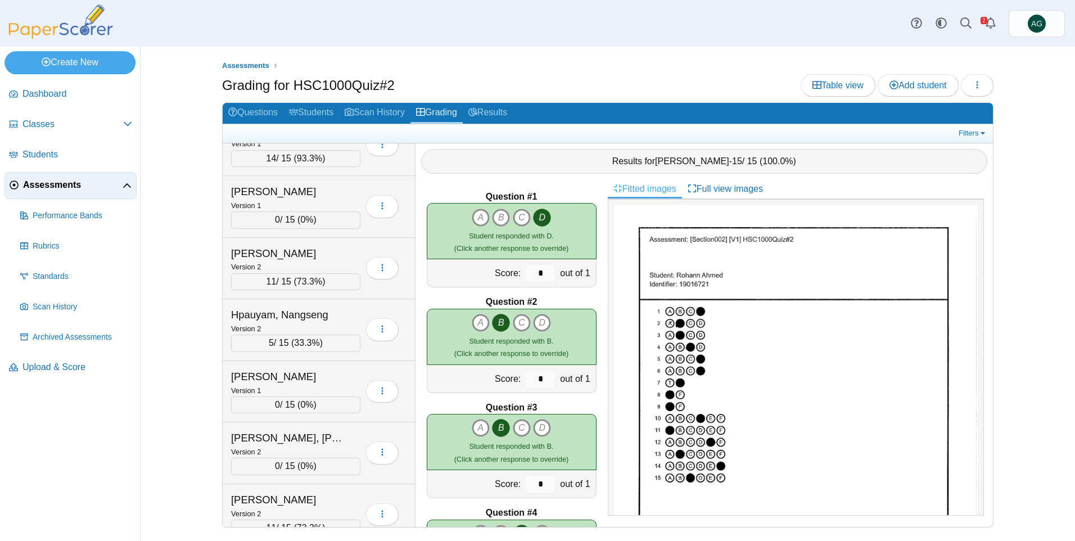
scroll to position [1214, 0]
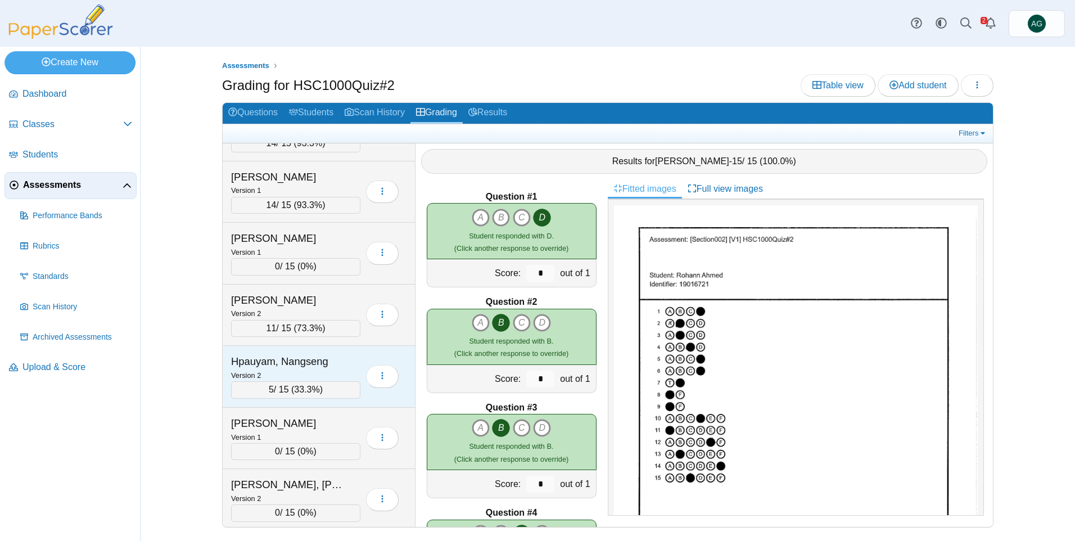
click at [308, 371] on div "Version 2" at bounding box center [295, 375] width 129 height 12
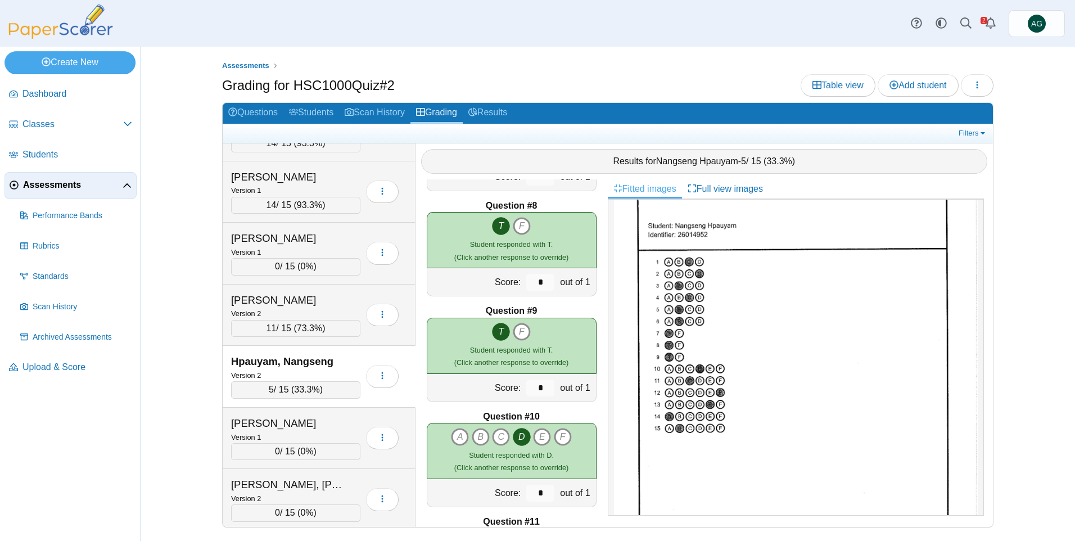
scroll to position [731, 0]
